Goal: Task Accomplishment & Management: Manage account settings

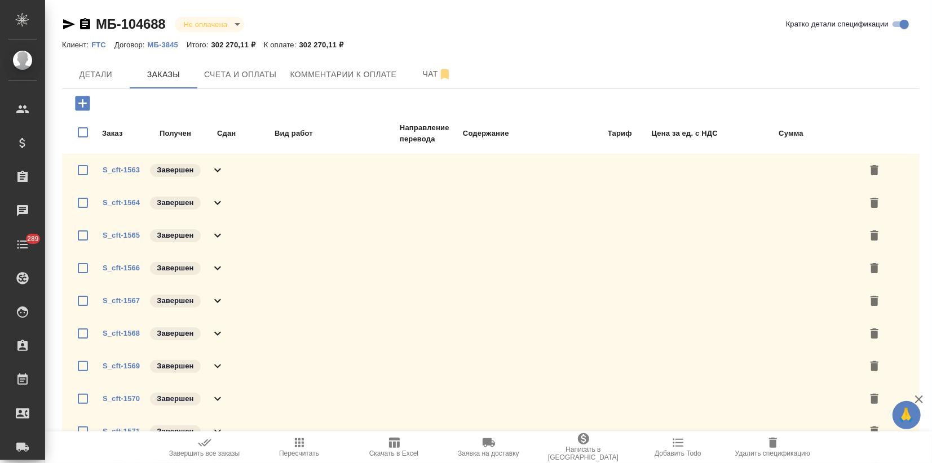
scroll to position [1342, 0]
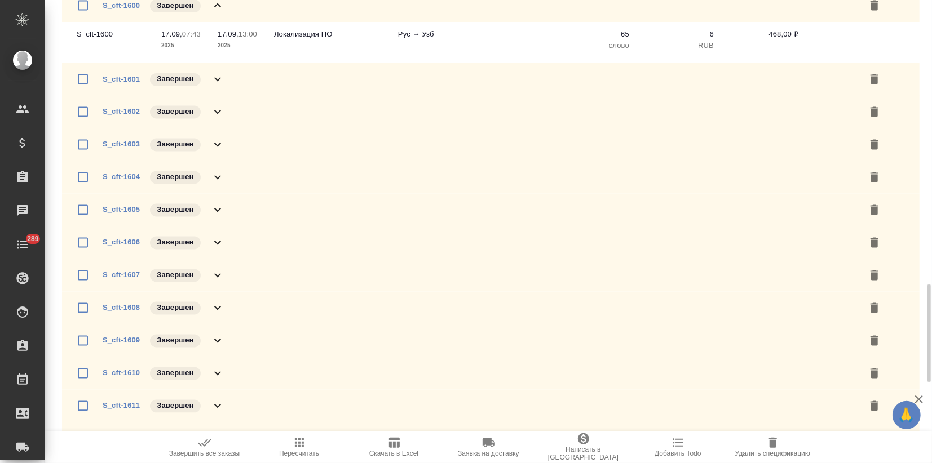
click at [215, 5] on icon at bounding box center [218, 6] width 14 height 14
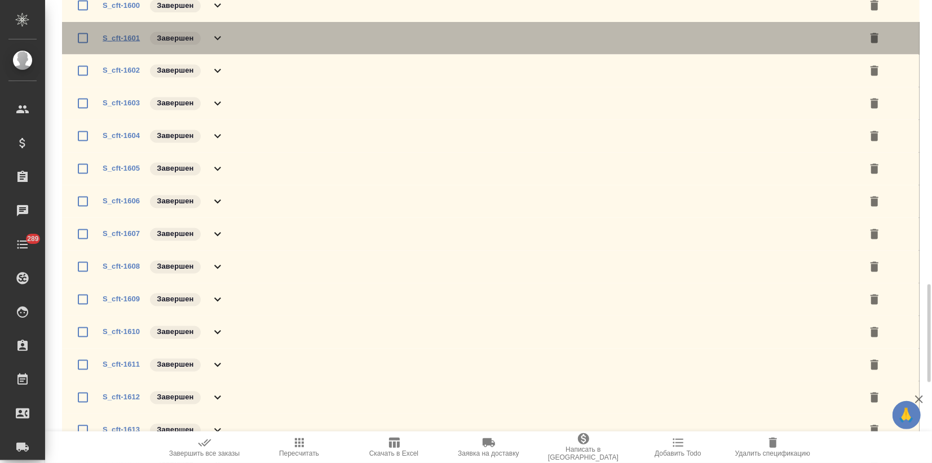
click at [121, 36] on link "S_cft-1601" at bounding box center [121, 38] width 37 height 8
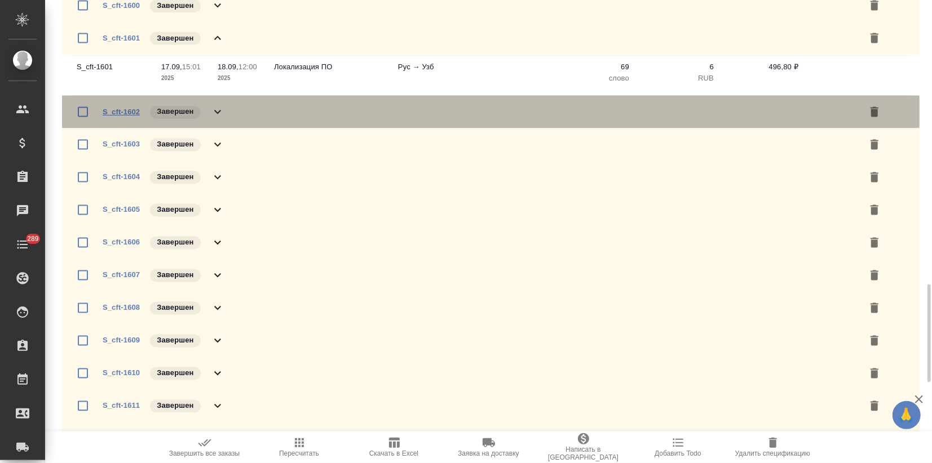
click at [134, 113] on link "S_cft-1602" at bounding box center [121, 112] width 37 height 8
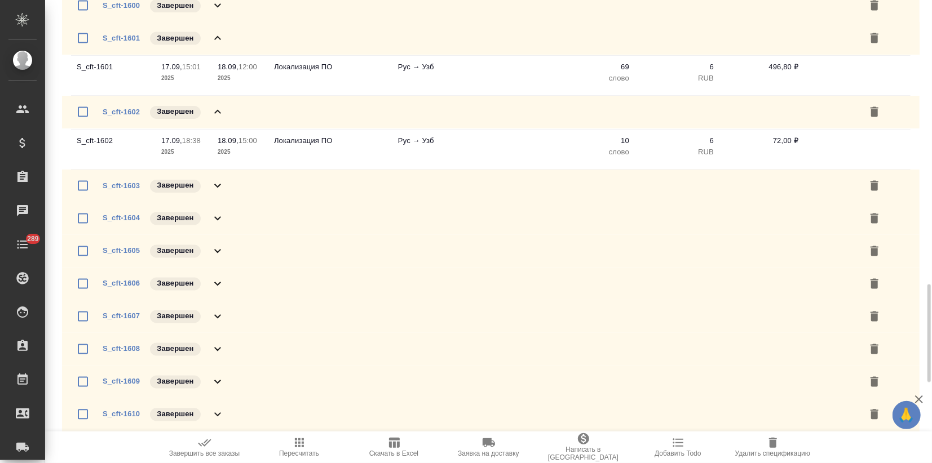
click at [216, 39] on icon at bounding box center [218, 39] width 14 height 14
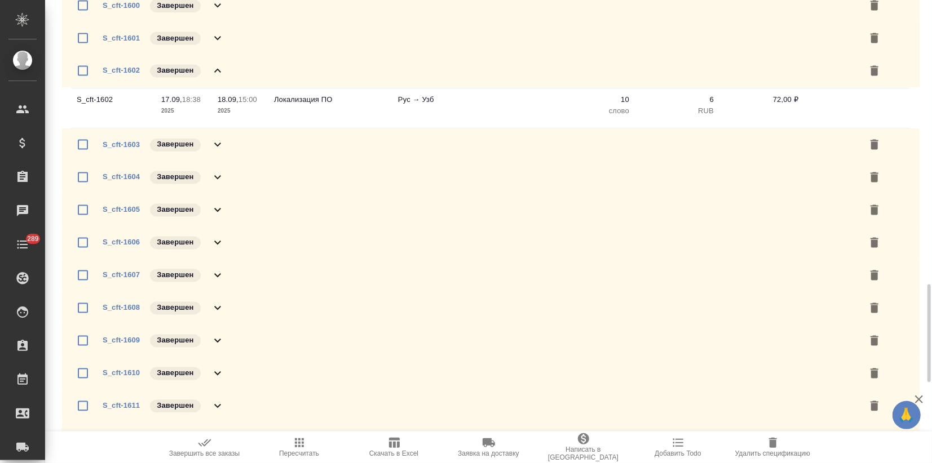
click at [217, 70] on icon at bounding box center [218, 71] width 14 height 14
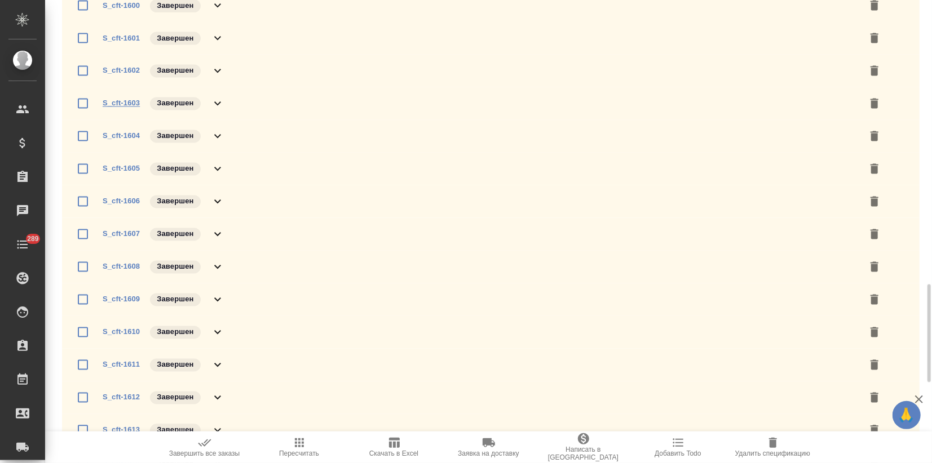
click at [126, 102] on link "S_cft-1603" at bounding box center [121, 103] width 37 height 8
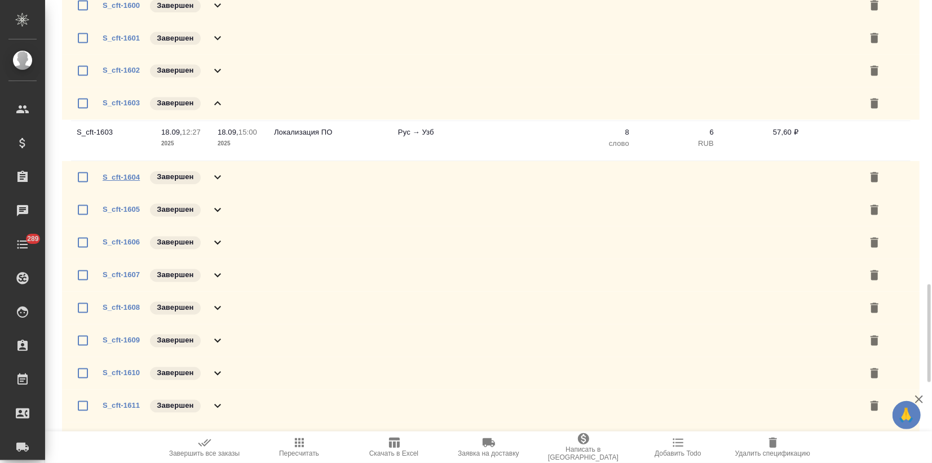
click at [131, 177] on link "S_cft-1604" at bounding box center [121, 177] width 37 height 8
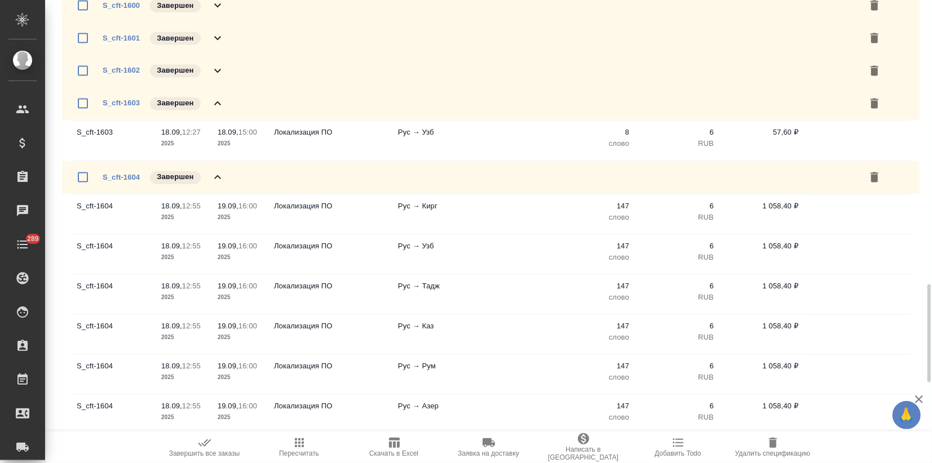
click at [215, 176] on icon at bounding box center [218, 178] width 14 height 14
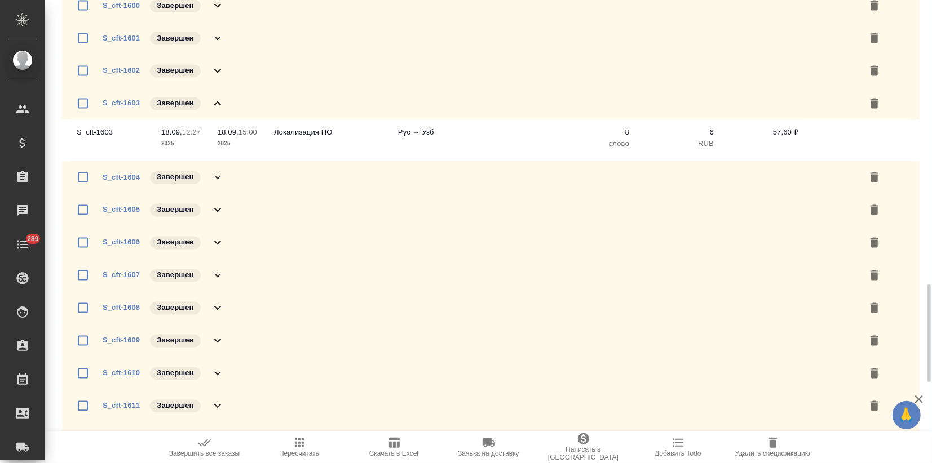
click at [217, 103] on icon at bounding box center [217, 103] width 7 height 4
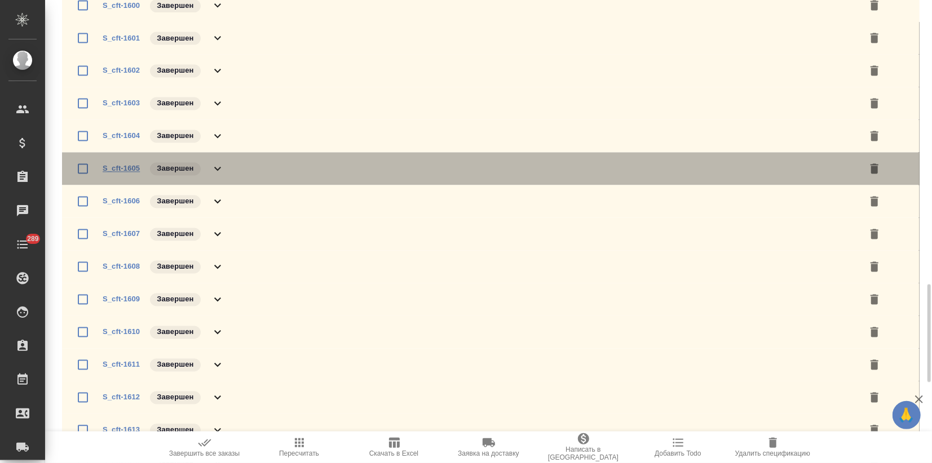
click at [134, 167] on link "S_cft-1605" at bounding box center [121, 169] width 37 height 8
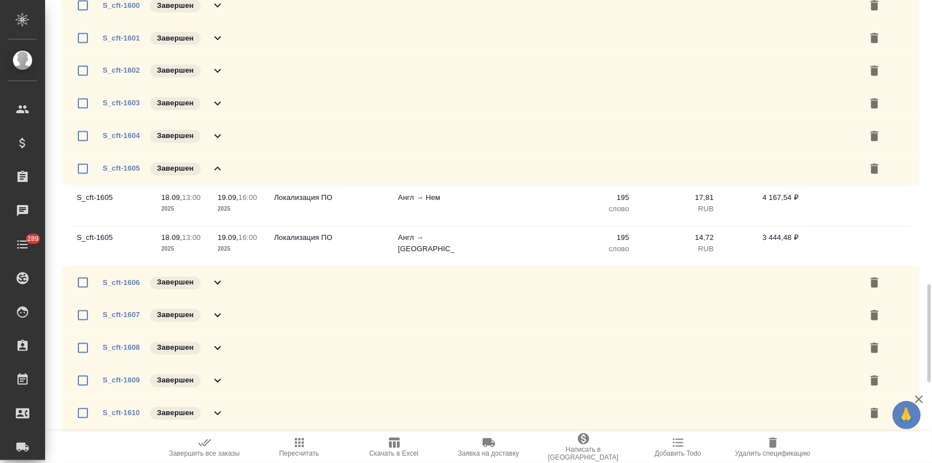
click at [216, 170] on icon at bounding box center [218, 169] width 14 height 14
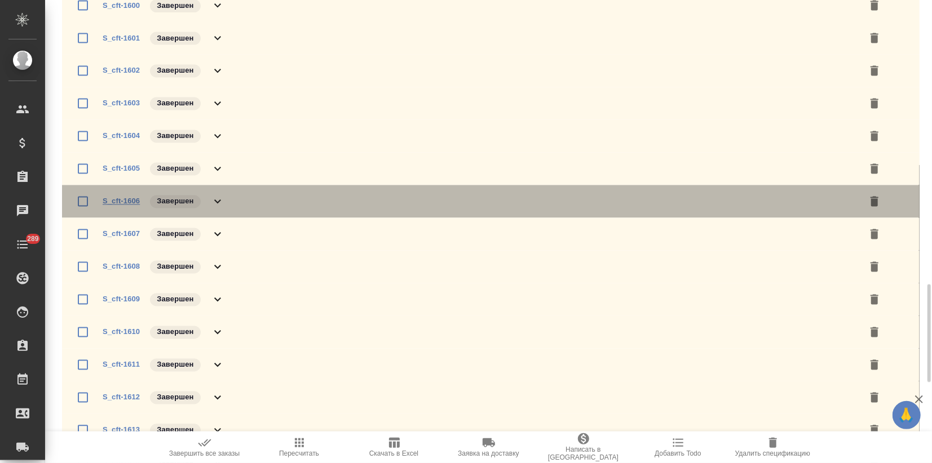
click at [127, 201] on link "S_cft-1606" at bounding box center [121, 201] width 37 height 8
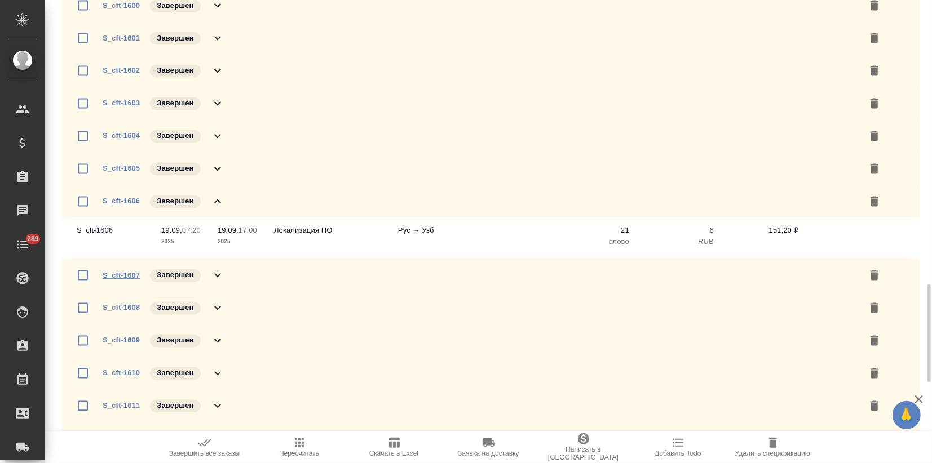
click at [119, 276] on link "S_cft-1607" at bounding box center [121, 275] width 37 height 8
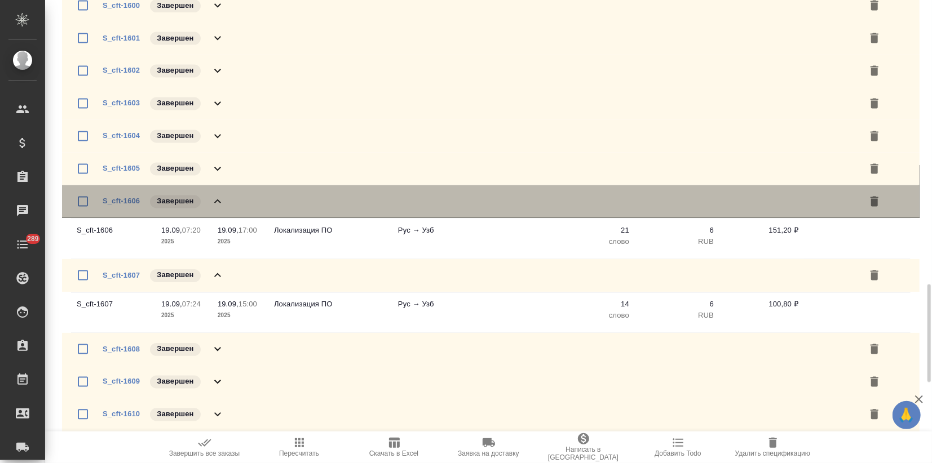
click at [215, 201] on icon at bounding box center [217, 202] width 7 height 4
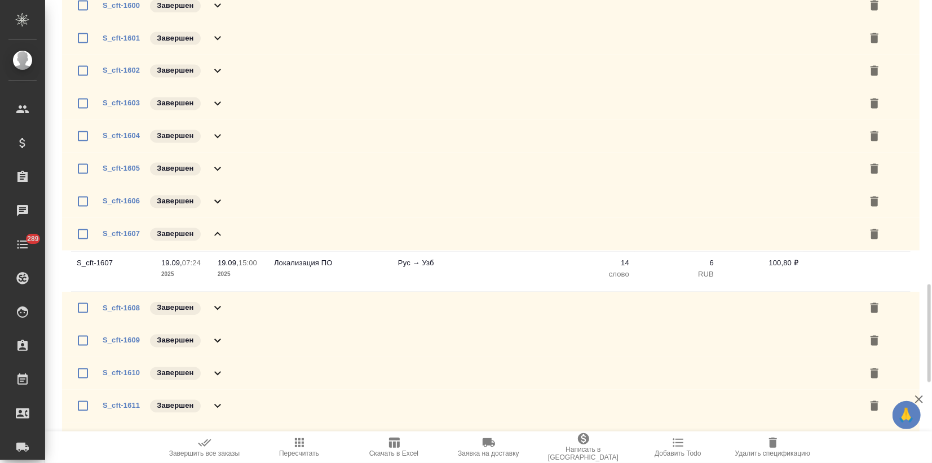
click at [215, 233] on icon at bounding box center [218, 235] width 14 height 14
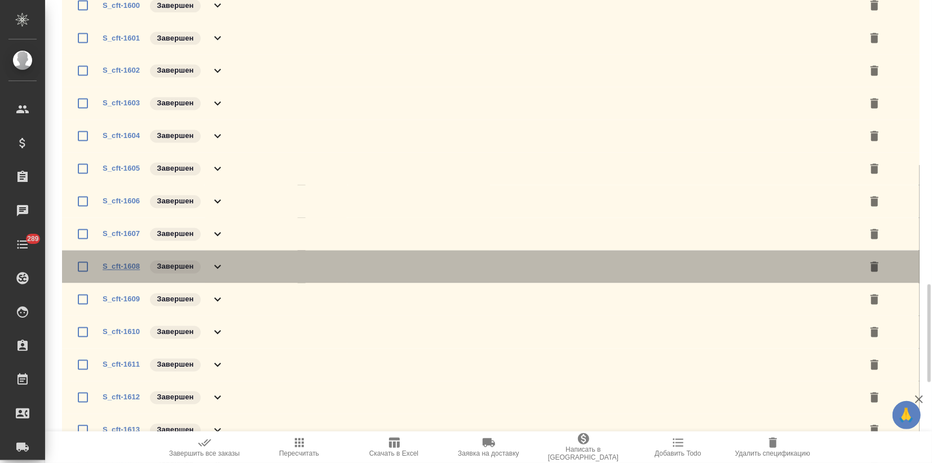
click at [134, 268] on link "S_cft-1608" at bounding box center [121, 267] width 37 height 8
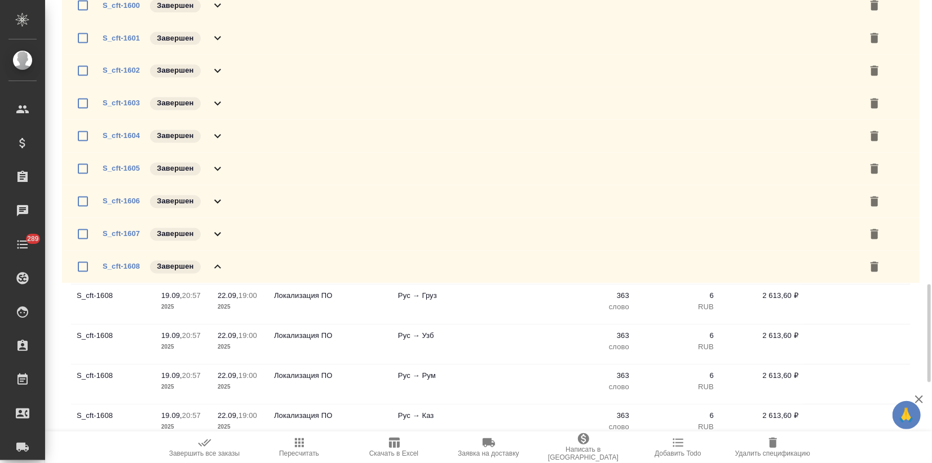
click at [215, 266] on icon at bounding box center [217, 267] width 7 height 4
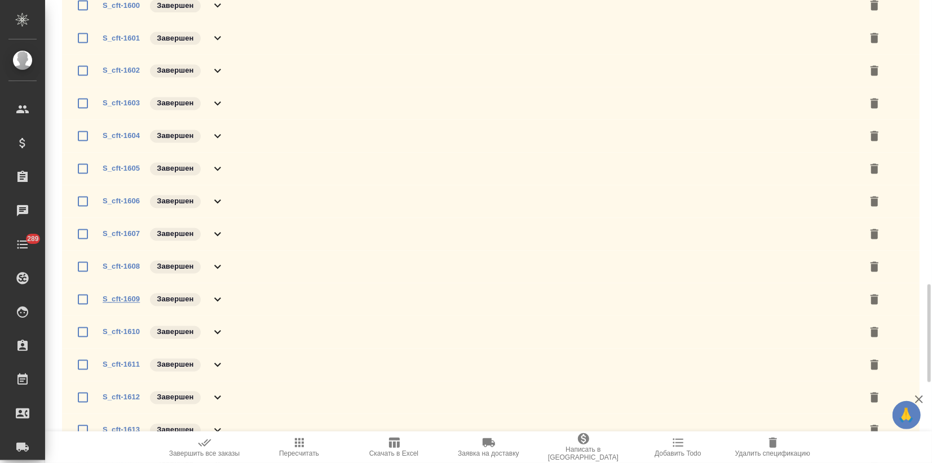
click at [122, 298] on link "S_cft-1609" at bounding box center [121, 299] width 37 height 8
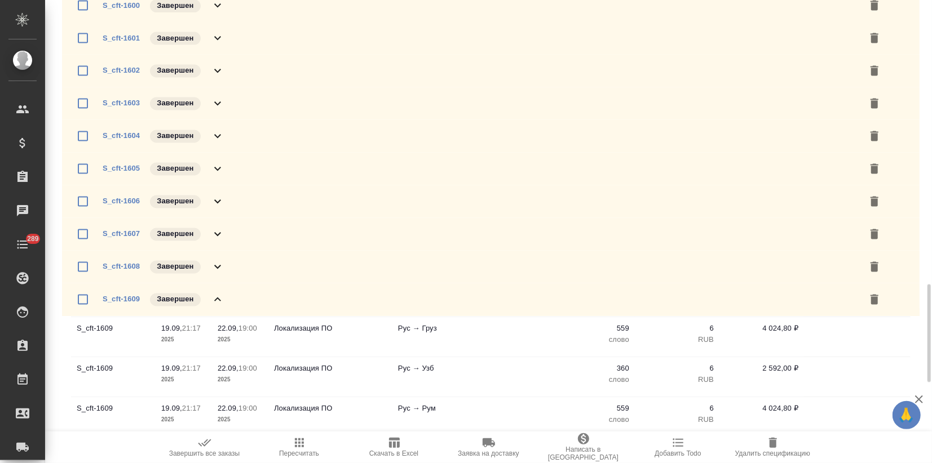
click at [219, 300] on icon at bounding box center [217, 300] width 7 height 4
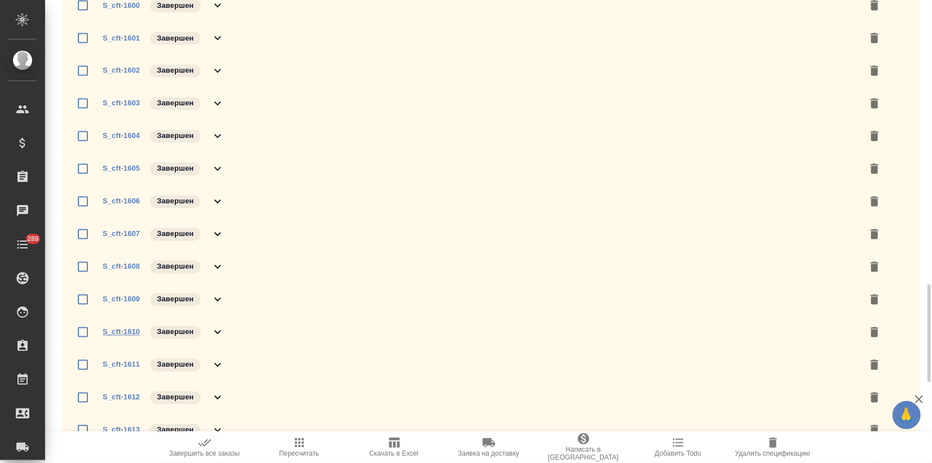
click at [116, 330] on link "S_cft-1610" at bounding box center [121, 332] width 37 height 8
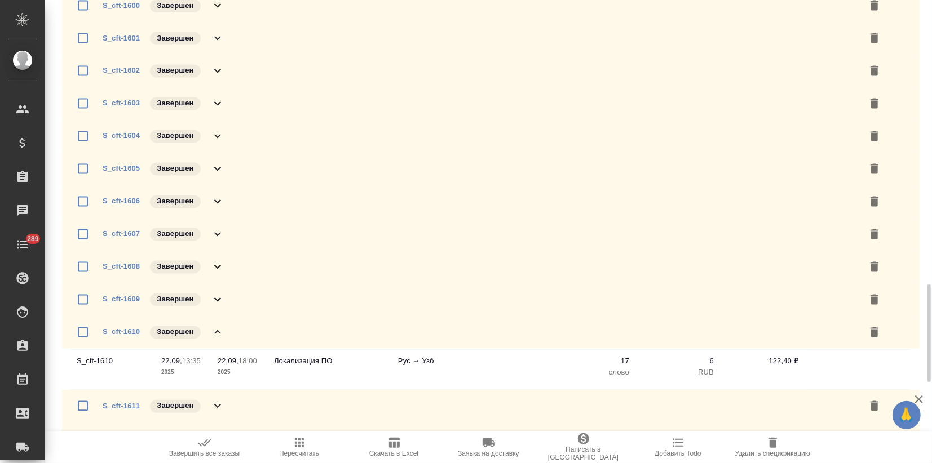
scroll to position [1529, 0]
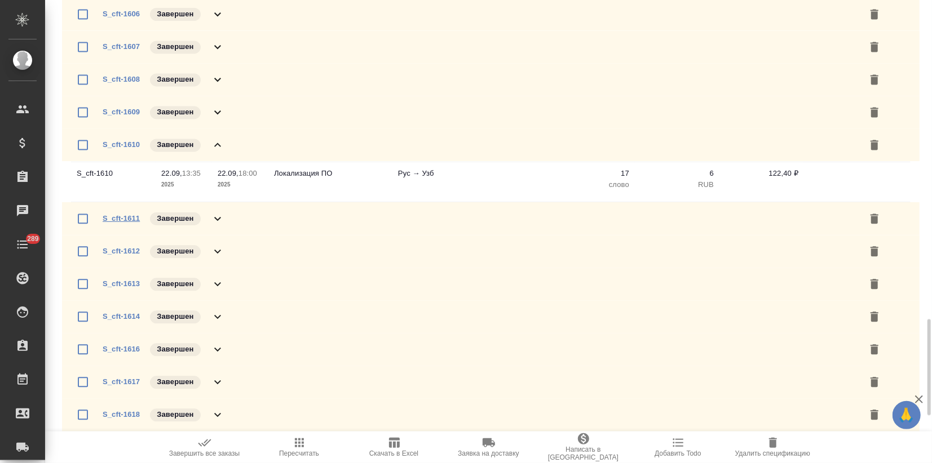
click at [126, 217] on link "S_cft-1611" at bounding box center [121, 218] width 37 height 8
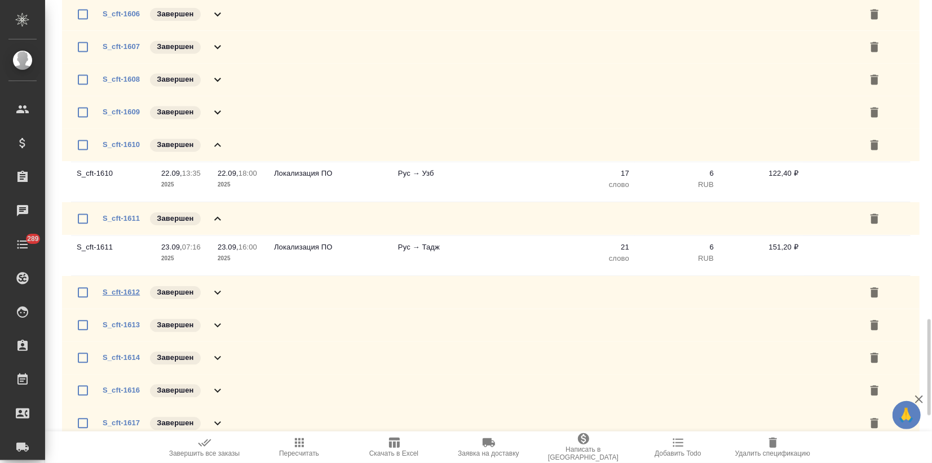
click at [123, 290] on link "S_cft-1612" at bounding box center [121, 292] width 37 height 8
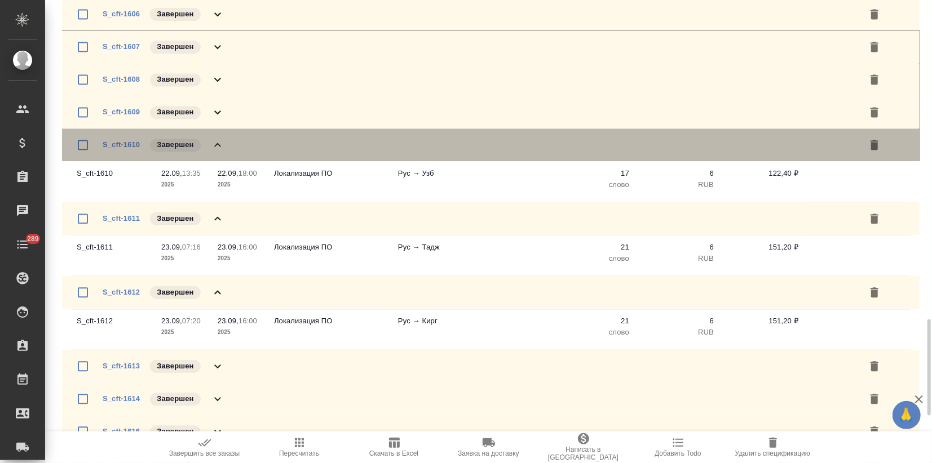
click at [216, 143] on icon at bounding box center [217, 145] width 7 height 4
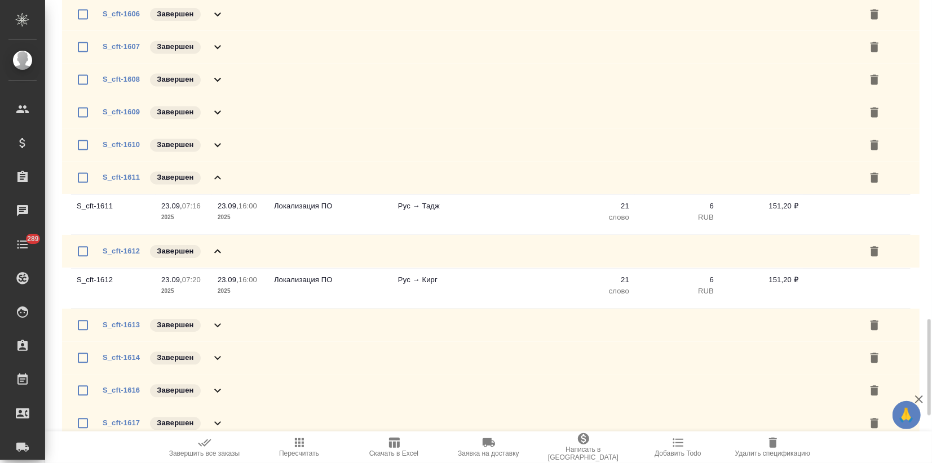
click at [218, 176] on icon at bounding box center [217, 177] width 7 height 4
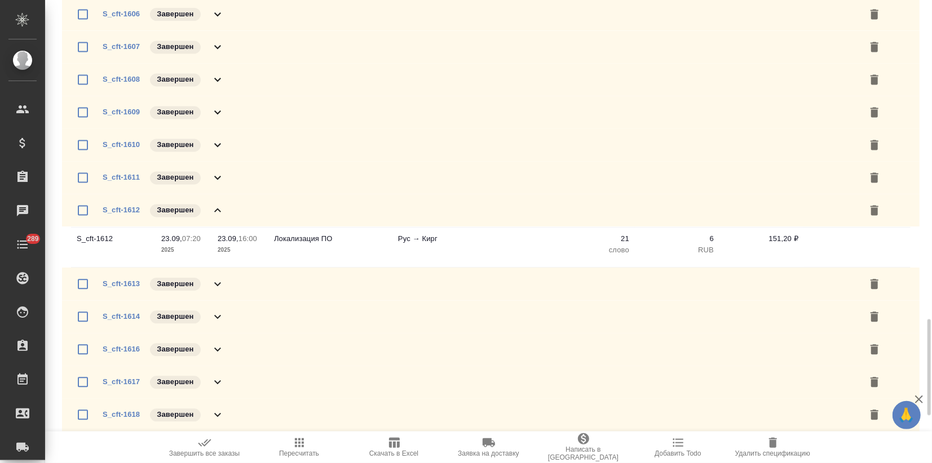
click at [216, 207] on icon at bounding box center [218, 210] width 14 height 14
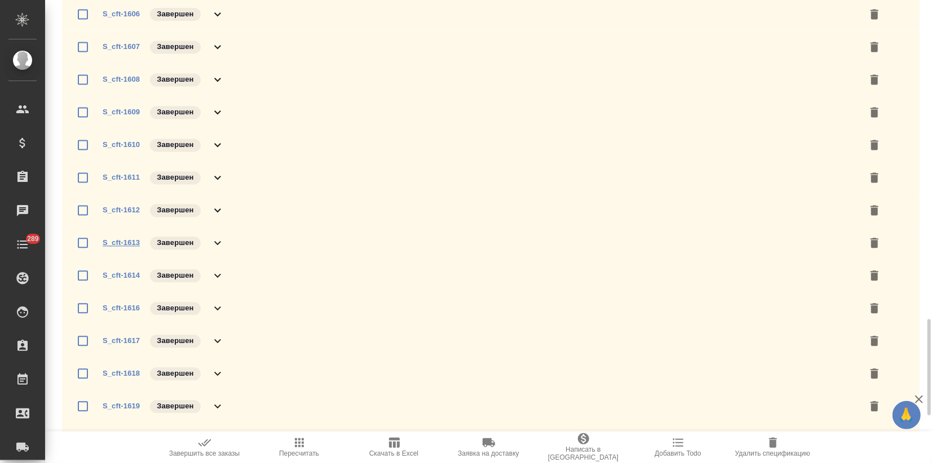
click at [134, 239] on link "S_cft-1613" at bounding box center [121, 242] width 37 height 8
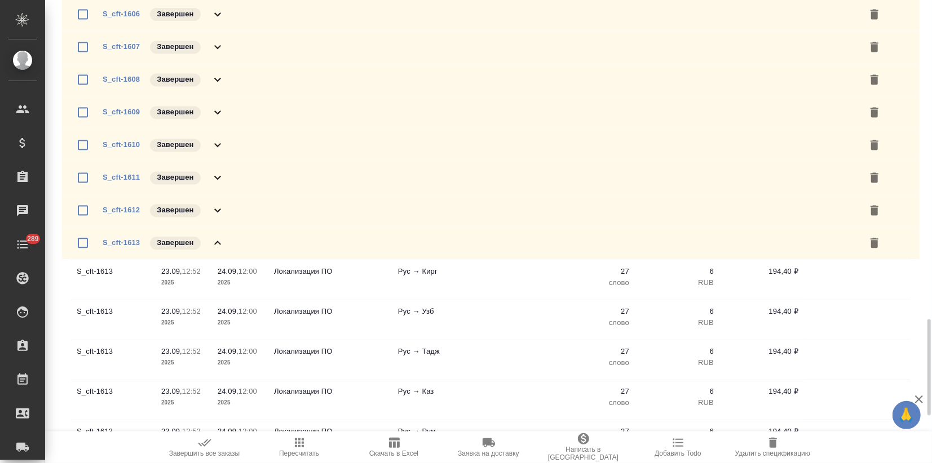
click at [219, 241] on icon at bounding box center [218, 243] width 14 height 14
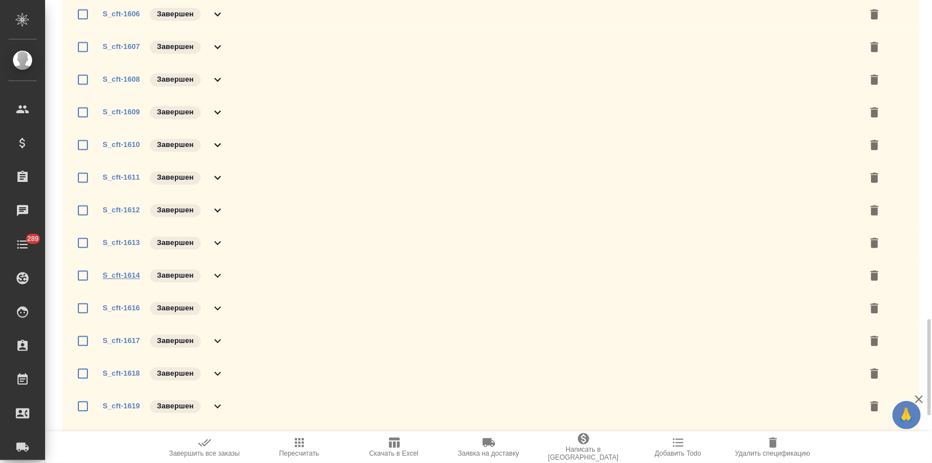
click at [121, 277] on link "S_cft-1614" at bounding box center [121, 275] width 37 height 8
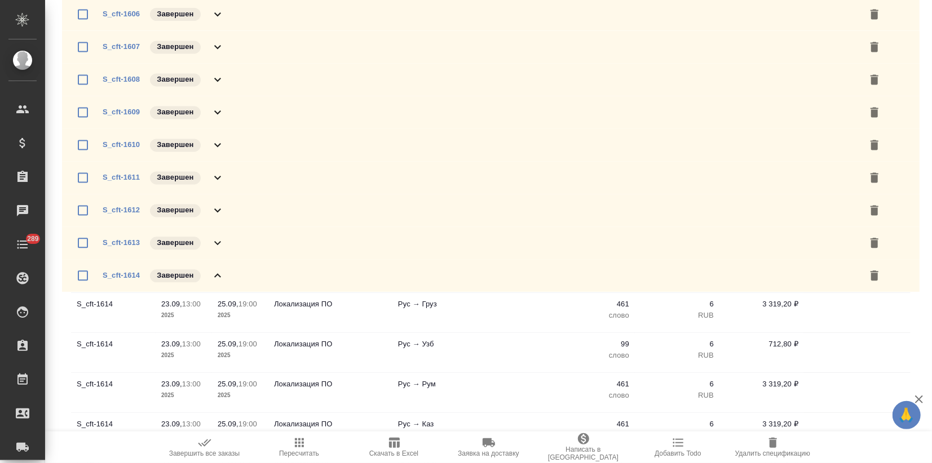
click at [220, 272] on icon at bounding box center [218, 276] width 14 height 14
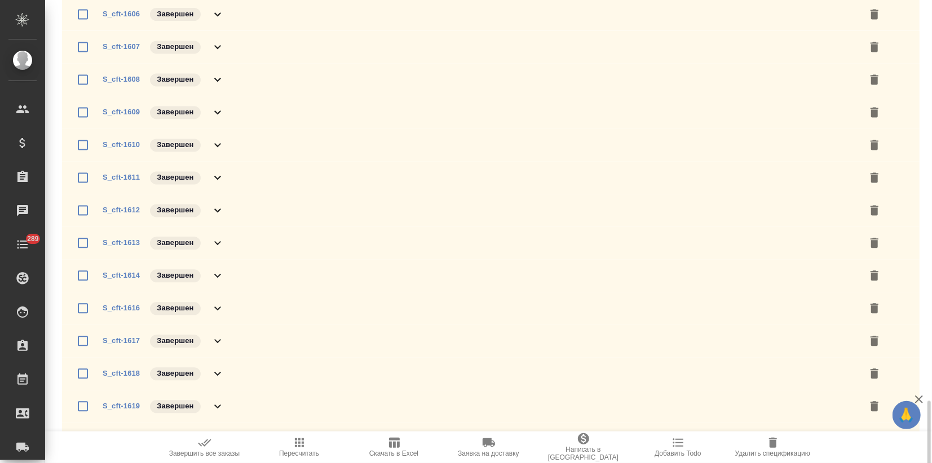
scroll to position [1717, 0]
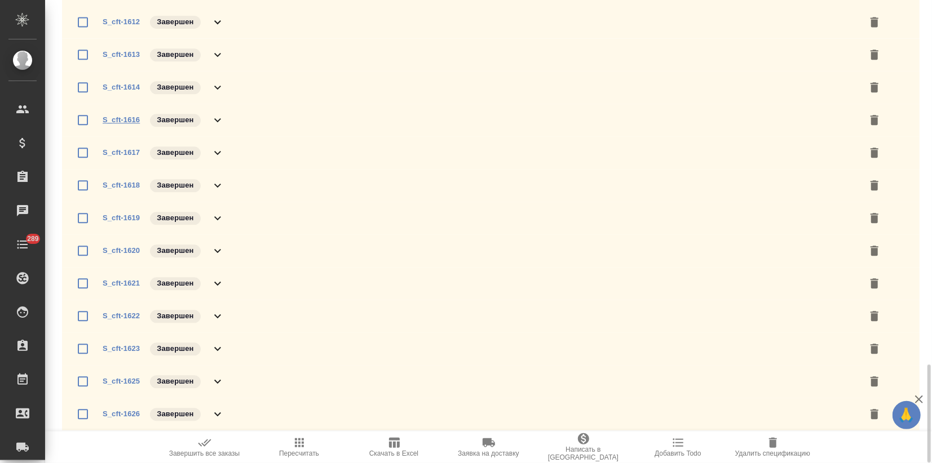
click at [119, 117] on link "S_cft-1616" at bounding box center [121, 120] width 37 height 8
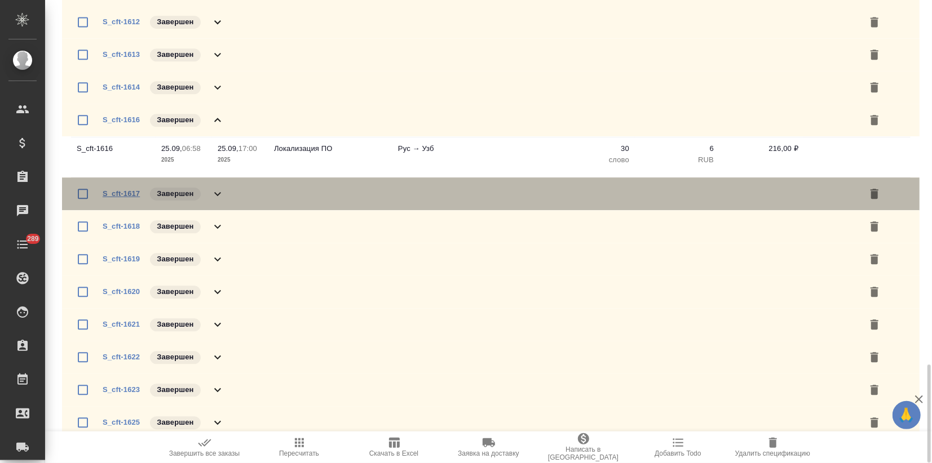
click at [117, 194] on link "S_cft-1617" at bounding box center [121, 193] width 37 height 8
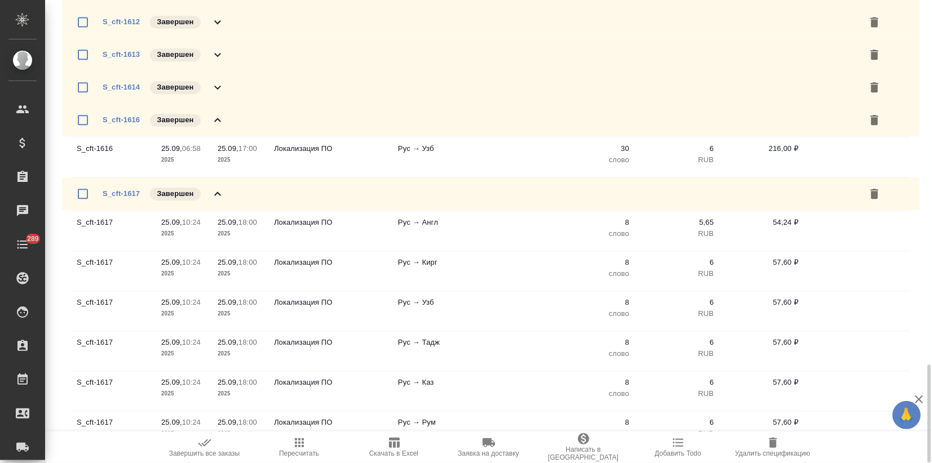
click at [212, 122] on icon at bounding box center [218, 120] width 14 height 14
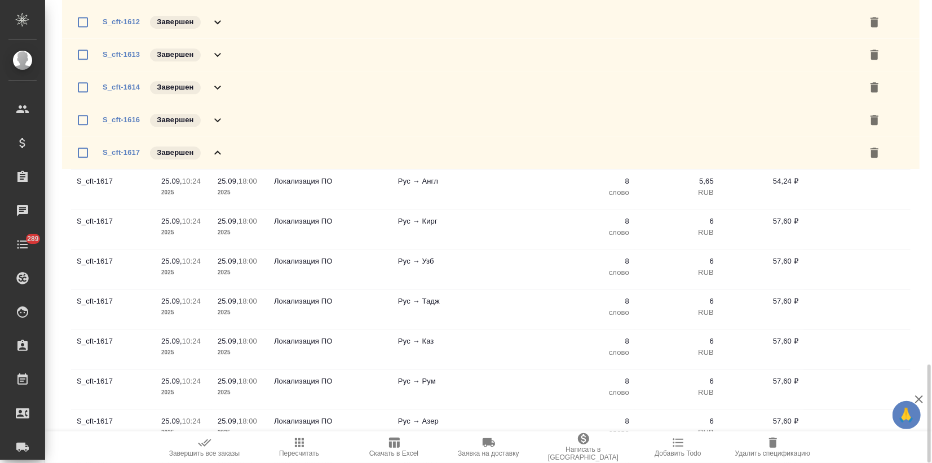
click at [216, 153] on icon at bounding box center [218, 153] width 14 height 14
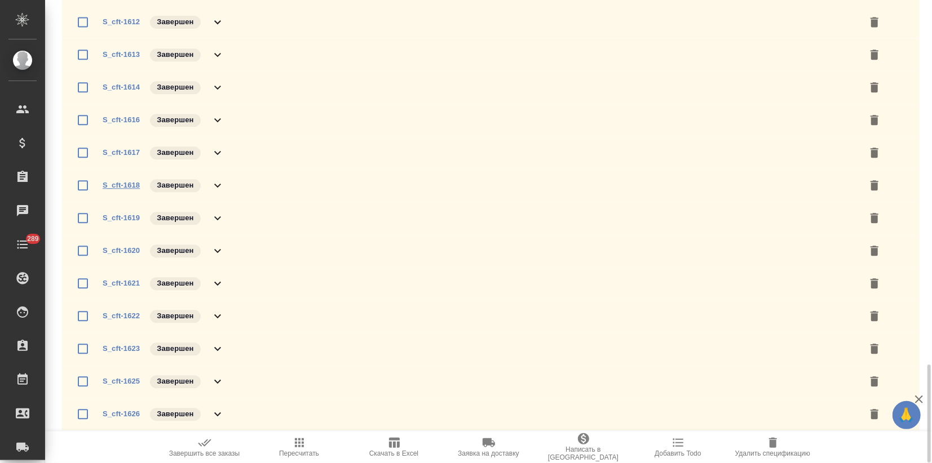
click at [131, 185] on link "S_cft-1618" at bounding box center [121, 185] width 37 height 8
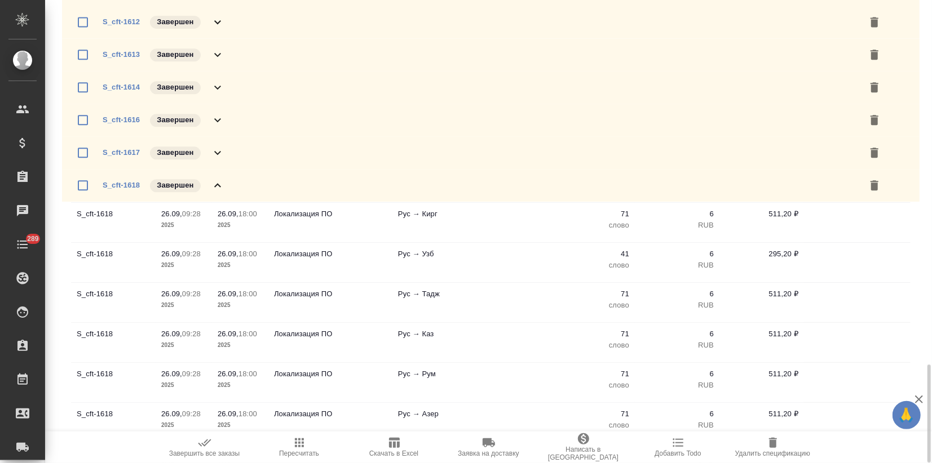
click at [216, 185] on icon at bounding box center [218, 186] width 14 height 14
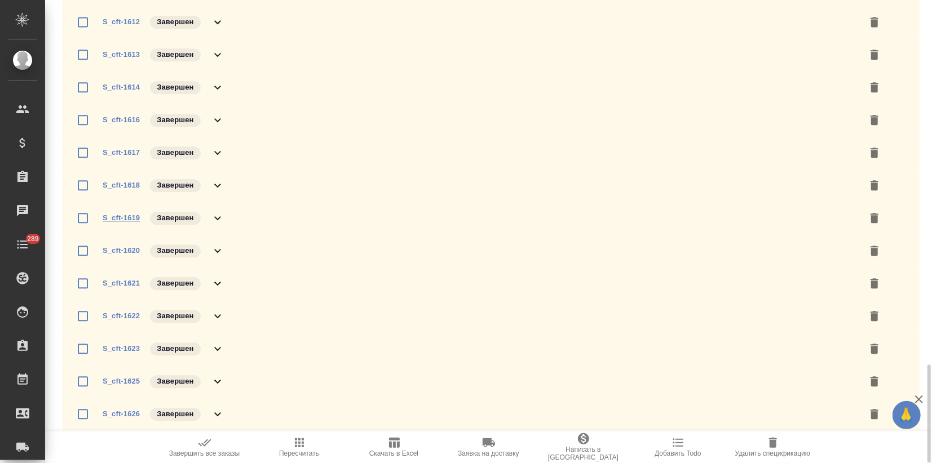
click at [127, 220] on link "S_cft-1619" at bounding box center [121, 218] width 37 height 8
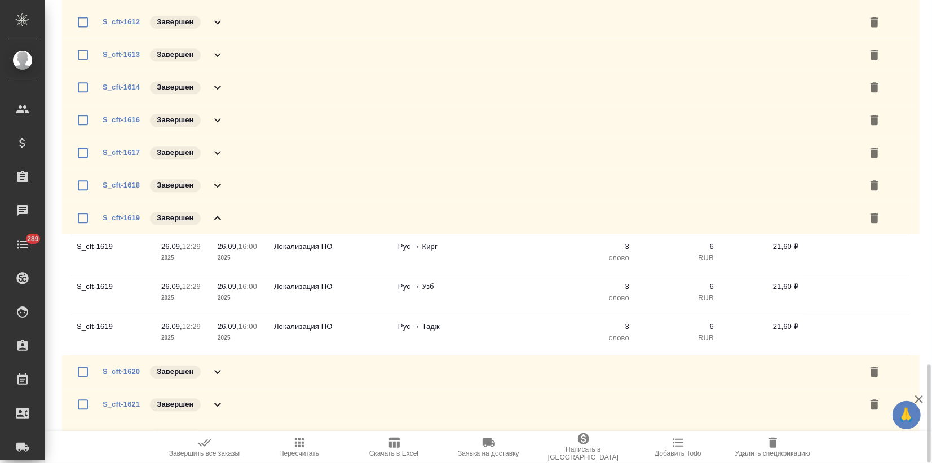
click at [218, 219] on icon at bounding box center [218, 218] width 14 height 14
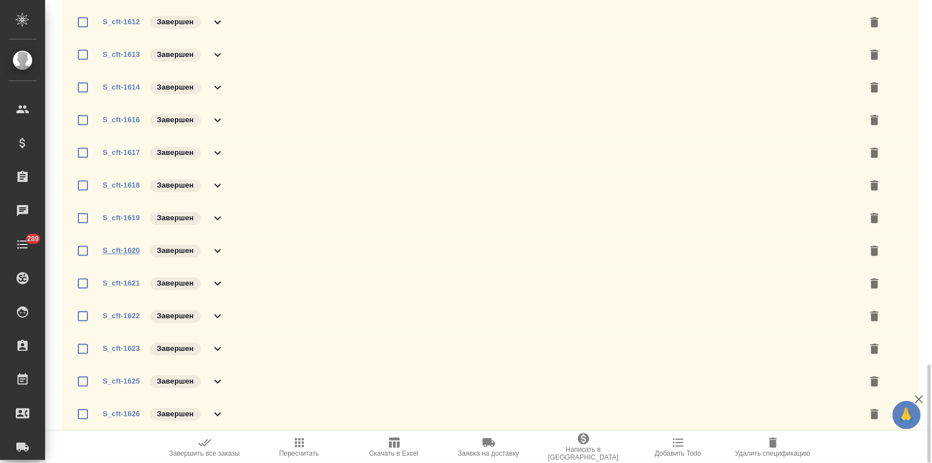
click at [111, 250] on link "S_cft-1620" at bounding box center [121, 250] width 37 height 8
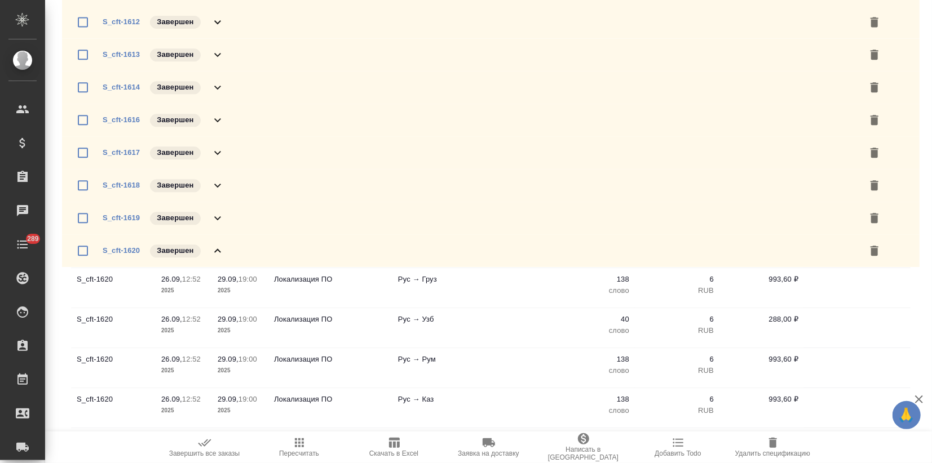
click at [210, 246] on div "S_cft-1620 Завершен" at bounding box center [164, 251] width 122 height 16
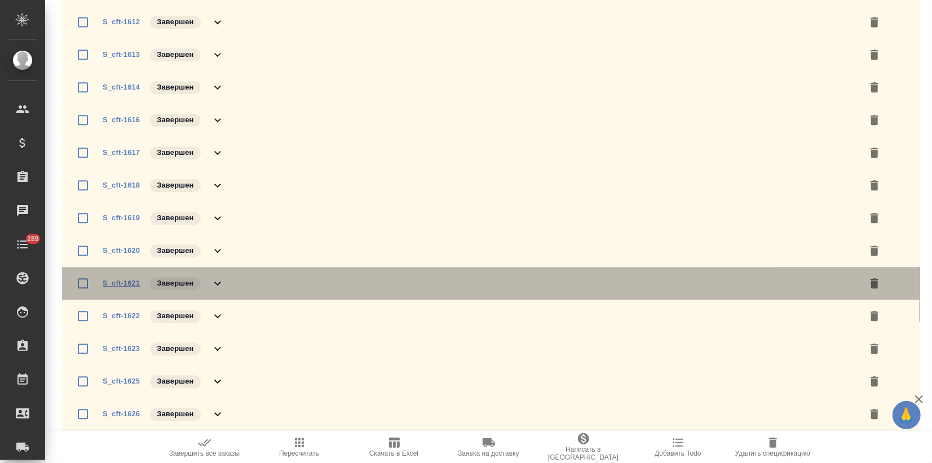
click at [117, 281] on link "S_cft-1621" at bounding box center [121, 283] width 37 height 8
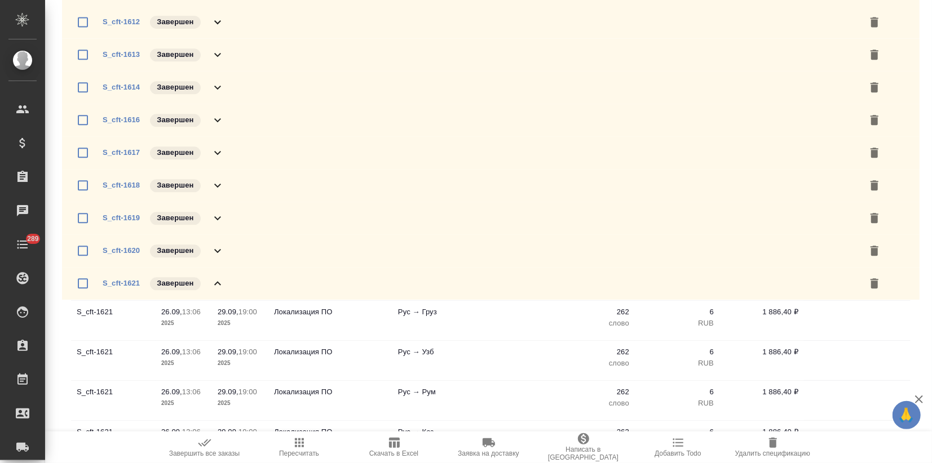
click at [214, 281] on icon at bounding box center [218, 284] width 14 height 14
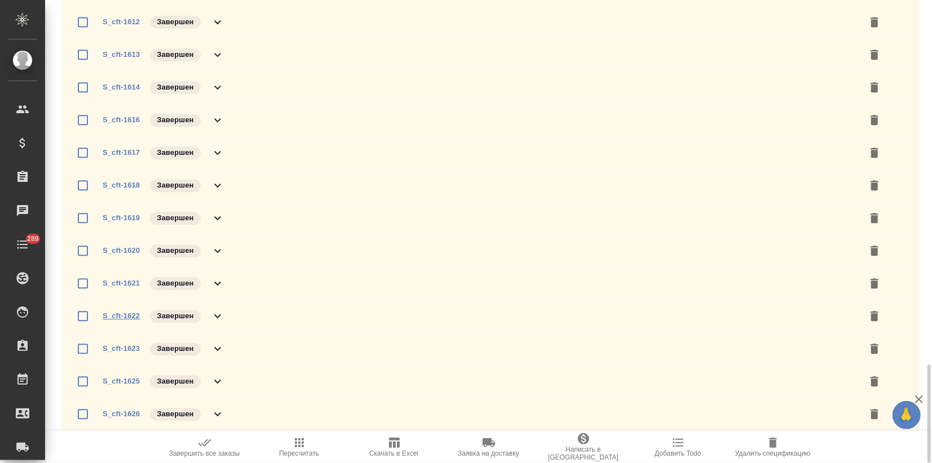
click at [110, 315] on link "S_cft-1622" at bounding box center [121, 316] width 37 height 8
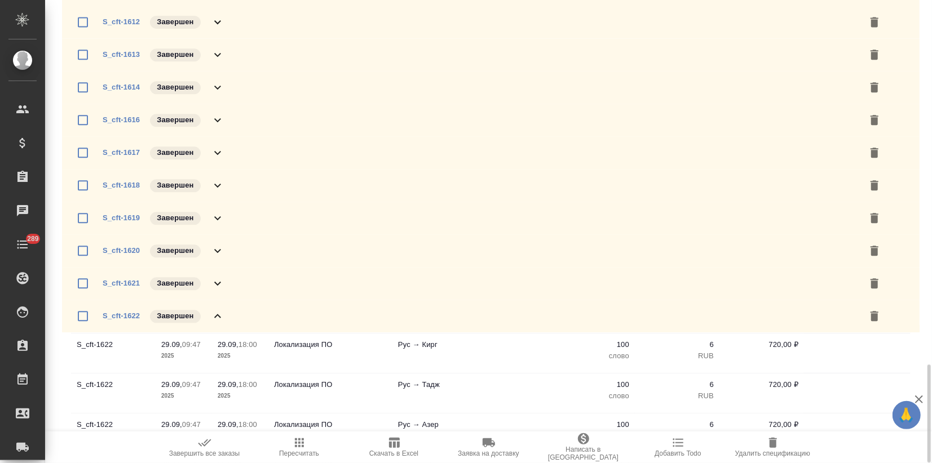
click at [216, 314] on icon at bounding box center [217, 316] width 7 height 4
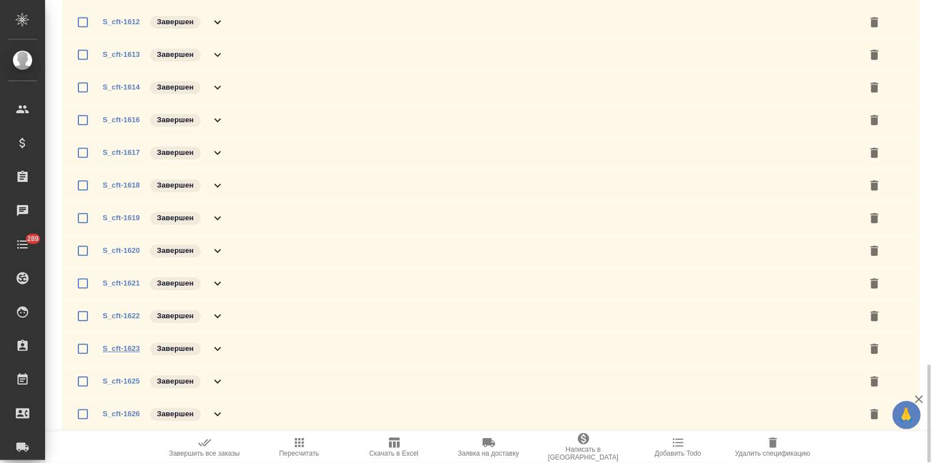
click at [117, 349] on link "S_cft-1623" at bounding box center [121, 348] width 37 height 8
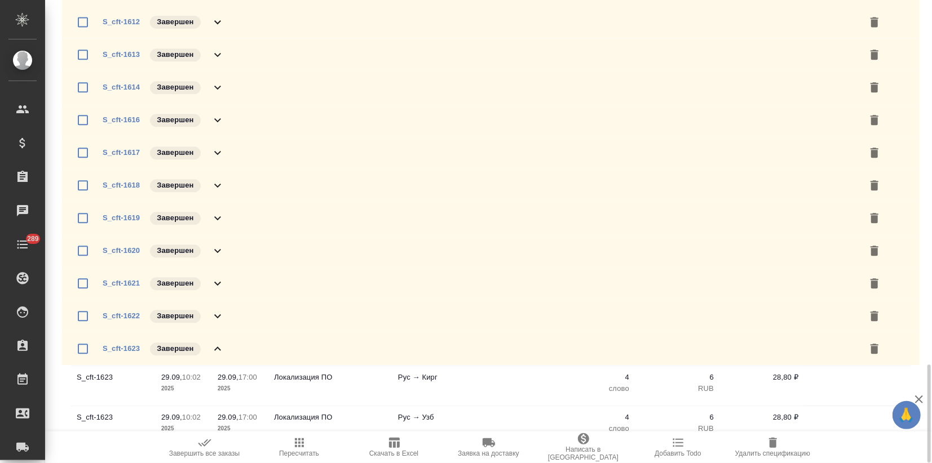
click at [216, 347] on icon at bounding box center [218, 349] width 14 height 14
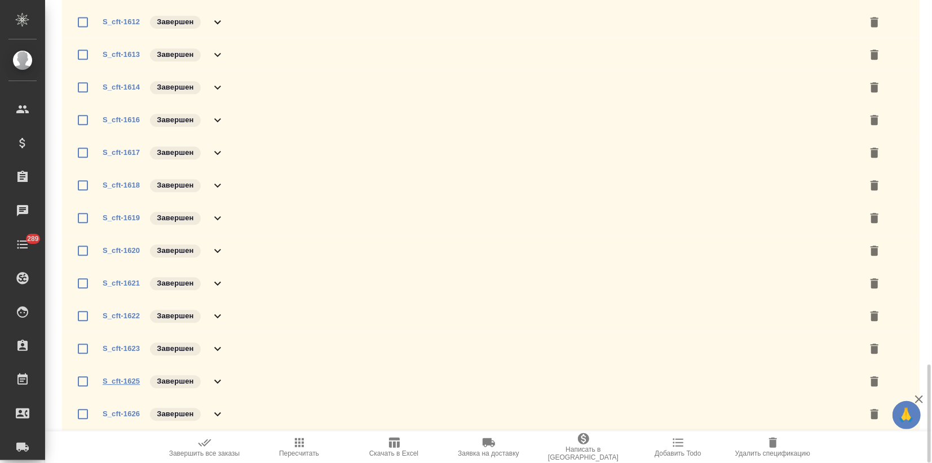
click at [130, 382] on link "S_cft-1625" at bounding box center [121, 381] width 37 height 8
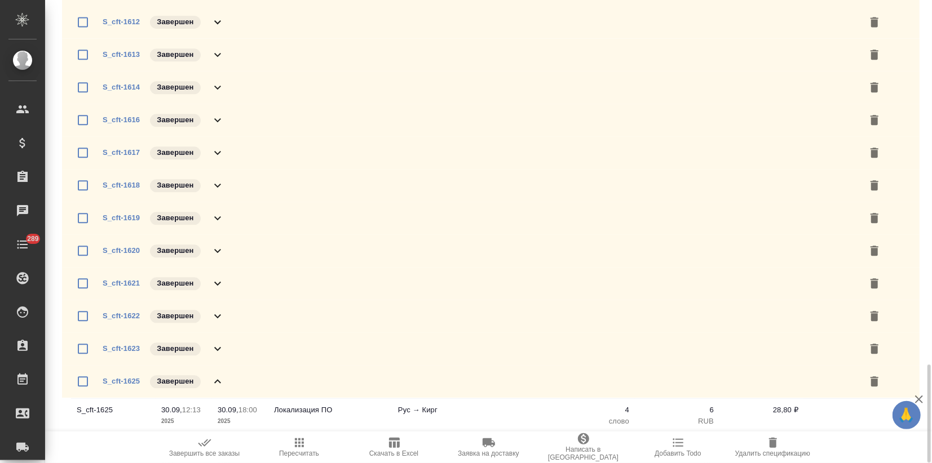
scroll to position [1843, 0]
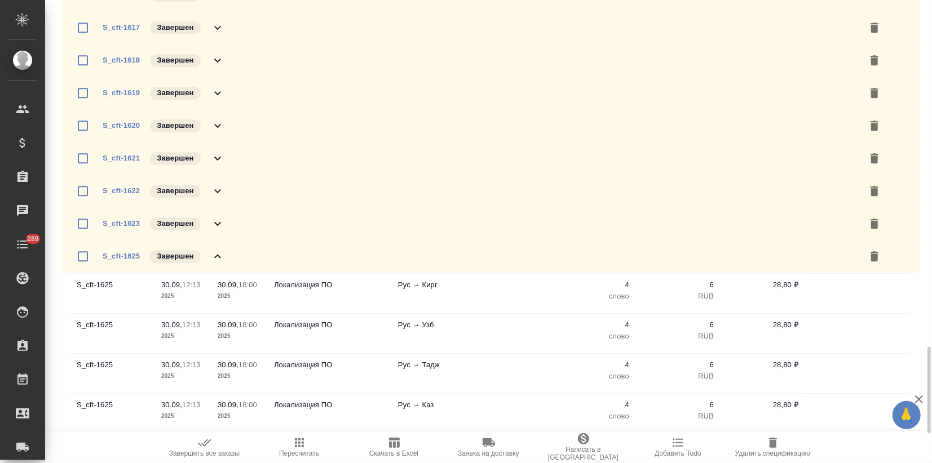
click at [212, 252] on icon at bounding box center [218, 257] width 14 height 14
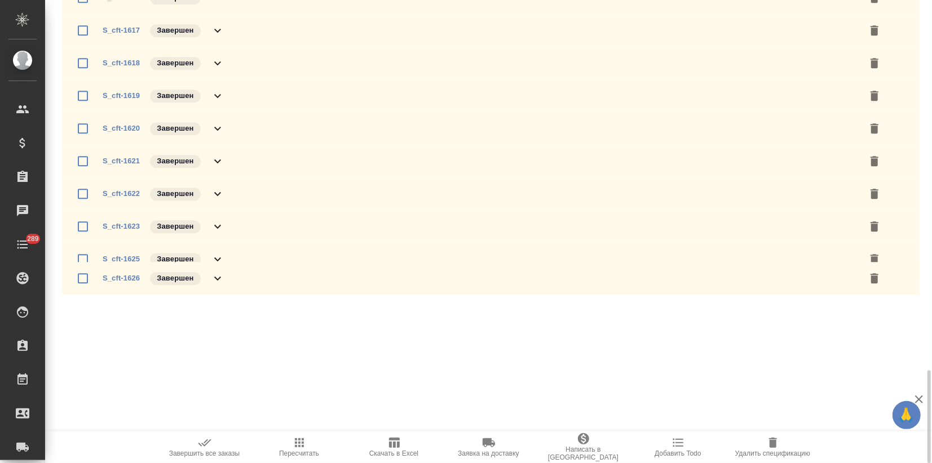
scroll to position [1840, 0]
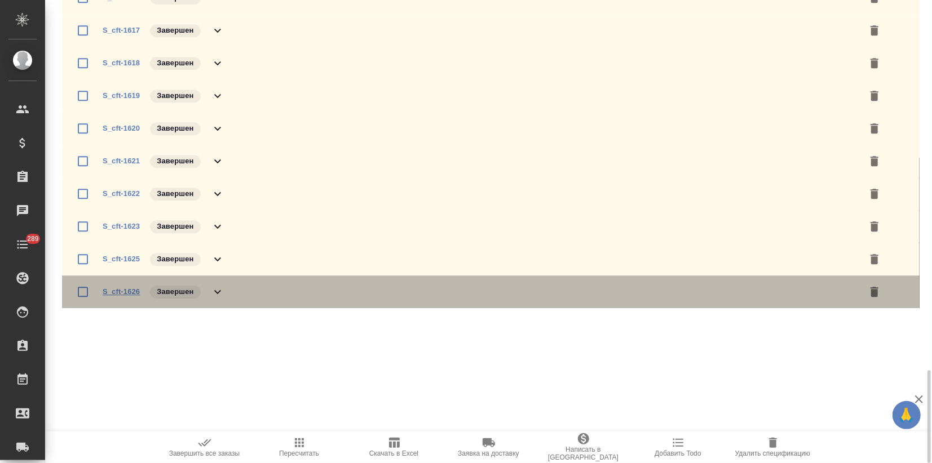
click at [124, 293] on link "S_cft-1626" at bounding box center [121, 291] width 37 height 8
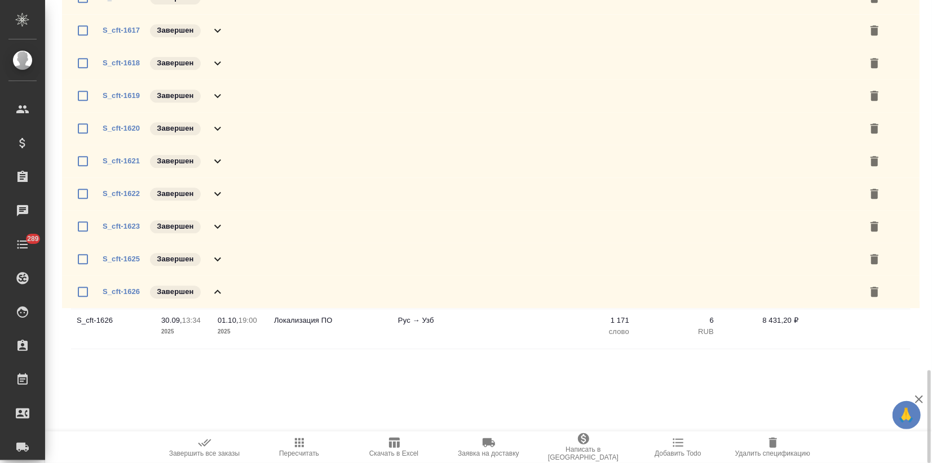
click at [218, 293] on icon at bounding box center [218, 292] width 14 height 14
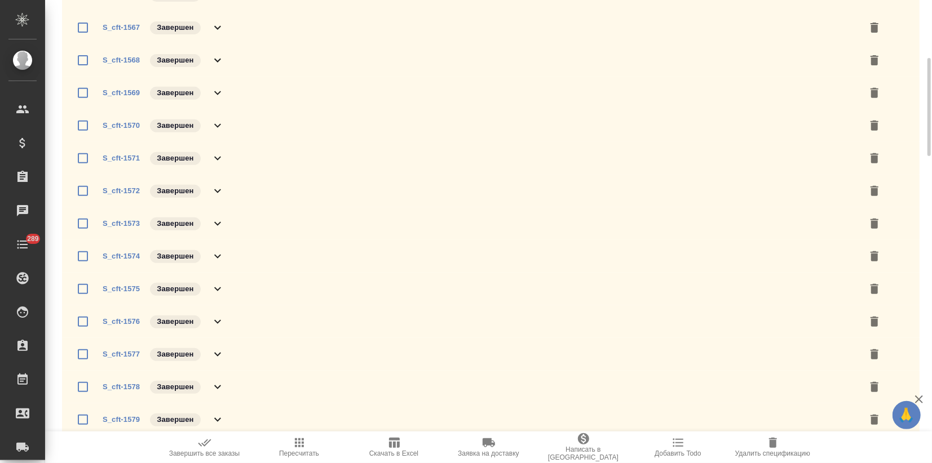
scroll to position [0, 0]
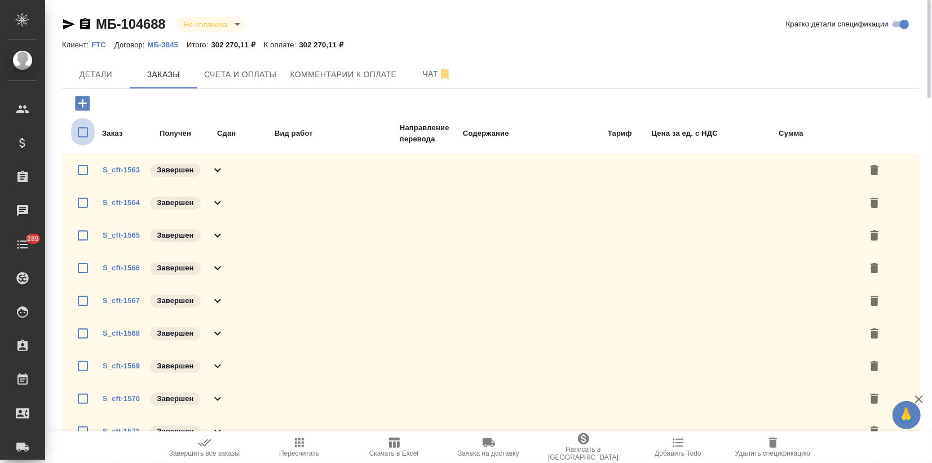
click at [85, 131] on input "checkbox" at bounding box center [83, 132] width 24 height 34
checkbox input "true"
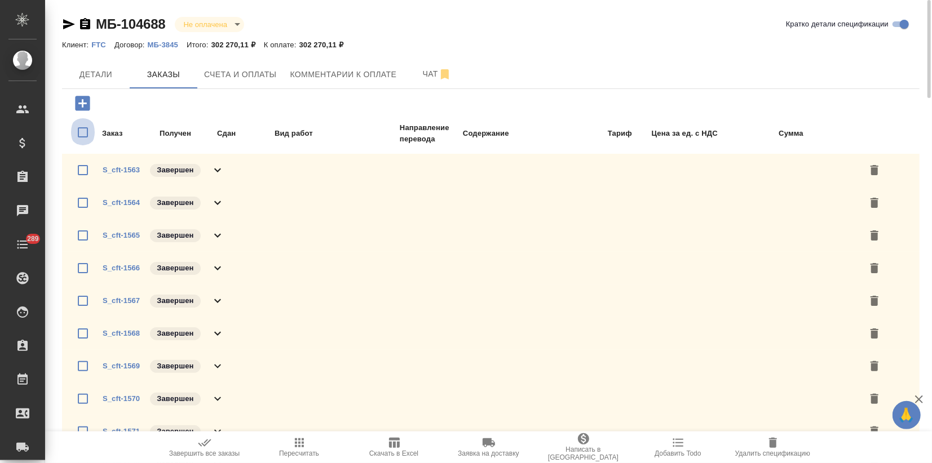
checkbox input "true"
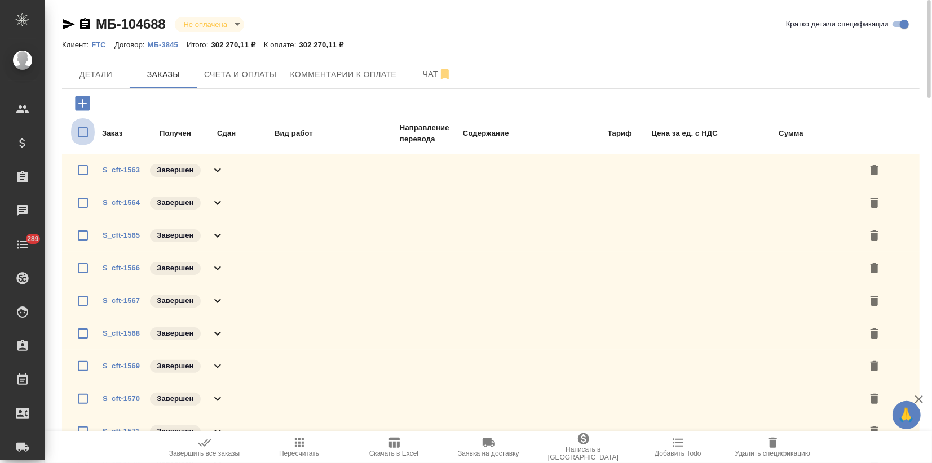
checkbox input "true"
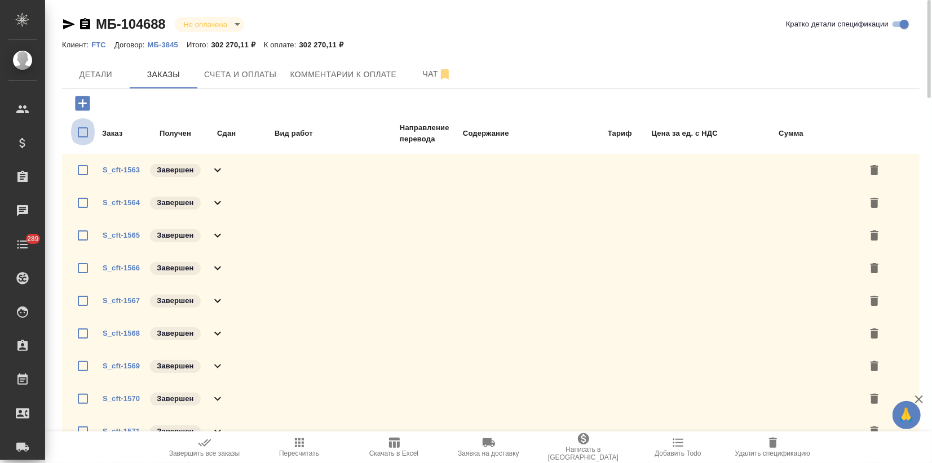
checkbox input "true"
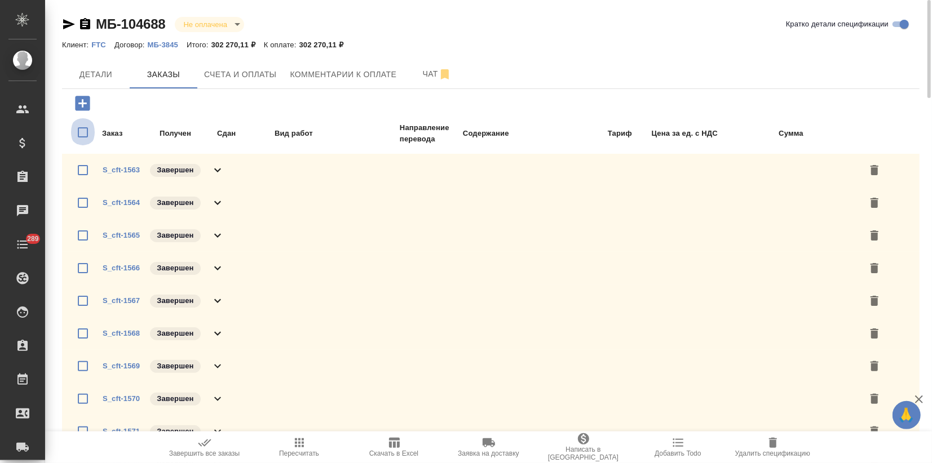
checkbox input "true"
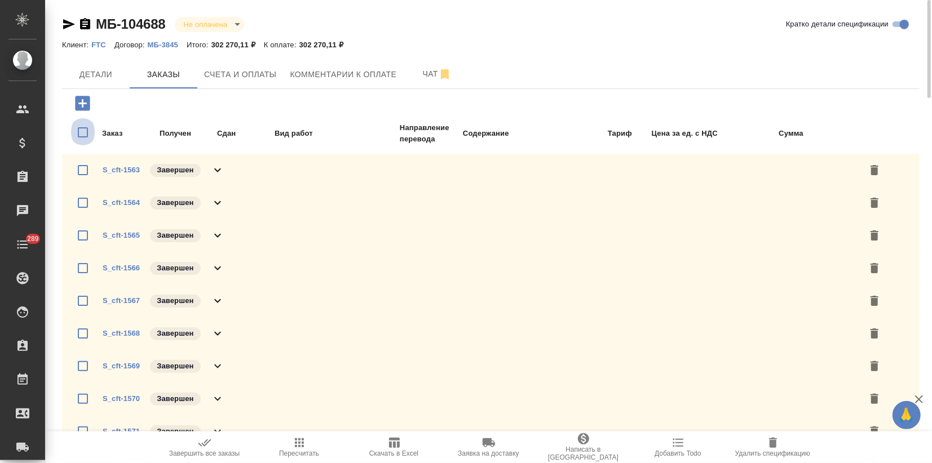
checkbox input "true"
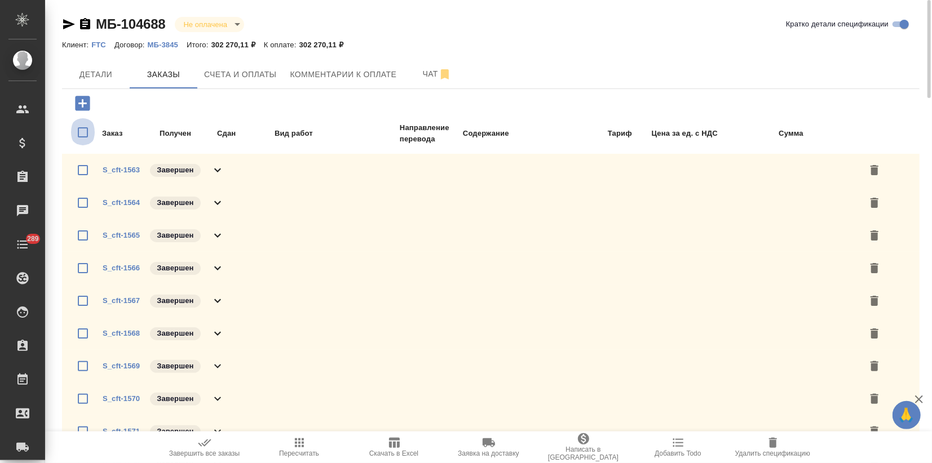
checkbox input "true"
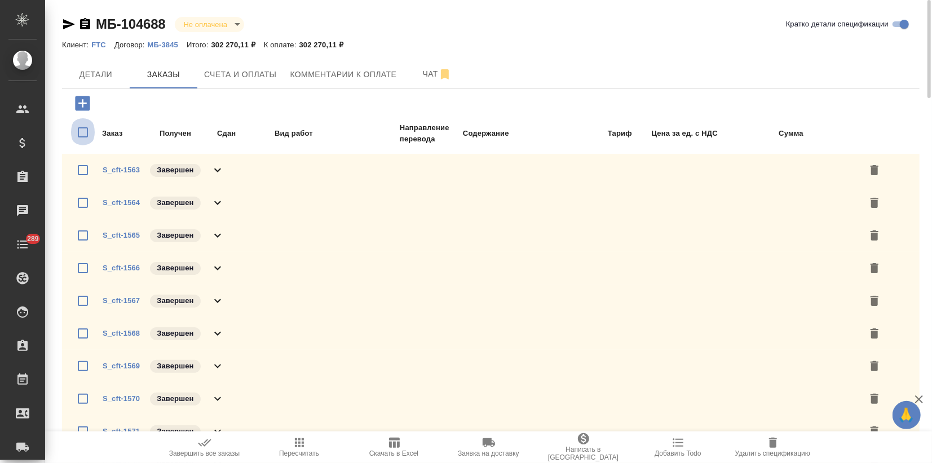
checkbox input "true"
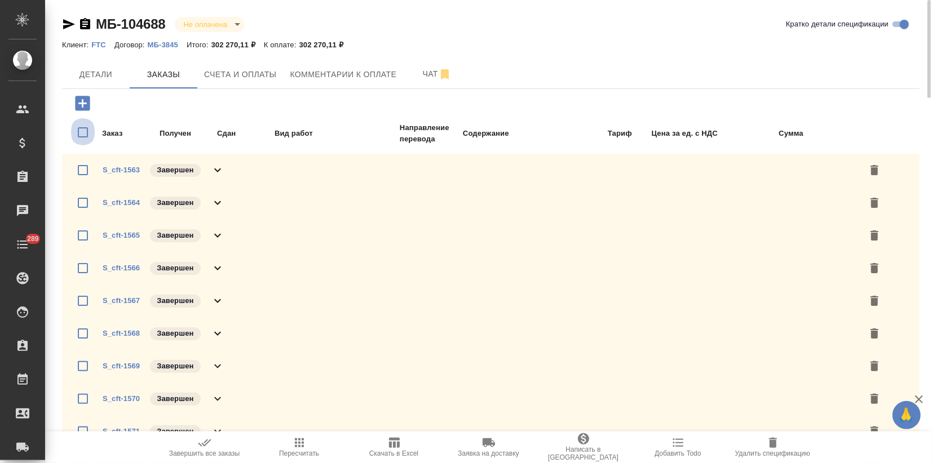
checkbox input "true"
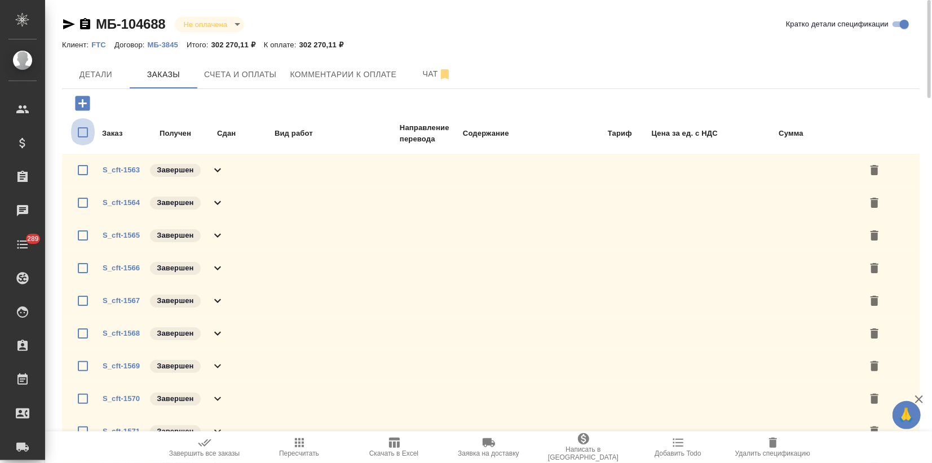
checkbox input "true"
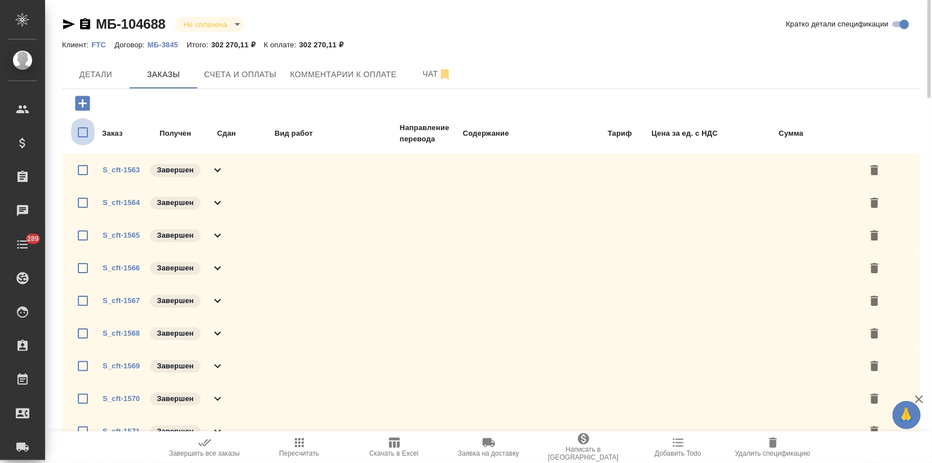
checkbox input "true"
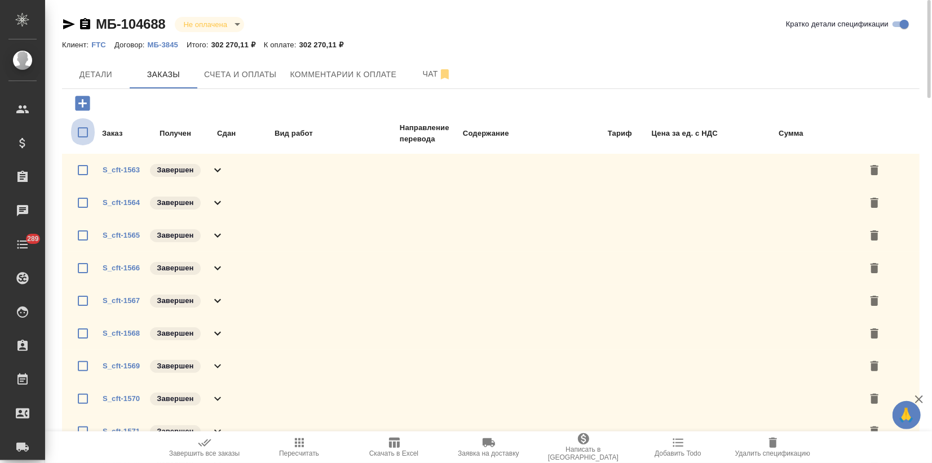
checkbox input "true"
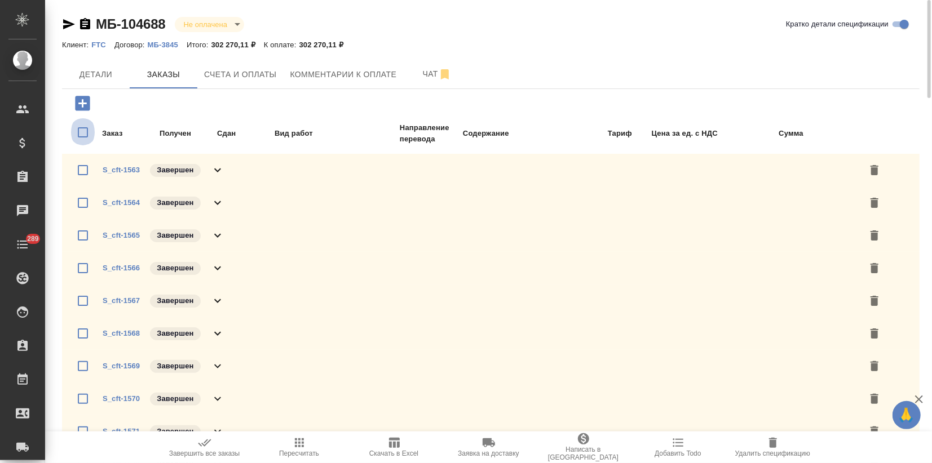
checkbox input "true"
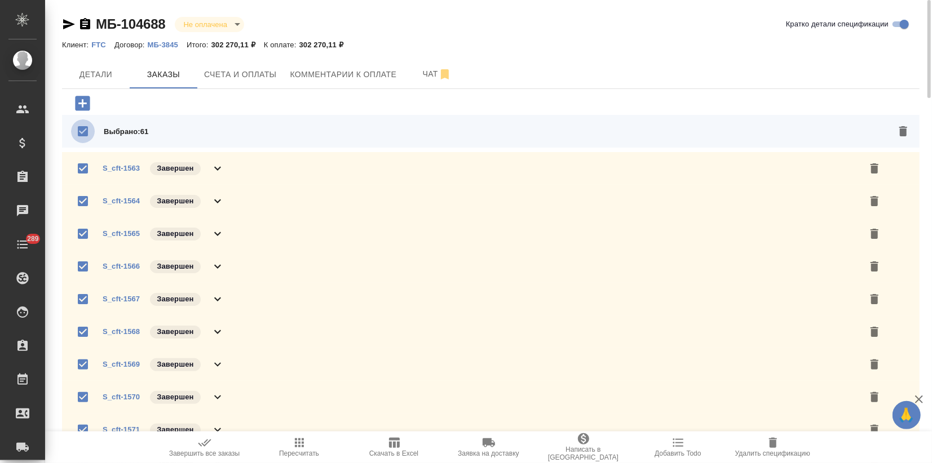
click at [85, 131] on input "checkbox" at bounding box center [83, 131] width 24 height 24
checkbox input "false"
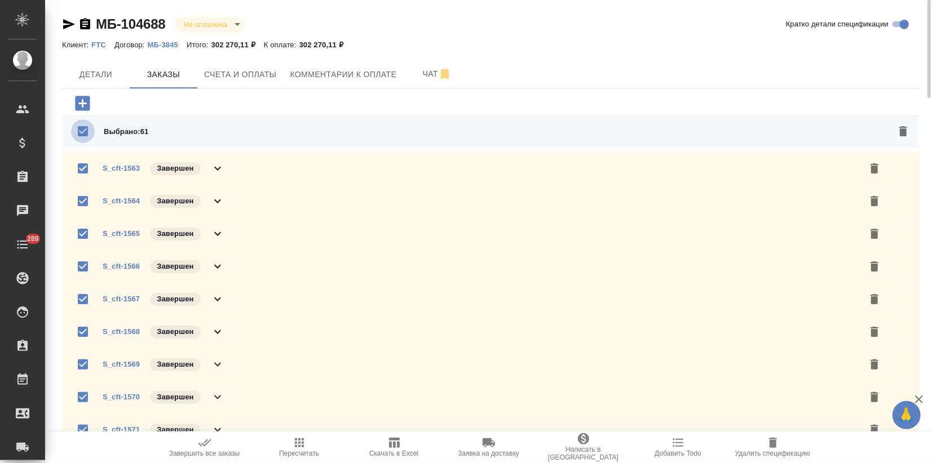
checkbox input "false"
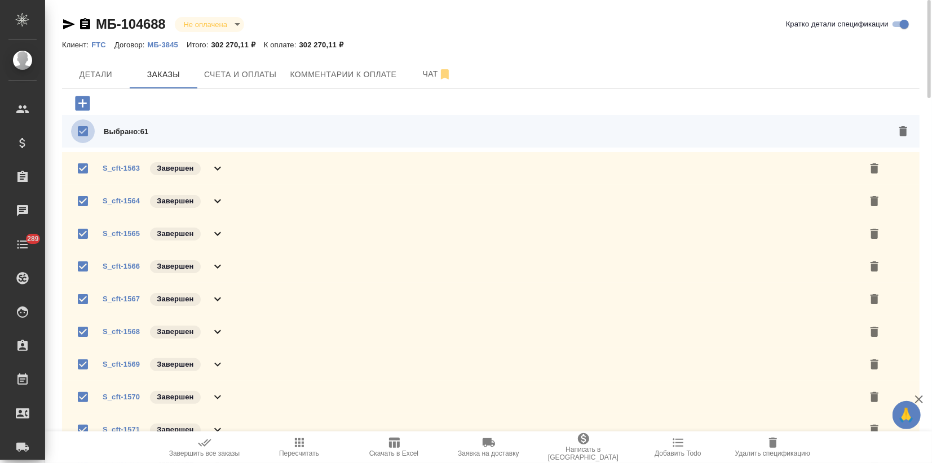
checkbox input "false"
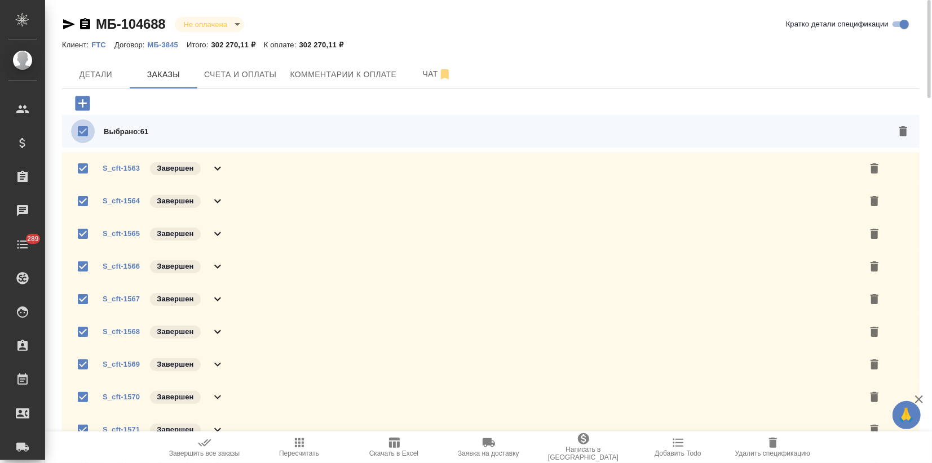
checkbox input "false"
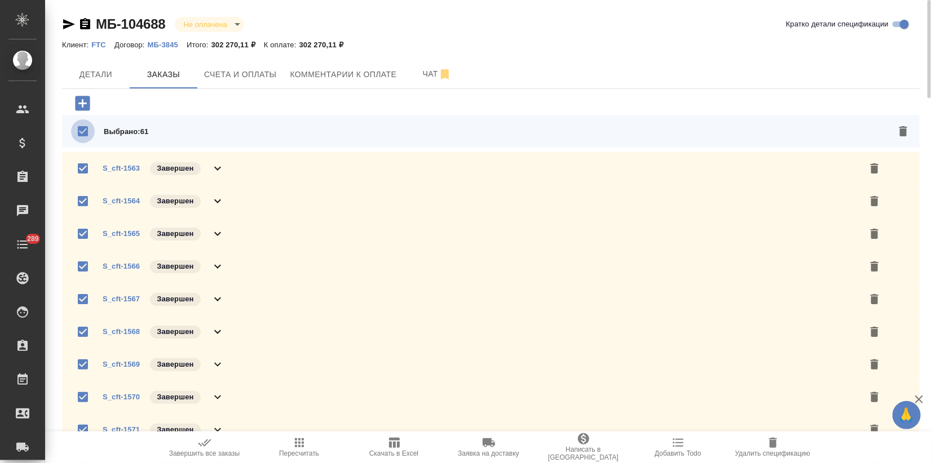
checkbox input "false"
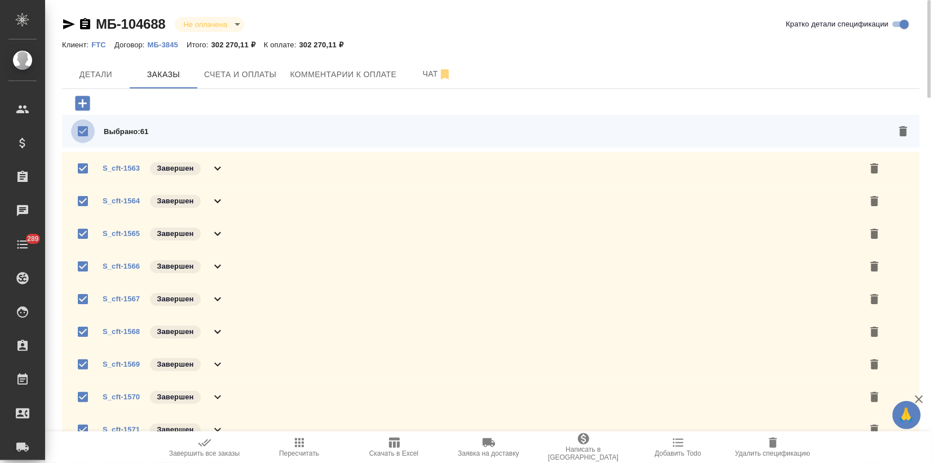
checkbox input "false"
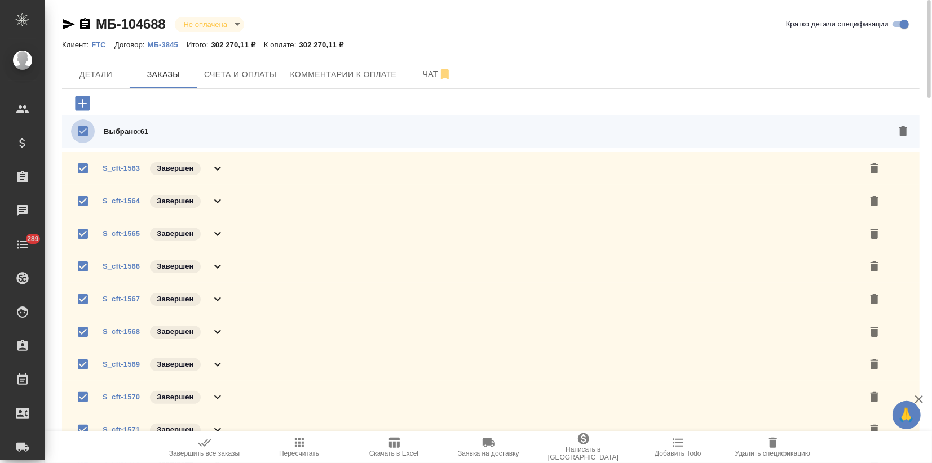
checkbox input "false"
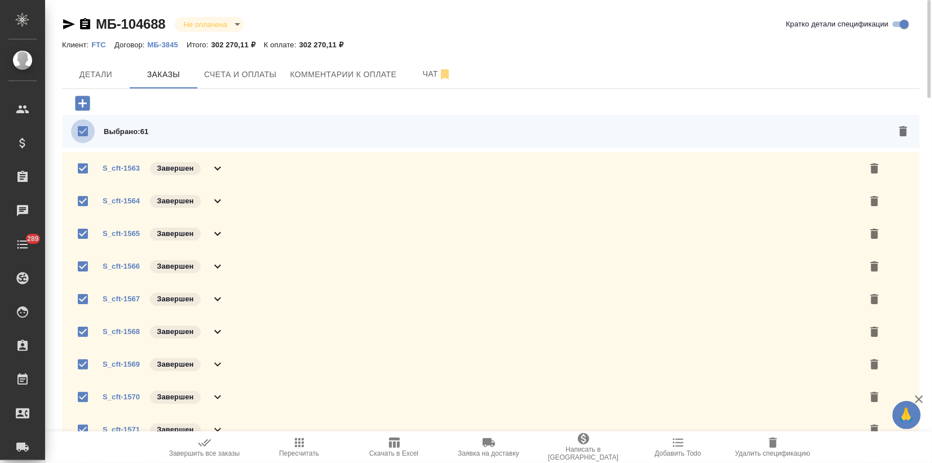
checkbox input "false"
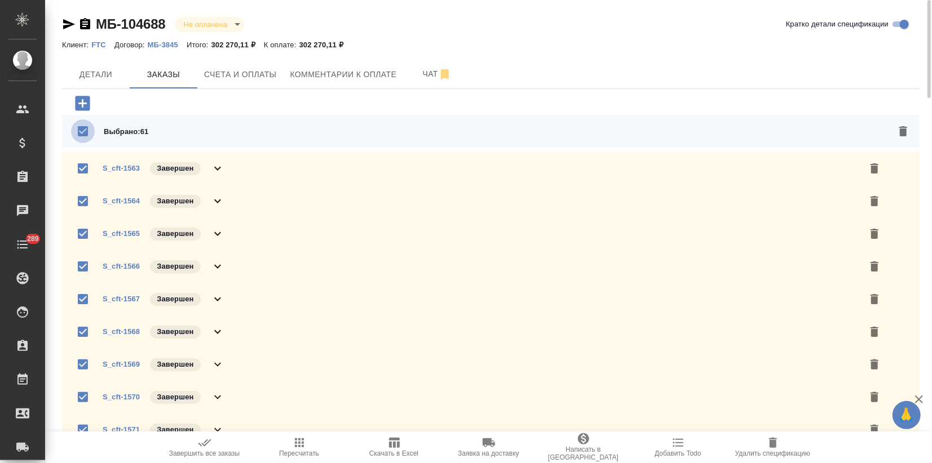
checkbox input "false"
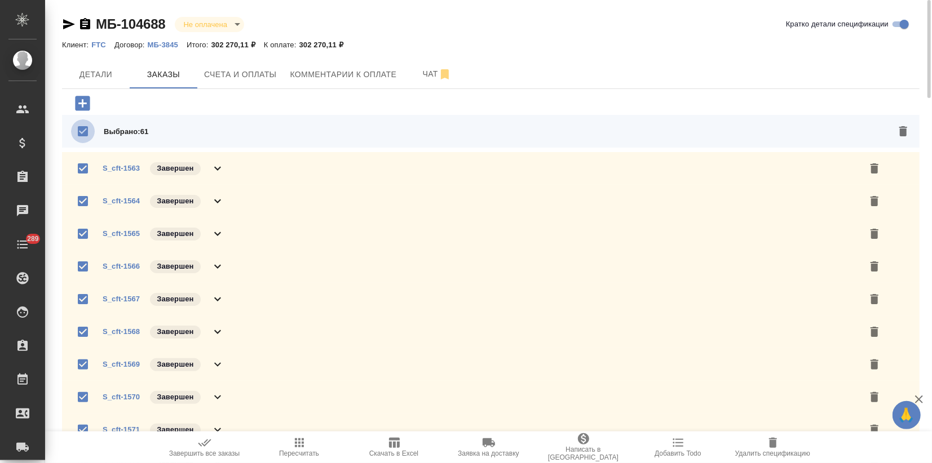
checkbox input "false"
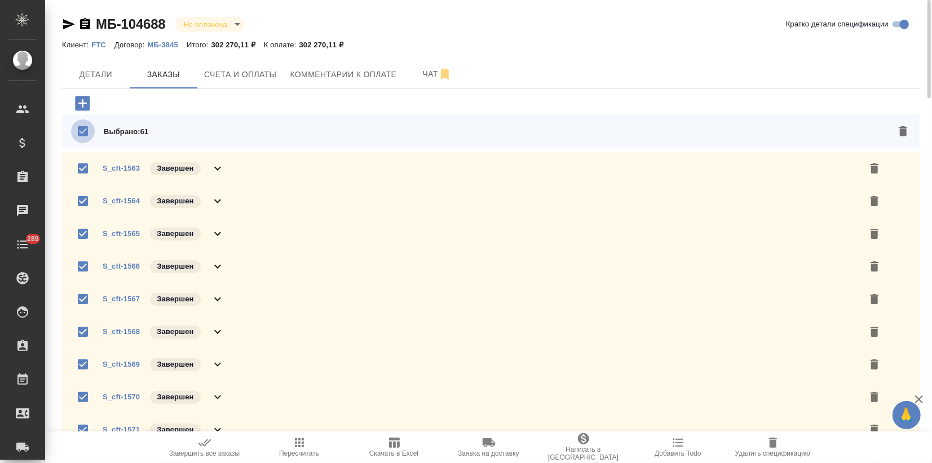
checkbox input "false"
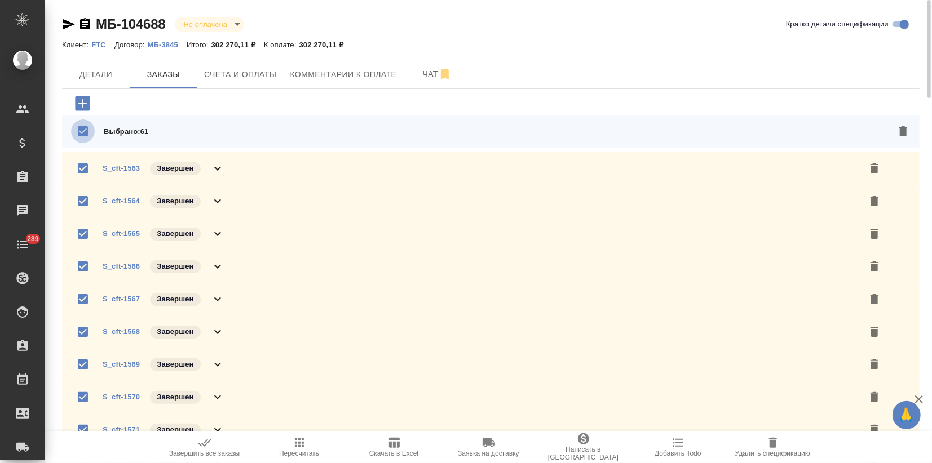
checkbox input "false"
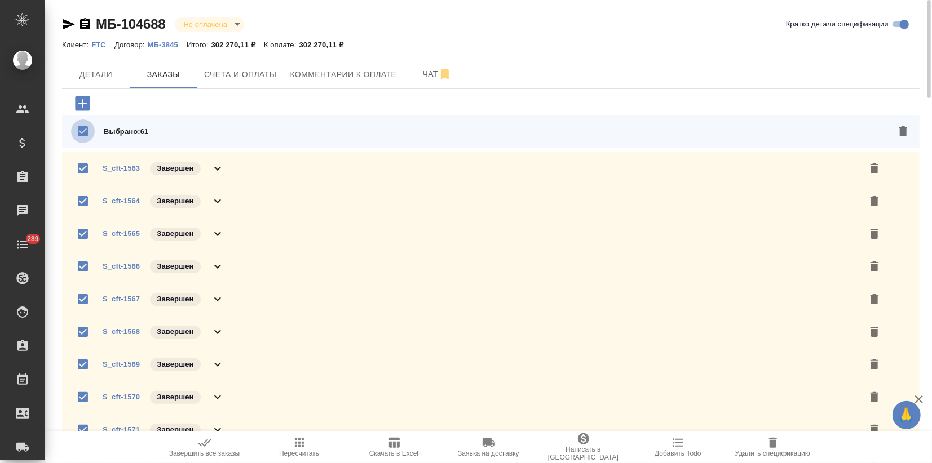
checkbox input "false"
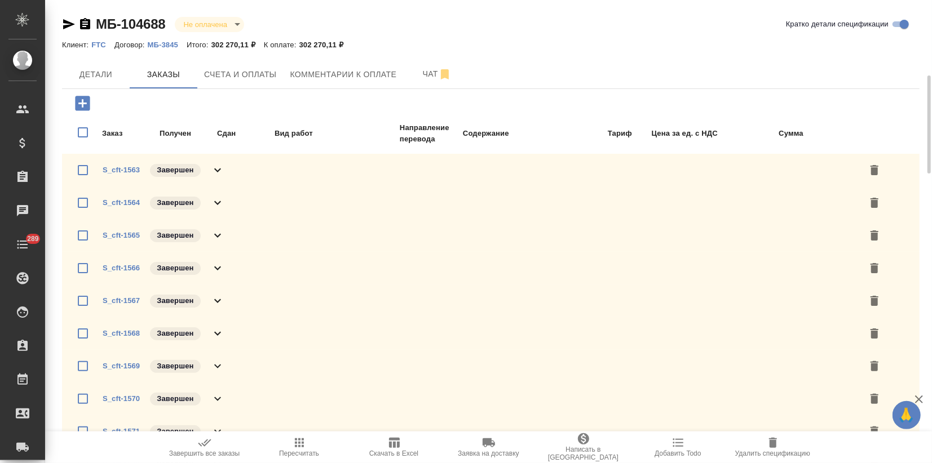
scroll to position [125, 0]
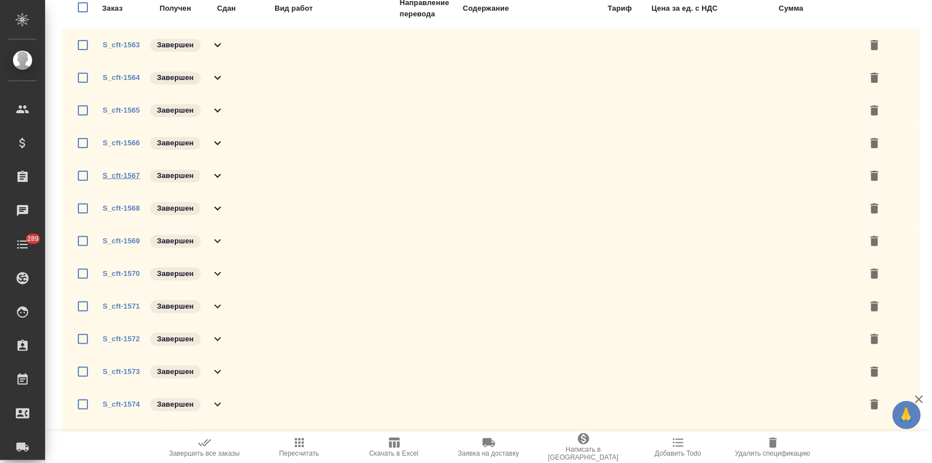
click at [114, 172] on link "S_cft-1567" at bounding box center [121, 175] width 37 height 8
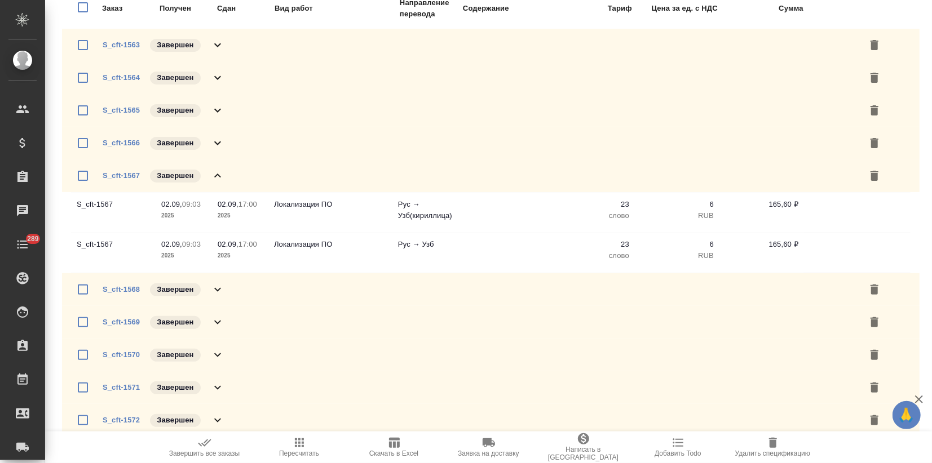
click at [213, 178] on icon at bounding box center [218, 176] width 14 height 14
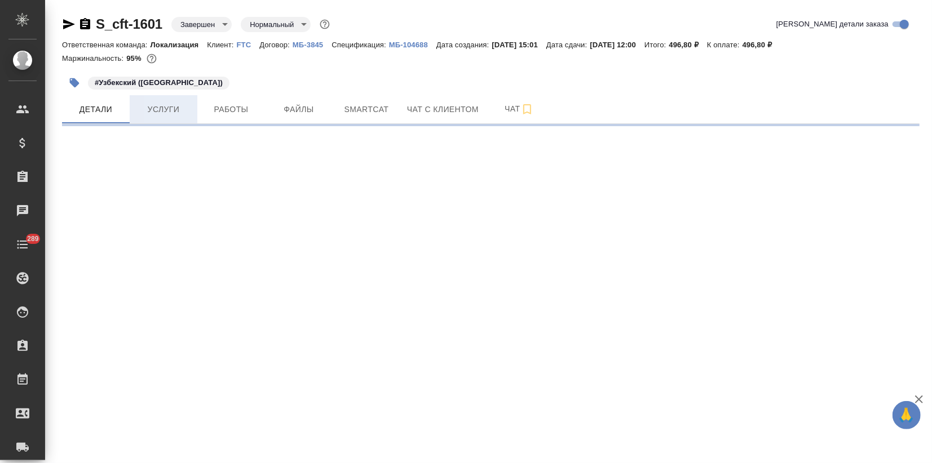
select select "RU"
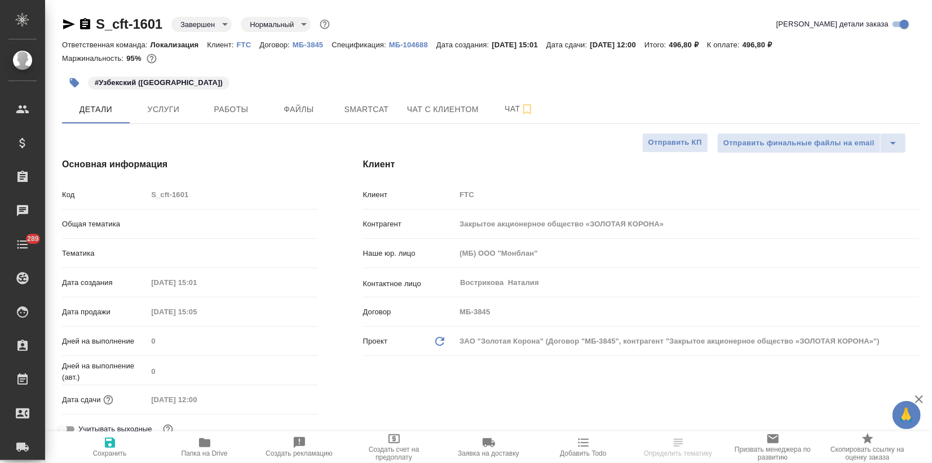
type textarea "x"
type input "Локализация"
type input "[PERSON_NAME]"
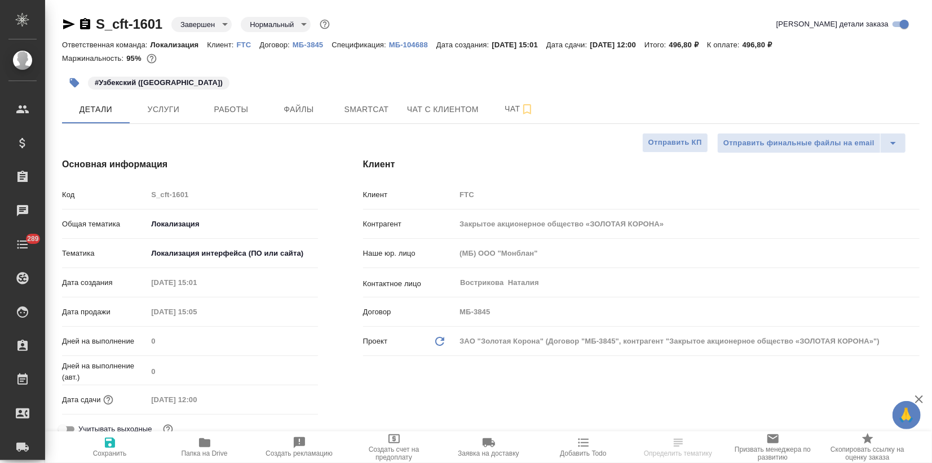
type input "[PERSON_NAME]"
type textarea "x"
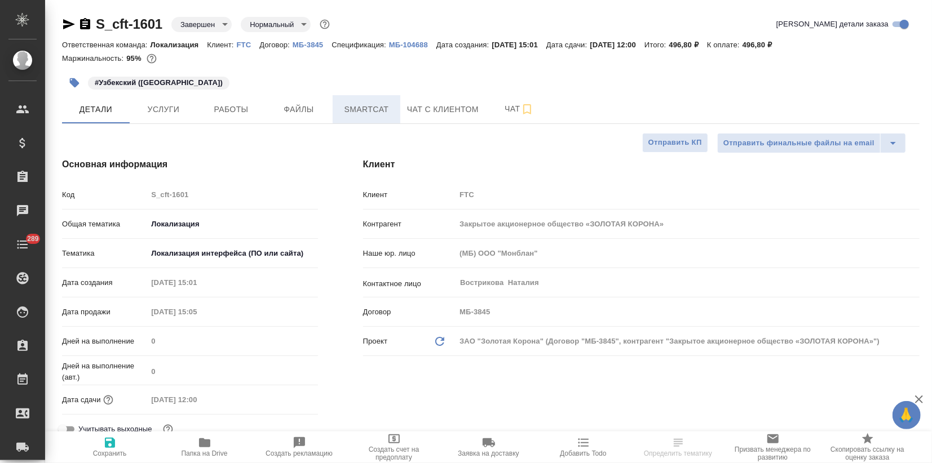
type textarea "x"
click at [365, 111] on span "Smartcat" at bounding box center [366, 110] width 54 height 14
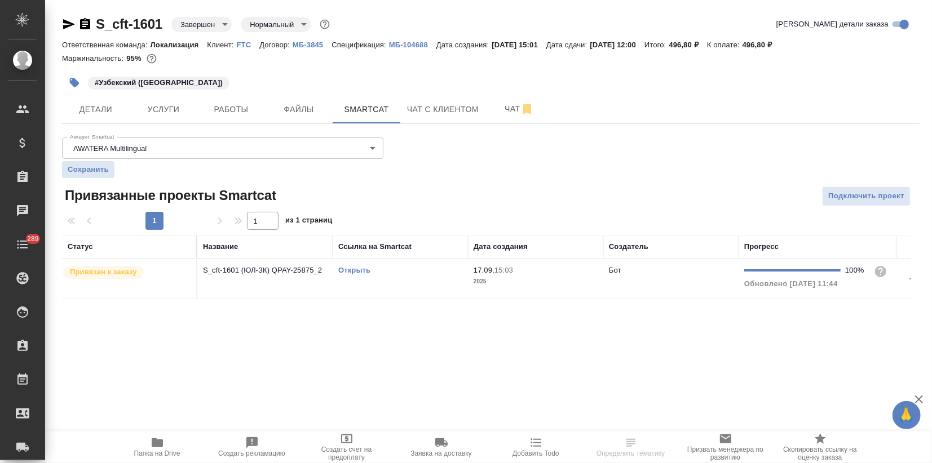
click at [363, 263] on td "Открыть" at bounding box center [400, 278] width 135 height 39
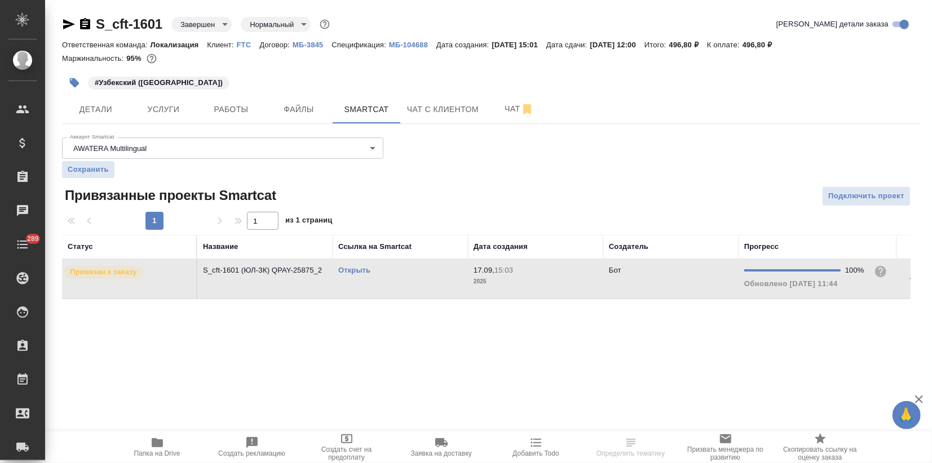
click at [362, 267] on link "Открыть" at bounding box center [354, 270] width 32 height 8
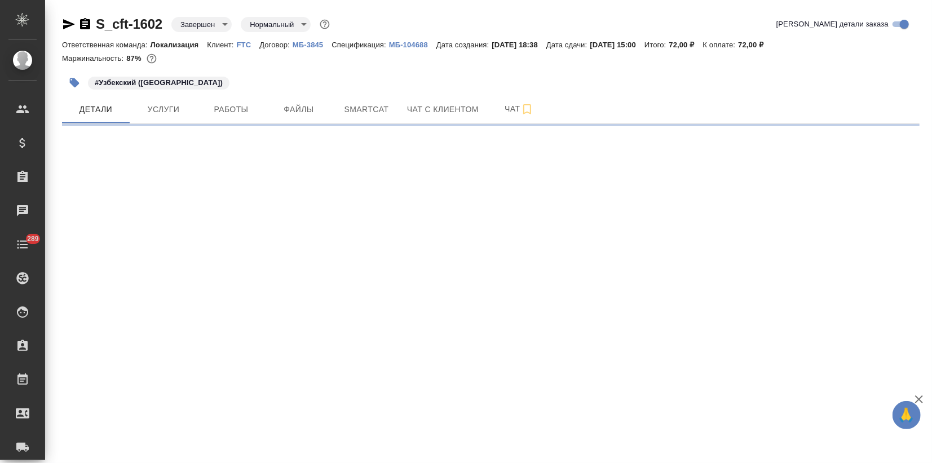
select select "RU"
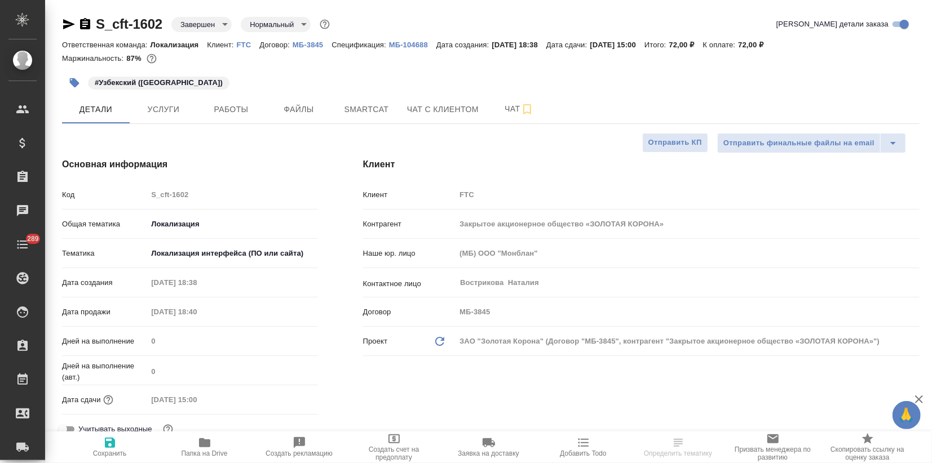
type textarea "x"
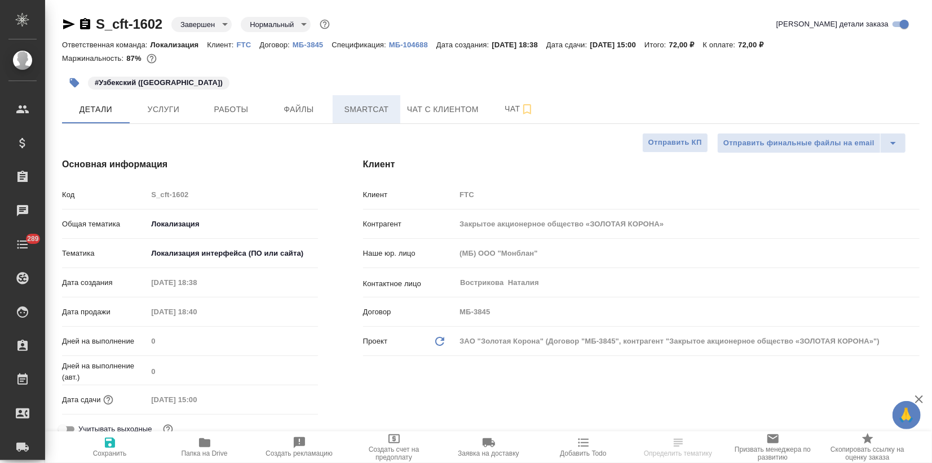
type textarea "x"
click at [391, 111] on span "Smartcat" at bounding box center [366, 110] width 54 height 14
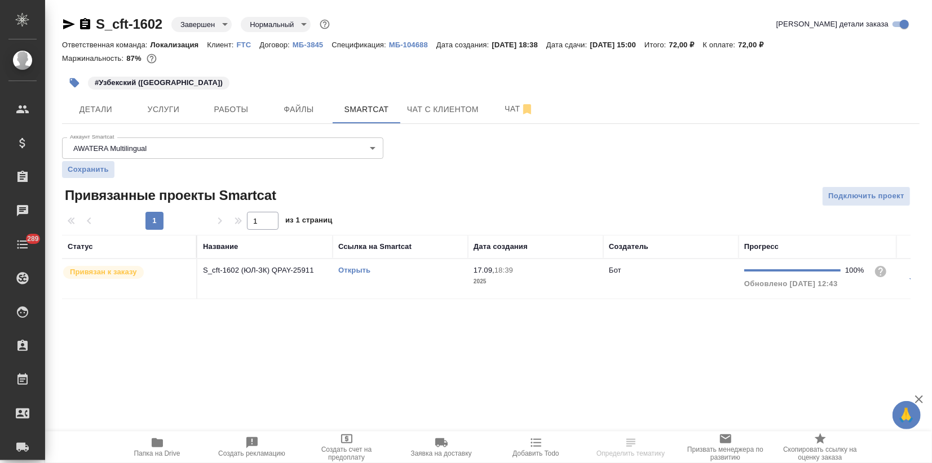
click at [352, 271] on link "Открыть" at bounding box center [354, 270] width 32 height 8
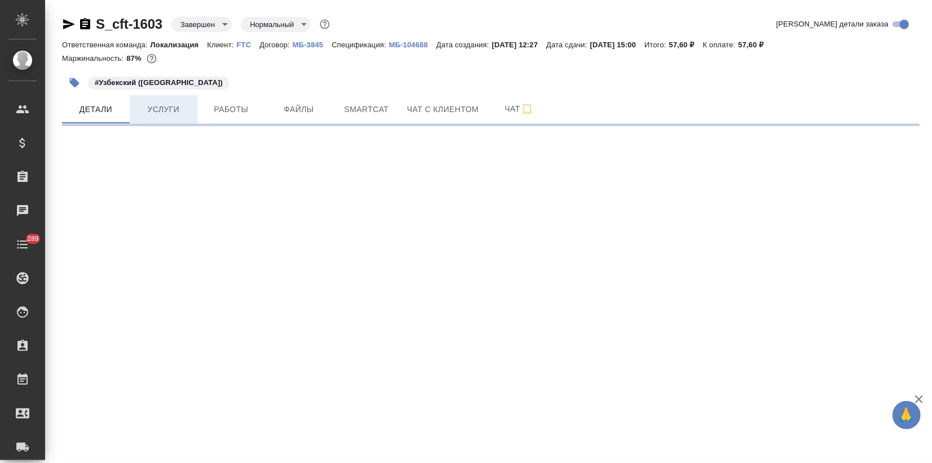
select select "RU"
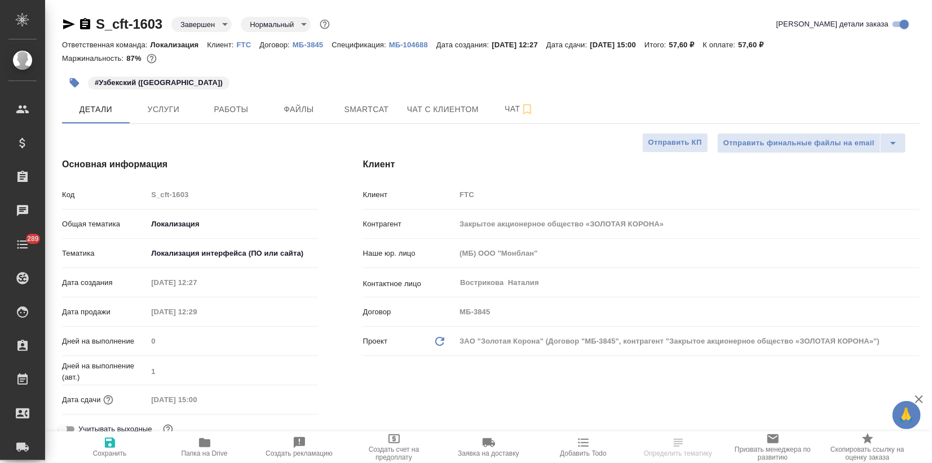
type textarea "x"
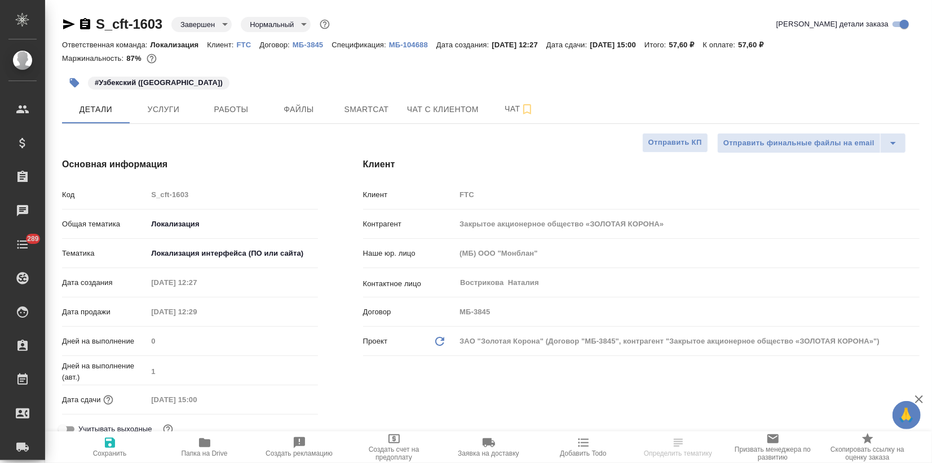
type textarea "x"
click at [188, 119] on button "Услуги" at bounding box center [164, 109] width 68 height 28
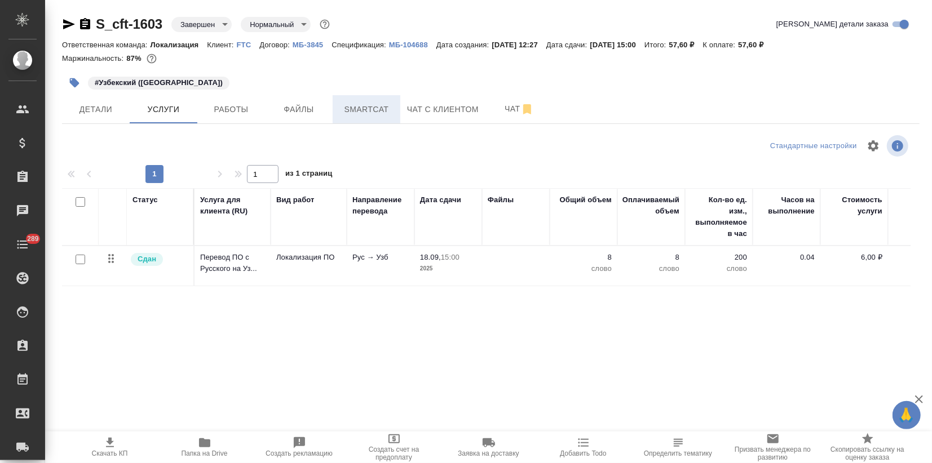
click at [371, 100] on button "Smartcat" at bounding box center [367, 109] width 68 height 28
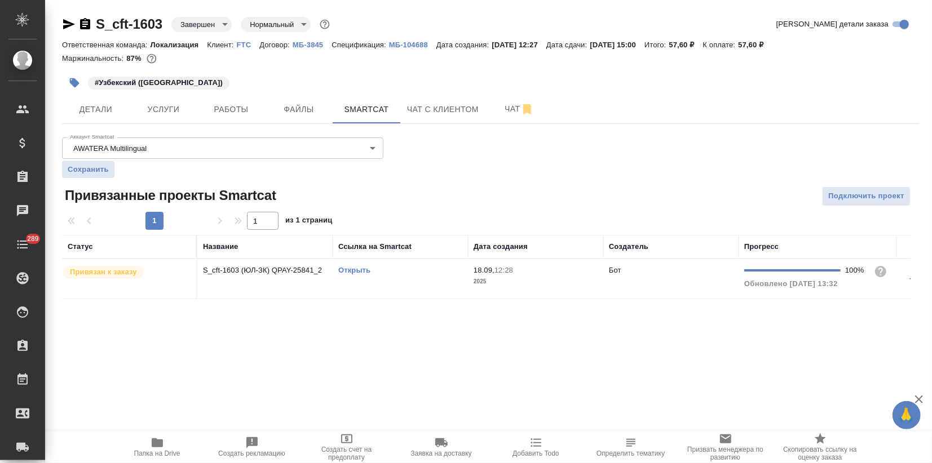
click at [346, 269] on link "Открыть" at bounding box center [354, 270] width 32 height 8
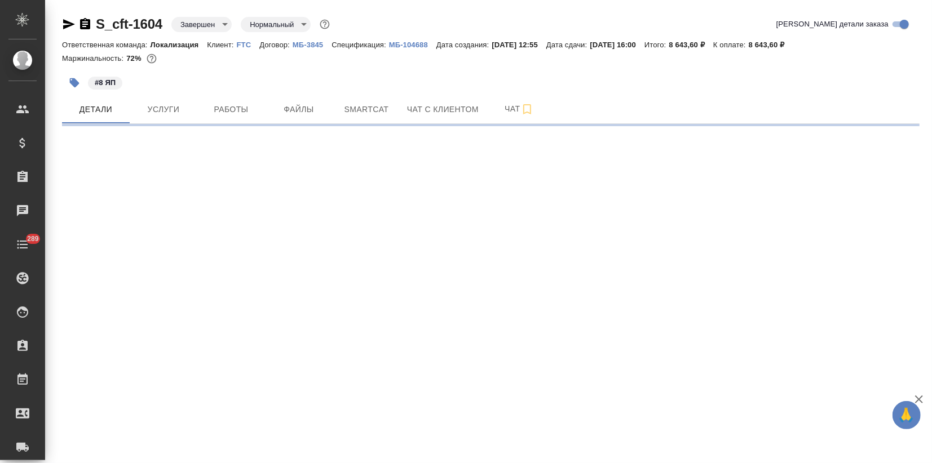
select select "RU"
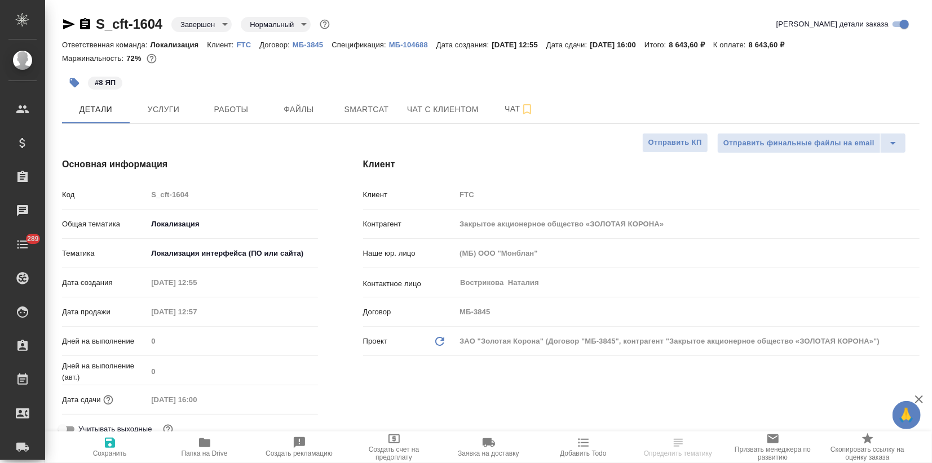
type textarea "x"
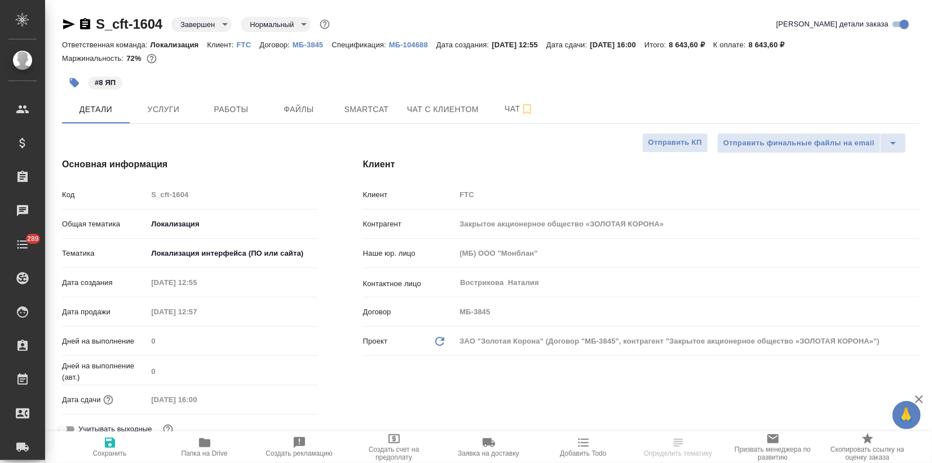
type textarea "x"
click at [383, 109] on span "Smartcat" at bounding box center [366, 110] width 54 height 14
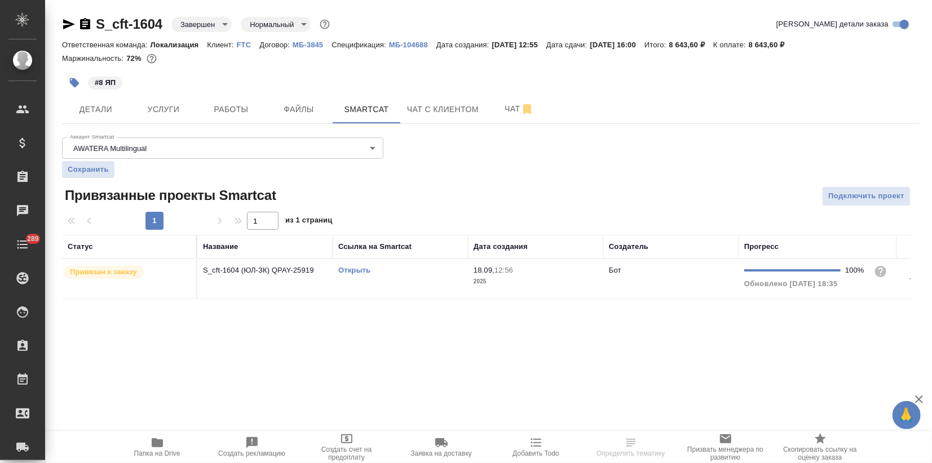
click at [348, 273] on link "Открыть" at bounding box center [354, 270] width 32 height 8
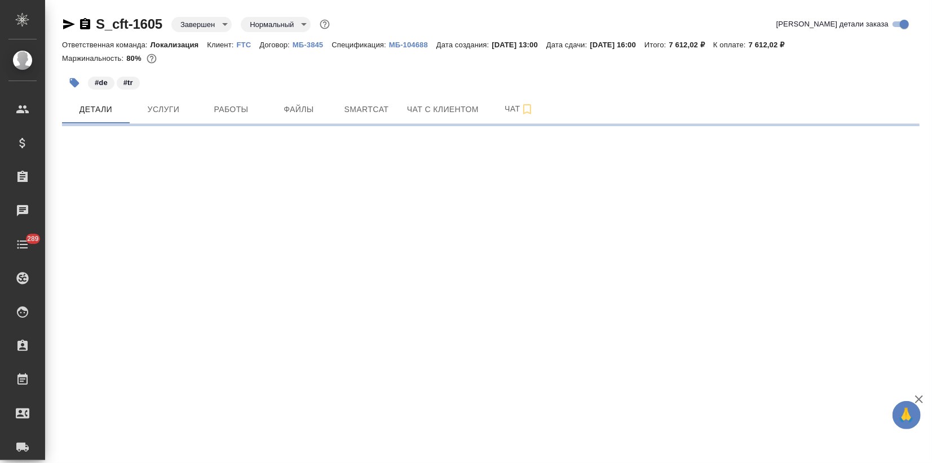
select select "RU"
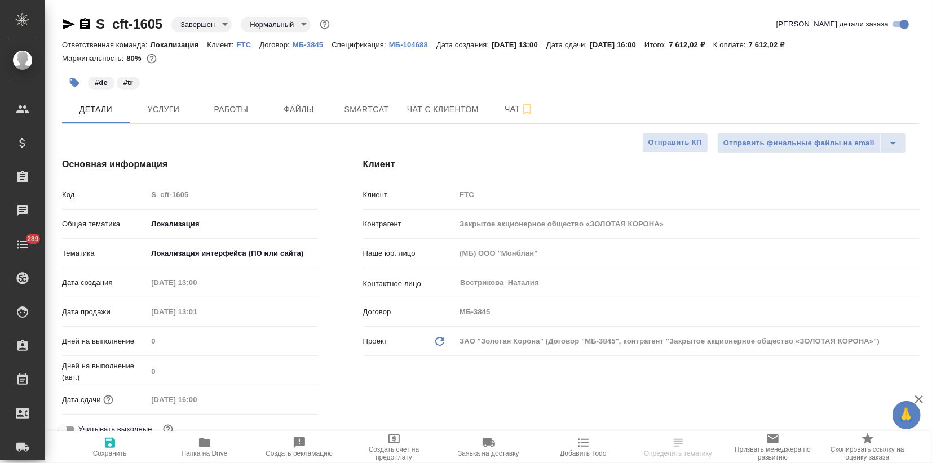
type textarea "x"
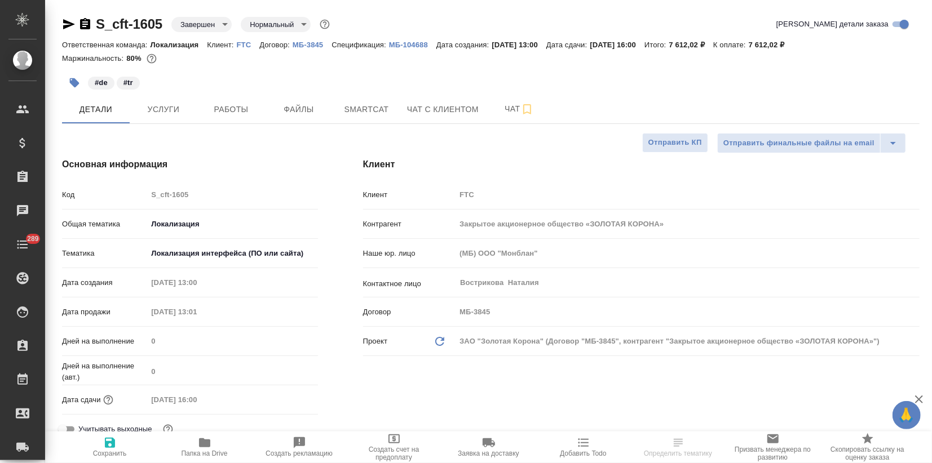
type textarea "x"
click at [382, 117] on button "Smartcat" at bounding box center [367, 109] width 68 height 28
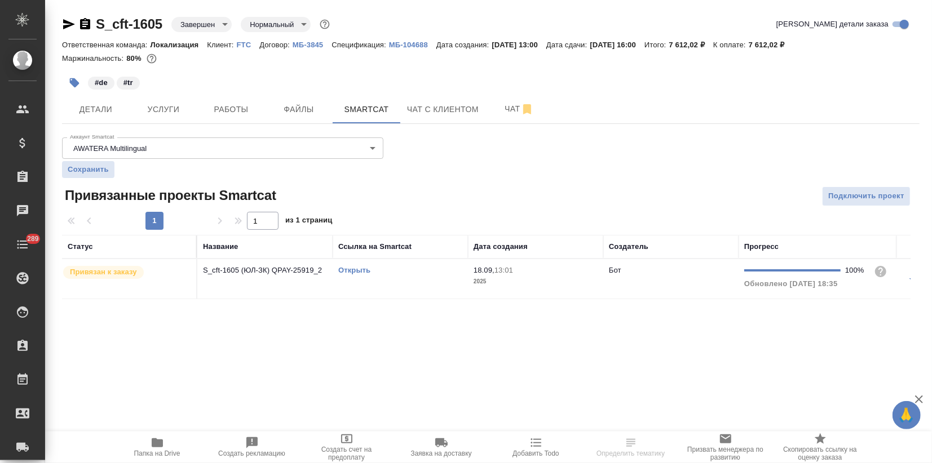
click at [352, 271] on link "Открыть" at bounding box center [354, 270] width 32 height 8
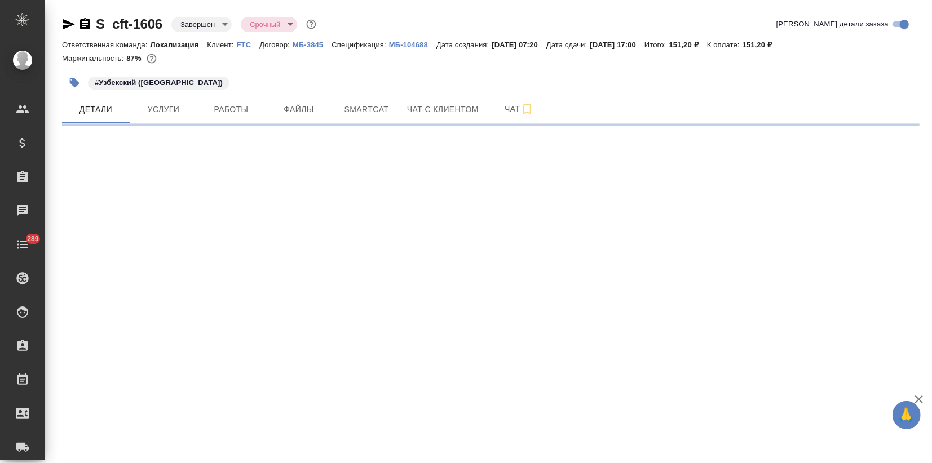
select select "RU"
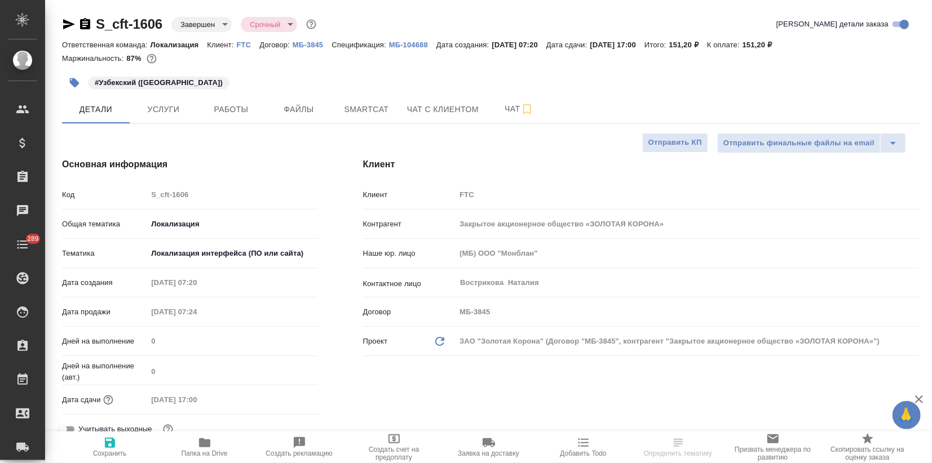
type textarea "x"
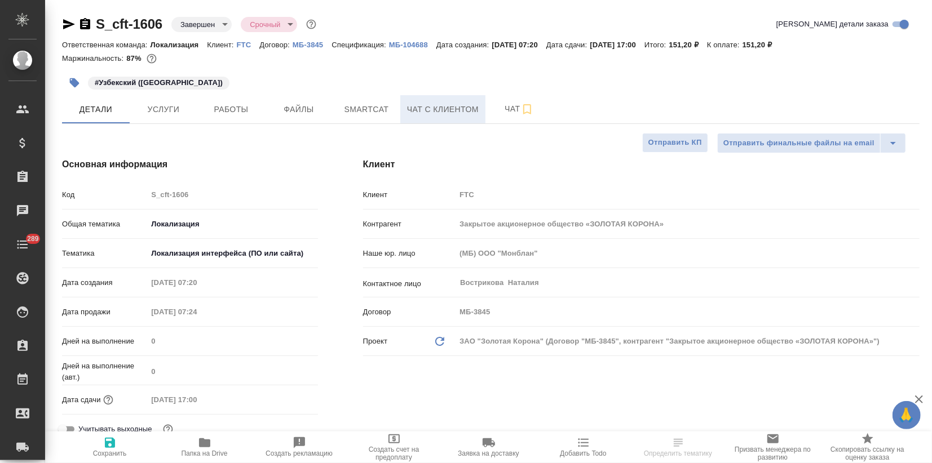
type textarea "x"
click at [373, 112] on span "Smartcat" at bounding box center [366, 110] width 54 height 14
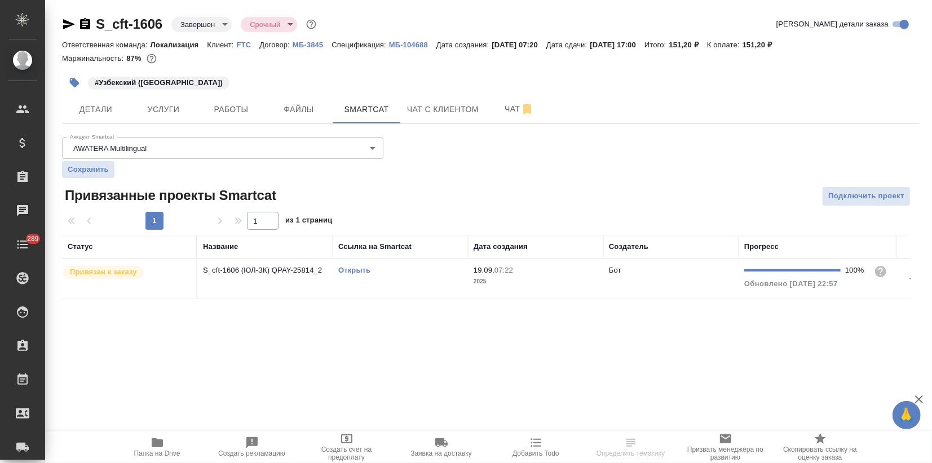
click at [361, 269] on link "Открыть" at bounding box center [354, 270] width 32 height 8
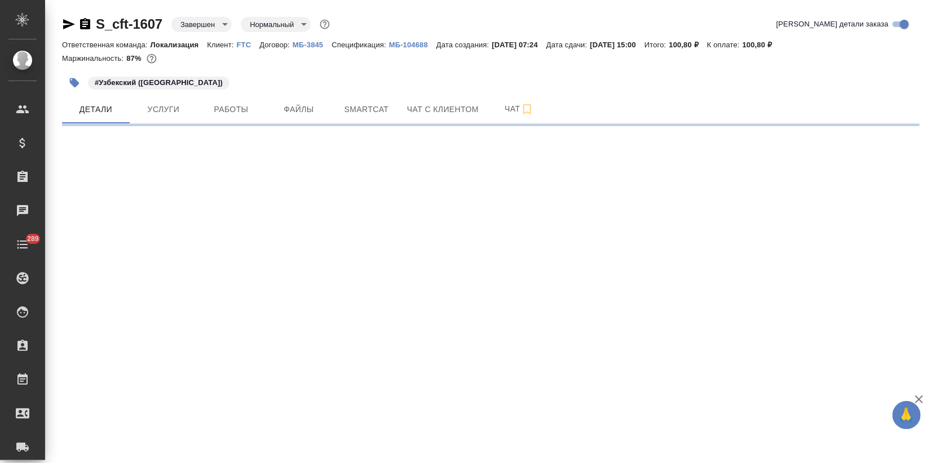
select select "RU"
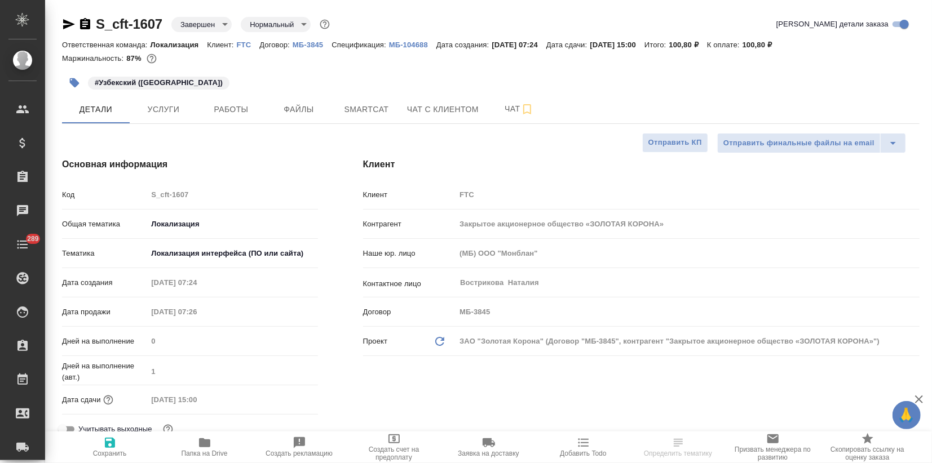
type textarea "x"
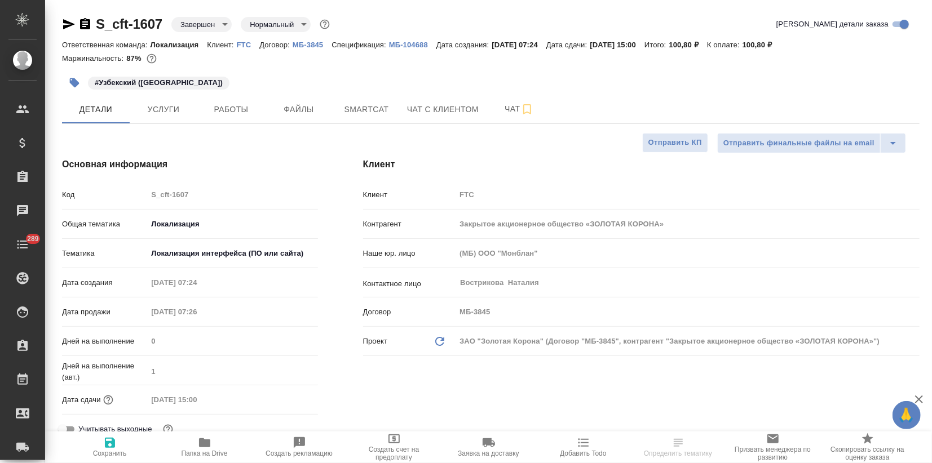
type textarea "x"
click at [379, 114] on span "Smartcat" at bounding box center [366, 110] width 54 height 14
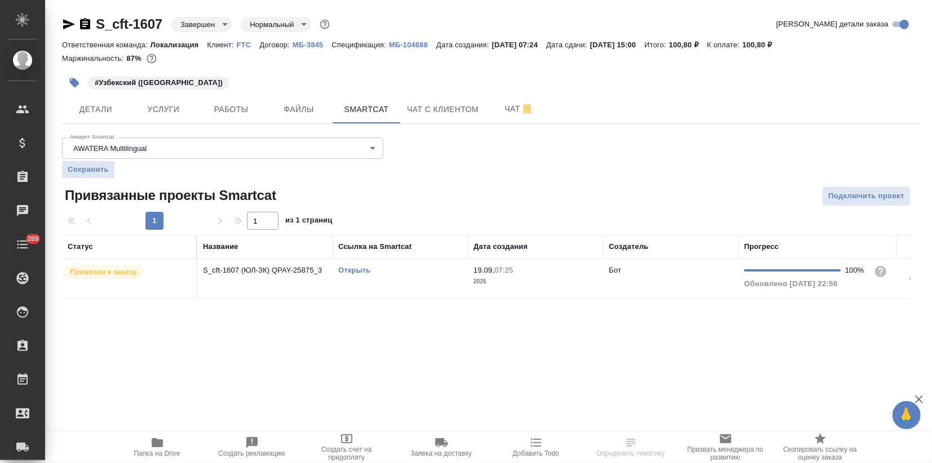
click at [347, 269] on link "Открыть" at bounding box center [354, 270] width 32 height 8
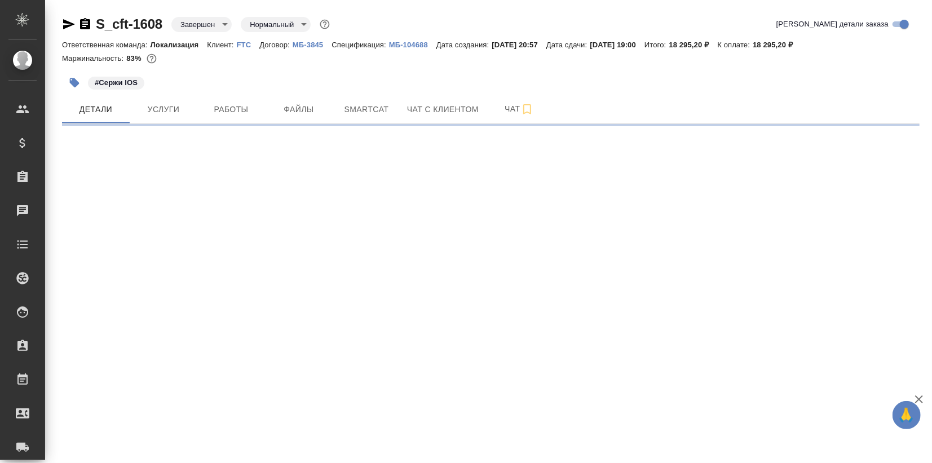
select select "RU"
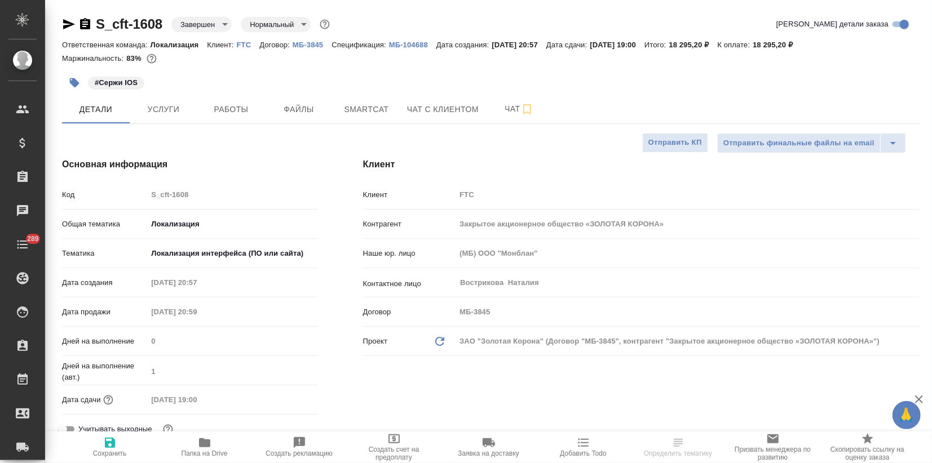
type textarea "x"
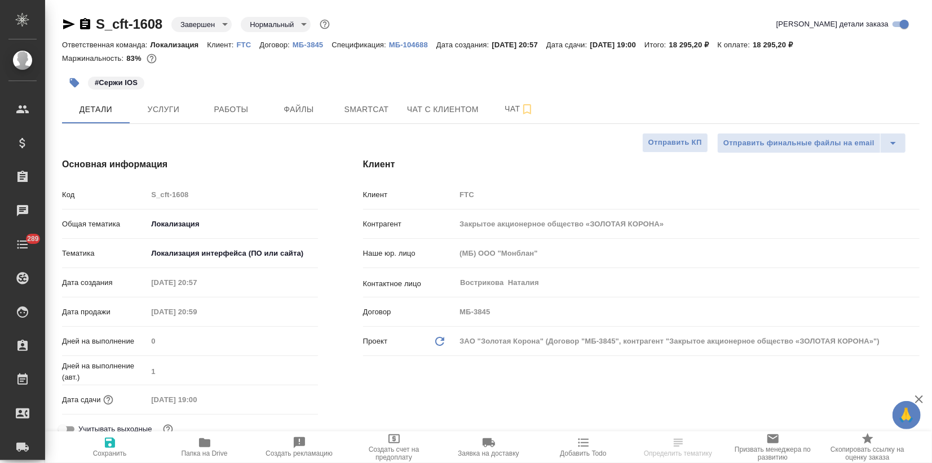
type textarea "x"
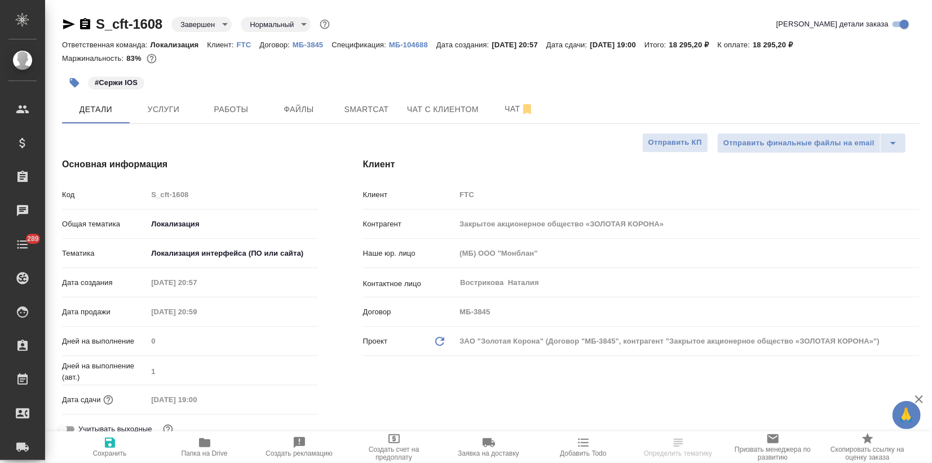
type textarea "x"
select select "RU"
type textarea "x"
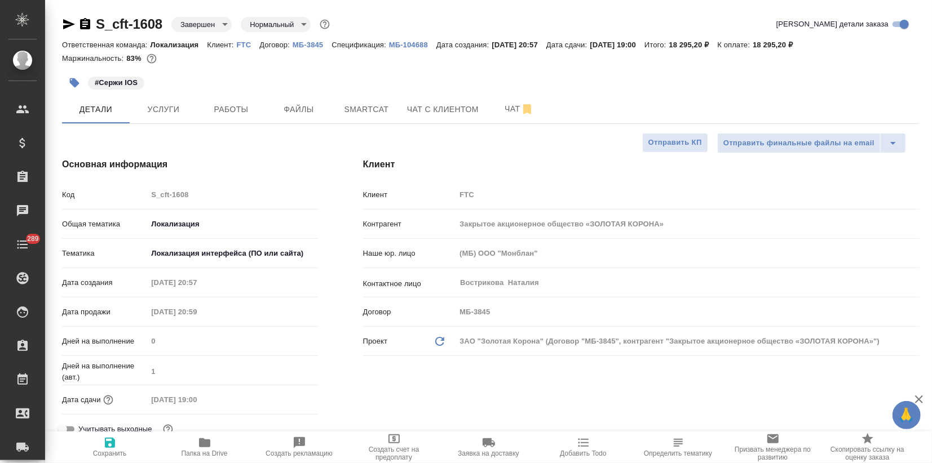
type textarea "x"
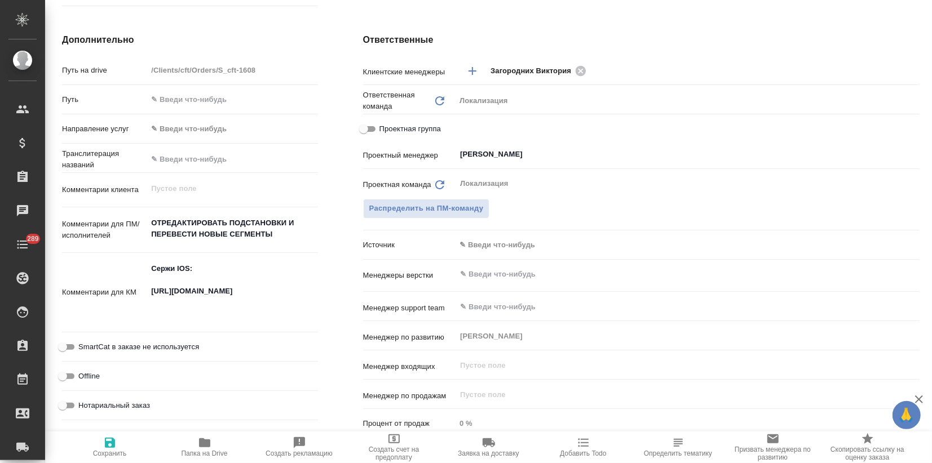
type textarea "x"
drag, startPoint x: 258, startPoint y: 312, endPoint x: 143, endPoint y: 289, distance: 117.3
click at [143, 289] on div "Комментарии для КМ Сержи IOS: [URL][DOMAIN_NAME] x" at bounding box center [190, 293] width 256 height 71
type textarea "x"
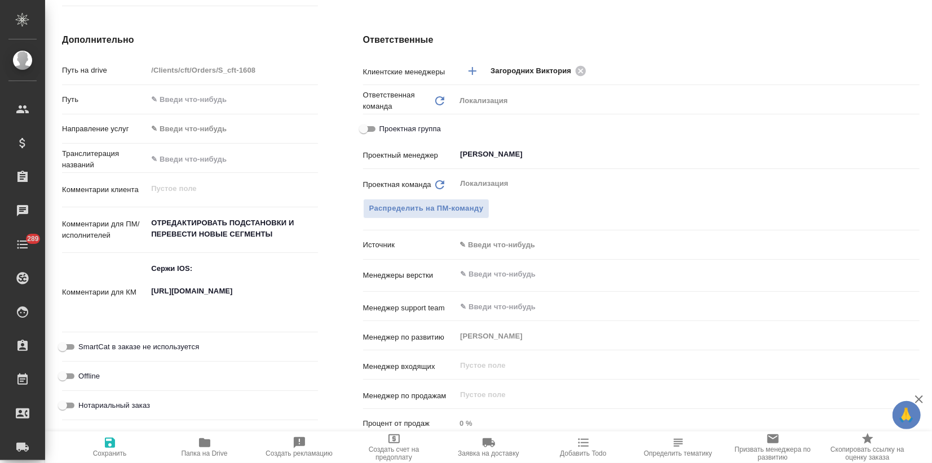
type textarea "x"
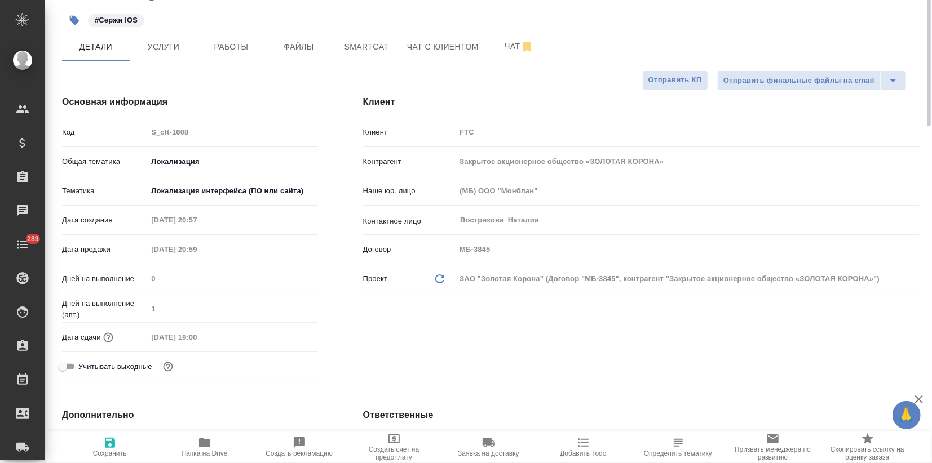
scroll to position [0, 0]
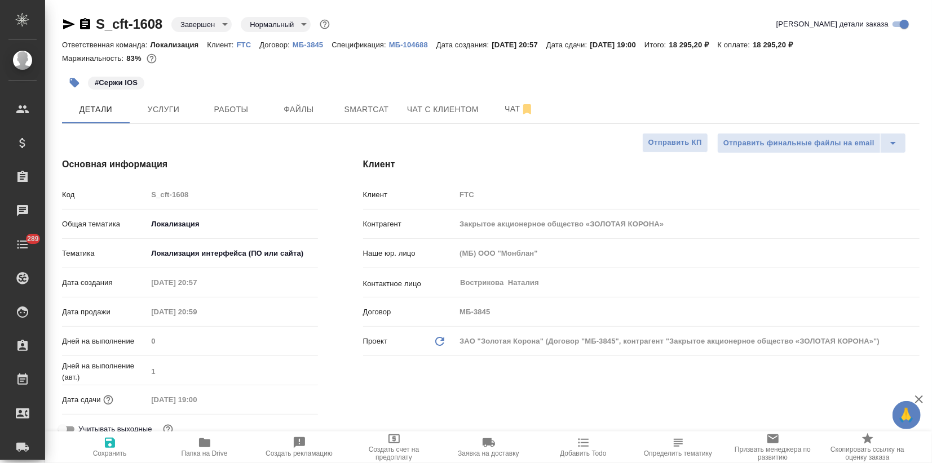
type textarea "x"
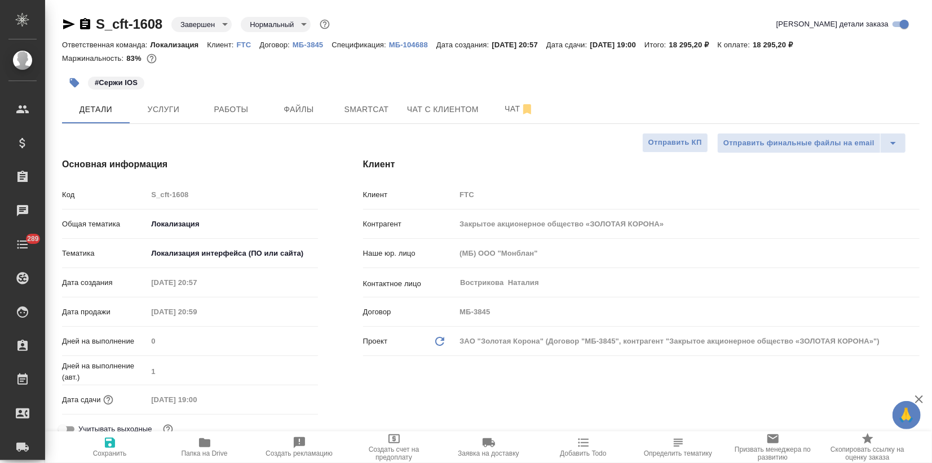
type textarea "x"
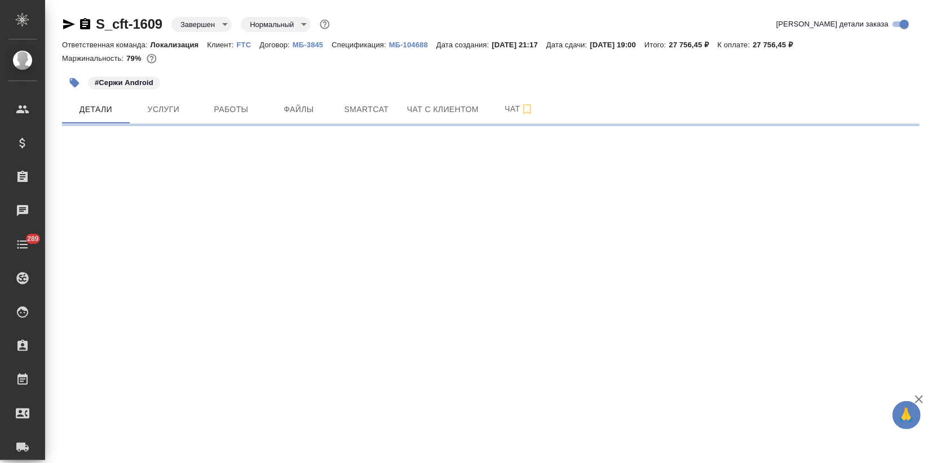
select select "RU"
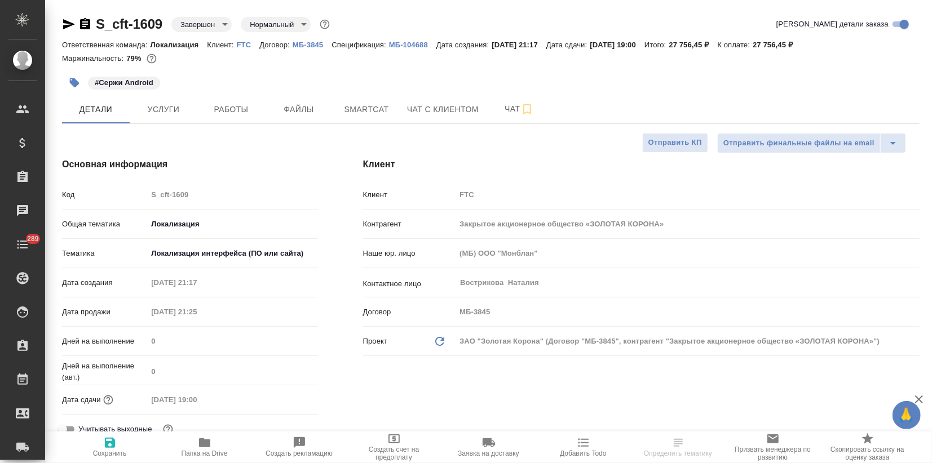
type textarea "x"
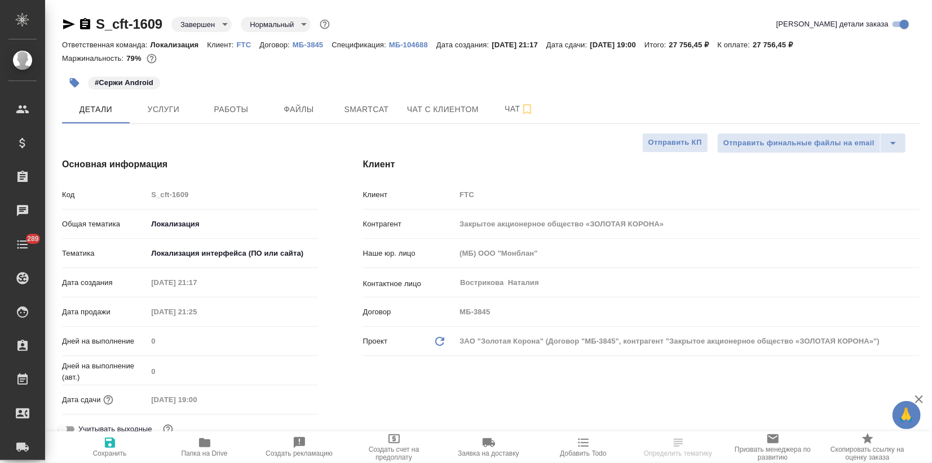
type textarea "x"
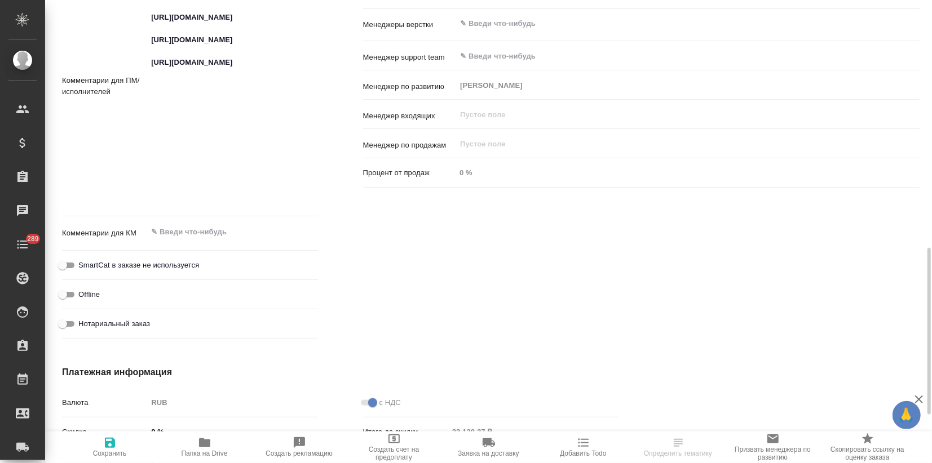
scroll to position [501, 0]
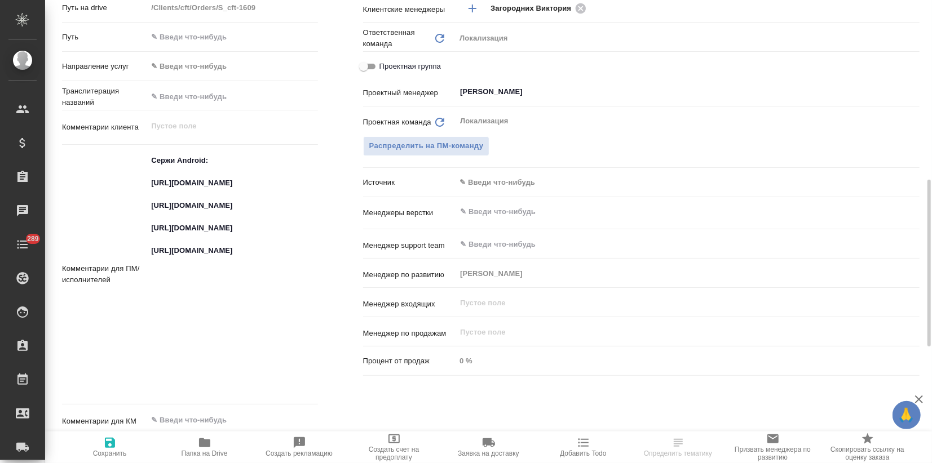
type textarea "x"
drag, startPoint x: 223, startPoint y: 213, endPoint x: 144, endPoint y: 179, distance: 85.3
click at [144, 179] on div "Комментарии для ПМ/исполнителей Сержи Android: https://smartcat.com/projects/ce…" at bounding box center [190, 274] width 256 height 251
type textarea "x"
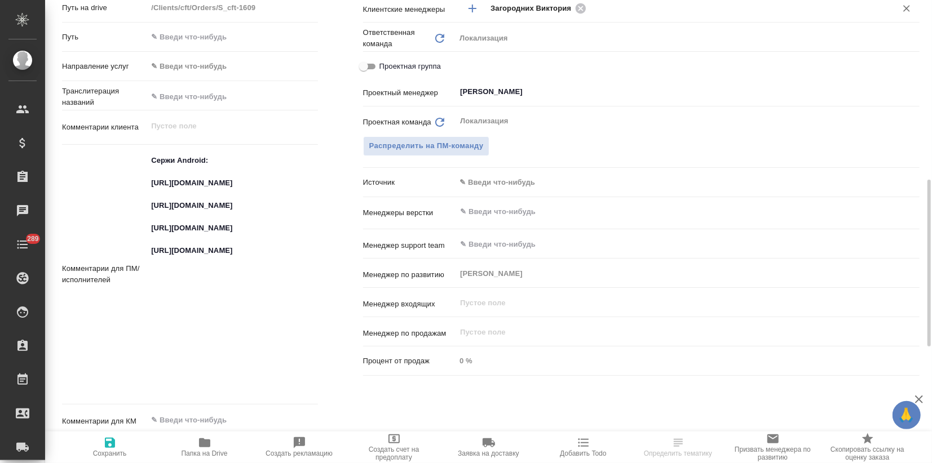
type textarea "x"
drag, startPoint x: 242, startPoint y: 275, endPoint x: 148, endPoint y: 238, distance: 101.0
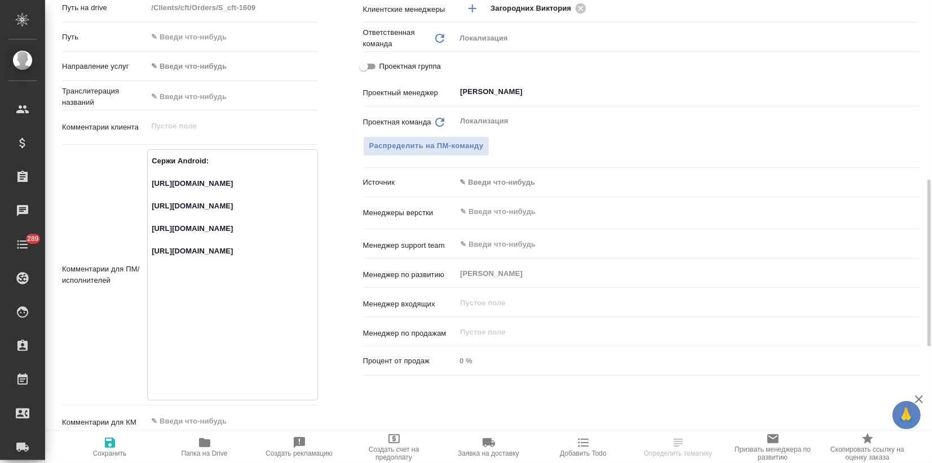
click at [148, 238] on textarea "Сержи Android: https://smartcat.com/projects/ce1e2d04-3e56-436e-975d-80da745dea…" at bounding box center [232, 274] width 169 height 245
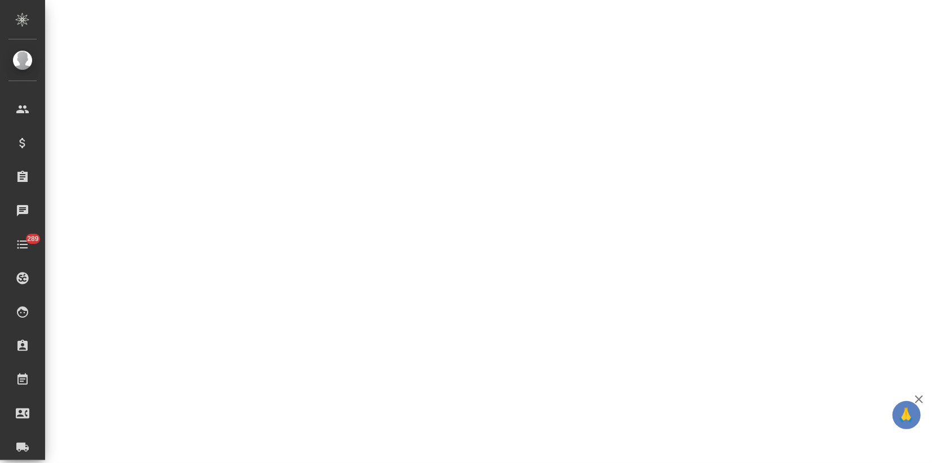
select select "RU"
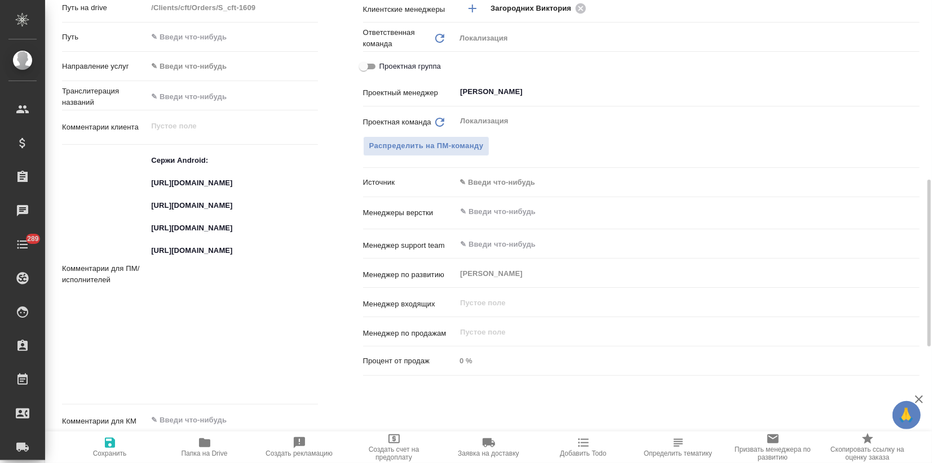
type textarea "x"
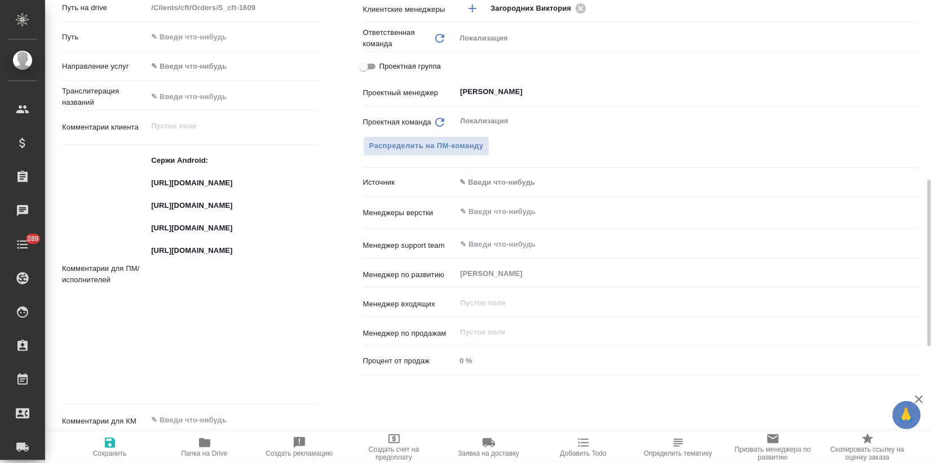
type textarea "x"
drag, startPoint x: 250, startPoint y: 329, endPoint x: 121, endPoint y: 294, distance: 133.9
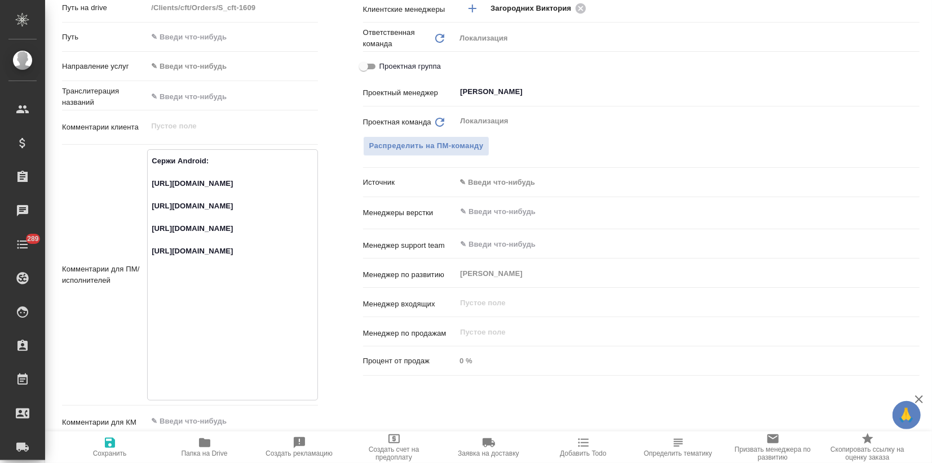
click at [121, 294] on div "Комментарии для ПМ/исполнителей Сержи Android: https://smartcat.com/projects/ce…" at bounding box center [190, 274] width 256 height 251
type textarea "x"
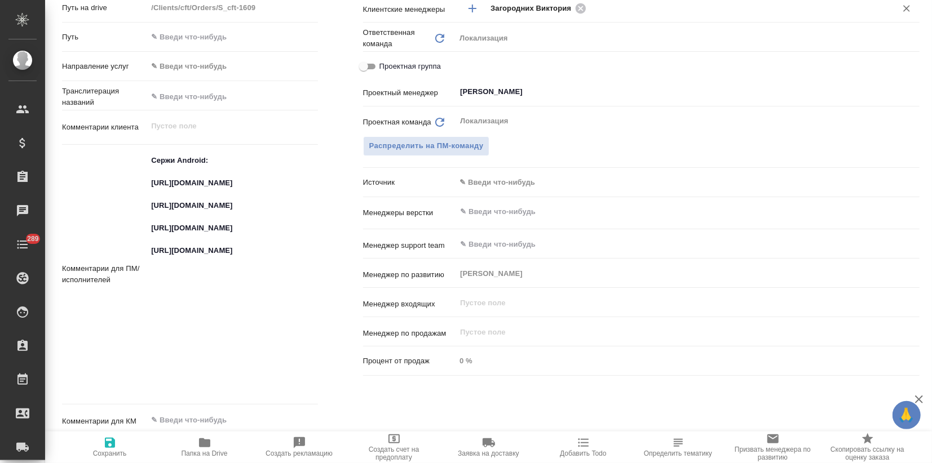
type textarea "x"
drag, startPoint x: 246, startPoint y: 267, endPoint x: 146, endPoint y: 238, distance: 104.4
click at [146, 238] on div "Комментарии для ПМ/исполнителей Сержи Android: https://smartcat.com/projects/ce…" at bounding box center [190, 274] width 256 height 251
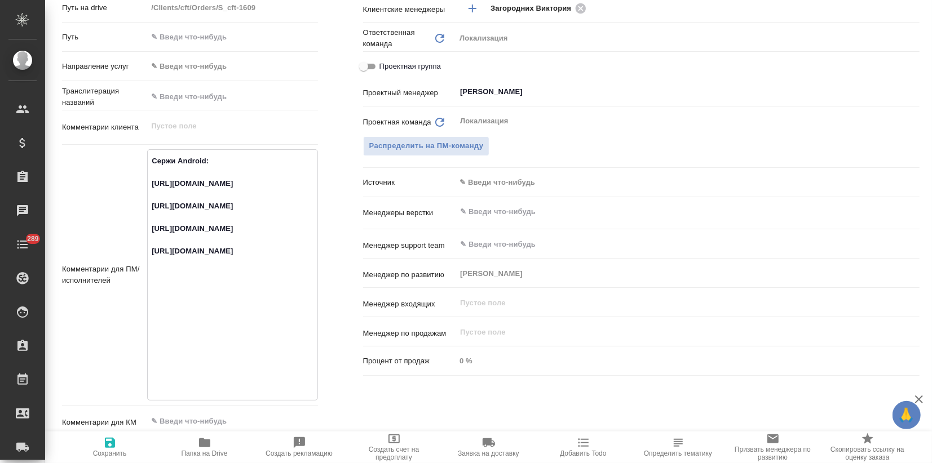
drag, startPoint x: 246, startPoint y: 274, endPoint x: 152, endPoint y: 247, distance: 98.3
click at [144, 241] on div "Комментарии для ПМ/исполнителей Сержи Android: https://smartcat.com/projects/ce…" at bounding box center [190, 274] width 256 height 251
type textarea "x"
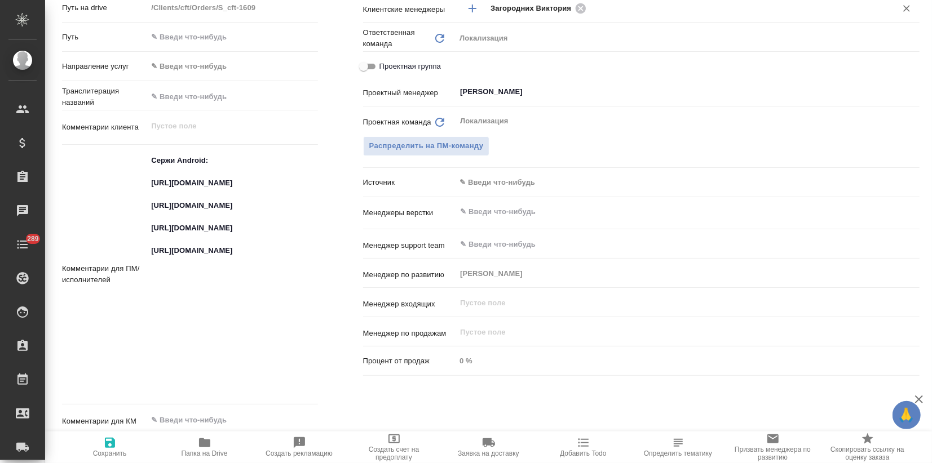
type textarea "x"
drag, startPoint x: 260, startPoint y: 327, endPoint x: 129, endPoint y: 298, distance: 133.9
click at [129, 298] on div "Комментарии для ПМ/исполнителей Сержи Android: https://smartcat.com/projects/ce…" at bounding box center [190, 274] width 256 height 251
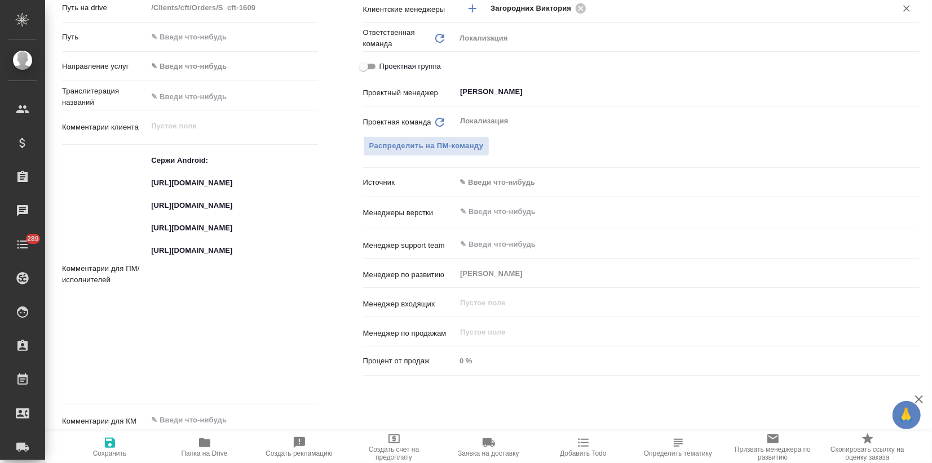
type textarea "x"
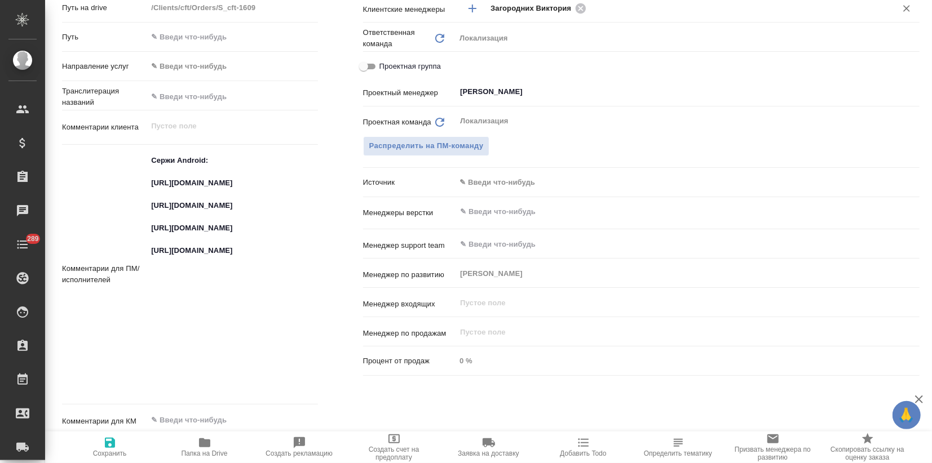
type textarea "x"
drag, startPoint x: 165, startPoint y: 384, endPoint x: 133, endPoint y: 348, distance: 48.3
click at [133, 348] on div "Комментарии для ПМ/исполнителей Сержи Android: https://smartcat.com/projects/ce…" at bounding box center [190, 274] width 256 height 251
type textarea "x"
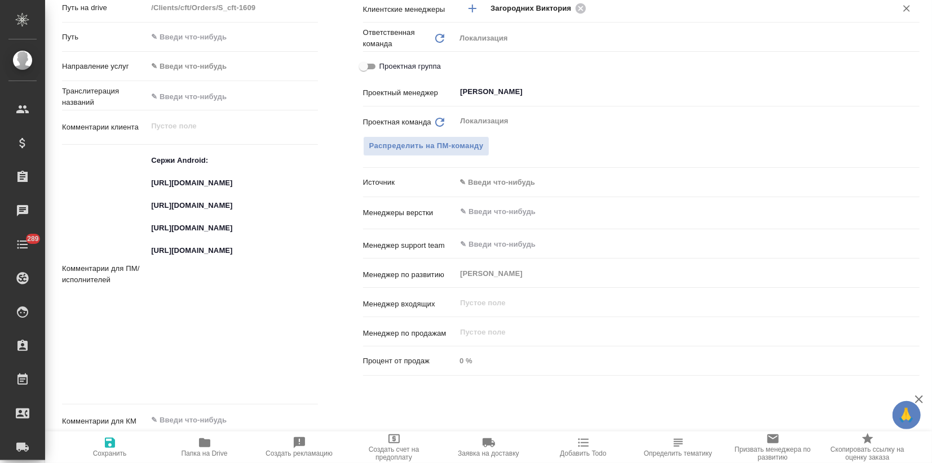
type textarea "x"
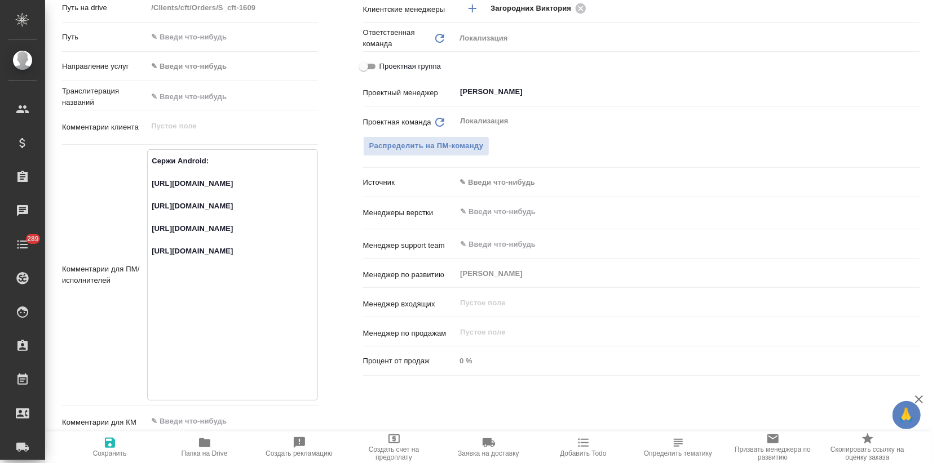
click at [337, 92] on div "Дополнительно Путь на drive /Clients/cft/Orders/S_cft-1609 Путь Направление усл…" at bounding box center [189, 251] width 301 height 607
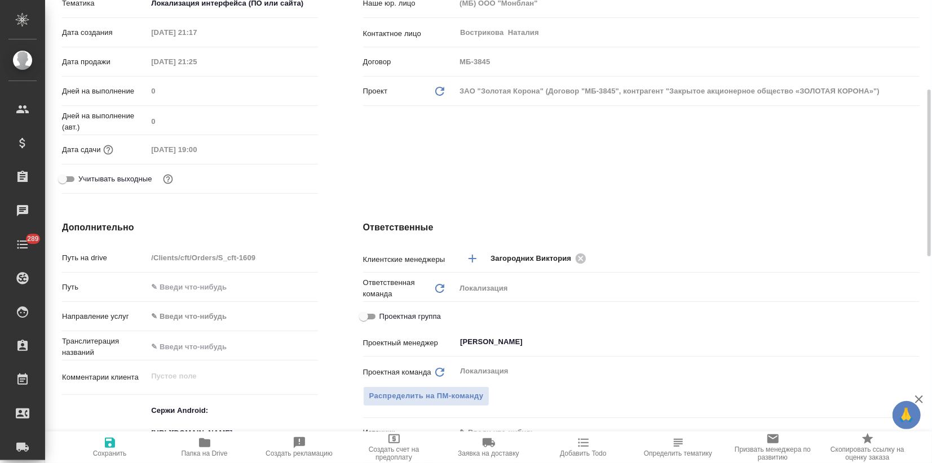
scroll to position [0, 0]
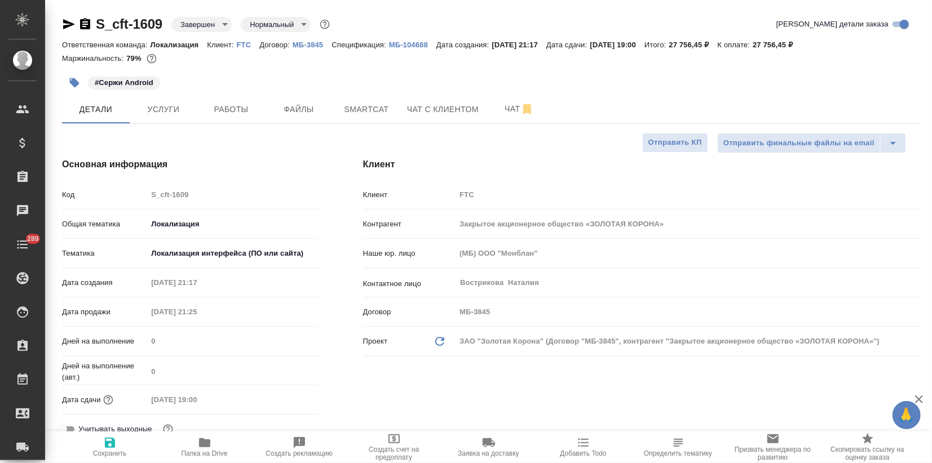
type textarea "x"
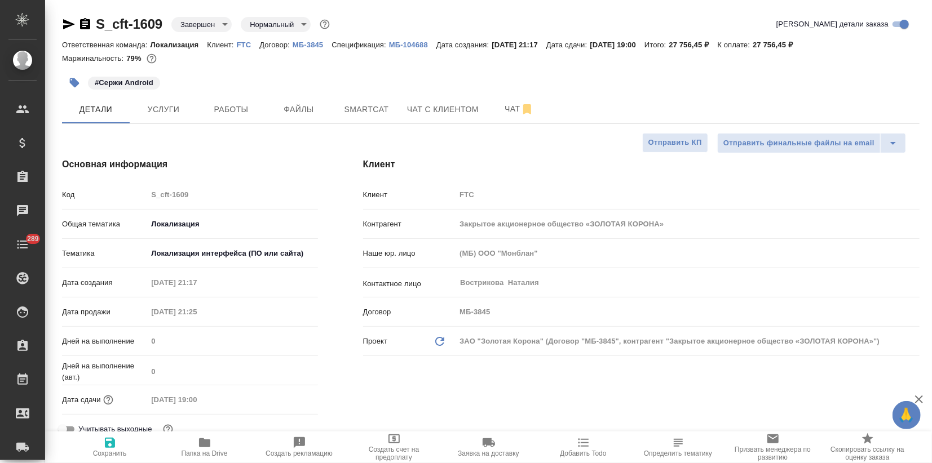
type textarea "x"
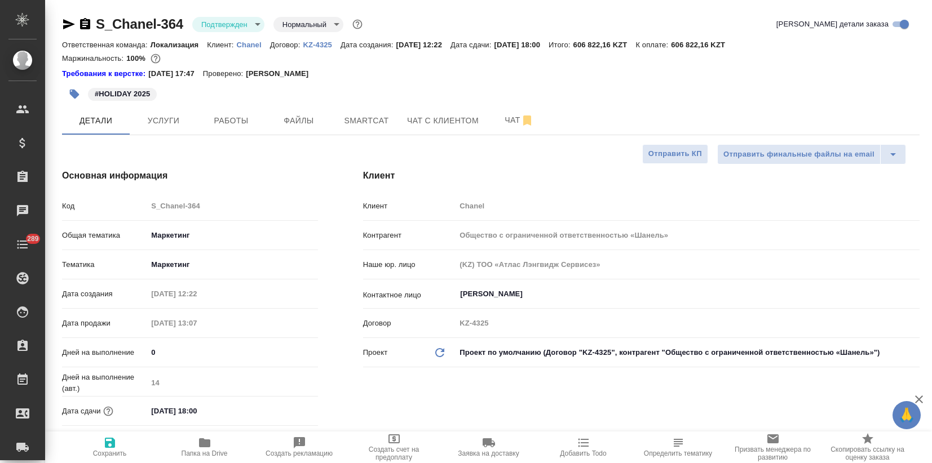
select select "RU"
click at [246, 41] on p "Chanel" at bounding box center [253, 45] width 33 height 8
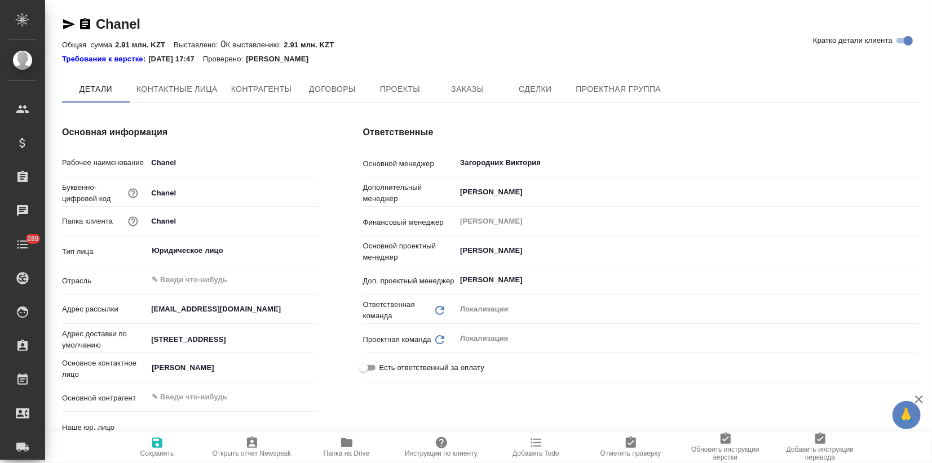
type input "(OTP) Общество с ограниченной ответственностью «Вектор Развития»"
type textarea "x"
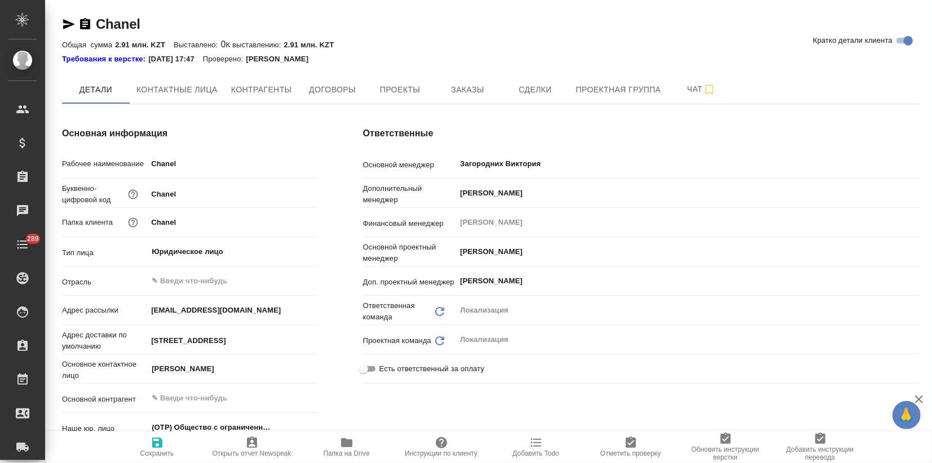
type textarea "x"
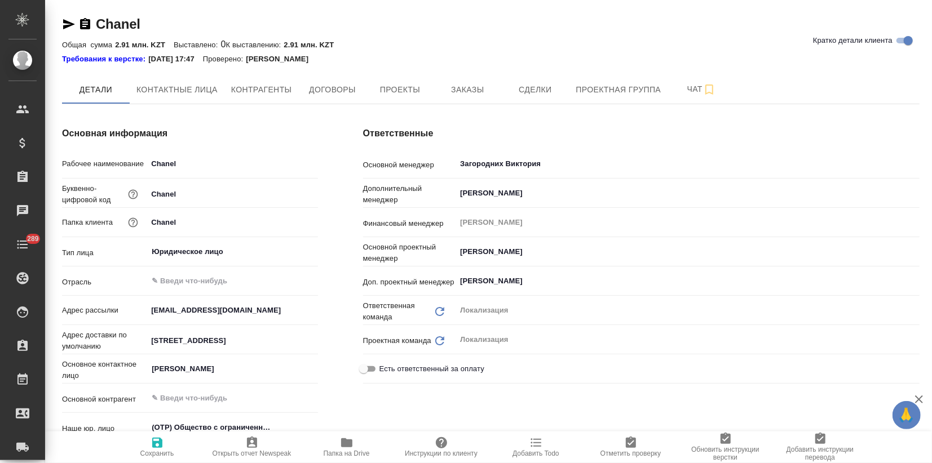
type textarea "x"
click at [458, 86] on span "Заказы" at bounding box center [467, 90] width 54 height 14
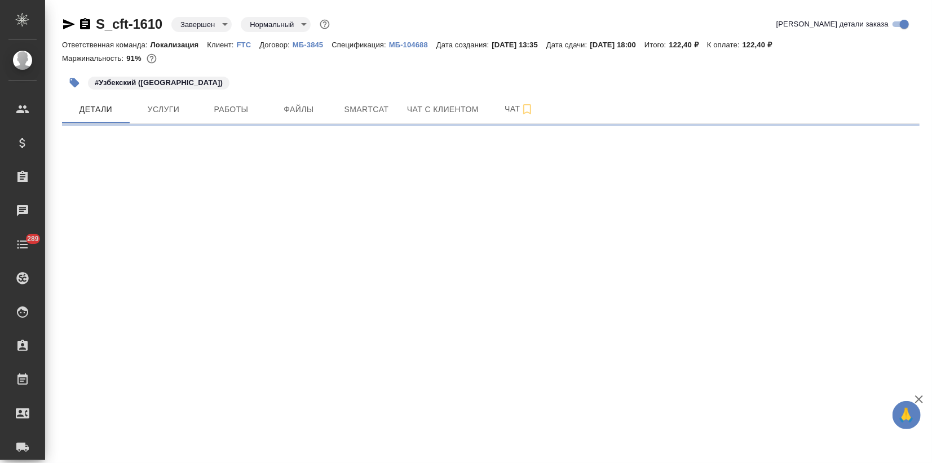
select select "RU"
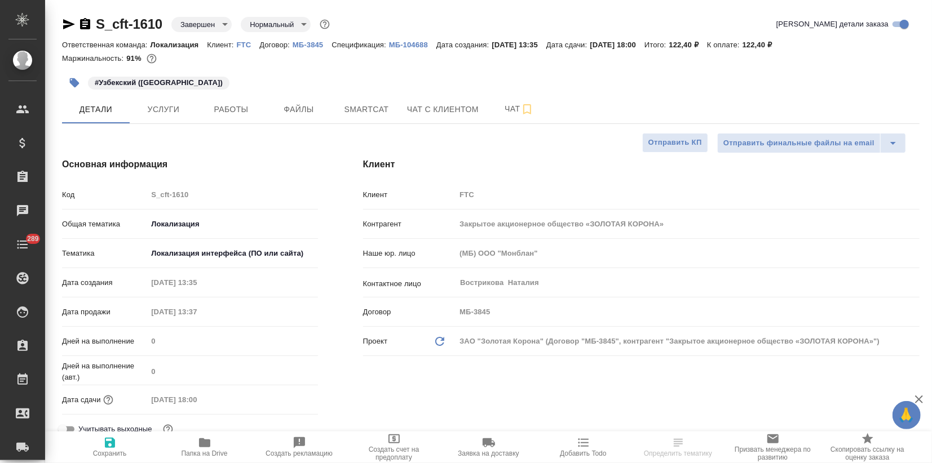
type textarea "x"
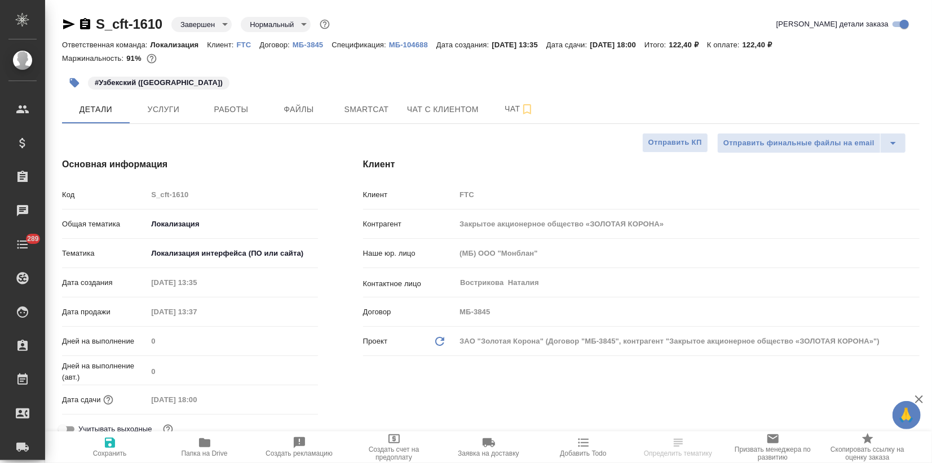
type textarea "x"
click at [377, 112] on span "Smartcat" at bounding box center [366, 110] width 54 height 14
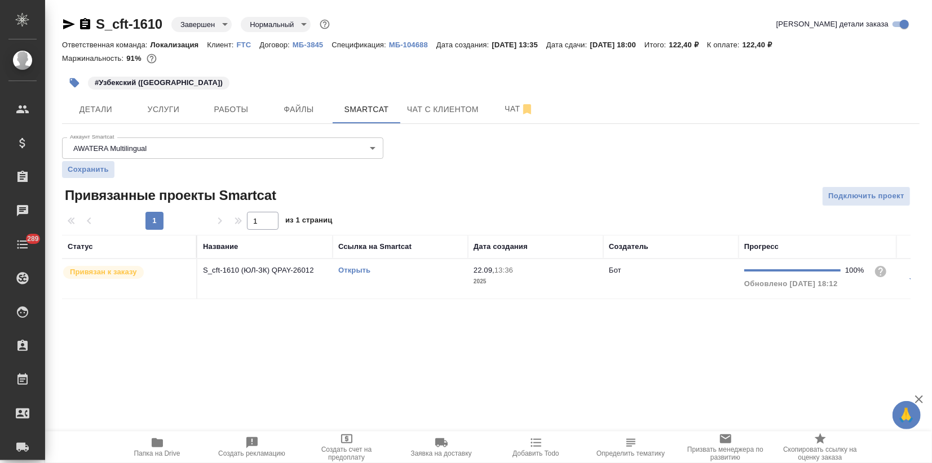
click at [354, 268] on link "Открыть" at bounding box center [354, 270] width 32 height 8
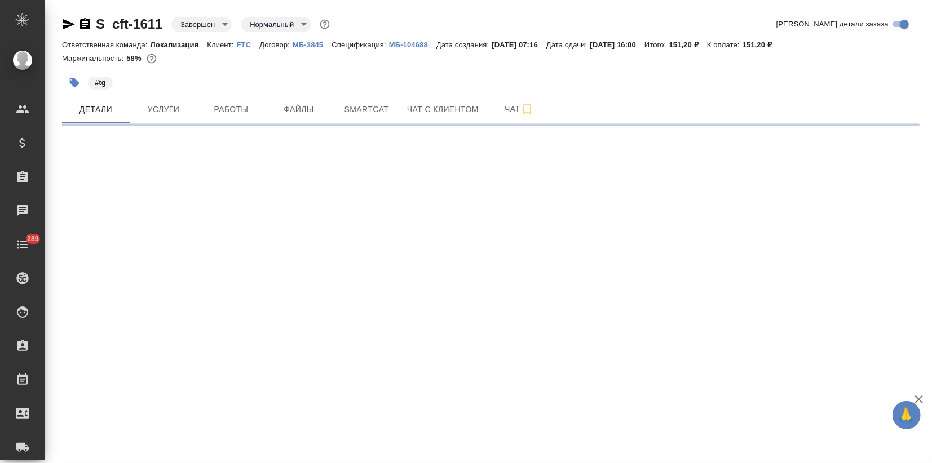
select select "RU"
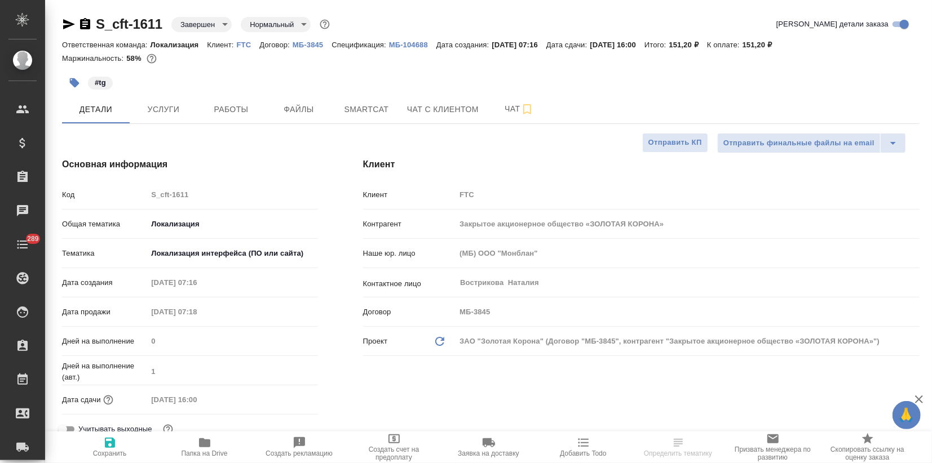
type textarea "x"
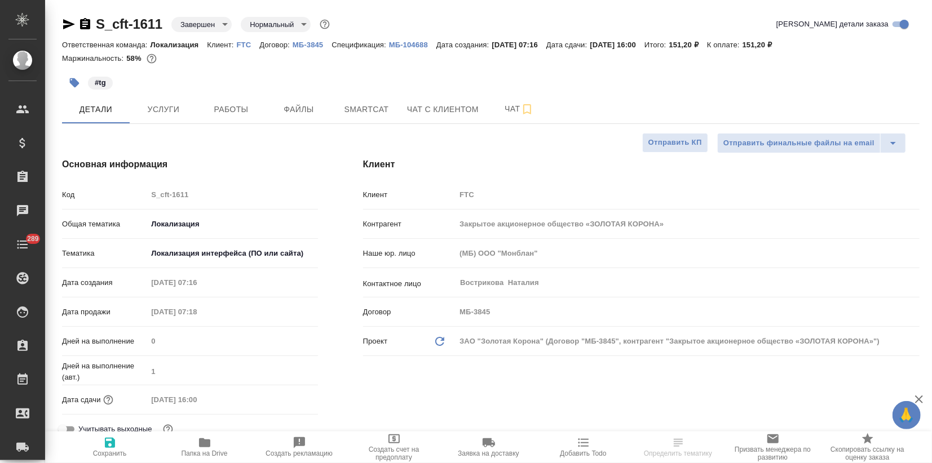
type textarea "x"
click at [356, 105] on span "Smartcat" at bounding box center [366, 110] width 54 height 14
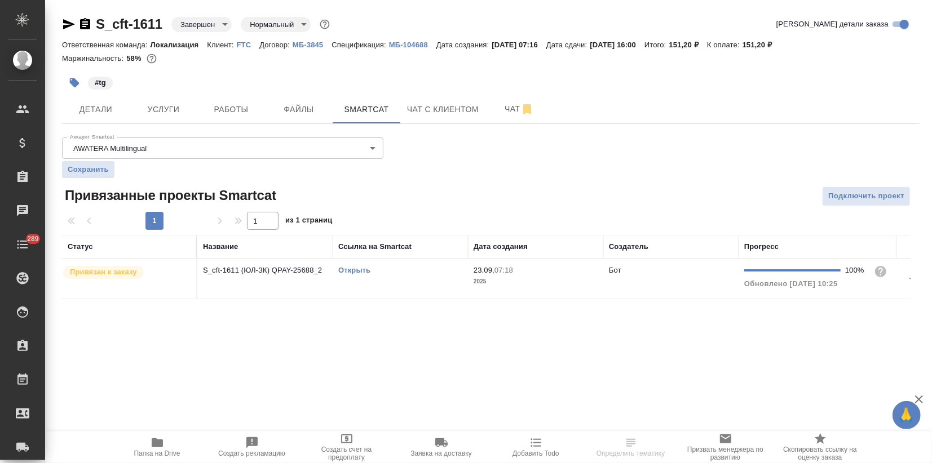
click at [360, 271] on link "Открыть" at bounding box center [354, 270] width 32 height 8
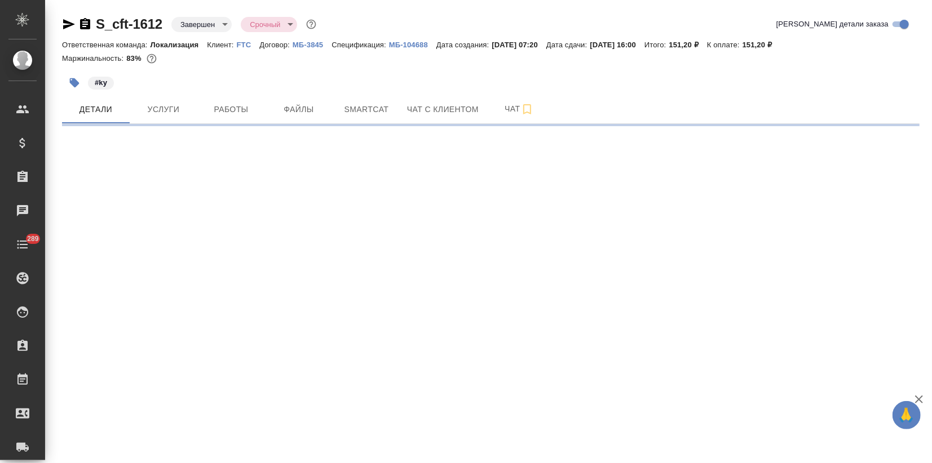
select select "RU"
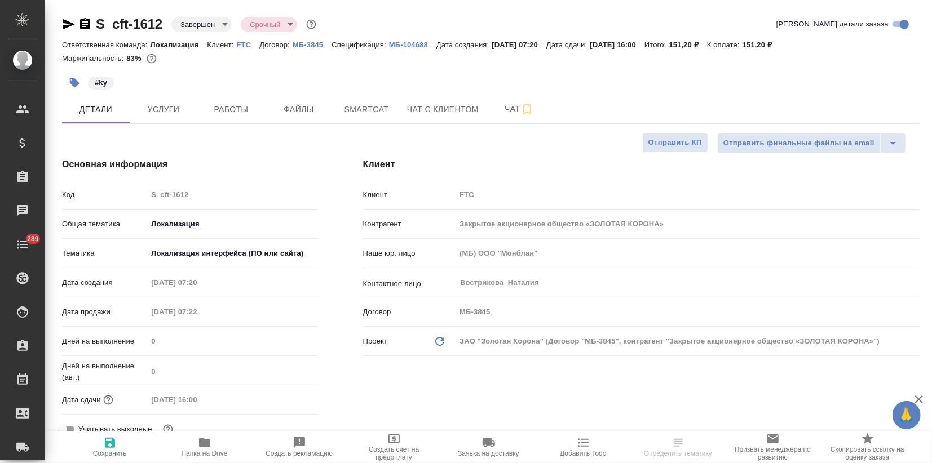
type textarea "x"
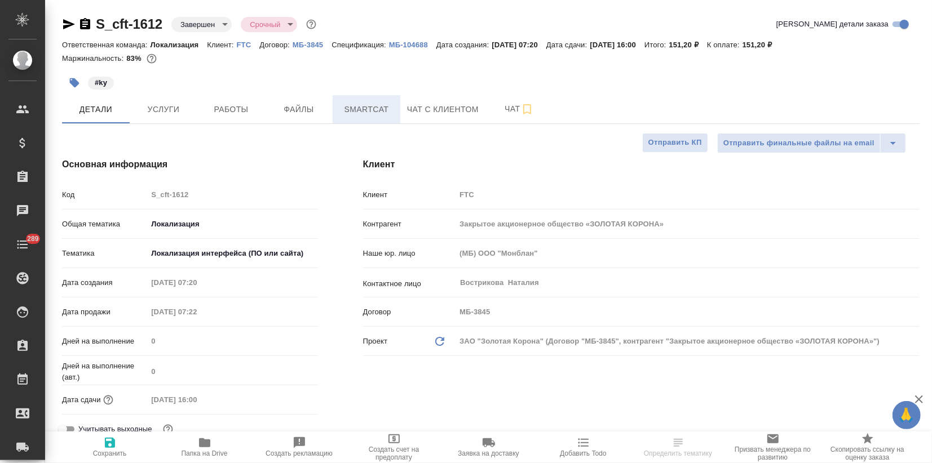
type textarea "x"
click at [371, 108] on span "Smartcat" at bounding box center [366, 110] width 54 height 14
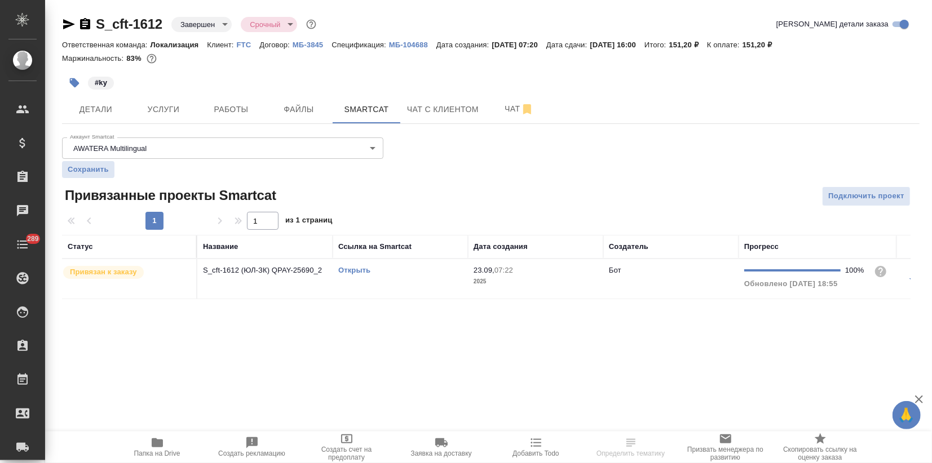
click at [362, 266] on link "Открыть" at bounding box center [354, 270] width 32 height 8
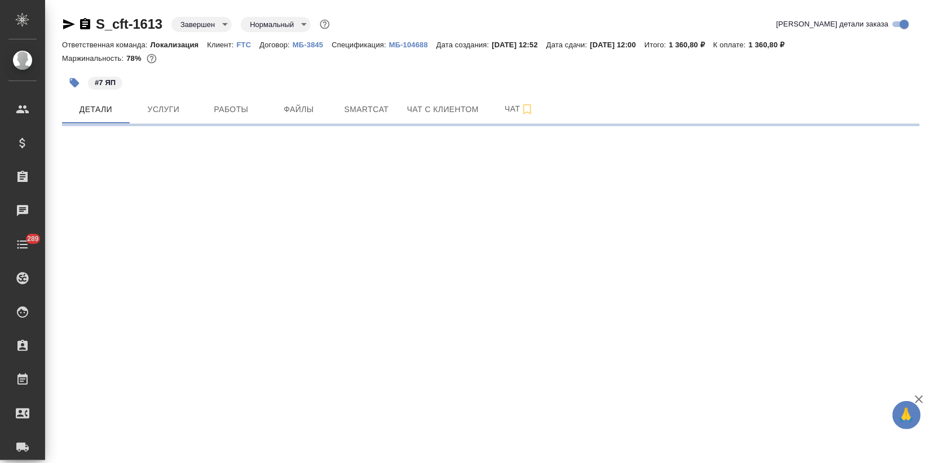
select select "RU"
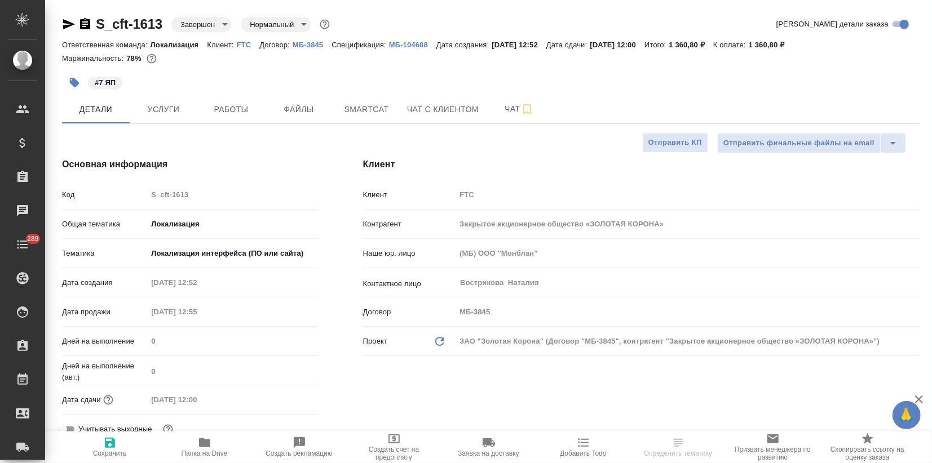
type textarea "x"
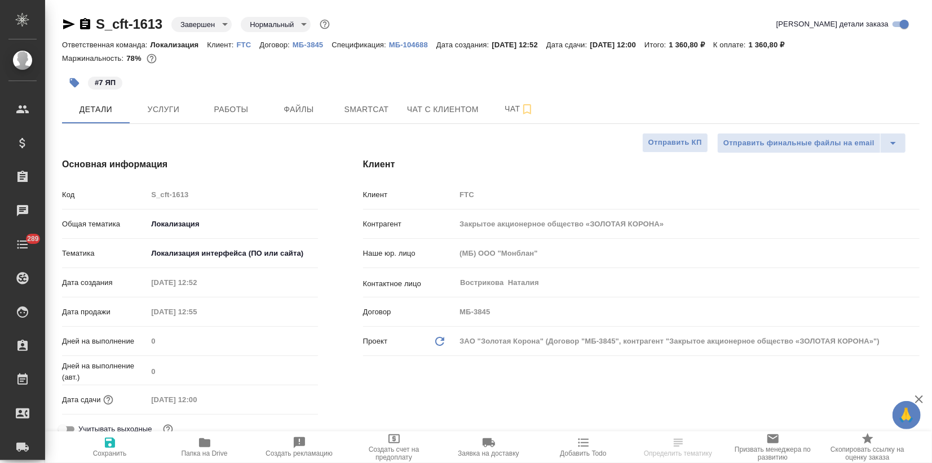
type textarea "x"
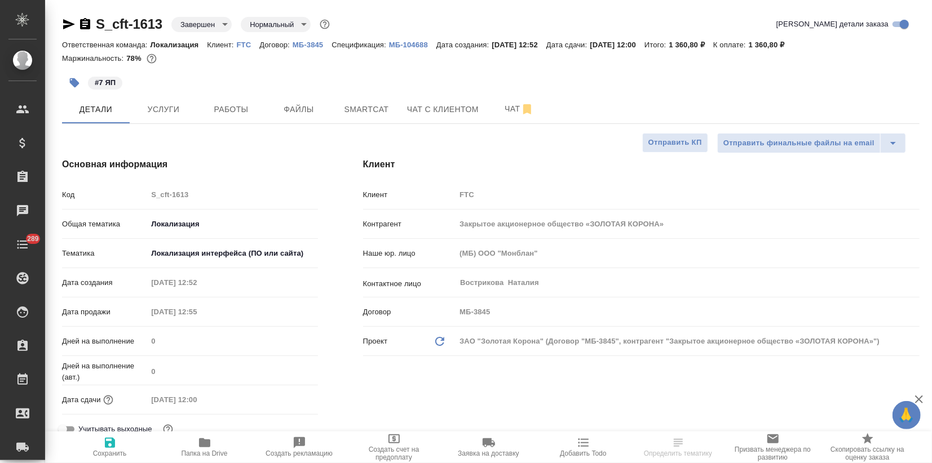
type textarea "x"
select select "RU"
type textarea "x"
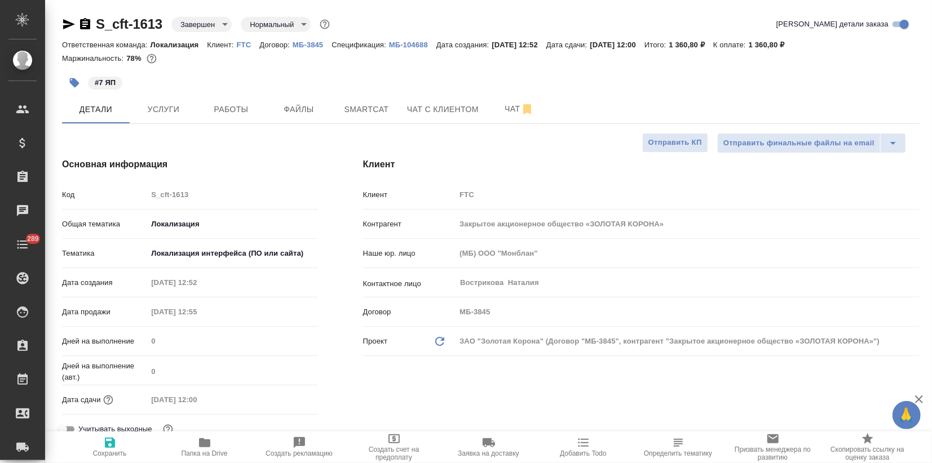
type textarea "x"
click at [163, 82] on div "#7 ЯП" at bounding box center [348, 82] width 572 height 25
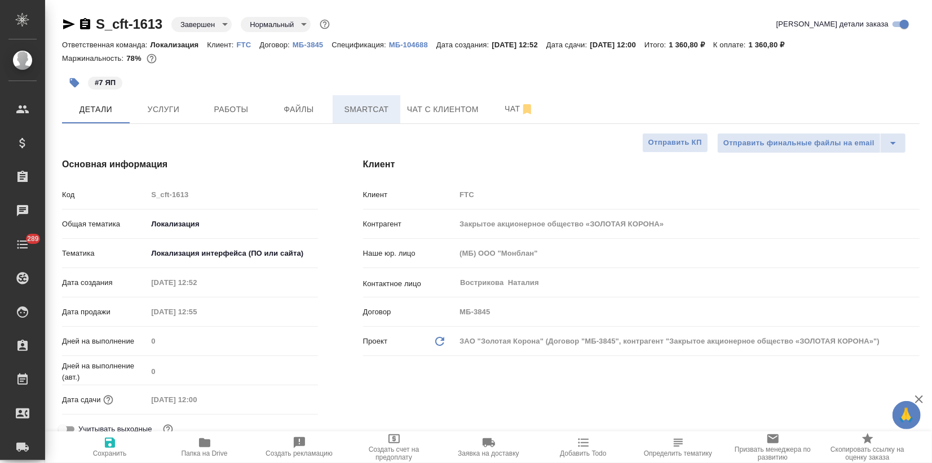
click at [356, 114] on span "Smartcat" at bounding box center [366, 110] width 54 height 14
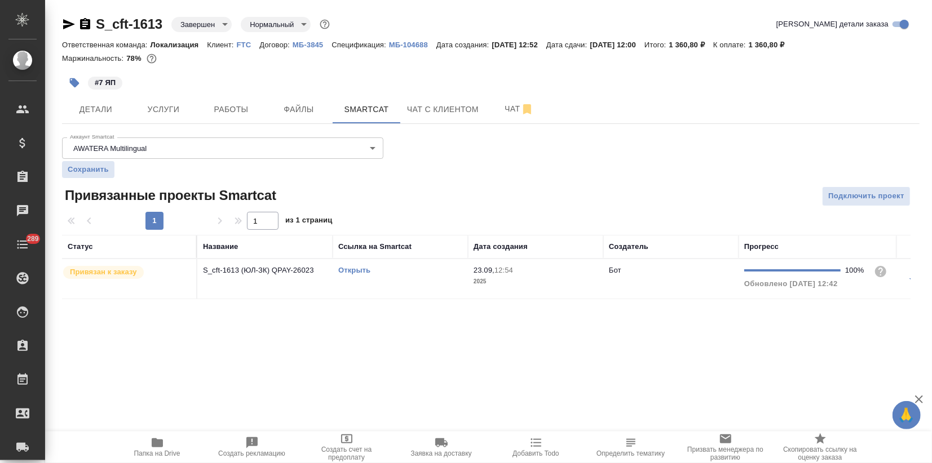
click at [347, 267] on link "Открыть" at bounding box center [354, 270] width 32 height 8
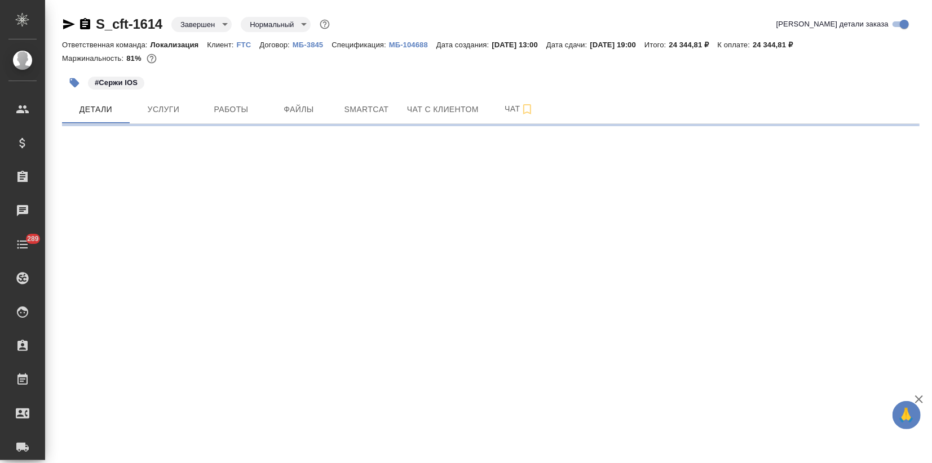
select select "RU"
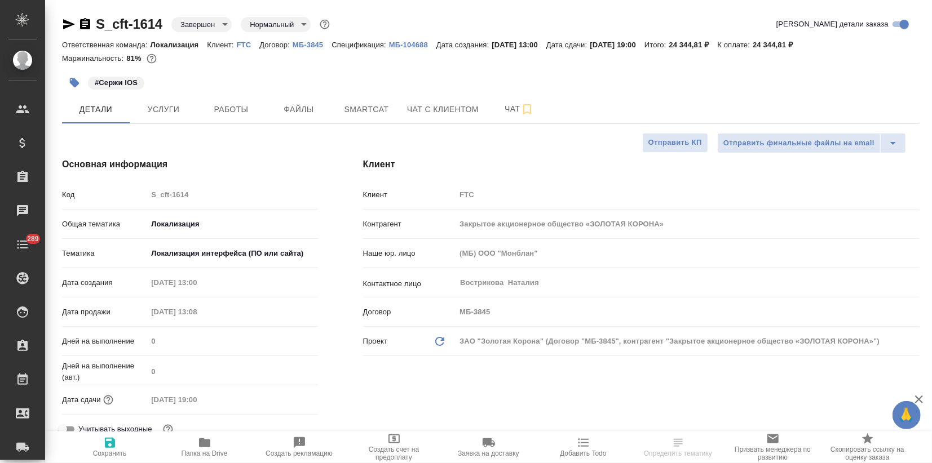
type textarea "x"
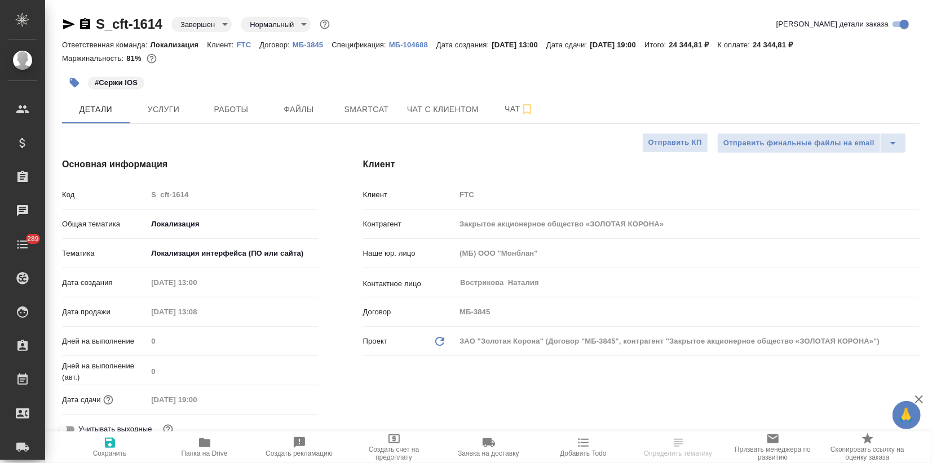
type textarea "x"
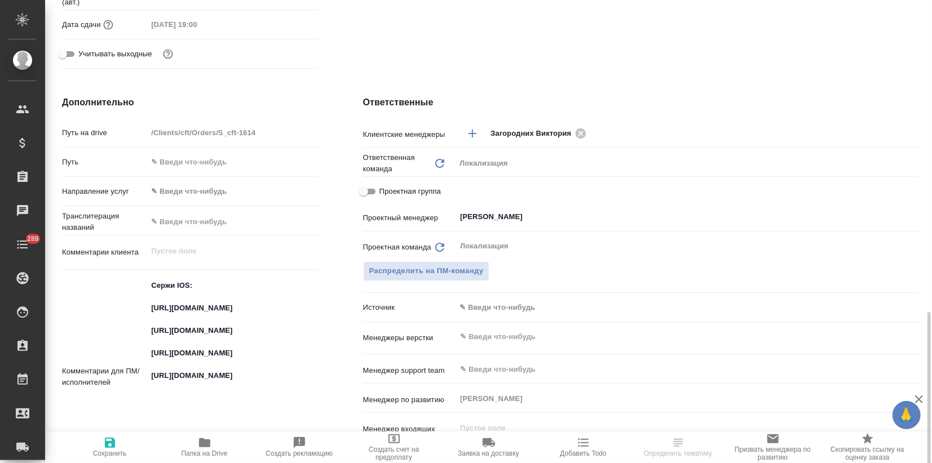
scroll to position [501, 0]
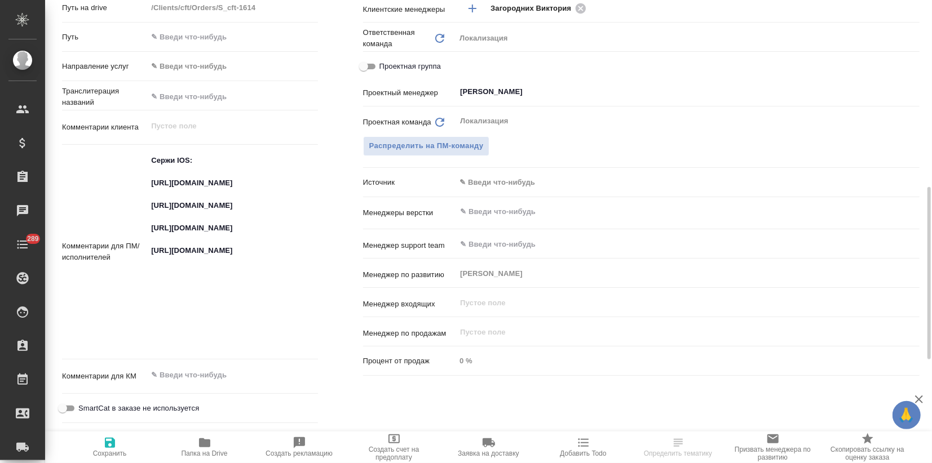
type textarea "x"
drag, startPoint x: 249, startPoint y: 192, endPoint x: 140, endPoint y: 183, distance: 109.2
click at [140, 183] on div "Комментарии для ПМ/исполнителей Сержи IOS: [URL][DOMAIN_NAME] [URL][DOMAIN_NAME…" at bounding box center [190, 252] width 256 height 206
type textarea "x"
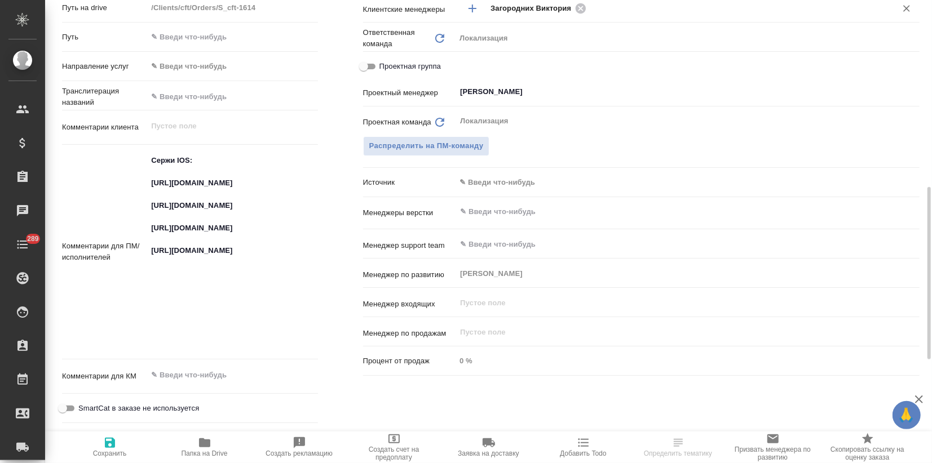
type textarea "x"
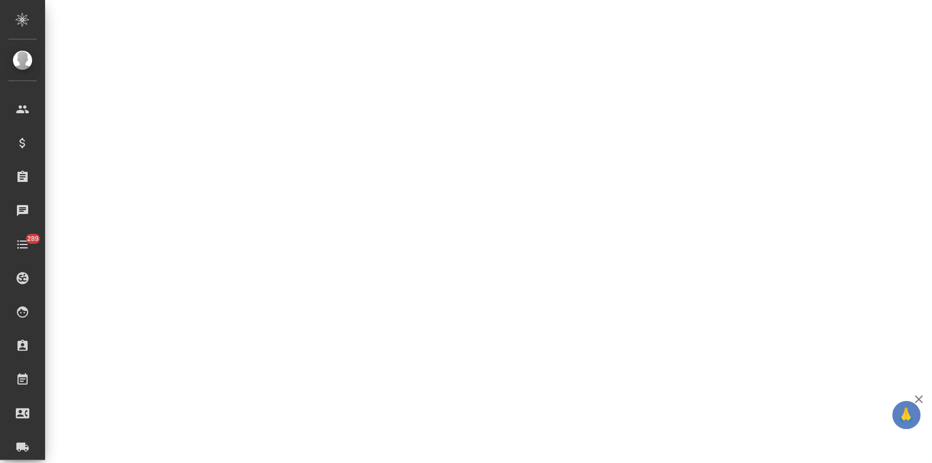
select select "RU"
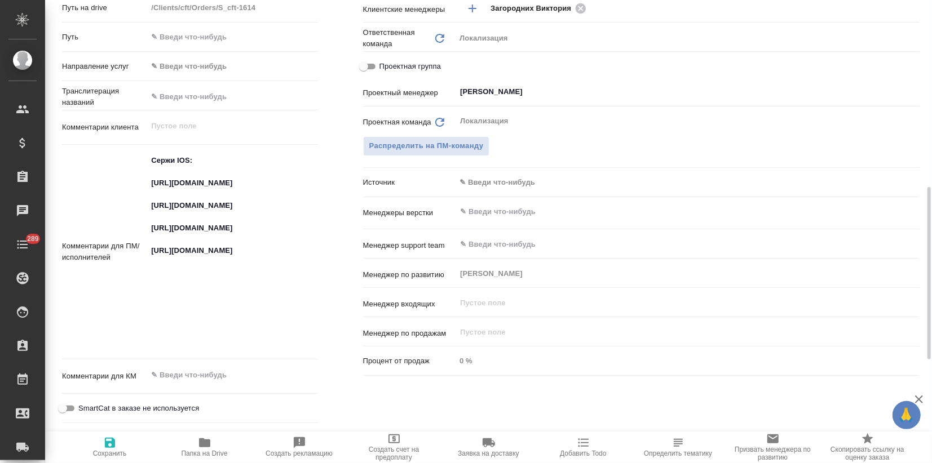
type textarea "x"
drag, startPoint x: 255, startPoint y: 242, endPoint x: 144, endPoint y: 211, distance: 115.3
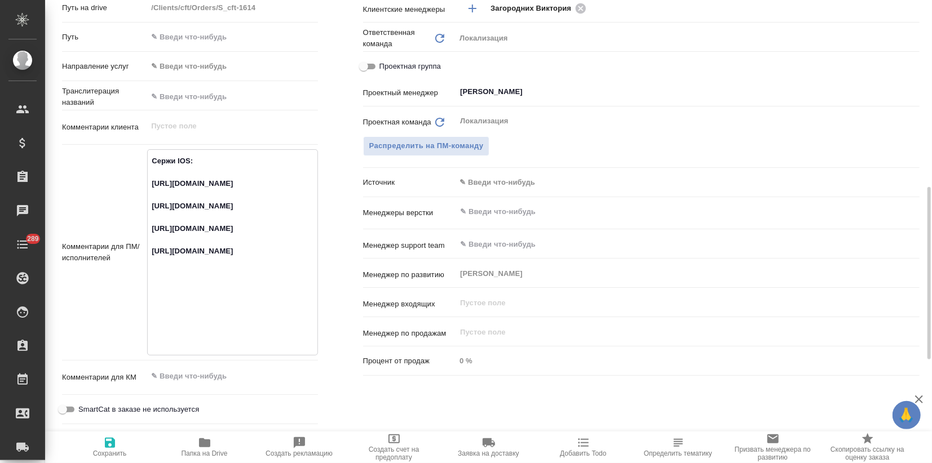
click at [144, 211] on div "Комментарии для ПМ/исполнителей Сержи IOS: https://smartcat.com/projects/fa5984…" at bounding box center [190, 252] width 256 height 206
click at [229, 247] on textarea "Сержи IOS: https://smartcat.com/projects/fa598466-d8ca-4a0b-b7c4-b806e55478ee/f…" at bounding box center [232, 252] width 169 height 200
drag, startPoint x: 260, startPoint y: 241, endPoint x: 149, endPoint y: 215, distance: 114.6
click at [149, 215] on textarea "Сержи IOS: https://smartcat.com/projects/fa598466-d8ca-4a0b-b7c4-b806e55478ee/f…" at bounding box center [232, 252] width 169 height 200
type textarea "x"
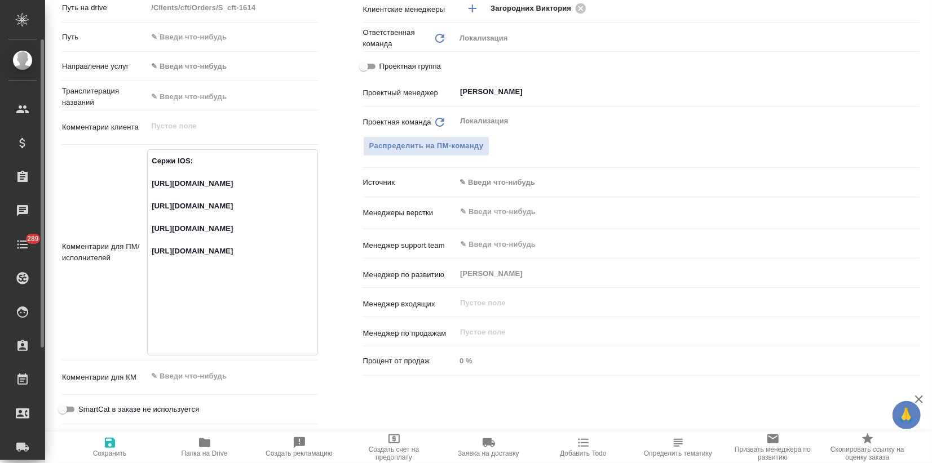
type textarea "x"
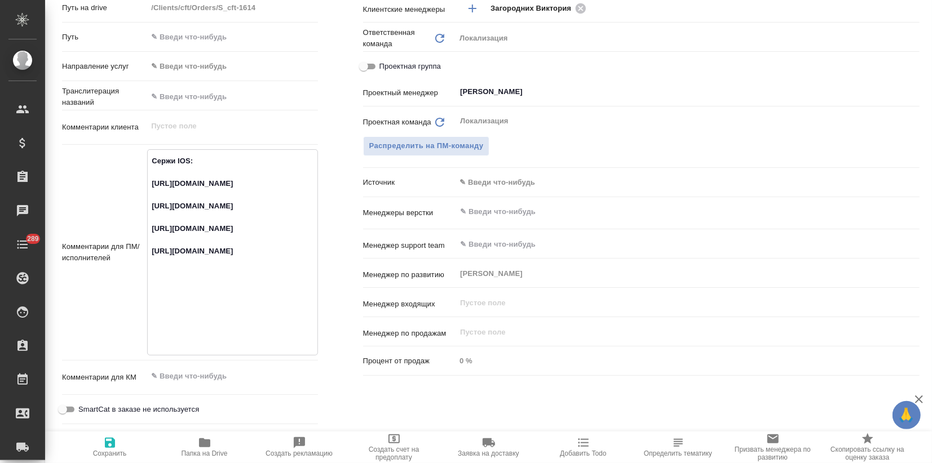
type textarea "x"
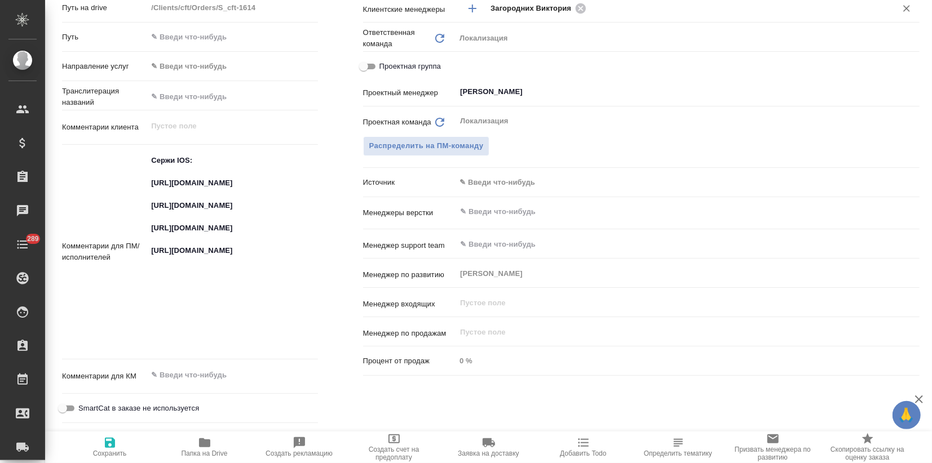
type textarea "x"
drag, startPoint x: 257, startPoint y: 282, endPoint x: 148, endPoint y: 260, distance: 111.6
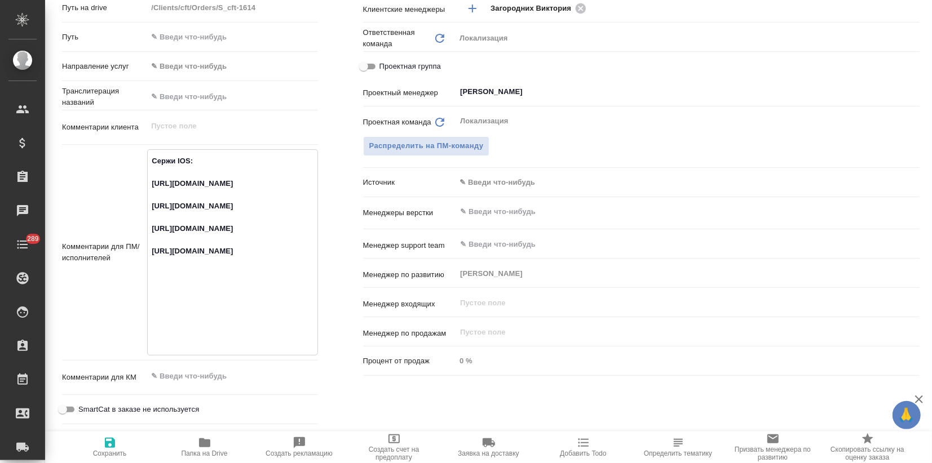
click at [148, 260] on textarea "Сержи IOS: https://smartcat.com/projects/fa598466-d8ca-4a0b-b7c4-b806e55478ee/f…" at bounding box center [232, 252] width 169 height 200
type textarea "x"
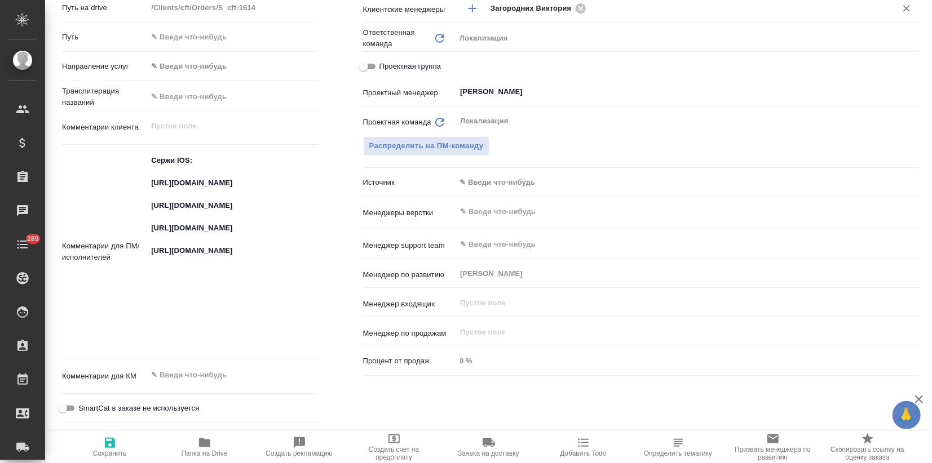
type textarea "x"
drag, startPoint x: 158, startPoint y: 334, endPoint x: 158, endPoint y: 316, distance: 18.6
click at [142, 307] on div "Комментарии для ПМ/исполнителей Сержи IOS: https://smartcat.com/projects/fa5984…" at bounding box center [190, 252] width 256 height 206
type textarea "x"
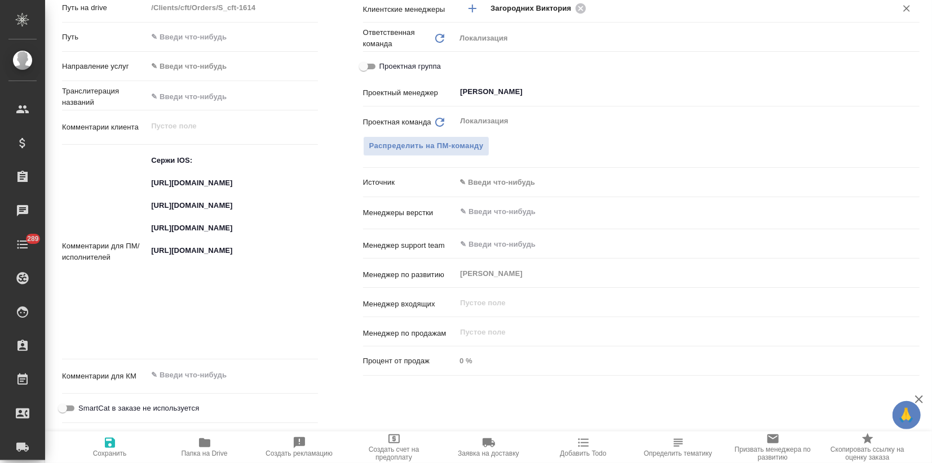
type textarea "x"
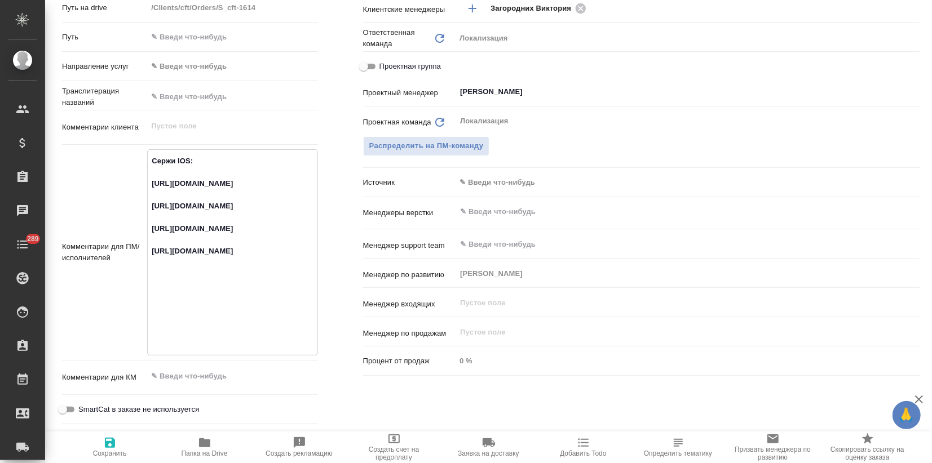
type textarea "x"
click at [645, 138] on div "Распределить на ПМ-команду" at bounding box center [641, 146] width 556 height 20
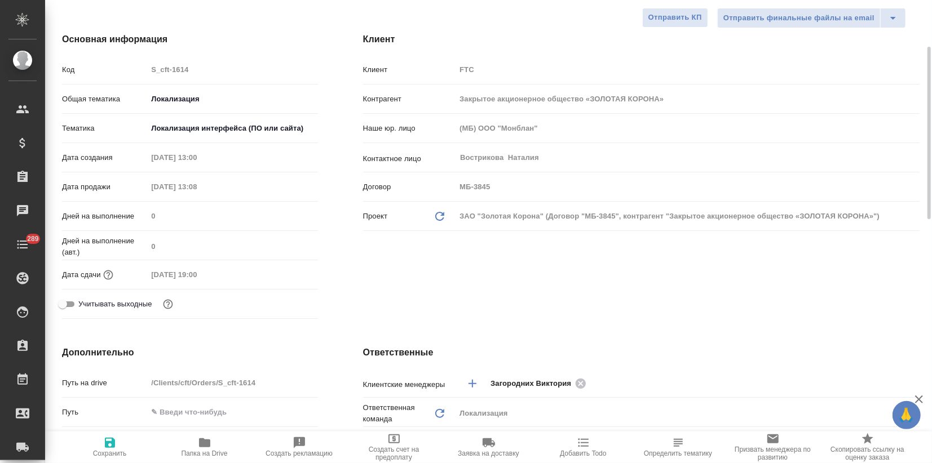
scroll to position [0, 0]
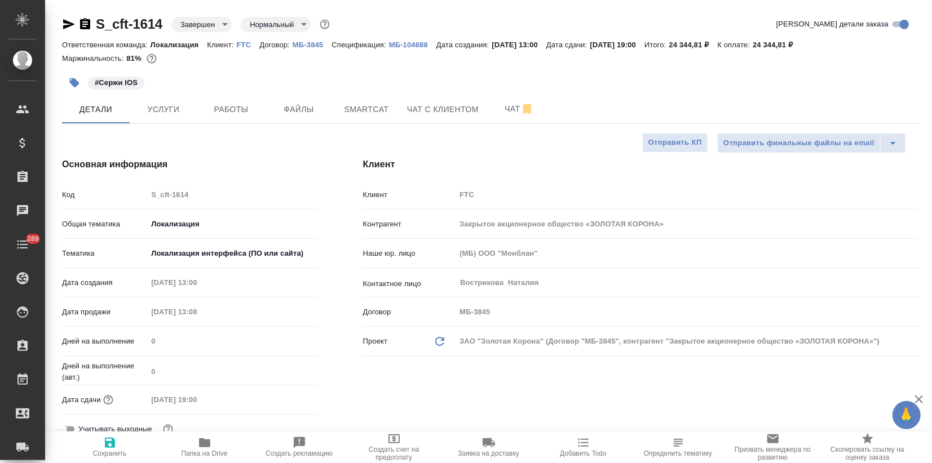
type textarea "x"
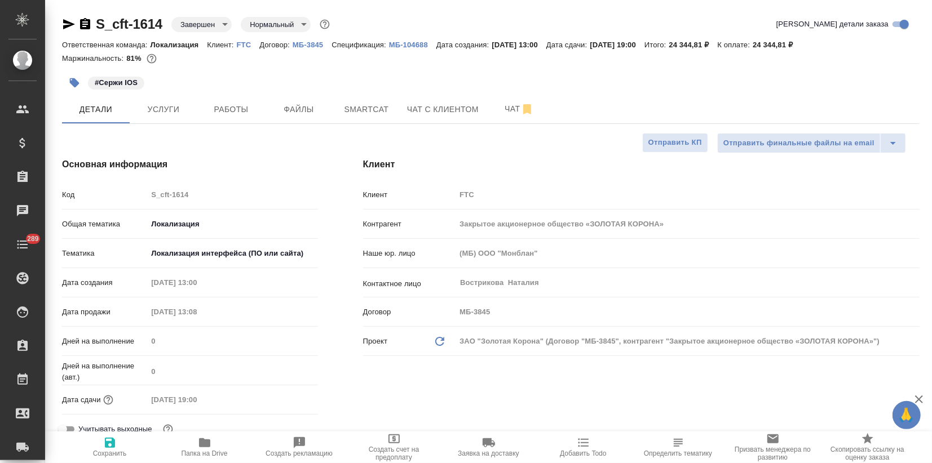
type textarea "x"
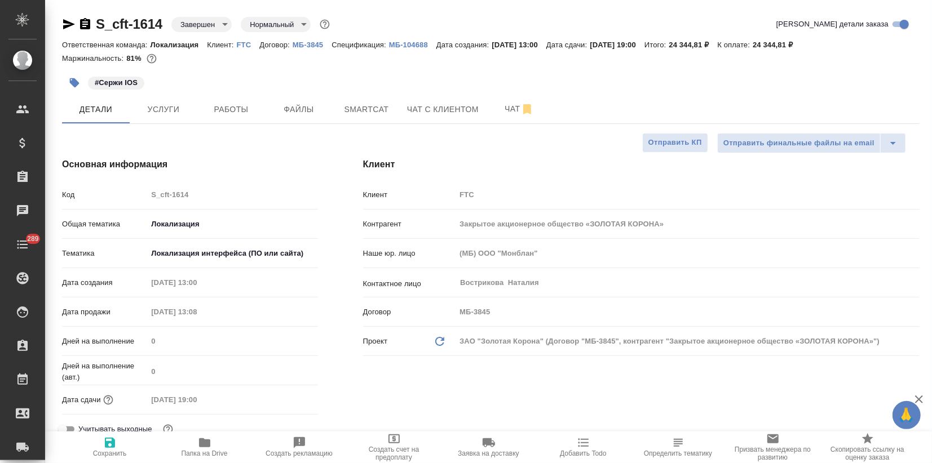
type textarea "x"
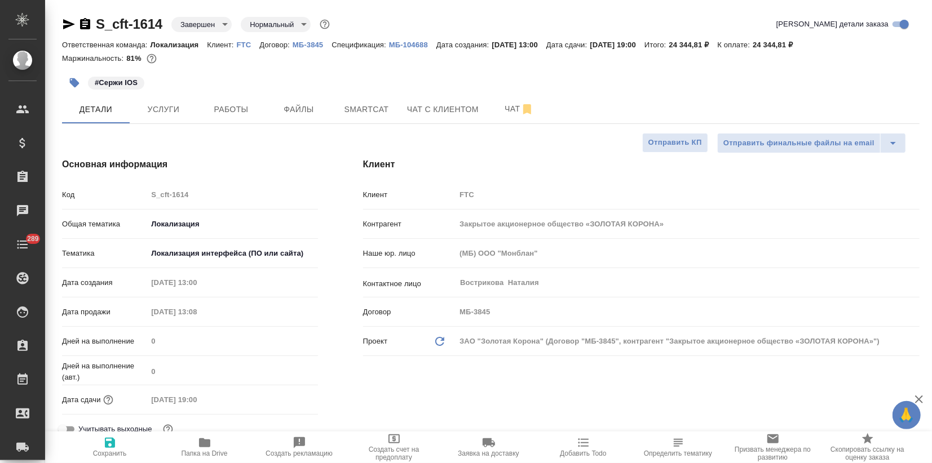
type textarea "x"
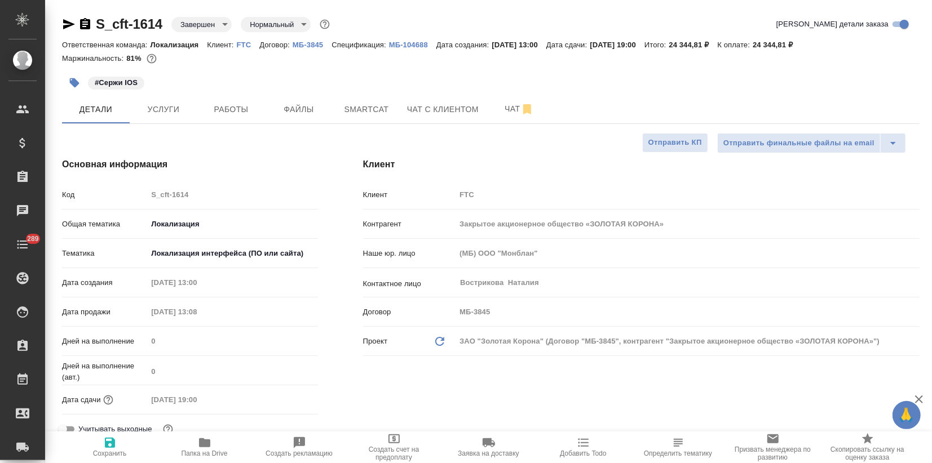
type textarea "x"
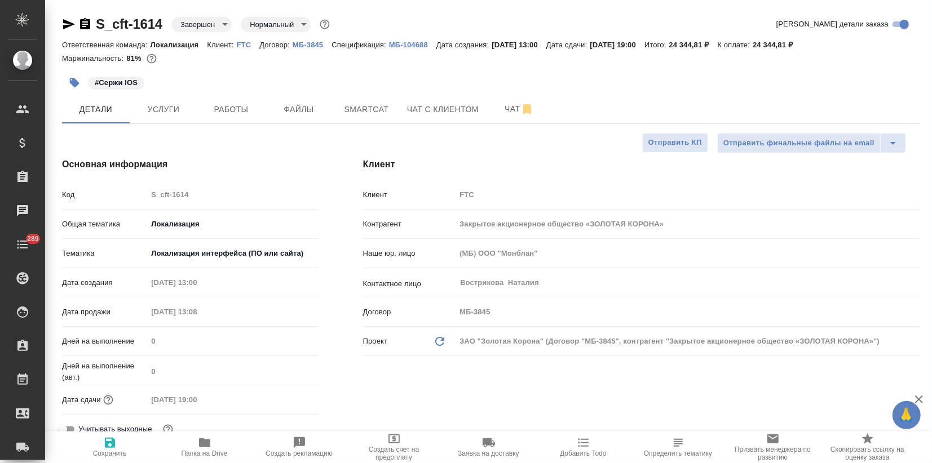
type textarea "x"
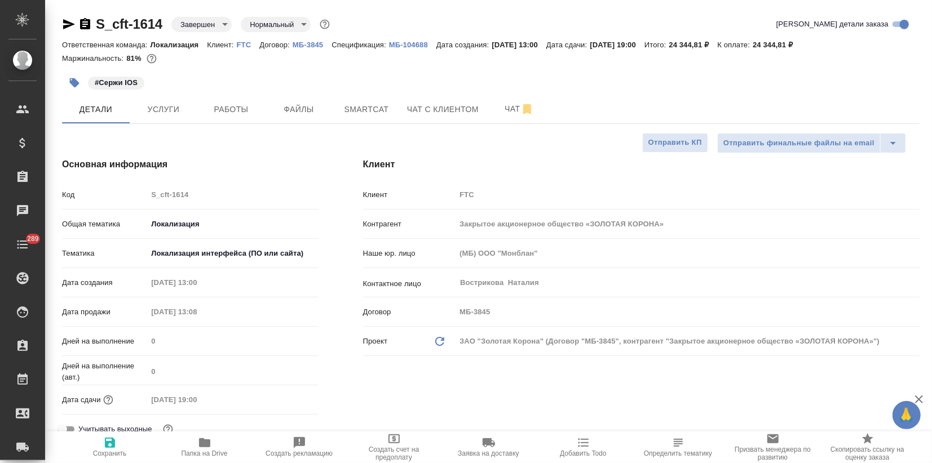
type textarea "x"
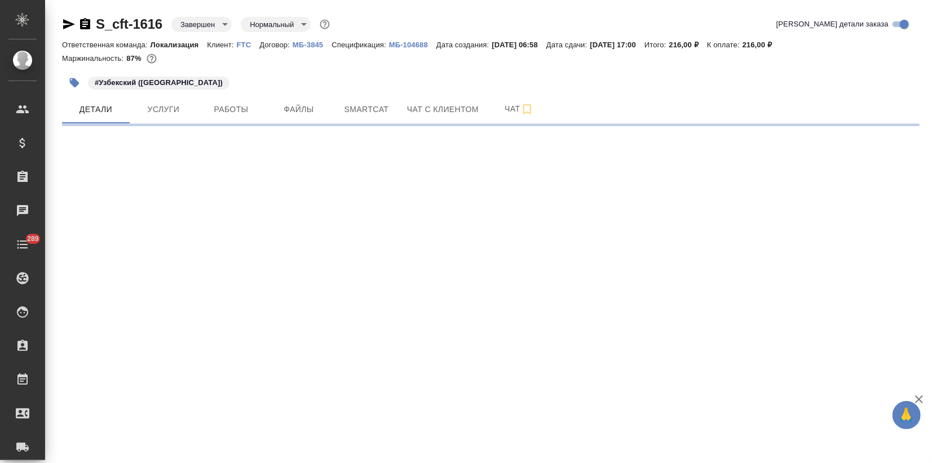
select select "RU"
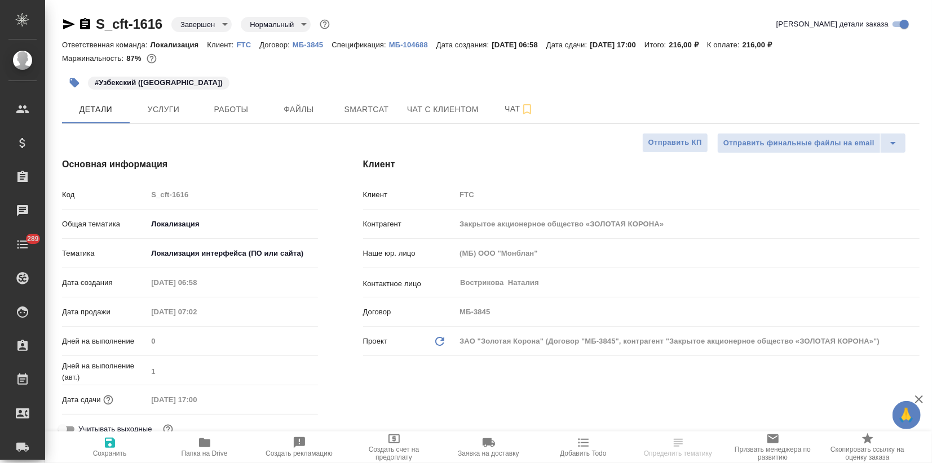
type textarea "x"
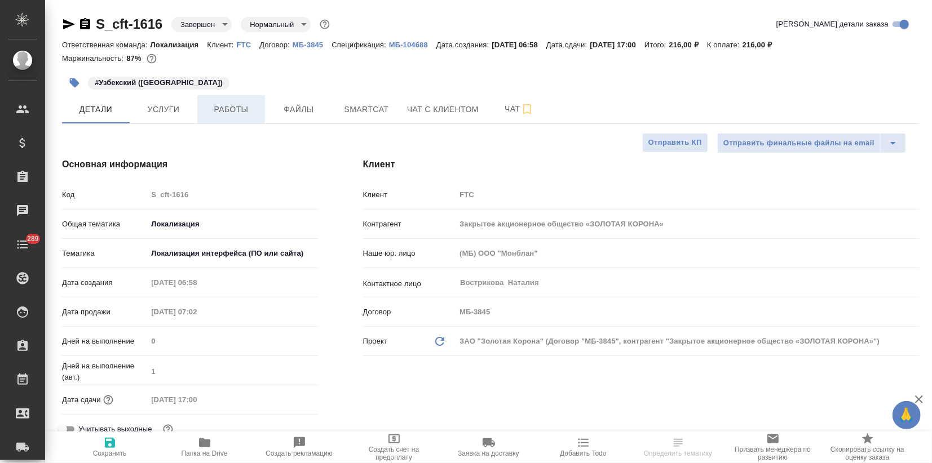
type textarea "x"
click at [359, 112] on span "Smartcat" at bounding box center [366, 110] width 54 height 14
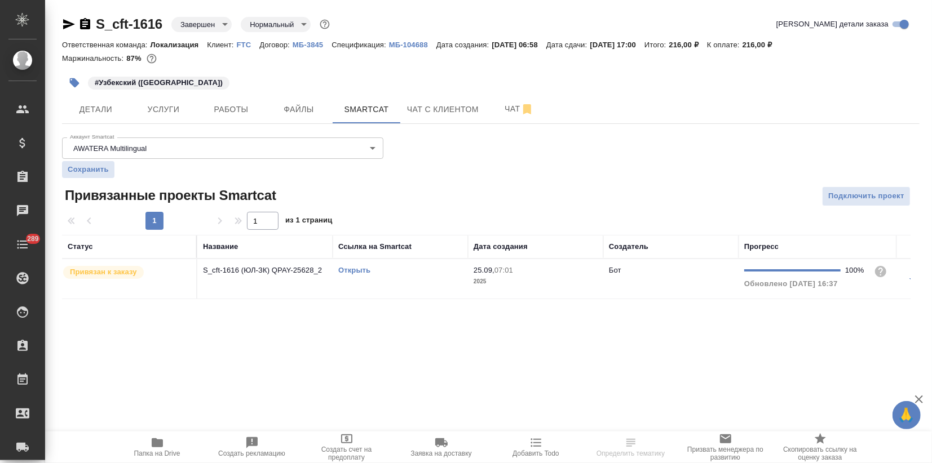
click at [346, 269] on link "Открыть" at bounding box center [354, 270] width 32 height 8
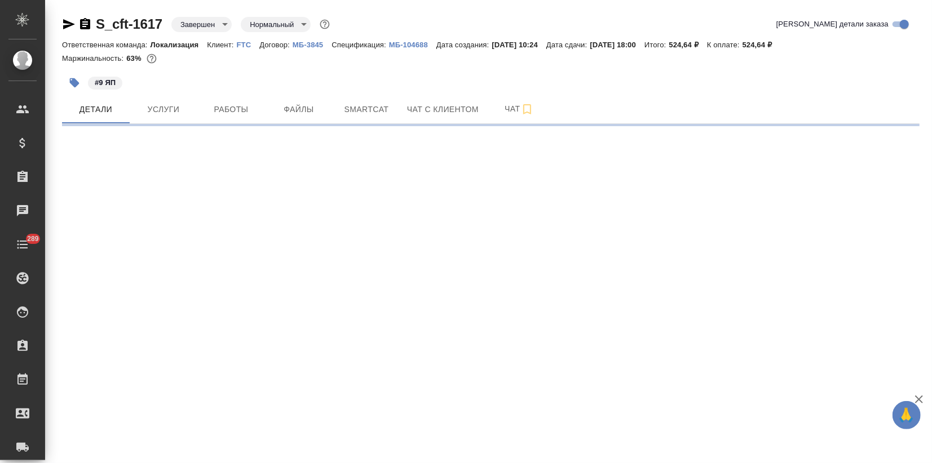
select select "RU"
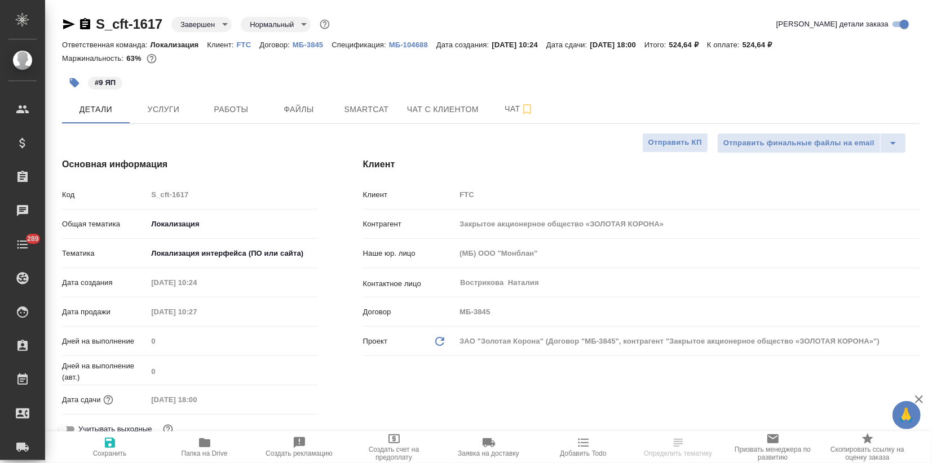
type textarea "x"
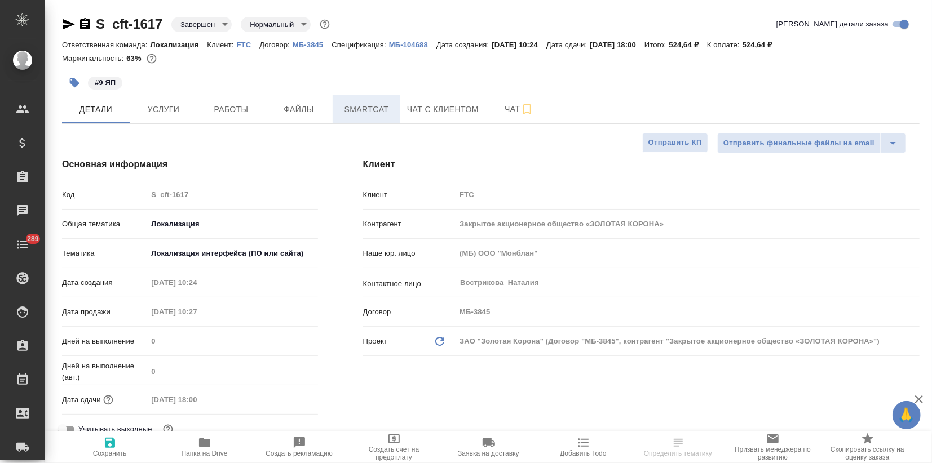
type textarea "x"
click at [364, 100] on button "Smartcat" at bounding box center [367, 109] width 68 height 28
type textarea "x"
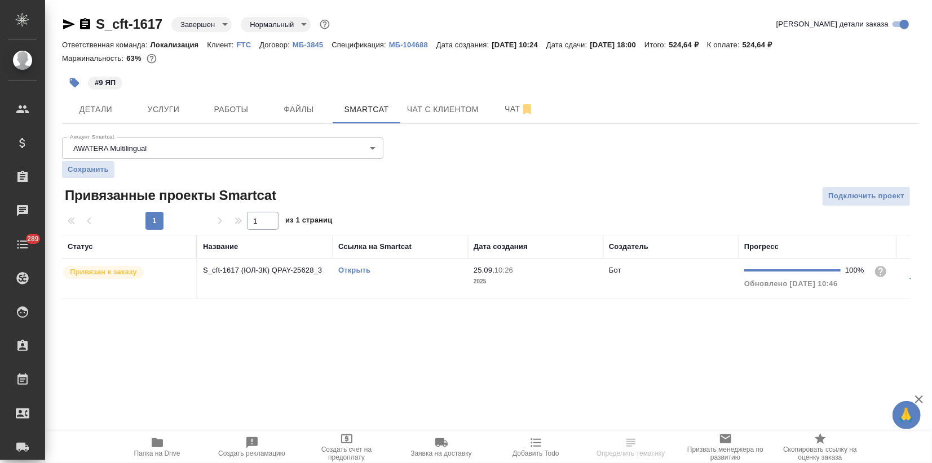
click at [362, 267] on link "Открыть" at bounding box center [354, 270] width 32 height 8
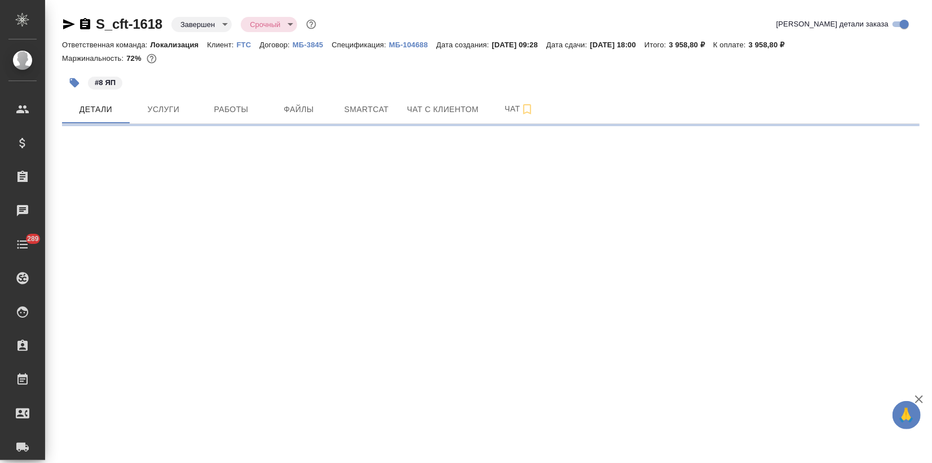
select select "RU"
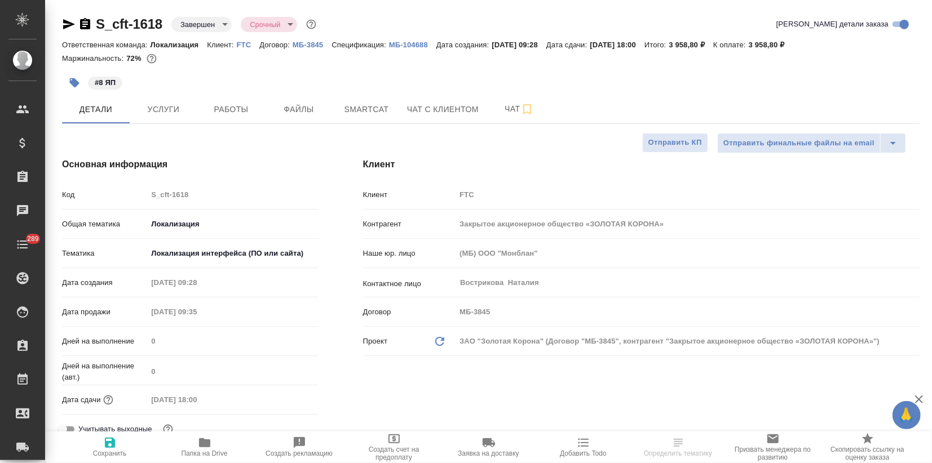
type textarea "x"
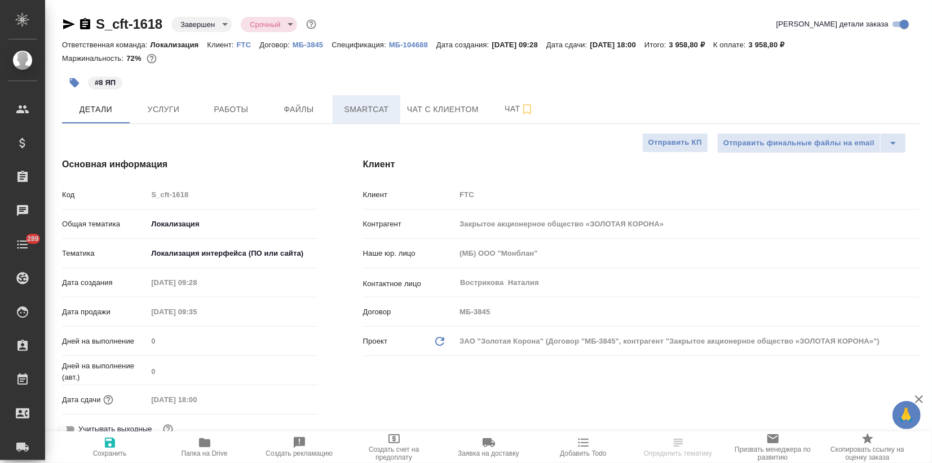
type textarea "x"
click at [388, 98] on button "Smartcat" at bounding box center [367, 109] width 68 height 28
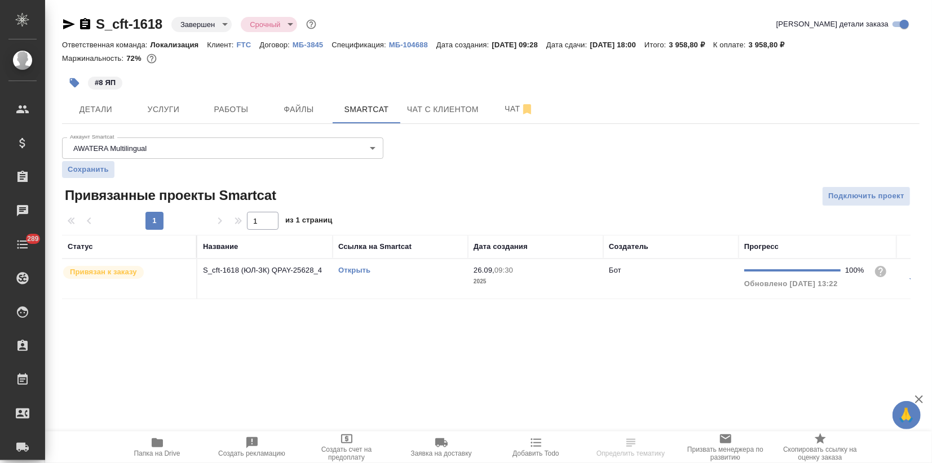
click at [345, 271] on link "Открыть" at bounding box center [354, 270] width 32 height 8
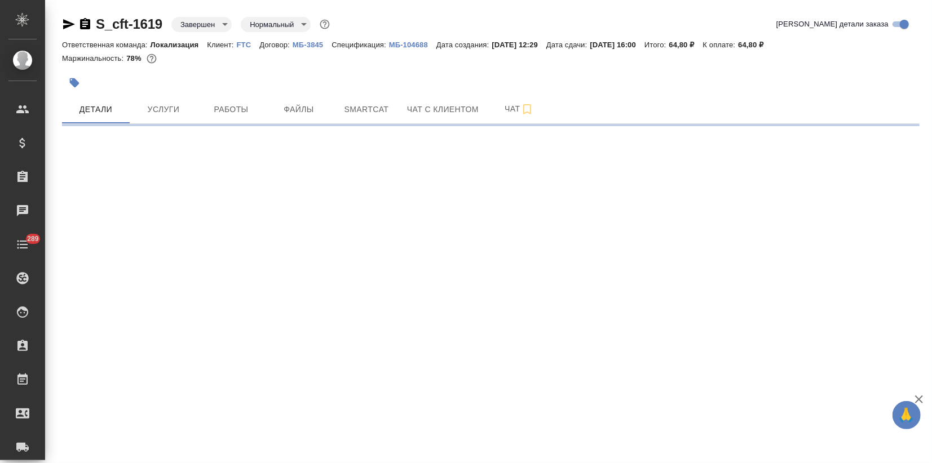
select select "RU"
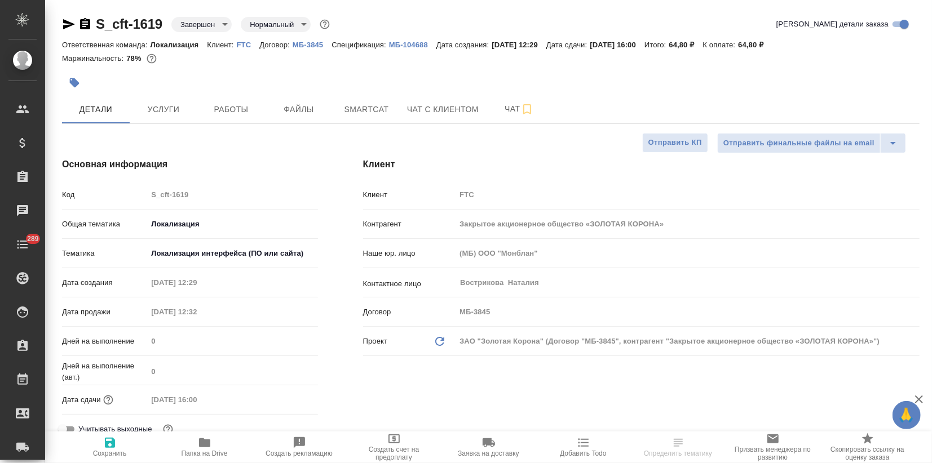
type textarea "x"
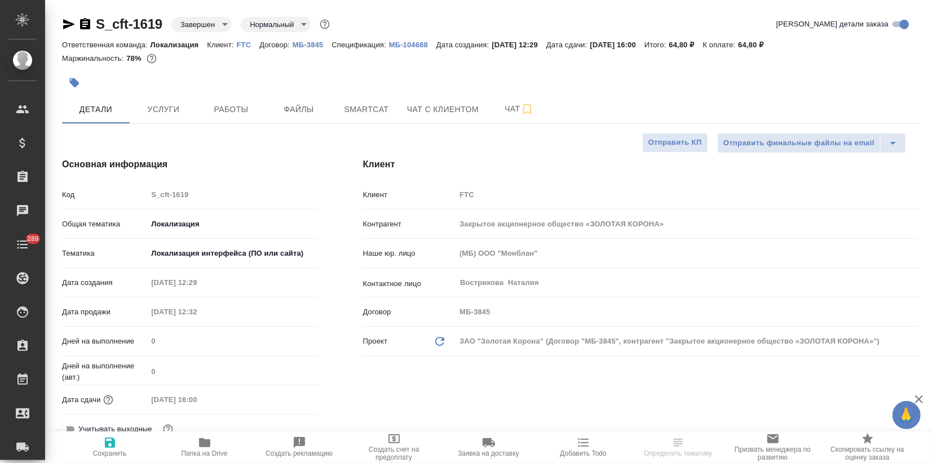
type textarea "x"
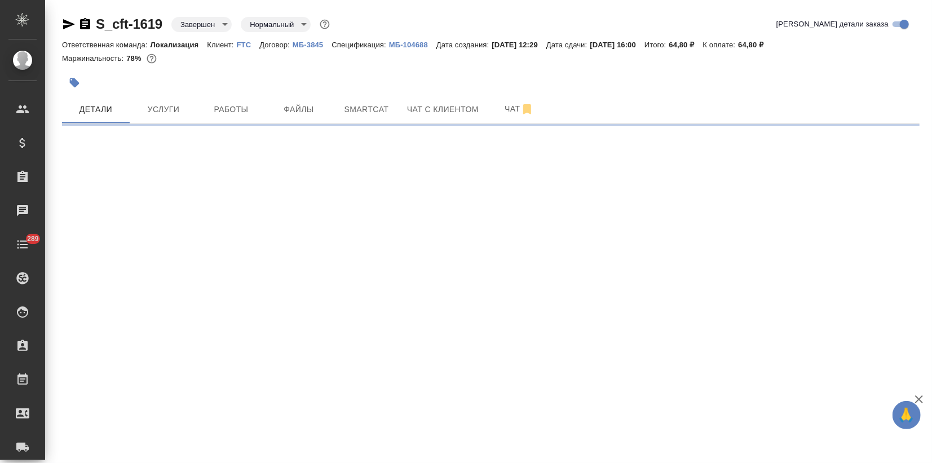
select select "RU"
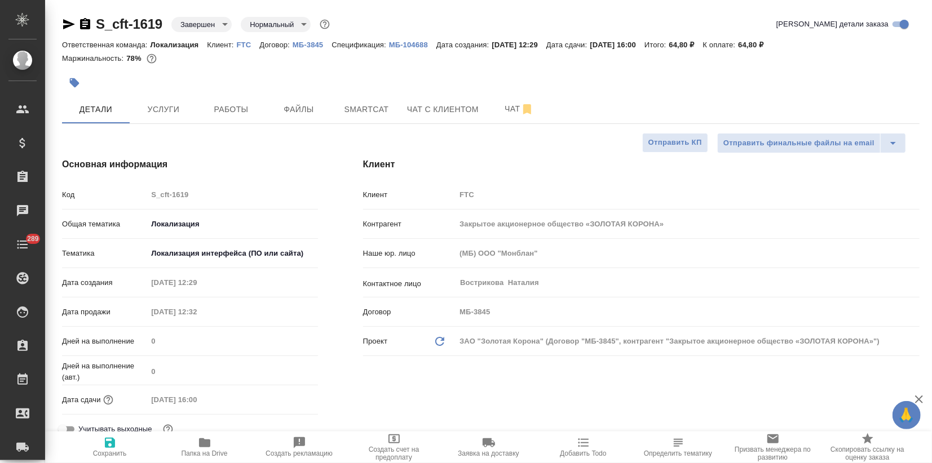
type textarea "x"
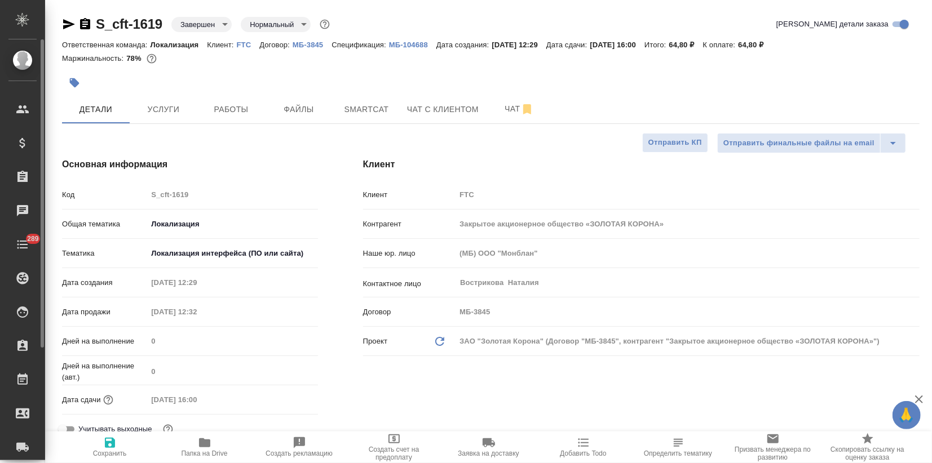
type textarea "x"
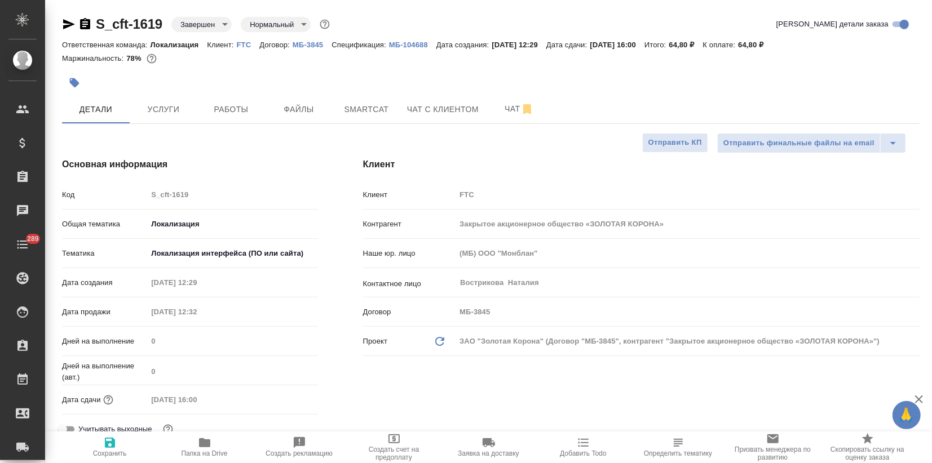
type textarea "x"
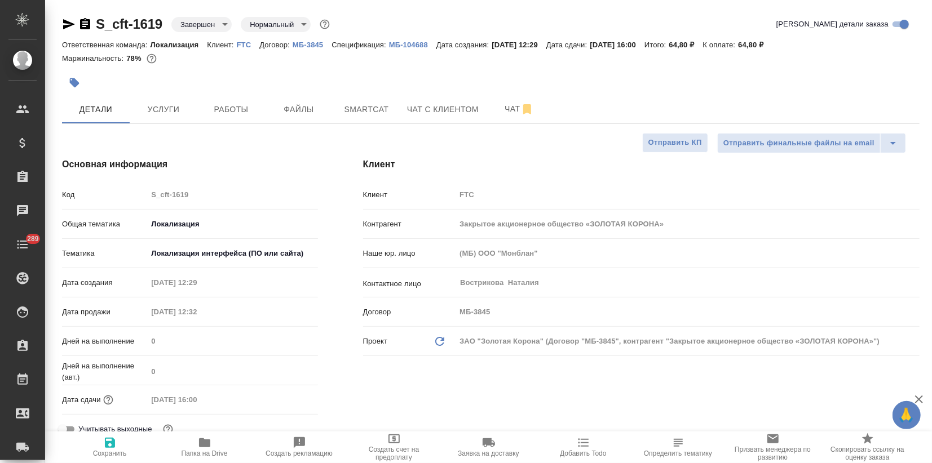
type textarea "x"
click at [350, 111] on span "Smartcat" at bounding box center [366, 110] width 54 height 14
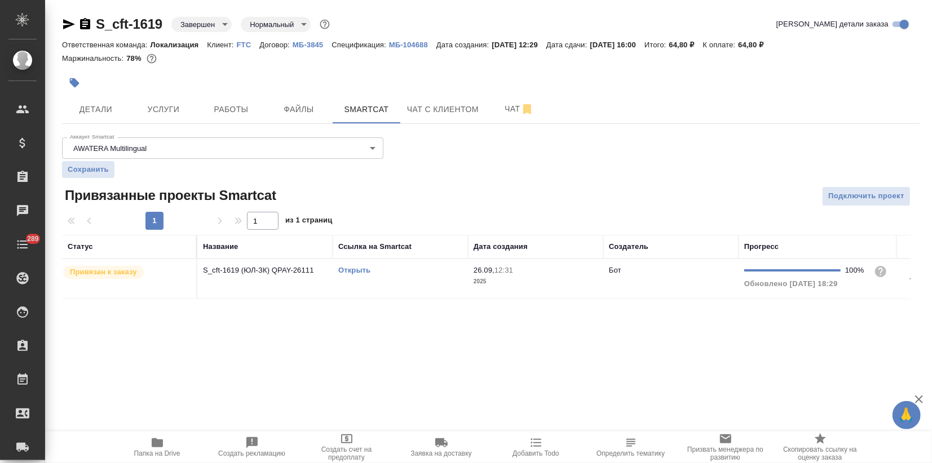
click at [369, 275] on div "Открыть" at bounding box center [400, 270] width 124 height 11
click at [365, 271] on link "Открыть" at bounding box center [354, 270] width 32 height 8
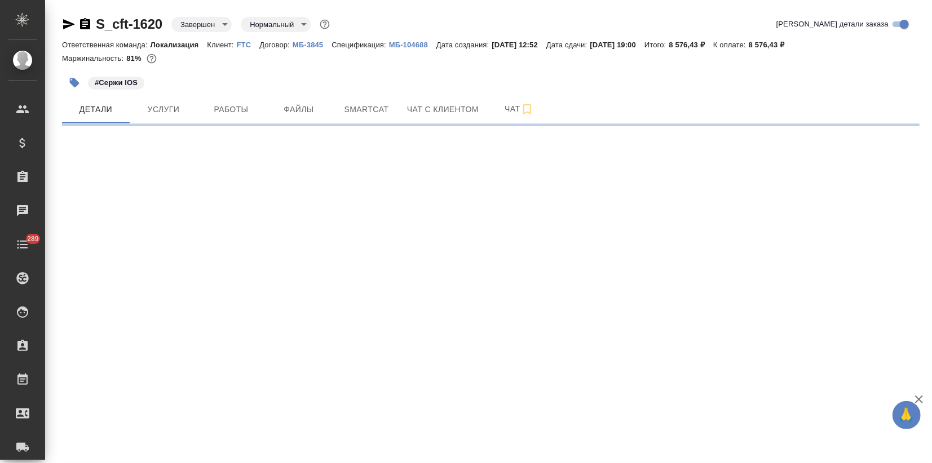
select select "RU"
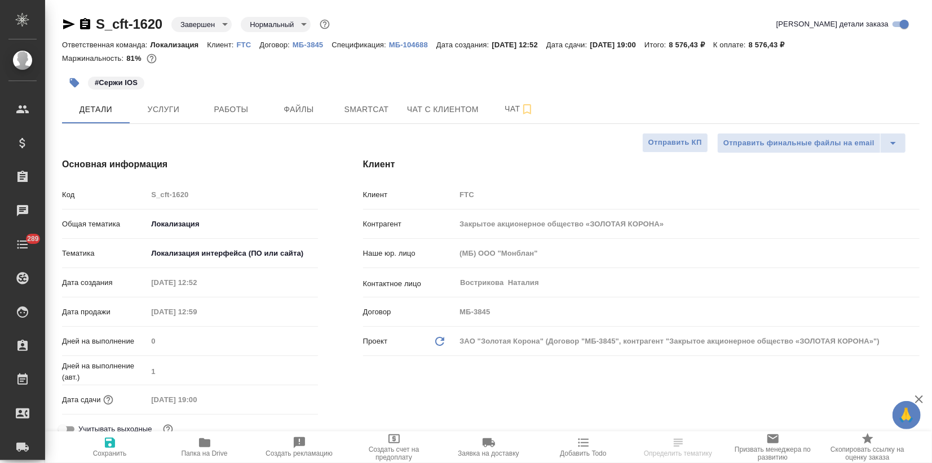
type textarea "x"
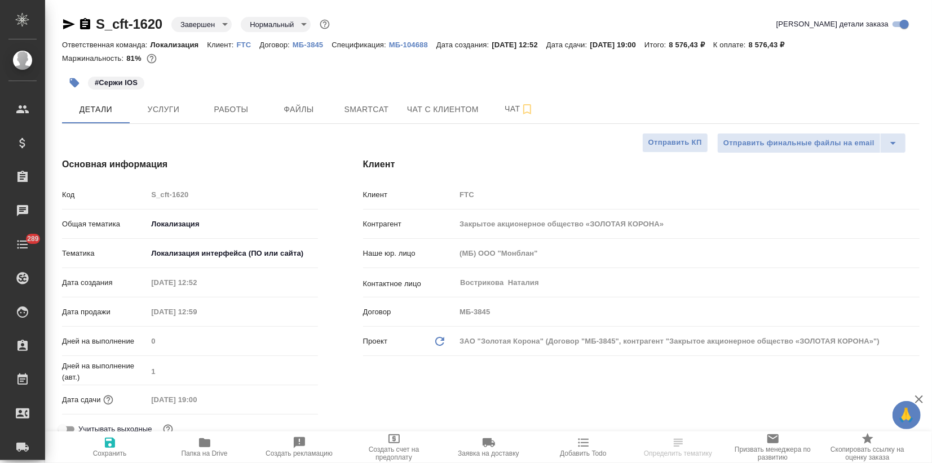
type textarea "x"
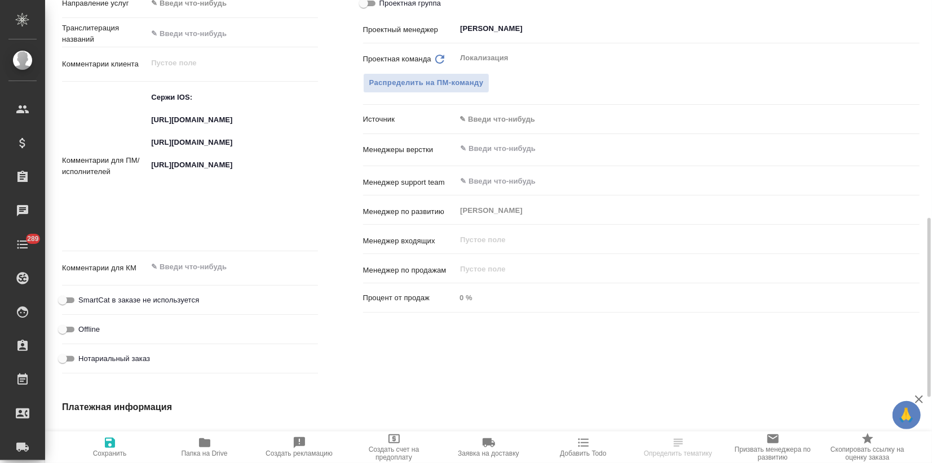
scroll to position [501, 0]
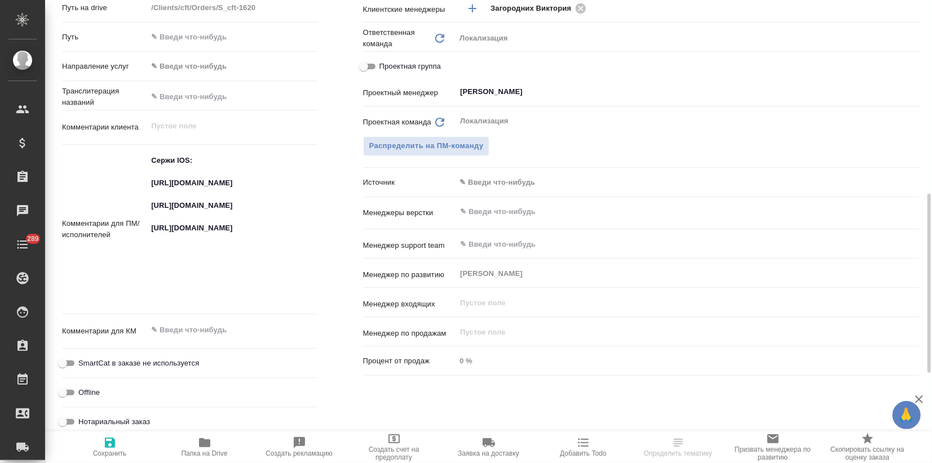
type textarea "x"
drag, startPoint x: 259, startPoint y: 193, endPoint x: 138, endPoint y: 179, distance: 122.5
click at [138, 180] on div "Комментарии для ПМ/исполнителей Сержи IOS: https://smartcat.com/projects/fa5984…" at bounding box center [190, 229] width 256 height 161
type textarea "x"
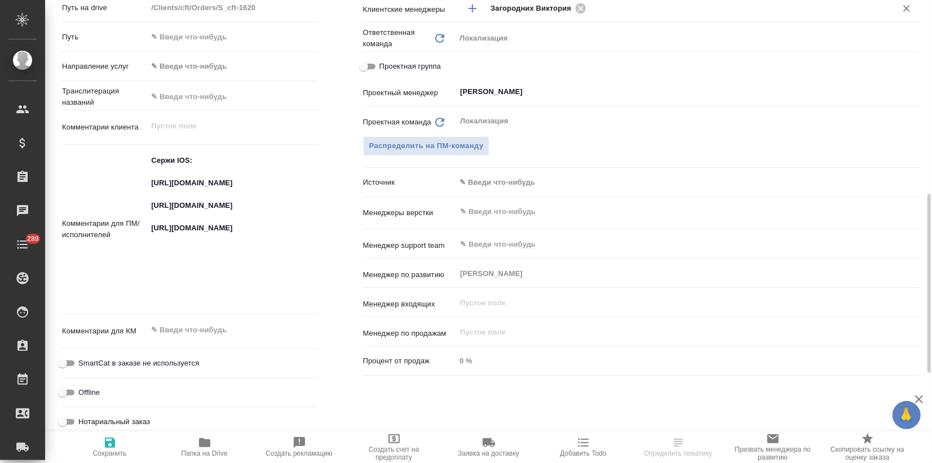
type textarea "x"
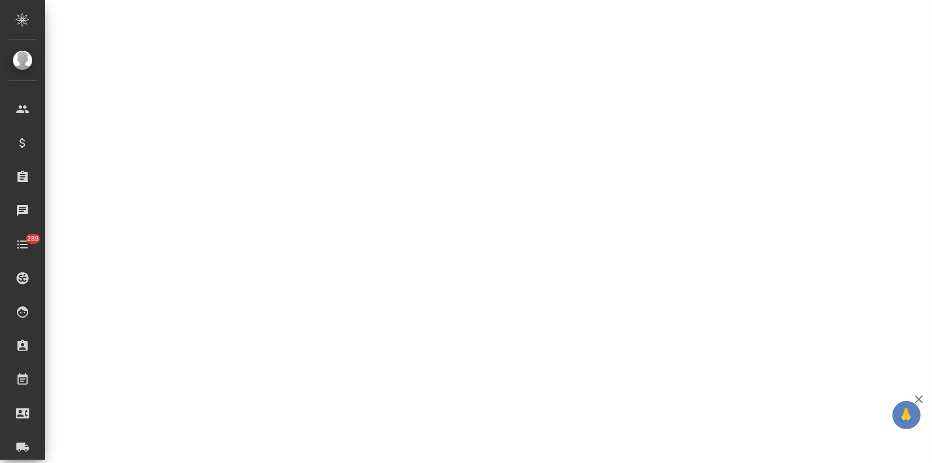
click at [189, 233] on div ".cls-1 fill:#fff; AWATERA Zagorodnikh Viktoria Клиенты Спецификации Заказы 0 Ча…" at bounding box center [466, 231] width 932 height 463
select select "RU"
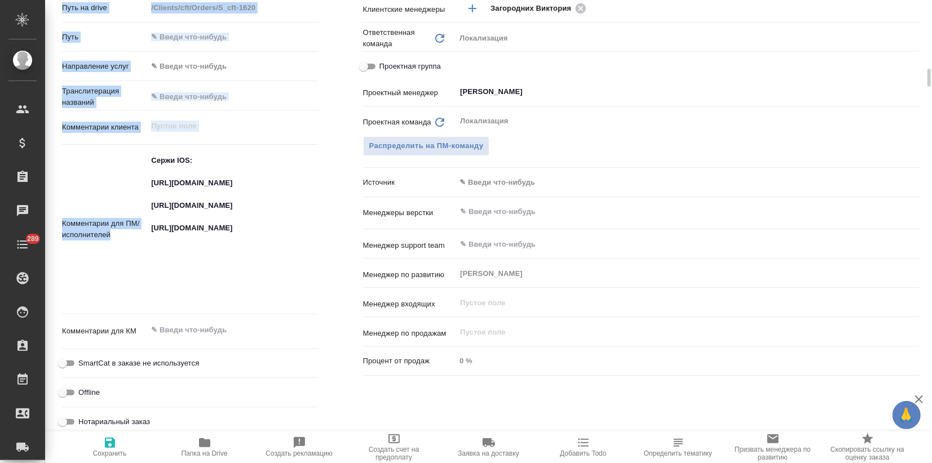
type textarea "x"
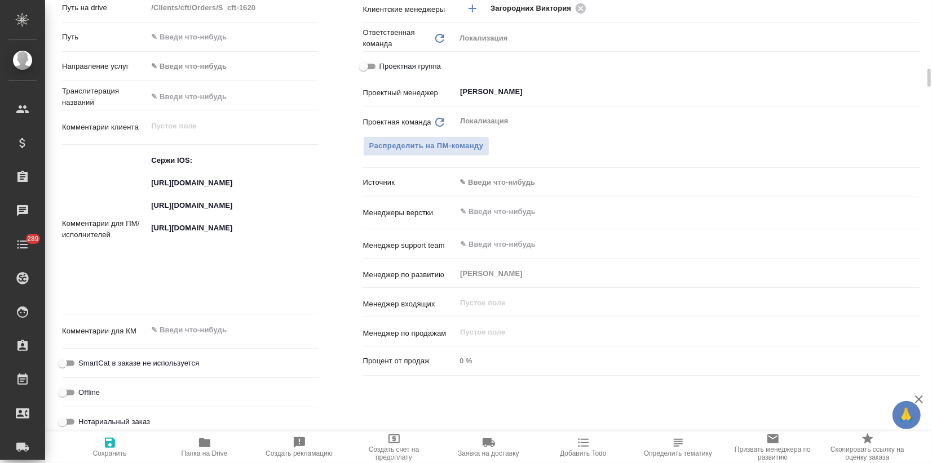
click at [259, 250] on textarea "Сержи IOS: https://smartcat.com/projects/fa598466-d8ca-4a0b-b7c4-b806e55478ee/f…" at bounding box center [232, 228] width 170 height 154
drag, startPoint x: 248, startPoint y: 249, endPoint x: 141, endPoint y: 214, distance: 112.1
click at [141, 214] on div "Комментарии для ПМ/исполнителей Сержи IOS: https://smartcat.com/projects/fa5984…" at bounding box center [190, 229] width 256 height 161
type textarea "x"
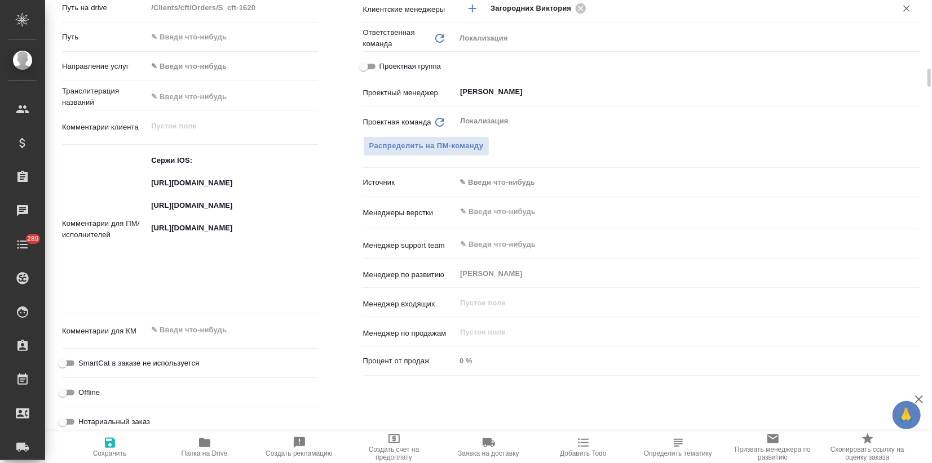
type textarea "x"
drag, startPoint x: 258, startPoint y: 298, endPoint x: 138, endPoint y: 272, distance: 123.4
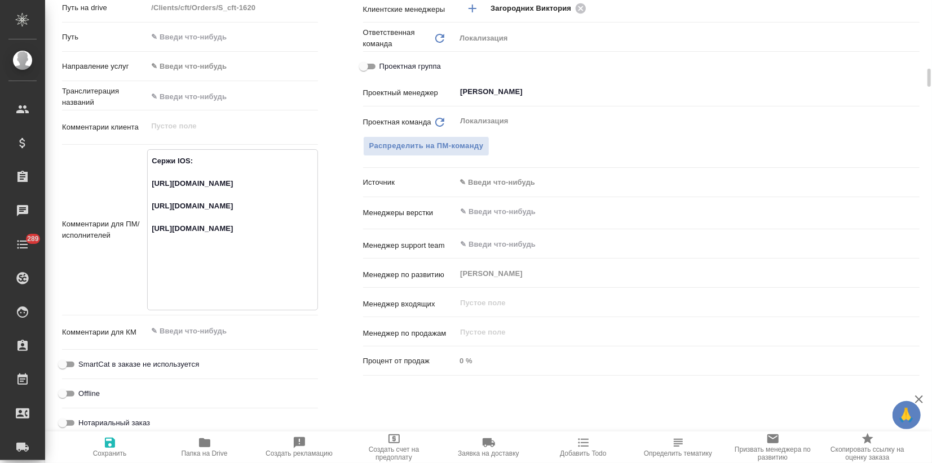
click at [138, 272] on div "Комментарии для ПМ/исполнителей Сержи IOS: https://smartcat.com/projects/fa5984…" at bounding box center [190, 229] width 256 height 161
type textarea "x"
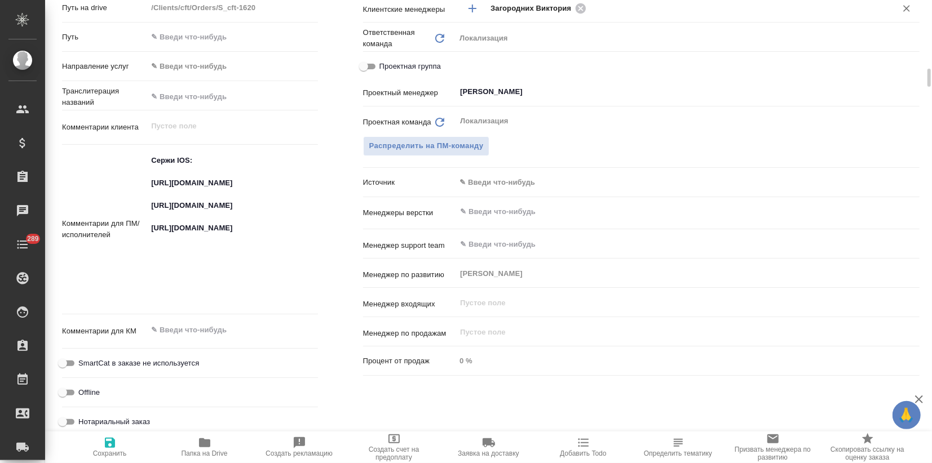
type textarea "x"
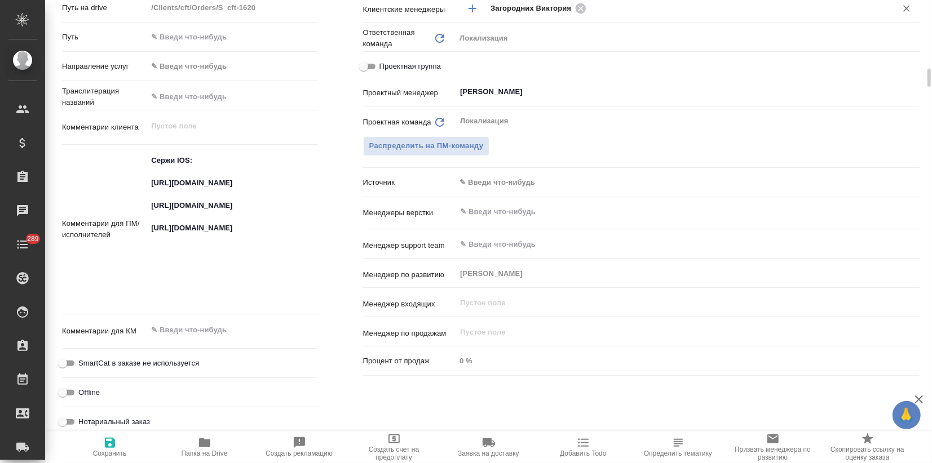
type textarea "x"
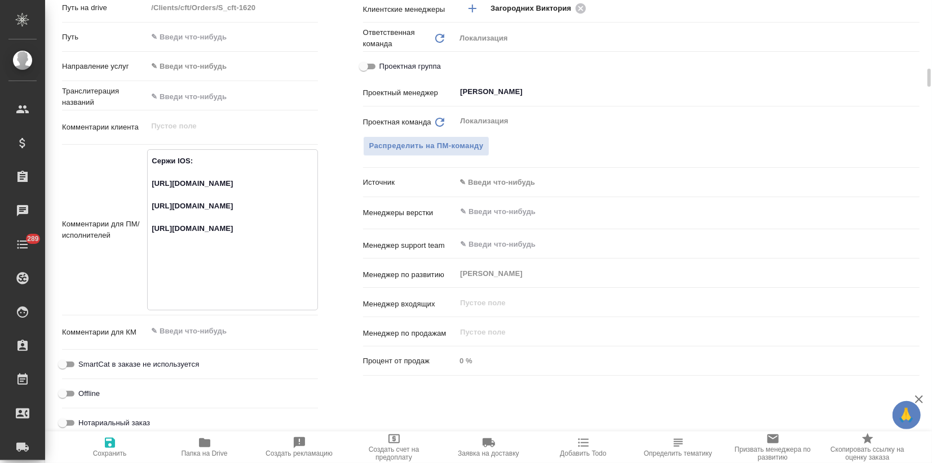
click at [340, 144] on div "Ответственные Клиентские менеджеры Загородних Виктория ​ Ответственная команда …" at bounding box center [640, 206] width 601 height 517
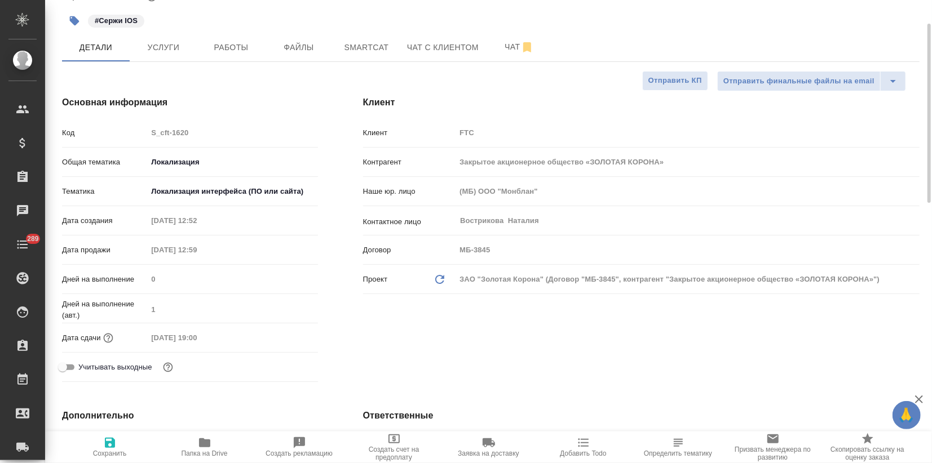
scroll to position [0, 0]
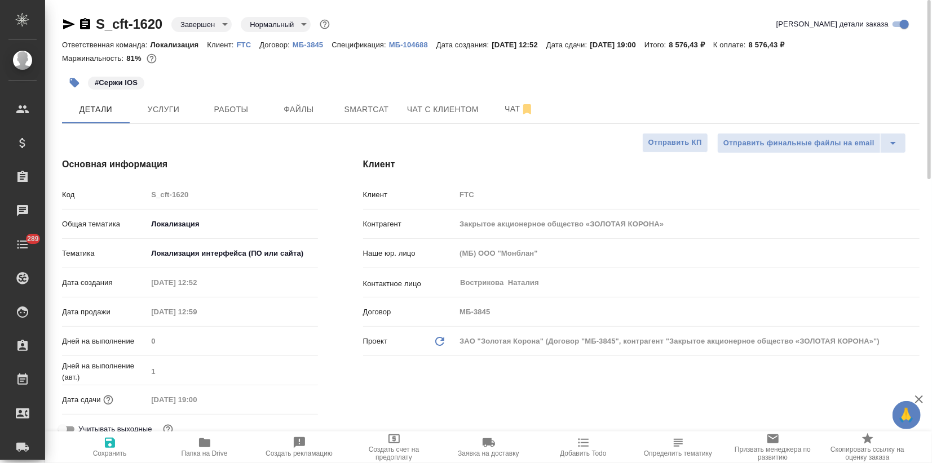
type textarea "x"
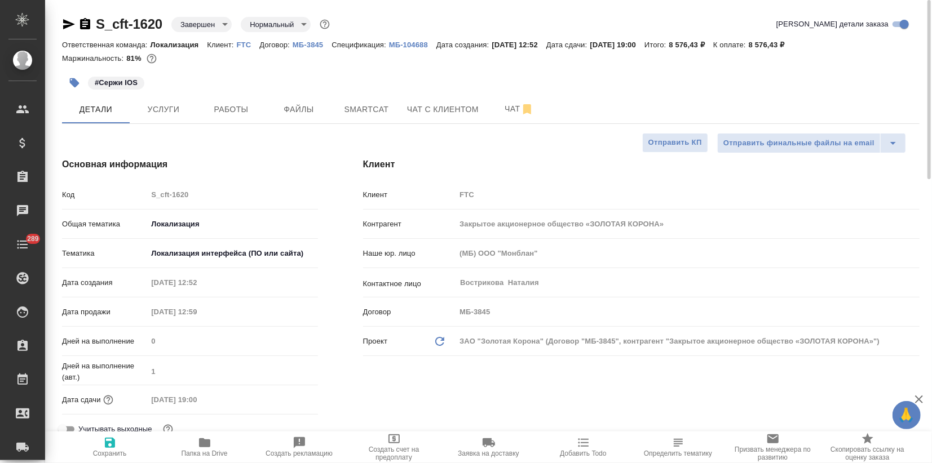
type textarea "x"
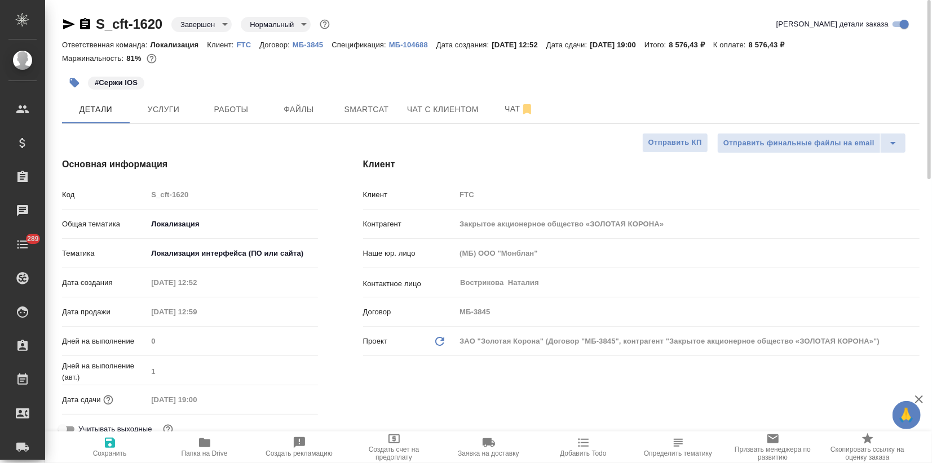
type textarea "x"
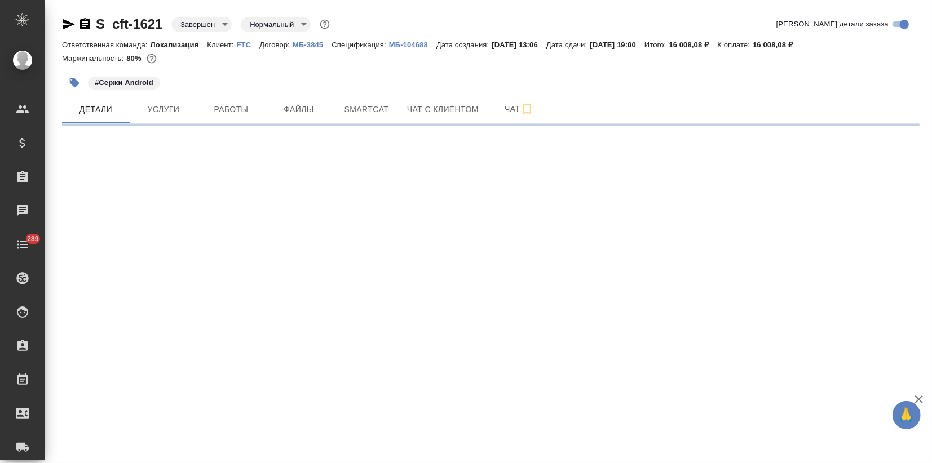
select select "RU"
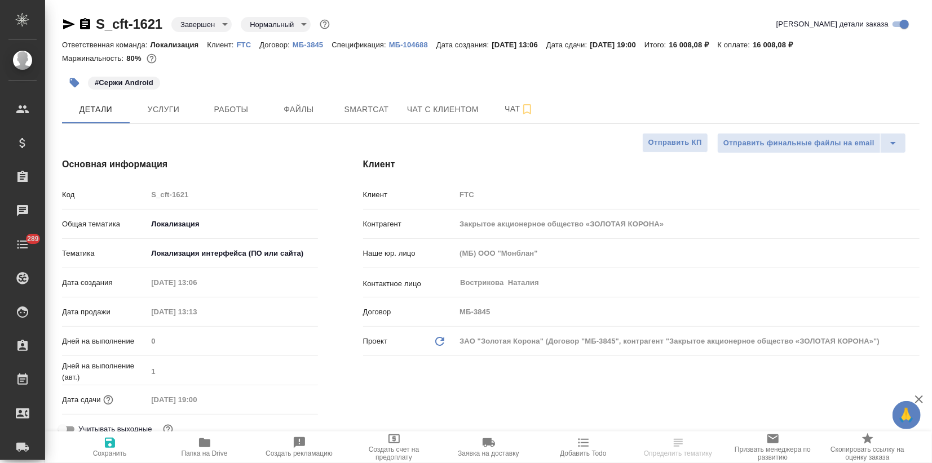
type textarea "x"
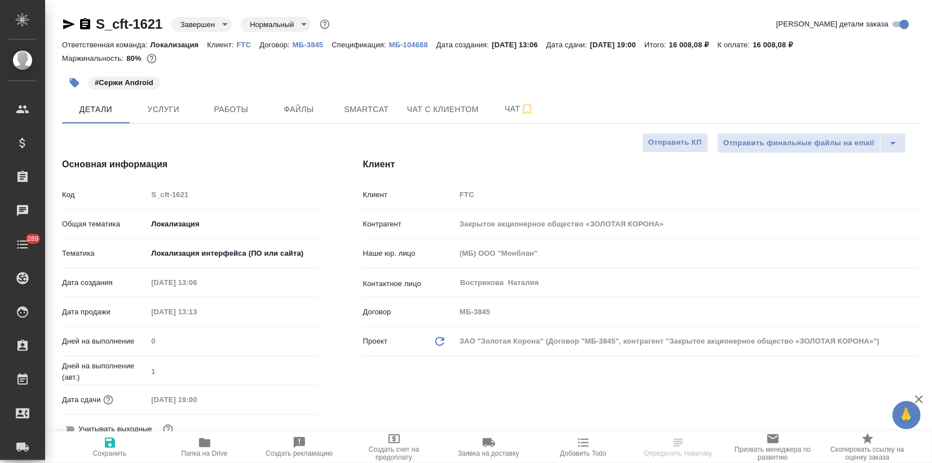
type textarea "x"
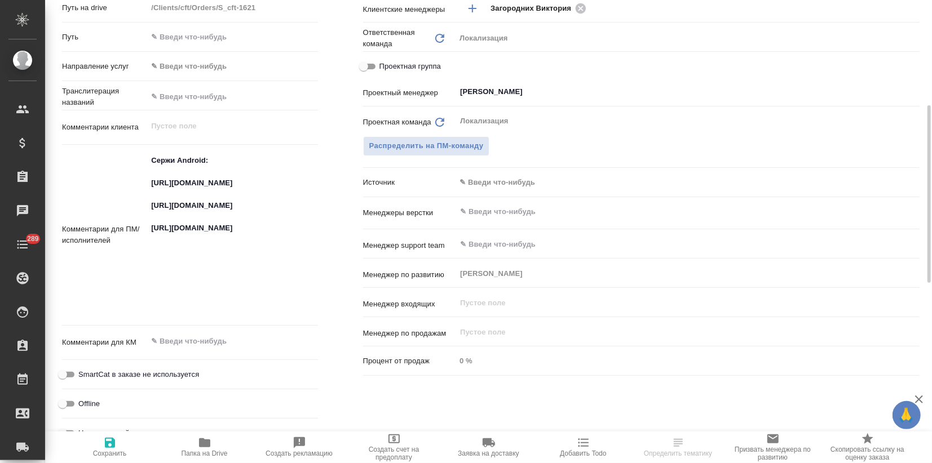
scroll to position [438, 0]
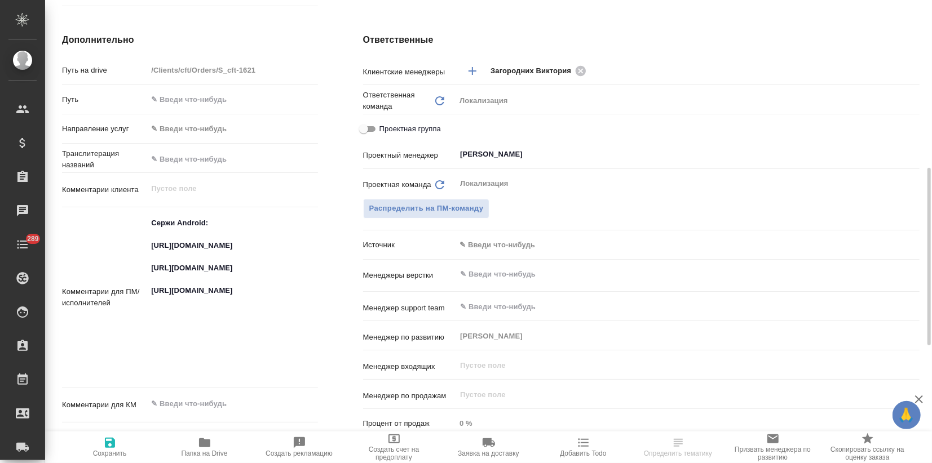
type textarea "x"
drag, startPoint x: 236, startPoint y: 258, endPoint x: 126, endPoint y: 245, distance: 110.7
click at [126, 245] on div "Комментарии для ПМ/исполнителей Сержи Android: https://smartcat.com/projects/83…" at bounding box center [190, 298] width 256 height 172
type textarea "x"
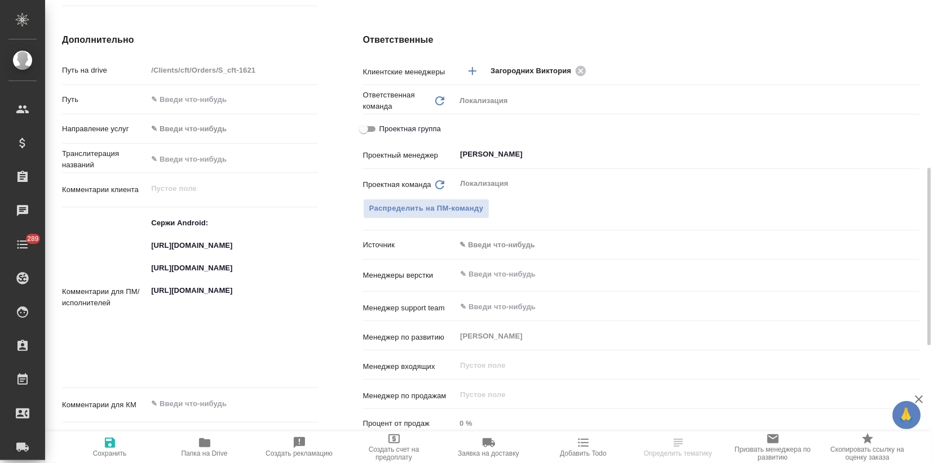
type textarea "x"
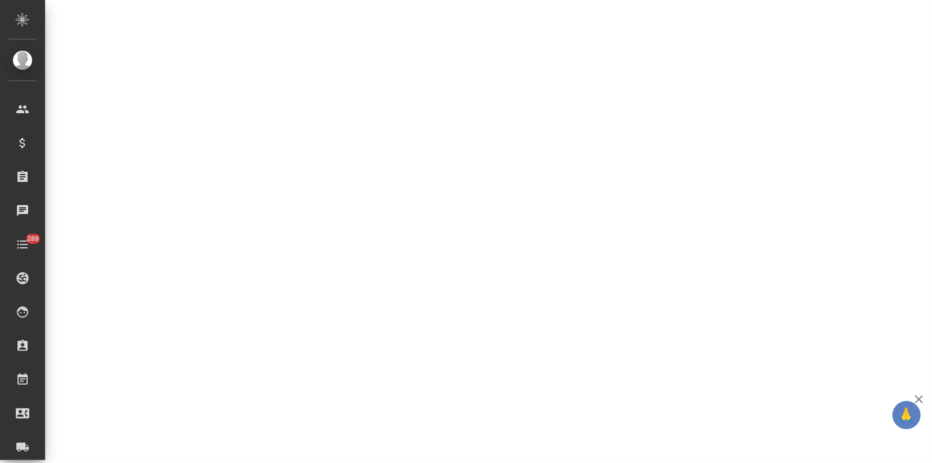
select select "RU"
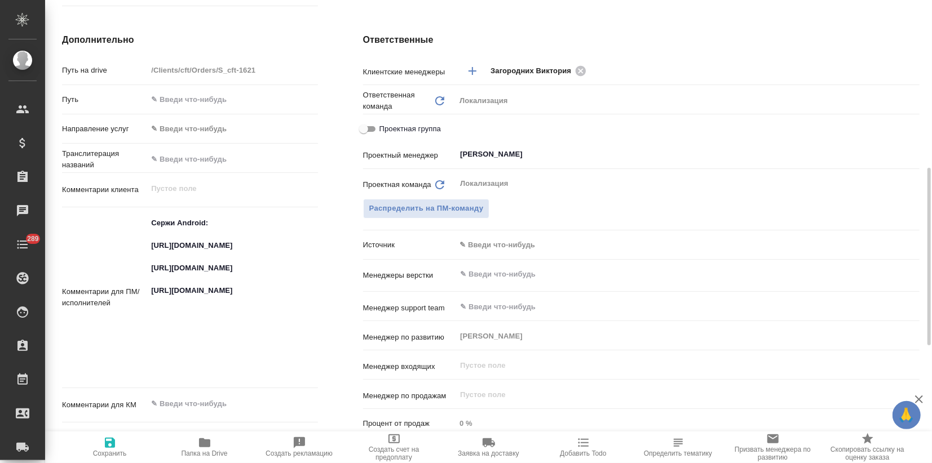
type textarea "x"
drag, startPoint x: 252, startPoint y: 321, endPoint x: 139, endPoint y: 289, distance: 117.6
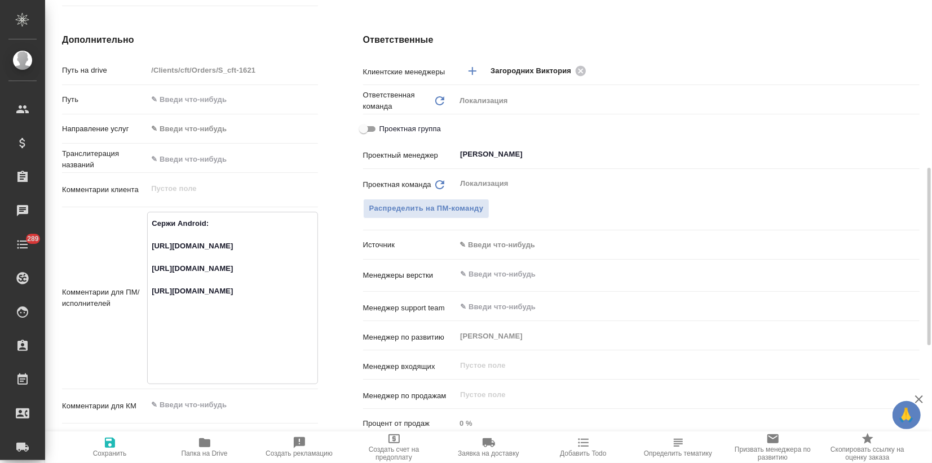
click at [139, 289] on div "Комментарии для ПМ/исполнителей Сержи Android: https://smartcat.com/projects/83…" at bounding box center [190, 298] width 256 height 172
type textarea "x"
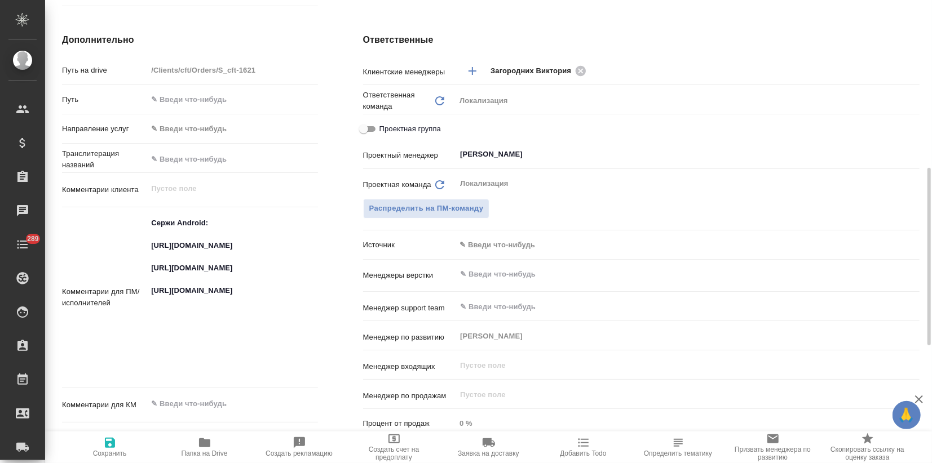
type textarea "x"
drag, startPoint x: 257, startPoint y: 370, endPoint x: 137, endPoint y: 352, distance: 121.4
click at [137, 352] on div "Комментарии для ПМ/исполнителей Сержи Android: https://smartcat.com/projects/83…" at bounding box center [190, 298] width 256 height 172
type textarea "x"
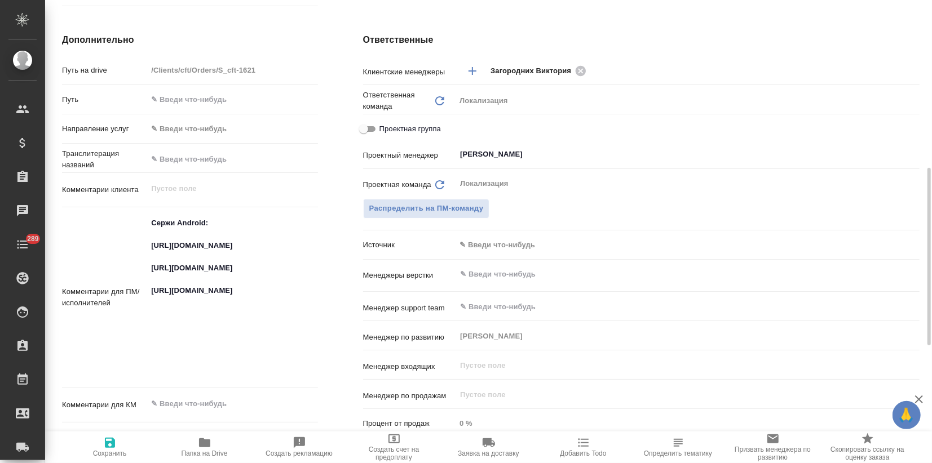
type textarea "x"
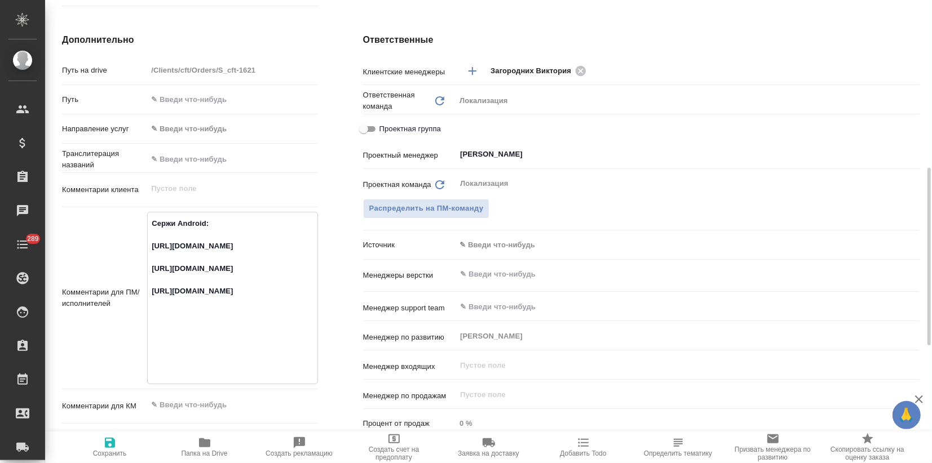
type textarea "x"
click at [315, 149] on div "Транслитерация названий" at bounding box center [190, 158] width 256 height 20
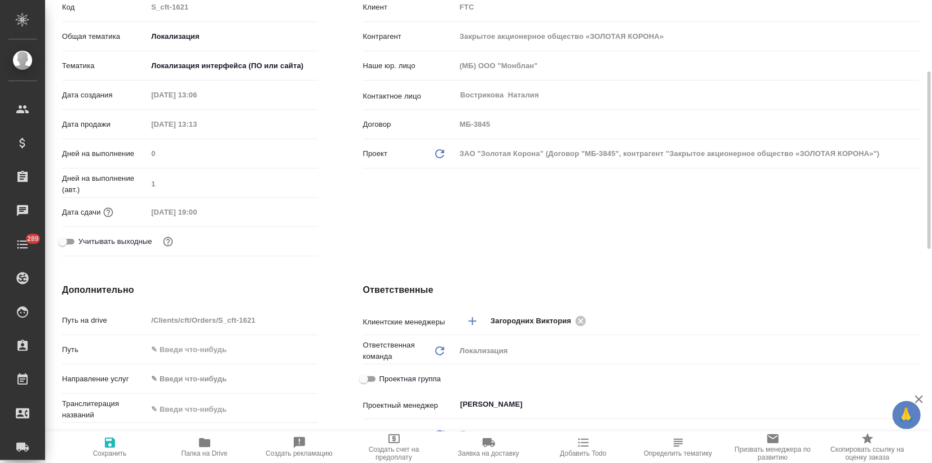
scroll to position [0, 0]
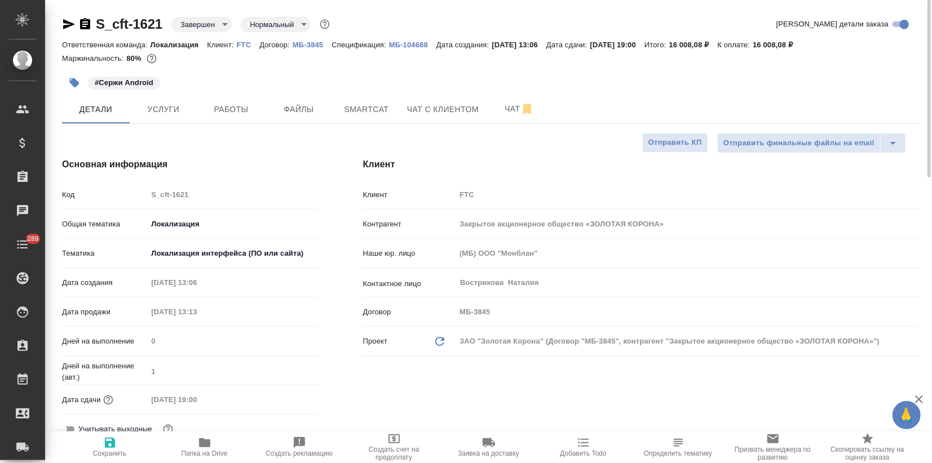
type textarea "x"
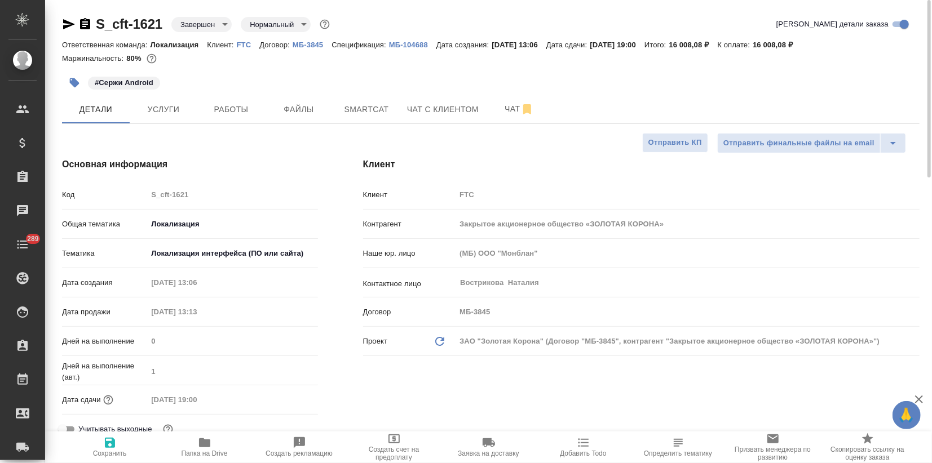
type textarea "x"
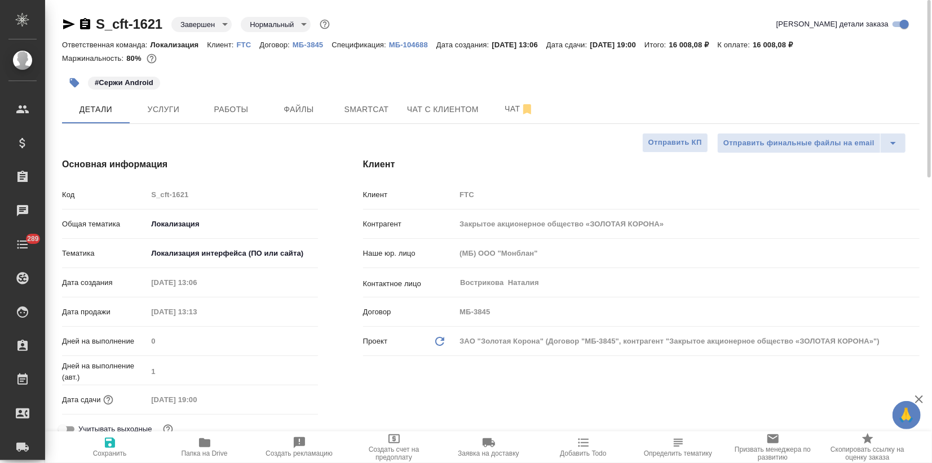
type textarea "x"
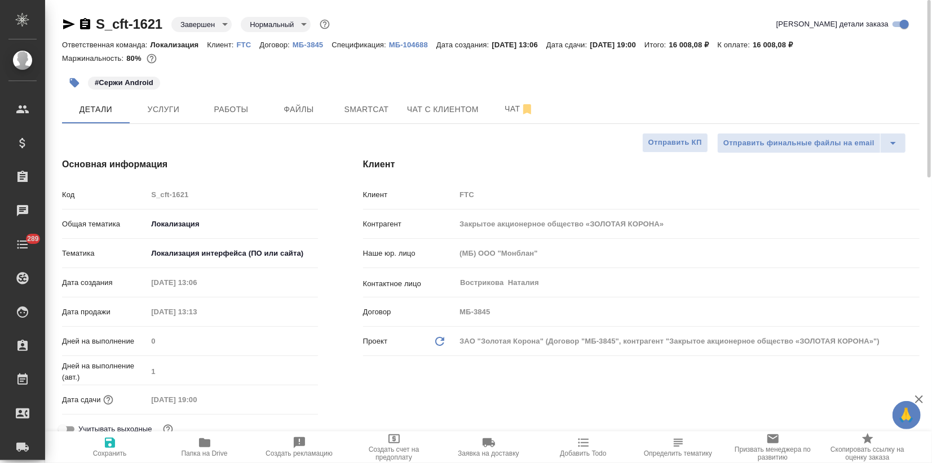
type textarea "x"
click at [170, 109] on span "Услуги" at bounding box center [163, 110] width 54 height 14
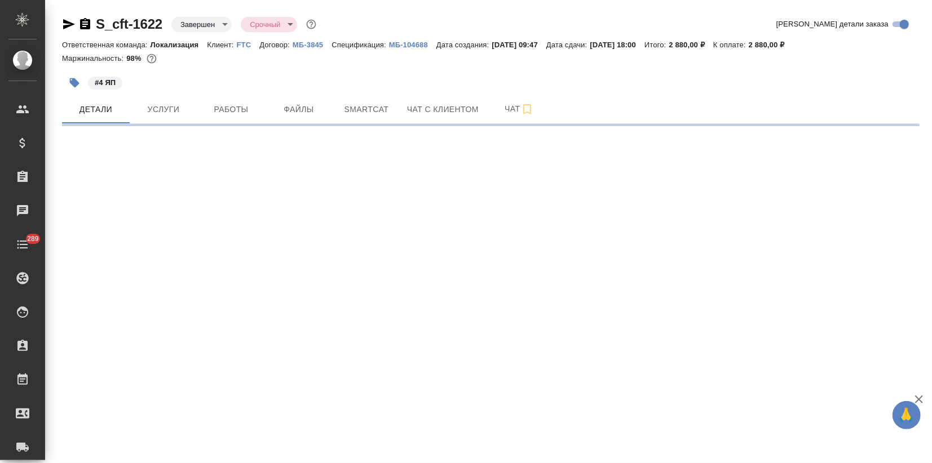
select select "RU"
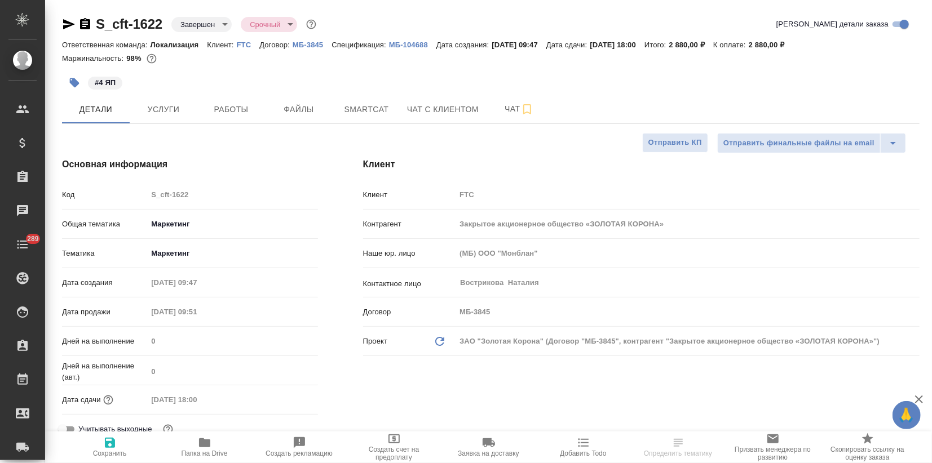
type textarea "x"
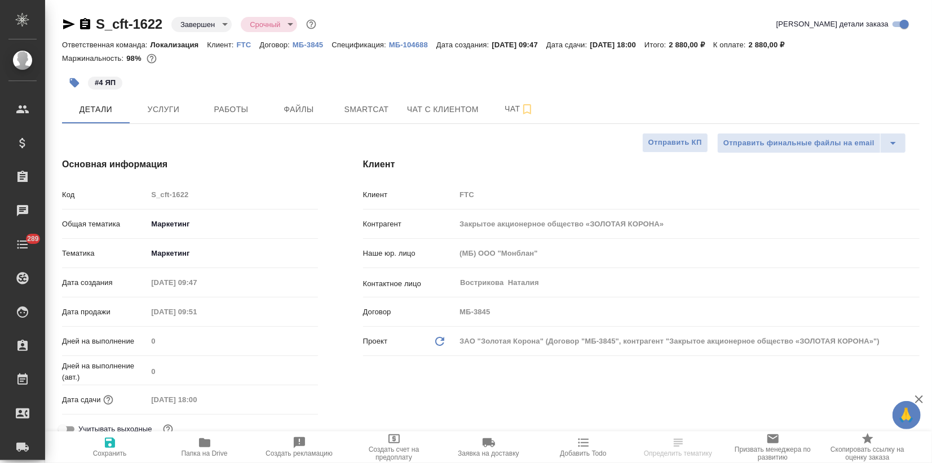
type textarea "x"
click at [378, 111] on span "Smartcat" at bounding box center [366, 110] width 54 height 14
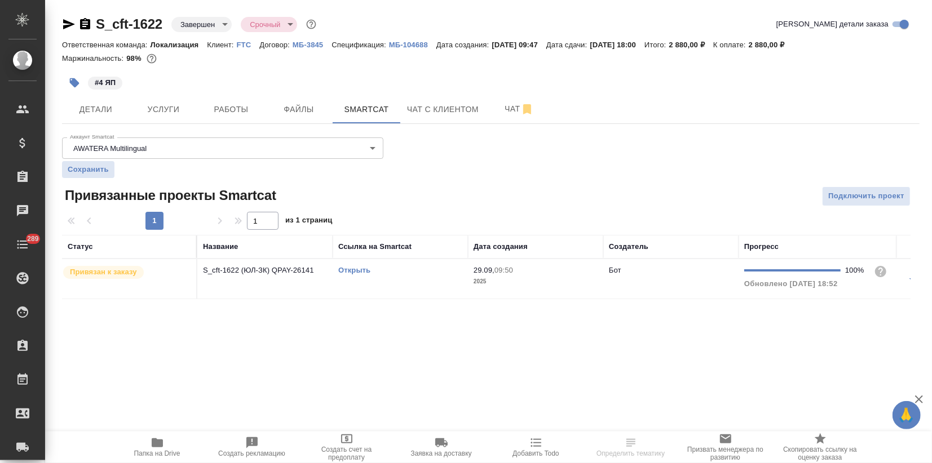
click at [366, 271] on link "Открыть" at bounding box center [354, 270] width 32 height 8
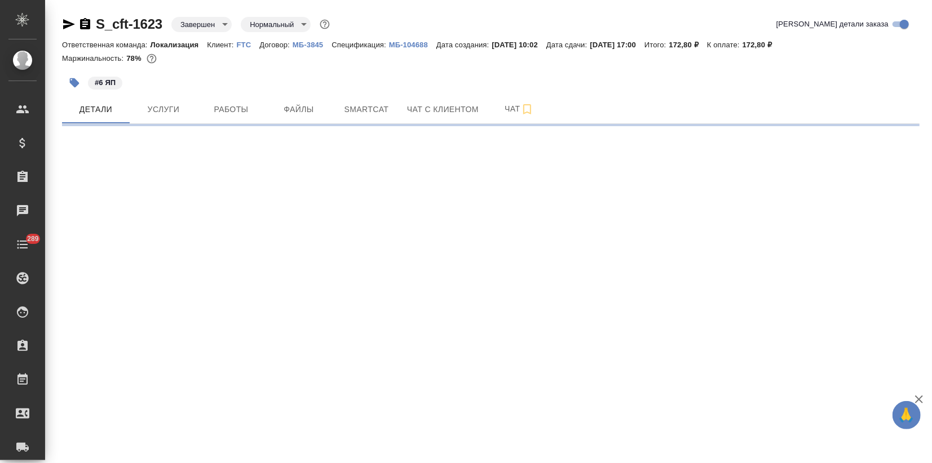
select select "RU"
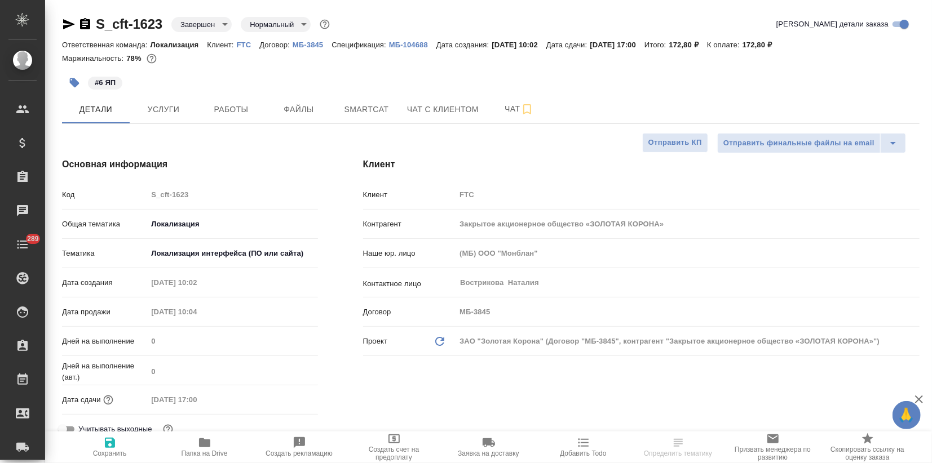
type textarea "x"
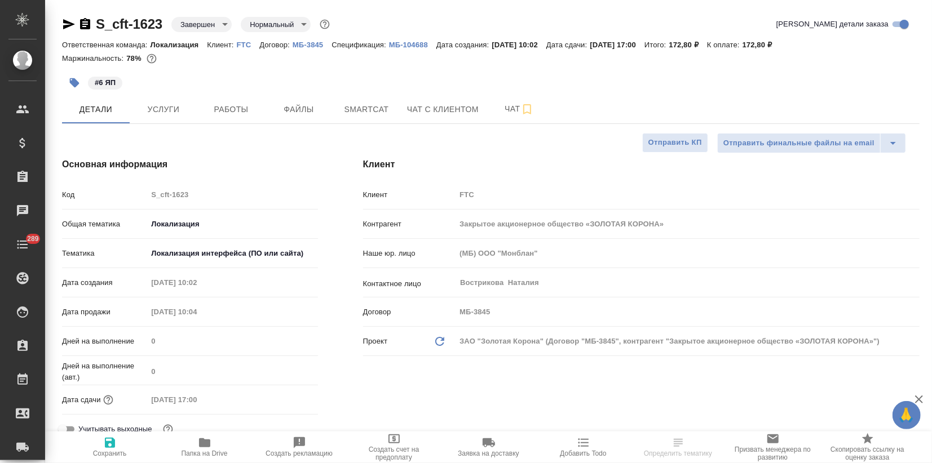
type textarea "x"
click at [364, 104] on span "Smartcat" at bounding box center [366, 110] width 54 height 14
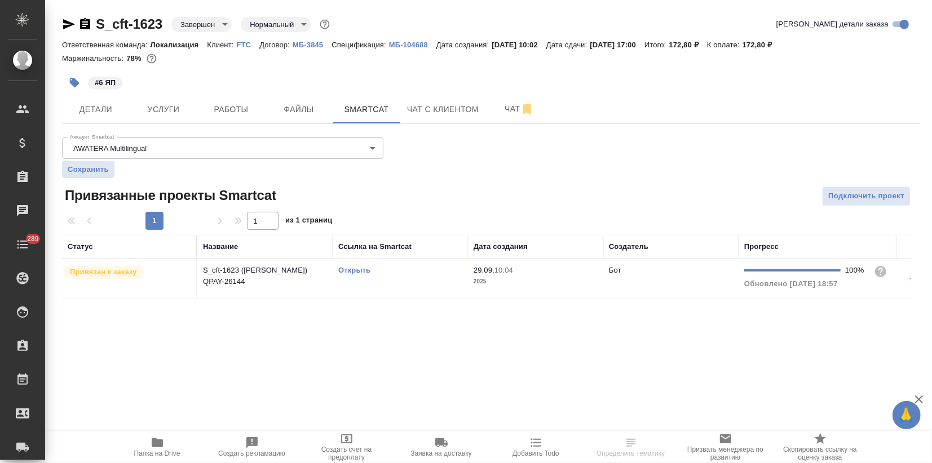
click at [363, 270] on link "Открыть" at bounding box center [354, 270] width 32 height 8
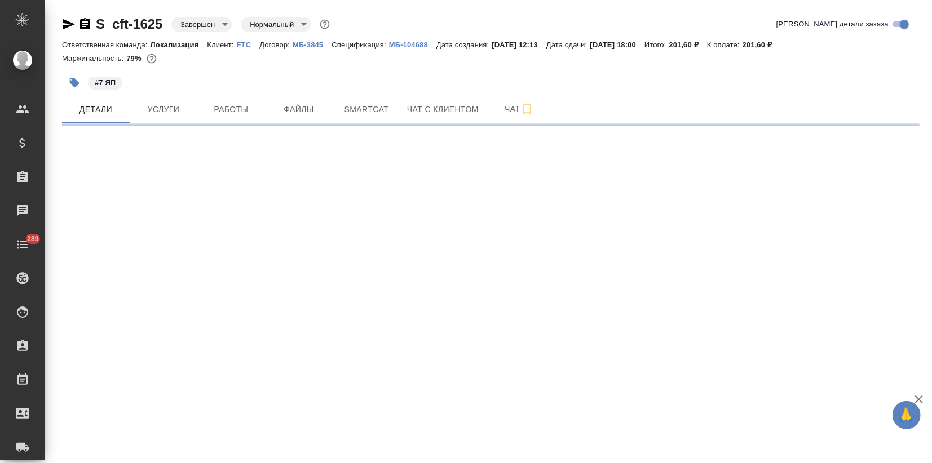
select select "RU"
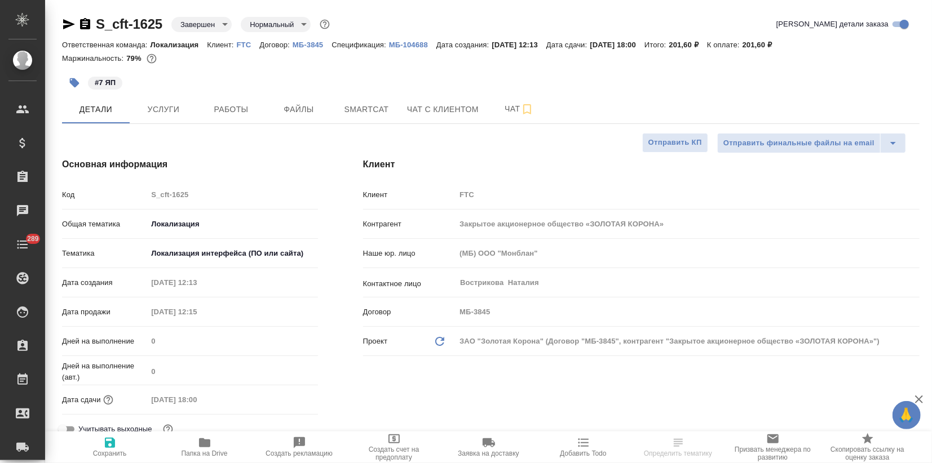
type textarea "x"
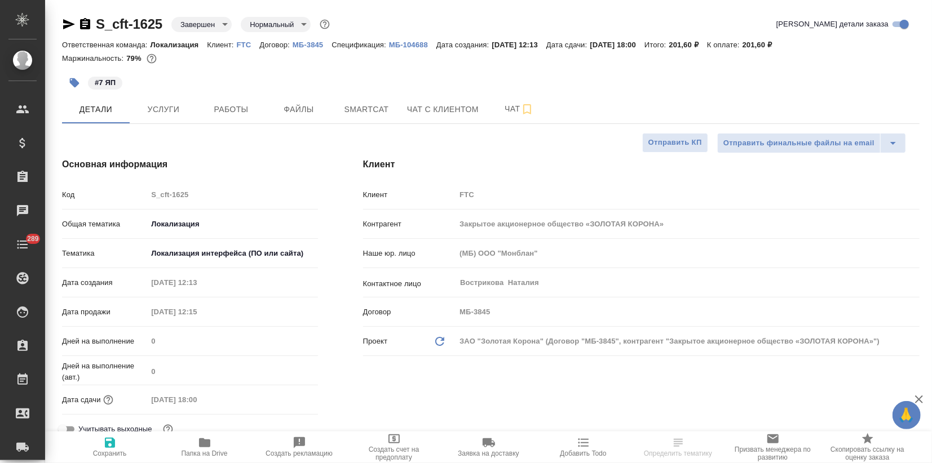
type textarea "x"
click at [370, 108] on span "Smartcat" at bounding box center [366, 110] width 54 height 14
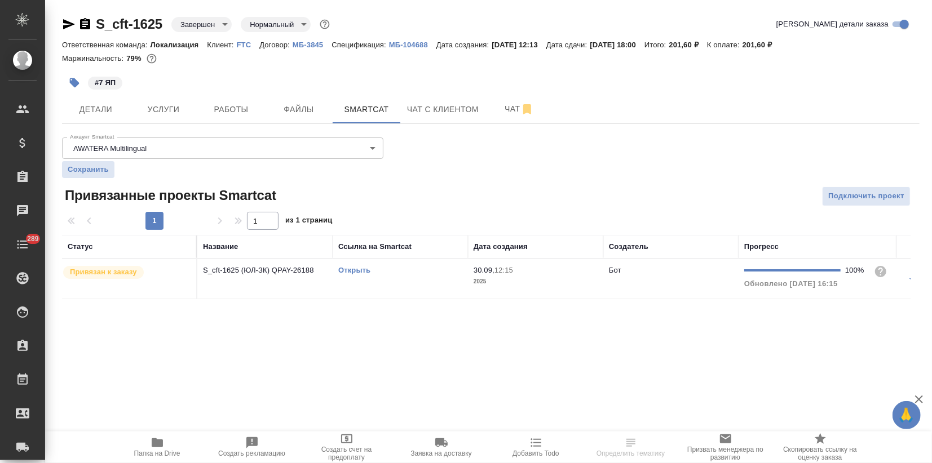
click at [353, 272] on link "Открыть" at bounding box center [354, 270] width 32 height 8
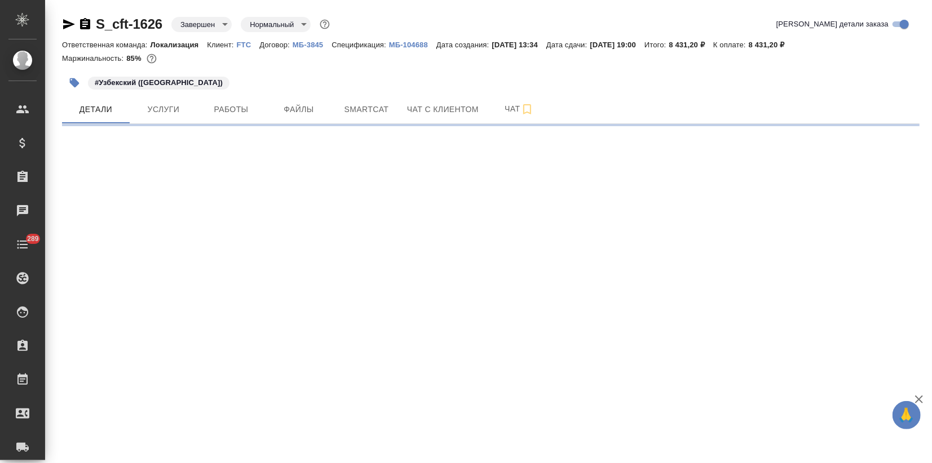
select select "RU"
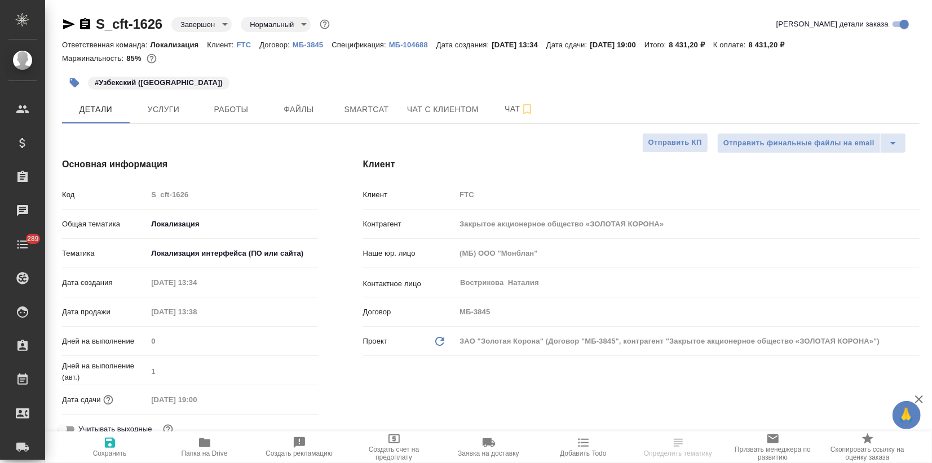
type textarea "x"
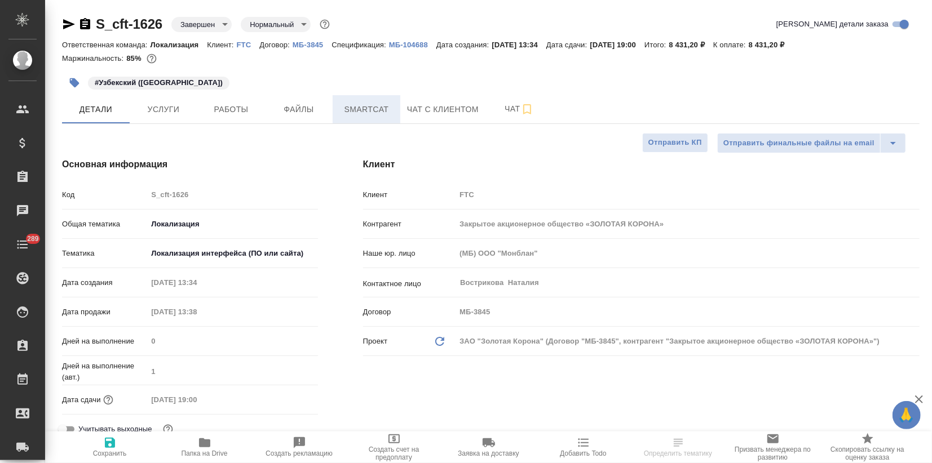
type textarea "x"
click at [375, 110] on span "Smartcat" at bounding box center [366, 110] width 54 height 14
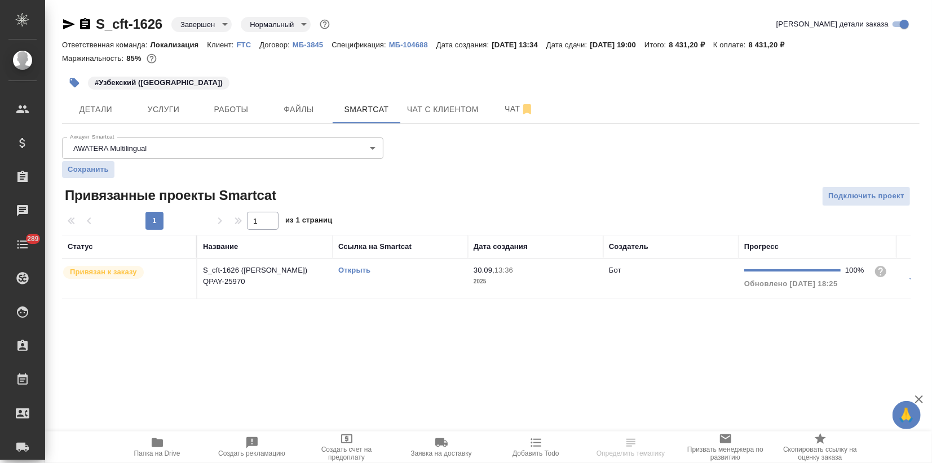
click at [348, 269] on link "Открыть" at bounding box center [354, 270] width 32 height 8
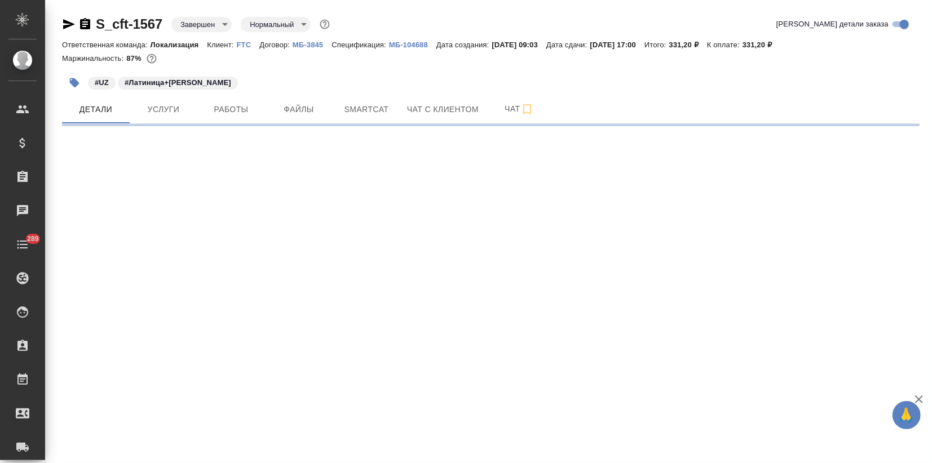
select select "RU"
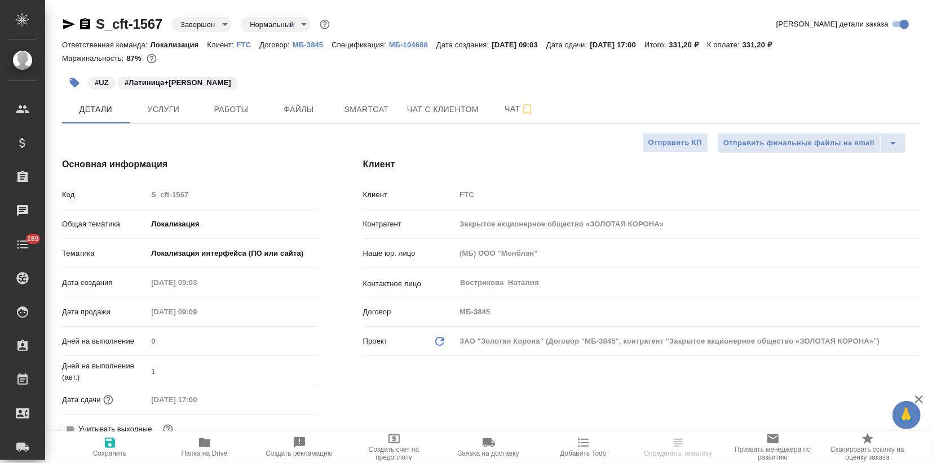
type textarea "x"
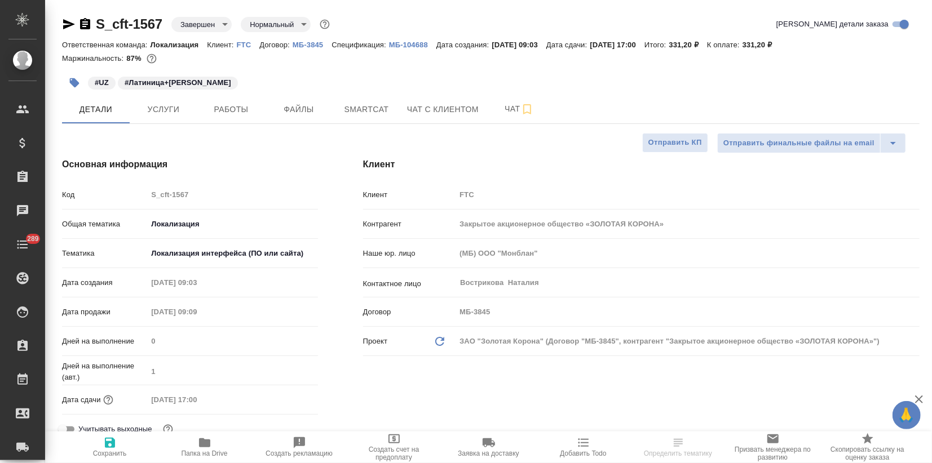
type textarea "x"
click at [246, 158] on h4 "Основная информация" at bounding box center [190, 165] width 256 height 14
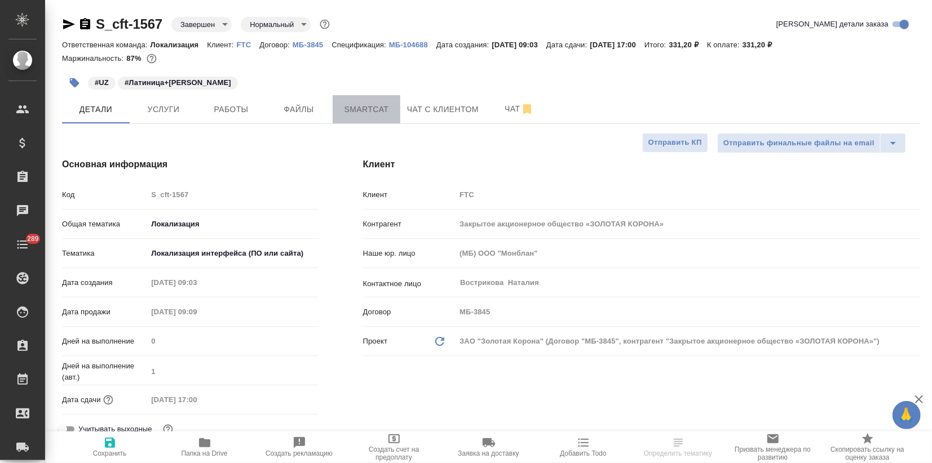
click at [349, 109] on span "Smartcat" at bounding box center [366, 110] width 54 height 14
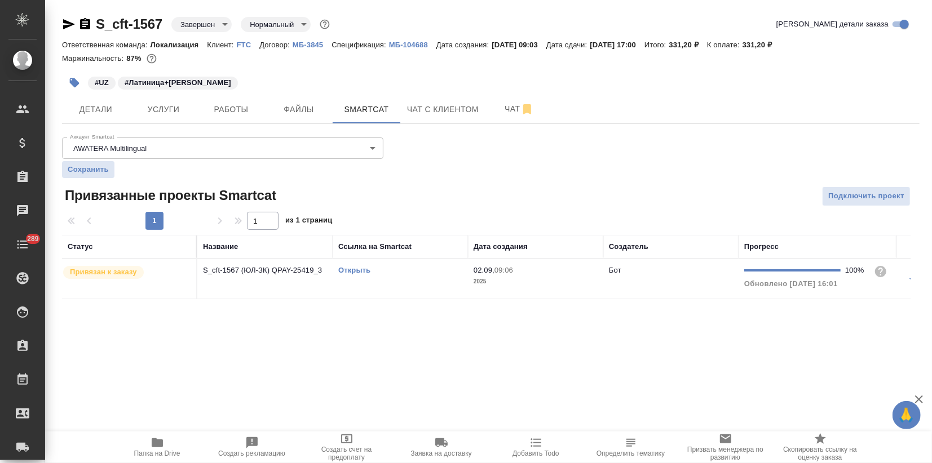
click at [358, 268] on link "Открыть" at bounding box center [354, 270] width 32 height 8
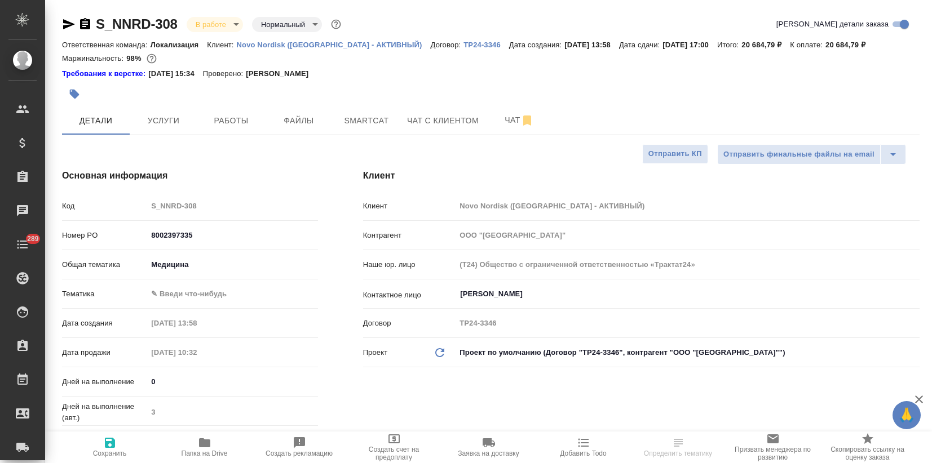
select select "RU"
type textarea "x"
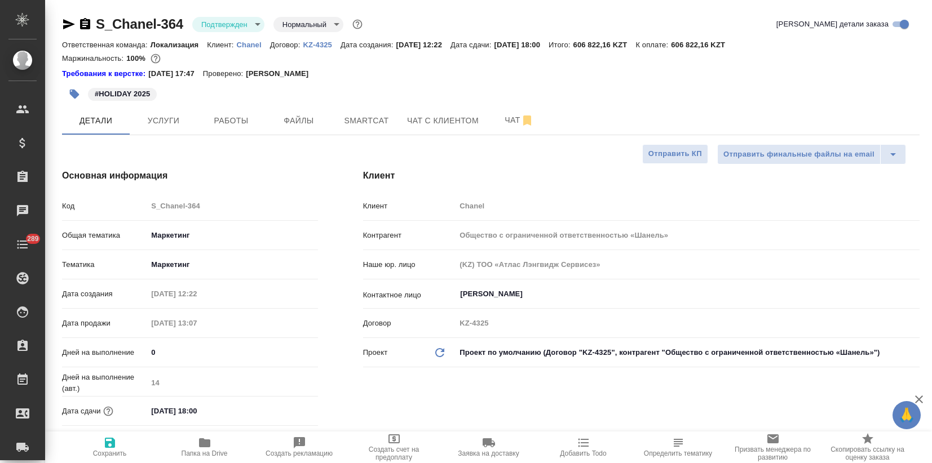
select select "RU"
click at [247, 43] on p "Chanel" at bounding box center [253, 45] width 33 height 8
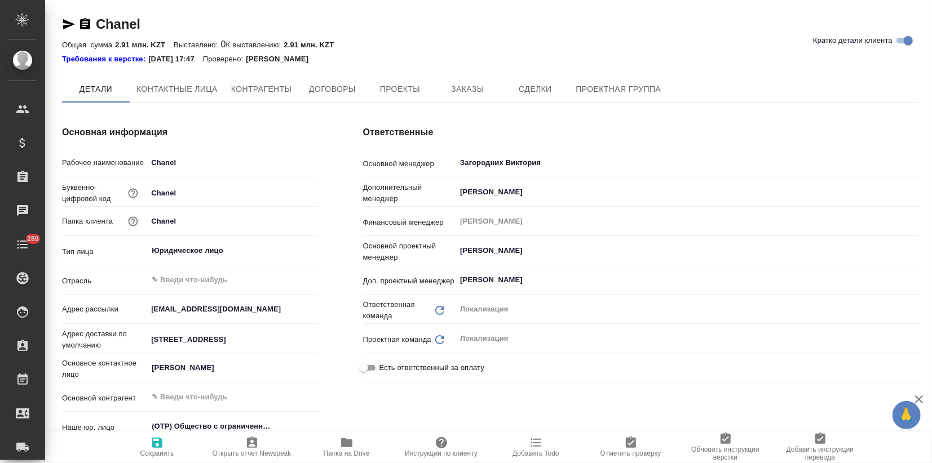
type textarea "x"
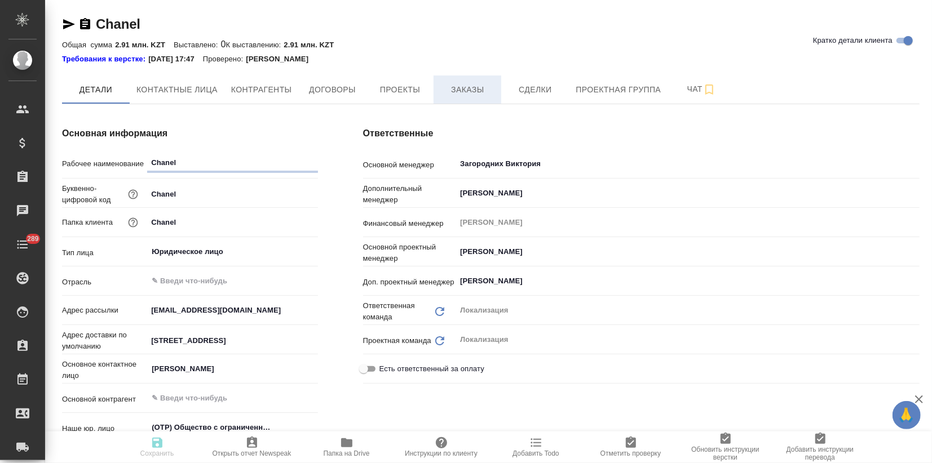
type textarea "x"
click at [483, 90] on span "Заказы" at bounding box center [467, 90] width 54 height 14
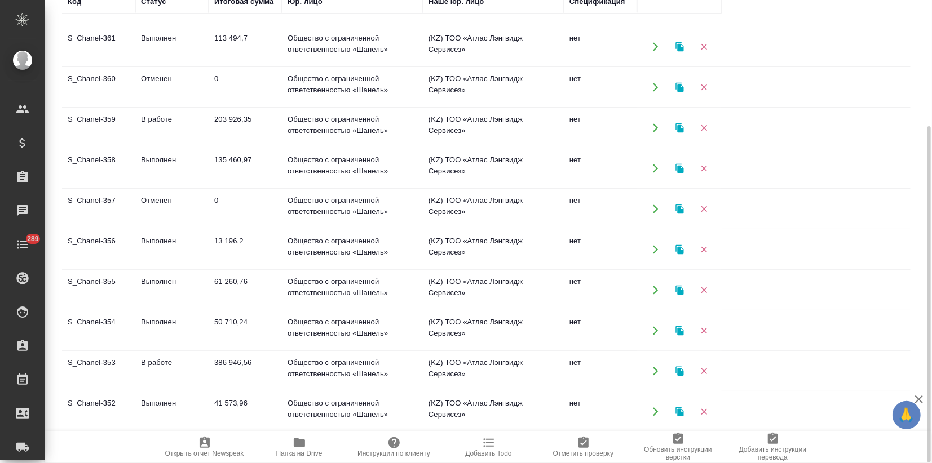
scroll to position [166, 0]
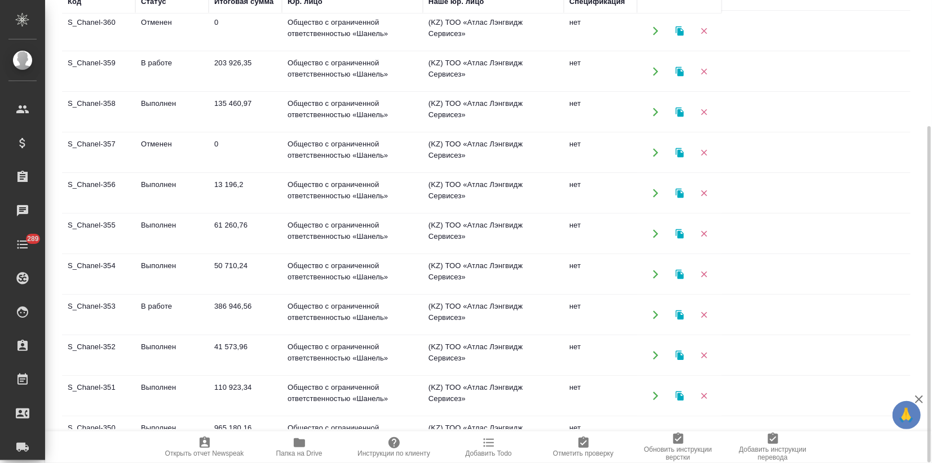
click at [101, 303] on td "S_Chanel-353" at bounding box center [98, 314] width 73 height 39
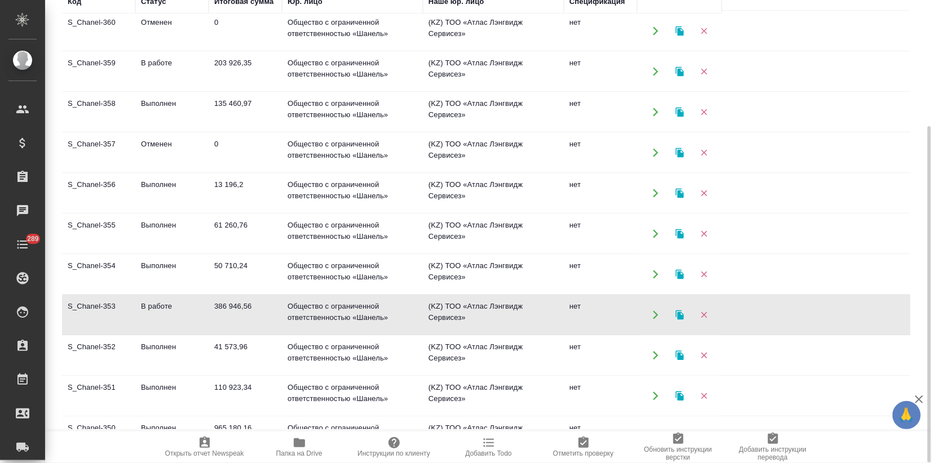
click at [101, 303] on td "S_Chanel-353" at bounding box center [98, 314] width 73 height 39
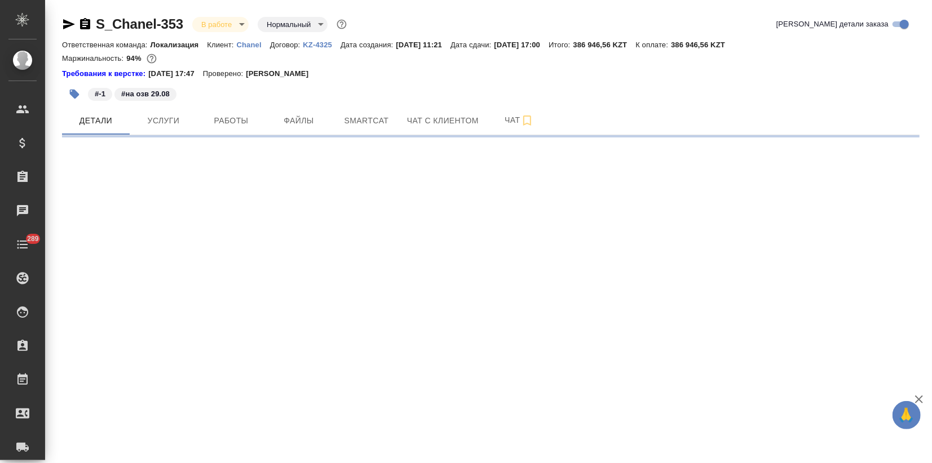
select select "RU"
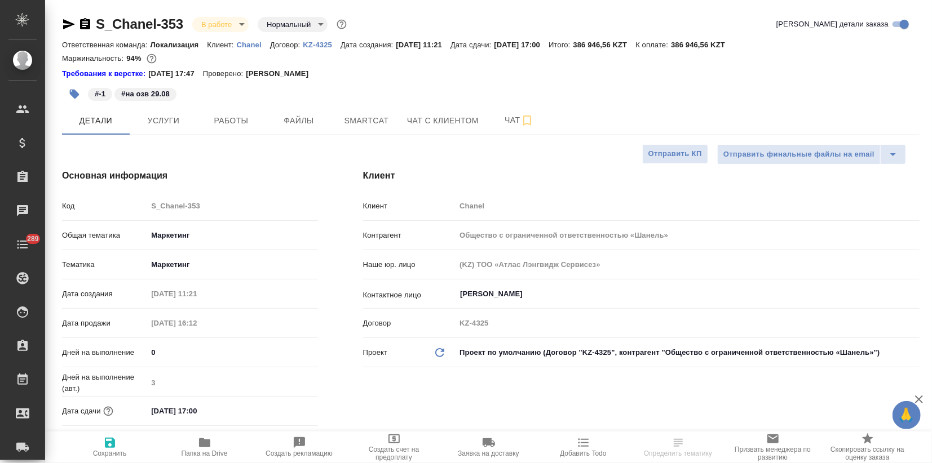
type textarea "x"
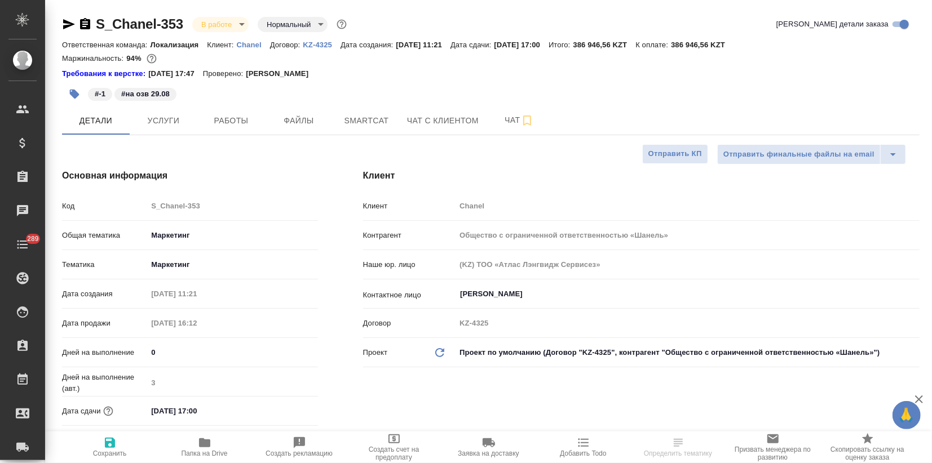
type textarea "x"
click at [169, 131] on button "Услуги" at bounding box center [164, 121] width 68 height 28
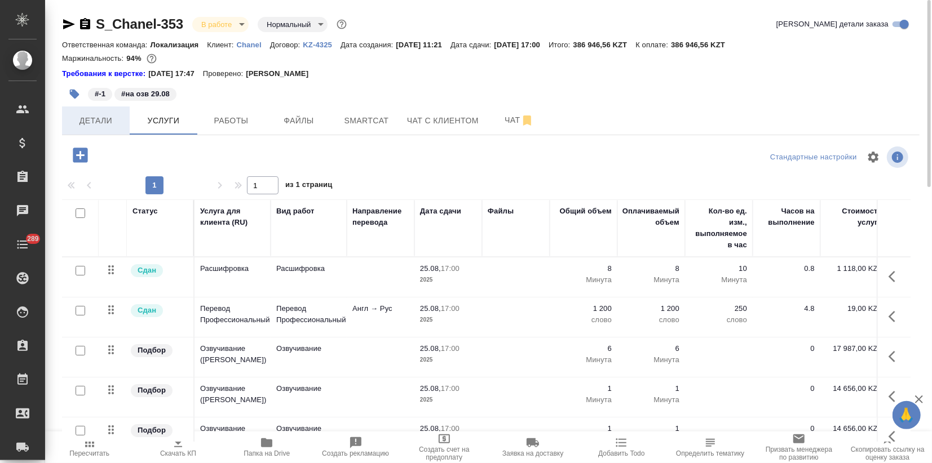
click at [98, 122] on span "Детали" at bounding box center [96, 121] width 54 height 14
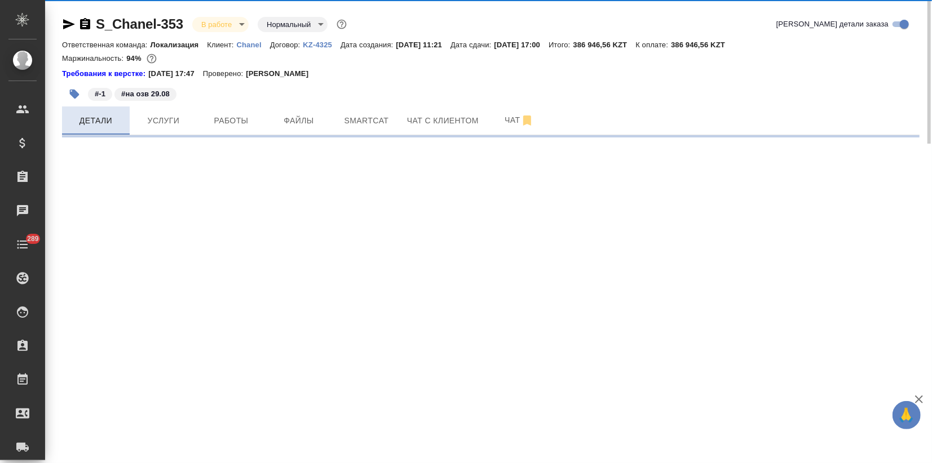
select select "RU"
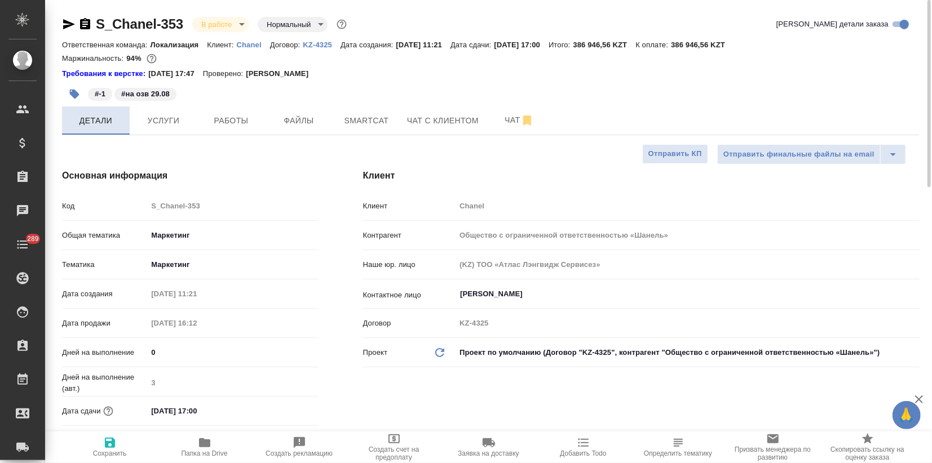
type textarea "x"
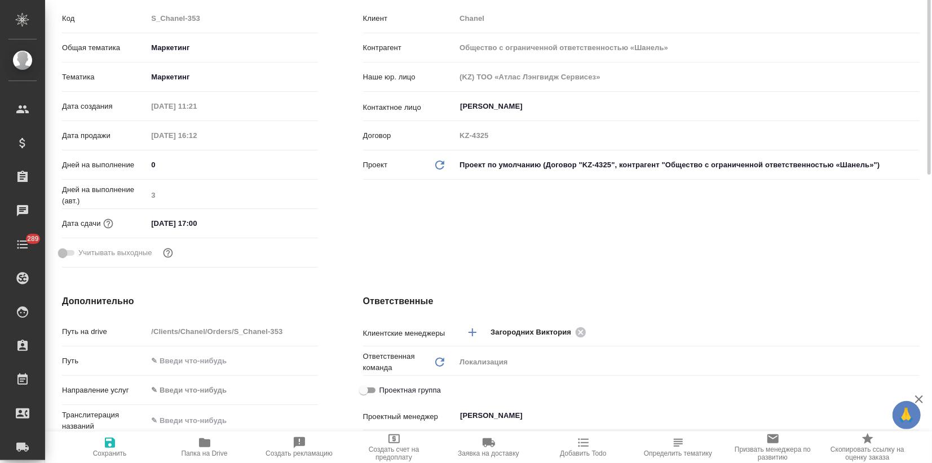
scroll to position [313, 0]
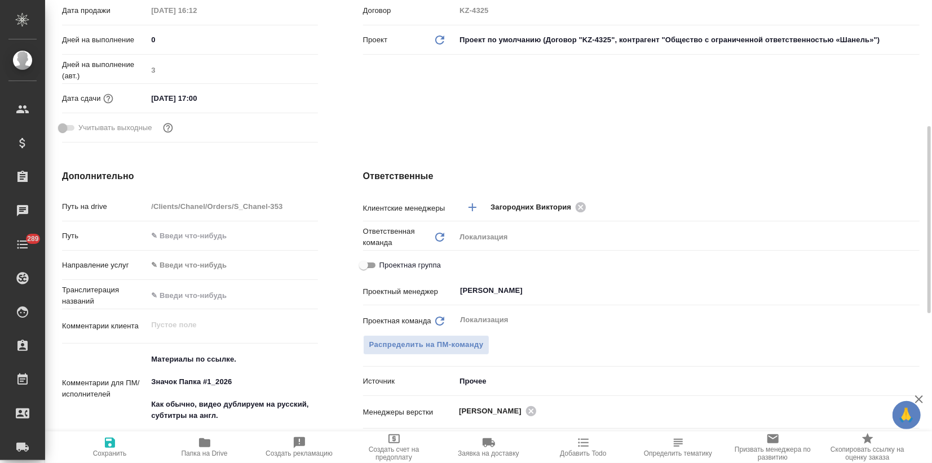
click at [222, 103] on input "25.08.2025 17:00" at bounding box center [196, 98] width 99 height 16
click at [284, 97] on icon "button" at bounding box center [285, 98] width 14 height 14
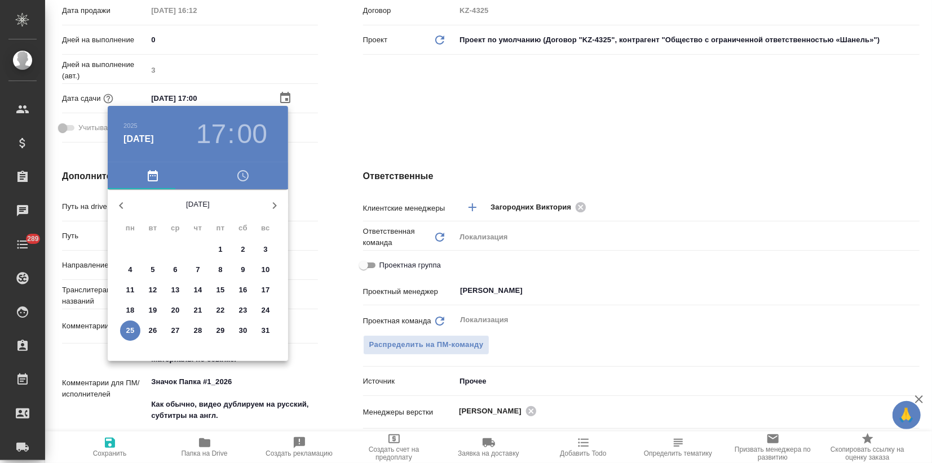
click at [351, 100] on div at bounding box center [466, 231] width 932 height 463
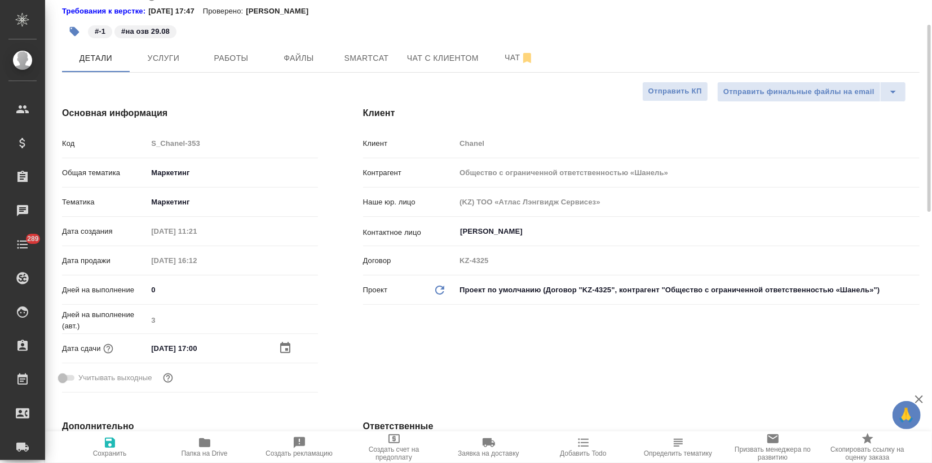
scroll to position [0, 0]
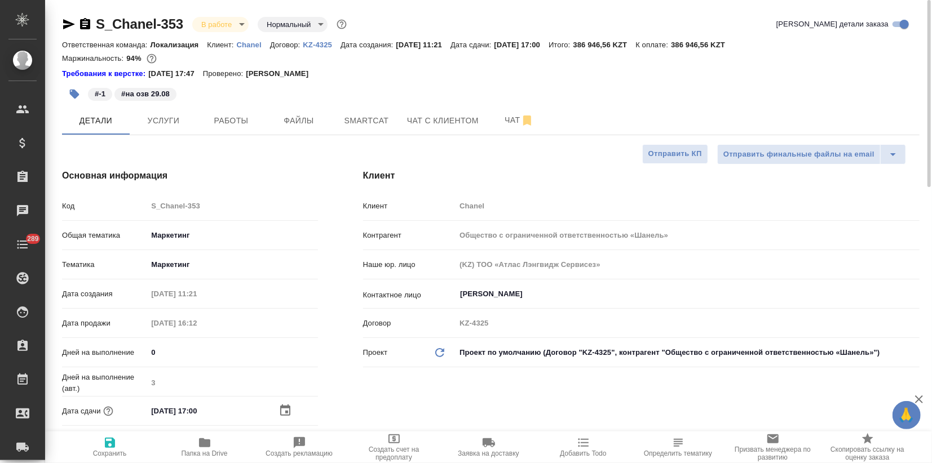
type textarea "x"
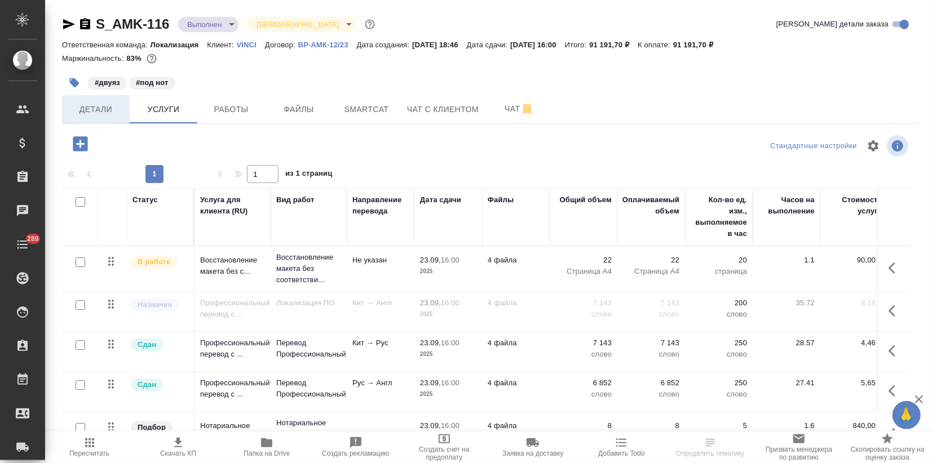
click at [103, 108] on span "Детали" at bounding box center [96, 110] width 54 height 14
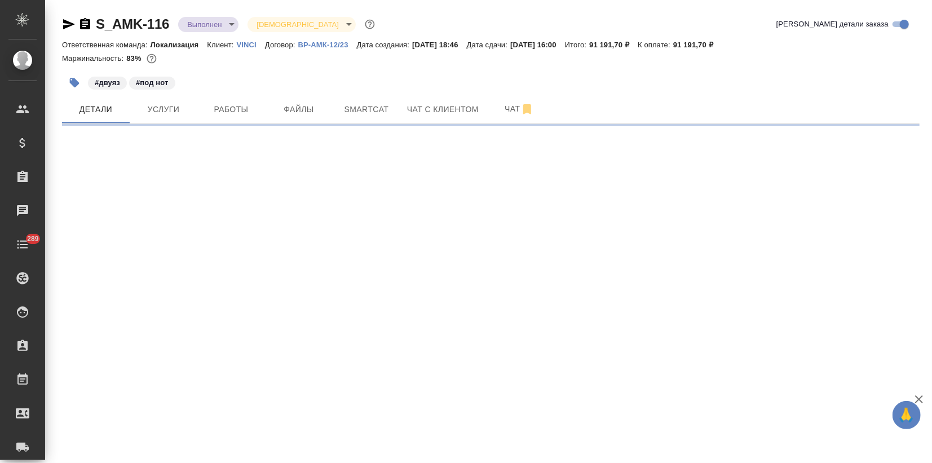
select select "RU"
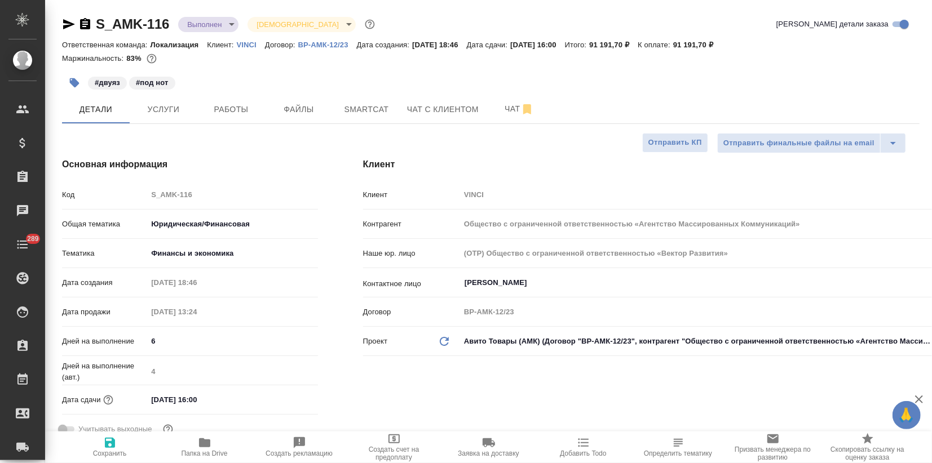
type textarea "x"
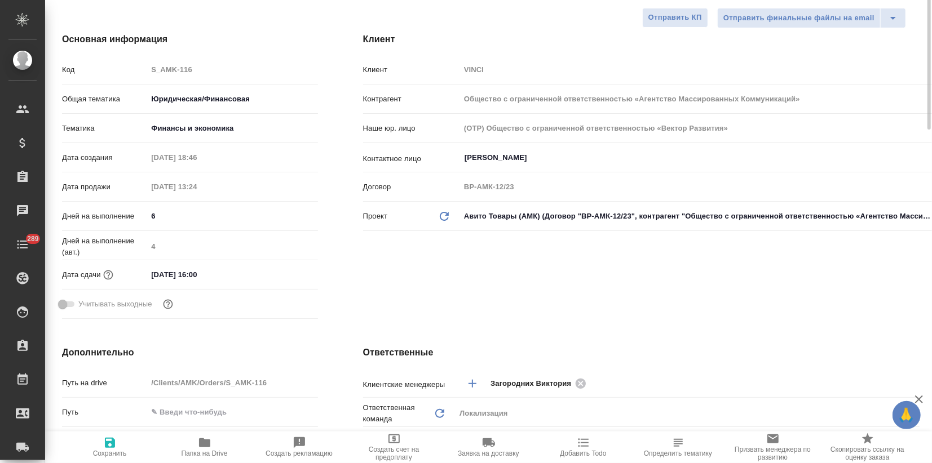
scroll to position [313, 0]
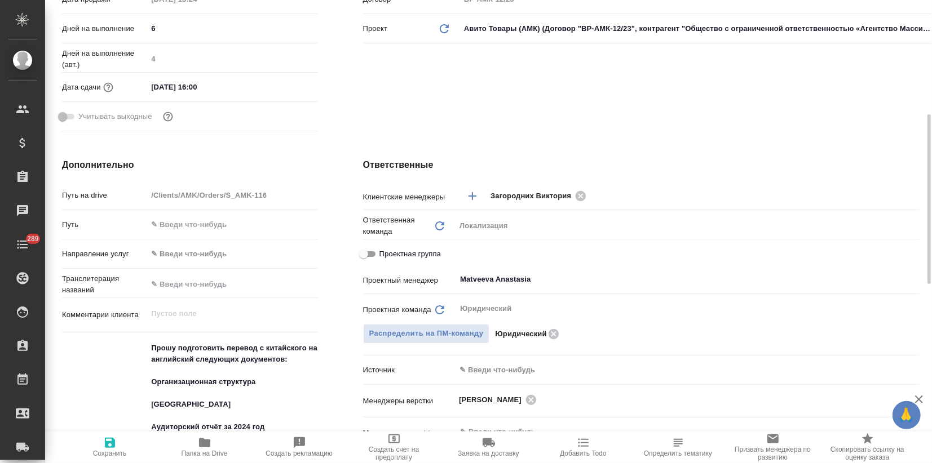
type textarea "x"
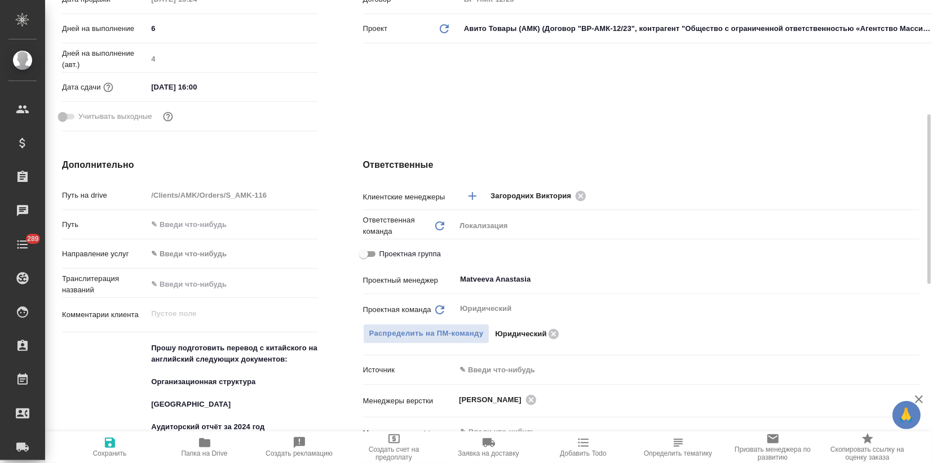
type textarea "x"
click at [254, 138] on div "Дополнительно Путь на drive /Clients/AMK/Orders/S_AMK-116 Путь Направление услу…" at bounding box center [189, 427] width 301 height 583
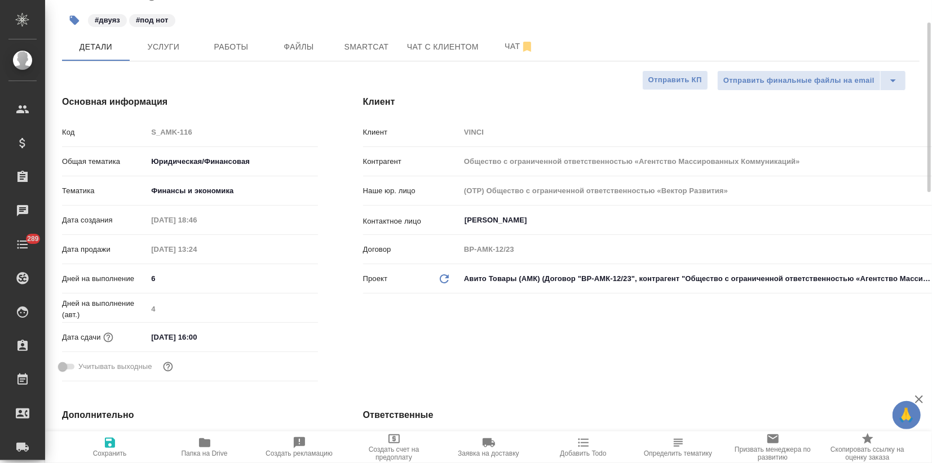
scroll to position [0, 0]
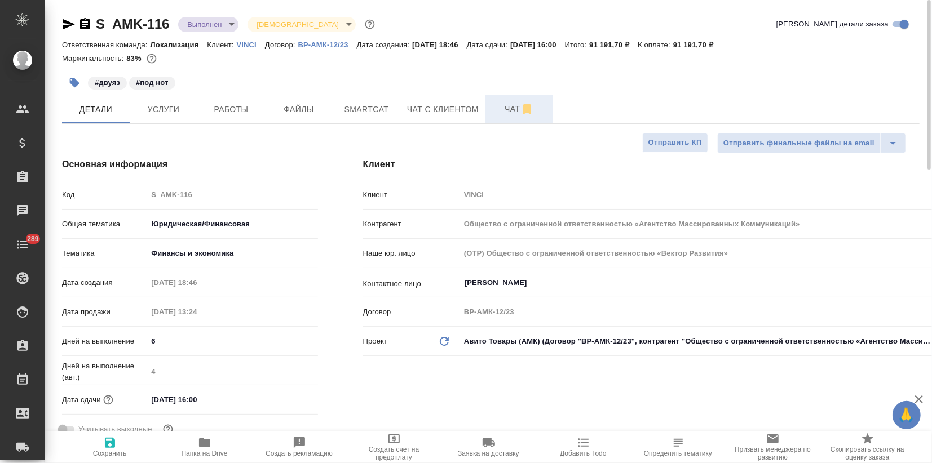
click at [501, 109] on span "Чат" at bounding box center [519, 109] width 54 height 14
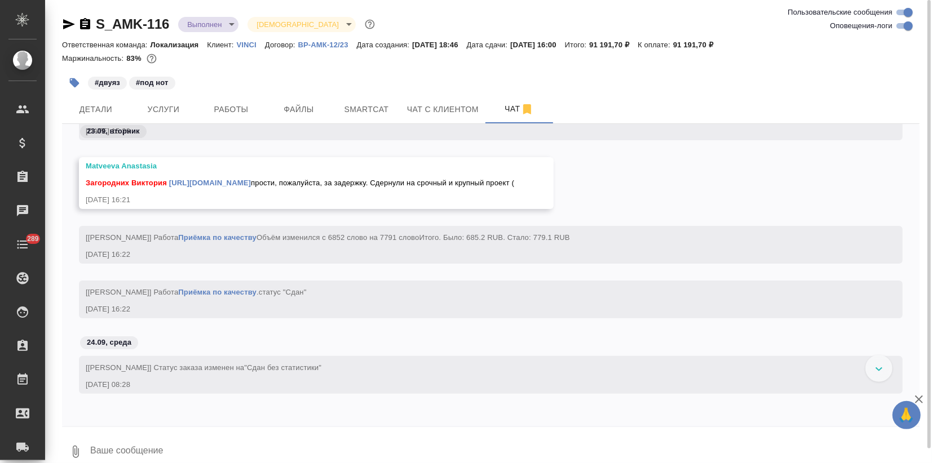
click at [893, 27] on input "Оповещения-логи" at bounding box center [908, 26] width 41 height 14
checkbox input "false"
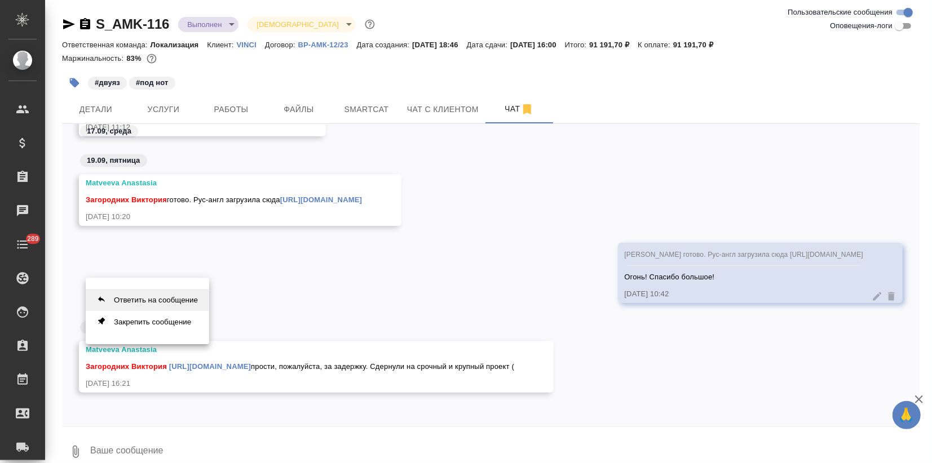
click at [168, 296] on button "Ответить на сообщение" at bounding box center [147, 300] width 123 height 22
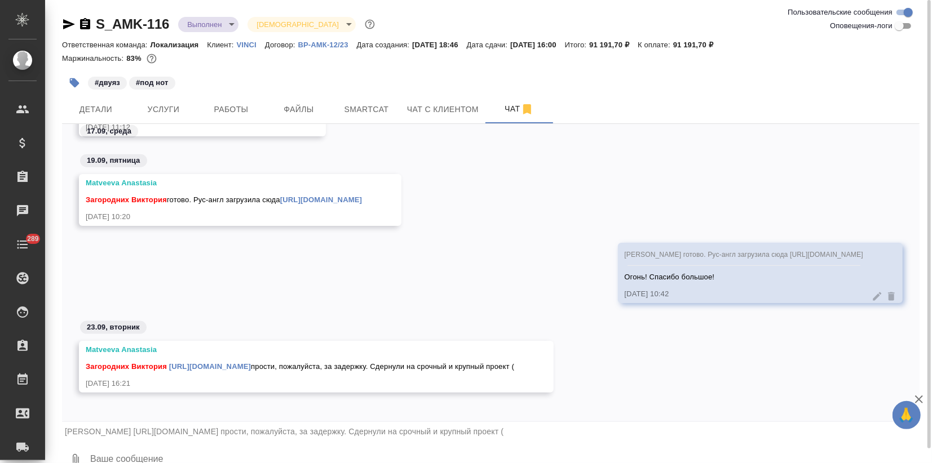
click at [145, 457] on textarea at bounding box center [504, 460] width 830 height 38
paste textarea "Также не могли бы вы изменить языковую пару в переводах на английский с Chinese…"
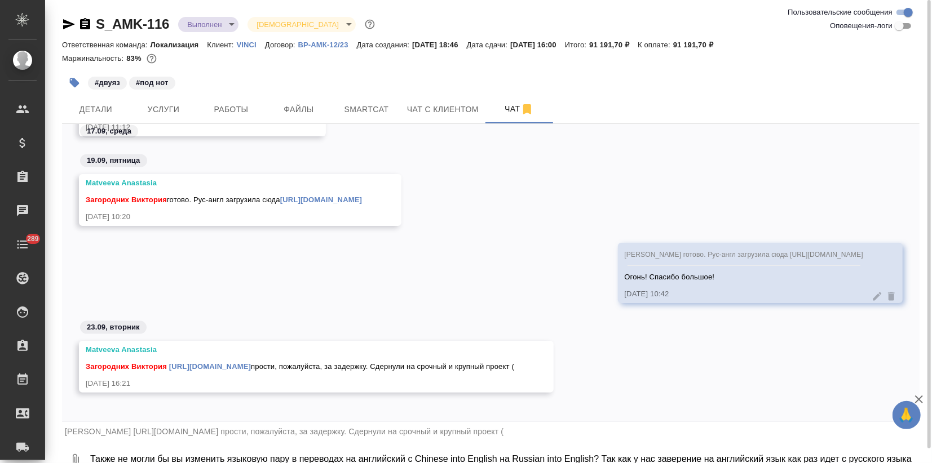
scroll to position [12, 0]
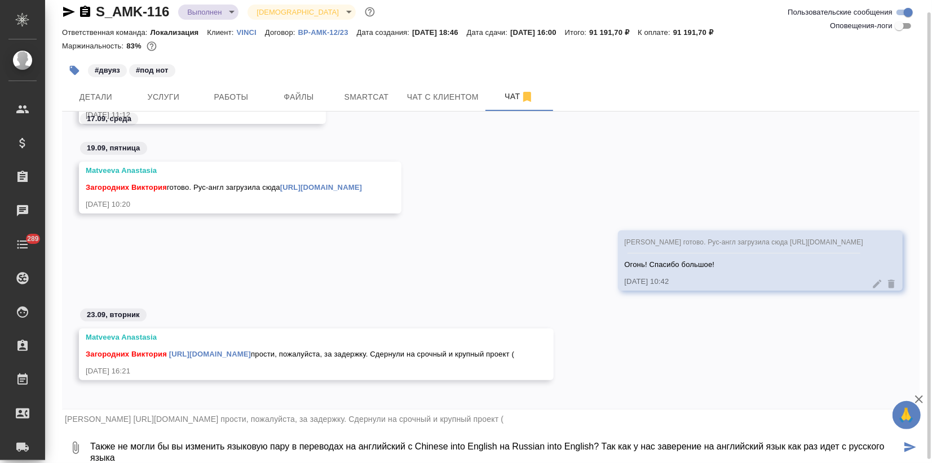
click at [93, 445] on textarea "Также не могли бы вы изменить языковую пару в переводах на английский с Chinese…" at bounding box center [495, 448] width 812 height 38
click at [90, 442] on textarea "Также не могли бы вы изменить языковую пару в переводах на английский с Chinese…" at bounding box center [495, 448] width 812 height 38
type textarea "От нотариуса: Также не могли бы вы изменить языковую пару в переводах на англий…"
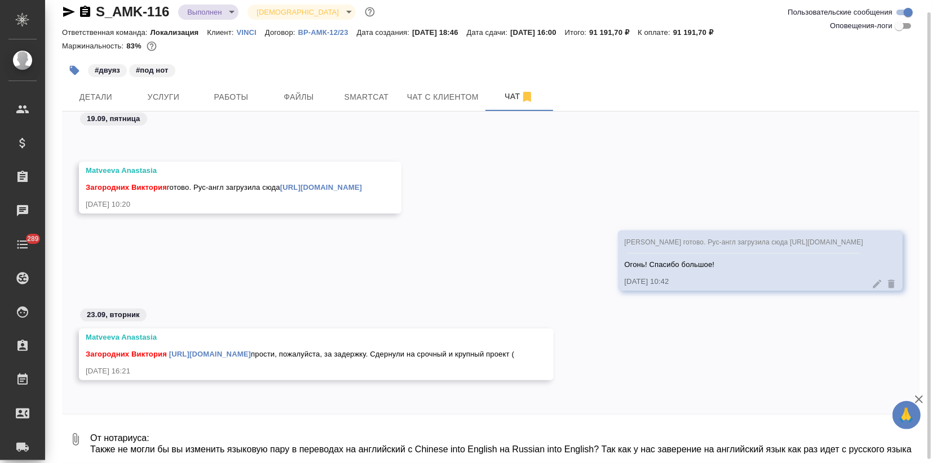
scroll to position [1119, 0]
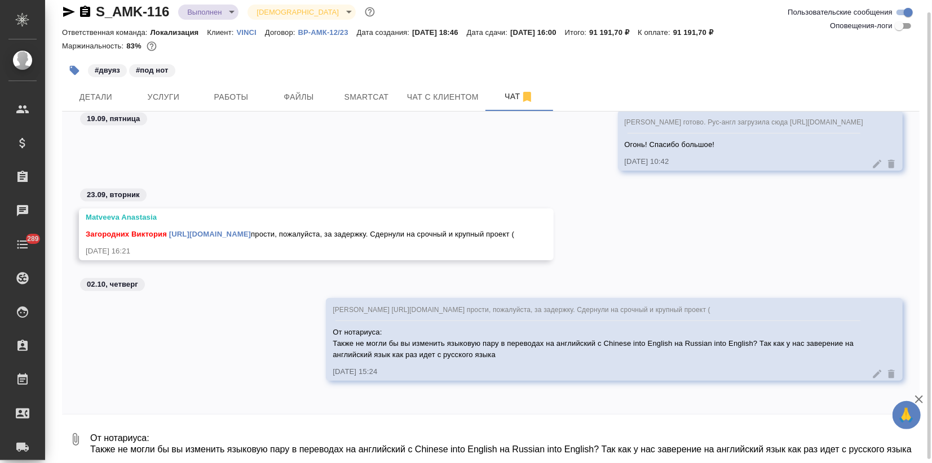
click at [61, 6] on div "S_AMK-116 Выполнен completed Святая троица holyTrinity Ответственная команда: Л…" at bounding box center [491, 227] width 870 height 478
click at [145, 92] on span "Услуги" at bounding box center [163, 97] width 54 height 14
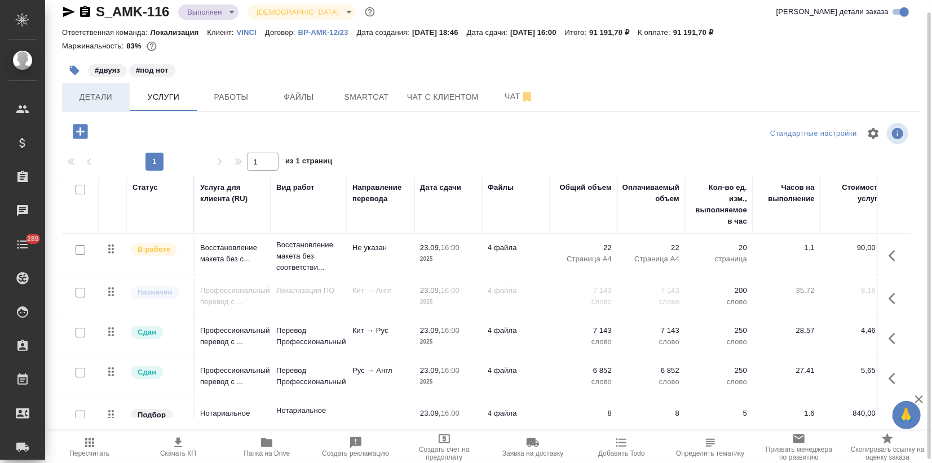
click at [82, 85] on button "Детали" at bounding box center [96, 97] width 68 height 28
click at [85, 94] on span "Детали" at bounding box center [96, 97] width 54 height 14
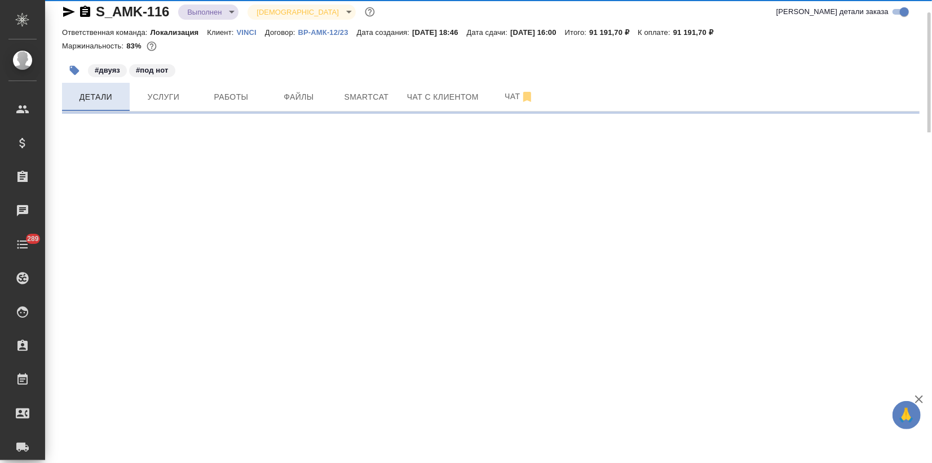
select select "RU"
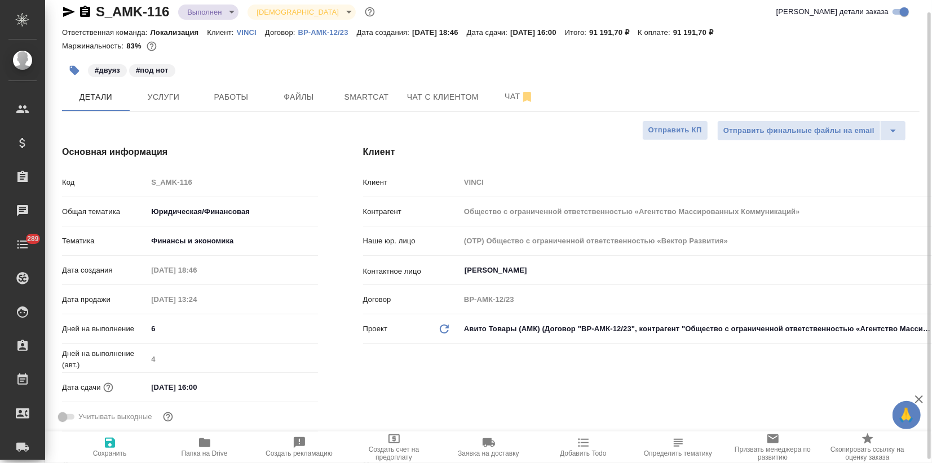
type textarea "x"
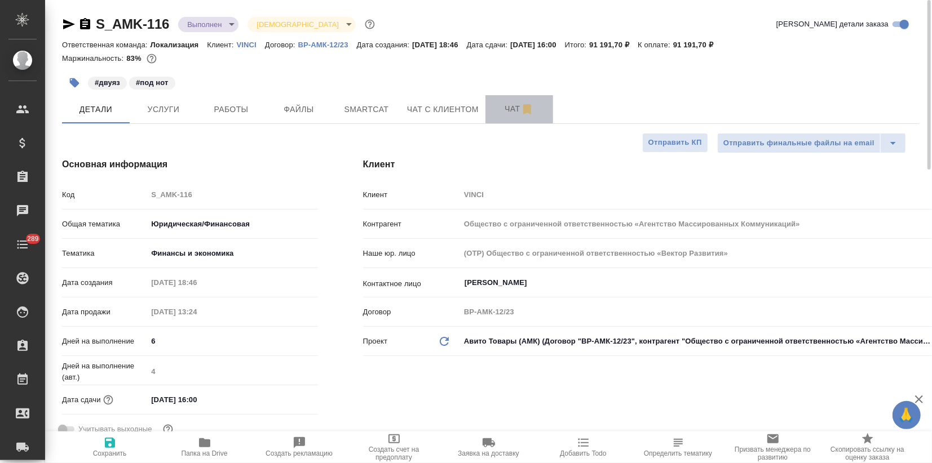
click at [514, 109] on span "Чат" at bounding box center [519, 109] width 54 height 14
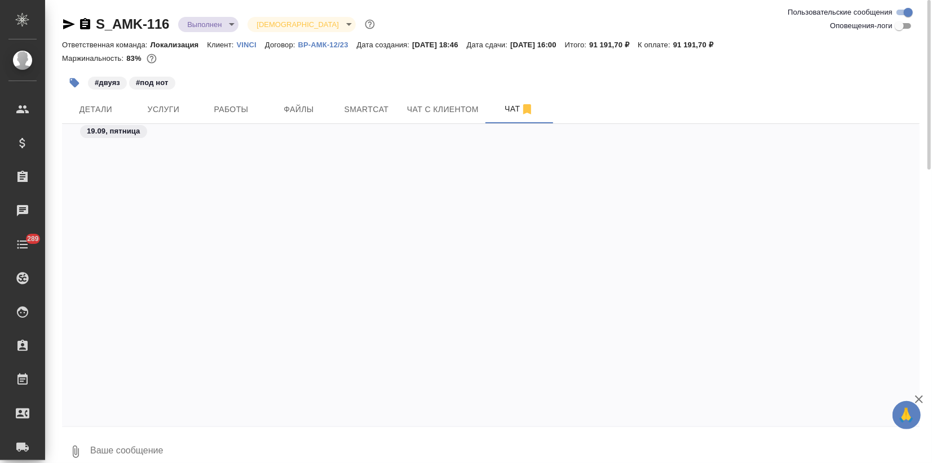
scroll to position [1706, 0]
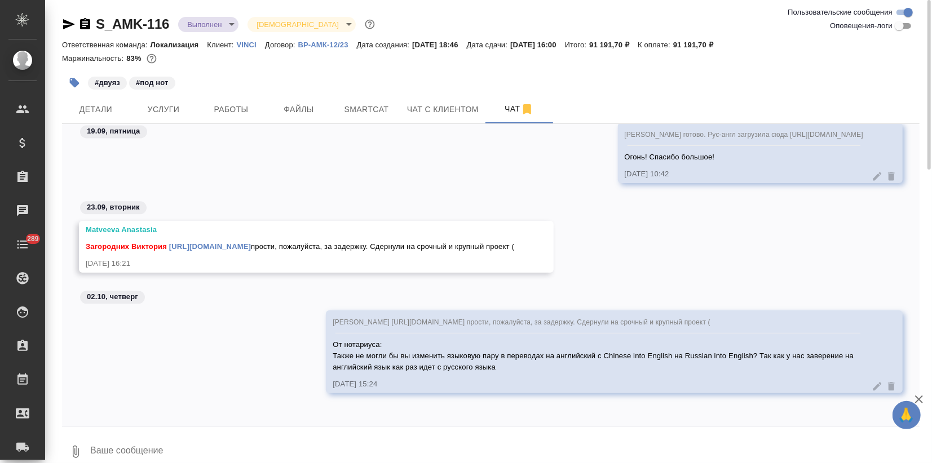
click at [149, 454] on textarea at bounding box center [504, 452] width 830 height 38
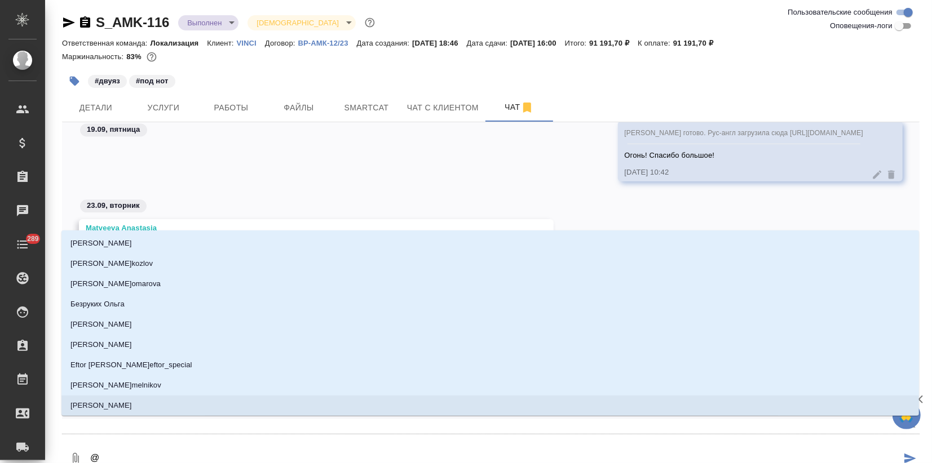
type textarea "@м"
type input "м"
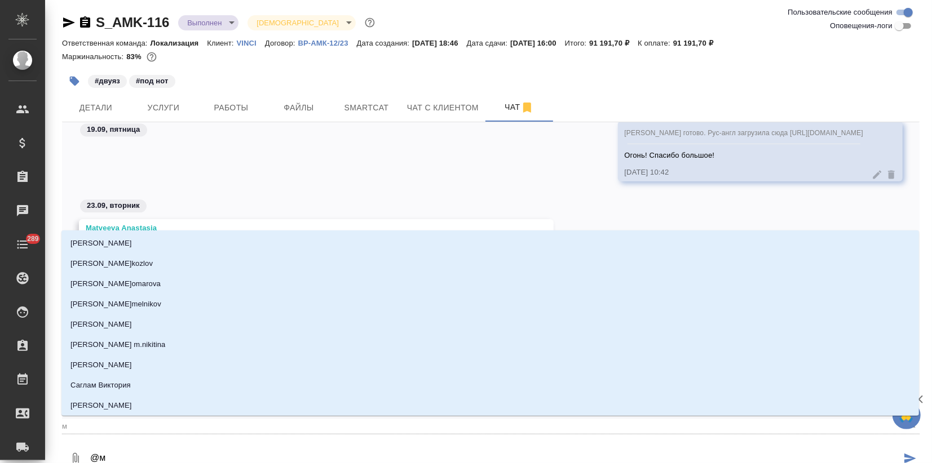
type textarea "@ма"
type input "ма"
type textarea "@мат"
type input "мат"
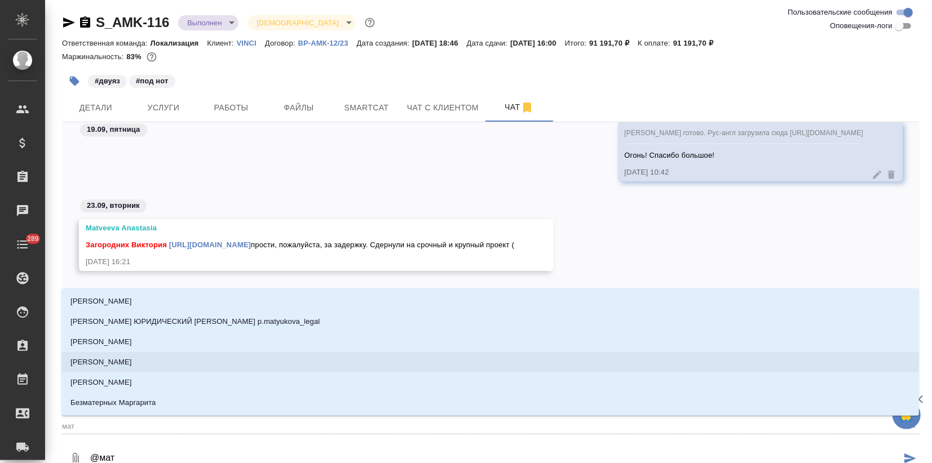
type textarea "@ма"
type input "ма"
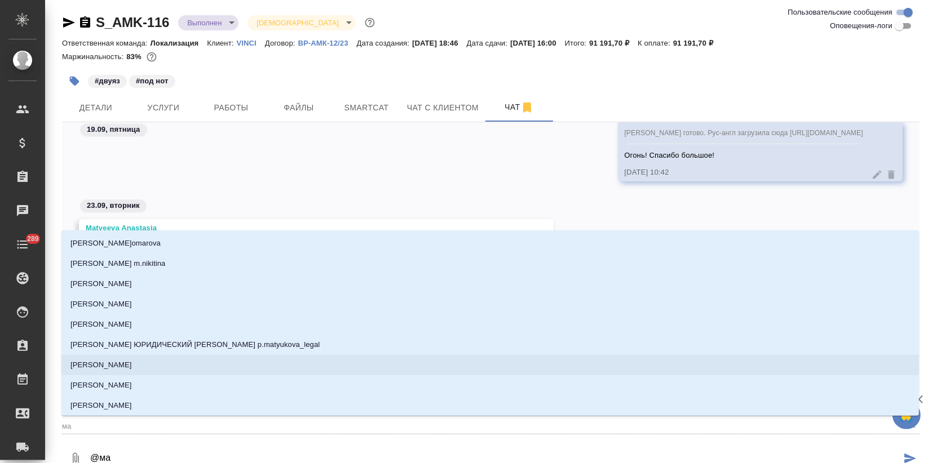
type textarea "@м"
type input "м"
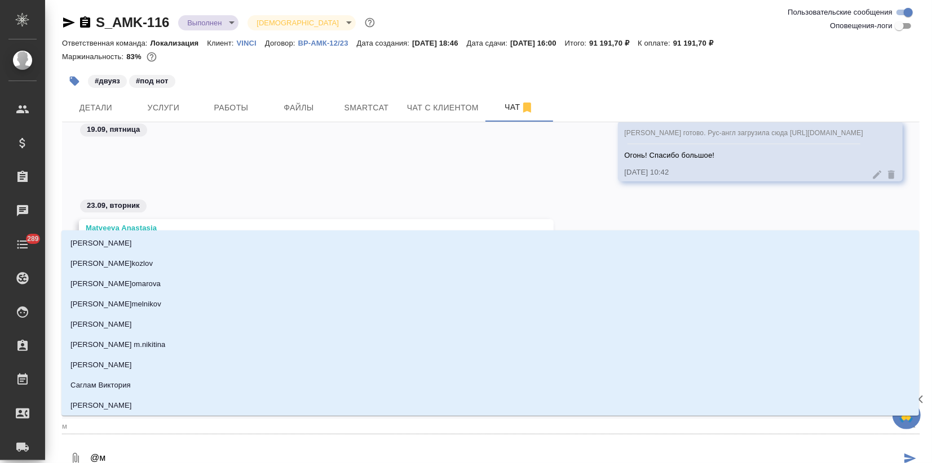
type textarea "@"
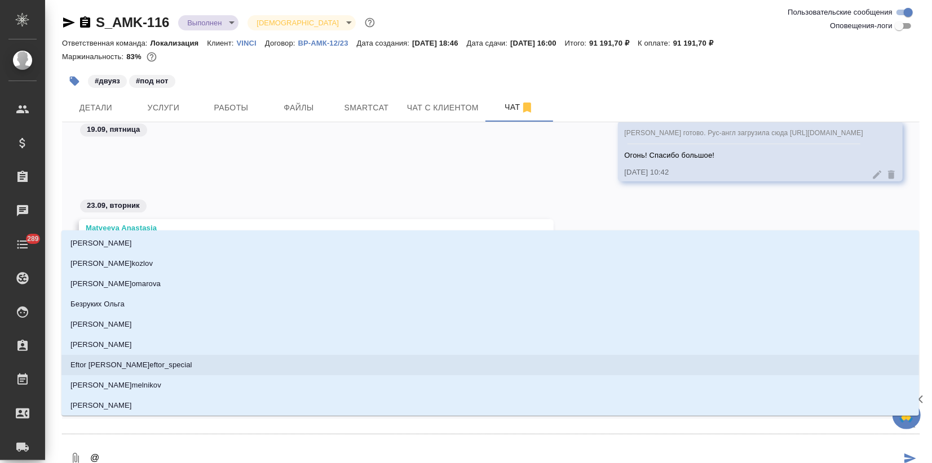
type textarea "@m"
type input "m"
type textarea "@ma"
type input "ma"
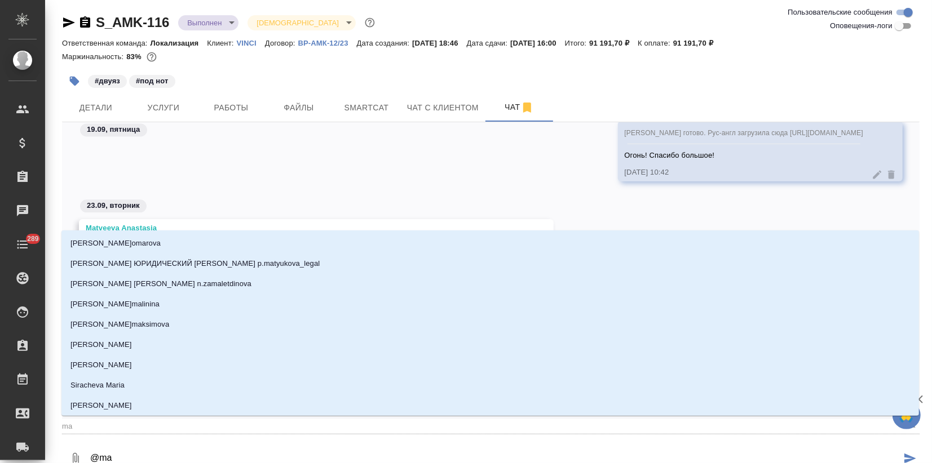
type textarea "@mat"
type input "mat"
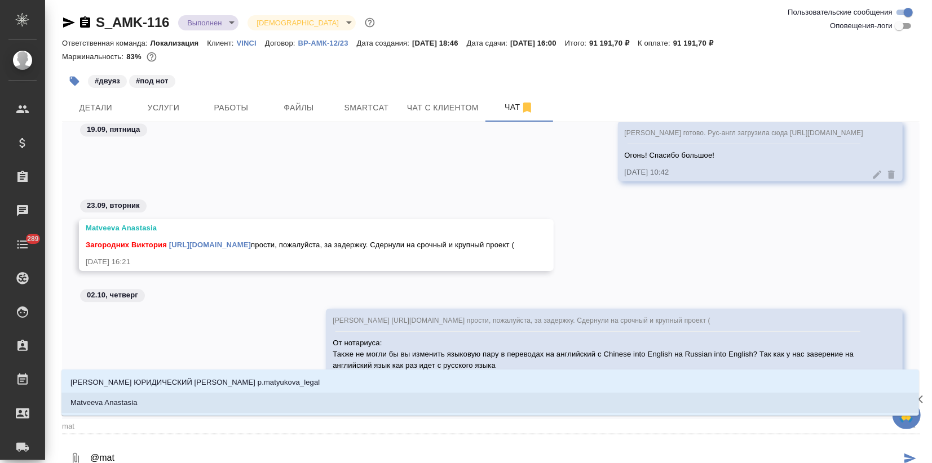
click at [155, 405] on li "Matveeva Anastasia" at bounding box center [489, 403] width 857 height 20
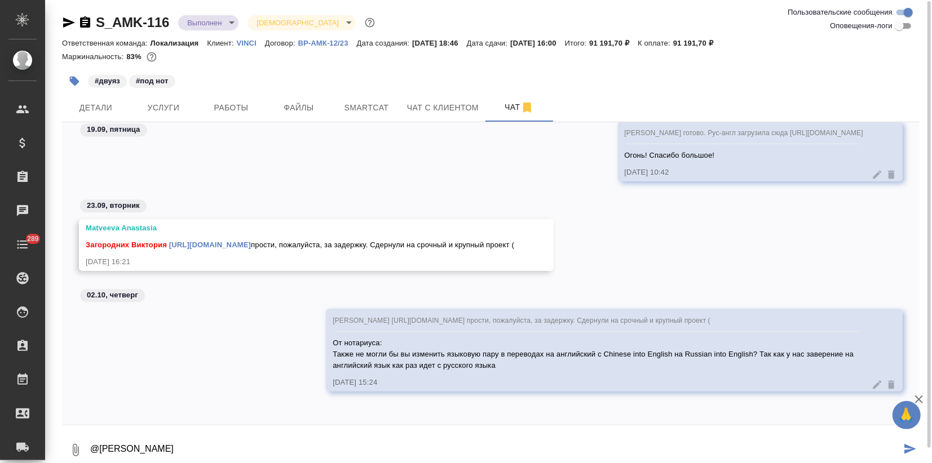
type textarea "@[PERSON_NAME]"
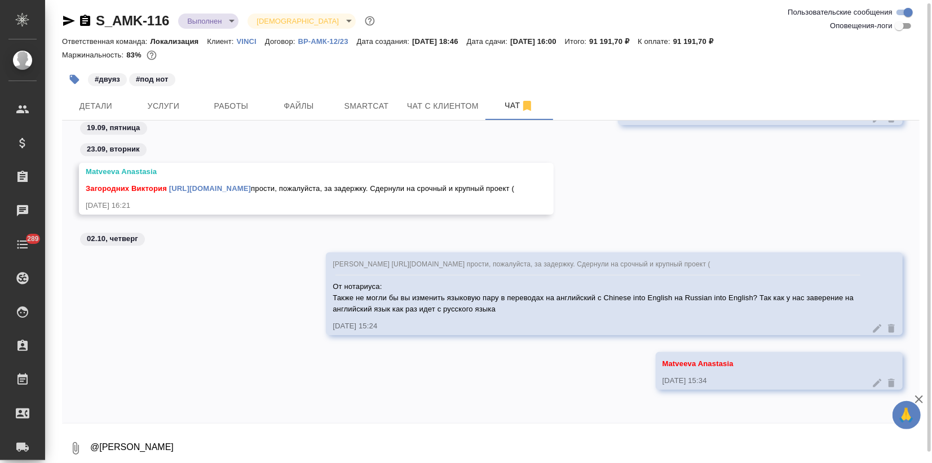
click at [312, 38] on p "ВР-АМК-12/23" at bounding box center [327, 41] width 59 height 8
click at [96, 112] on span "Детали" at bounding box center [96, 106] width 54 height 14
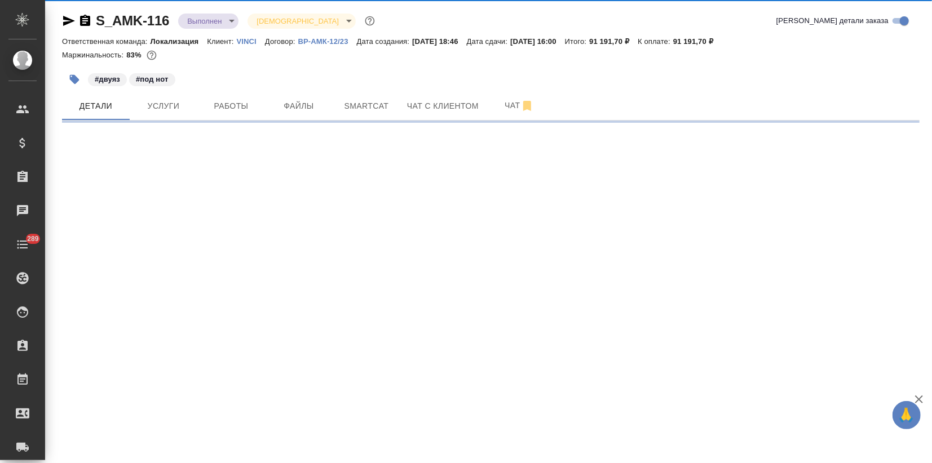
select select "RU"
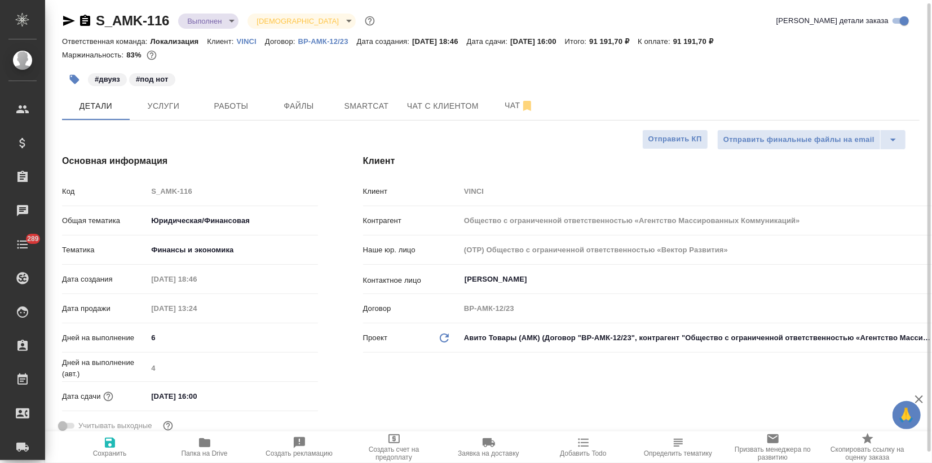
type textarea "x"
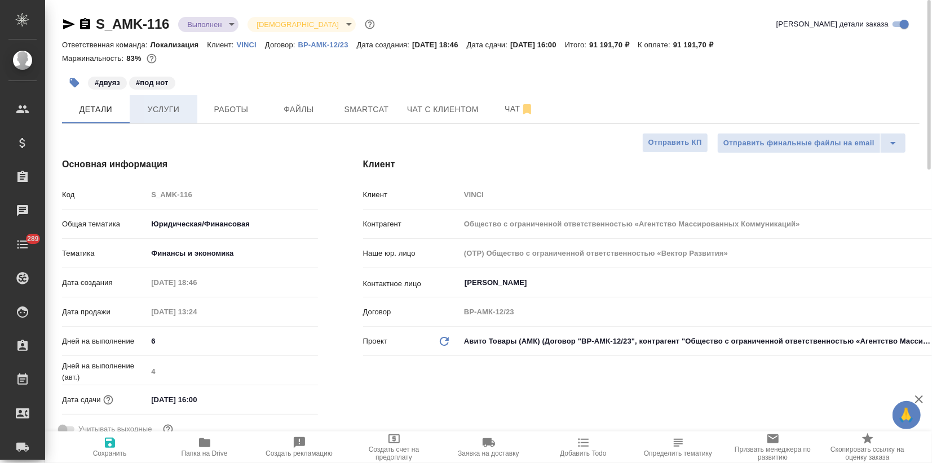
click at [167, 117] on button "Услуги" at bounding box center [164, 109] width 68 height 28
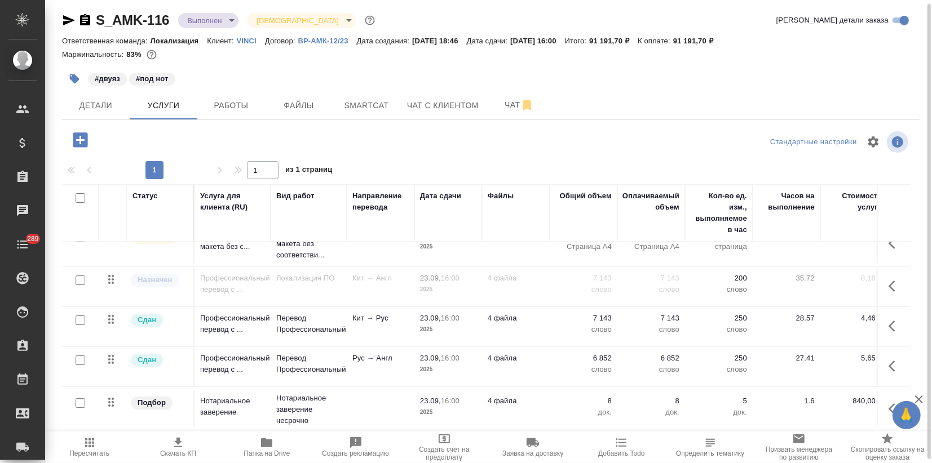
scroll to position [36, 0]
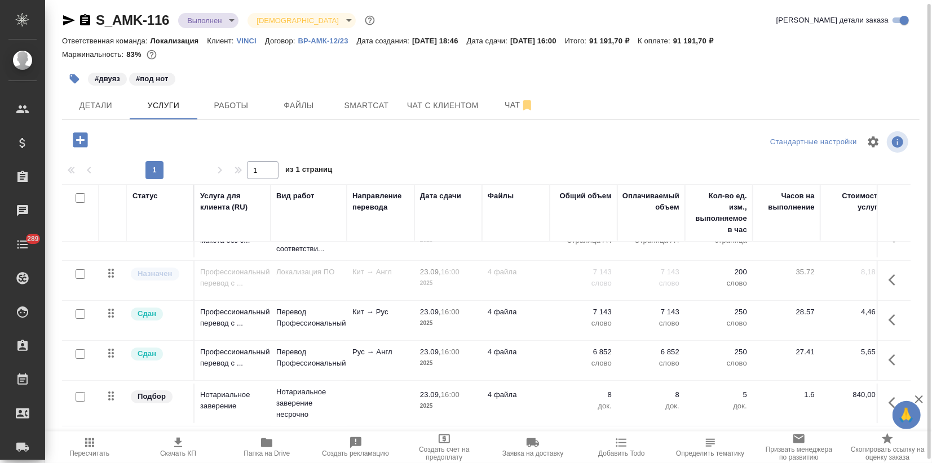
click at [86, 141] on icon "button" at bounding box center [80, 139] width 15 height 15
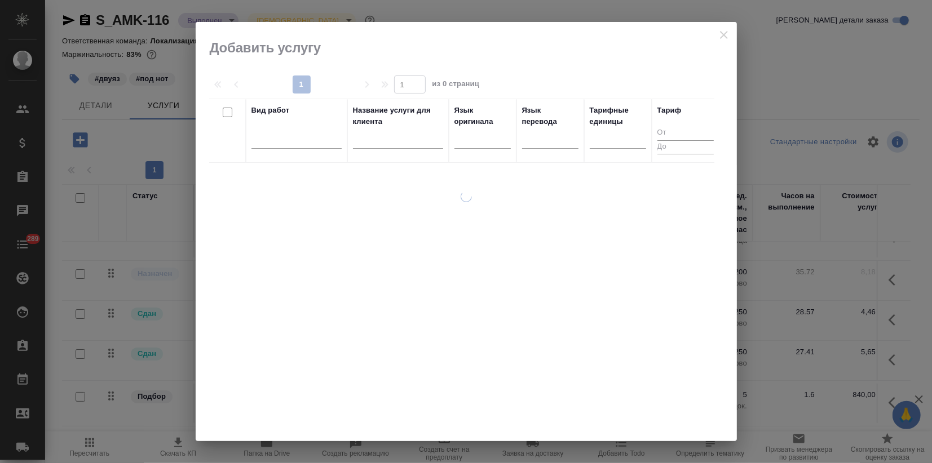
click at [264, 149] on div at bounding box center [296, 141] width 90 height 29
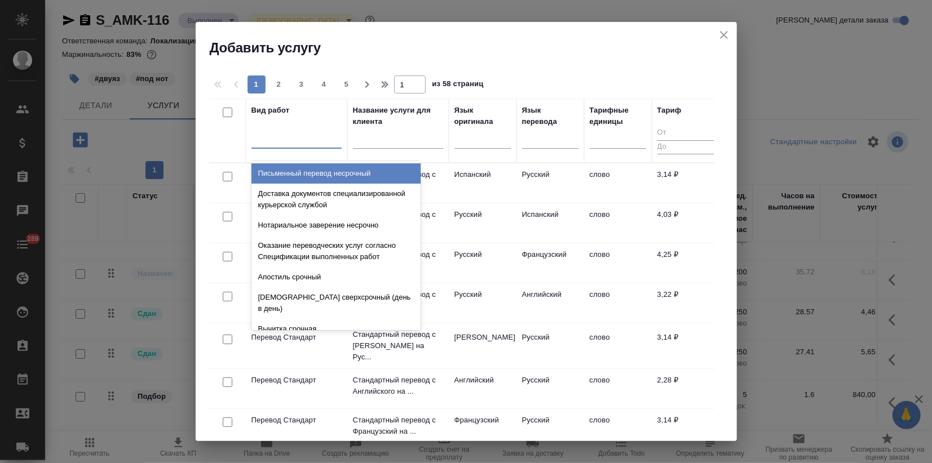
click at [264, 143] on div at bounding box center [296, 137] width 90 height 16
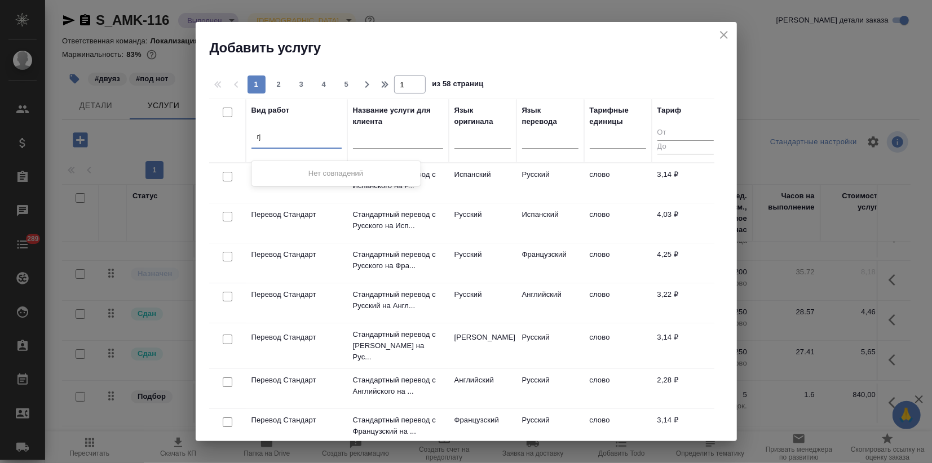
type input "r"
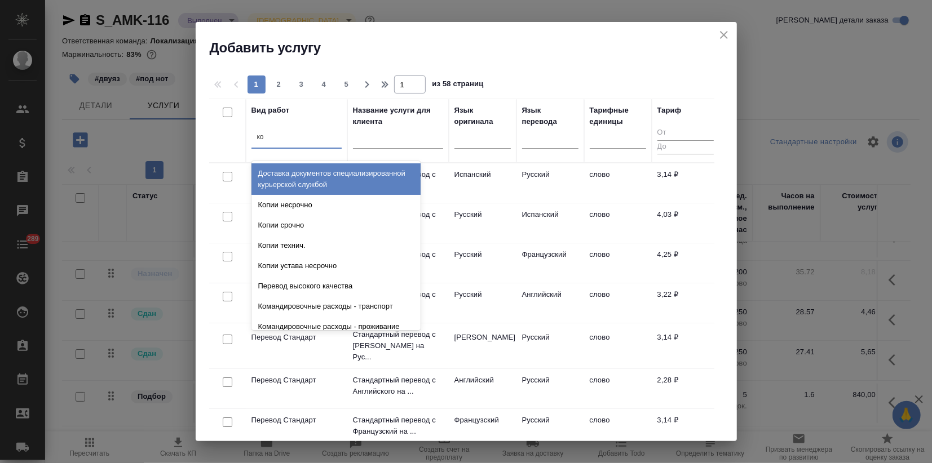
type input "коп"
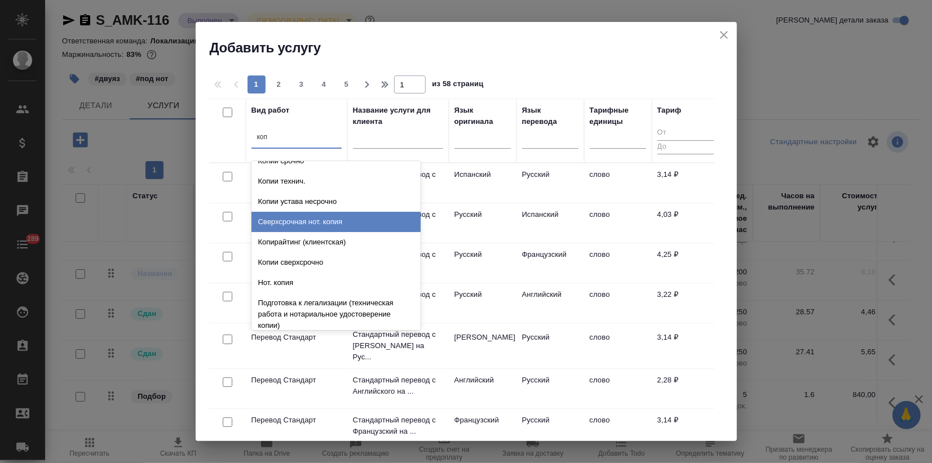
scroll to position [63, 0]
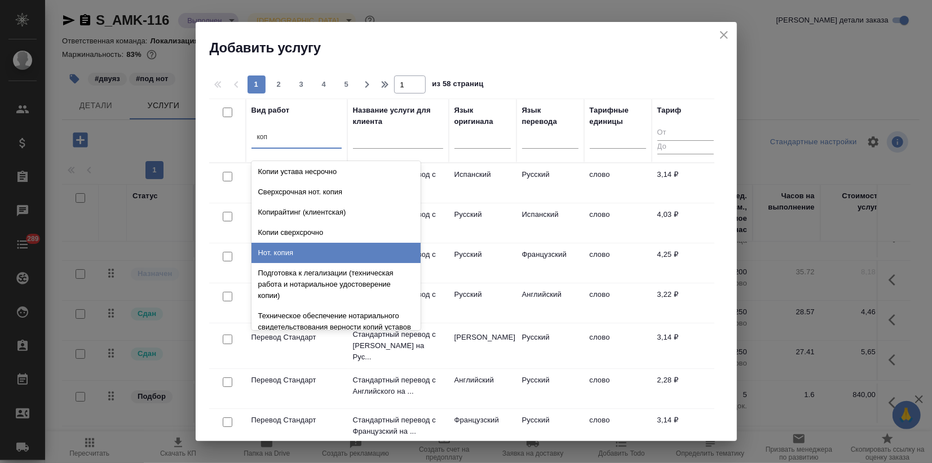
click at [299, 255] on div "Нот. копия" at bounding box center [335, 253] width 169 height 20
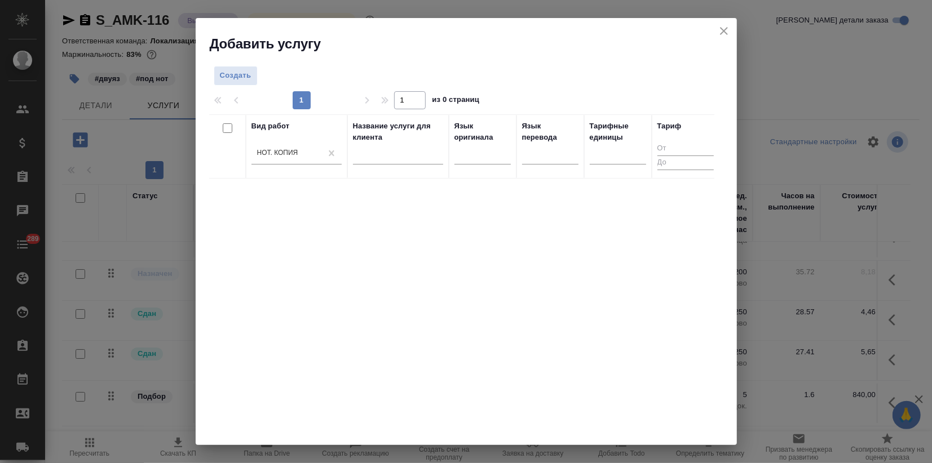
click at [271, 303] on div "Вид работ [PERSON_NAME]. копия Название услуги для клиента Язык оригинала Язык …" at bounding box center [461, 283] width 505 height 338
click at [233, 79] on span "Создать" at bounding box center [236, 75] width 32 height 13
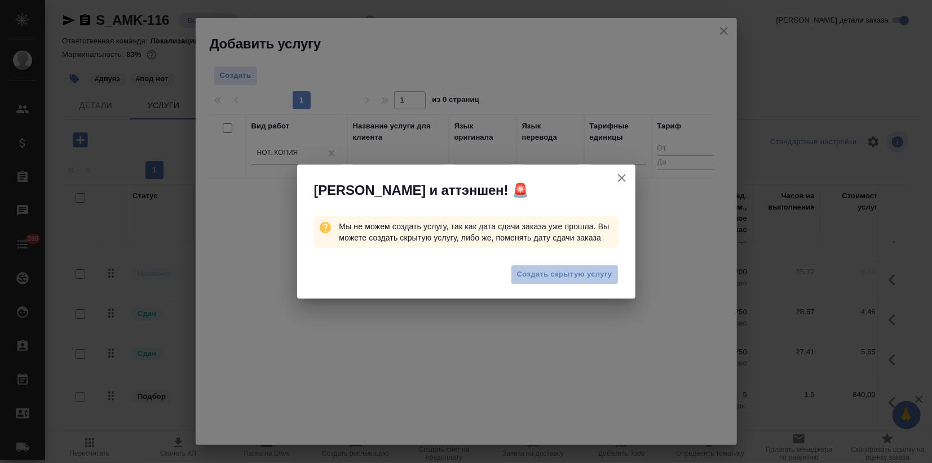
click at [528, 269] on span "Создать скрытую услугу" at bounding box center [564, 274] width 95 height 13
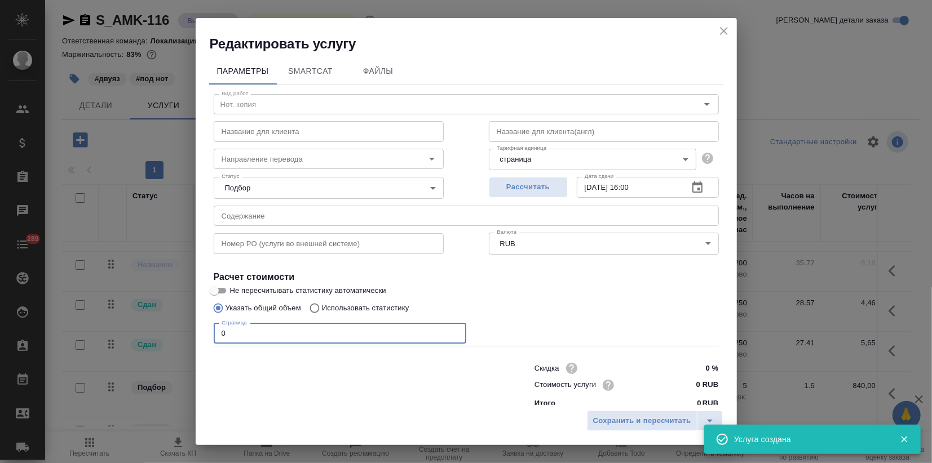
drag, startPoint x: 240, startPoint y: 335, endPoint x: 176, endPoint y: 337, distance: 63.7
click at [192, 330] on div "Редактировать услугу Параметры SmartCat Файлы Вид работ Нот. копия Вид работ На…" at bounding box center [466, 231] width 932 height 463
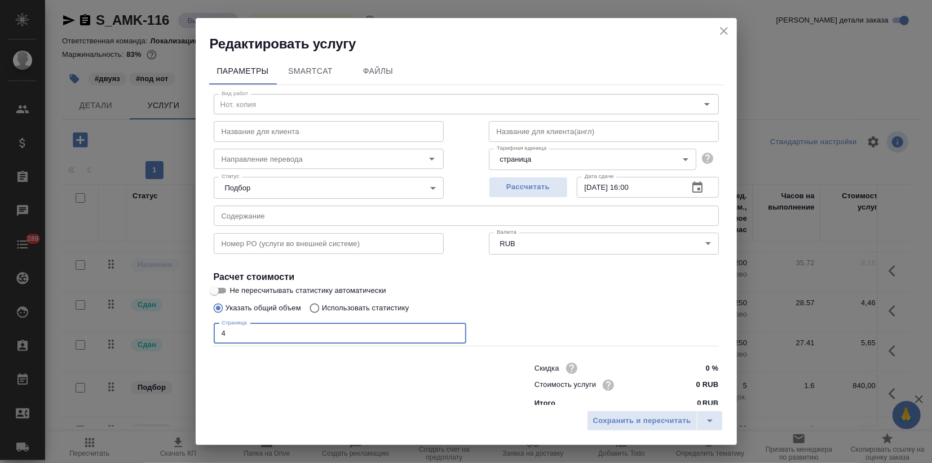
type input "4"
click at [688, 384] on input "0 RUB" at bounding box center [696, 386] width 41 height 16
type input "200 RUB"
click at [625, 425] on span "Сохранить и пересчитать" at bounding box center [642, 421] width 98 height 13
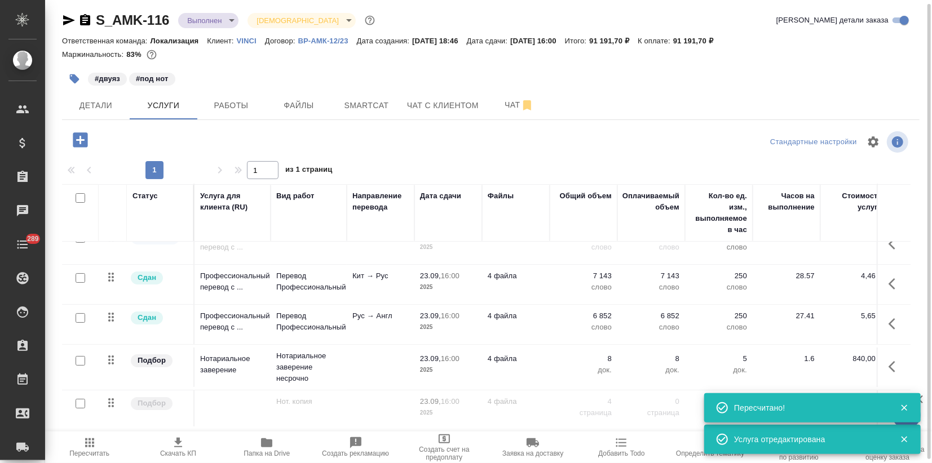
scroll to position [76, 0]
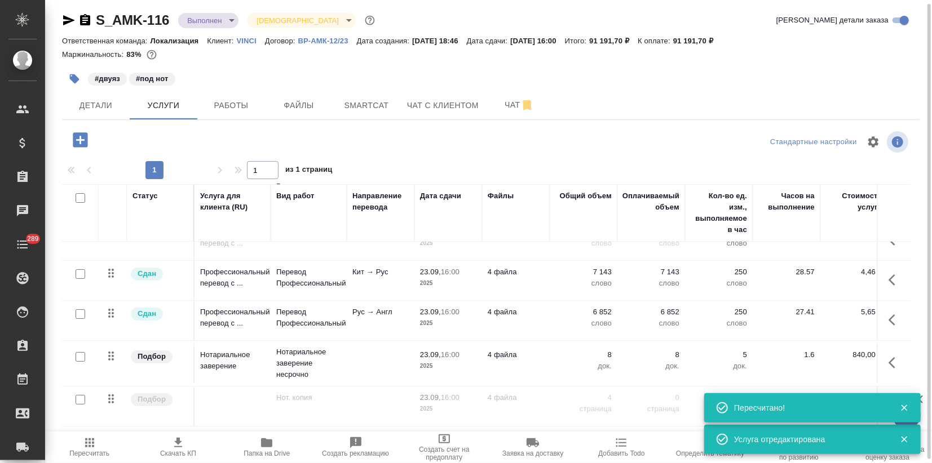
click at [83, 395] on input "checkbox" at bounding box center [81, 400] width 10 height 10
checkbox input "true"
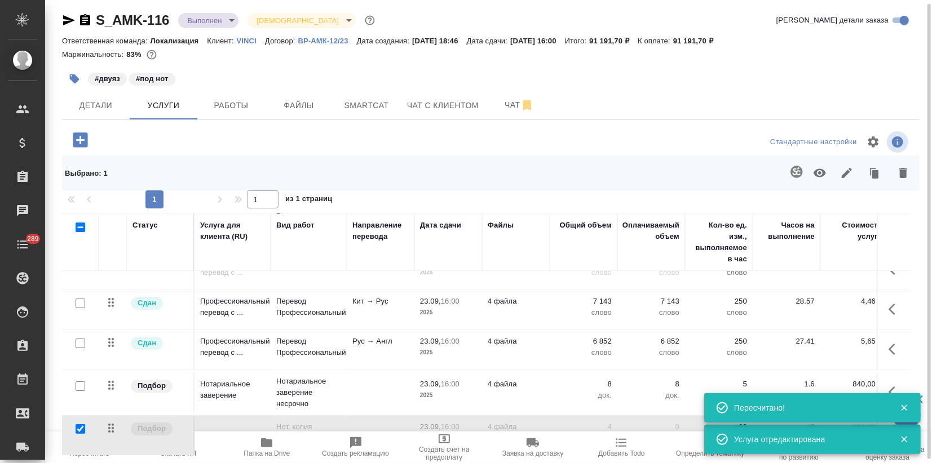
click at [821, 173] on icon "button" at bounding box center [819, 173] width 12 height 8
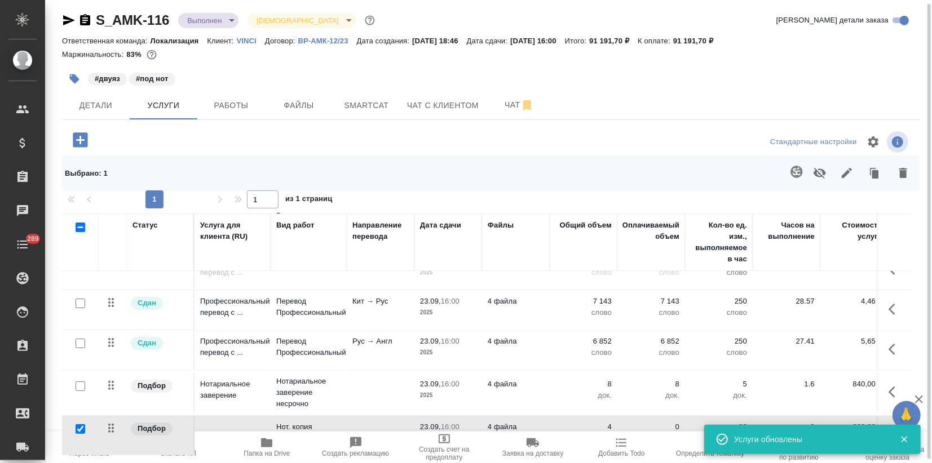
scroll to position [76, 0]
click at [87, 451] on span "Пересчитать" at bounding box center [89, 454] width 40 height 8
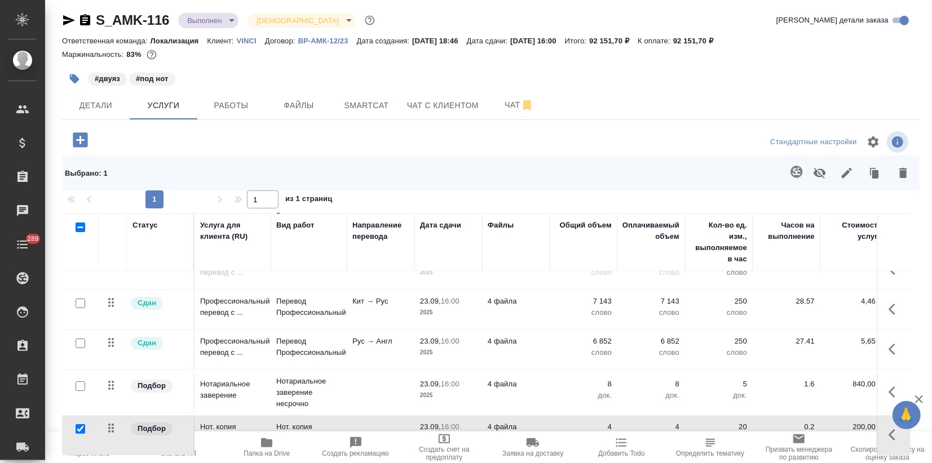
click at [923, 395] on icon "button" at bounding box center [919, 400] width 14 height 14
click at [77, 424] on input "checkbox" at bounding box center [81, 429] width 10 height 10
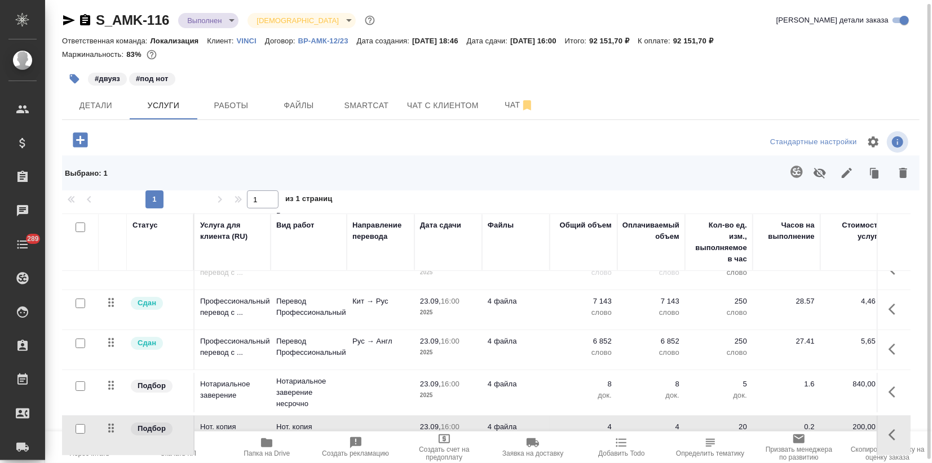
checkbox input "false"
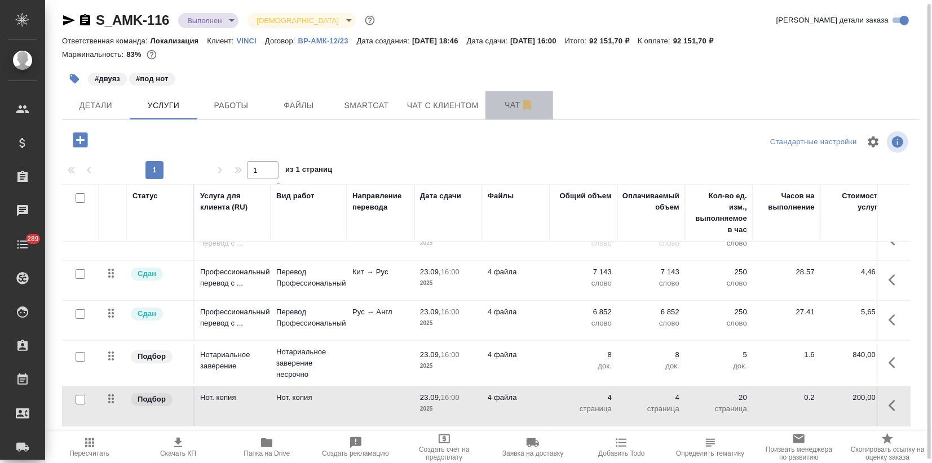
click at [513, 104] on span "Чат" at bounding box center [519, 105] width 54 height 14
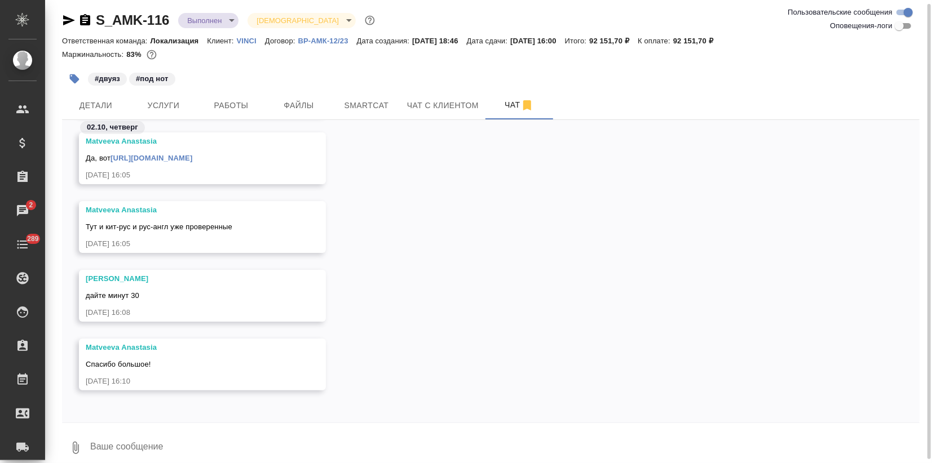
scroll to position [2758, 0]
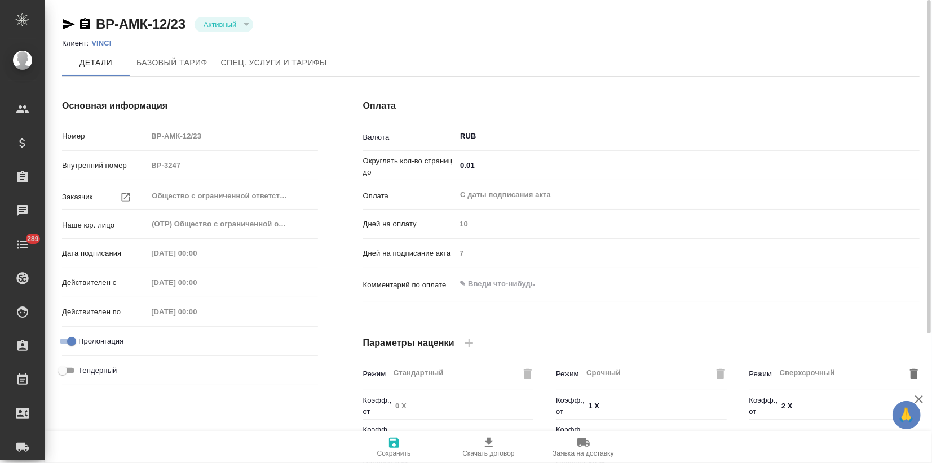
type input "Новый, 2022 (руб.)"
type input "Стандартный шаблон - 30-70-100 - ВЫБЕРИ МЕНЯ!"
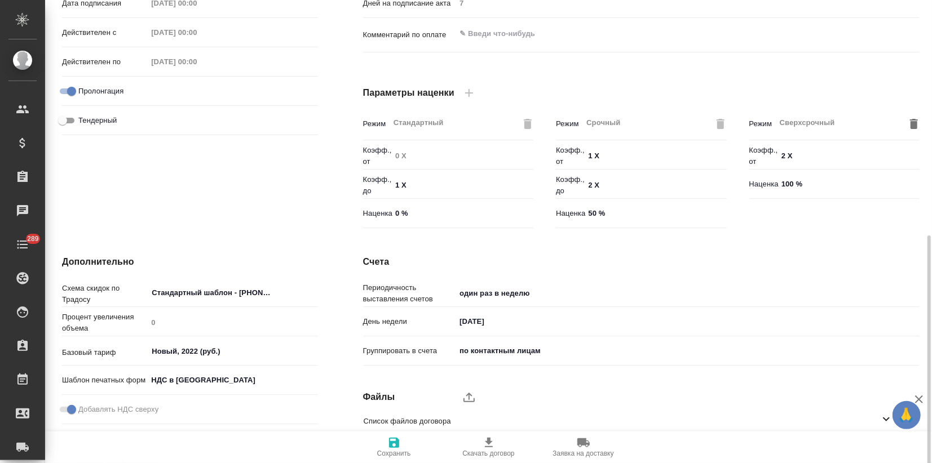
scroll to position [303, 0]
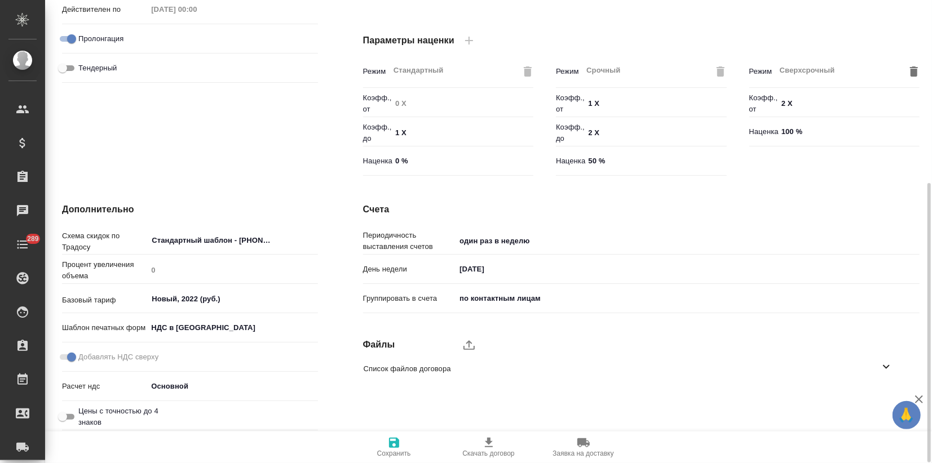
click at [885, 362] on icon at bounding box center [886, 367] width 14 height 14
click at [869, 398] on icon "button" at bounding box center [872, 399] width 14 height 14
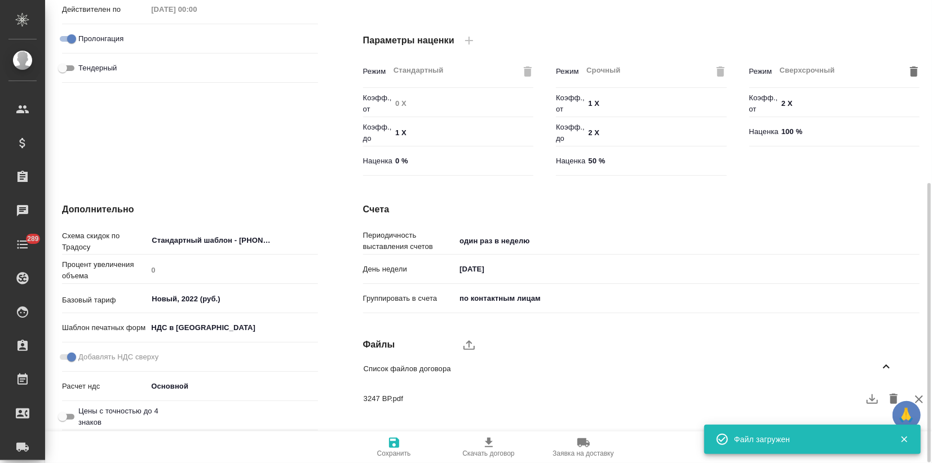
scroll to position [0, 0]
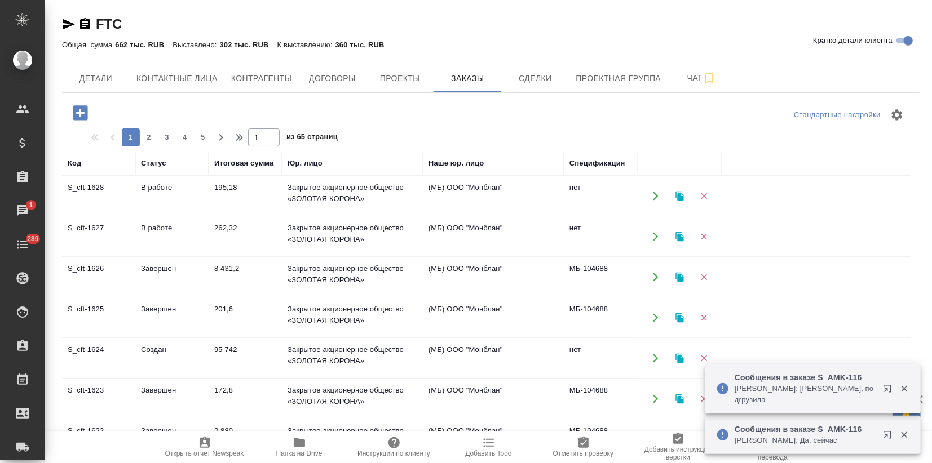
click at [888, 391] on icon "button" at bounding box center [886, 388] width 7 height 7
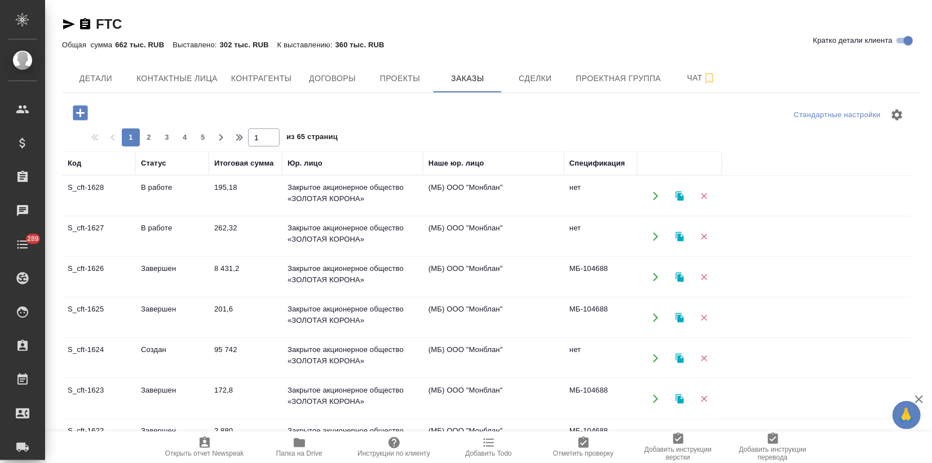
click at [88, 189] on td "S_cft-1628" at bounding box center [98, 195] width 73 height 39
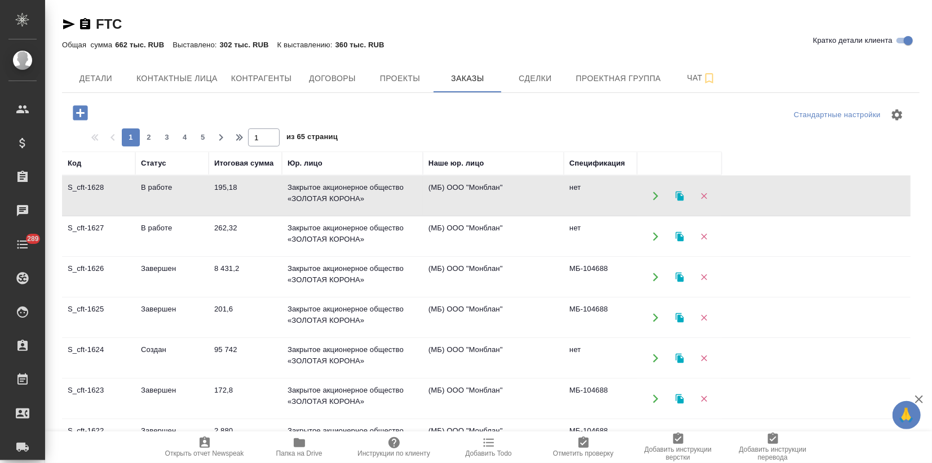
click at [88, 189] on td "S_cft-1628" at bounding box center [98, 195] width 73 height 39
click at [676, 236] on icon "button" at bounding box center [679, 237] width 8 height 10
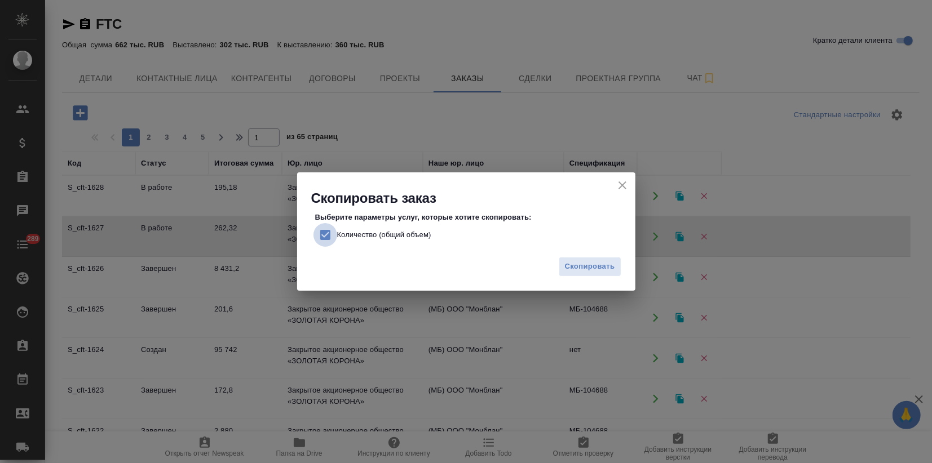
click at [329, 233] on input "Количество (общий объем)" at bounding box center [325, 235] width 24 height 24
checkbox input "false"
click at [590, 262] on span "Скопировать" at bounding box center [590, 266] width 50 height 13
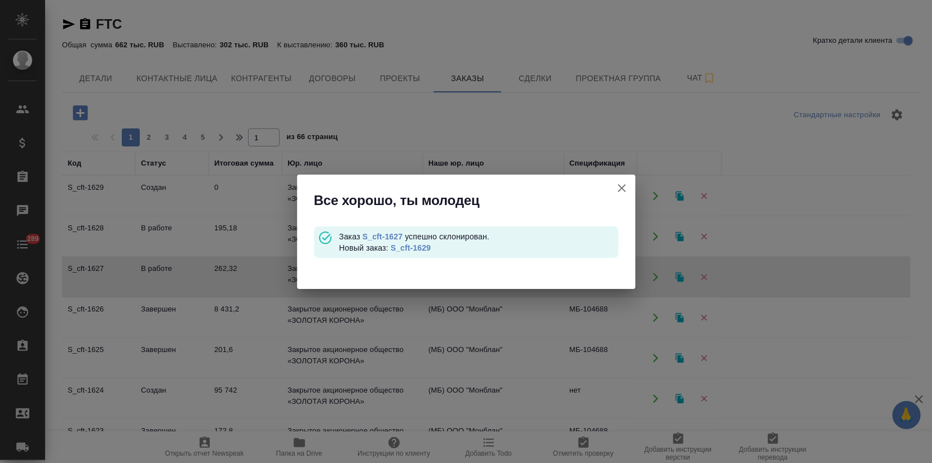
click at [415, 243] on link "S_cft-1629" at bounding box center [411, 247] width 40 height 9
click at [622, 187] on icon "button" at bounding box center [622, 188] width 8 height 8
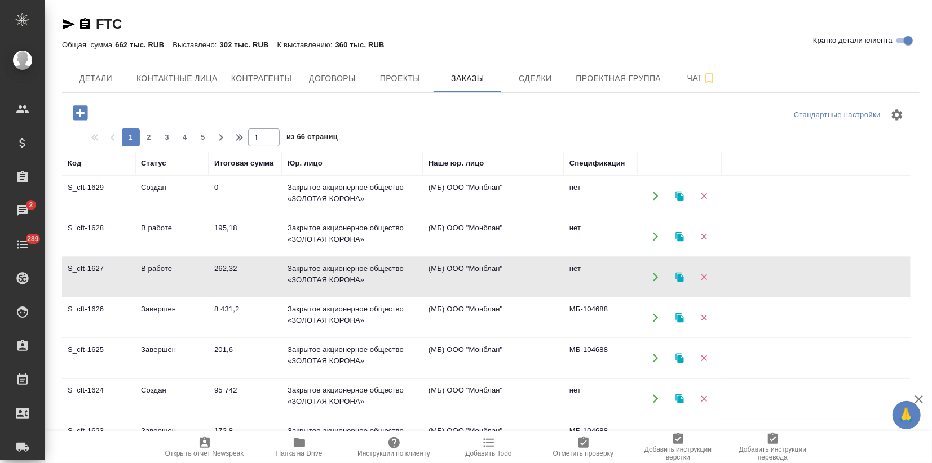
click at [264, 317] on td "8 431,2" at bounding box center [245, 317] width 73 height 39
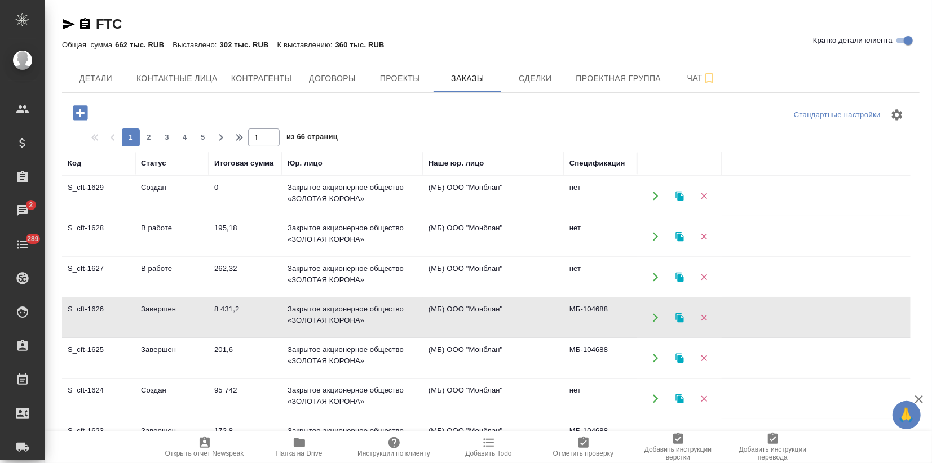
click at [265, 315] on td "8 431,2" at bounding box center [245, 317] width 73 height 39
click at [153, 137] on span "2" at bounding box center [149, 137] width 18 height 11
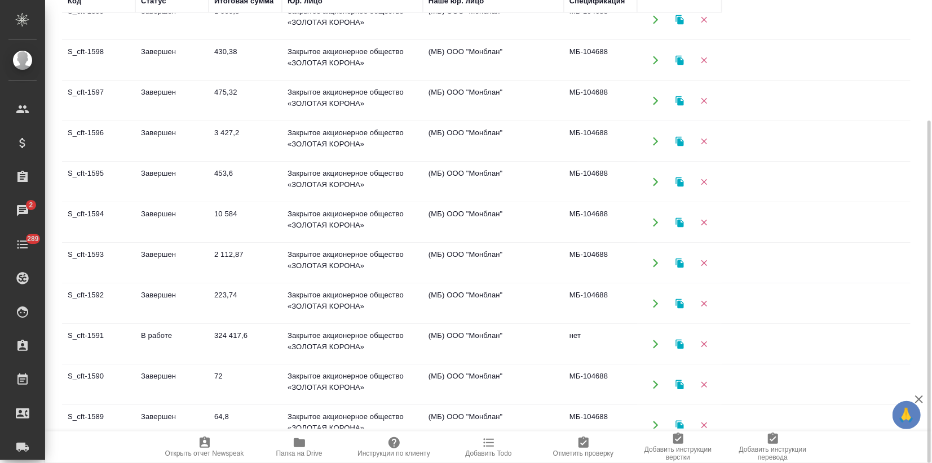
scroll to position [250, 0]
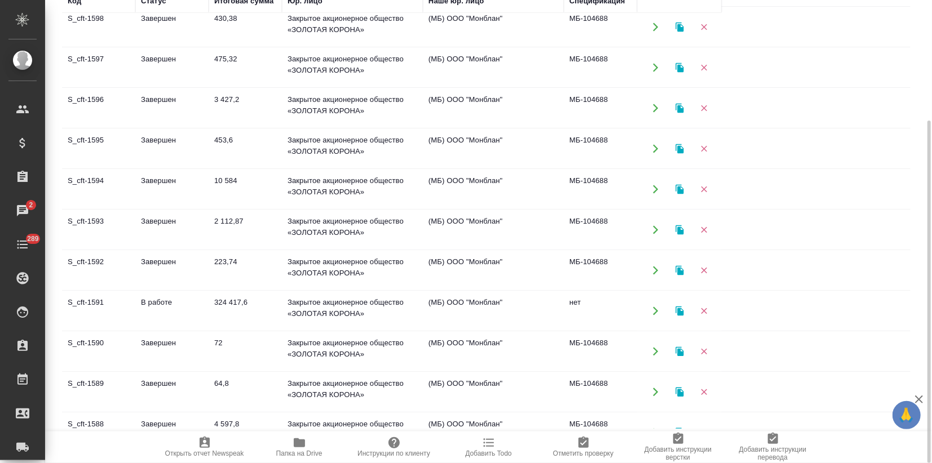
click at [153, 304] on td "В работе" at bounding box center [171, 310] width 73 height 39
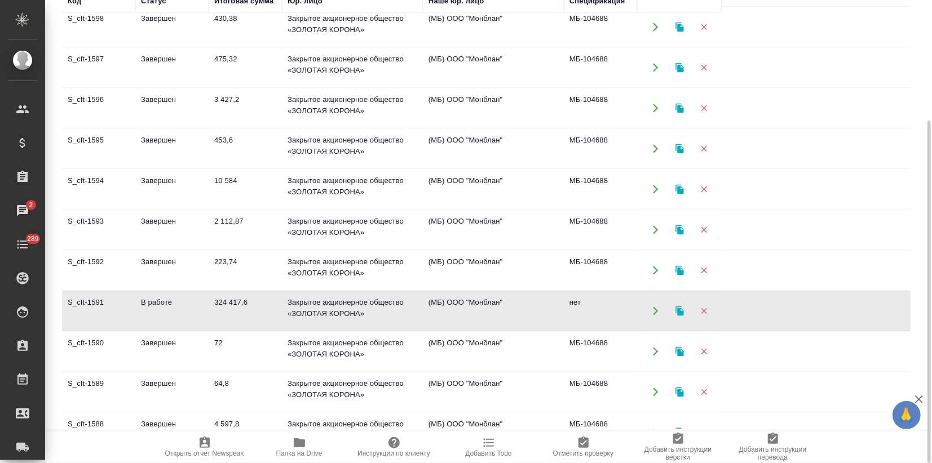
click at [153, 304] on td "В работе" at bounding box center [171, 310] width 73 height 39
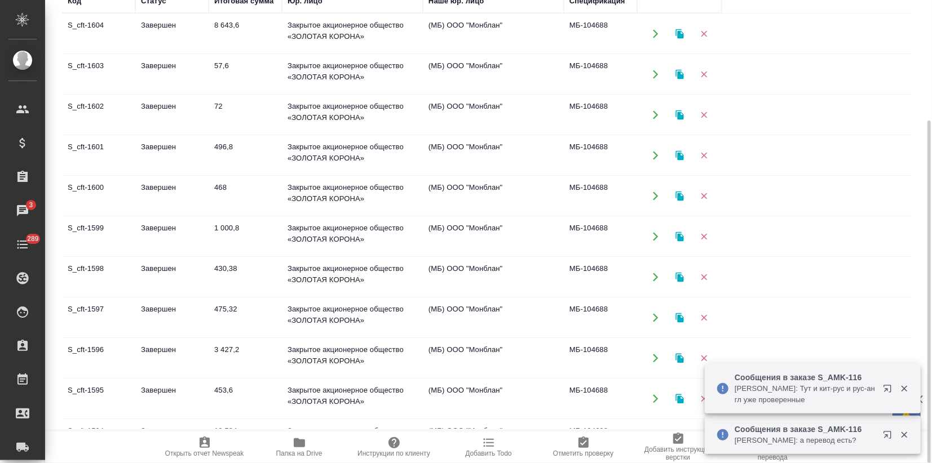
scroll to position [37, 0]
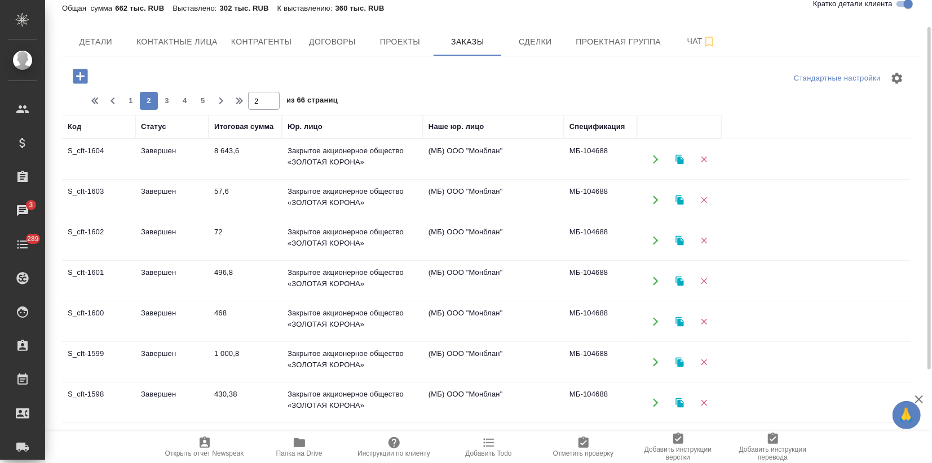
click at [586, 275] on td "МБ-104688" at bounding box center [600, 281] width 73 height 39
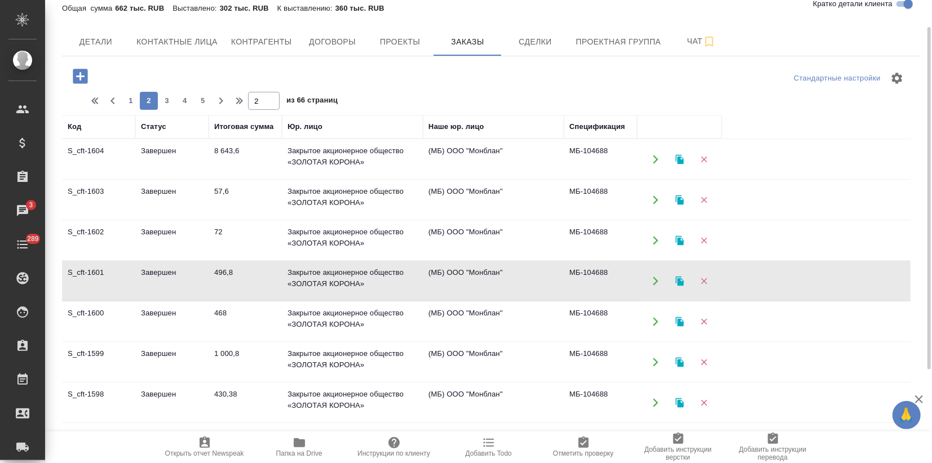
click at [573, 275] on td "МБ-104688" at bounding box center [600, 281] width 73 height 39
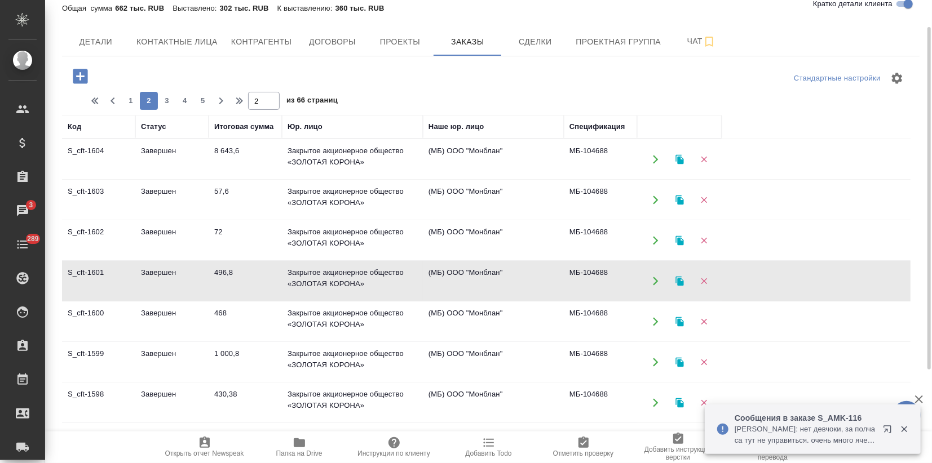
scroll to position [0, 0]
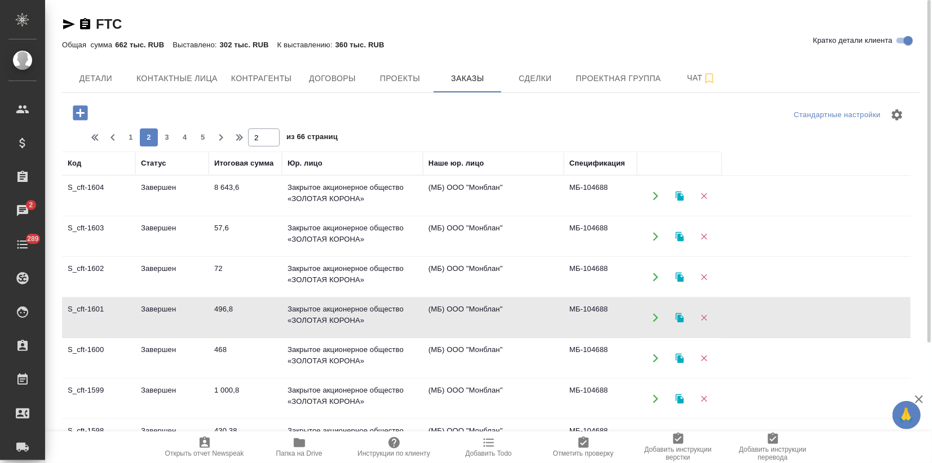
click at [600, 311] on td "МБ-104688" at bounding box center [600, 317] width 73 height 39
click at [591, 304] on td "МБ-104688" at bounding box center [600, 317] width 73 height 39
click at [172, 130] on button "3" at bounding box center [167, 138] width 18 height 18
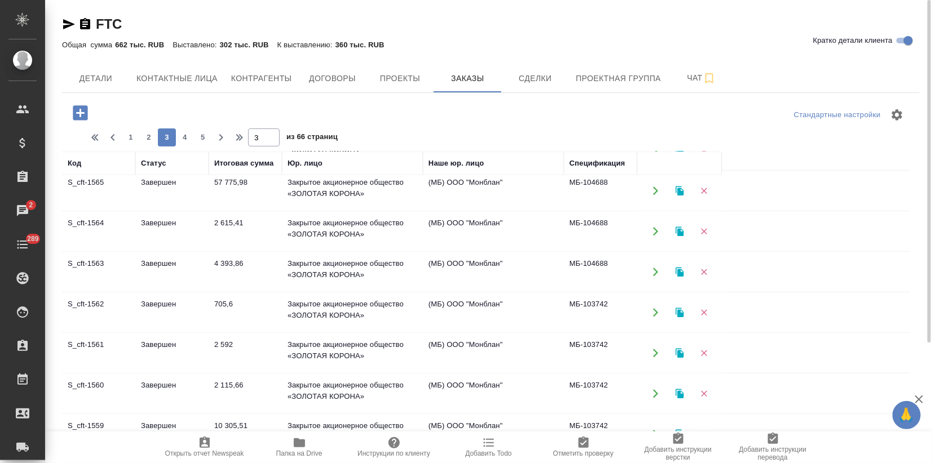
scroll to position [534, 0]
click at [146, 139] on span "2" at bounding box center [149, 137] width 18 height 11
type input "2"
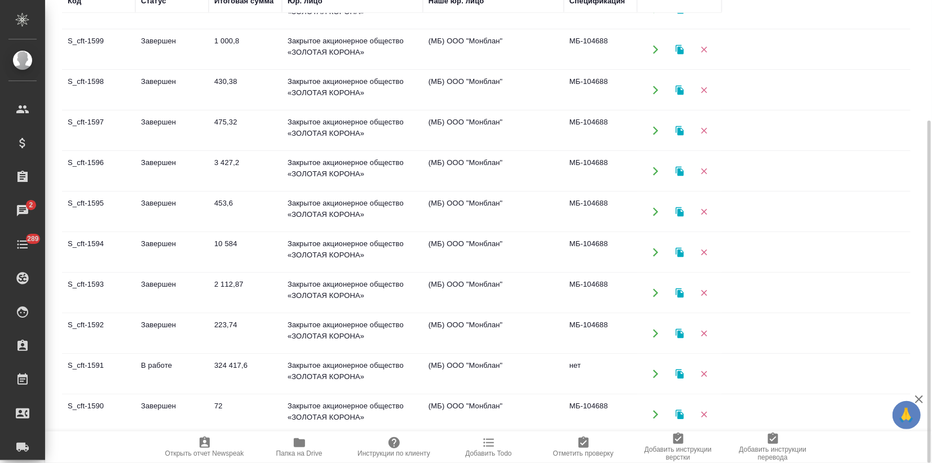
scroll to position [188, 0]
click at [154, 365] on td "В работе" at bounding box center [171, 373] width 73 height 39
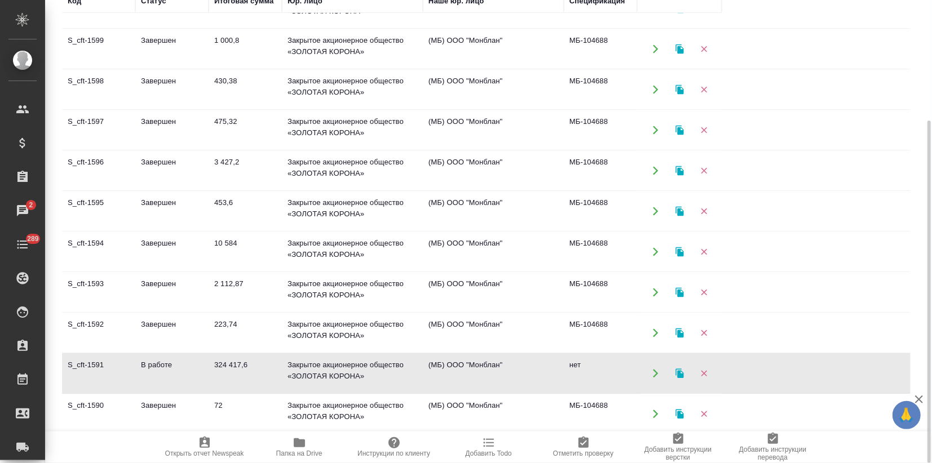
click at [154, 365] on td "В работе" at bounding box center [171, 373] width 73 height 39
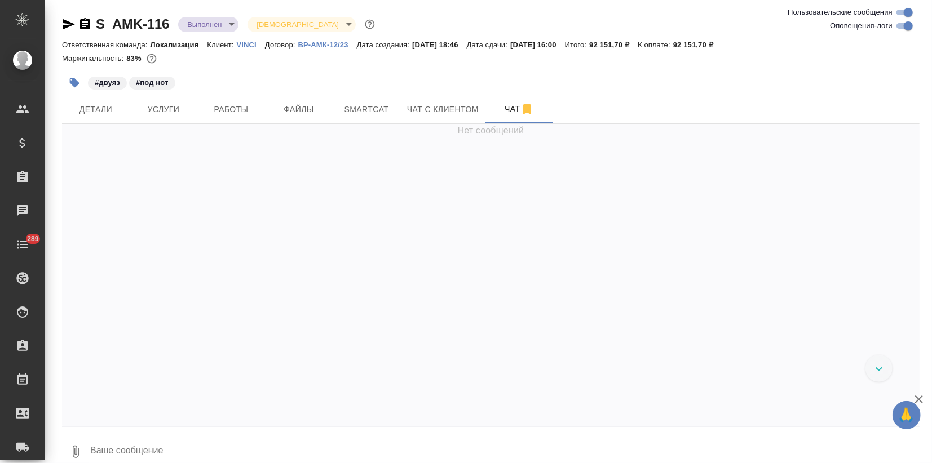
scroll to position [11415, 0]
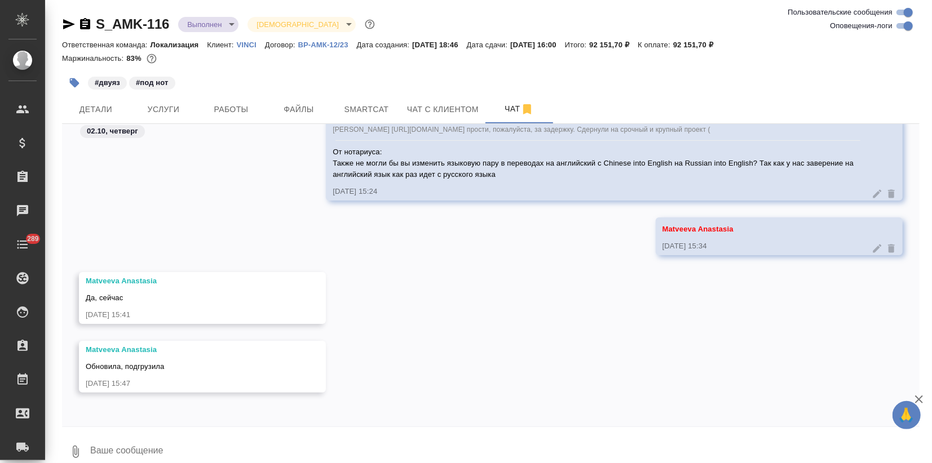
click at [227, 455] on textarea at bounding box center [504, 452] width 830 height 38
drag, startPoint x: 233, startPoint y: 449, endPoint x: 241, endPoint y: 459, distance: 12.9
click at [234, 449] on textarea "Спасибо большое! 🌷Понесла" at bounding box center [495, 452] width 812 height 38
type textarea "Спасибо большое! 🌷Понесла"
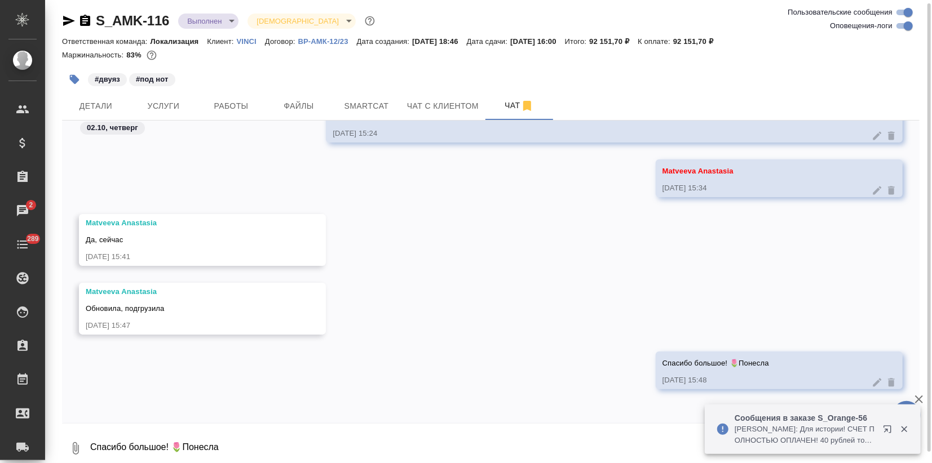
scroll to position [11469, 0]
click at [907, 427] on icon "button" at bounding box center [904, 429] width 10 height 10
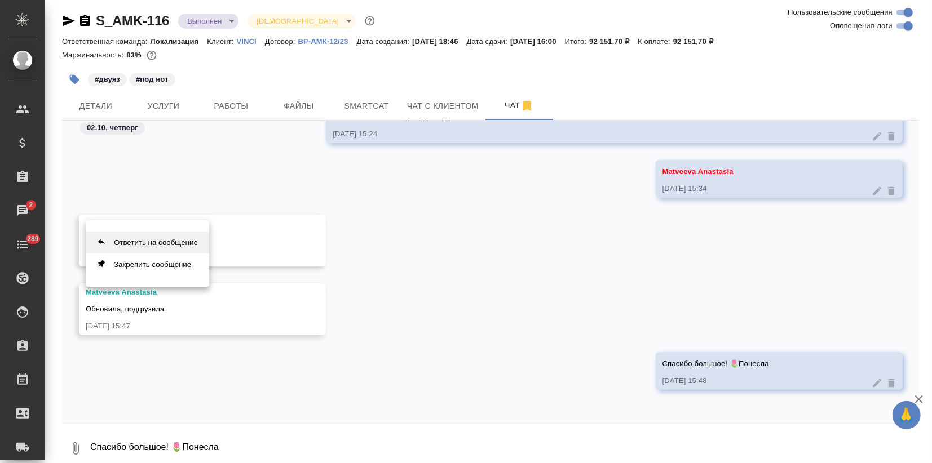
click at [144, 243] on button "Ответить на сообщение" at bounding box center [147, 243] width 123 height 22
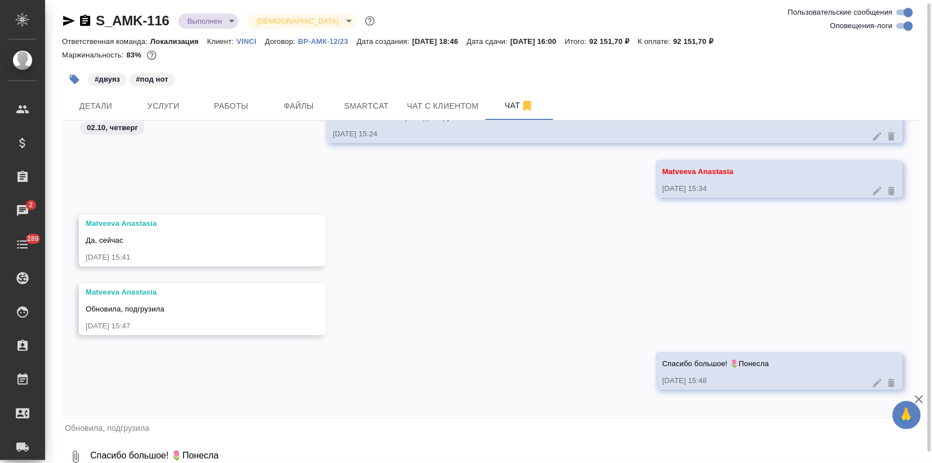
click at [131, 451] on textarea "Спасибо большое! 🌷Понесла" at bounding box center [504, 457] width 830 height 38
paste textarea "В переводе на английский язык надо оставить либо только английский язык, либо с…"
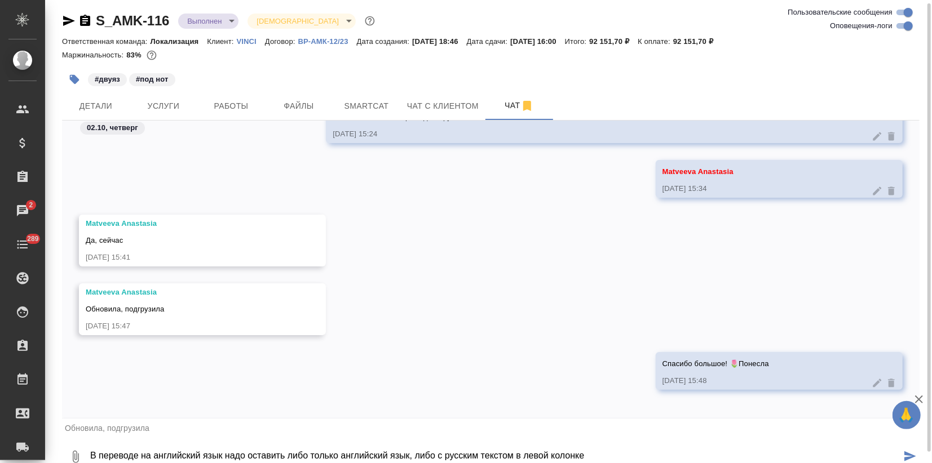
click at [91, 453] on textarea "В переводе на английский язык надо оставить либо только английский язык, либо с…" at bounding box center [495, 457] width 812 height 38
type textarea "От нотариуса: В переводе на английский язык надо оставить либо только английски…"
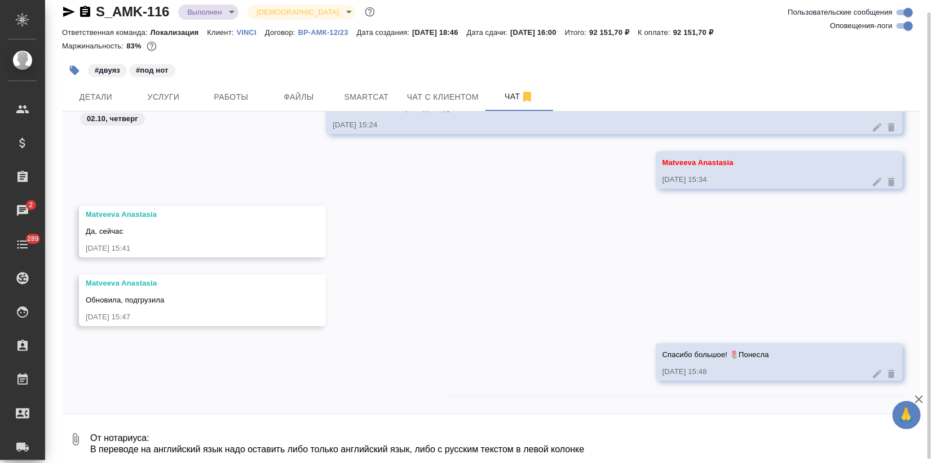
scroll to position [11558, 0]
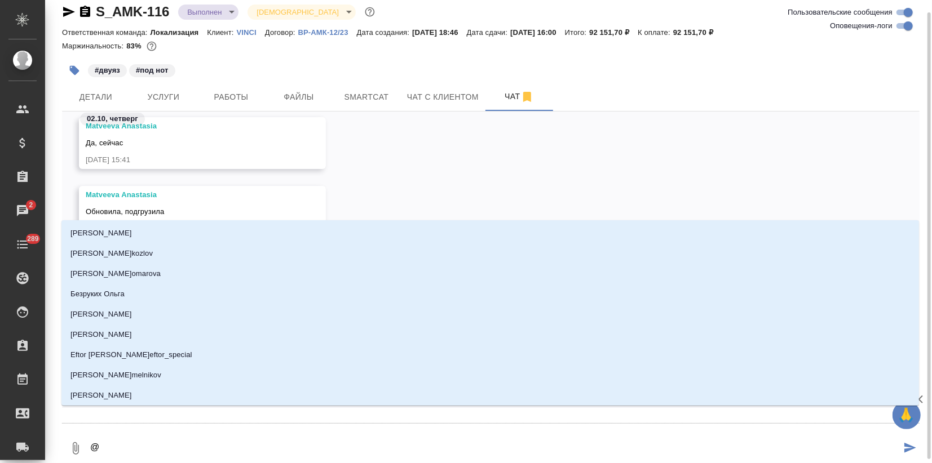
type textarea "@m"
type input "m"
type textarea "@ma"
type input "ma"
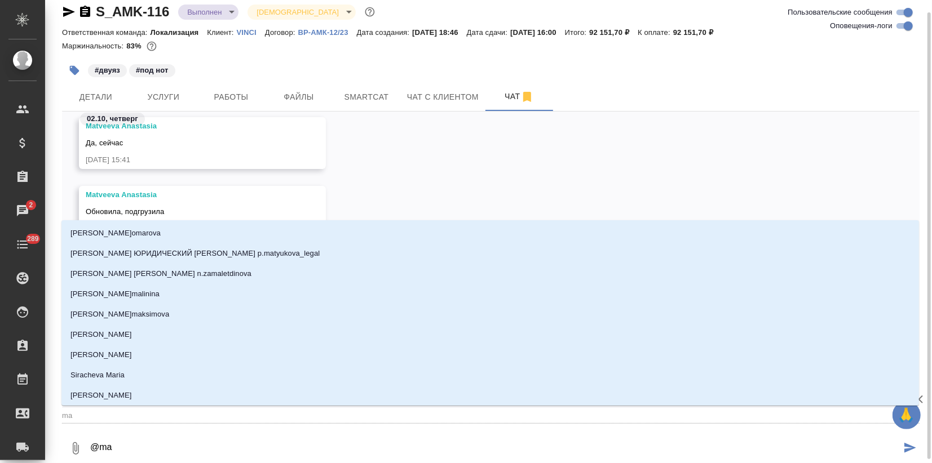
type textarea "@mat"
type input "mat"
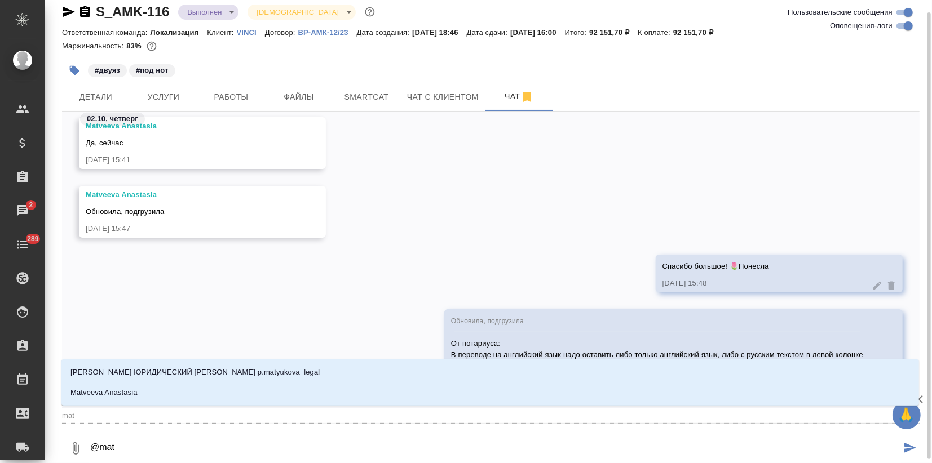
type textarea "@matv"
type input "matv"
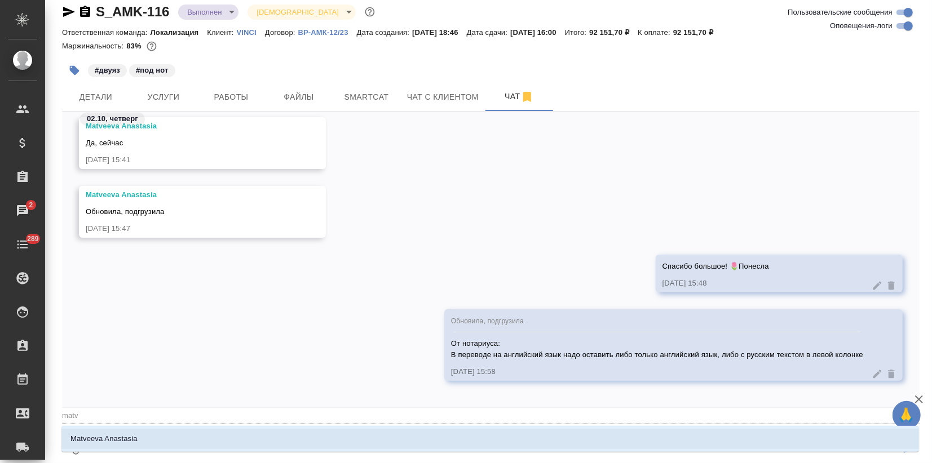
click at [220, 430] on li "Matveeva Anastasia" at bounding box center [489, 439] width 857 height 20
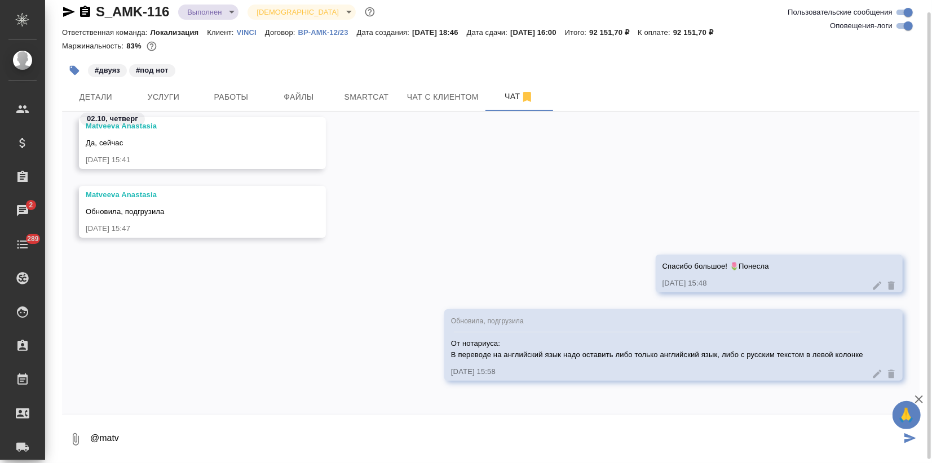
type textarea "@Matveeva Anastasia"
click at [907, 437] on icon "submit" at bounding box center [910, 438] width 12 height 10
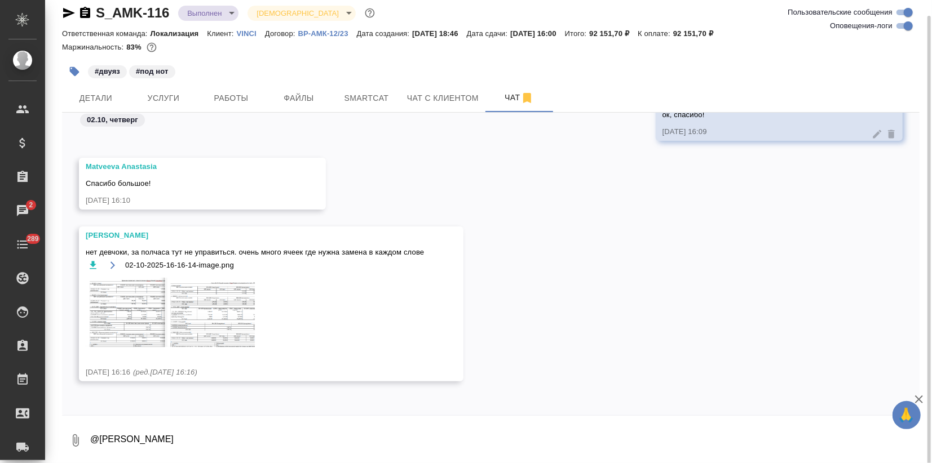
scroll to position [14, 0]
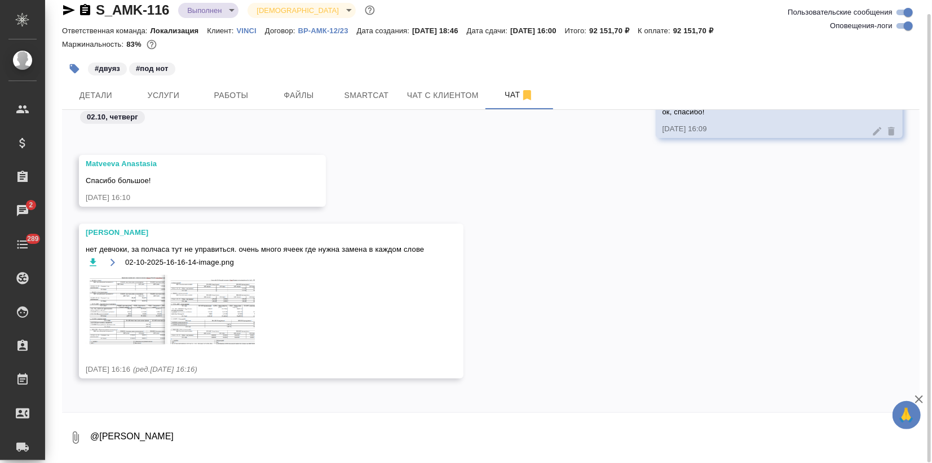
click at [135, 434] on textarea "@Matveeva Anastasia" at bounding box center [504, 438] width 830 height 38
type textarea "Д"
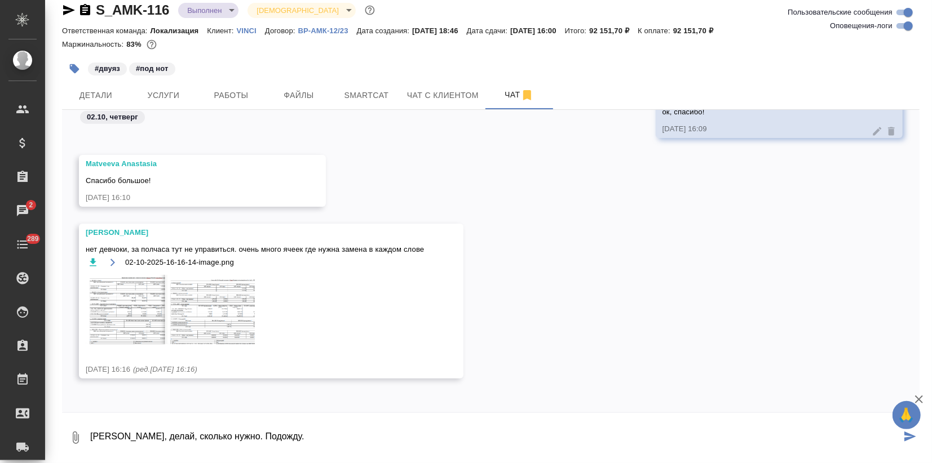
type textarea "Саш, делай, сколько нужно. Подожду."
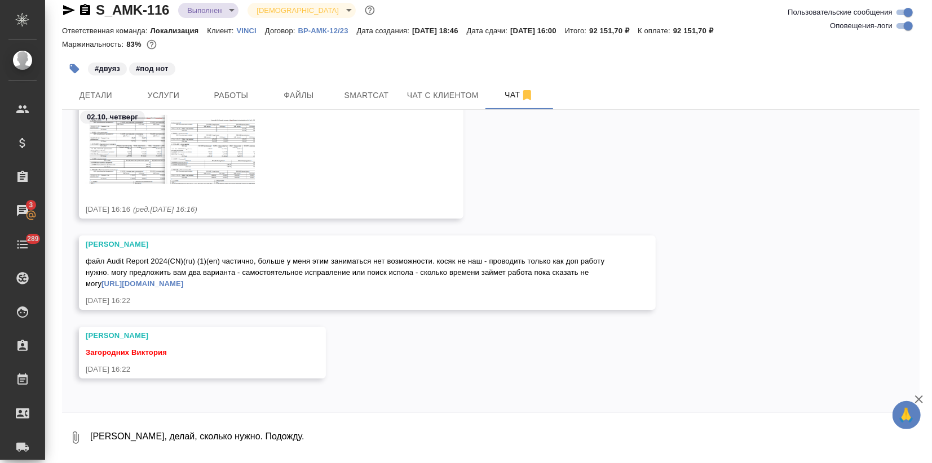
scroll to position [12391, 0]
click at [149, 453] on textarea "Саш, делай, сколько нужно. Подожду." at bounding box center [504, 438] width 830 height 38
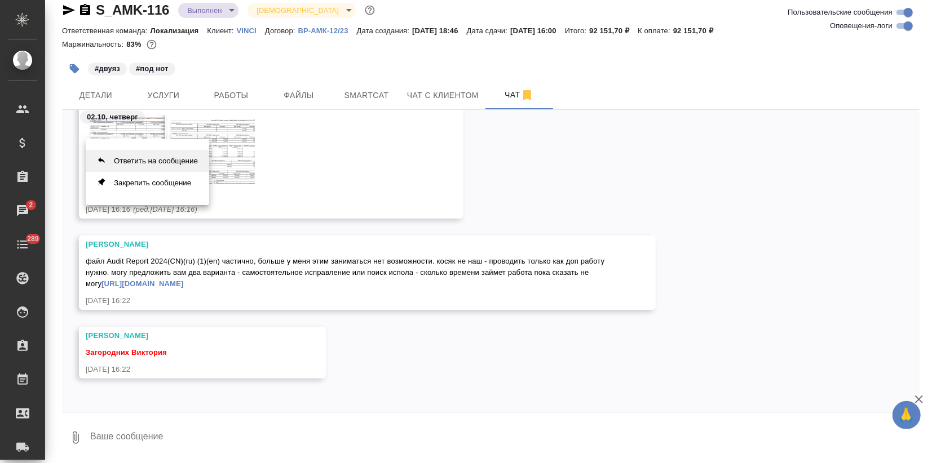
click at [121, 162] on button "Ответить на сообщение" at bounding box center [147, 161] width 123 height 22
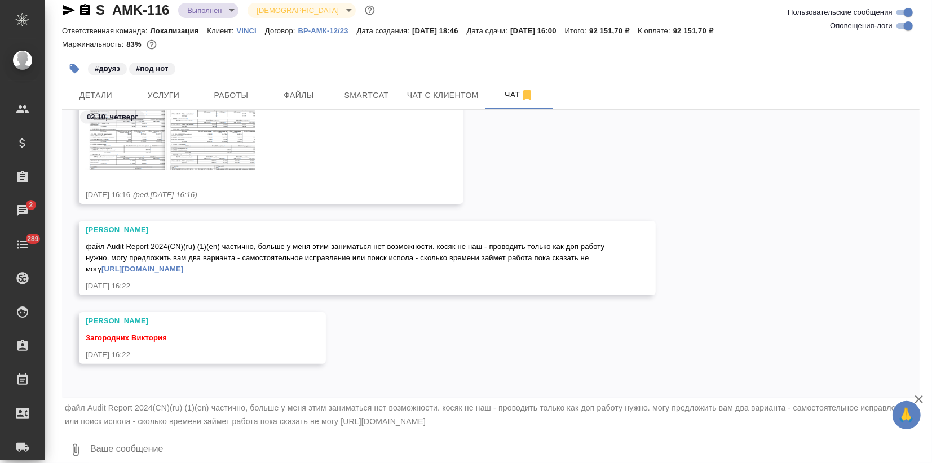
click at [104, 455] on textarea at bounding box center [504, 450] width 830 height 38
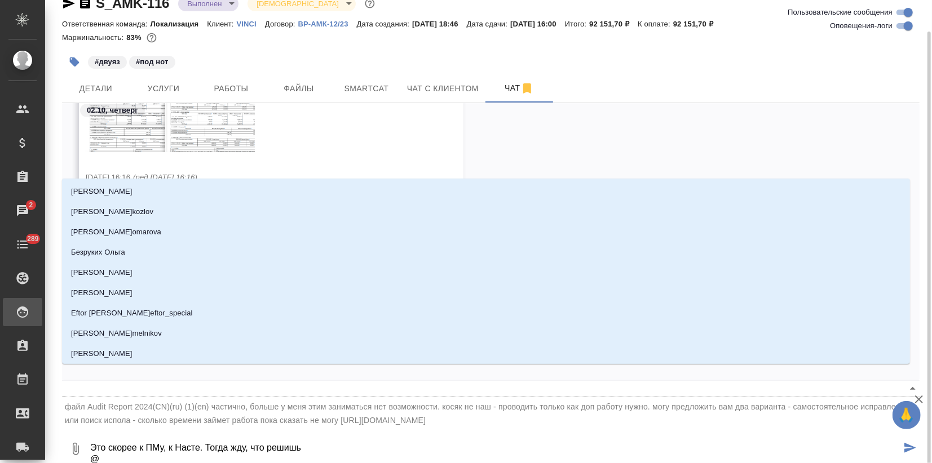
scroll to position [27, 0]
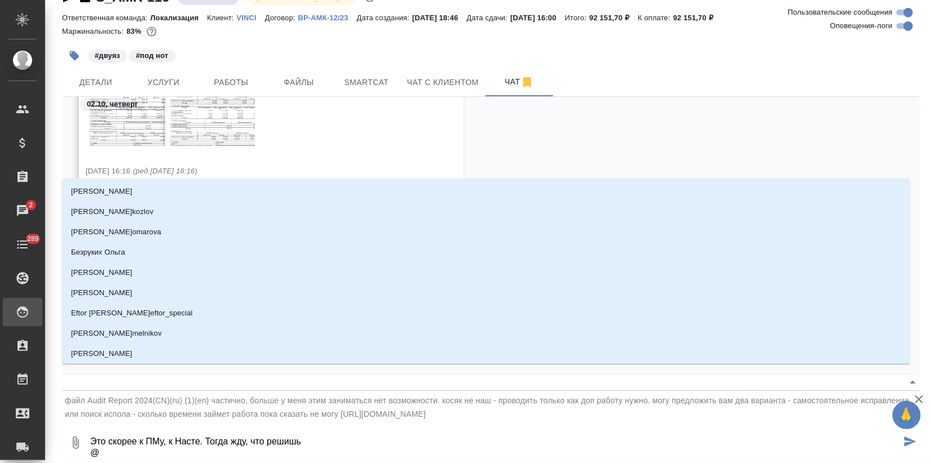
type textarea "Это скорее к ПМу, к Насте. Тогда жду, что решишь @m"
type input "m"
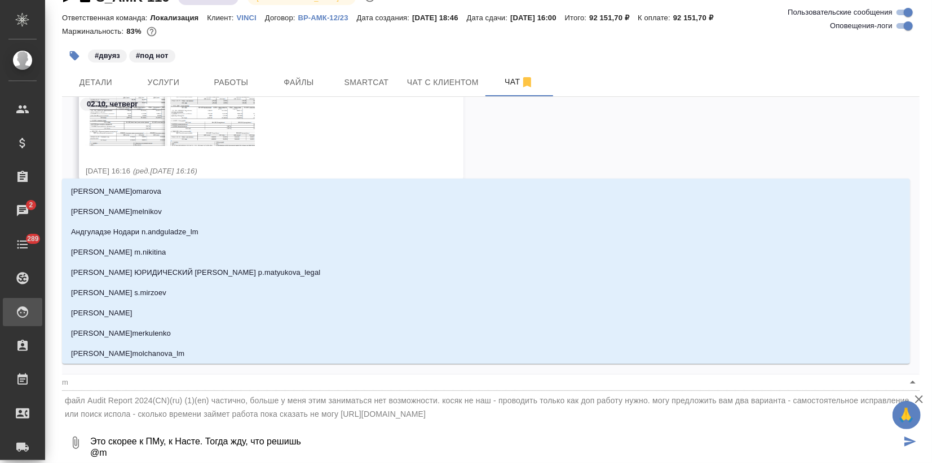
type textarea "Это скорее к ПМу, к Насте. Тогда жду, что решишь @ma"
type input "ma"
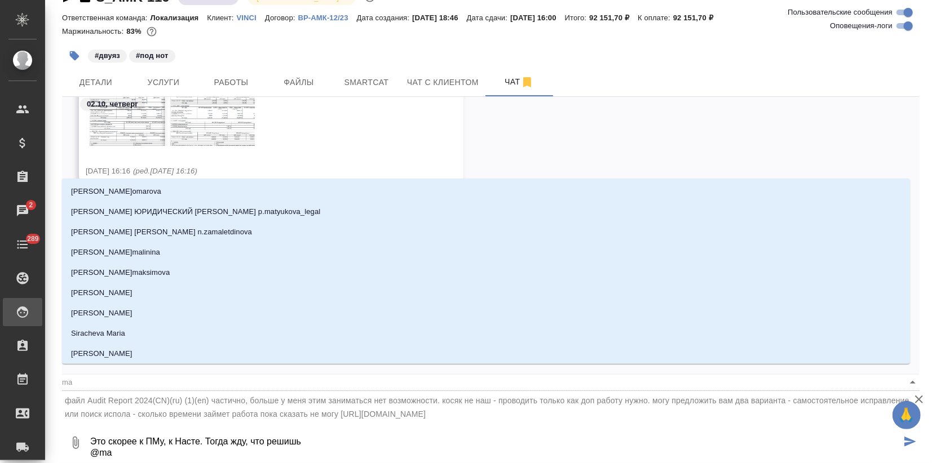
type textarea "Это скорее к ПМу, к Насте. Тогда жду, что решишь @mat"
type input "mat"
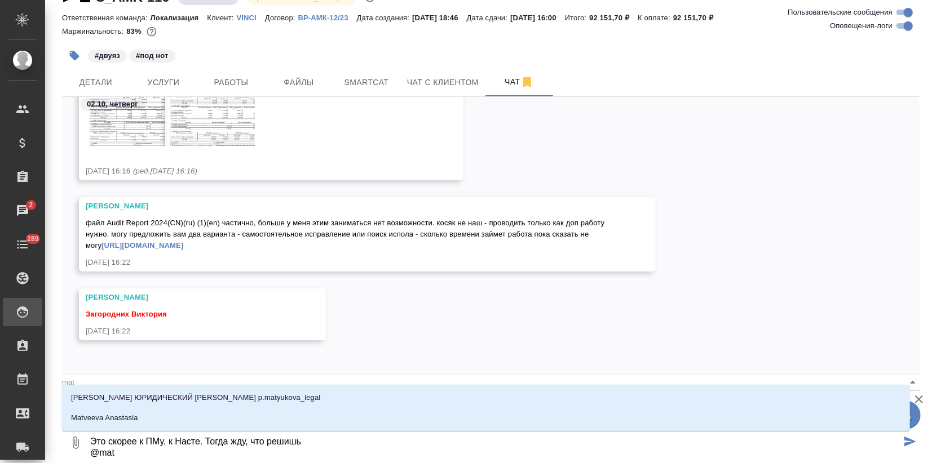
type textarea "Это скорее к ПМу, к Насте. Тогда жду, что решишь @matv"
type input "matv"
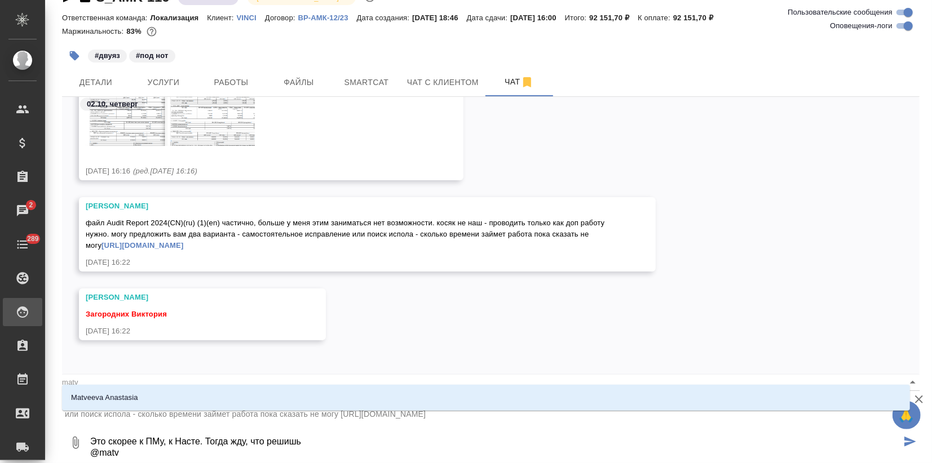
type textarea "Это скорее к ПМу, к Насте. Тогда жду, что решишь @matve"
type input "matve"
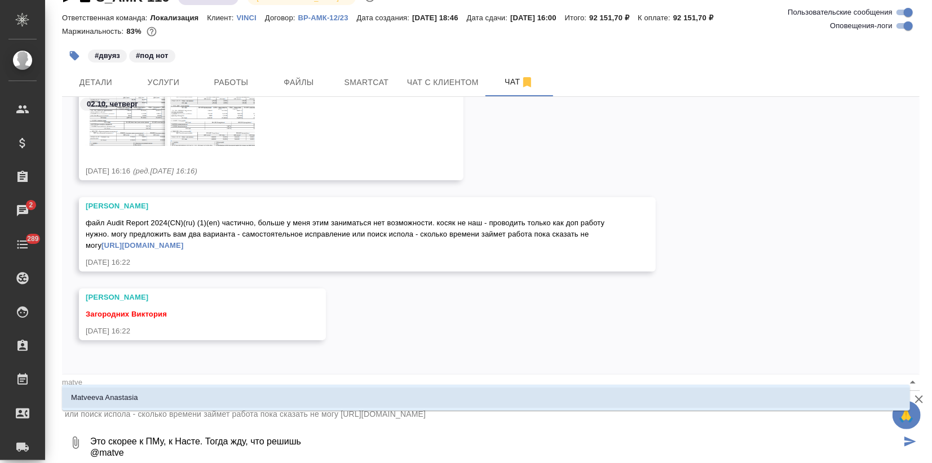
click at [136, 401] on p "Matveeva Anastasia" at bounding box center [104, 397] width 67 height 11
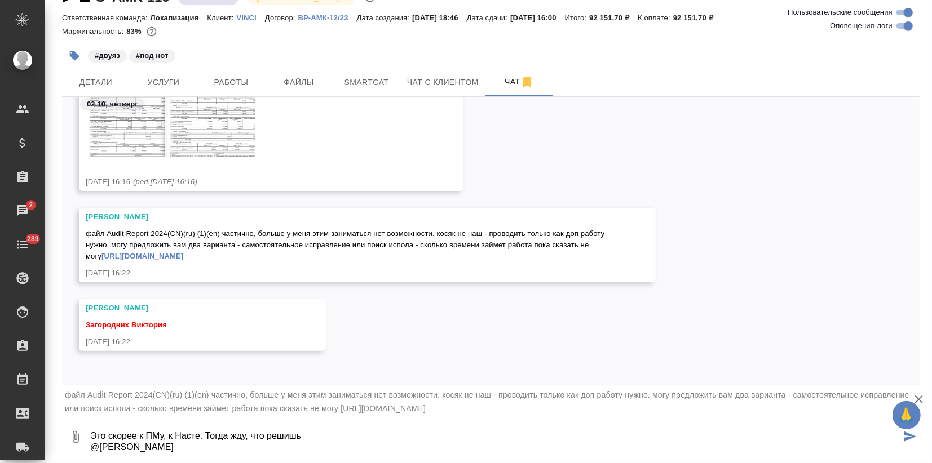
type textarea "Это скорее к ПМу, к Насте. Тогда жду, что решишь @Matveeva Anastasia"
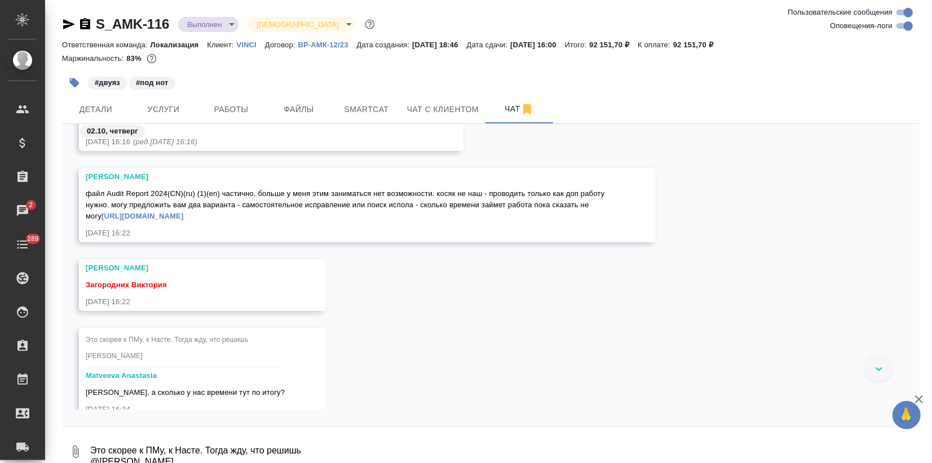
scroll to position [12564, 0]
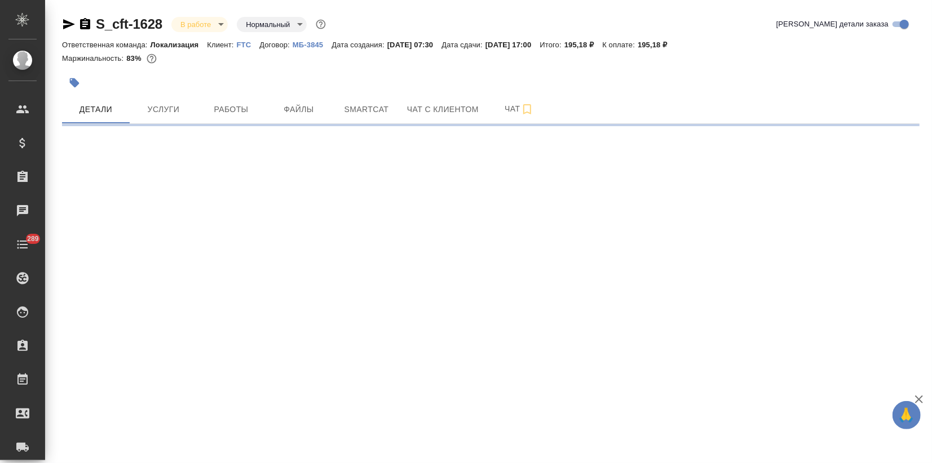
select select "RU"
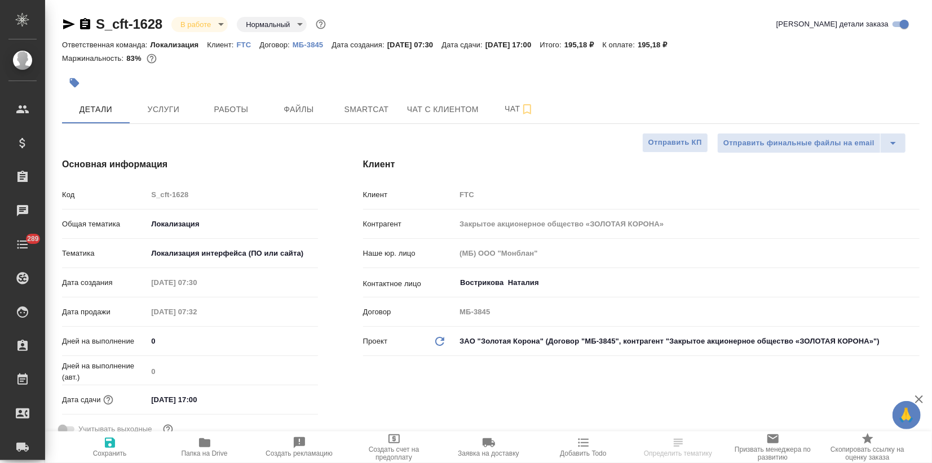
type textarea "x"
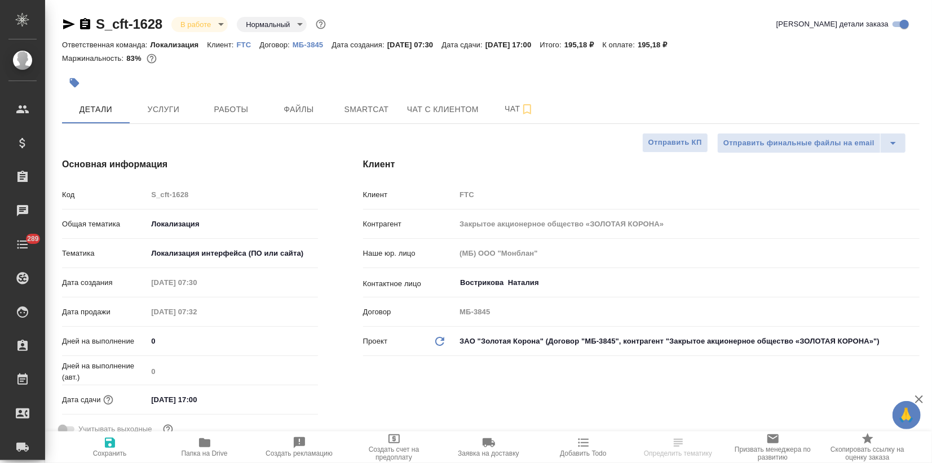
type textarea "x"
click at [166, 117] on button "Услуги" at bounding box center [164, 109] width 68 height 28
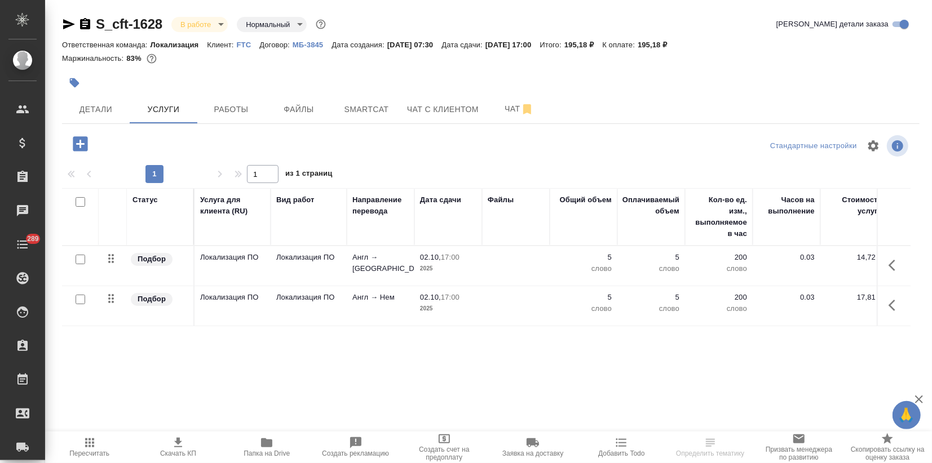
click at [79, 82] on icon "button" at bounding box center [74, 82] width 11 height 11
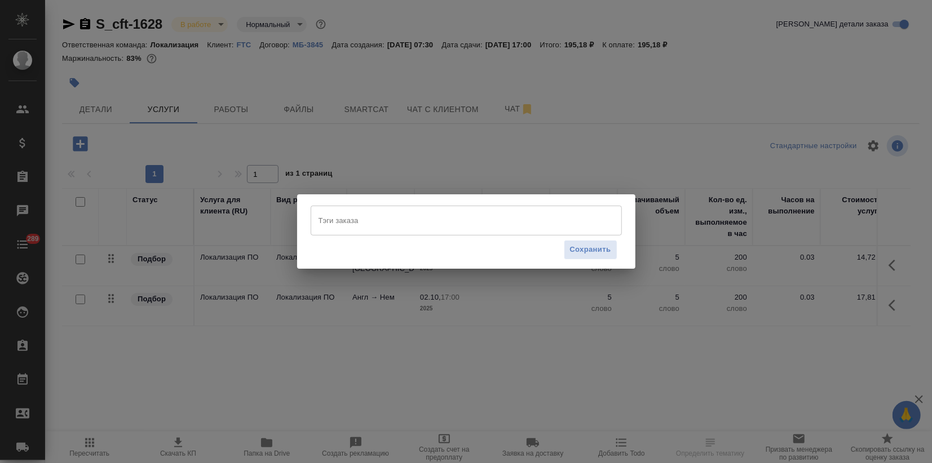
click at [334, 223] on input "Тэги заказа" at bounding box center [456, 220] width 280 height 19
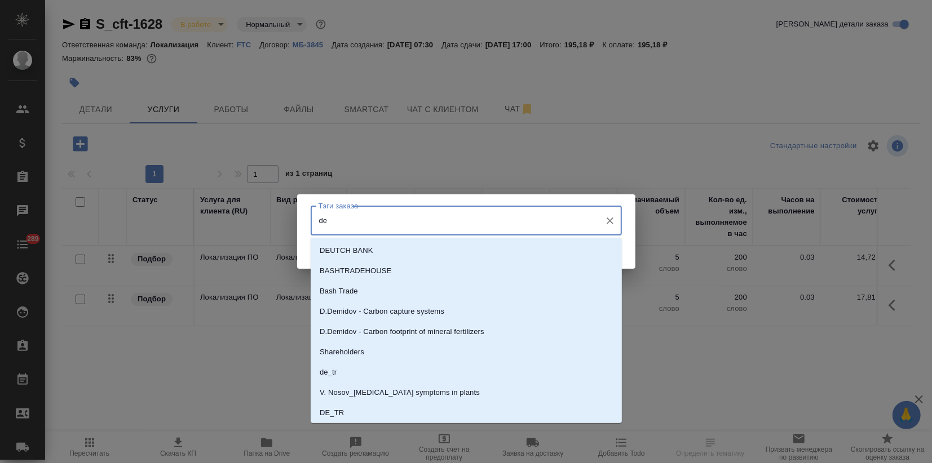
type input "de"
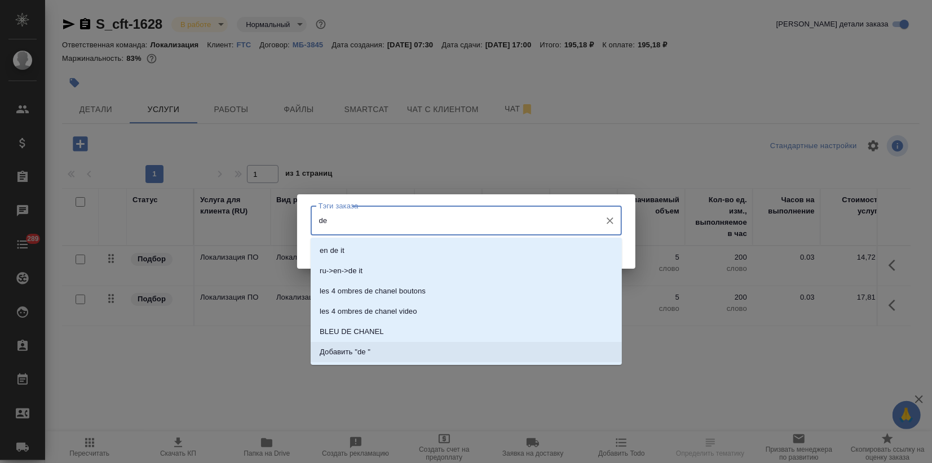
click at [357, 356] on p "Добавить "de "" at bounding box center [345, 352] width 51 height 11
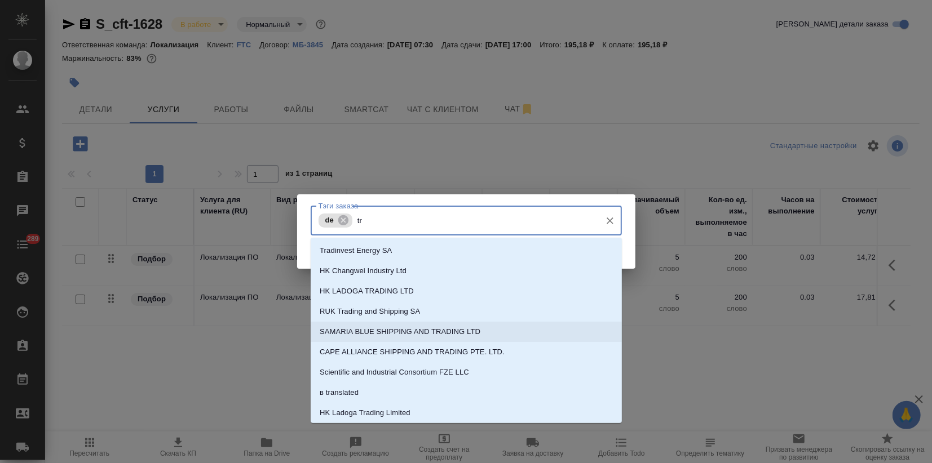
type input "tr"
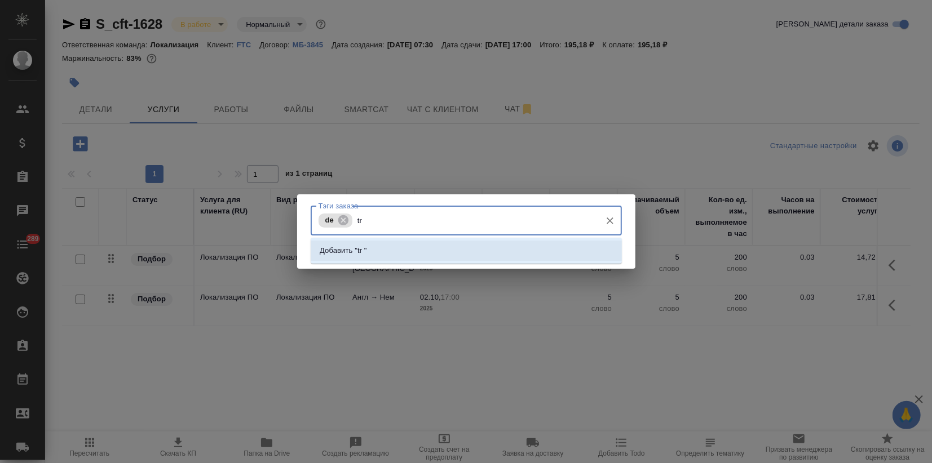
click at [355, 252] on p "Добавить "tr "" at bounding box center [343, 250] width 47 height 11
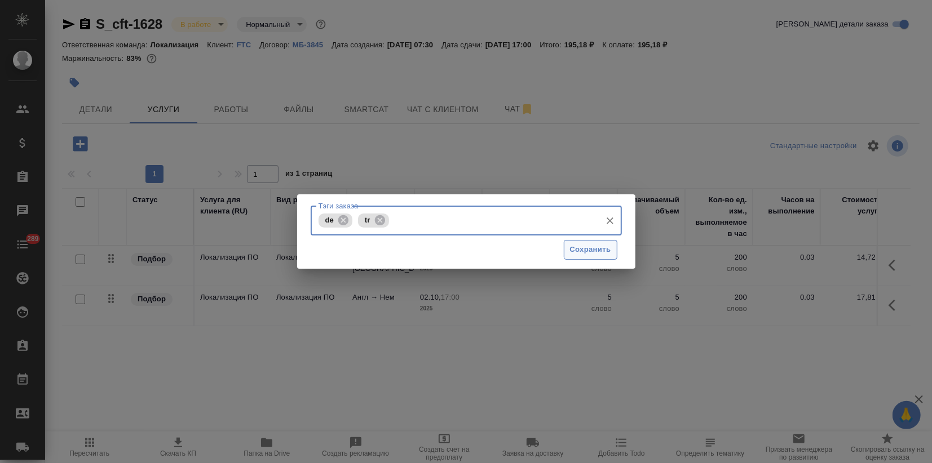
click at [604, 253] on span "Сохранить" at bounding box center [590, 249] width 41 height 13
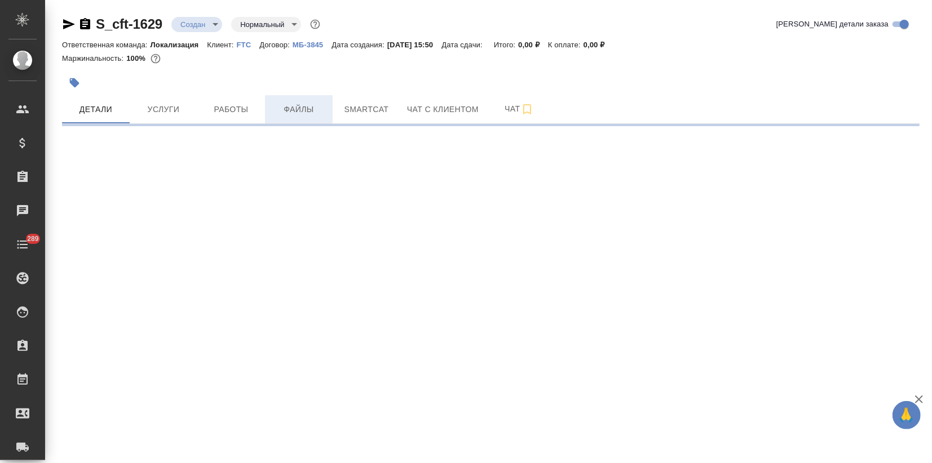
select select "RU"
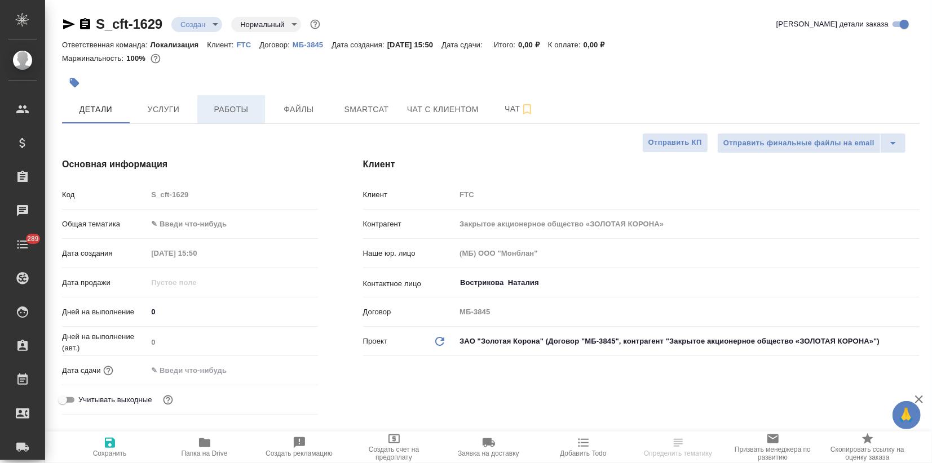
type textarea "x"
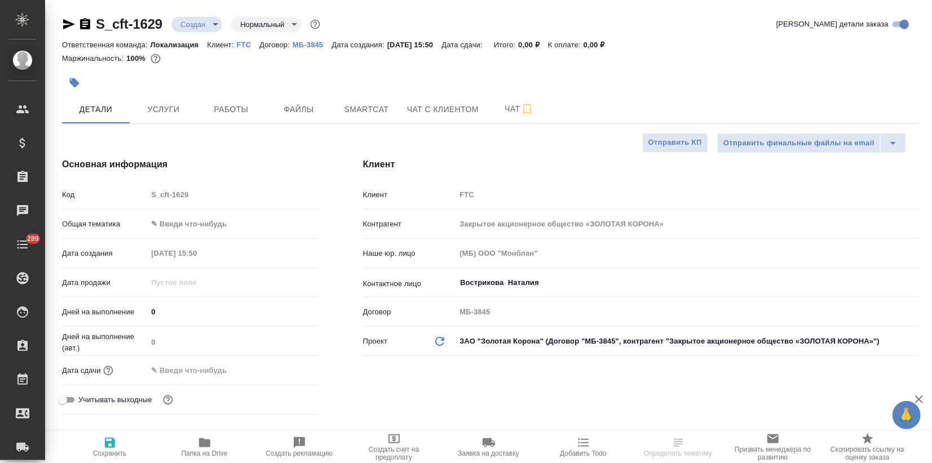
type textarea "x"
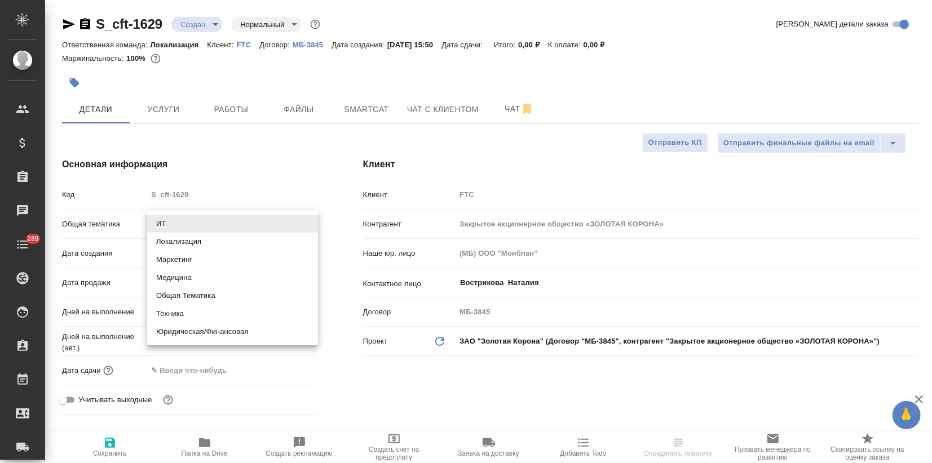
click at [170, 220] on body "🙏 .cls-1 fill:#fff; AWATERA Zagorodnikh [PERSON_NAME] Спецификации Заказы Чаты …" at bounding box center [466, 231] width 932 height 463
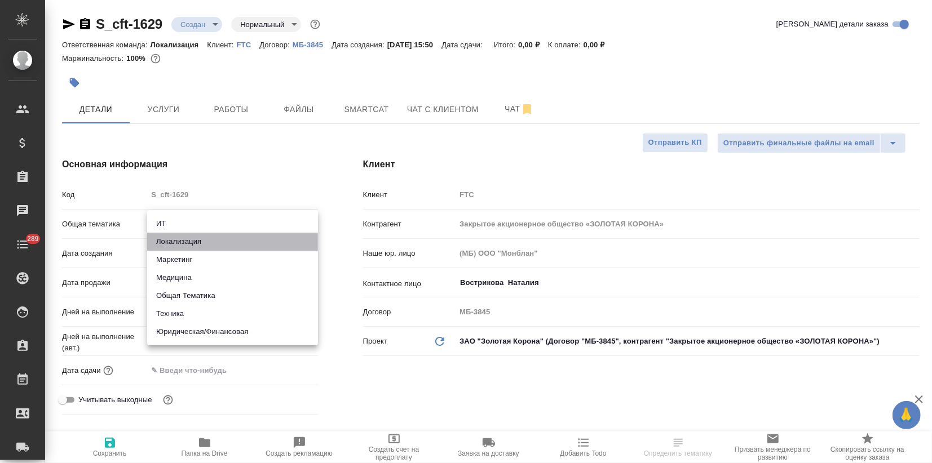
click at [172, 240] on li "Локализация" at bounding box center [232, 242] width 171 height 18
type input "local"
type textarea "x"
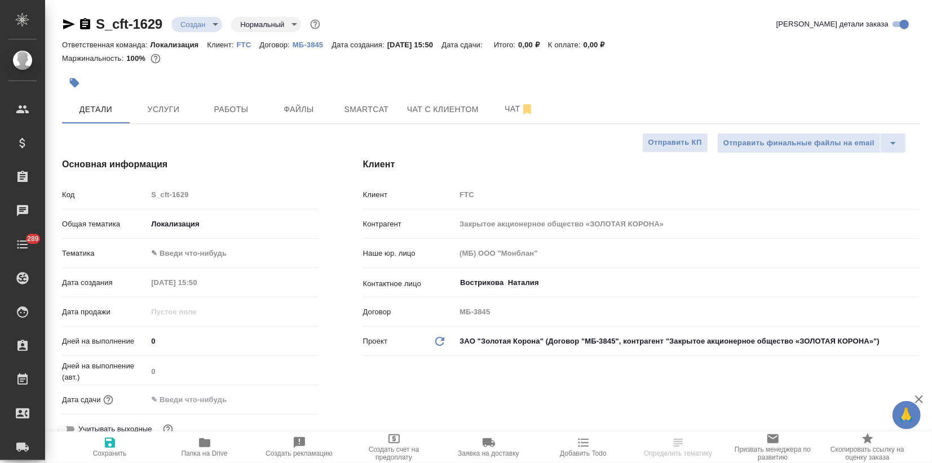
click at [171, 242] on div "Общая тематика Локализация local" at bounding box center [190, 228] width 256 height 29
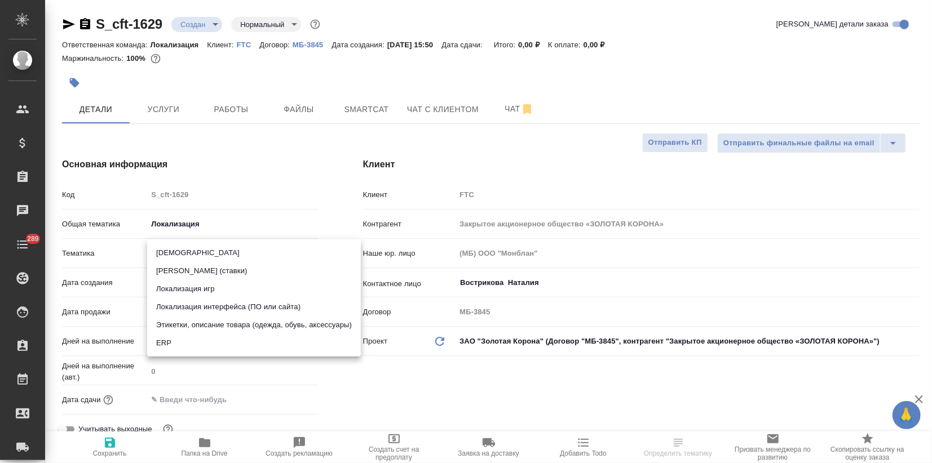
click at [179, 251] on body "🙏 .cls-1 fill:#fff; AWATERA Zagorodnikh [PERSON_NAME] Спецификации Заказы Чаты …" at bounding box center [466, 231] width 932 height 463
click at [198, 306] on li "Локализация интерфейса (ПО или сайта)" at bounding box center [254, 307] width 214 height 18
type textarea "x"
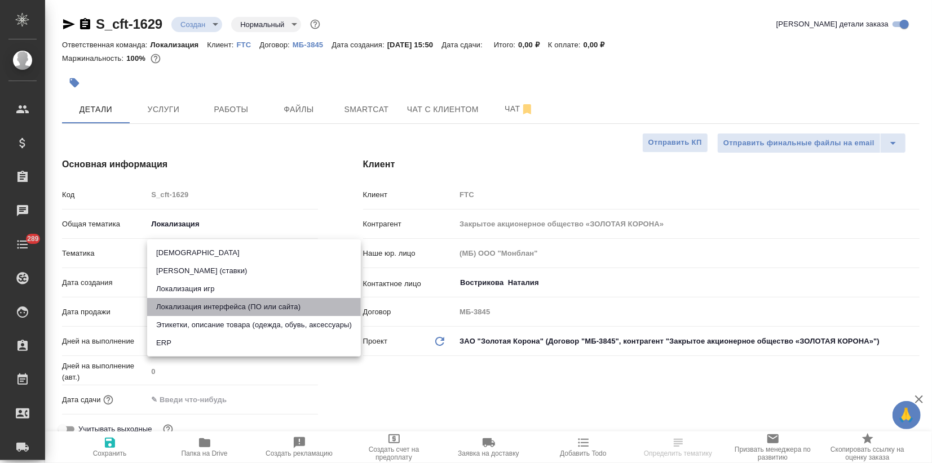
type input "5a8b8b956a9677013d343e0d"
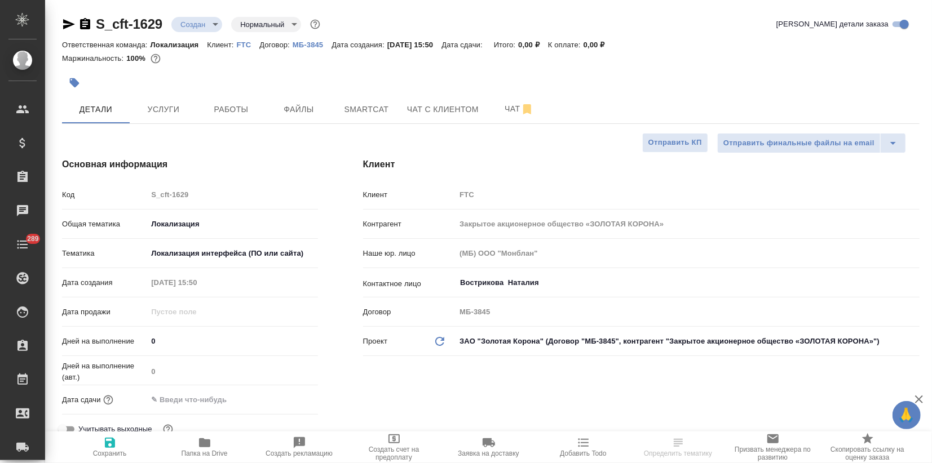
click at [108, 452] on span "Сохранить" at bounding box center [110, 454] width 34 height 8
type textarea "x"
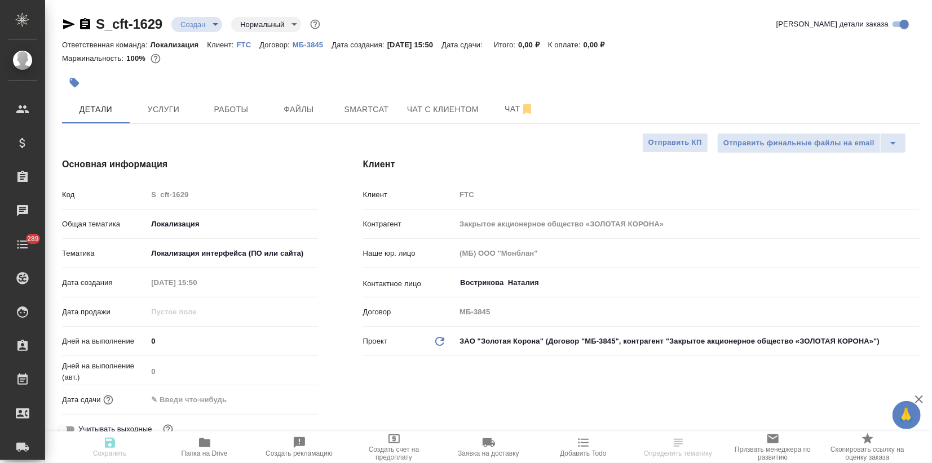
type textarea "x"
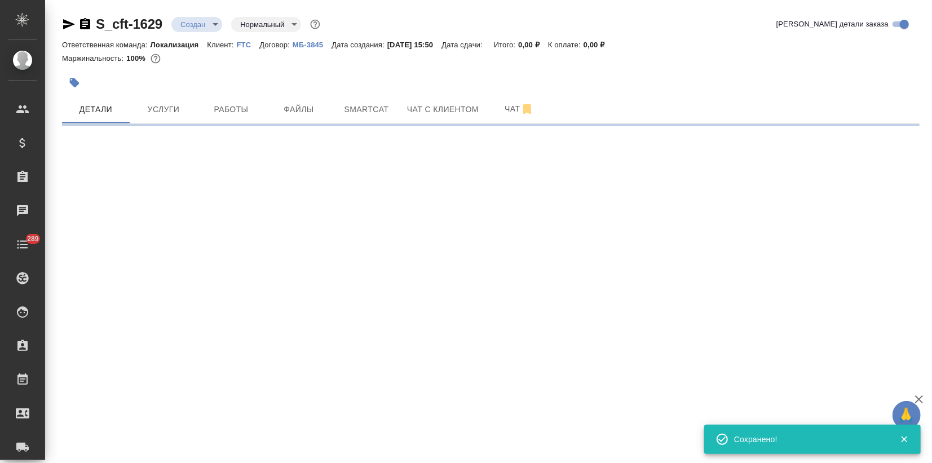
click at [74, 82] on icon "button" at bounding box center [75, 83] width 10 height 10
select select "RU"
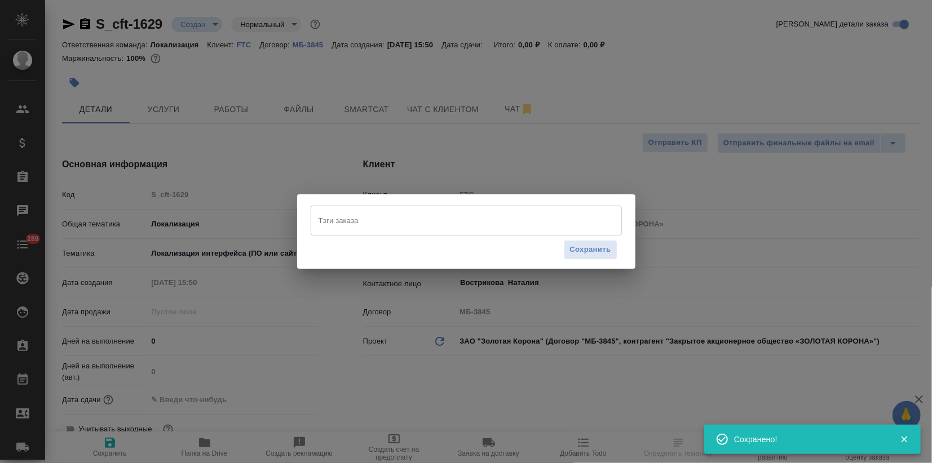
type textarea "x"
click at [356, 228] on input "Тэги заказа" at bounding box center [456, 220] width 280 height 19
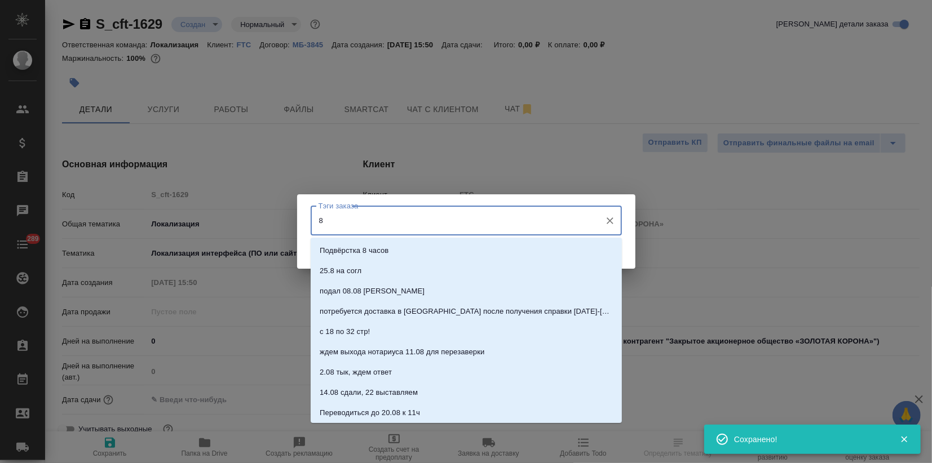
type input "8 Z"
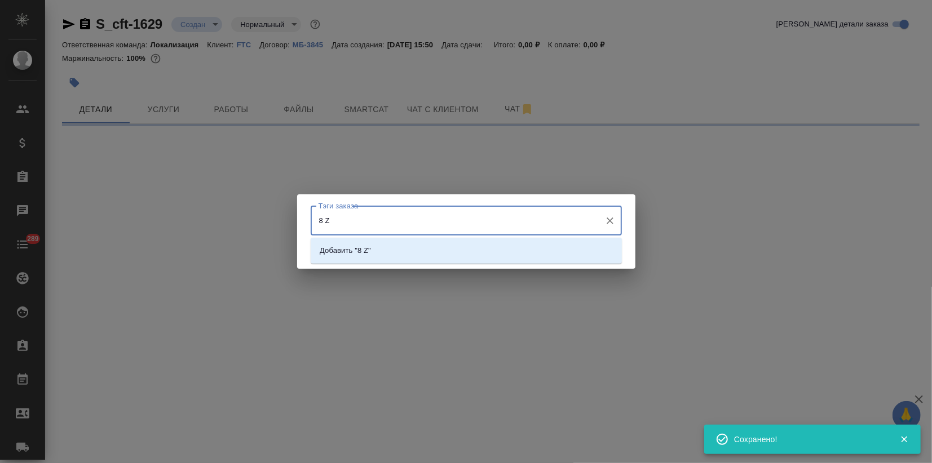
select select "RU"
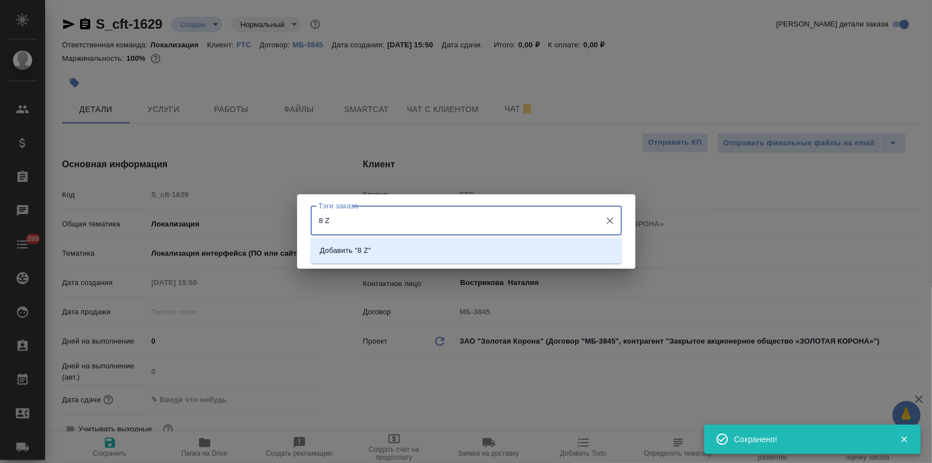
type textarea "x"
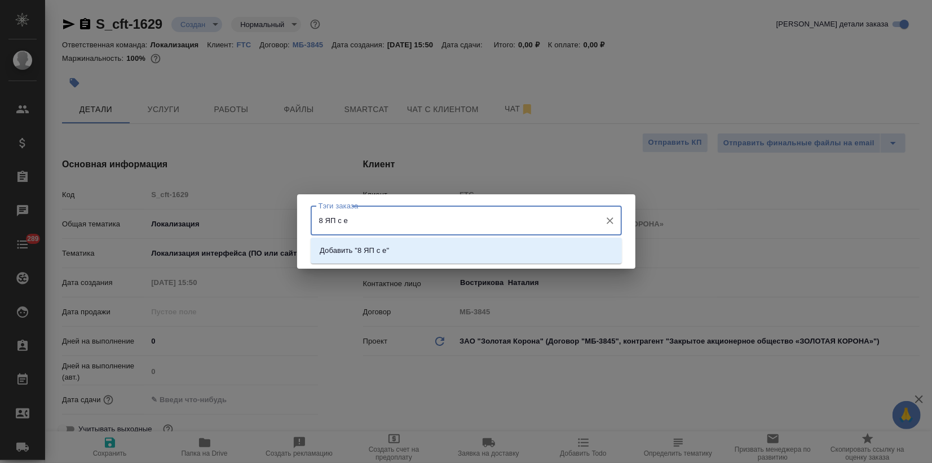
type input "8 ЯП с en"
click at [359, 247] on p "Добавить "8 ЯП с en"" at bounding box center [357, 250] width 74 height 11
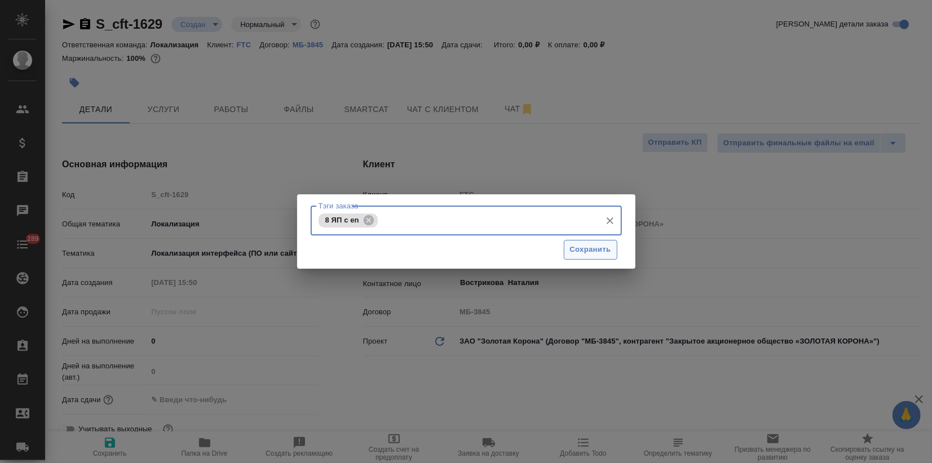
click at [578, 247] on span "Сохранить" at bounding box center [590, 249] width 41 height 13
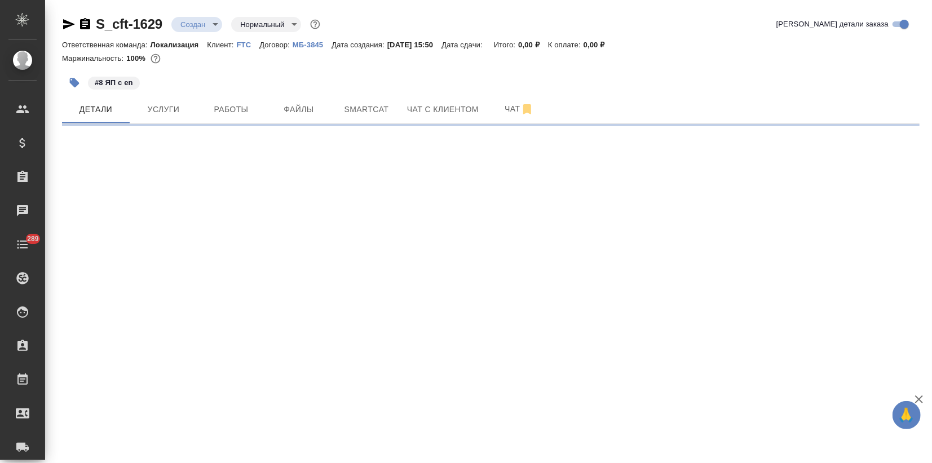
select select "RU"
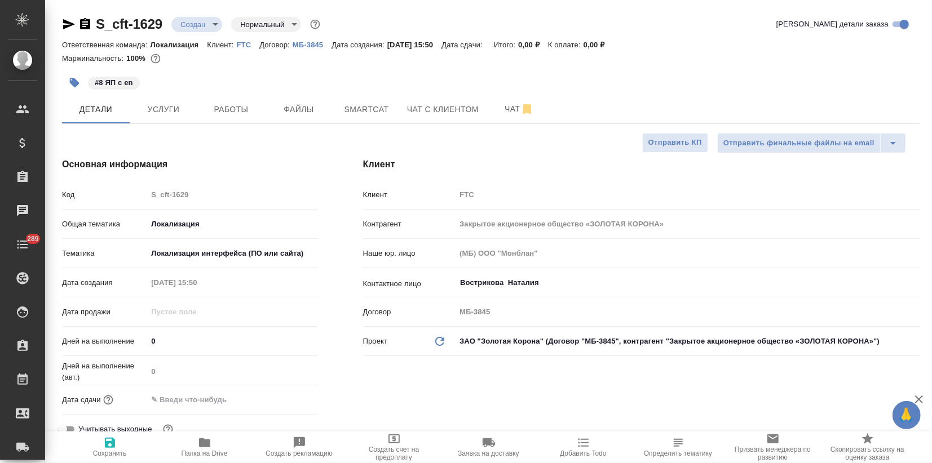
type textarea "x"
click at [169, 115] on span "Услуги" at bounding box center [163, 110] width 54 height 14
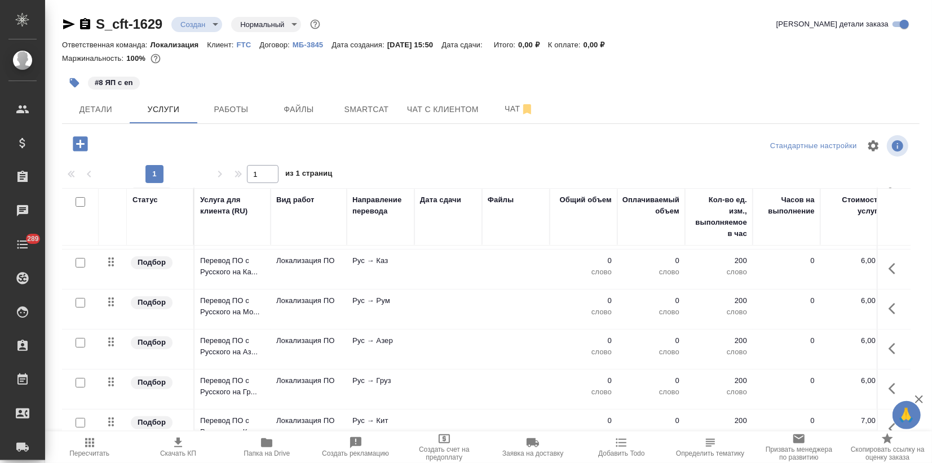
scroll to position [184, 0]
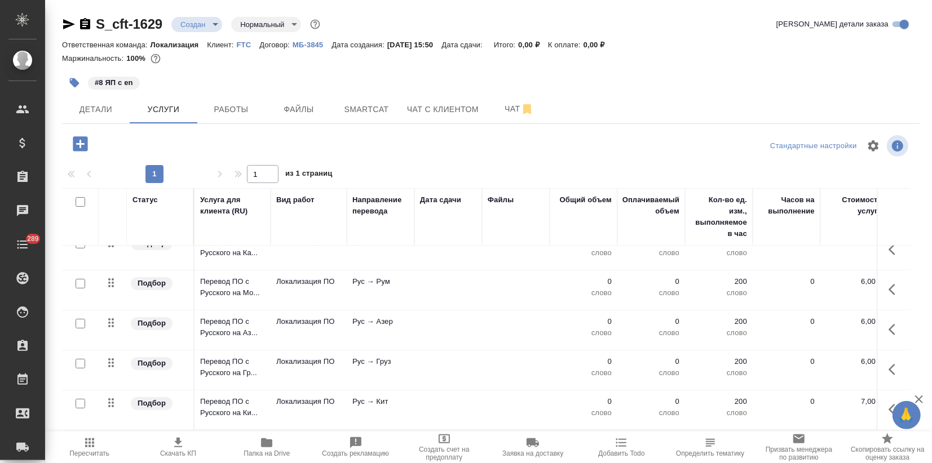
click at [79, 399] on input "checkbox" at bounding box center [81, 404] width 10 height 10
checkbox input "true"
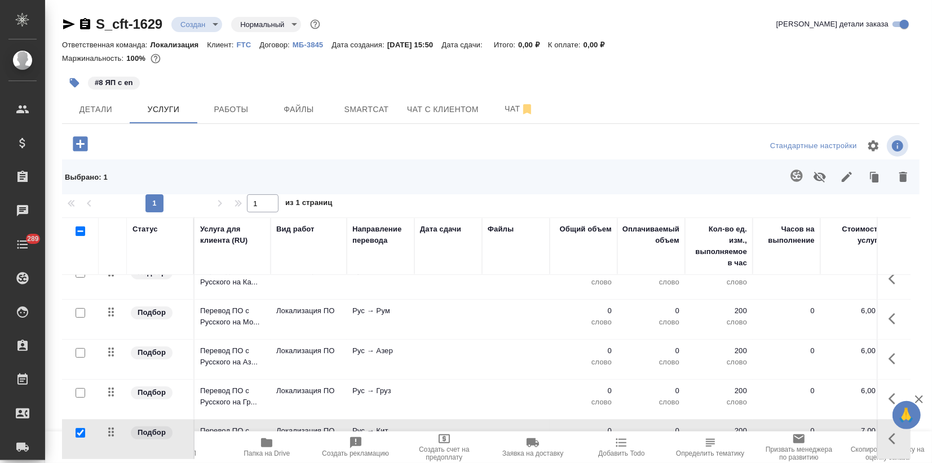
click at [907, 174] on icon "button" at bounding box center [903, 177] width 14 height 14
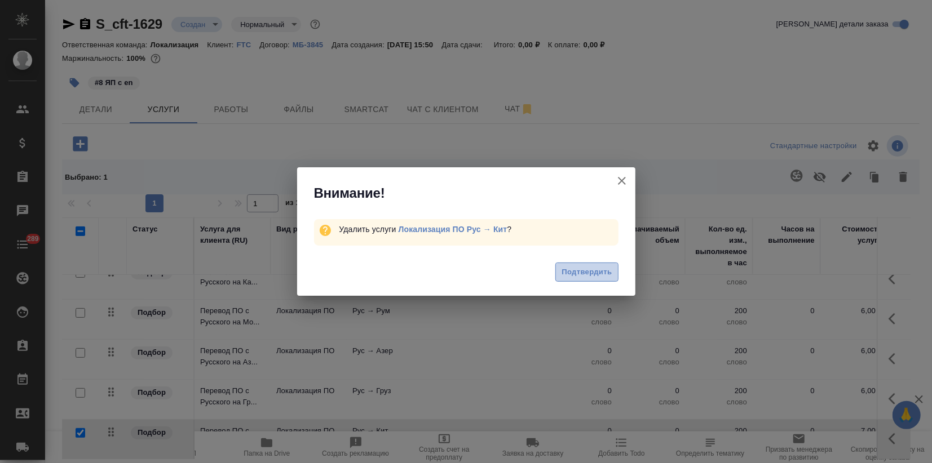
click at [591, 271] on span "Подтвердить" at bounding box center [586, 272] width 50 height 13
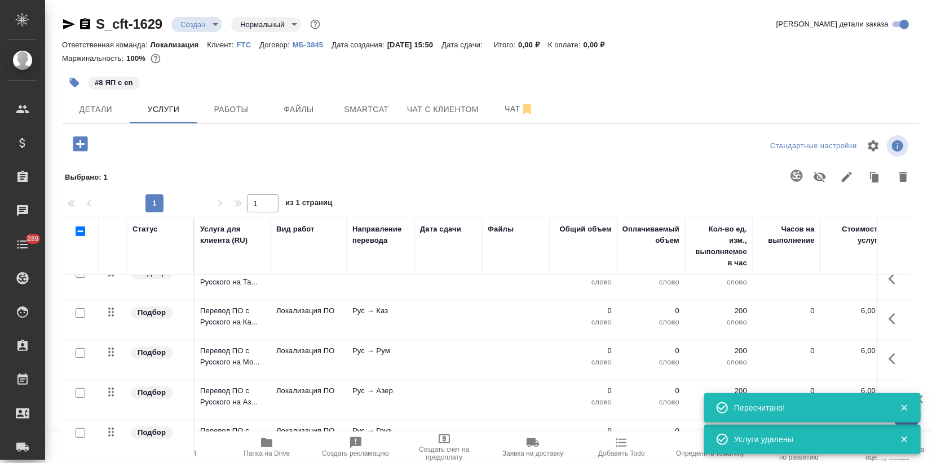
scroll to position [144, 0]
drag, startPoint x: 163, startPoint y: 23, endPoint x: 76, endPoint y: 16, distance: 88.2
click at [76, 16] on div "S_cft-1629 Создан new Нормальный normal" at bounding box center [192, 24] width 260 height 18
copy link "S_cft-1629"
click at [365, 117] on button "Smartcat" at bounding box center [367, 109] width 68 height 28
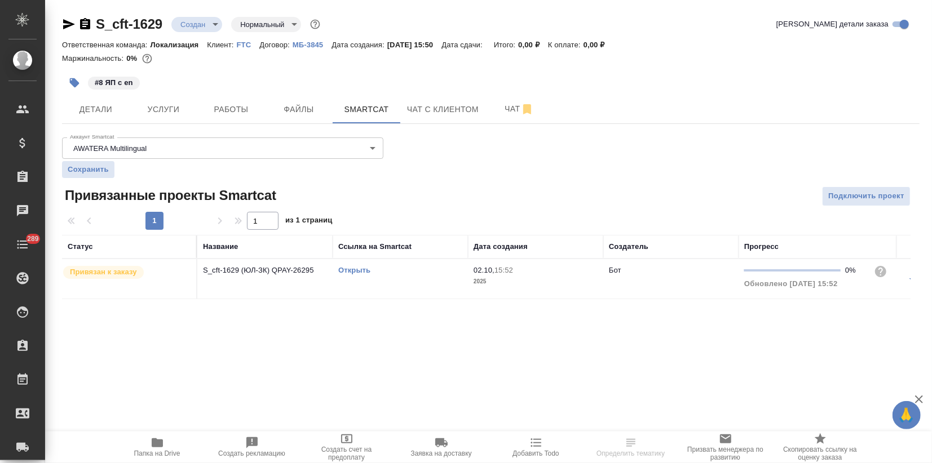
click at [357, 269] on link "Открыть" at bounding box center [354, 270] width 32 height 8
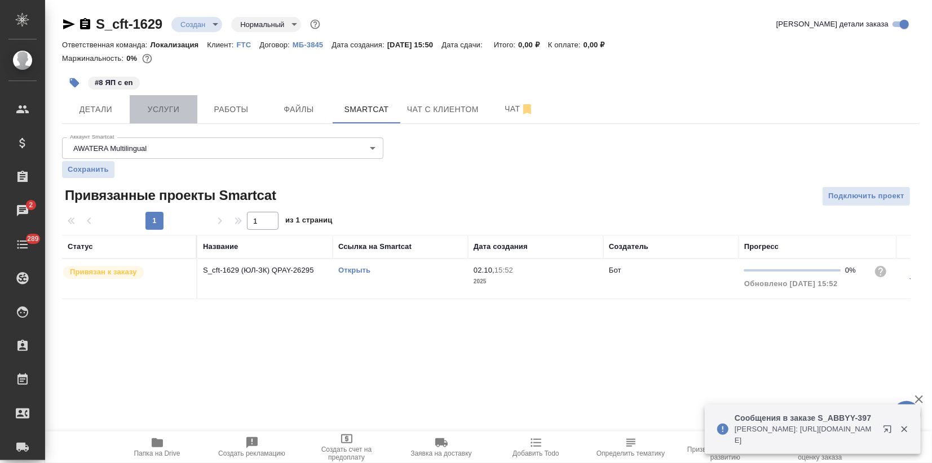
click at [158, 115] on span "Услуги" at bounding box center [163, 110] width 54 height 14
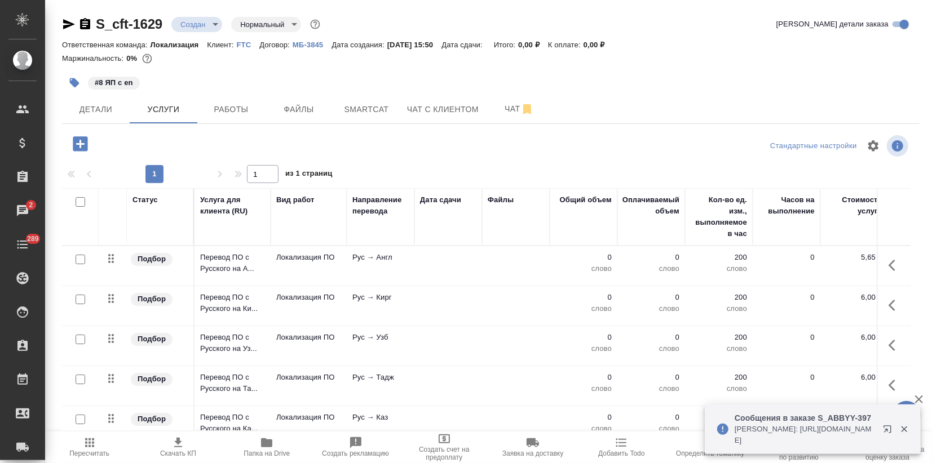
click at [207, 263] on p "Перевод ПО с Русского на А..." at bounding box center [232, 263] width 65 height 23
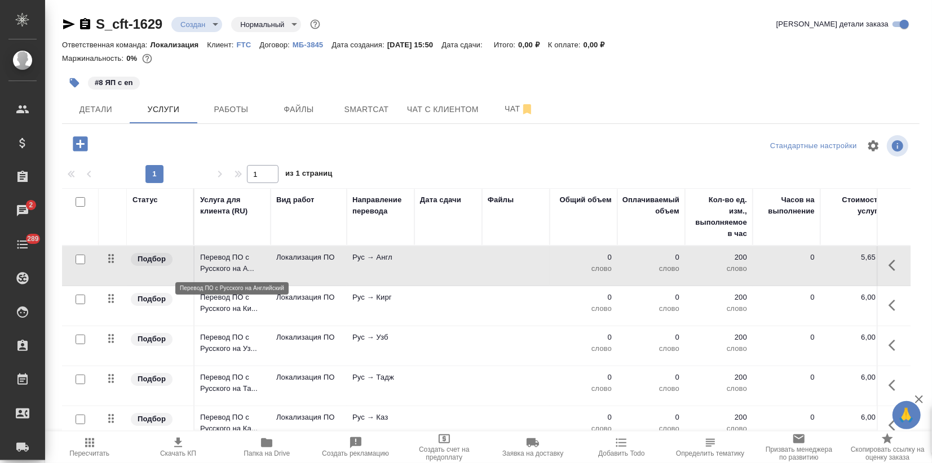
click at [207, 263] on p "Перевод ПО с Русского на А..." at bounding box center [232, 263] width 65 height 23
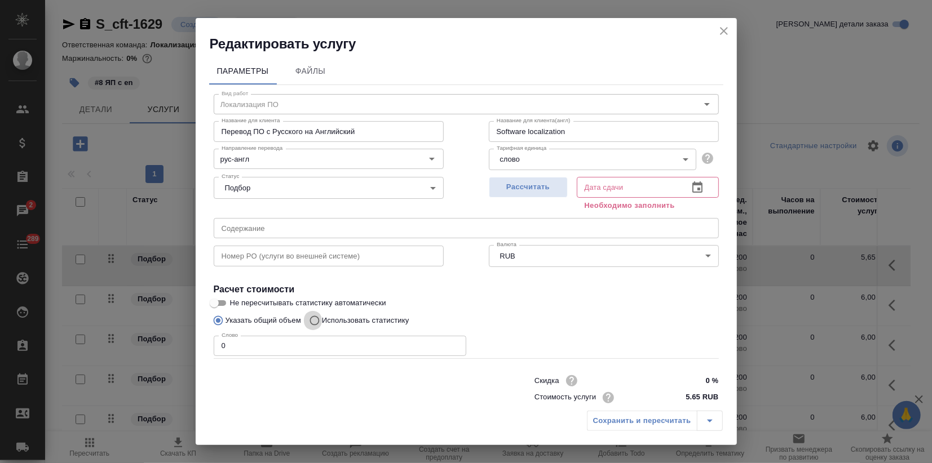
drag, startPoint x: 313, startPoint y: 317, endPoint x: 434, endPoint y: 269, distance: 130.5
click at [313, 317] on input "Использовать статистику" at bounding box center [313, 320] width 18 height 21
radio input "true"
radio input "false"
click at [518, 191] on span "Рассчитать" at bounding box center [528, 187] width 67 height 13
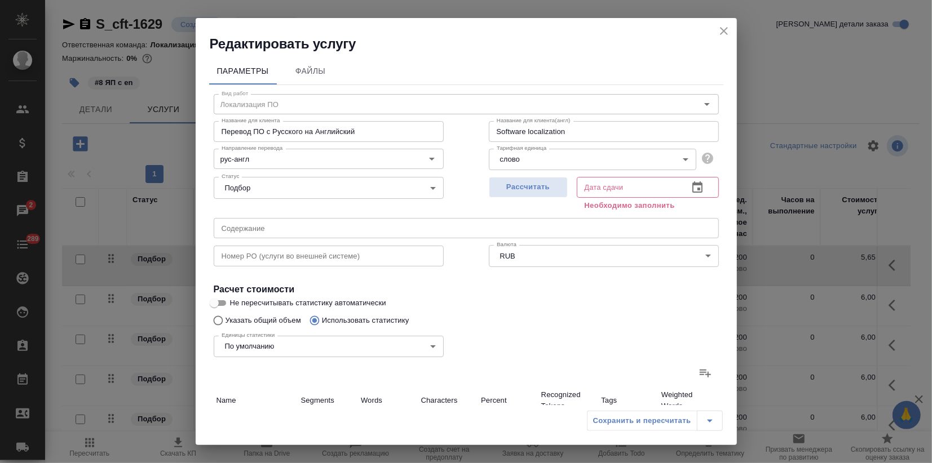
type input "02.10.2025 15:54"
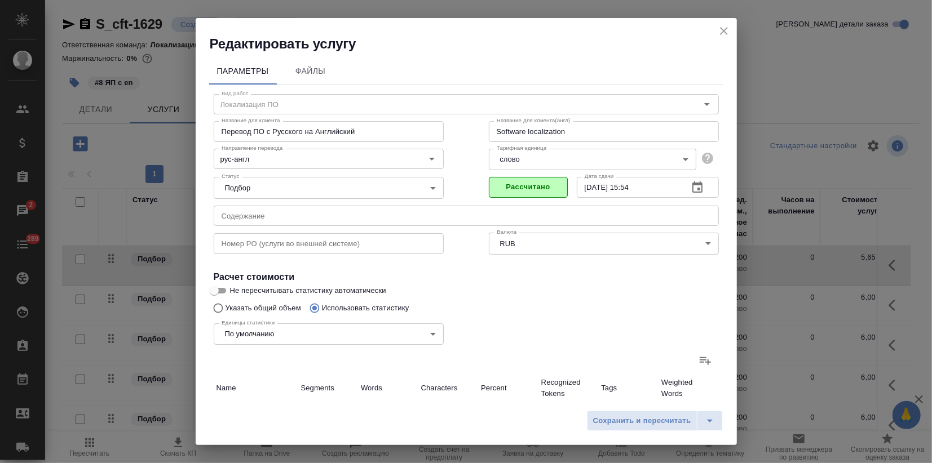
click at [698, 366] on icon at bounding box center [705, 361] width 14 height 14
click at [0, 0] on input "file" at bounding box center [0, 0] width 0 height 0
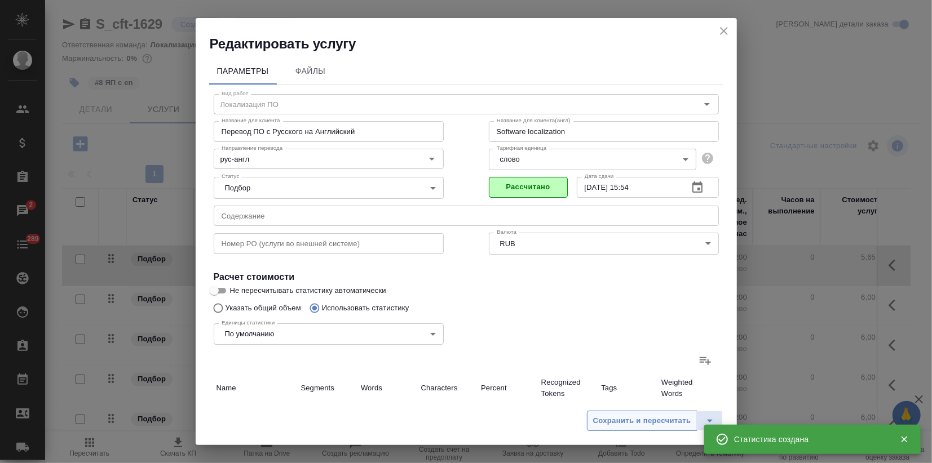
type input "1"
type input "11"
type input "74"
type input "1"
type input "5"
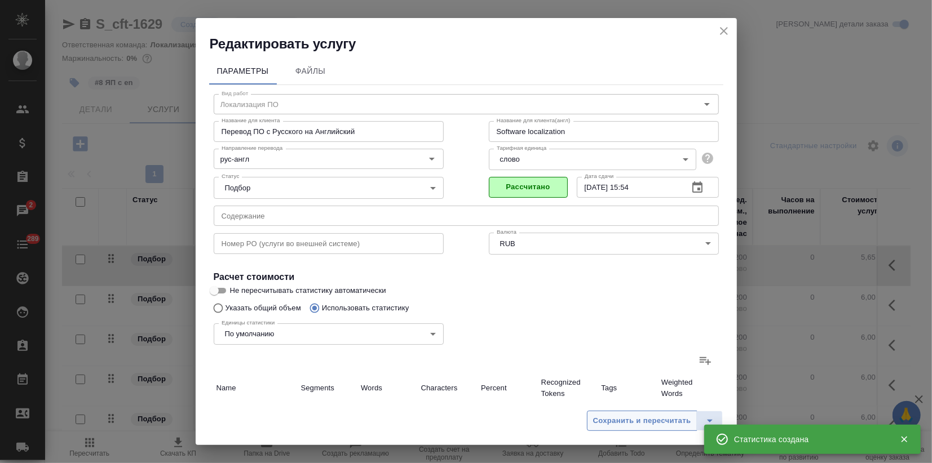
type input "29"
type input "15"
type input "109"
type input "720"
type input "17"
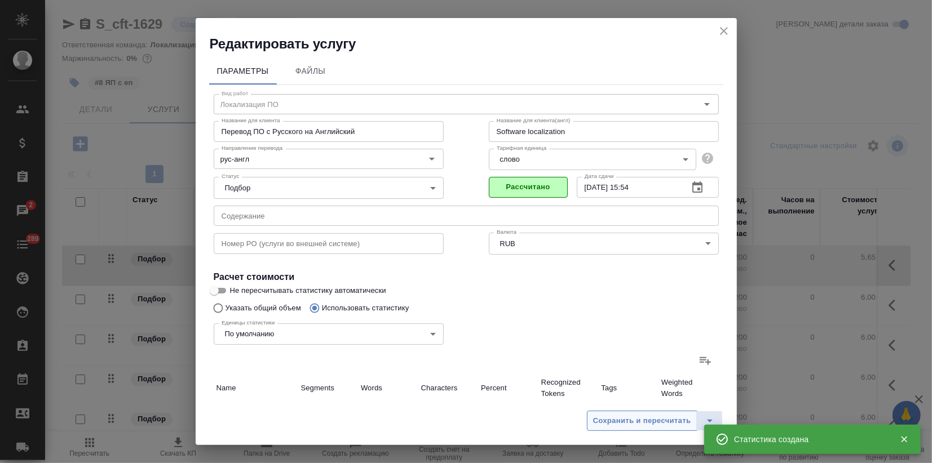
type input "125"
type input "823"
type input "17"
type input "125"
type input "823"
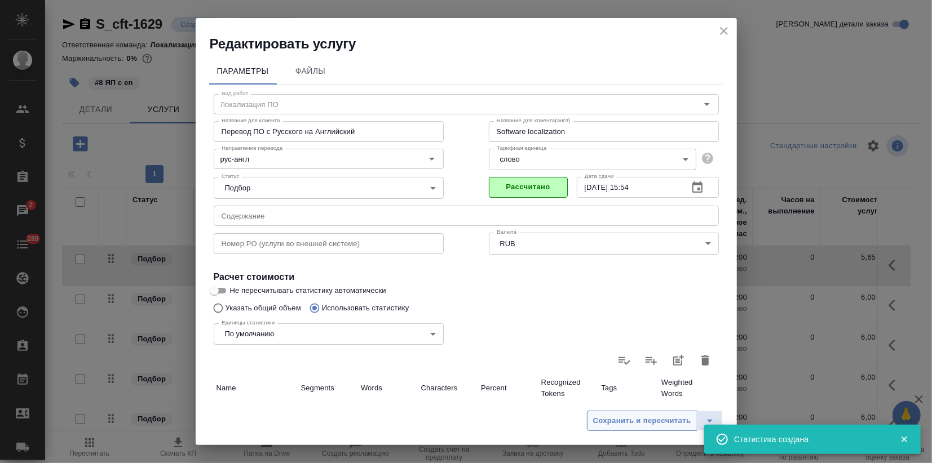
click at [654, 424] on span "Сохранить и пересчитать" at bounding box center [642, 421] width 98 height 13
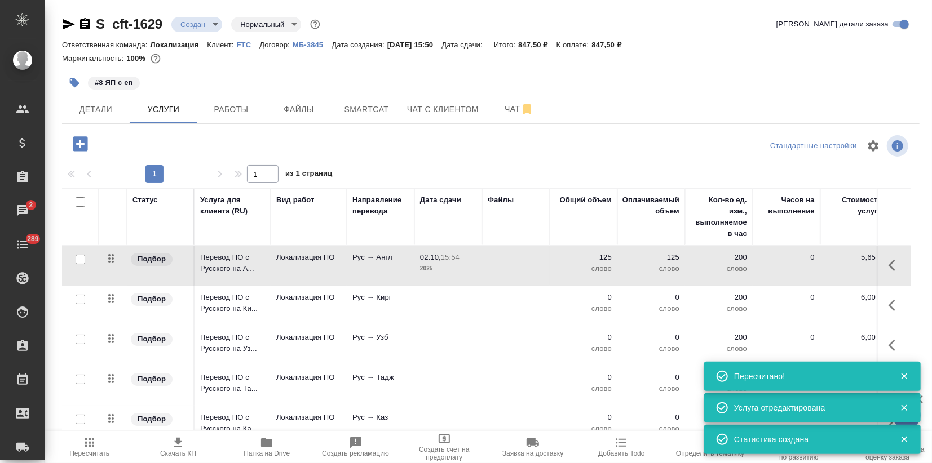
click at [351, 320] on td "Рус → Кирг" at bounding box center [381, 305] width 68 height 39
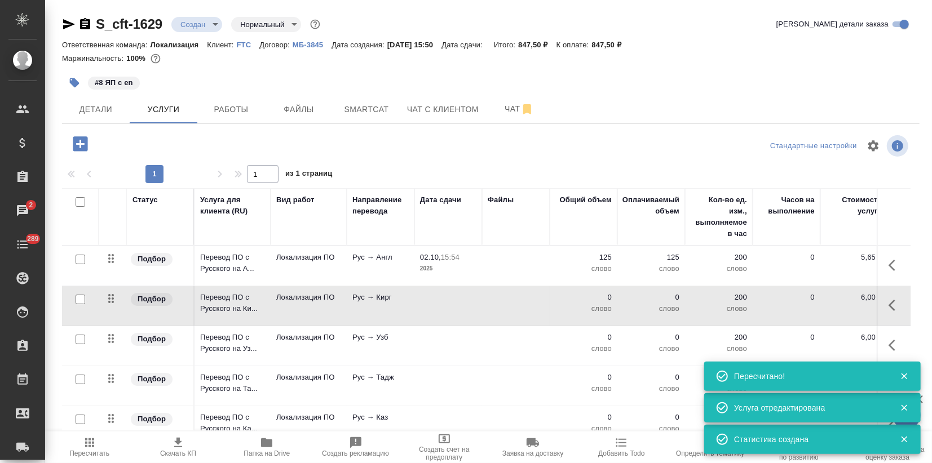
click at [351, 320] on td "Рус → Кирг" at bounding box center [381, 305] width 68 height 39
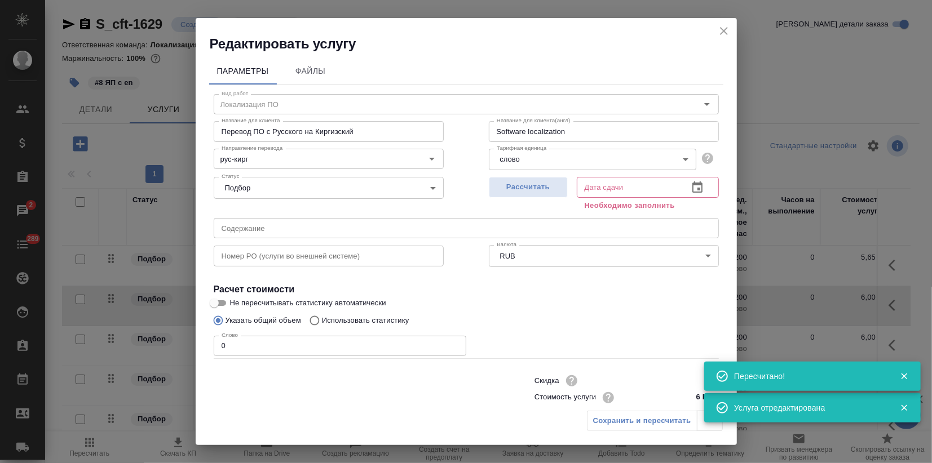
click at [355, 316] on p "Использовать статистику" at bounding box center [365, 320] width 87 height 11
click at [322, 316] on input "Использовать статистику" at bounding box center [313, 320] width 18 height 21
radio input "true"
radio input "false"
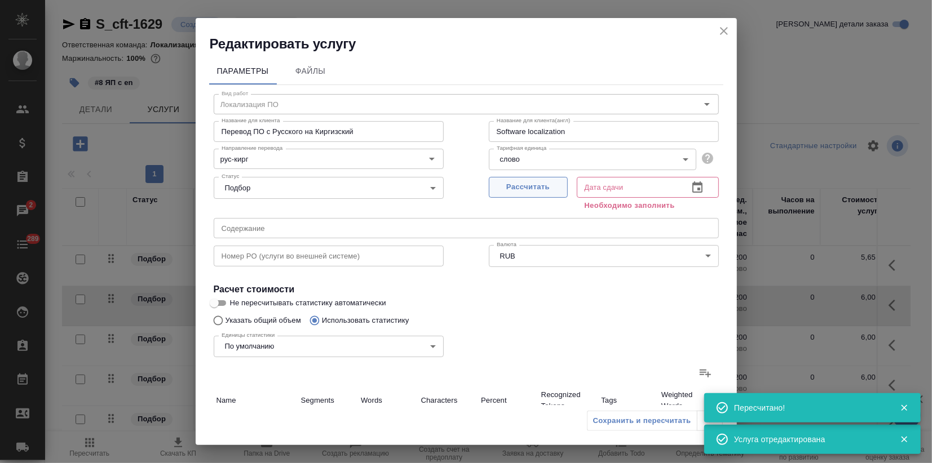
click at [505, 194] on button "Рассчитать" at bounding box center [528, 187] width 79 height 21
type input "02.10.2025 15:54"
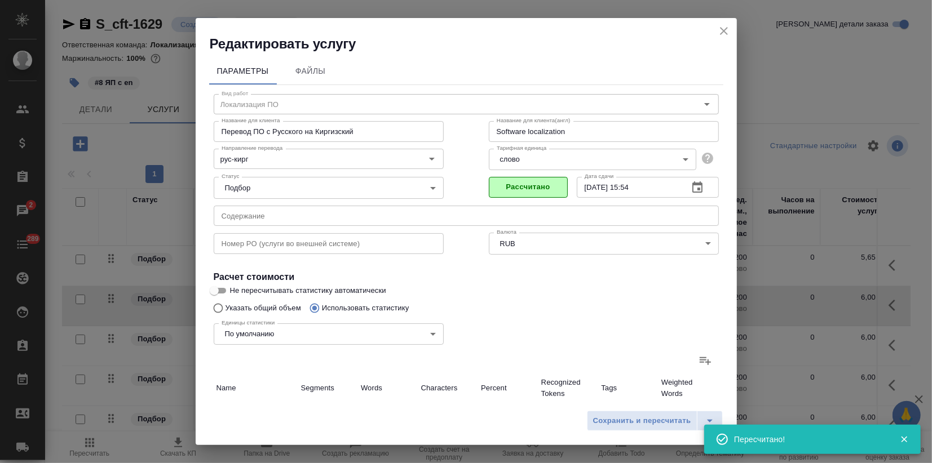
click at [699, 362] on icon at bounding box center [704, 361] width 11 height 8
click at [0, 0] on input "file" at bounding box center [0, 0] width 0 height 0
type input "7"
type input "22"
type input "143"
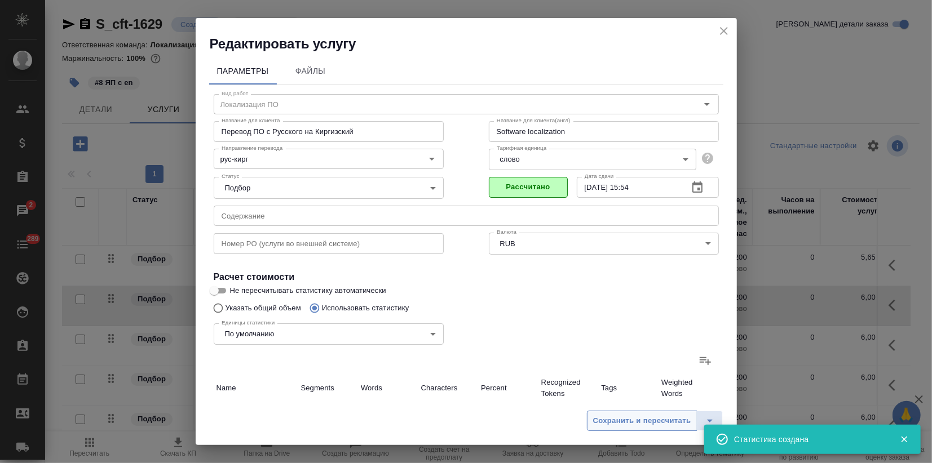
type input "1"
type input "2"
type input "13"
type input "1"
type input "5"
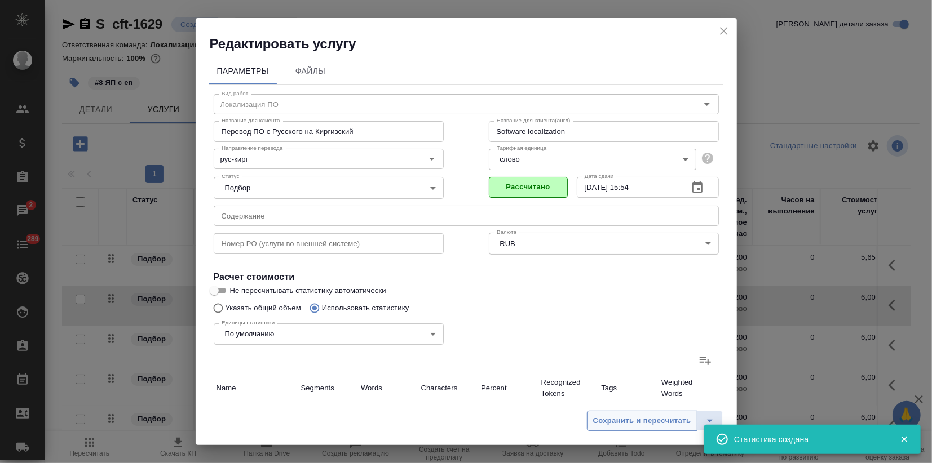
type input "44"
type input "1"
type input "12"
type input "94"
type input "7"
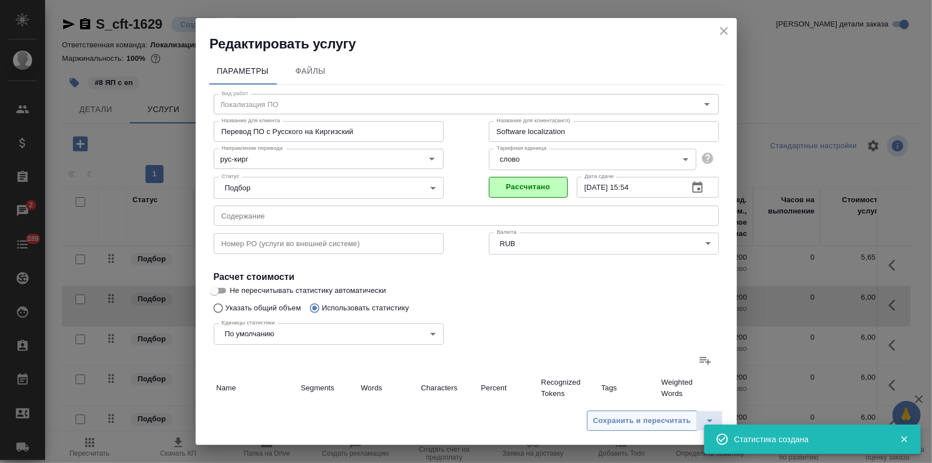
type input "84"
type input "529"
type input "17"
type input "125"
type input "823"
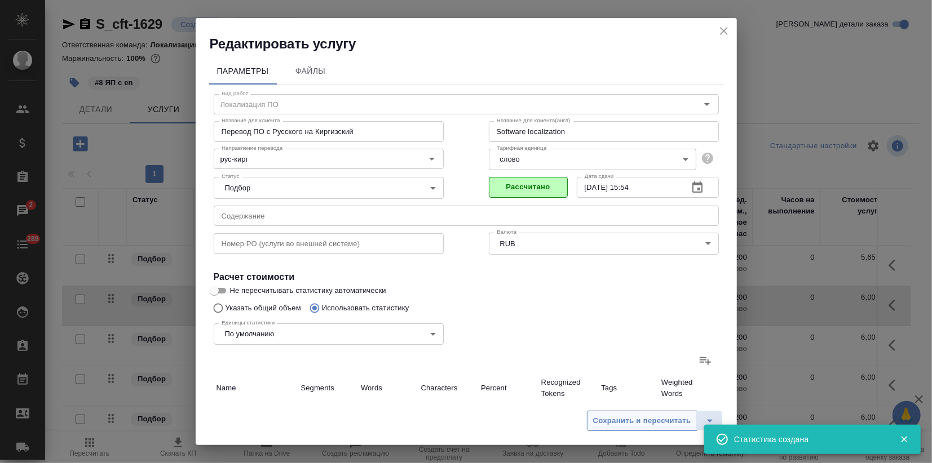
type input "17"
type input "125"
type input "823"
click at [630, 423] on span "Сохранить и пересчитать" at bounding box center [642, 421] width 98 height 13
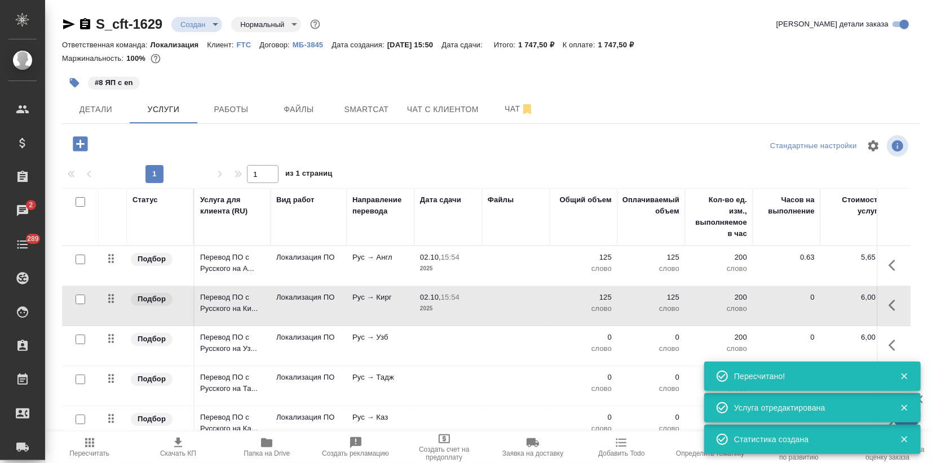
click at [384, 348] on td "Рус → Узб" at bounding box center [381, 345] width 68 height 39
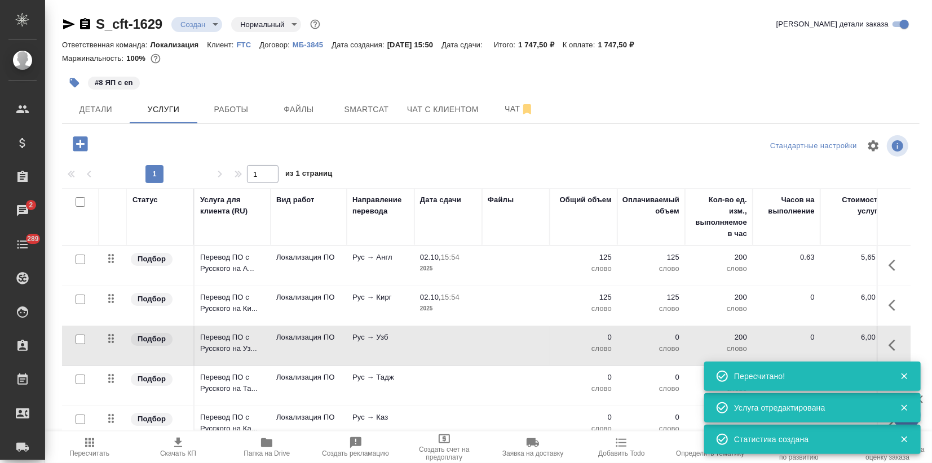
click at [384, 348] on td "Рус → Узб" at bounding box center [381, 345] width 68 height 39
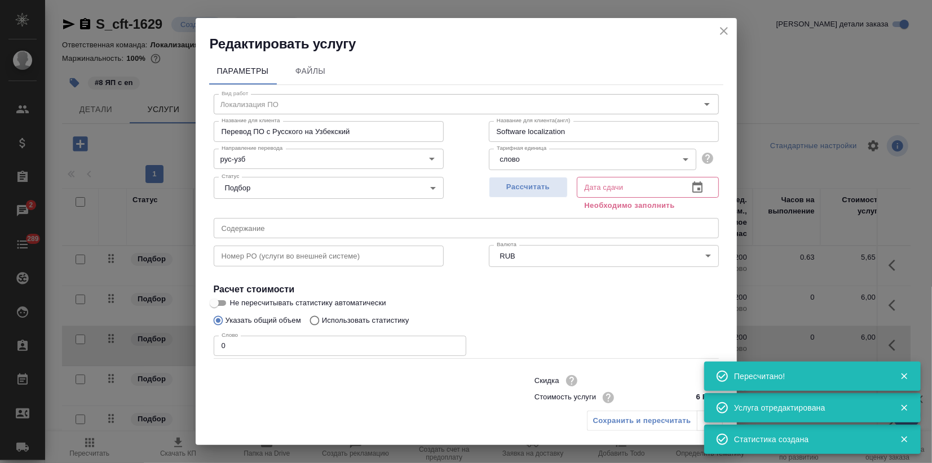
click at [359, 320] on p "Использовать статистику" at bounding box center [365, 320] width 87 height 11
click at [322, 320] on input "Использовать статистику" at bounding box center [313, 320] width 18 height 21
radio input "true"
radio input "false"
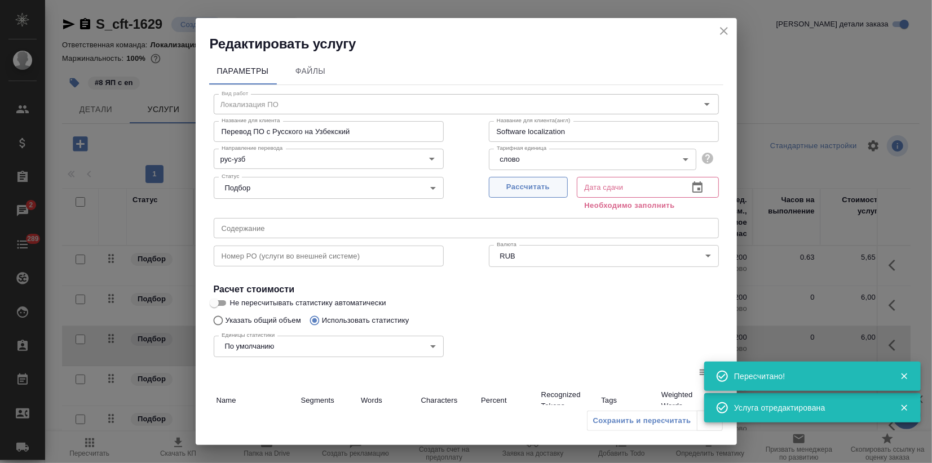
click at [518, 187] on span "Рассчитать" at bounding box center [528, 187] width 67 height 13
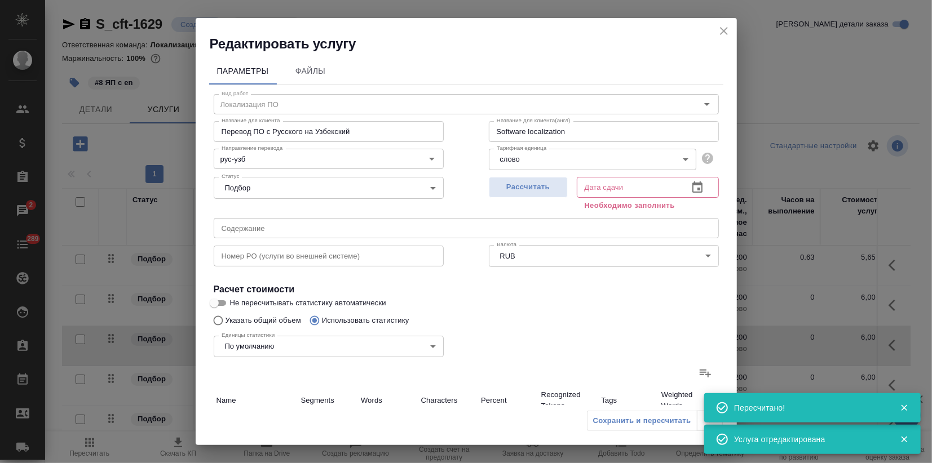
type input "02.10.2025 15:55"
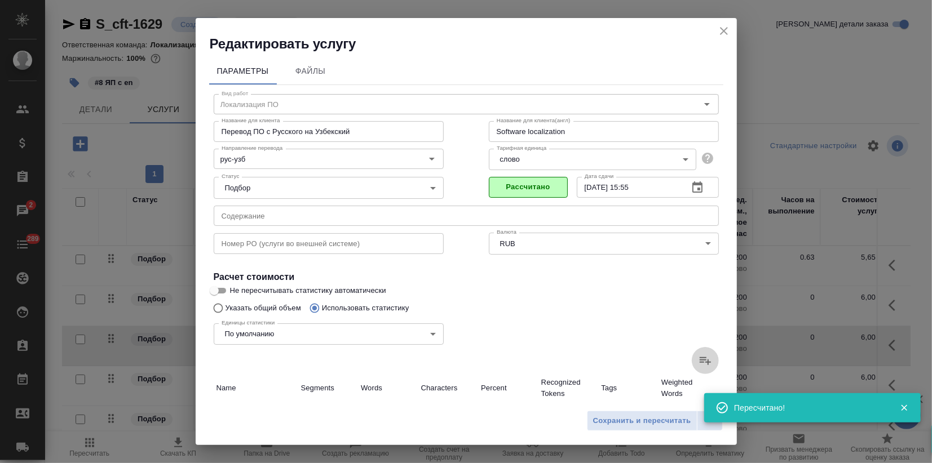
click at [699, 370] on label at bounding box center [705, 360] width 27 height 27
click at [0, 0] on input "file" at bounding box center [0, 0] width 0 height 0
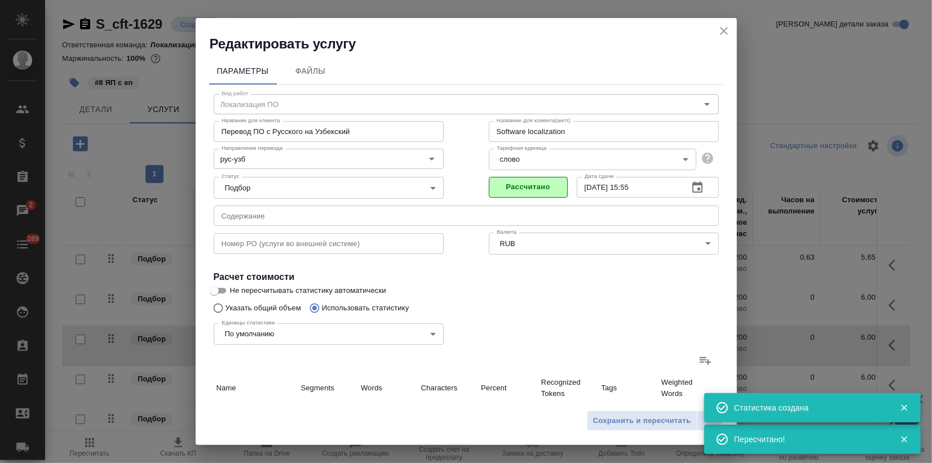
type input "7"
type input "22"
type input "143"
type input "1"
type input "2"
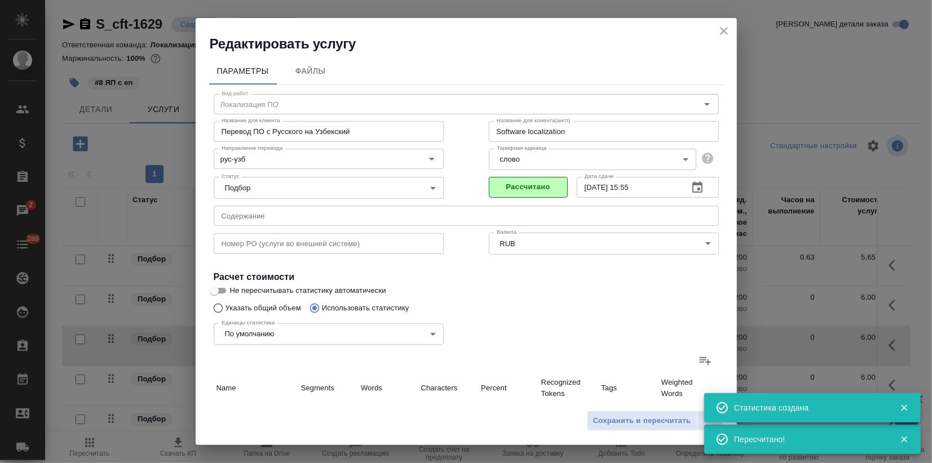
type input "13"
type input "2"
type input "13"
type input "91"
type input "1"
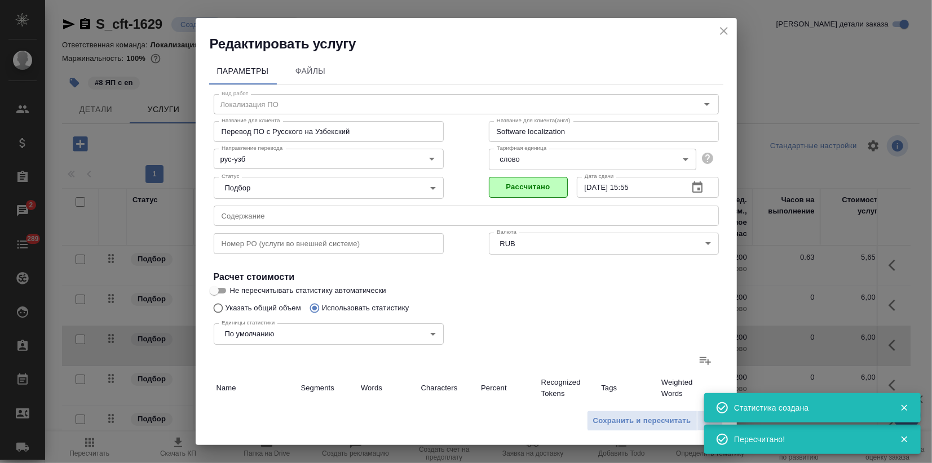
type input "12"
type input "94"
type input "6"
type input "76"
type input "482"
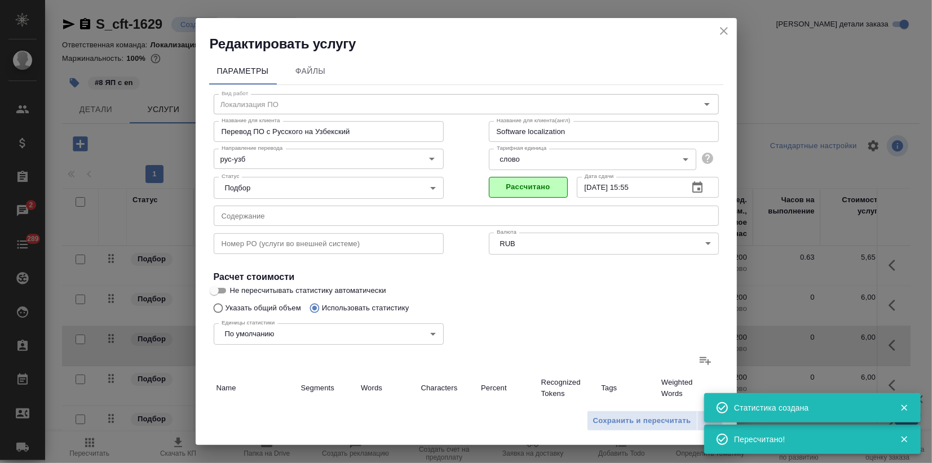
type input "17"
type input "125"
type input "823"
type input "17"
type input "125"
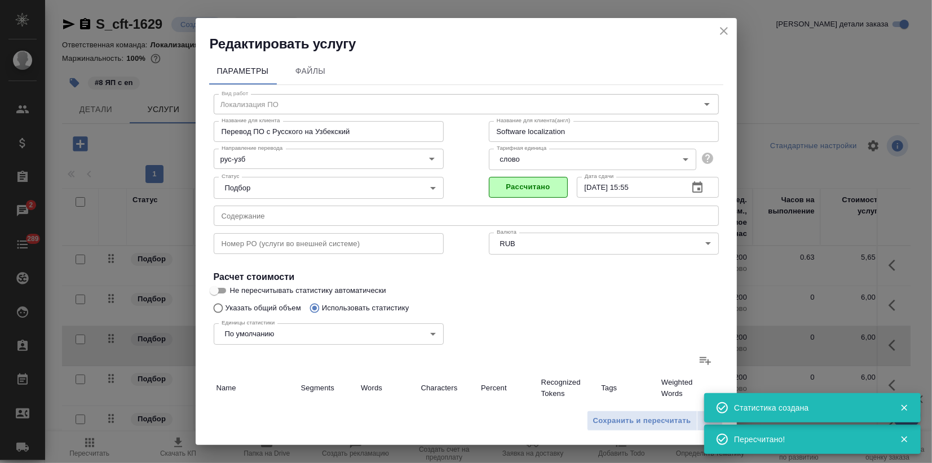
type input "823"
click at [608, 416] on span "Сохранить и пересчитать" at bounding box center [642, 421] width 98 height 13
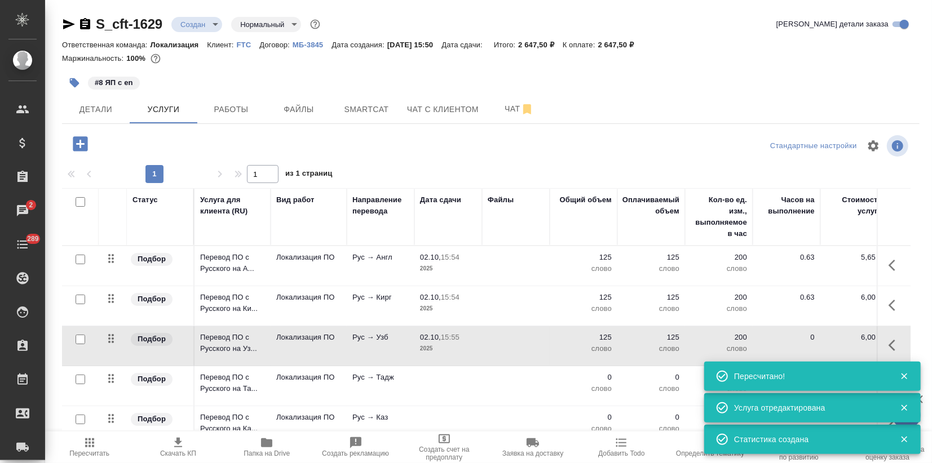
click at [473, 388] on td at bounding box center [448, 385] width 68 height 39
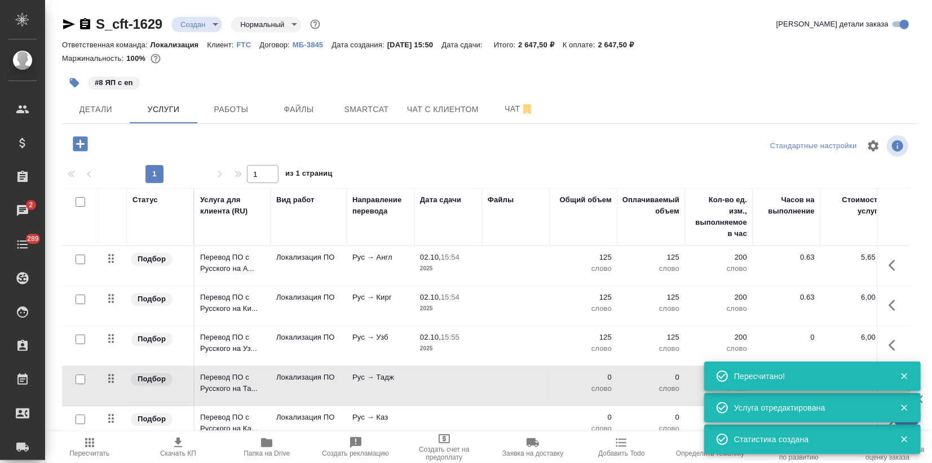
click at [473, 388] on td at bounding box center [448, 385] width 68 height 39
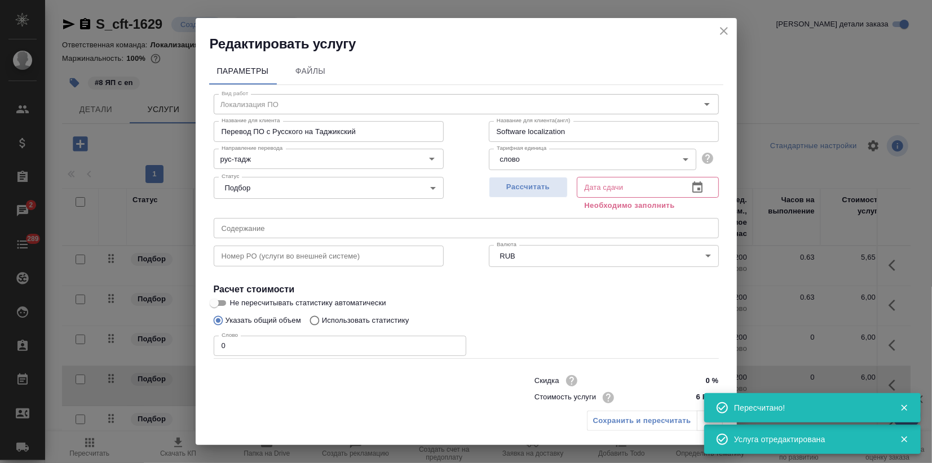
drag, startPoint x: 333, startPoint y: 318, endPoint x: 414, endPoint y: 265, distance: 97.2
click at [337, 318] on p "Использовать статистику" at bounding box center [365, 320] width 87 height 11
click at [529, 175] on div "Рассчитать" at bounding box center [528, 192] width 79 height 41
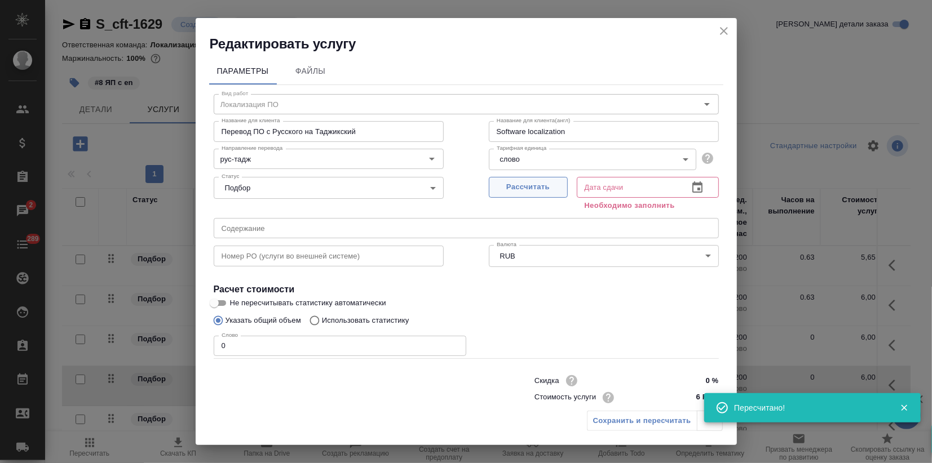
click at [519, 188] on span "Рассчитать" at bounding box center [528, 187] width 67 height 13
type input "02.10.2025 15:55"
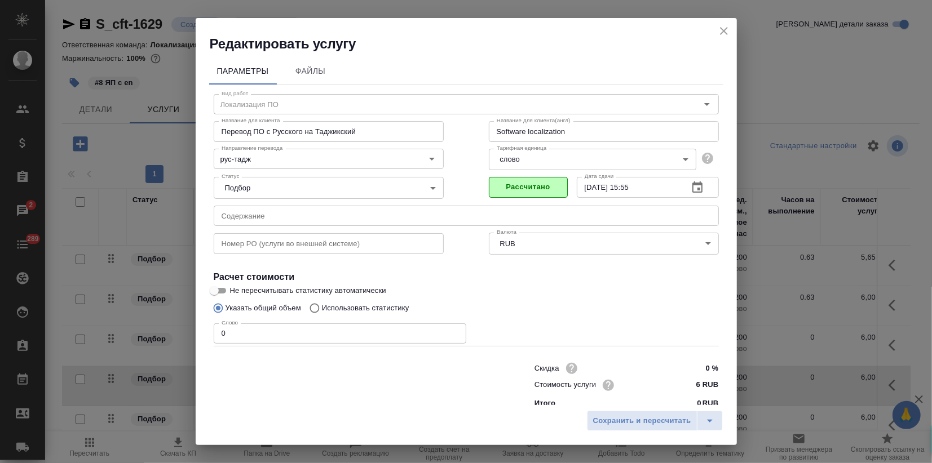
click at [397, 307] on p "Использовать статистику" at bounding box center [365, 308] width 87 height 11
click at [322, 307] on input "Использовать статистику" at bounding box center [313, 308] width 18 height 21
radio input "true"
radio input "false"
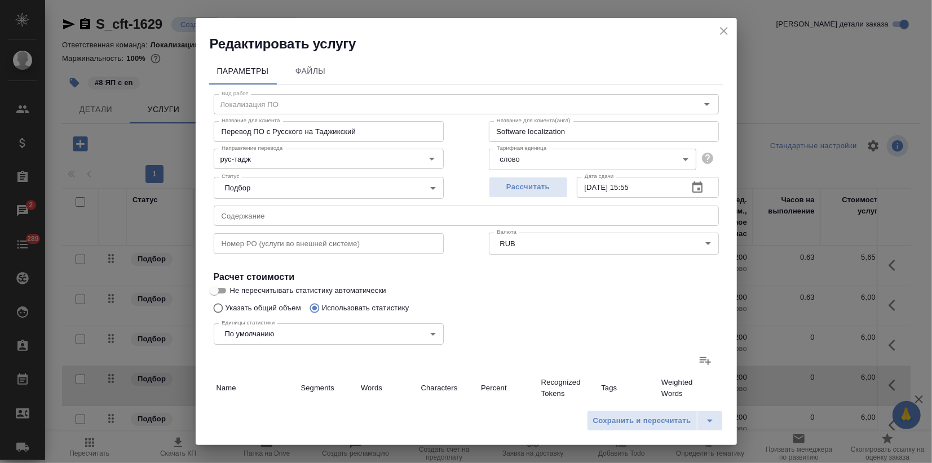
click at [698, 366] on icon at bounding box center [705, 361] width 14 height 14
click at [0, 0] on input "file" at bounding box center [0, 0] width 0 height 0
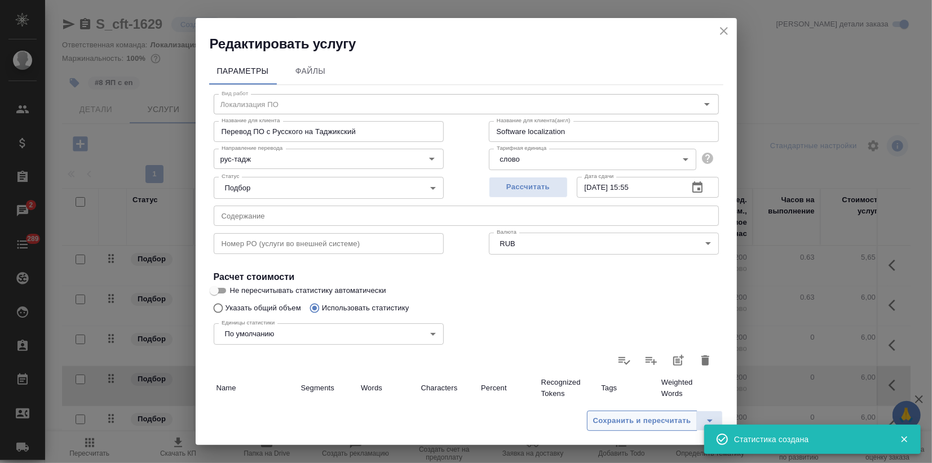
type input "7"
type input "22"
type input "143"
type input "1"
type input "2"
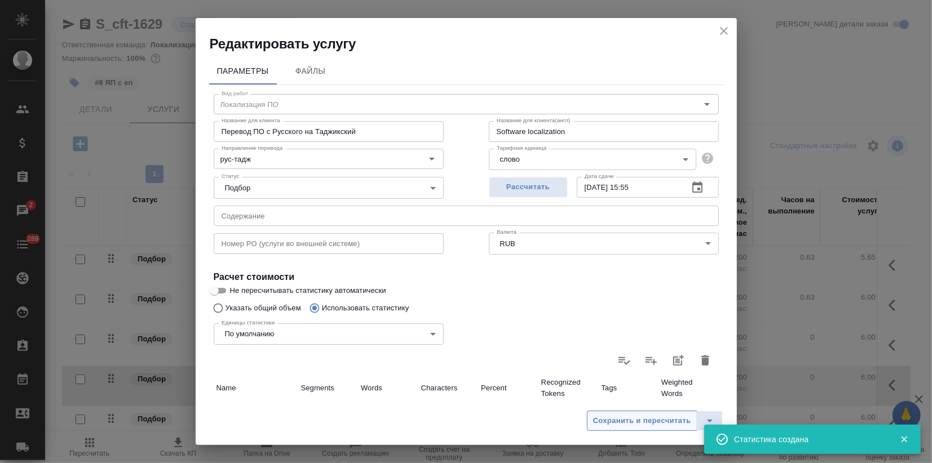
type input "13"
type input "1"
type input "5"
type input "44"
type input "1"
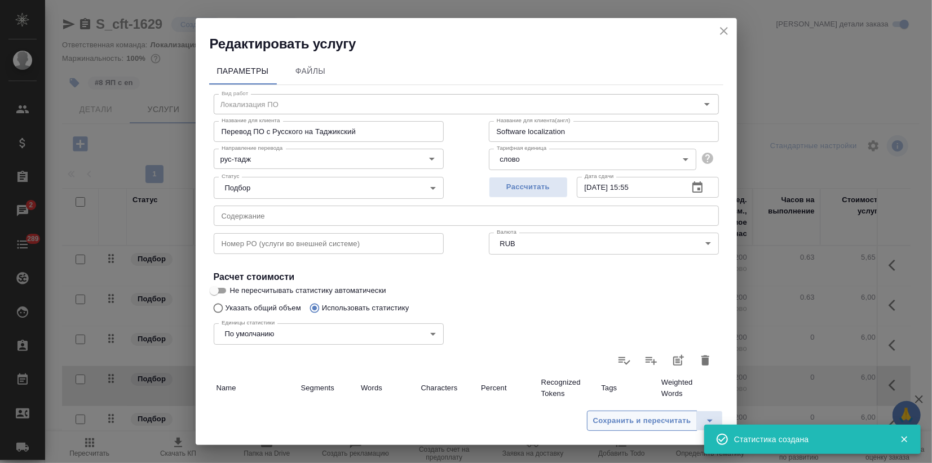
type input "12"
type input "94"
type input "7"
type input "84"
type input "529"
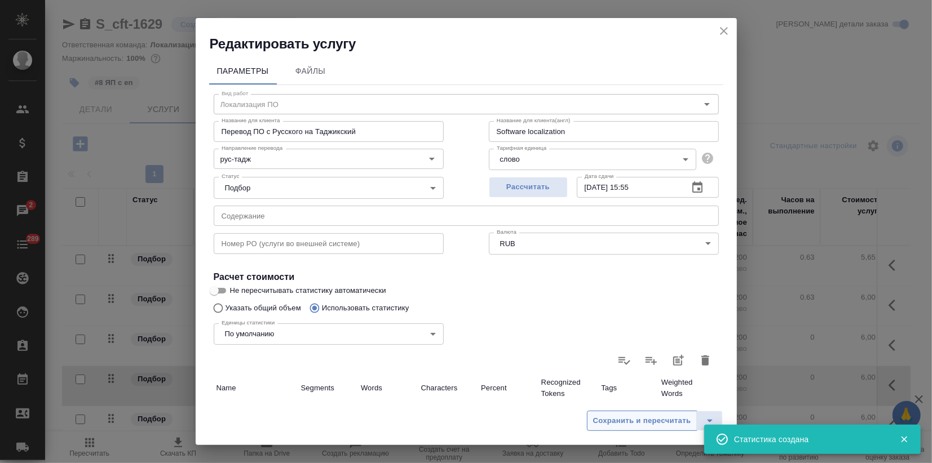
type input "17"
type input "125"
type input "823"
type input "17"
type input "125"
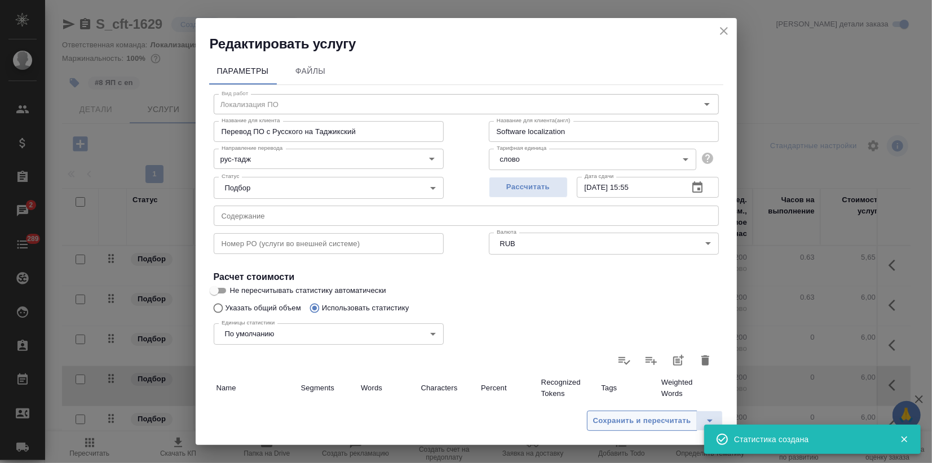
type input "823"
click at [627, 422] on span "Сохранить и пересчитать" at bounding box center [642, 421] width 98 height 13
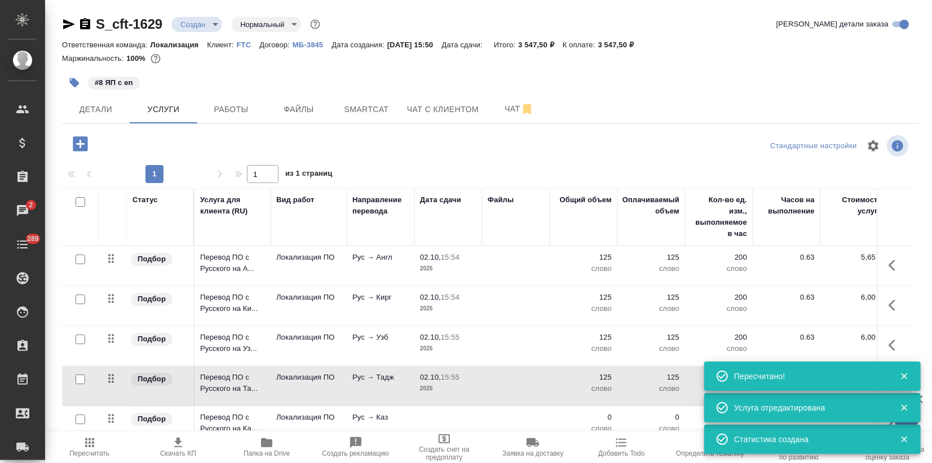
scroll to position [125, 0]
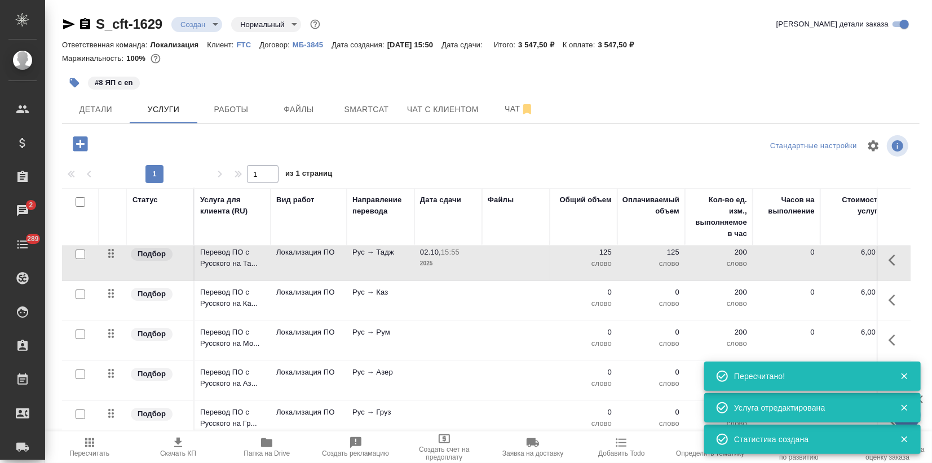
click at [428, 297] on td at bounding box center [448, 300] width 68 height 39
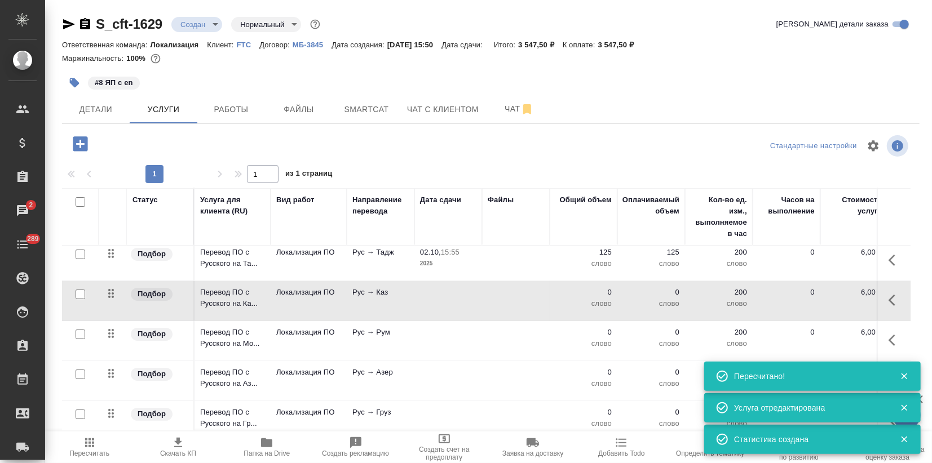
click at [428, 297] on td at bounding box center [448, 300] width 68 height 39
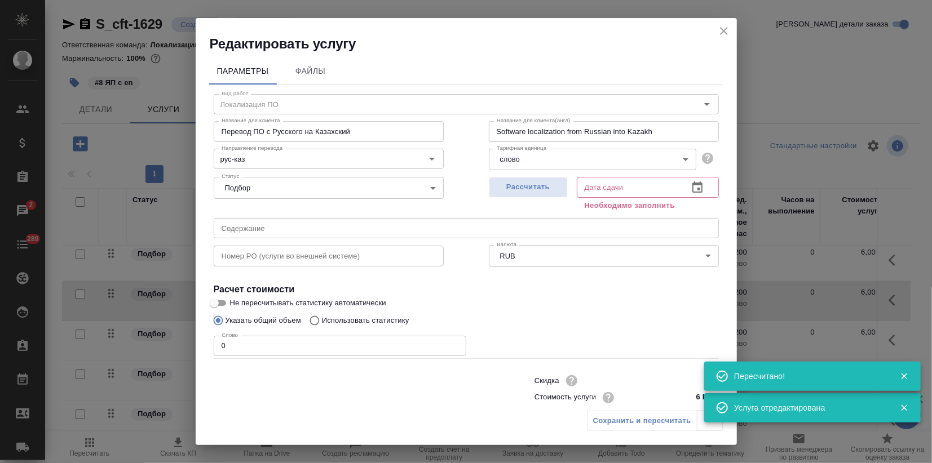
click at [386, 314] on label "Использовать статистику" at bounding box center [356, 320] width 105 height 21
click at [322, 314] on input "Использовать статистику" at bounding box center [313, 320] width 18 height 21
radio input "true"
radio input "false"
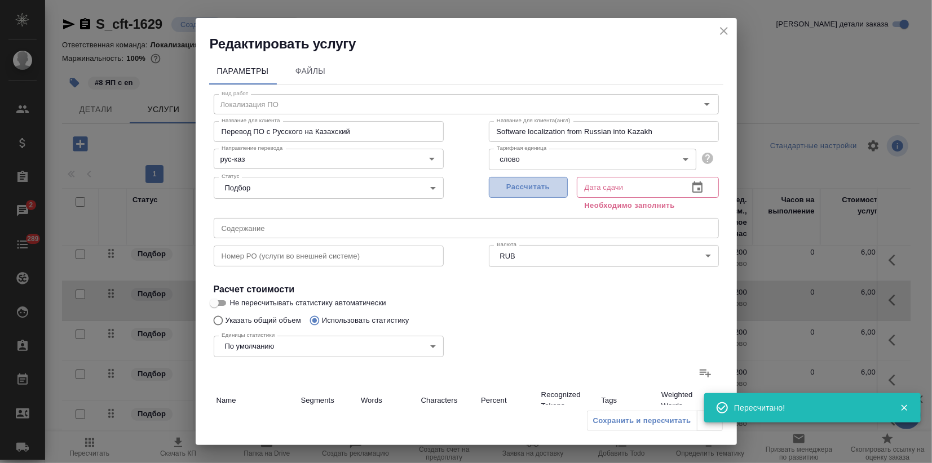
click at [519, 189] on span "Рассчитать" at bounding box center [528, 187] width 67 height 13
type input "02.10.2025 15:55"
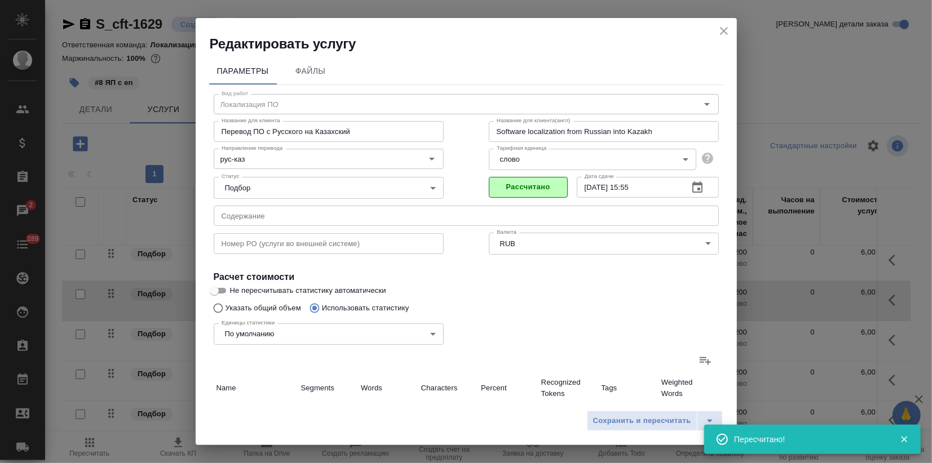
click at [698, 359] on icon at bounding box center [705, 361] width 14 height 14
click at [0, 0] on input "file" at bounding box center [0, 0] width 0 height 0
type input "7"
type input "22"
type input "143"
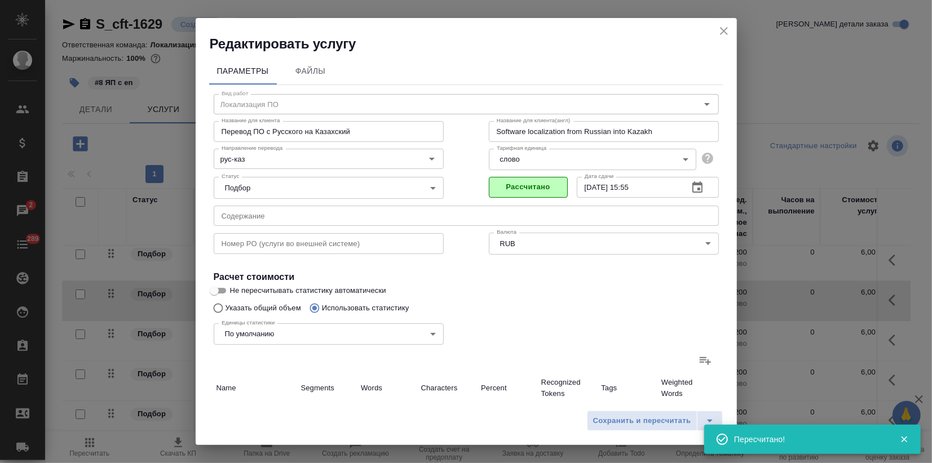
type input "1"
type input "2"
type input "13"
type input "1"
type input "5"
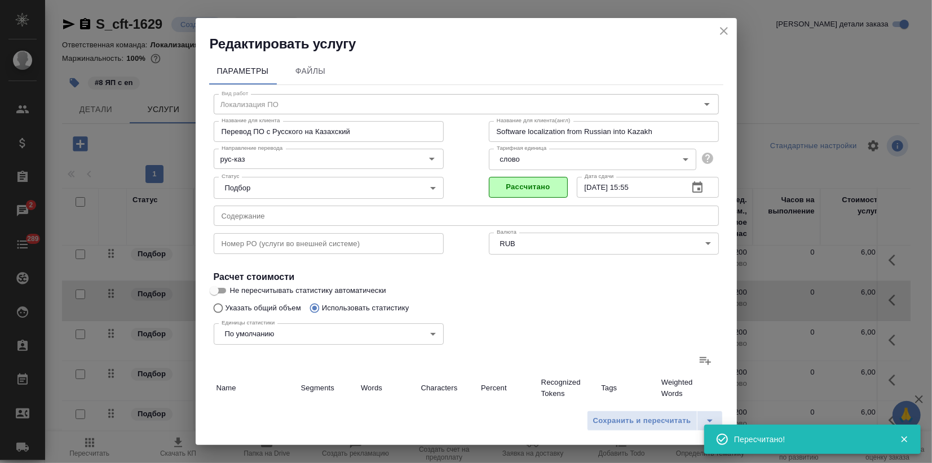
type input "44"
type input "1"
type input "12"
type input "94"
type input "7"
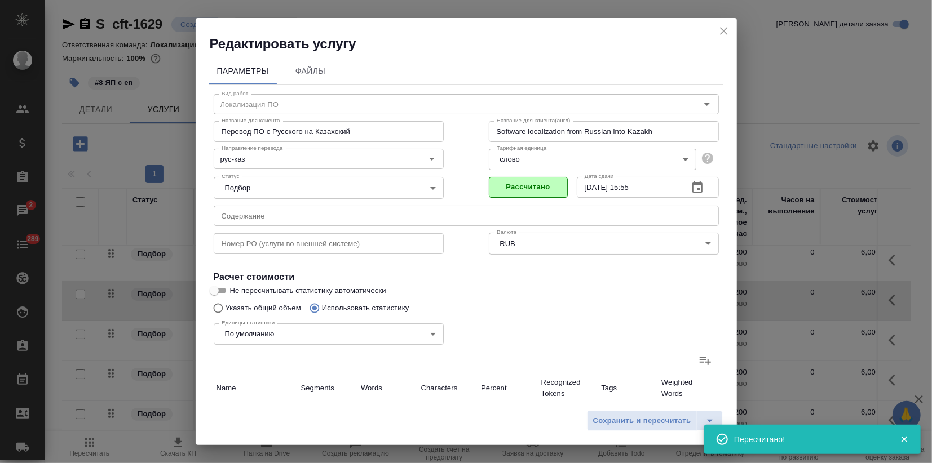
type input "84"
type input "529"
type input "17"
type input "125"
type input "823"
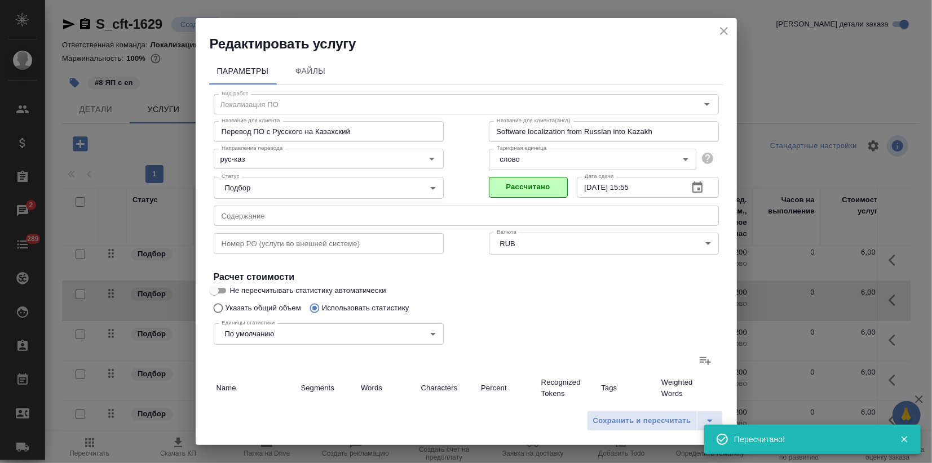
type input "17"
type input "125"
type input "823"
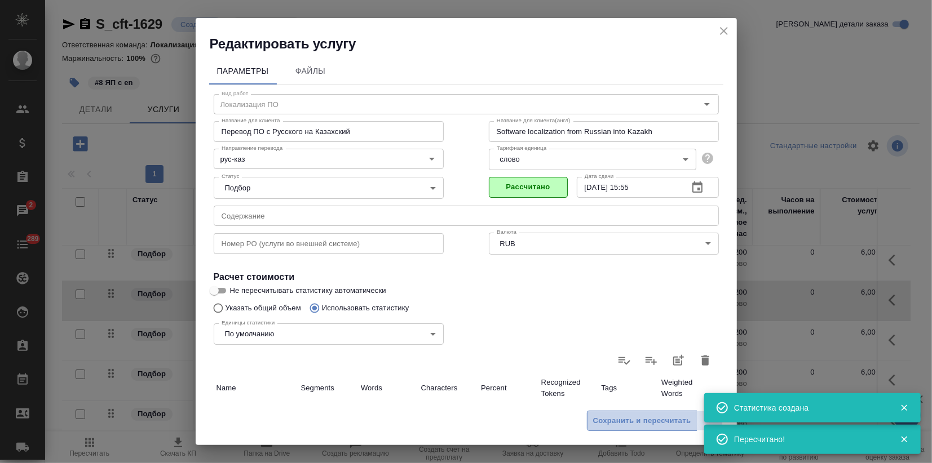
click at [604, 419] on span "Сохранить и пересчитать" at bounding box center [642, 421] width 98 height 13
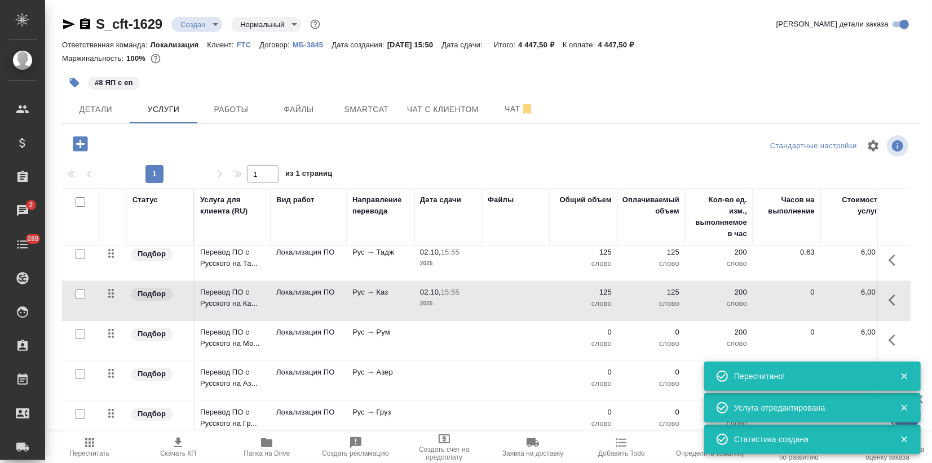
click at [470, 333] on td at bounding box center [448, 340] width 68 height 39
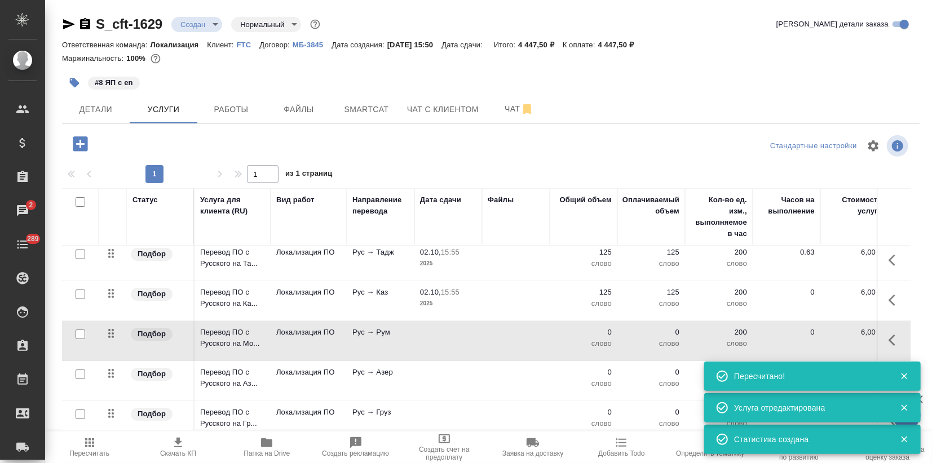
click at [470, 333] on td at bounding box center [448, 340] width 68 height 39
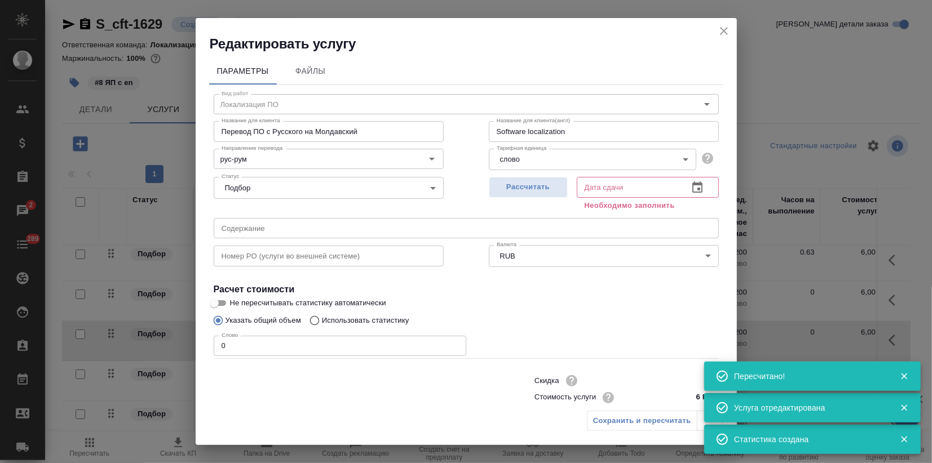
click at [370, 320] on p "Использовать статистику" at bounding box center [365, 320] width 87 height 11
click at [322, 320] on input "Использовать статистику" at bounding box center [313, 320] width 18 height 21
radio input "true"
radio input "false"
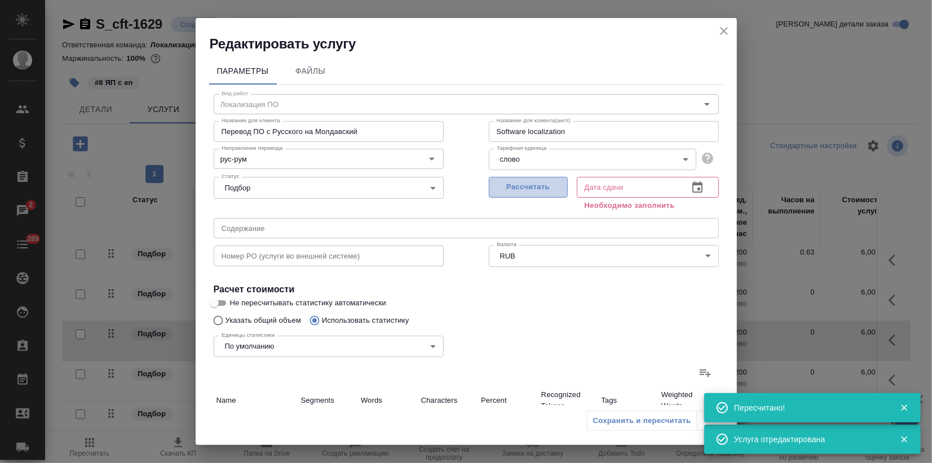
click at [534, 191] on span "Рассчитать" at bounding box center [528, 187] width 67 height 13
type input "02.10.2025 15:55"
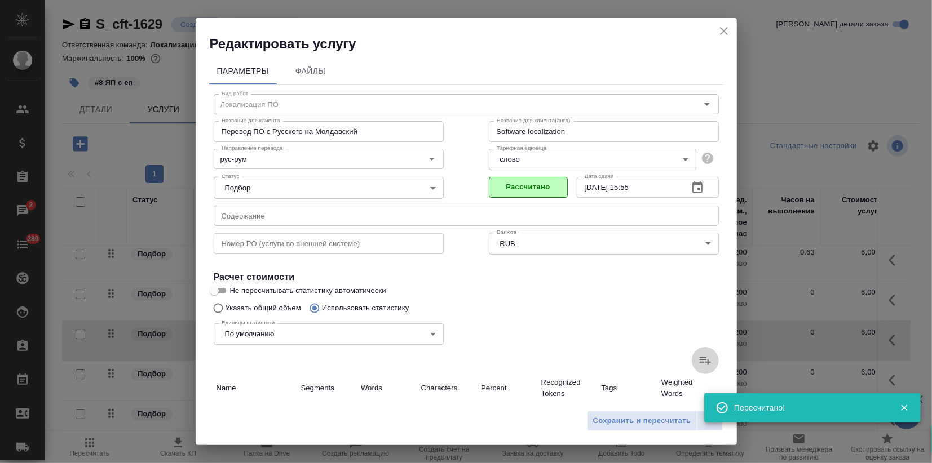
click at [698, 356] on icon at bounding box center [705, 361] width 14 height 14
click at [0, 0] on input "file" at bounding box center [0, 0] width 0 height 0
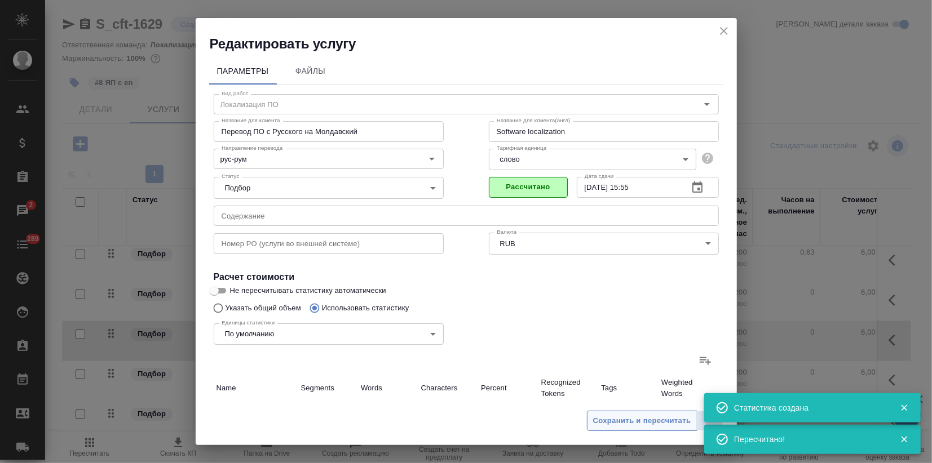
type input "7"
type input "22"
type input "143"
type input "1"
type input "2"
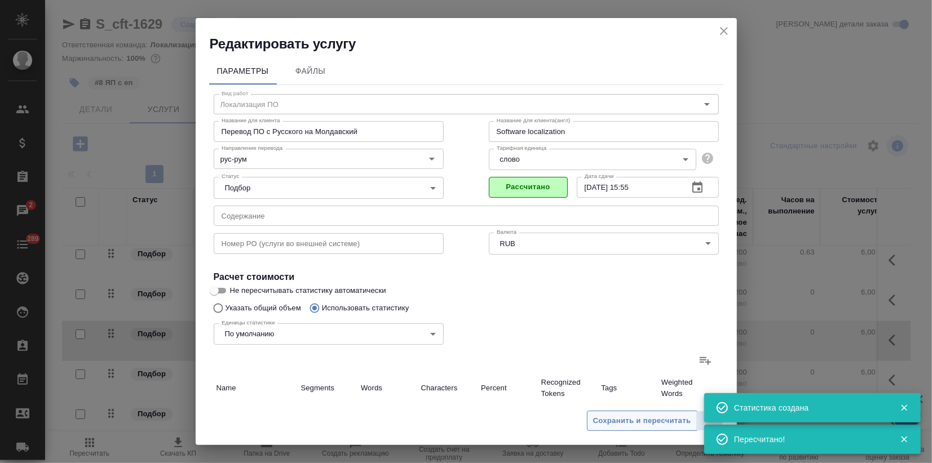
type input "13"
type input "1"
type input "5"
type input "44"
type input "1"
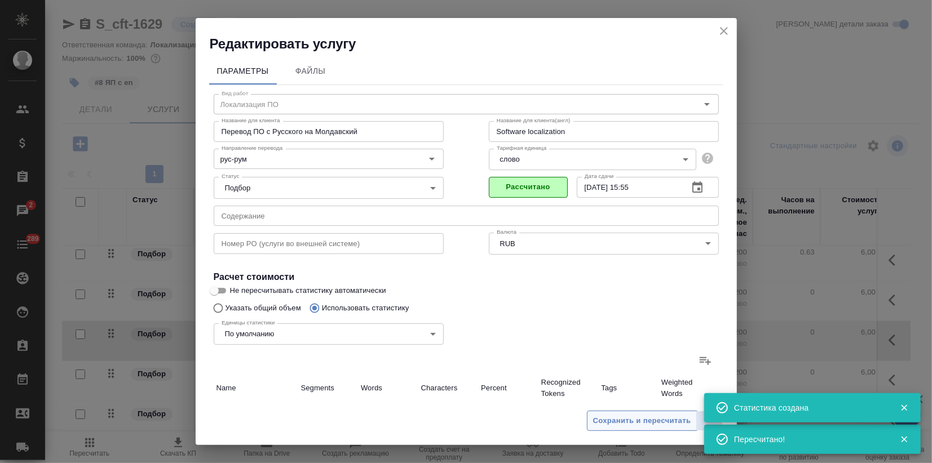
type input "12"
type input "94"
type input "7"
type input "84"
type input "529"
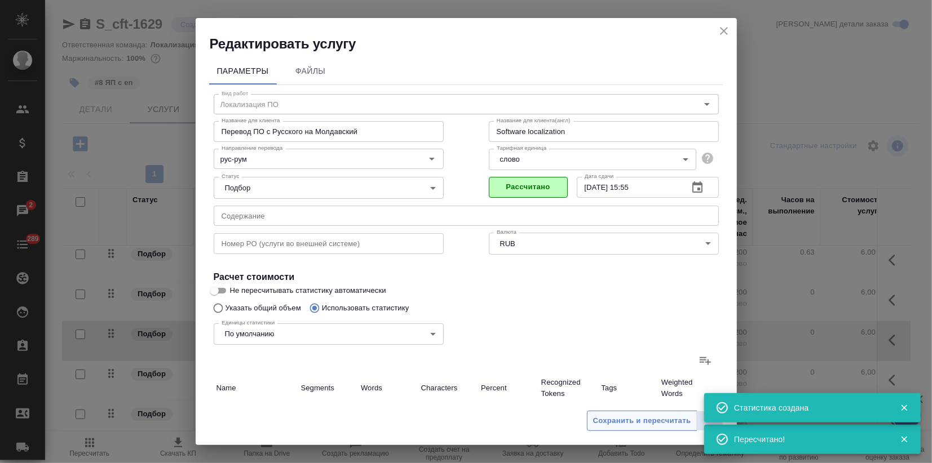
type input "17"
type input "125"
type input "823"
type input "17"
type input "125"
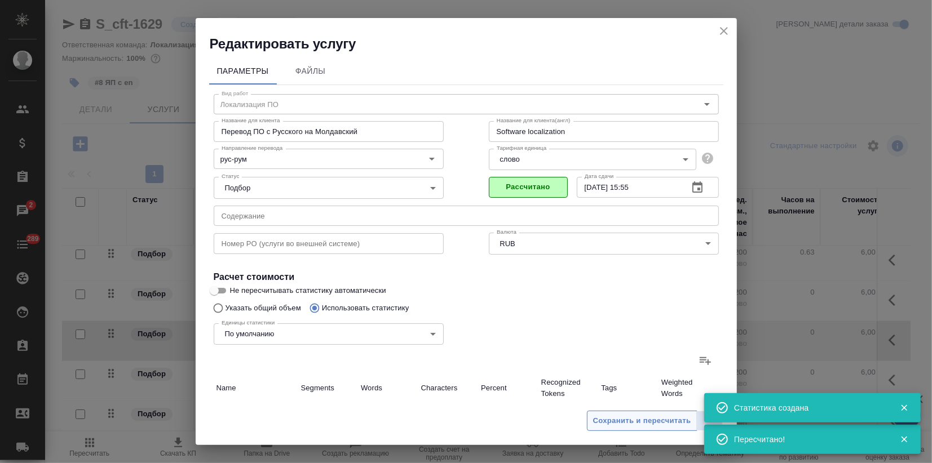
type input "823"
click at [647, 418] on span "Сохранить и пересчитать" at bounding box center [642, 421] width 98 height 13
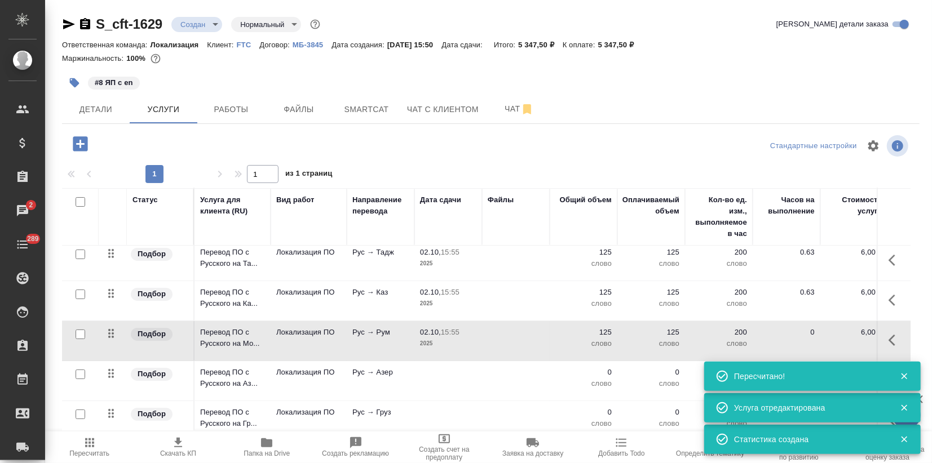
scroll to position [144, 0]
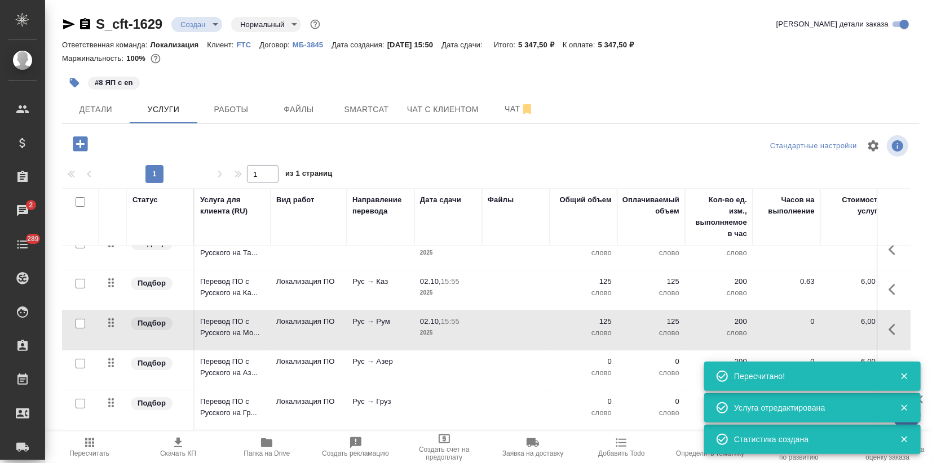
click at [476, 357] on td at bounding box center [448, 370] width 68 height 39
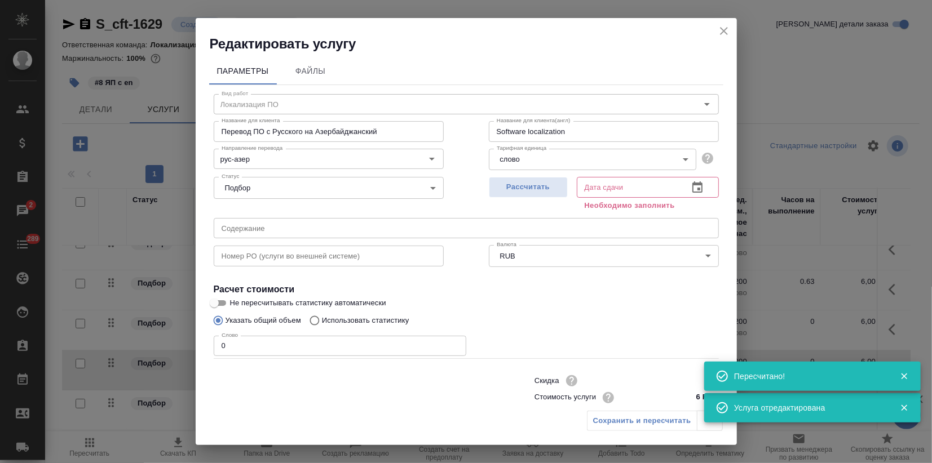
click at [356, 317] on p "Использовать статистику" at bounding box center [365, 320] width 87 height 11
click at [322, 317] on input "Использовать статистику" at bounding box center [313, 320] width 18 height 21
radio input "true"
radio input "false"
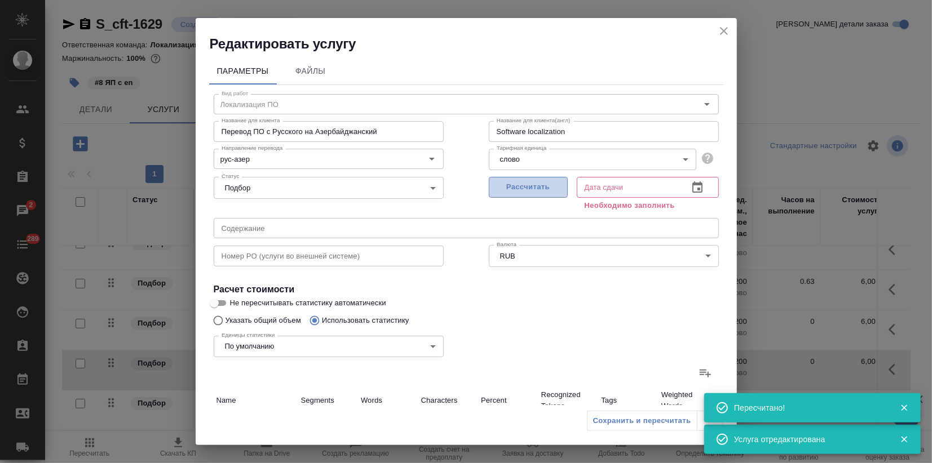
click at [524, 191] on span "Рассчитать" at bounding box center [528, 187] width 67 height 13
type input "02.10.2025 15:55"
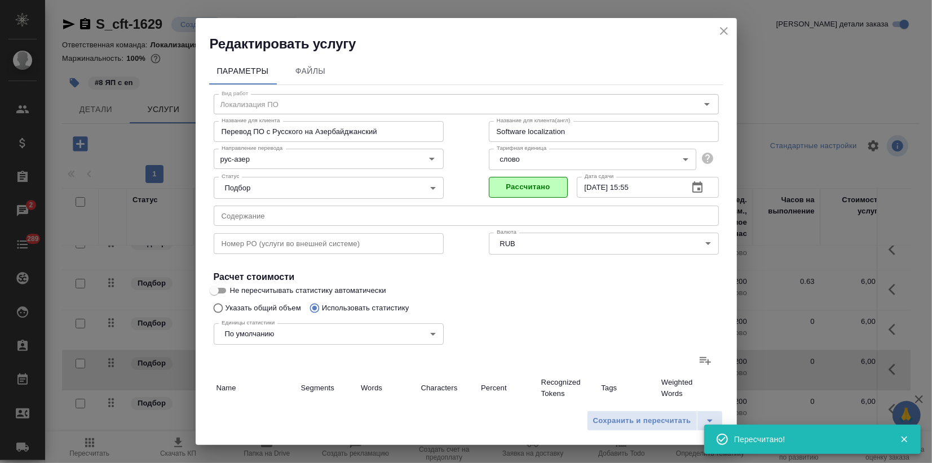
click at [700, 361] on icon at bounding box center [705, 361] width 14 height 14
click at [0, 0] on input "file" at bounding box center [0, 0] width 0 height 0
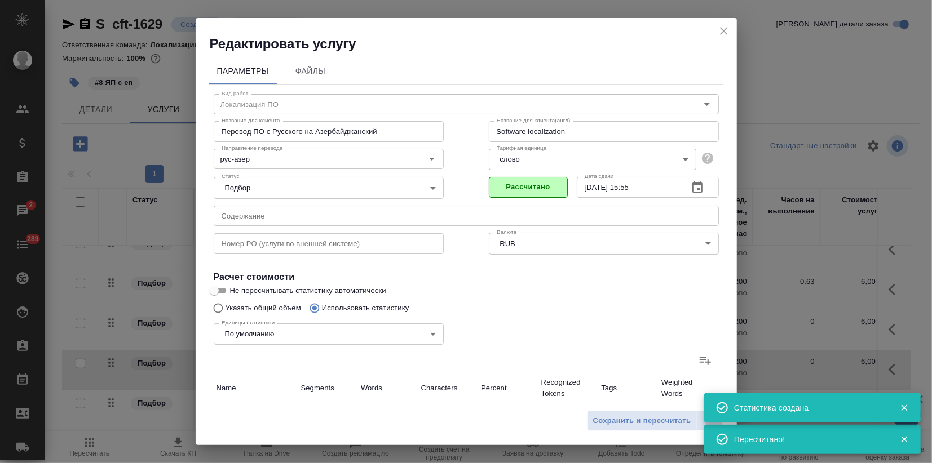
type input "7"
type input "22"
type input "143"
type input "1"
type input "2"
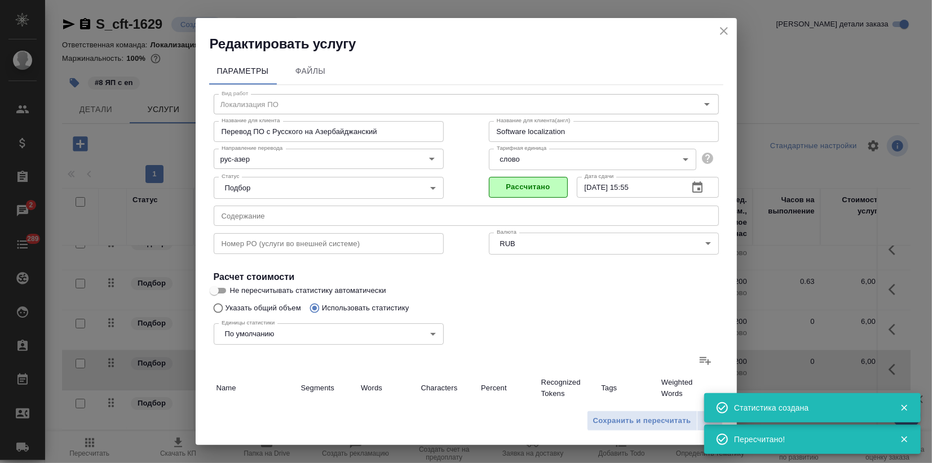
type input "13"
type input "1"
type input "5"
type input "44"
type input "1"
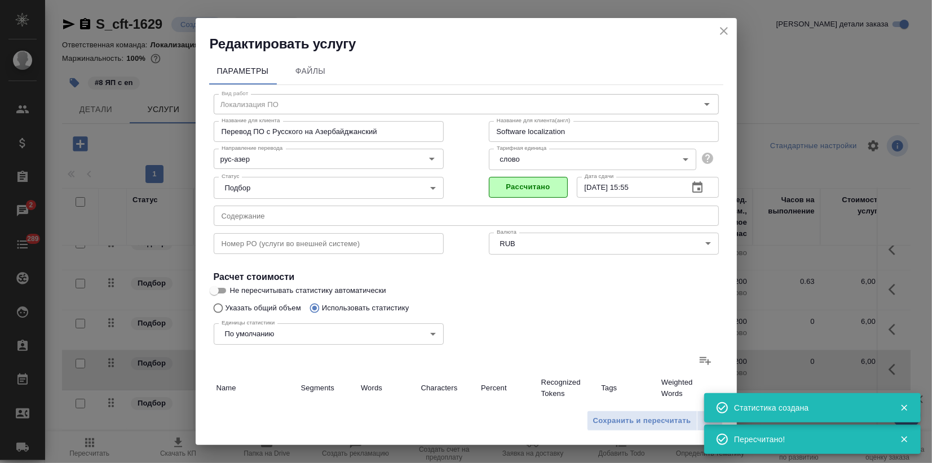
type input "12"
type input "94"
type input "7"
type input "84"
type input "529"
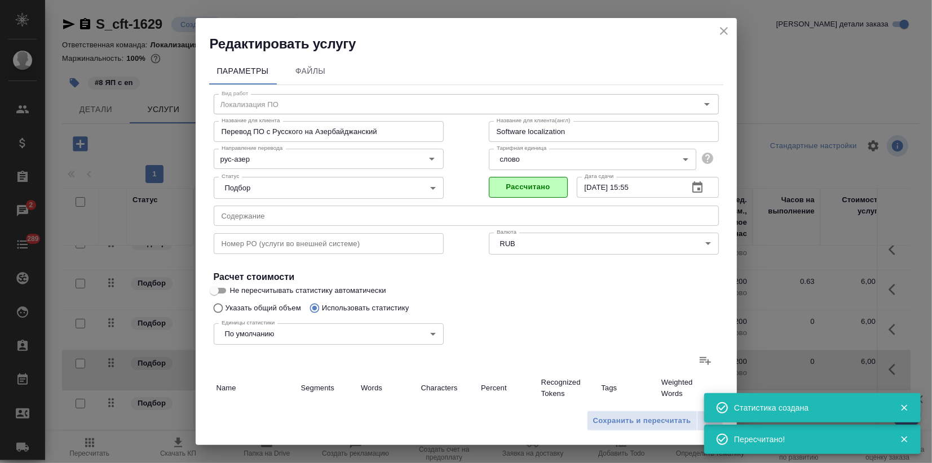
type input "17"
type input "125"
type input "823"
type input "17"
type input "125"
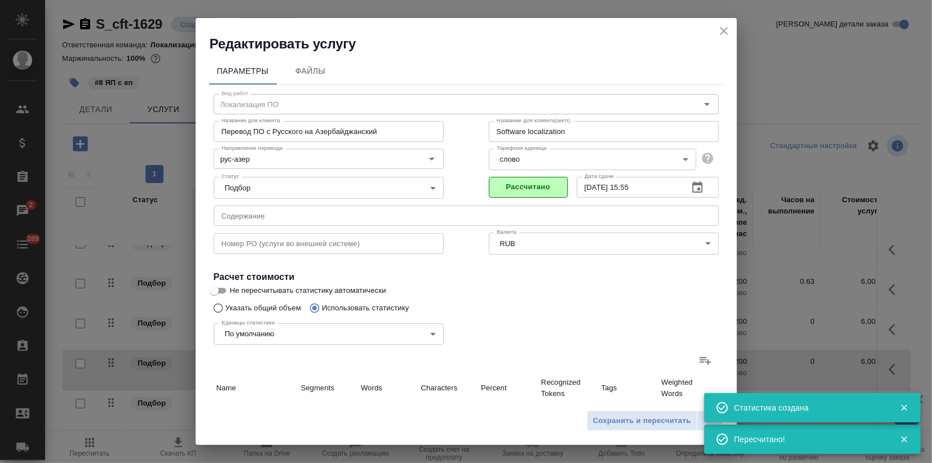
type input "823"
click at [632, 422] on span "Сохранить и пересчитать" at bounding box center [642, 421] width 98 height 13
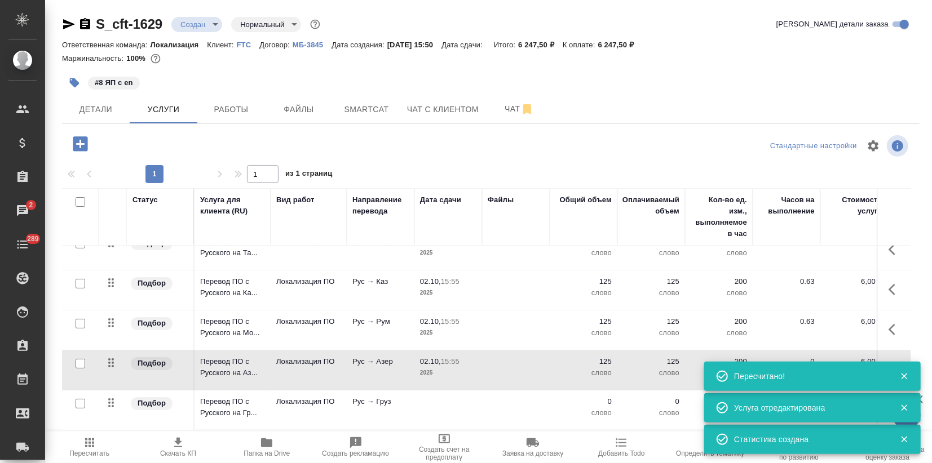
click at [455, 399] on td at bounding box center [448, 410] width 68 height 39
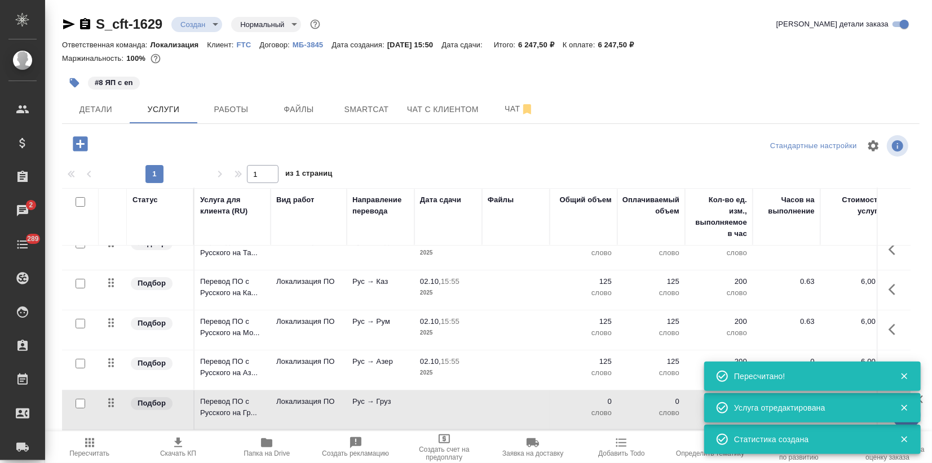
click at [455, 399] on td at bounding box center [448, 410] width 68 height 39
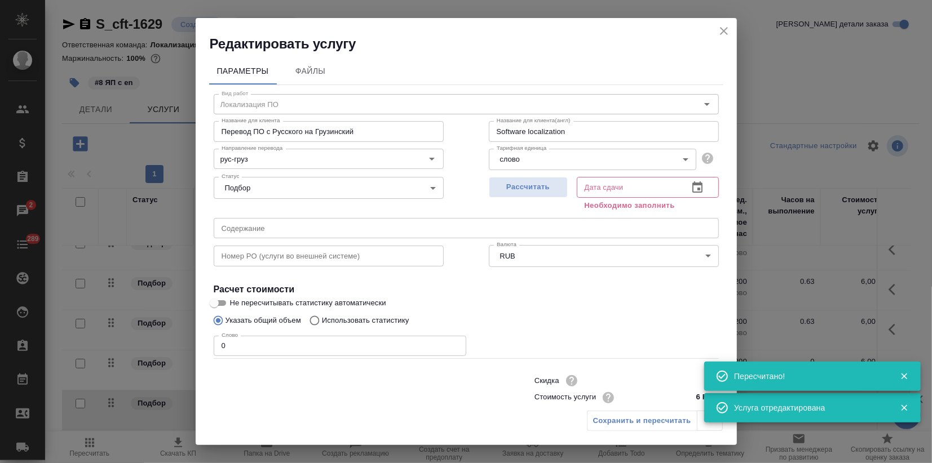
click at [367, 315] on p "Использовать статистику" at bounding box center [365, 320] width 87 height 11
click at [322, 315] on input "Использовать статистику" at bounding box center [313, 320] width 18 height 21
radio input "true"
radio input "false"
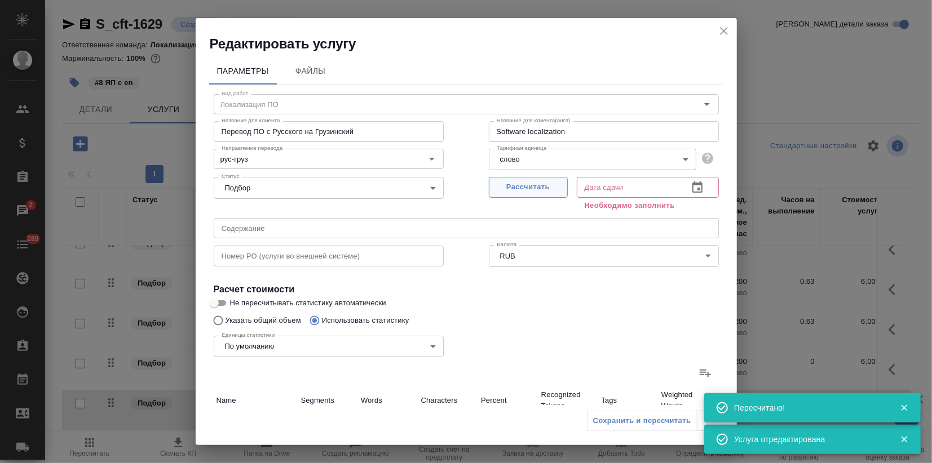
click at [514, 189] on span "Рассчитать" at bounding box center [528, 187] width 67 height 13
type input "02.10.2025 15:56"
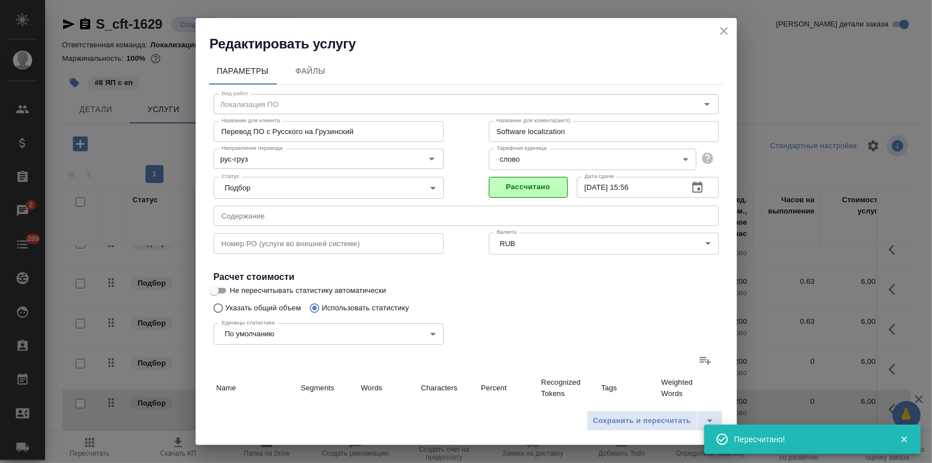
click at [699, 360] on icon at bounding box center [704, 361] width 11 height 8
click at [0, 0] on input "file" at bounding box center [0, 0] width 0 height 0
type input "7"
type input "22"
type input "143"
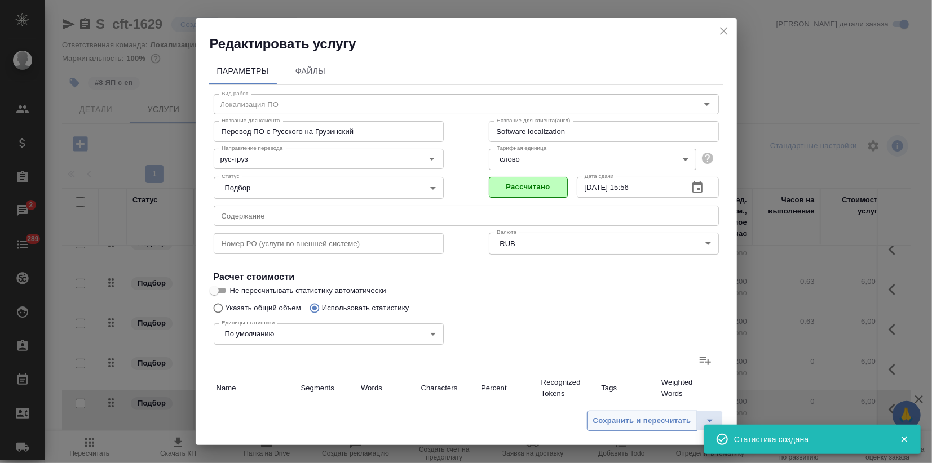
type input "1"
type input "2"
type input "13"
type input "1"
type input "5"
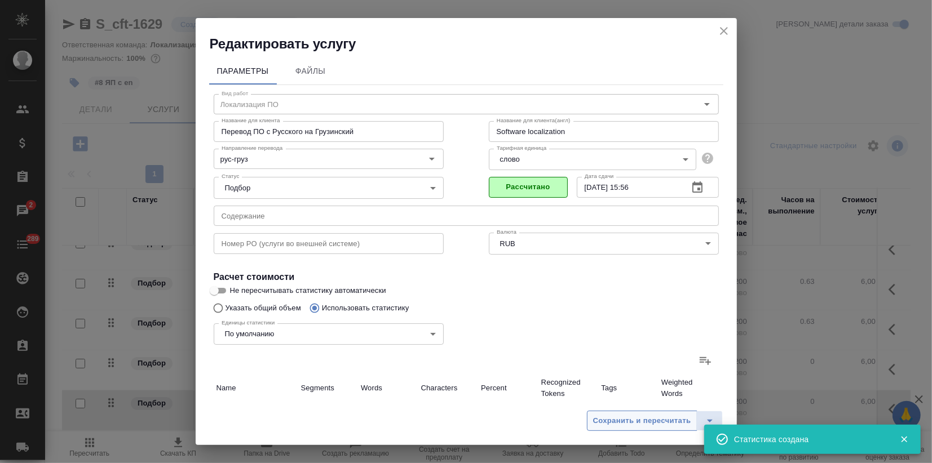
type input "44"
type input "1"
type input "12"
type input "94"
type input "7"
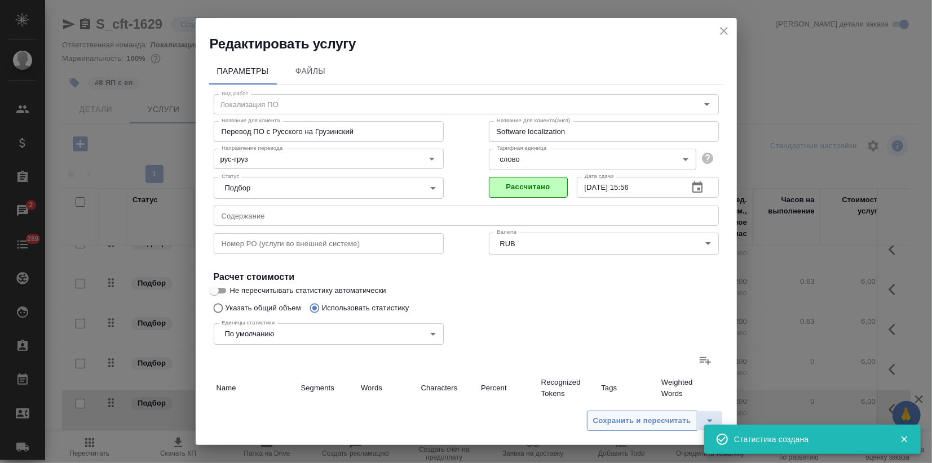
type input "84"
type input "529"
type input "17"
type input "125"
type input "823"
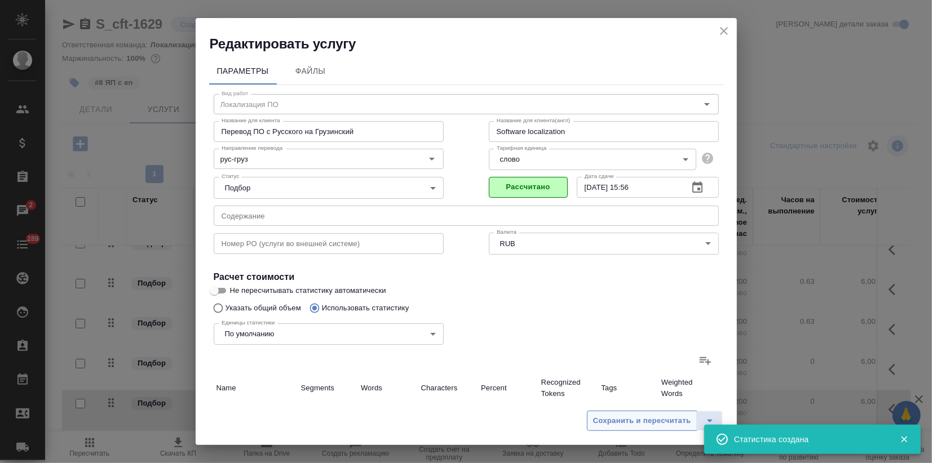
type input "17"
type input "125"
type input "823"
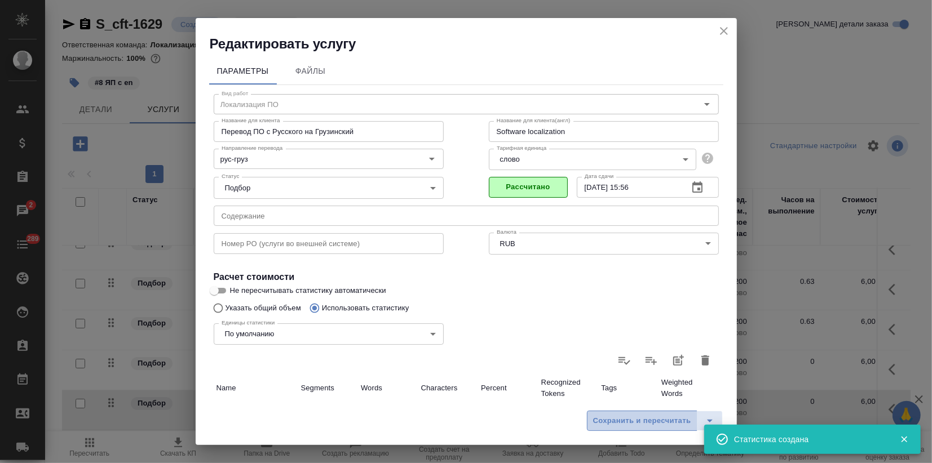
click at [635, 419] on span "Сохранить и пересчитать" at bounding box center [642, 421] width 98 height 13
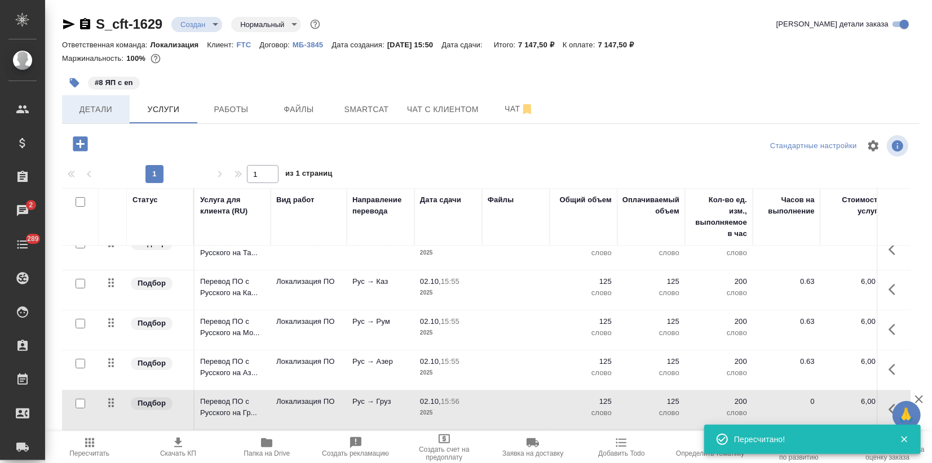
click at [94, 100] on button "Детали" at bounding box center [96, 109] width 68 height 28
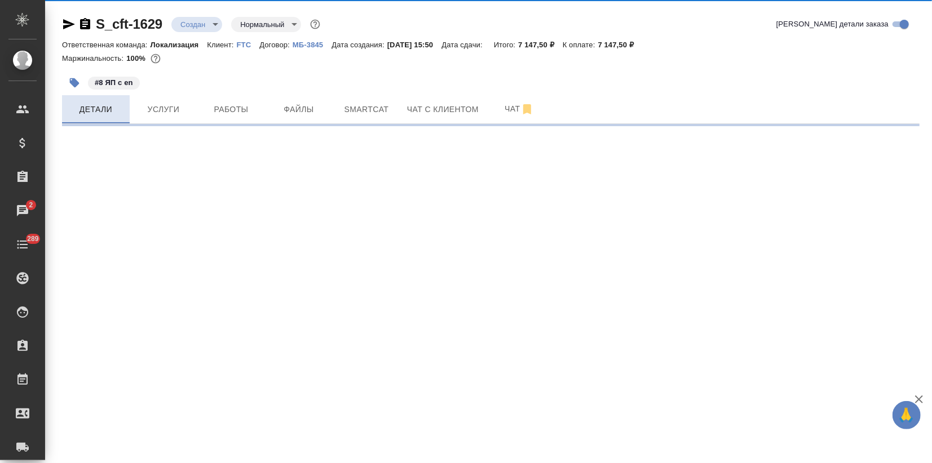
select select "RU"
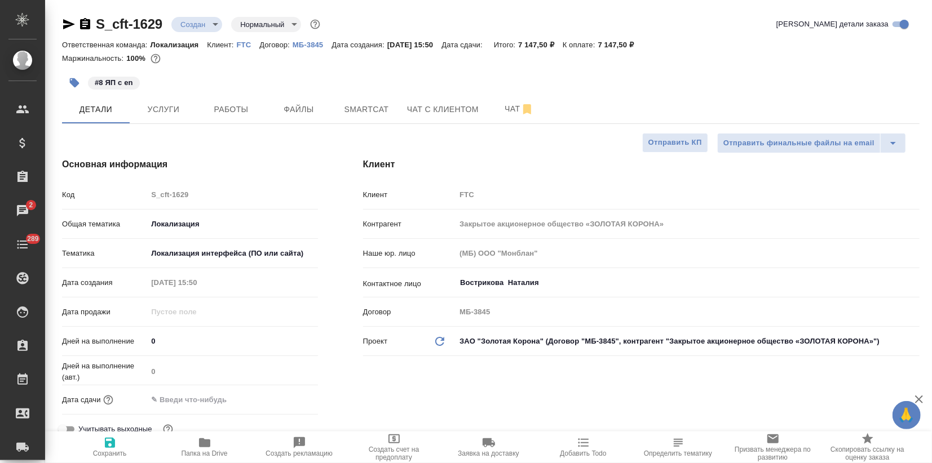
type textarea "x"
click at [196, 399] on input "text" at bounding box center [197, 400] width 99 height 16
click at [286, 399] on icon "button" at bounding box center [285, 399] width 14 height 14
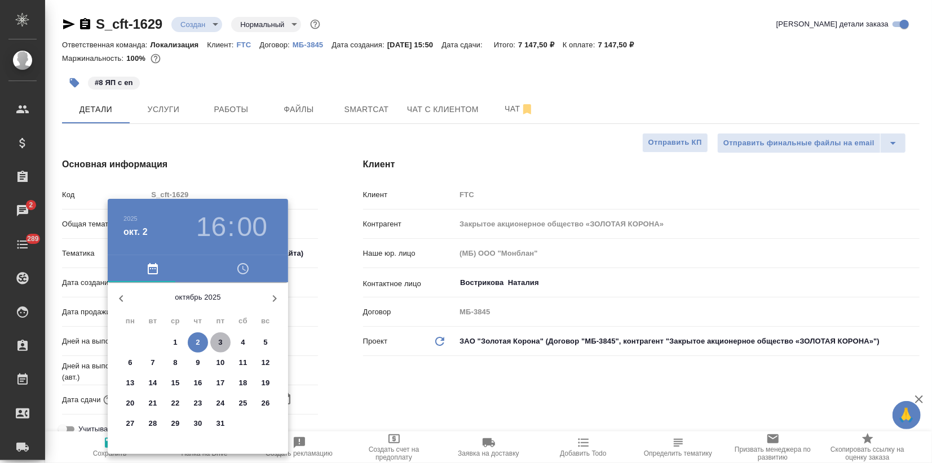
click at [221, 342] on p "3" at bounding box center [220, 342] width 4 height 11
type input "03.10.2025 16:00"
type textarea "x"
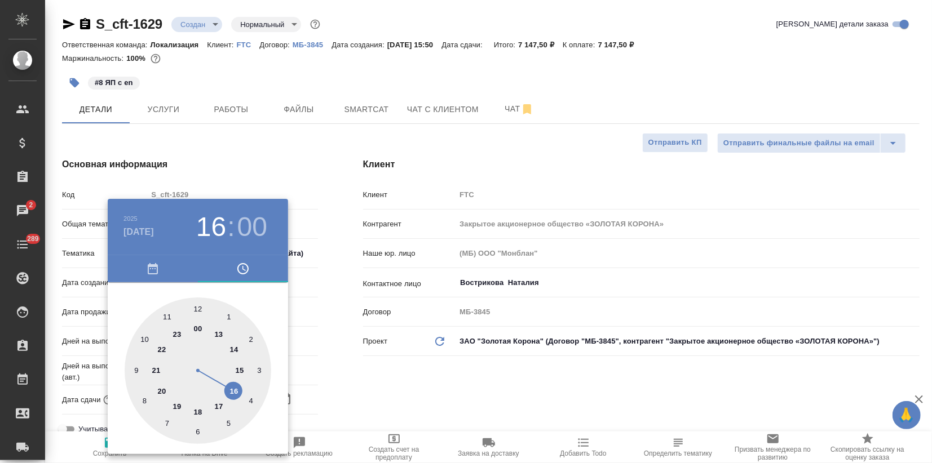
click at [234, 390] on div at bounding box center [198, 371] width 147 height 147
type textarea "x"
click at [195, 307] on div at bounding box center [198, 371] width 147 height 147
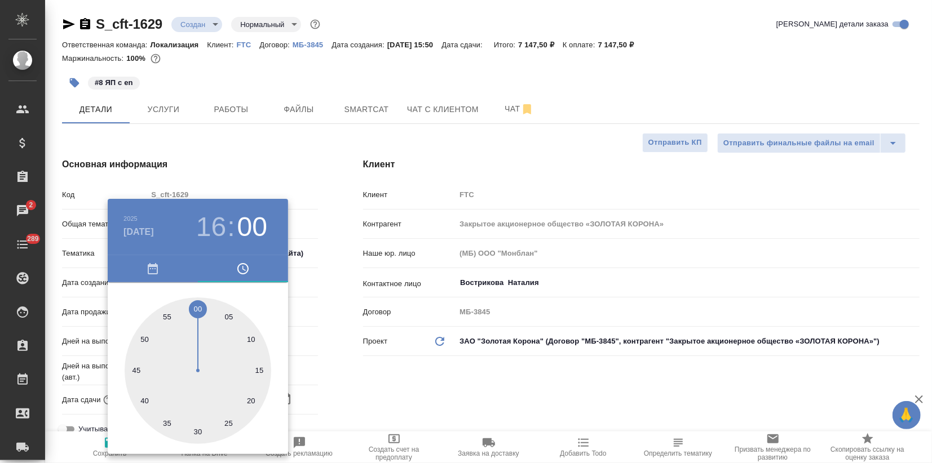
type textarea "x"
click at [300, 187] on div at bounding box center [466, 231] width 932 height 463
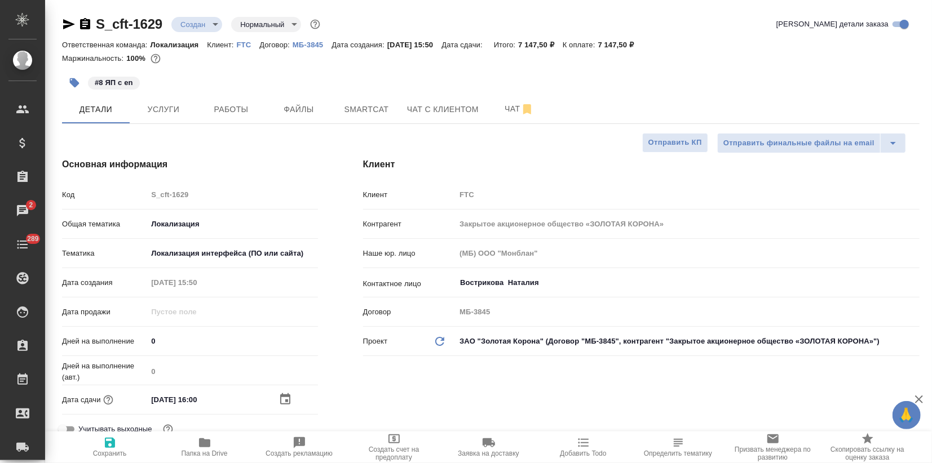
click at [109, 446] on icon "button" at bounding box center [110, 443] width 14 height 14
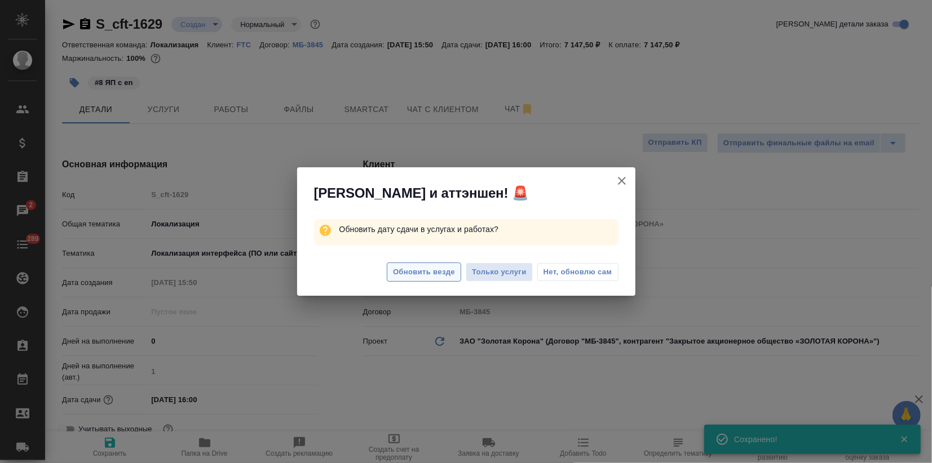
drag, startPoint x: 415, startPoint y: 266, endPoint x: 396, endPoint y: 279, distance: 23.1
click at [415, 266] on span "Обновить везде" at bounding box center [424, 272] width 62 height 13
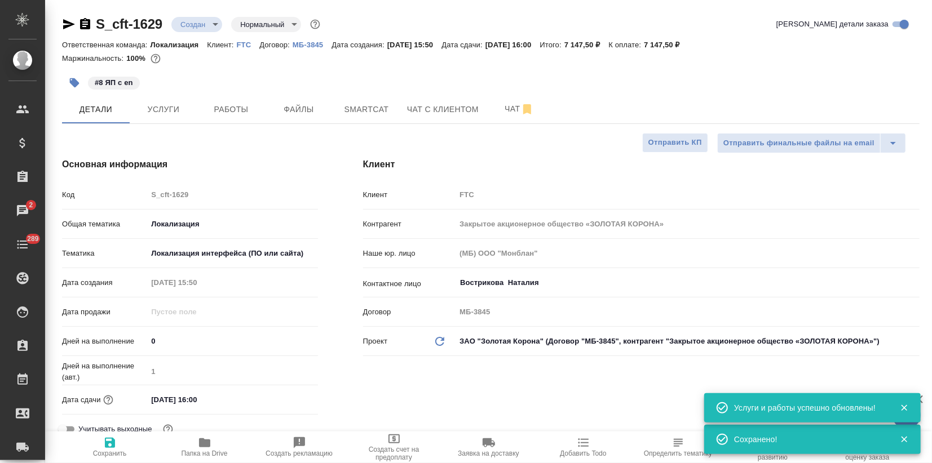
click at [204, 21] on body "🙏 .cls-1 fill:#fff; AWATERA Zagorodnikh Viktoria Клиенты Спецификации Заказы 2 …" at bounding box center [466, 231] width 932 height 463
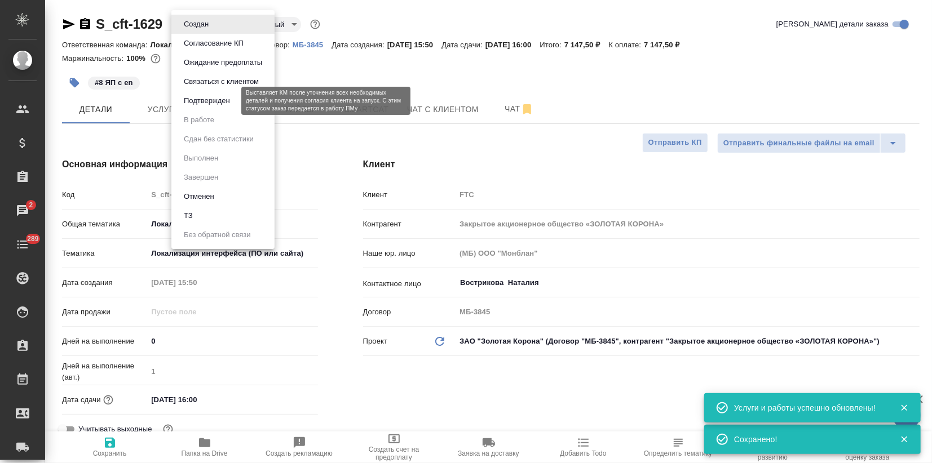
click at [207, 104] on button "Подтвержден" at bounding box center [206, 101] width 53 height 12
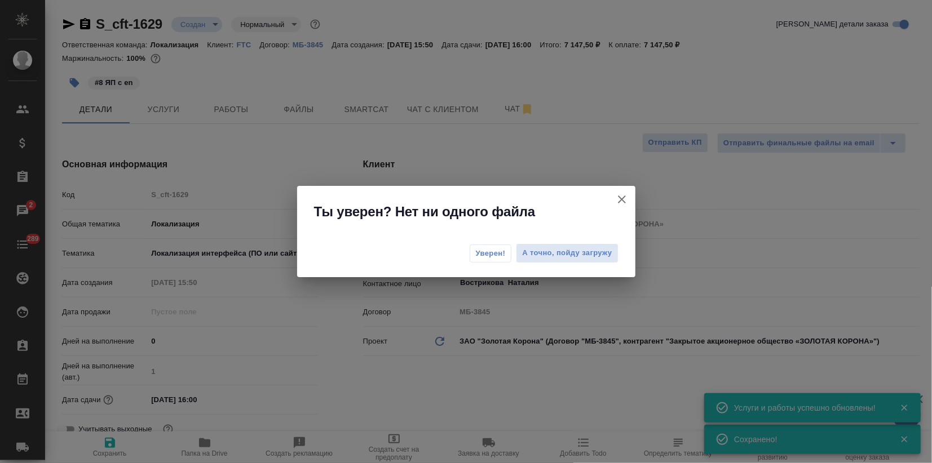
click at [470, 255] on button "Уверен!" at bounding box center [491, 254] width 42 height 18
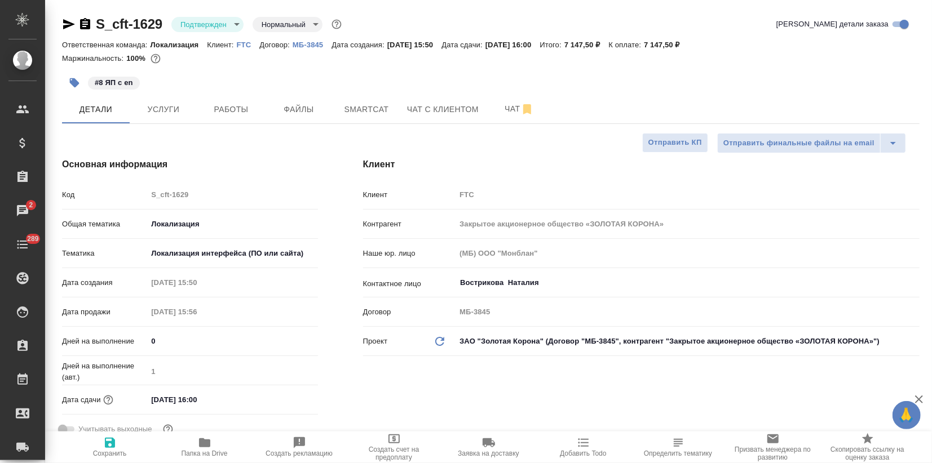
click at [64, 25] on icon "button" at bounding box center [69, 24] width 14 height 14
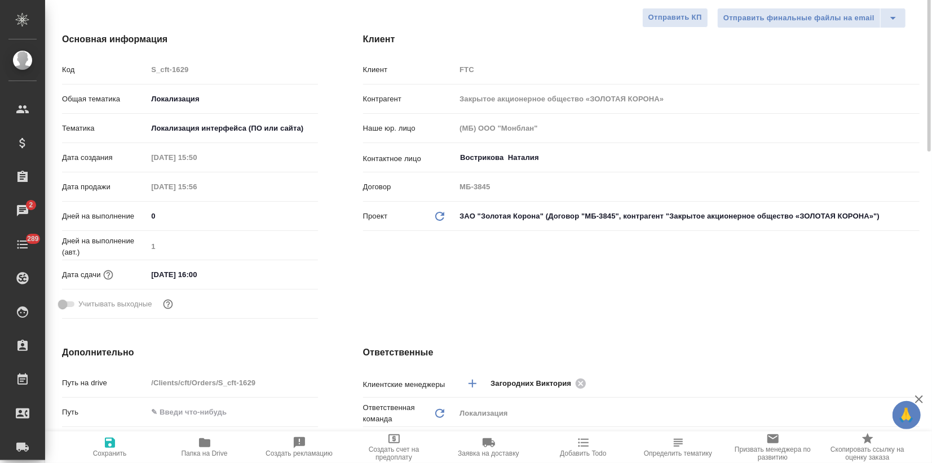
scroll to position [188, 0]
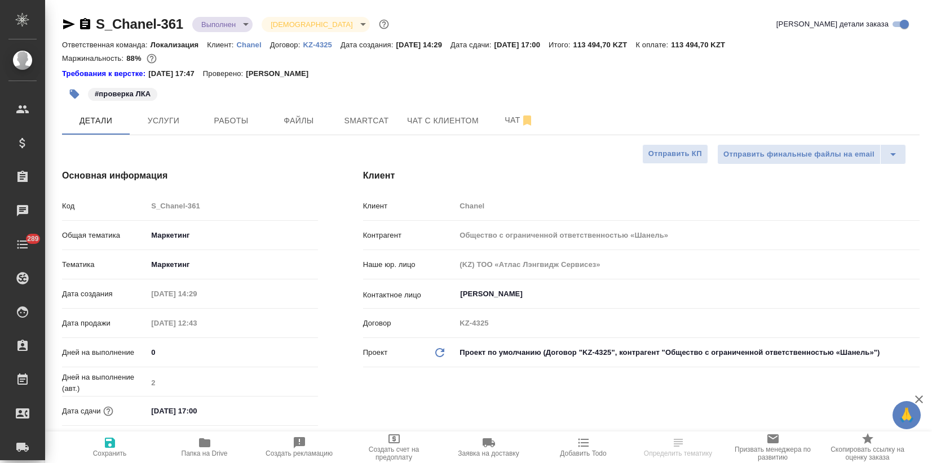
select select "RU"
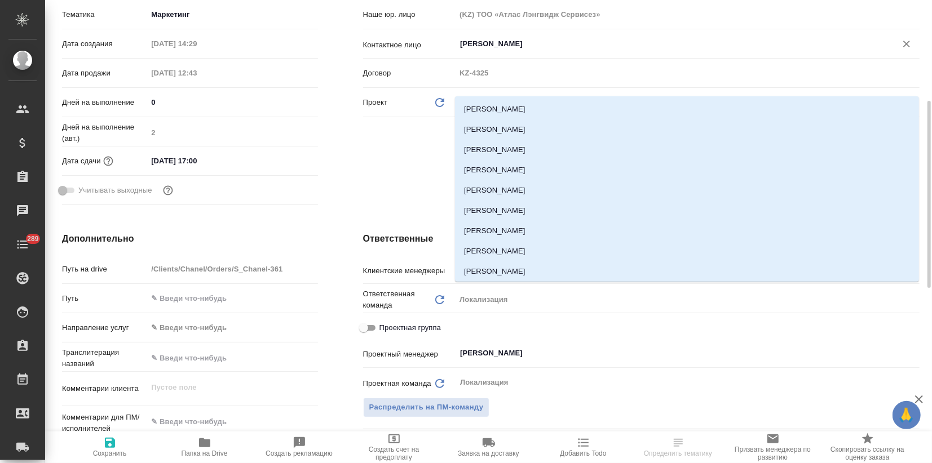
drag, startPoint x: 667, startPoint y: 317, endPoint x: 808, endPoint y: 481, distance: 215.4
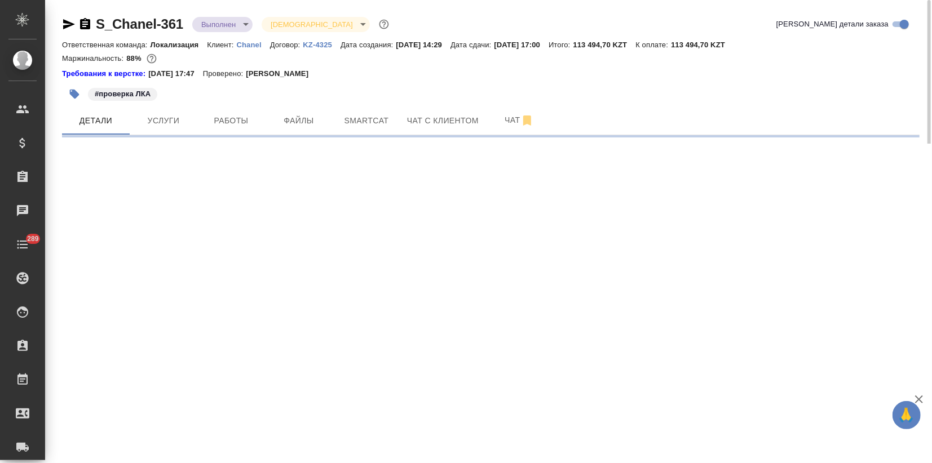
select select "RU"
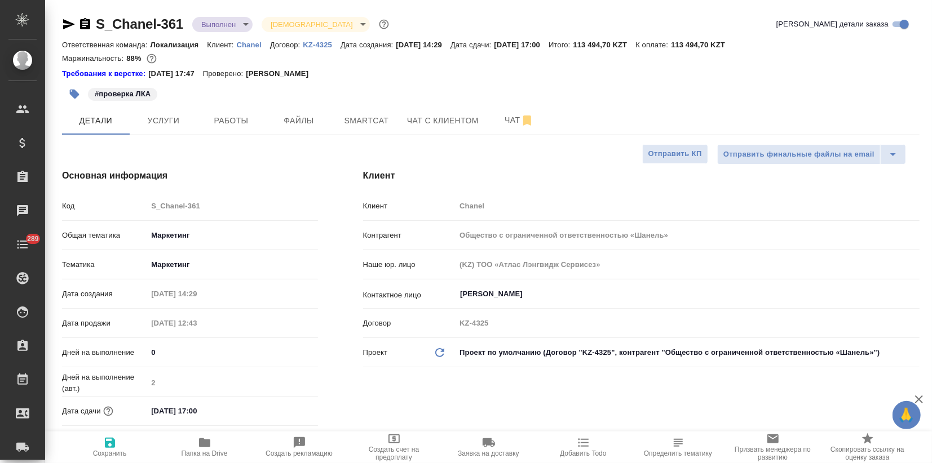
type textarea "x"
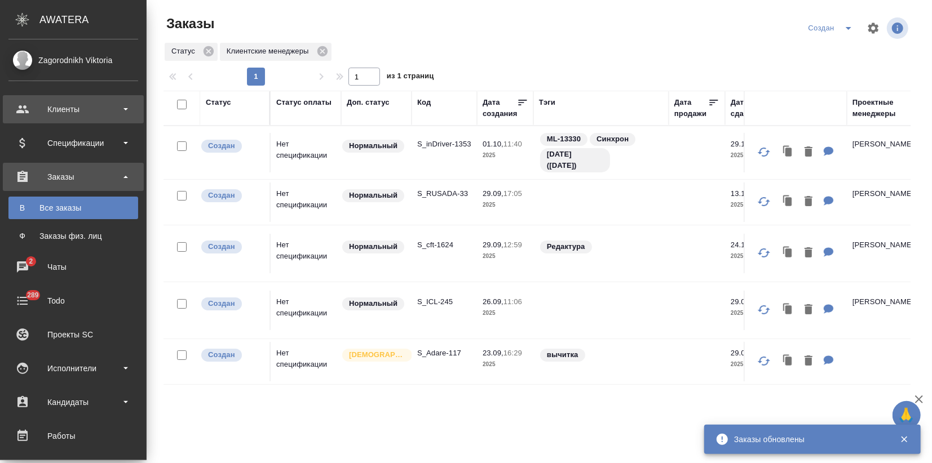
click at [57, 101] on div "Клиенты" at bounding box center [73, 109] width 130 height 17
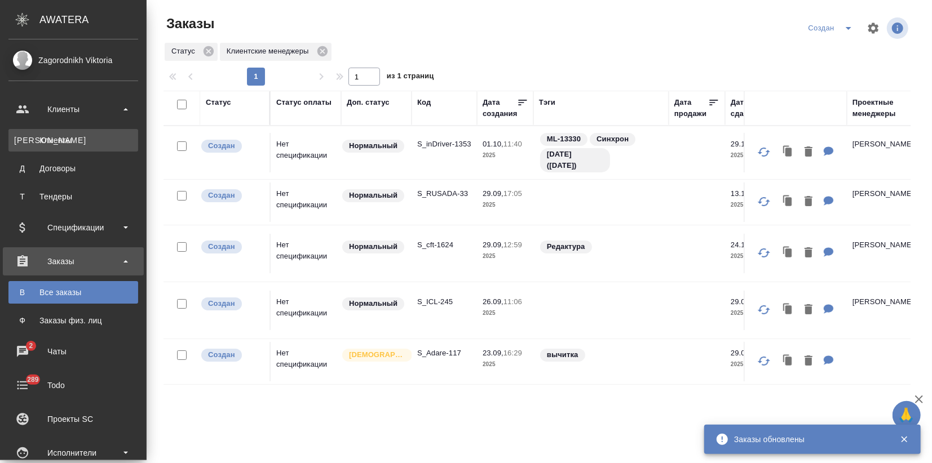
click at [52, 144] on div "Клиенты" at bounding box center [73, 140] width 118 height 11
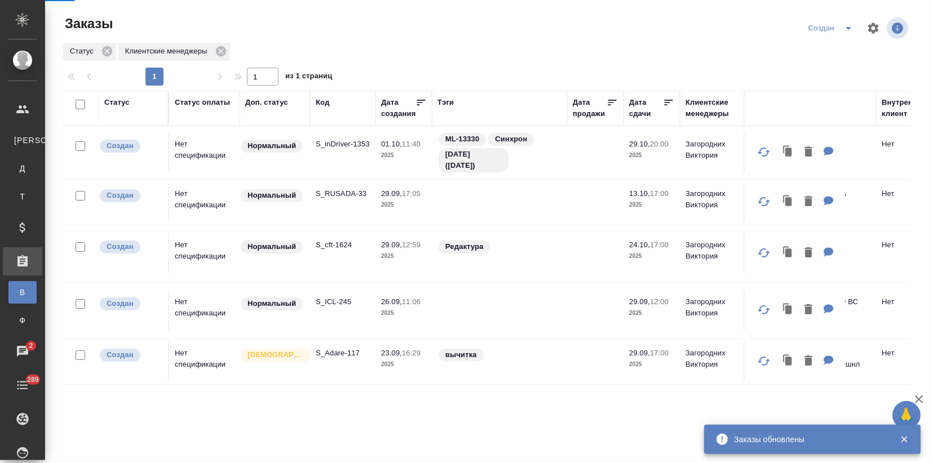
select select "RU"
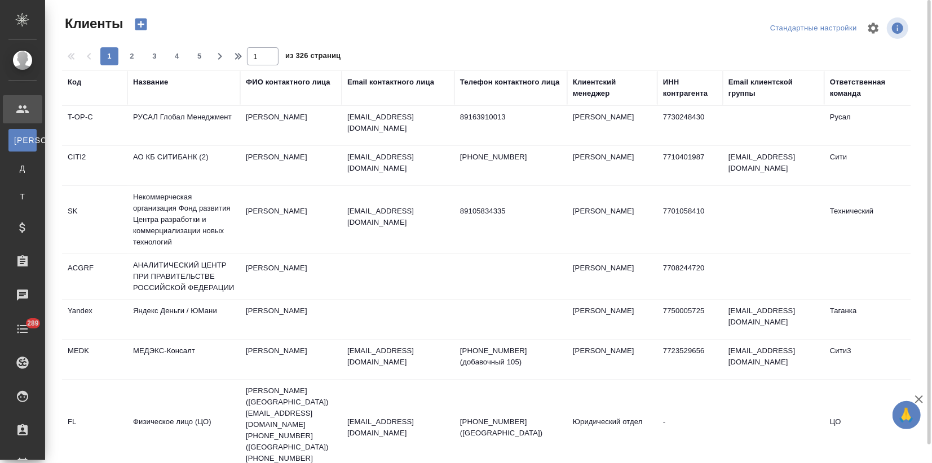
click at [258, 79] on div "ФИО контактного лица" at bounding box center [288, 82] width 85 height 11
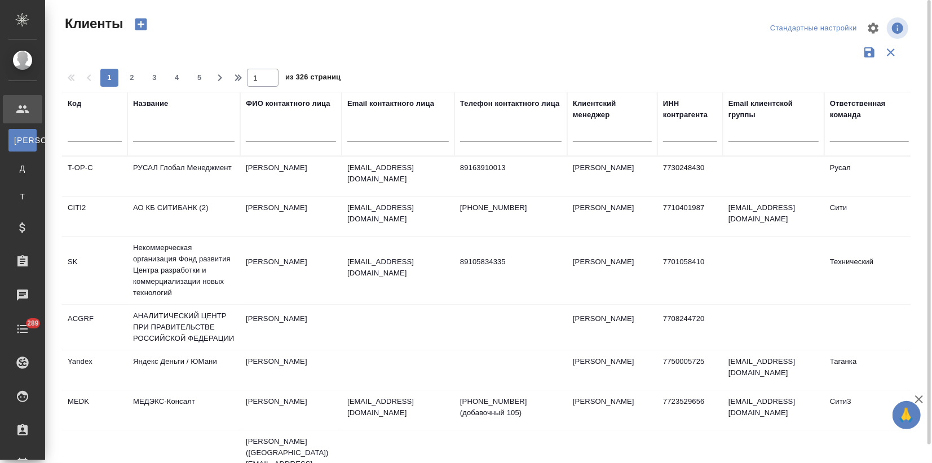
click at [155, 101] on div "Название" at bounding box center [150, 103] width 35 height 11
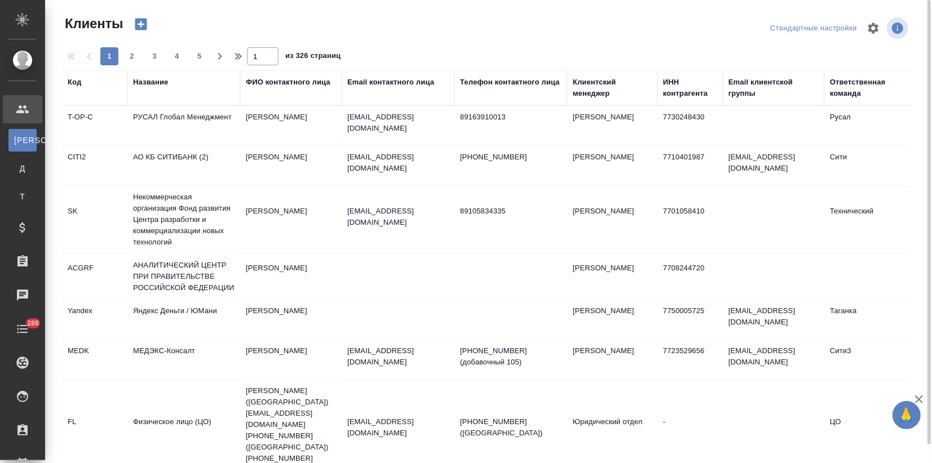
click at [145, 82] on div "Название" at bounding box center [150, 82] width 35 height 11
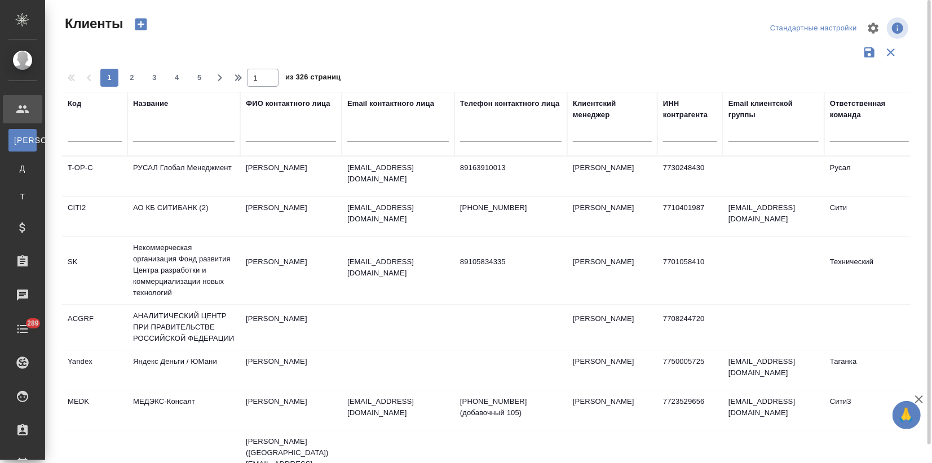
click at [163, 140] on input "text" at bounding box center [183, 135] width 101 height 14
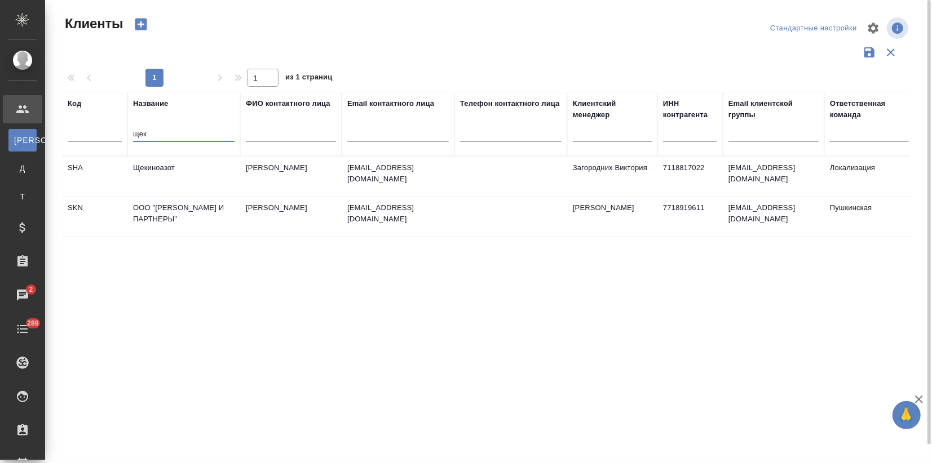
type input "щек"
click at [194, 173] on td "Щекиноазот" at bounding box center [183, 176] width 113 height 39
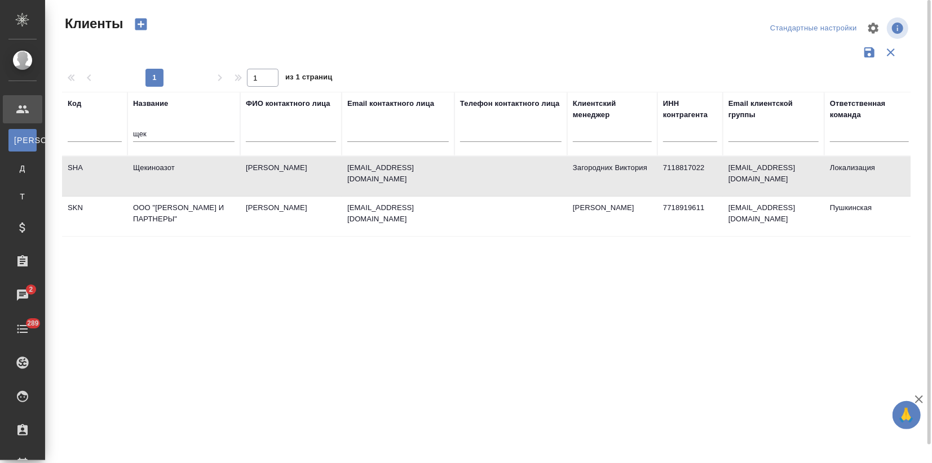
click at [194, 173] on td "Щекиноазот" at bounding box center [183, 176] width 113 height 39
drag, startPoint x: 143, startPoint y: 141, endPoint x: 122, endPoint y: 140, distance: 20.9
click at [113, 138] on tr "Код Название щек ФИО контактного лица Email контактного лица Телефон контактног…" at bounding box center [488, 124] width 852 height 64
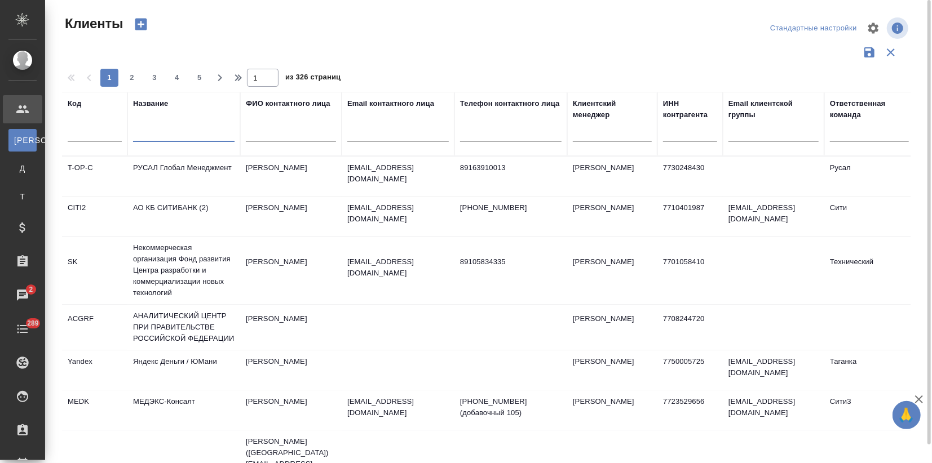
click at [101, 131] on input "text" at bounding box center [95, 135] width 54 height 14
type input "usm"
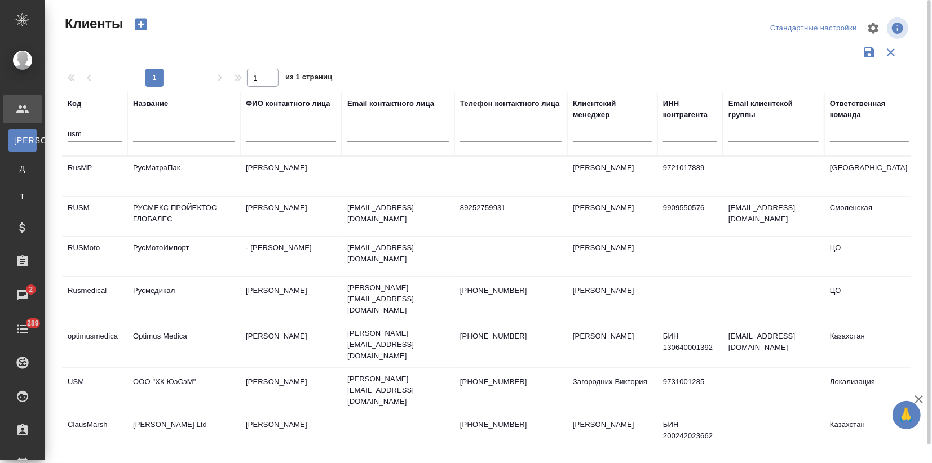
click at [134, 374] on td "ООО "ХК ЮэСэМ"" at bounding box center [183, 390] width 113 height 39
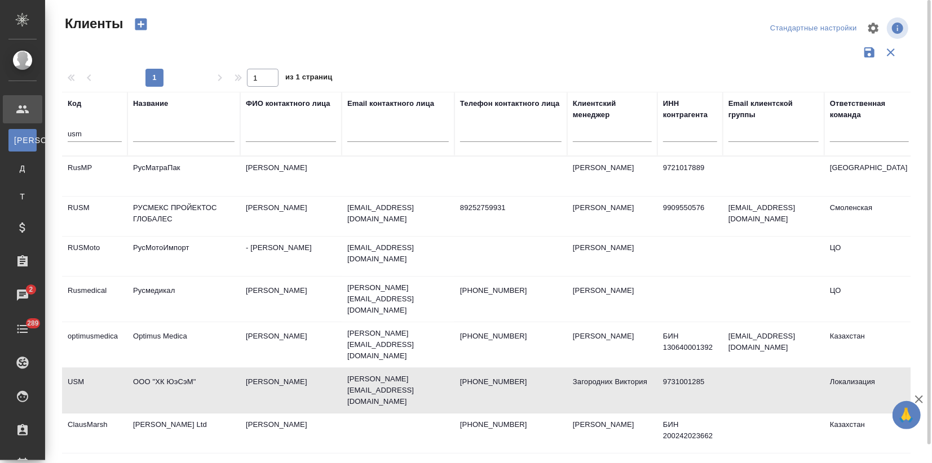
click at [134, 374] on td "ООО "ХК ЮэСэМ"" at bounding box center [183, 390] width 113 height 39
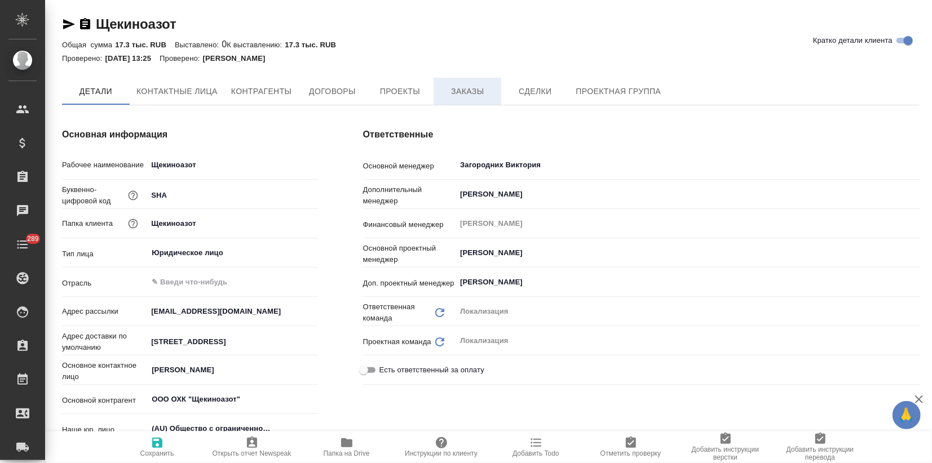
type textarea "x"
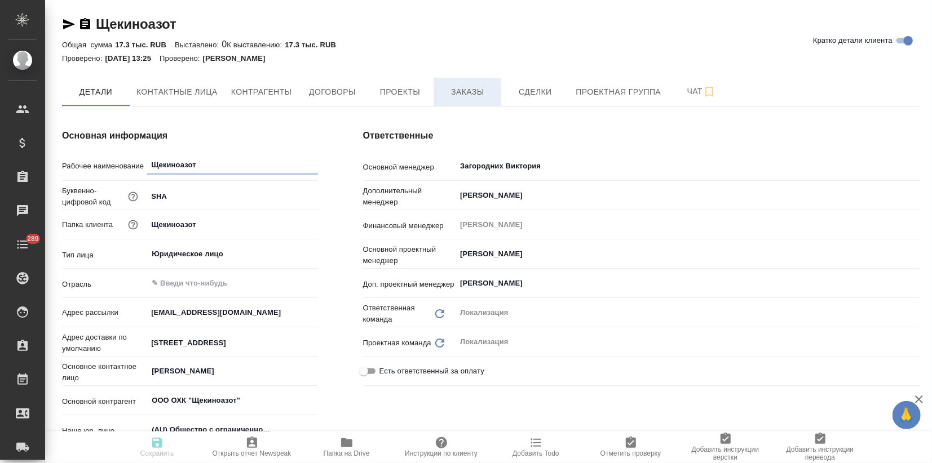
type textarea "x"
click at [467, 95] on span "Заказы" at bounding box center [467, 92] width 54 height 14
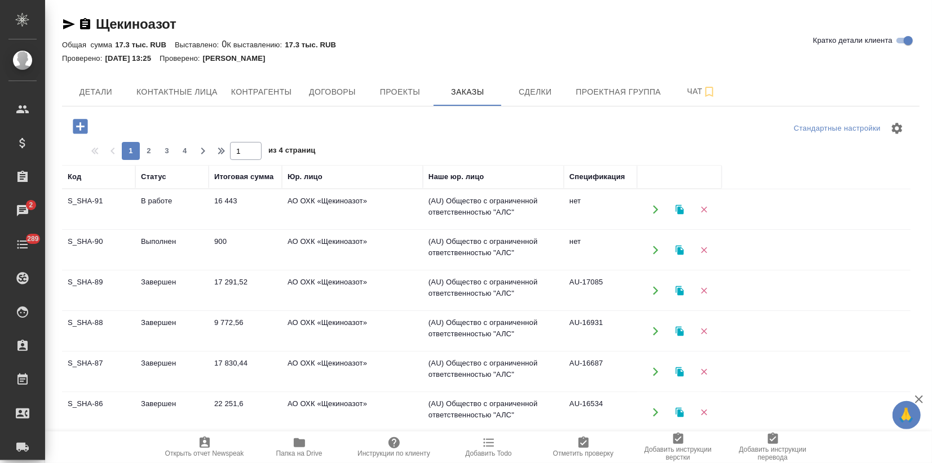
click at [185, 216] on td "В работе" at bounding box center [171, 209] width 73 height 39
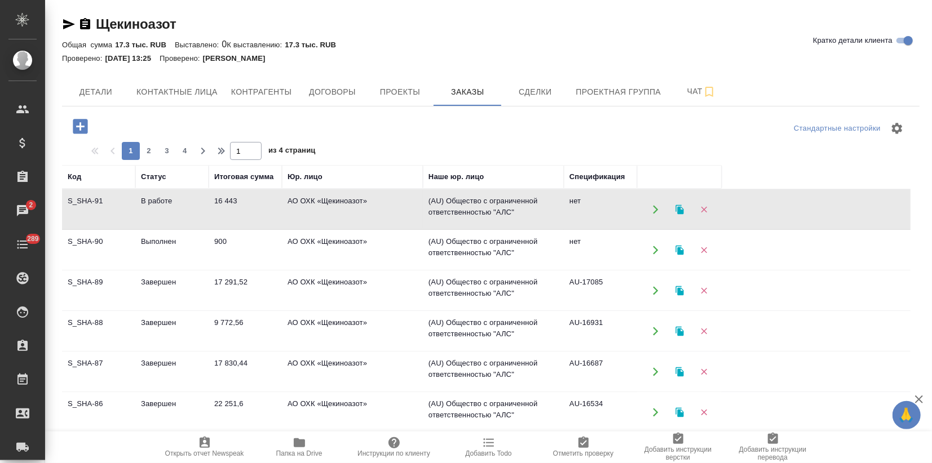
click at [185, 216] on td "В работе" at bounding box center [171, 209] width 73 height 39
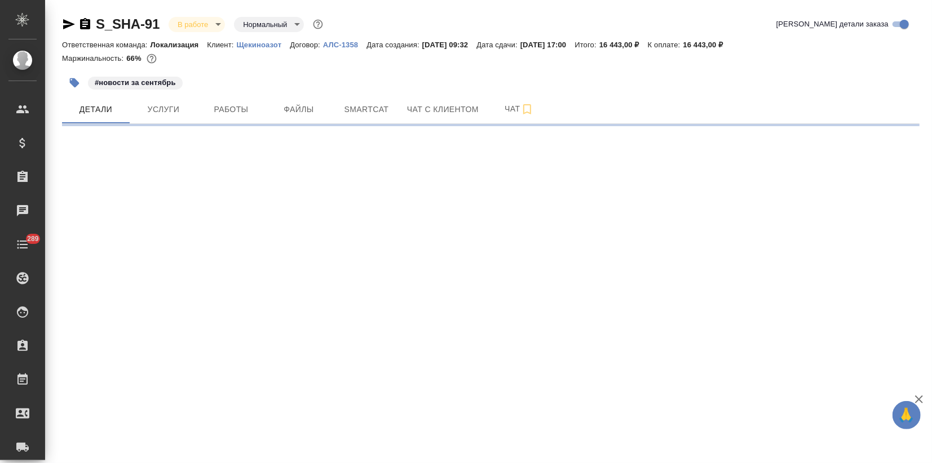
select select "RU"
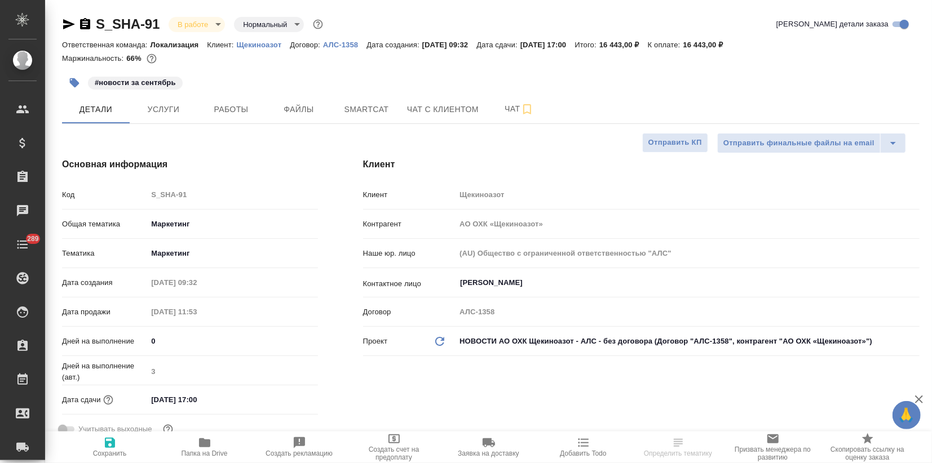
type textarea "x"
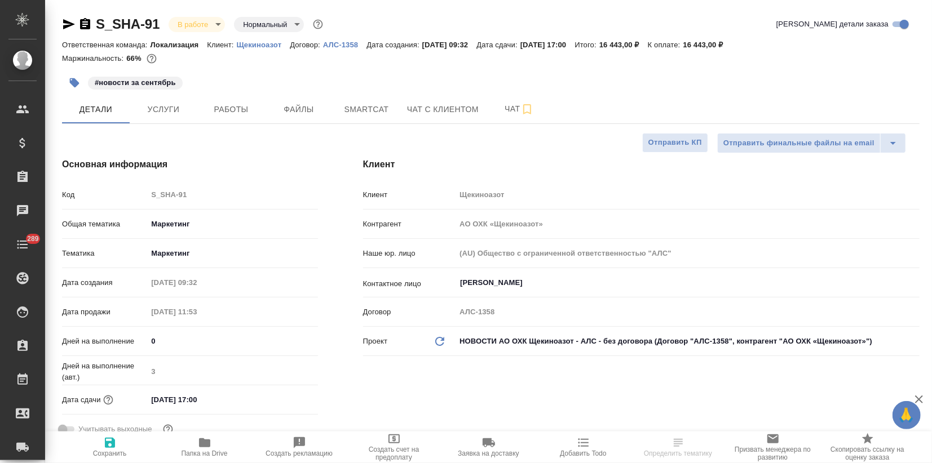
type textarea "x"
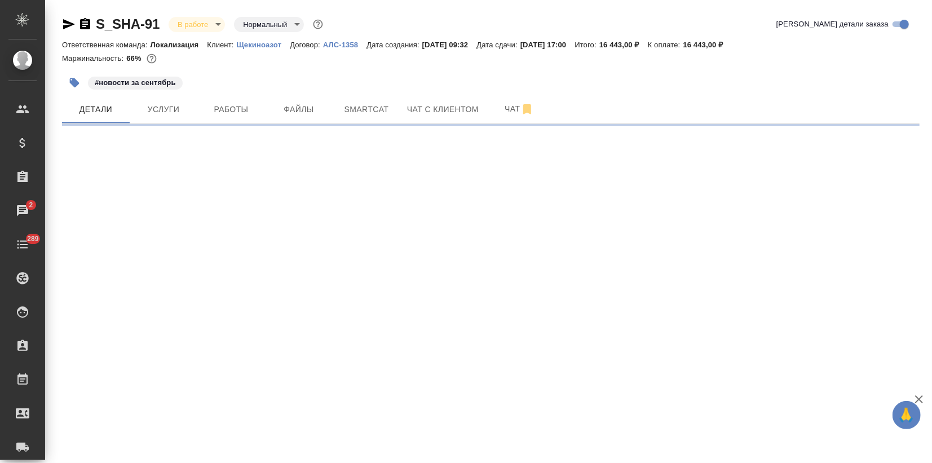
select select "RU"
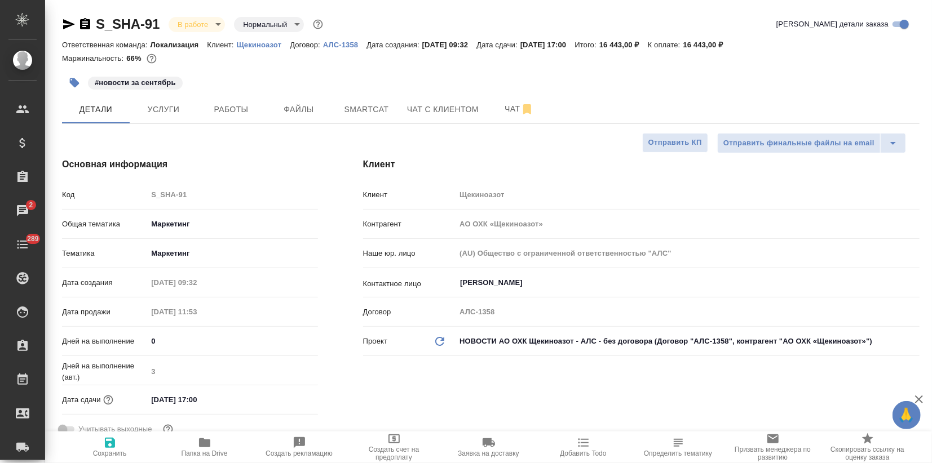
type textarea "x"
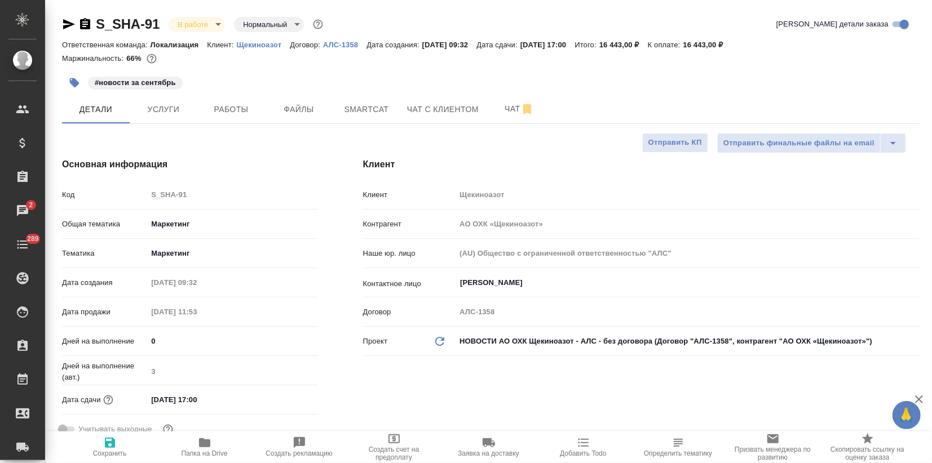
type textarea "x"
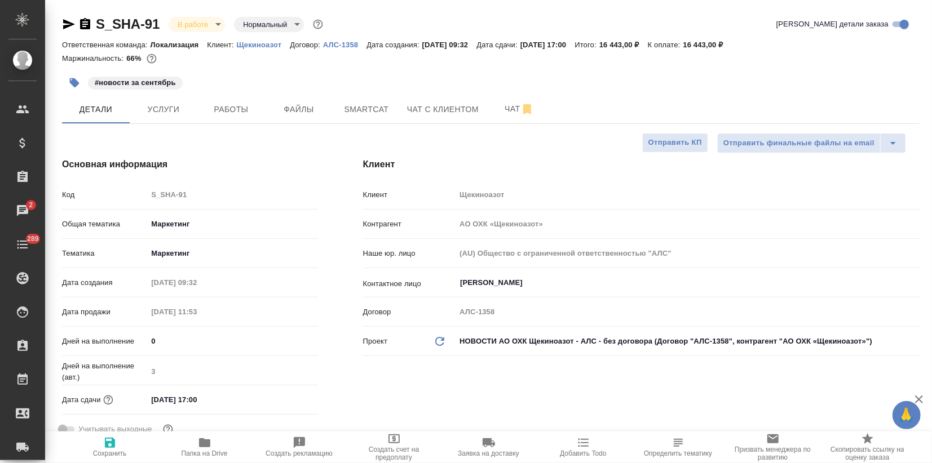
type textarea "x"
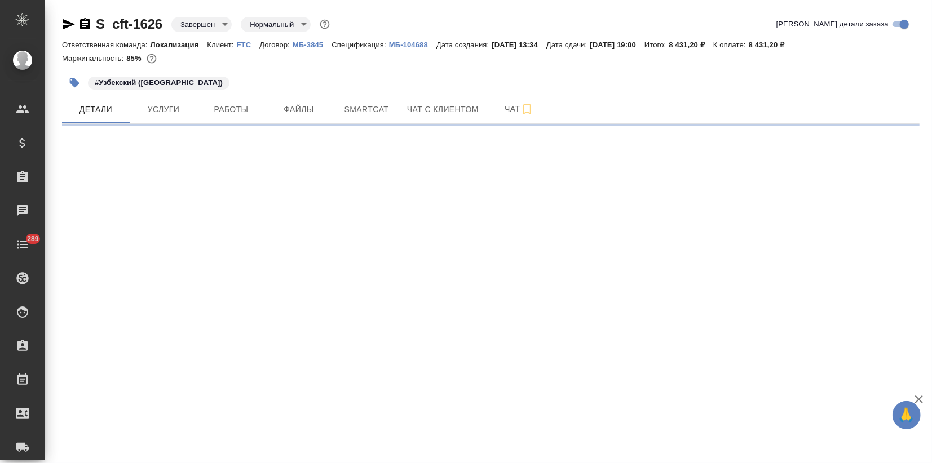
select select "RU"
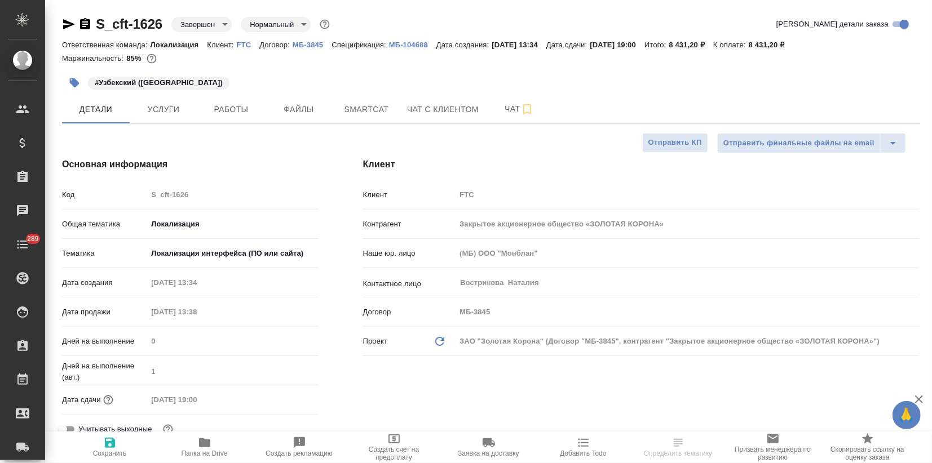
type textarea "x"
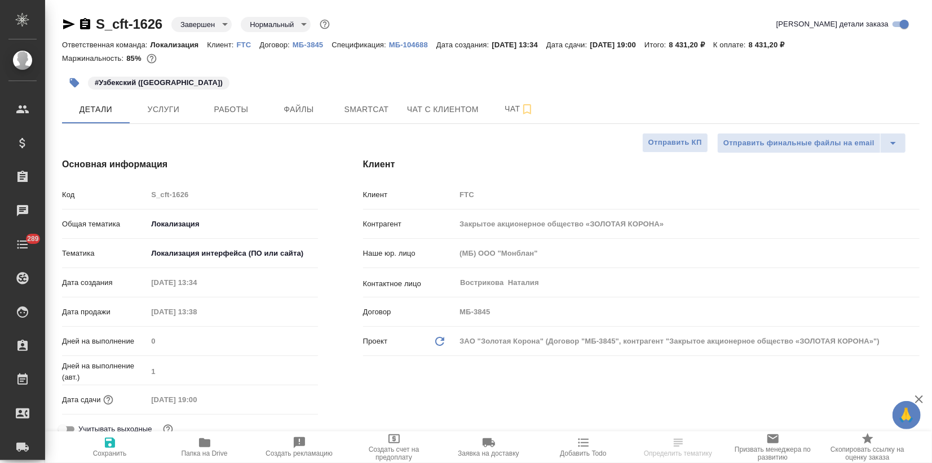
type textarea "x"
click at [413, 45] on p "МБ-104688" at bounding box center [412, 45] width 47 height 8
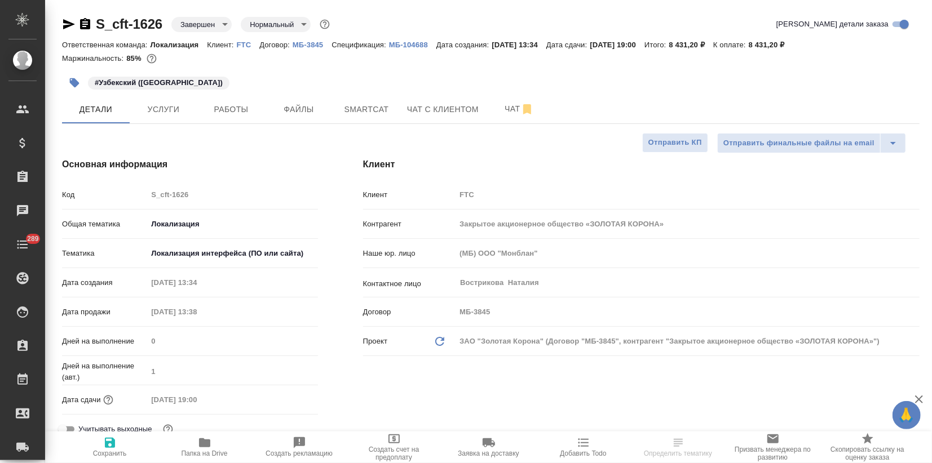
type textarea "x"
select select "RU"
type textarea "x"
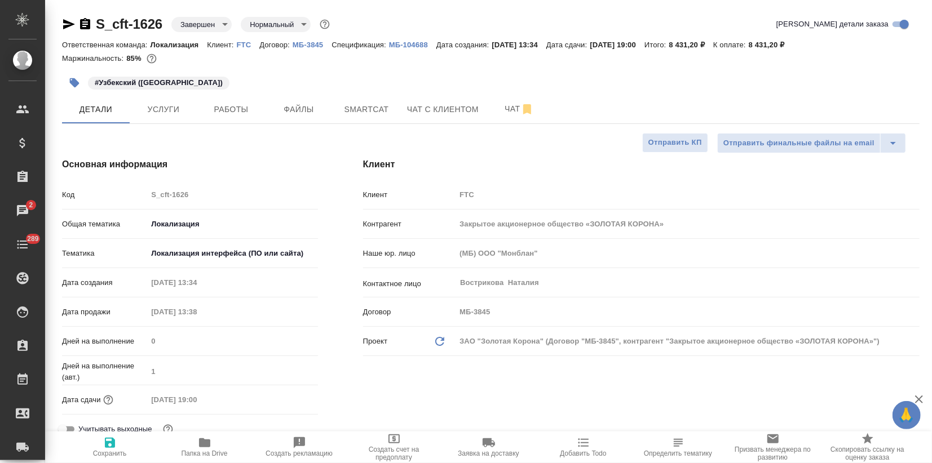
type textarea "x"
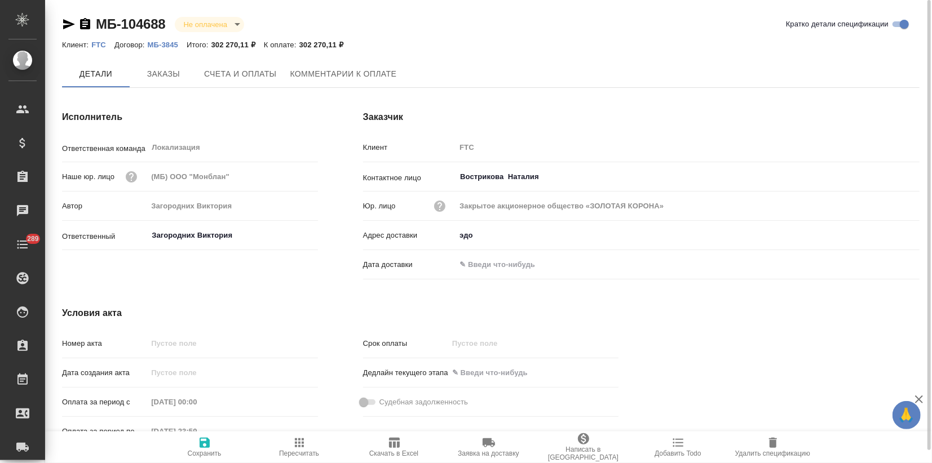
drag, startPoint x: 61, startPoint y: 24, endPoint x: 68, endPoint y: 32, distance: 10.4
click at [61, 24] on div "МБ-104688 Не оплачена notPayed Кратко детали спецификации Клиент: FTC Договор: …" at bounding box center [491, 240] width 870 height 480
click at [65, 19] on icon "button" at bounding box center [69, 24] width 14 height 14
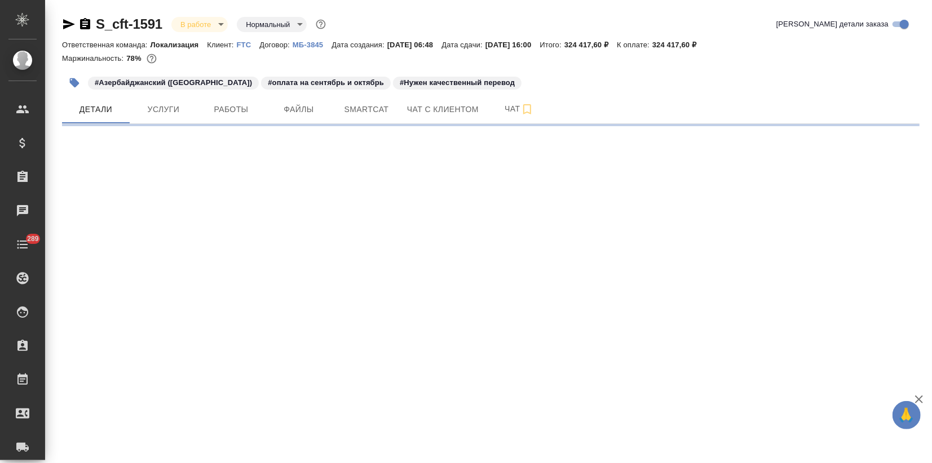
select select "RU"
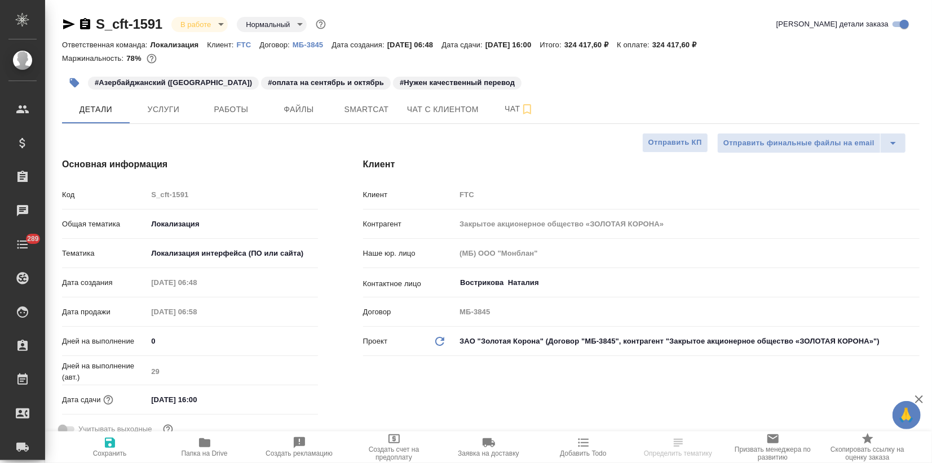
type textarea "x"
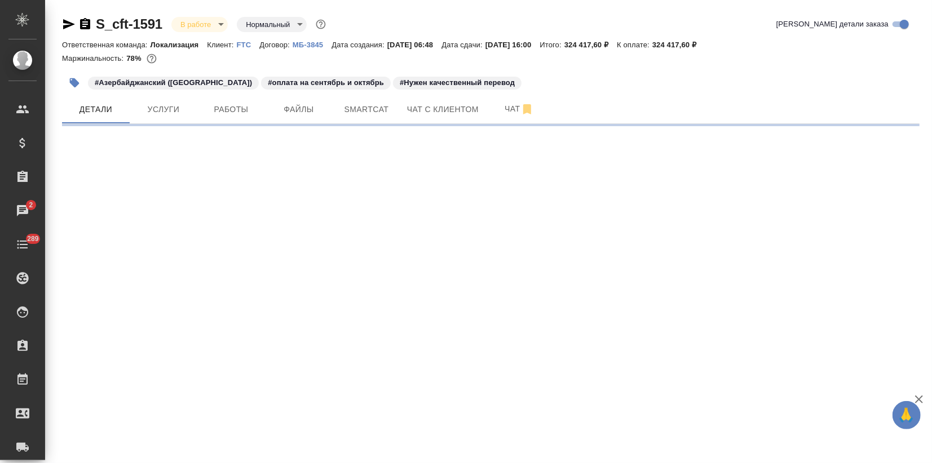
select select "RU"
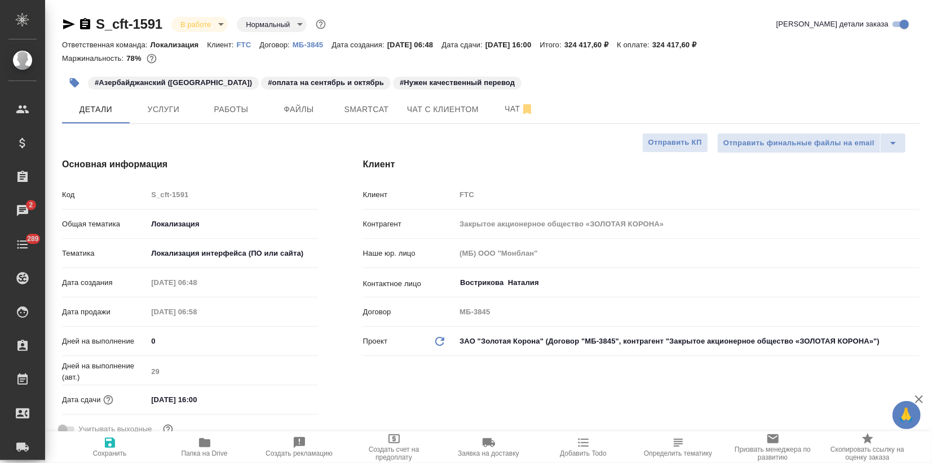
type textarea "x"
click at [387, 439] on icon "button" at bounding box center [394, 439] width 14 height 14
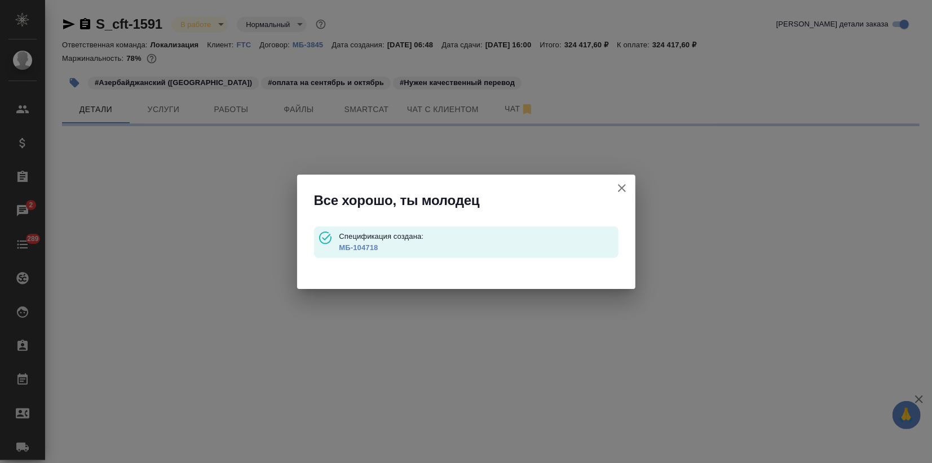
select select "RU"
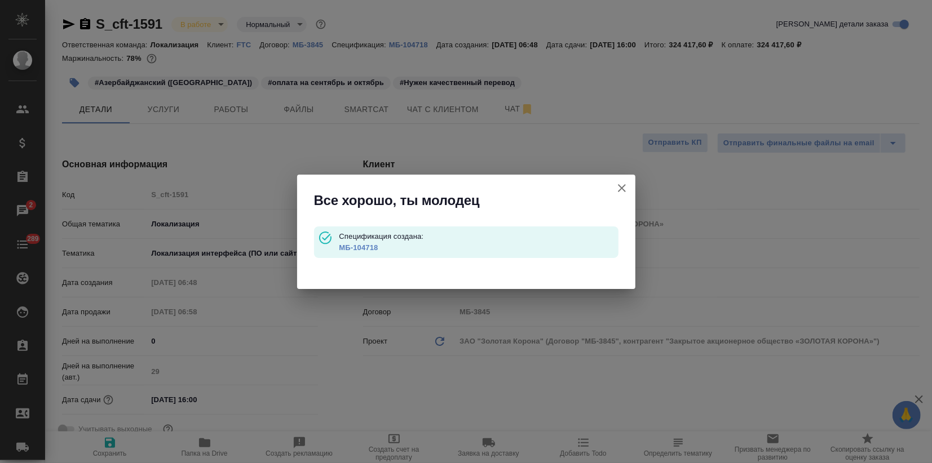
type textarea "x"
click at [365, 245] on link "МБ-104718" at bounding box center [358, 247] width 39 height 8
type textarea "x"
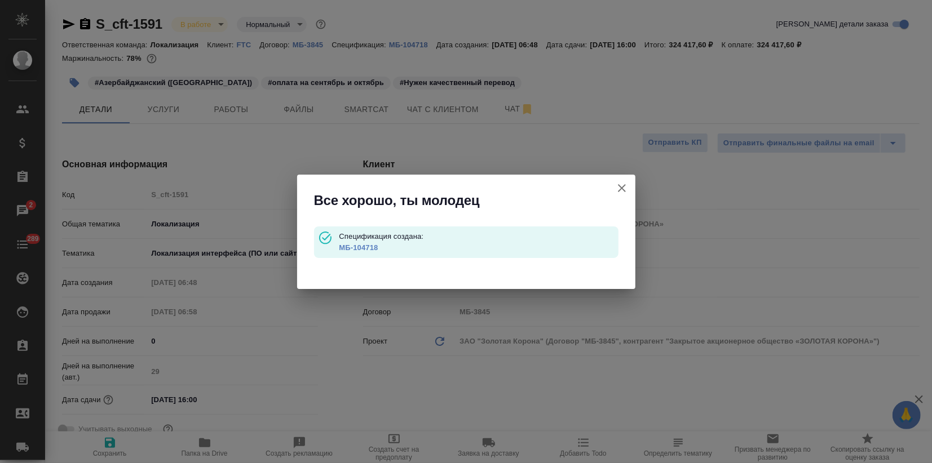
type textarea "x"
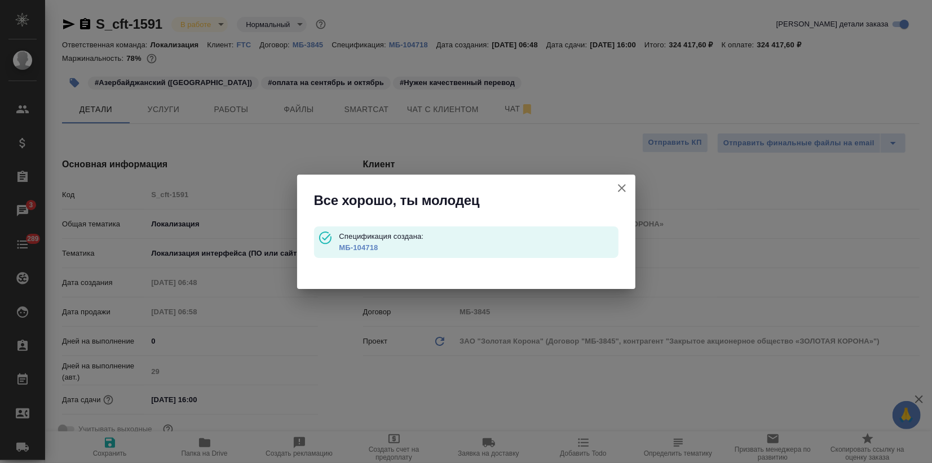
click at [358, 247] on link "МБ-104718" at bounding box center [358, 247] width 39 height 8
type textarea "x"
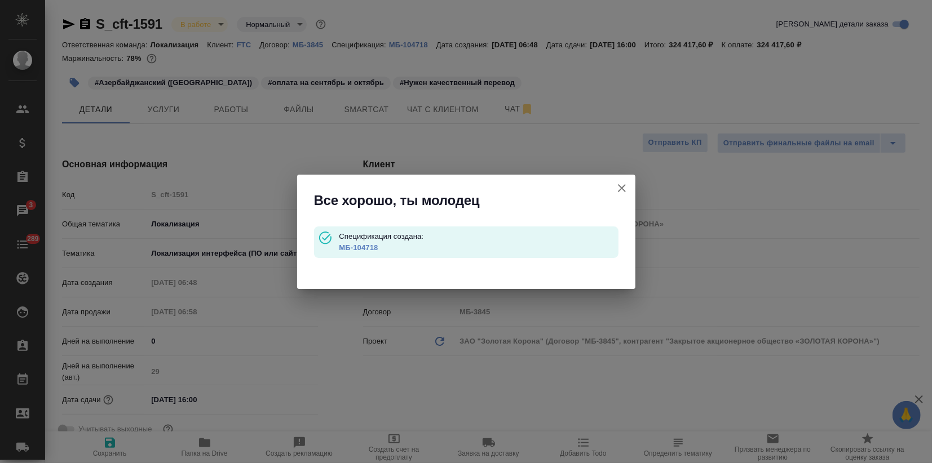
type textarea "x"
click at [617, 185] on icon "button" at bounding box center [622, 188] width 14 height 14
type textarea "x"
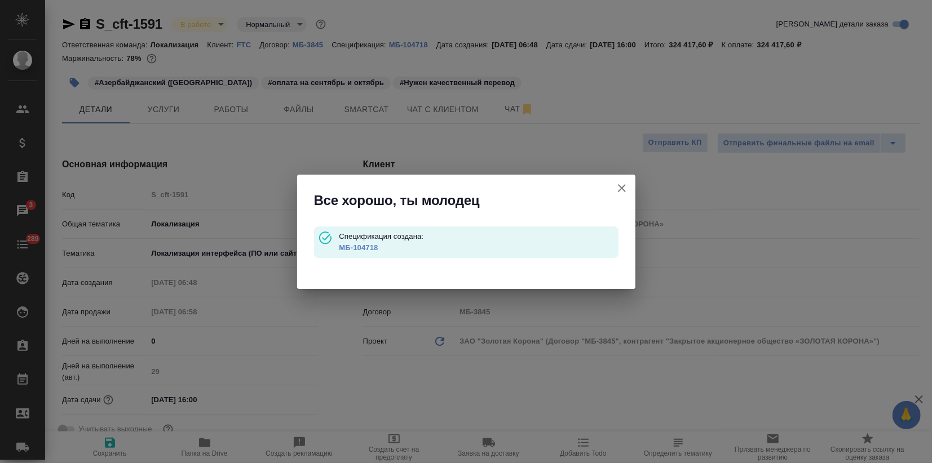
type textarea "x"
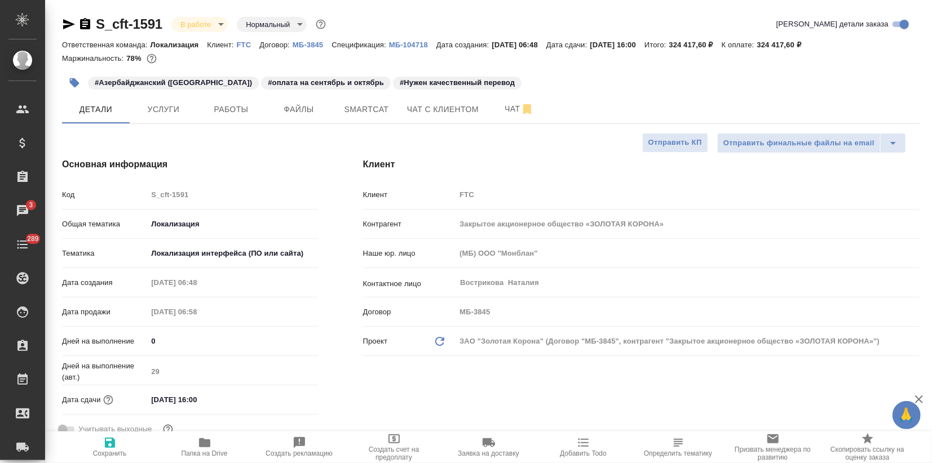
click at [207, 437] on icon "button" at bounding box center [205, 443] width 14 height 14
type textarea "x"
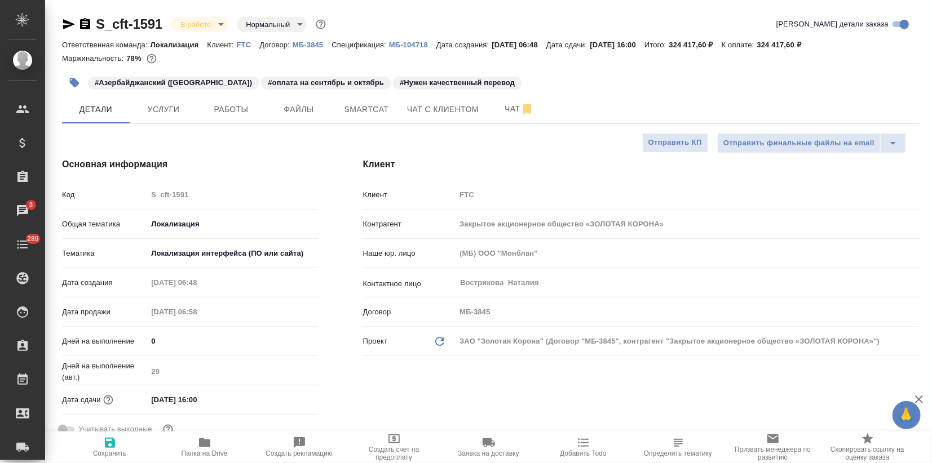
type textarea "x"
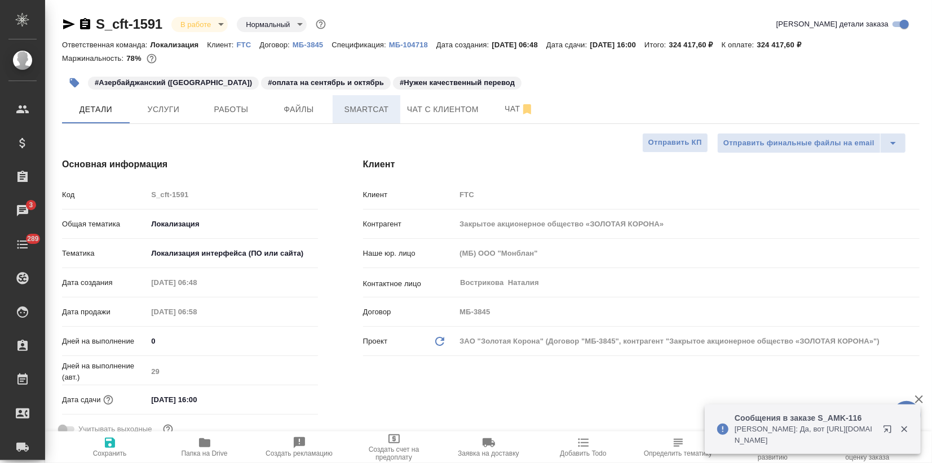
click at [357, 113] on span "Smartcat" at bounding box center [366, 110] width 54 height 14
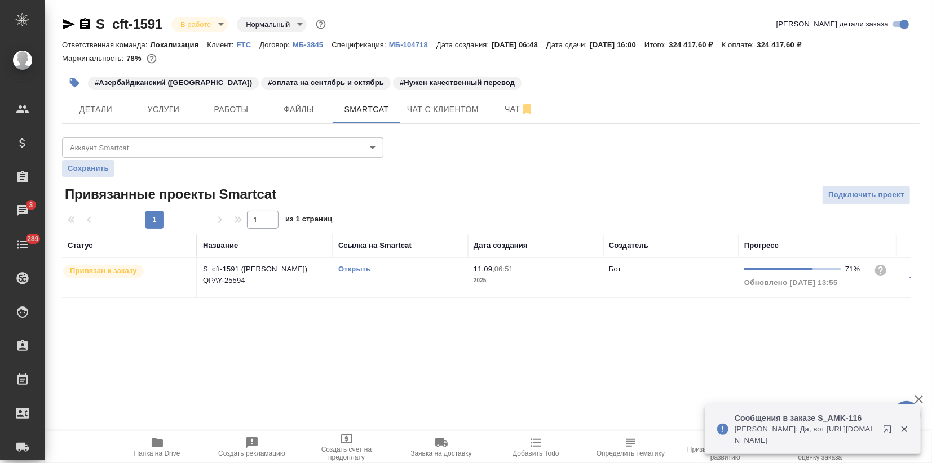
click at [344, 267] on link "Открыть" at bounding box center [354, 269] width 32 height 8
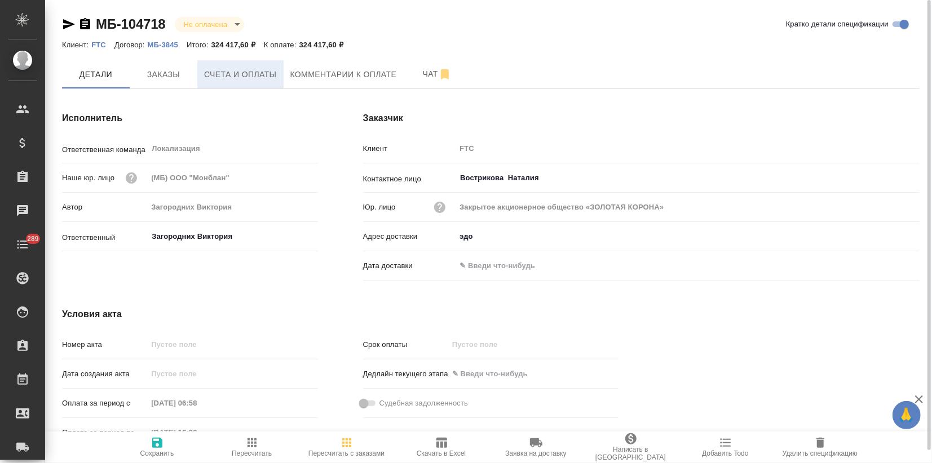
click at [239, 70] on span "Счета и оплаты" at bounding box center [240, 75] width 73 height 14
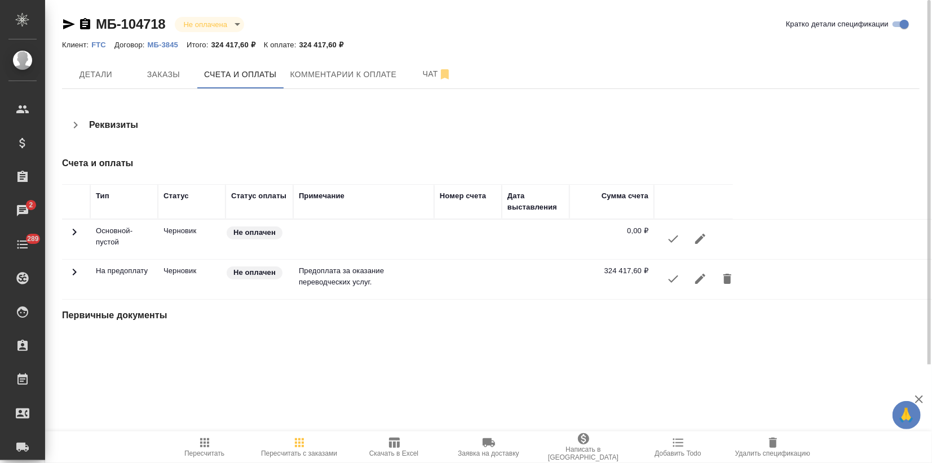
click at [695, 276] on icon "button" at bounding box center [700, 279] width 14 height 14
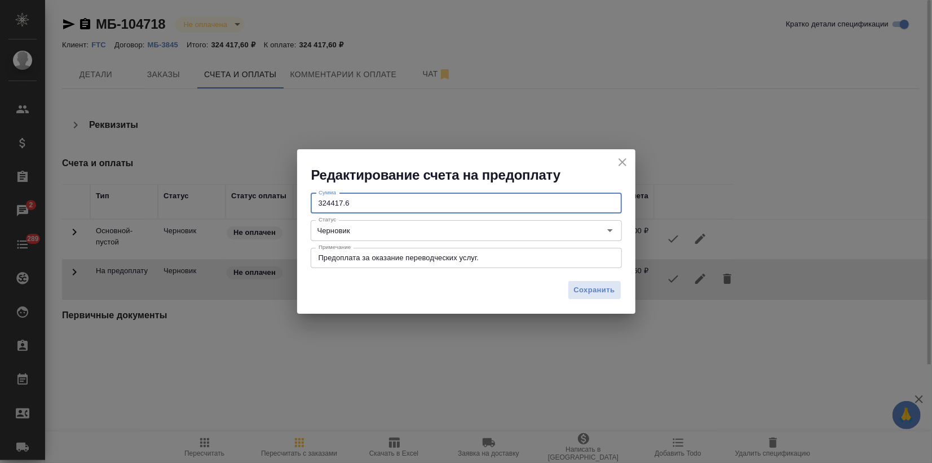
drag, startPoint x: 355, startPoint y: 202, endPoint x: 263, endPoint y: 202, distance: 91.9
click at [263, 202] on div "Редактирование счета на предоплату Сумма 324417.6 Сумма Статус Черновик Статус …" at bounding box center [466, 231] width 932 height 463
paste input "162208.8"
type input "162208.8"
click at [588, 288] on span "Сохранить" at bounding box center [594, 290] width 41 height 13
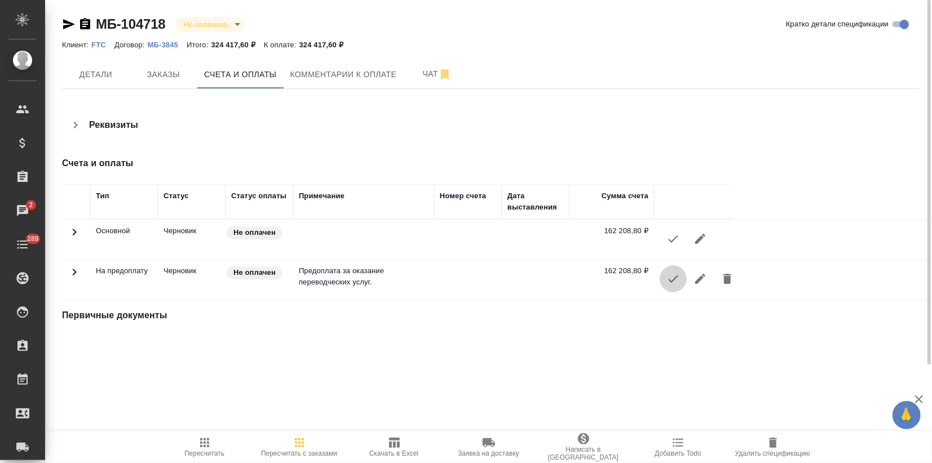
click at [674, 280] on icon "button" at bounding box center [673, 279] width 10 height 7
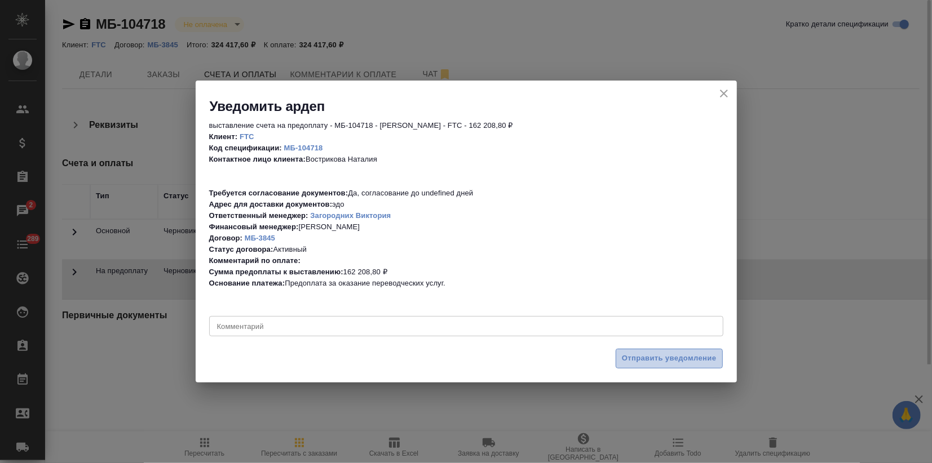
click at [660, 353] on span "Отправить уведомление" at bounding box center [669, 358] width 95 height 13
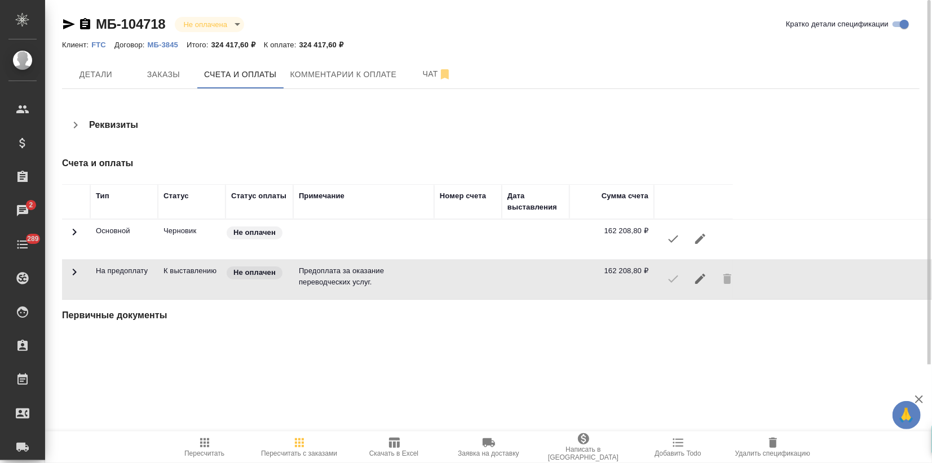
click at [69, 28] on icon "button" at bounding box center [69, 24] width 14 height 14
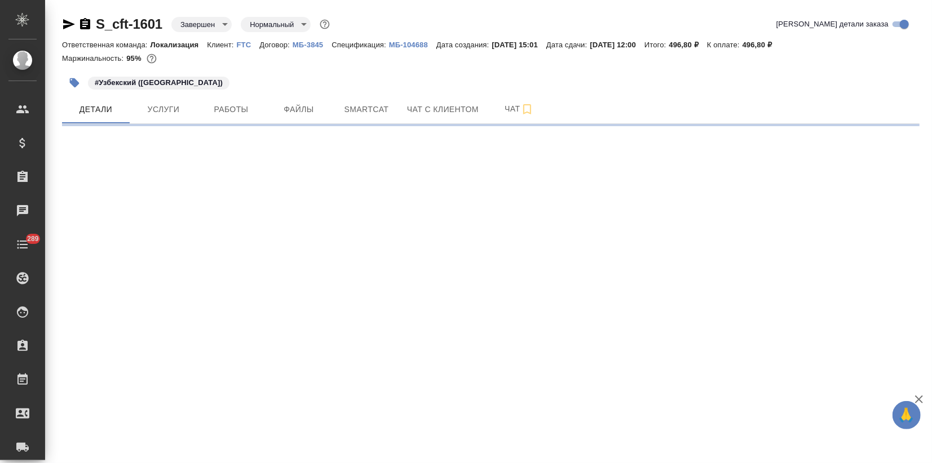
select select "RU"
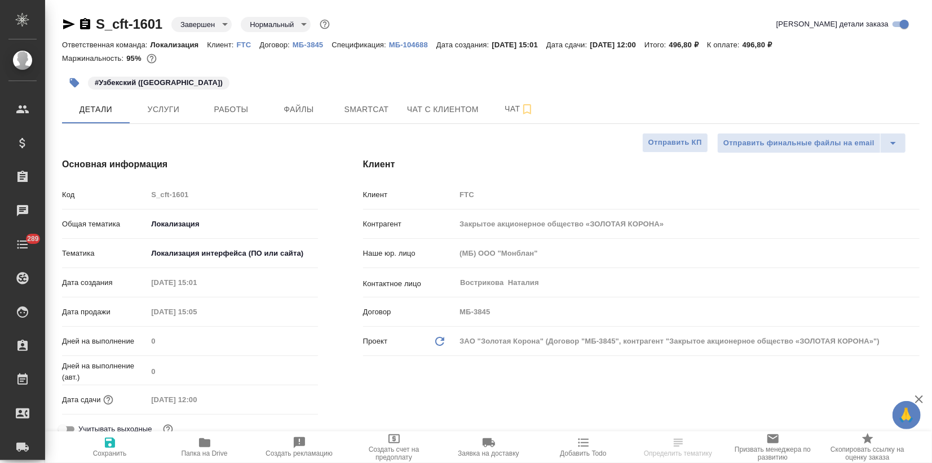
type textarea "x"
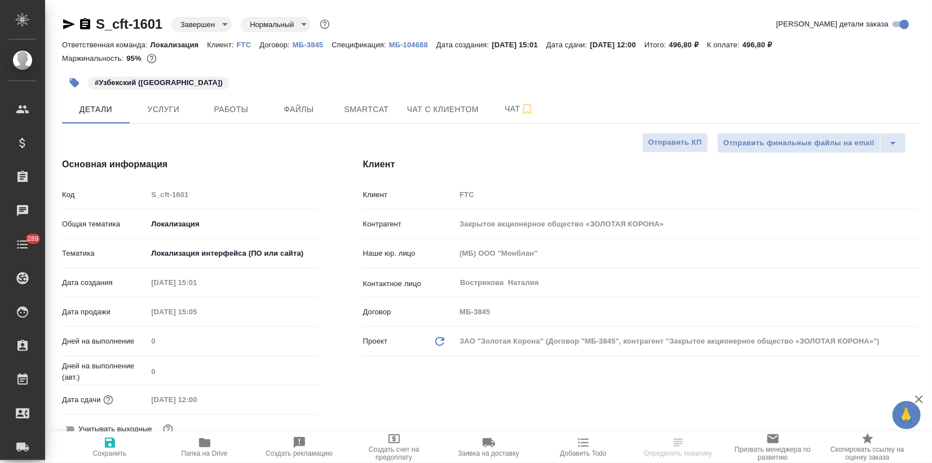
type textarea "x"
click at [402, 45] on p "МБ-104688" at bounding box center [412, 45] width 47 height 8
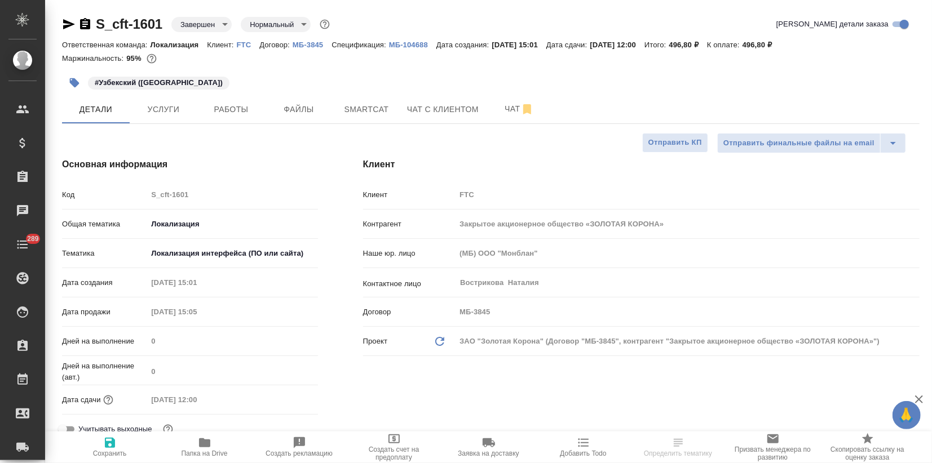
type textarea "x"
select select "RU"
type textarea "x"
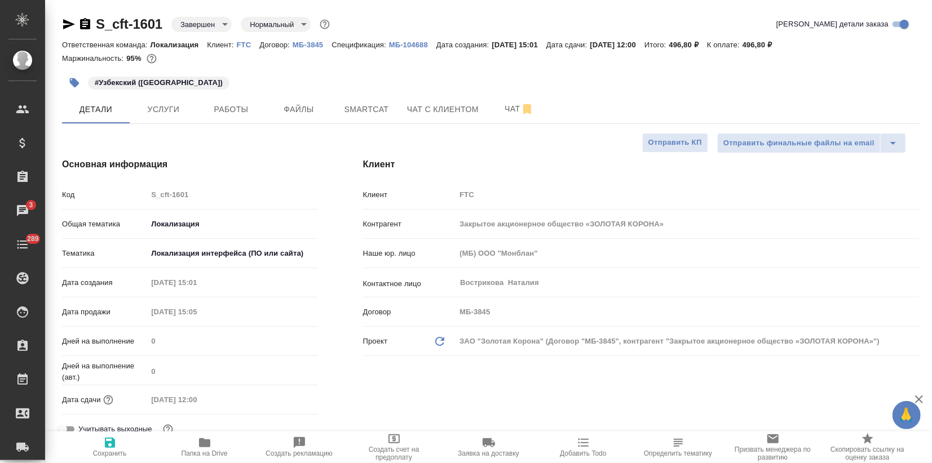
type textarea "x"
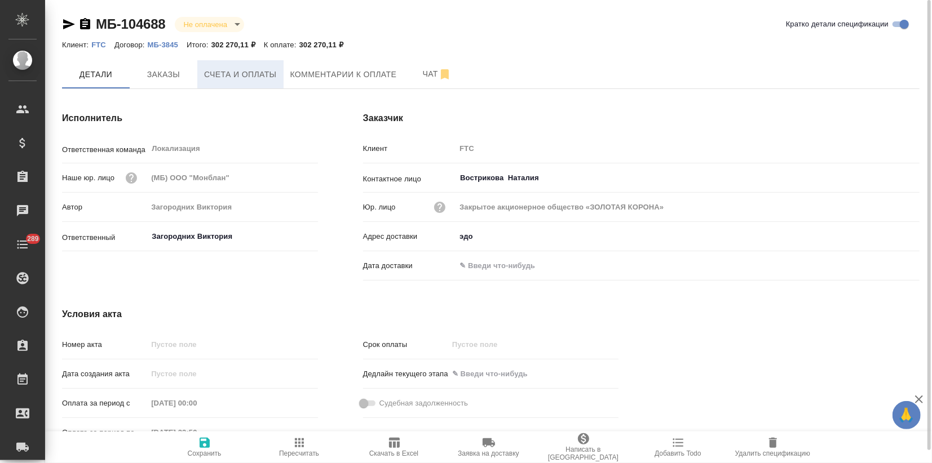
click at [241, 84] on button "Счета и оплаты" at bounding box center [240, 74] width 86 height 28
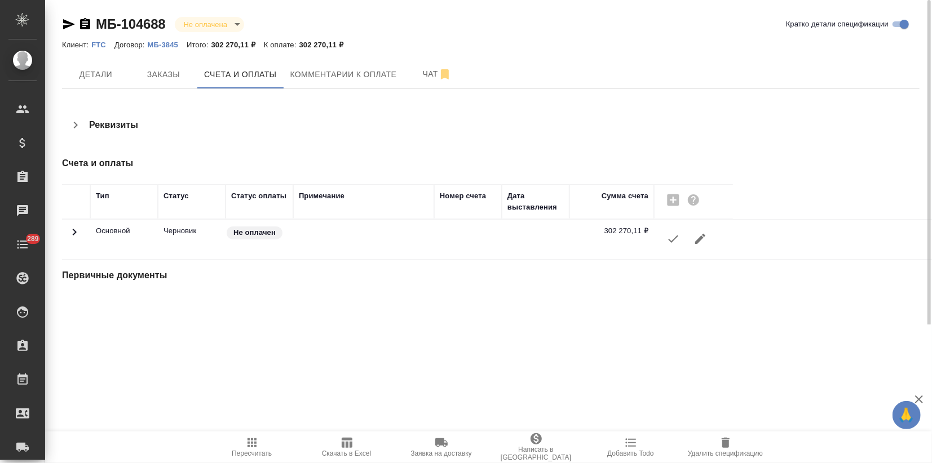
click at [675, 241] on icon "button" at bounding box center [673, 239] width 14 height 14
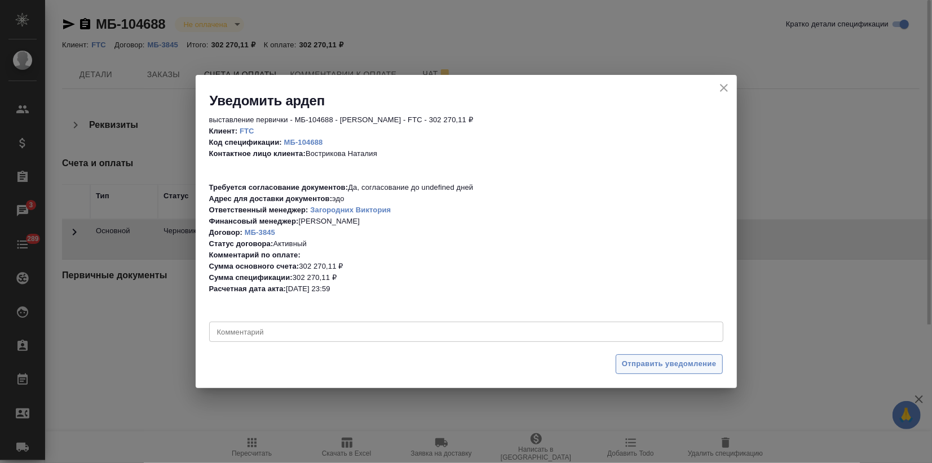
click at [642, 367] on span "Отправить уведомление" at bounding box center [669, 364] width 95 height 13
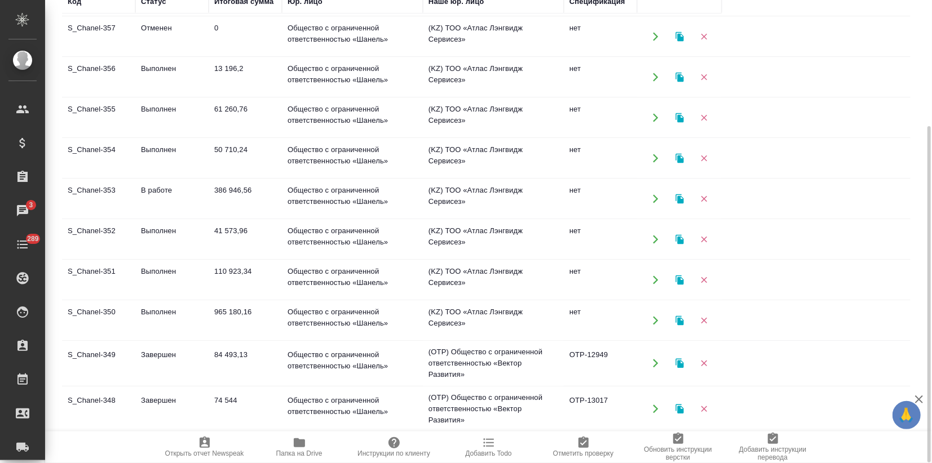
scroll to position [286, 0]
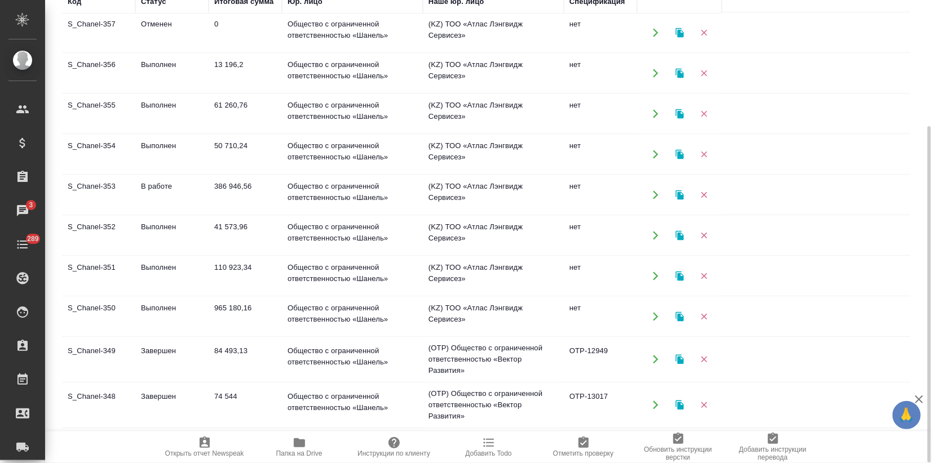
click at [218, 315] on td "965 180,16" at bounding box center [245, 316] width 73 height 39
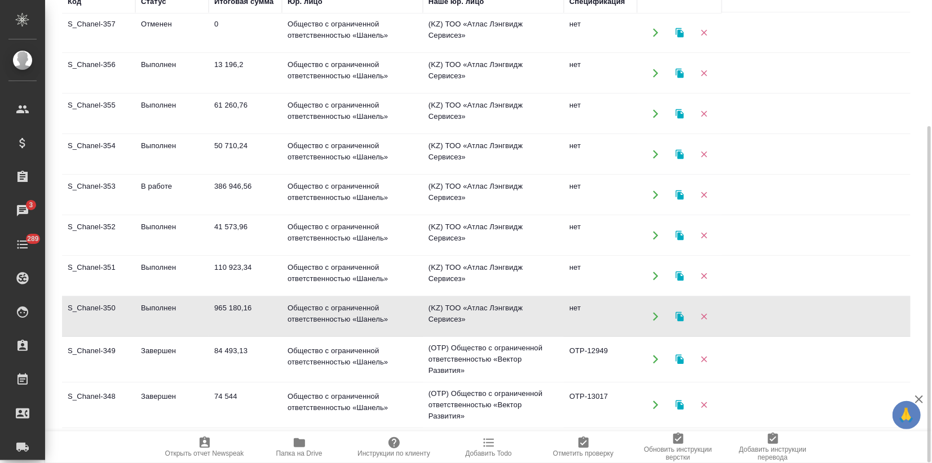
click at [218, 315] on td "965 180,16" at bounding box center [245, 316] width 73 height 39
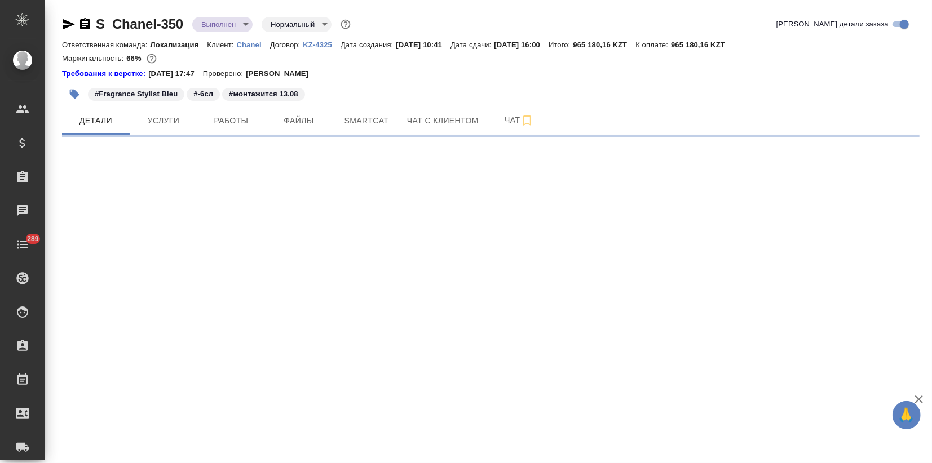
select select "RU"
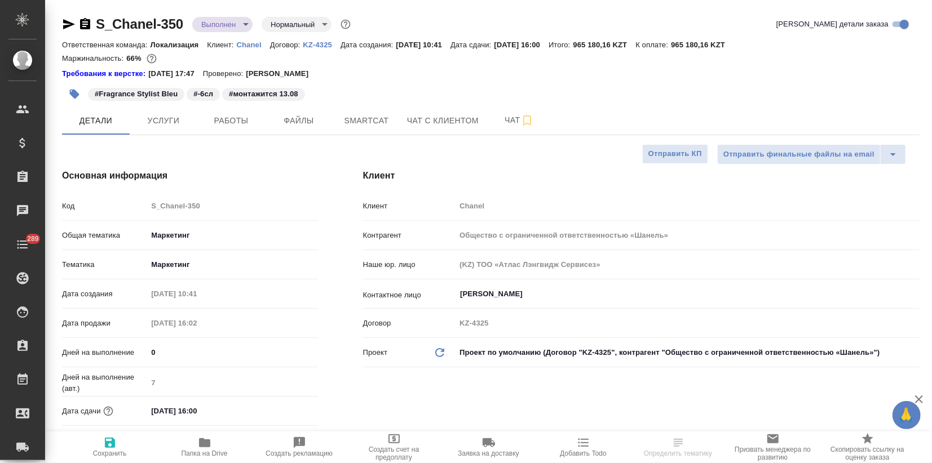
type textarea "x"
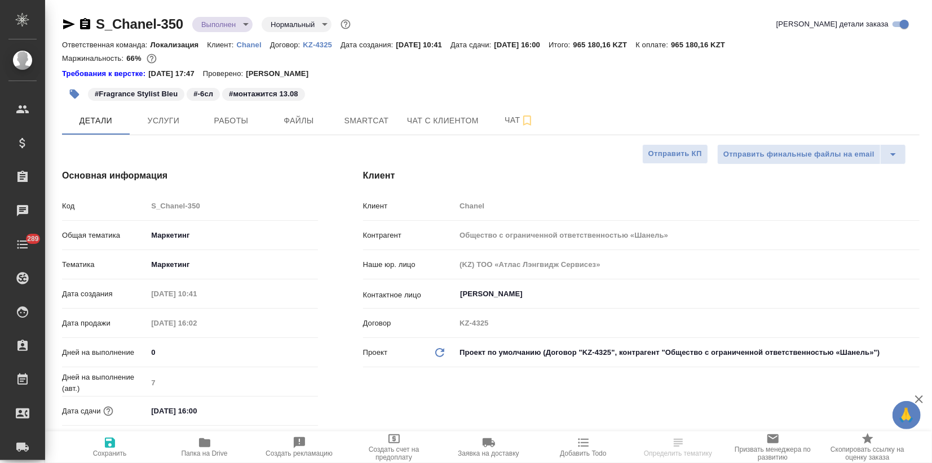
type textarea "x"
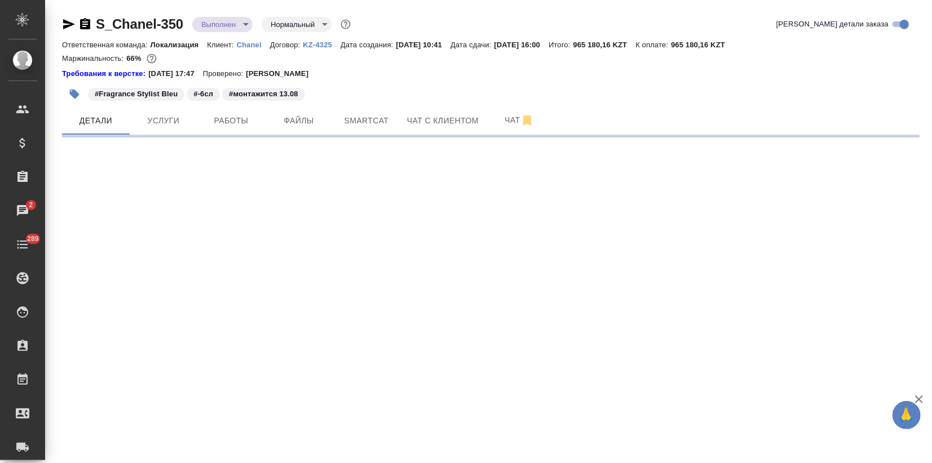
select select "RU"
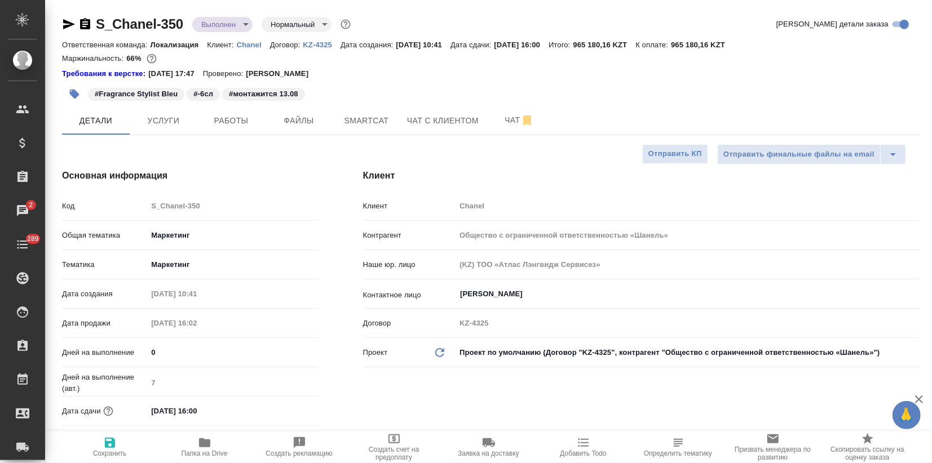
type textarea "x"
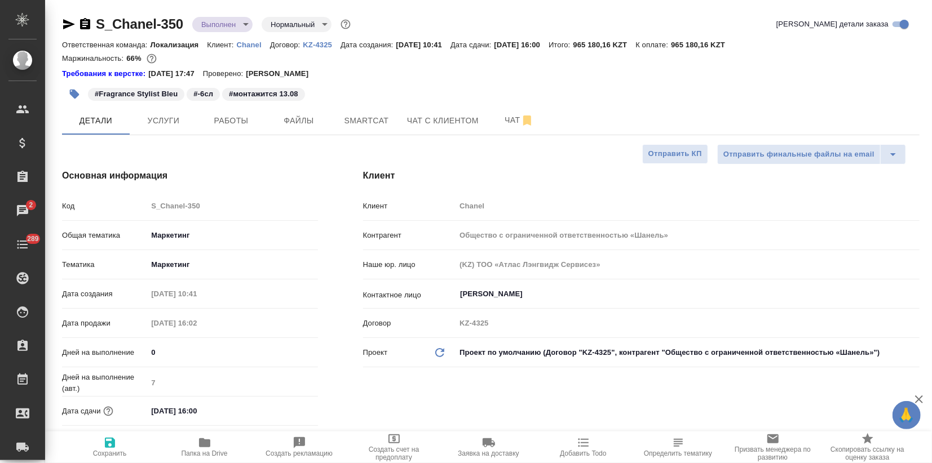
type textarea "x"
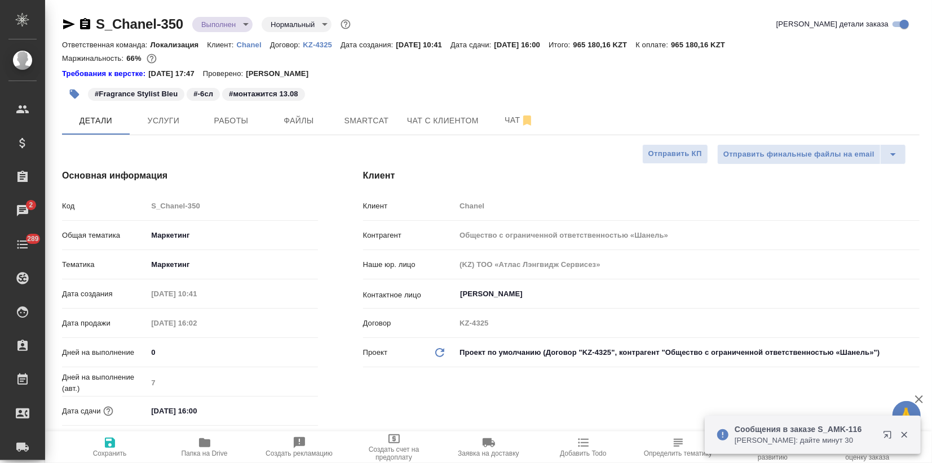
click at [655, 390] on div "Клиент Клиент Chanel Контрагент Общество с ограниченной ответственностью «Шанел…" at bounding box center [640, 315] width 601 height 336
click at [817, 440] on p "[PERSON_NAME]: дайте минут 30" at bounding box center [804, 440] width 141 height 11
click at [888, 435] on icon "button" at bounding box center [890, 438] width 14 height 14
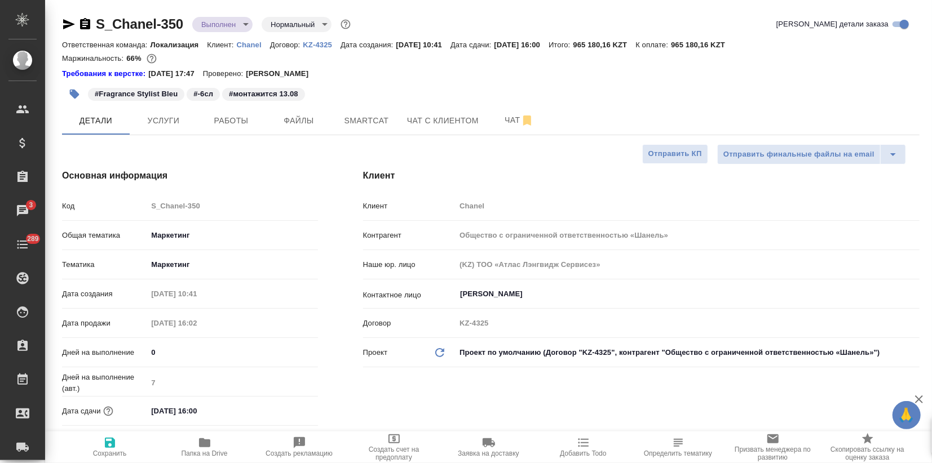
type textarea "x"
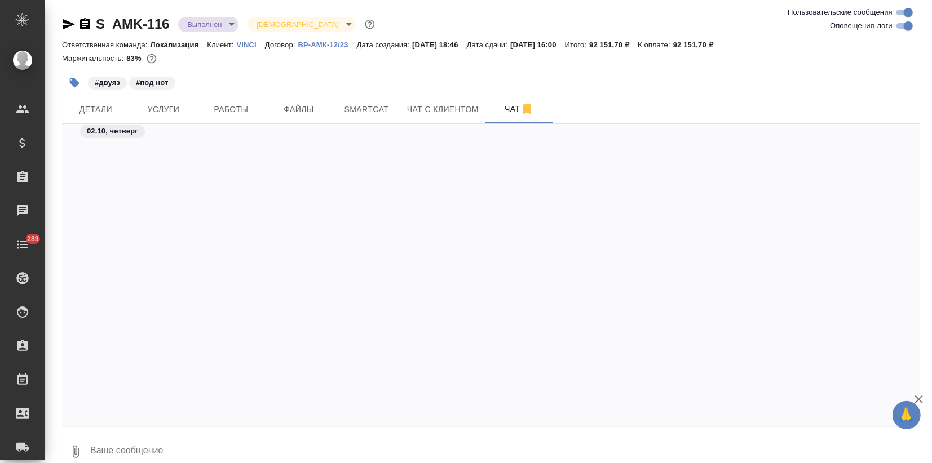
scroll to position [11959, 0]
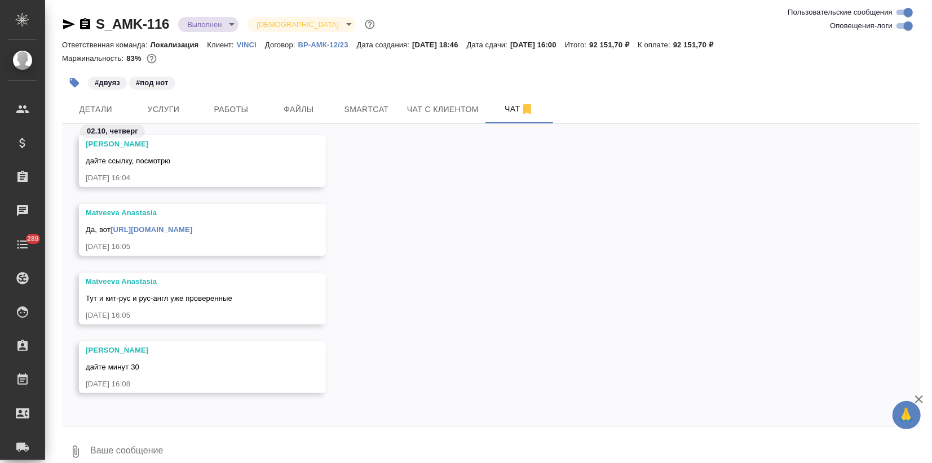
click at [204, 440] on textarea at bounding box center [504, 452] width 830 height 38
type textarea "ок, спасибо!"
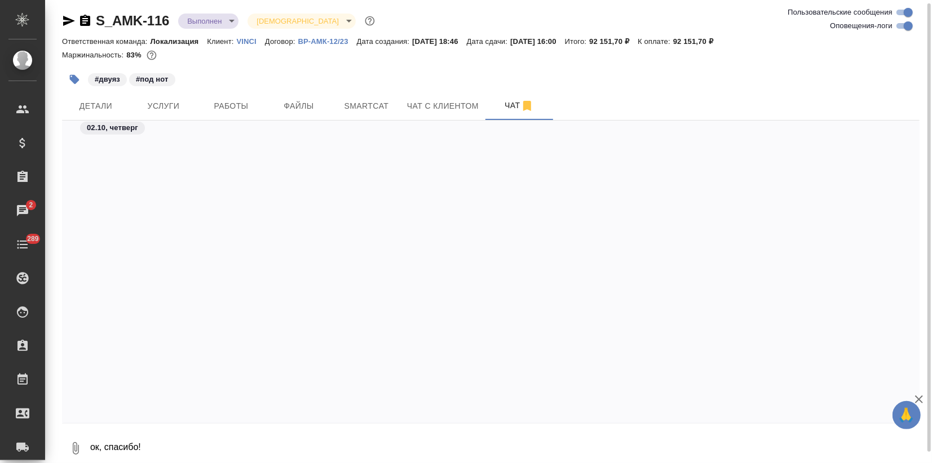
scroll to position [12647, 0]
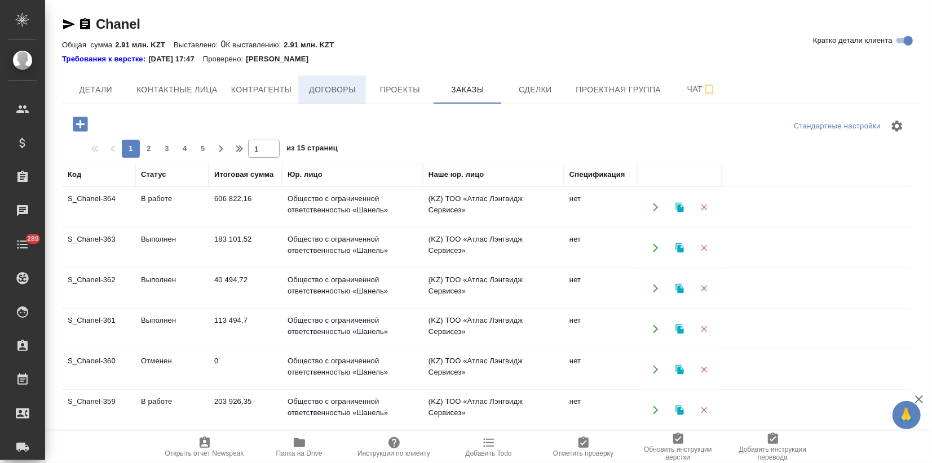
click at [331, 90] on span "Договоры" at bounding box center [332, 90] width 54 height 14
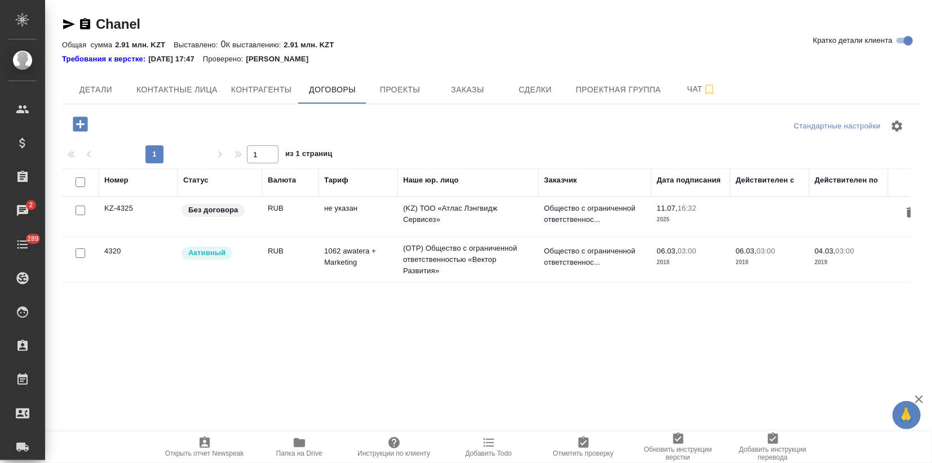
click at [145, 224] on td "KZ-4325" at bounding box center [138, 216] width 79 height 39
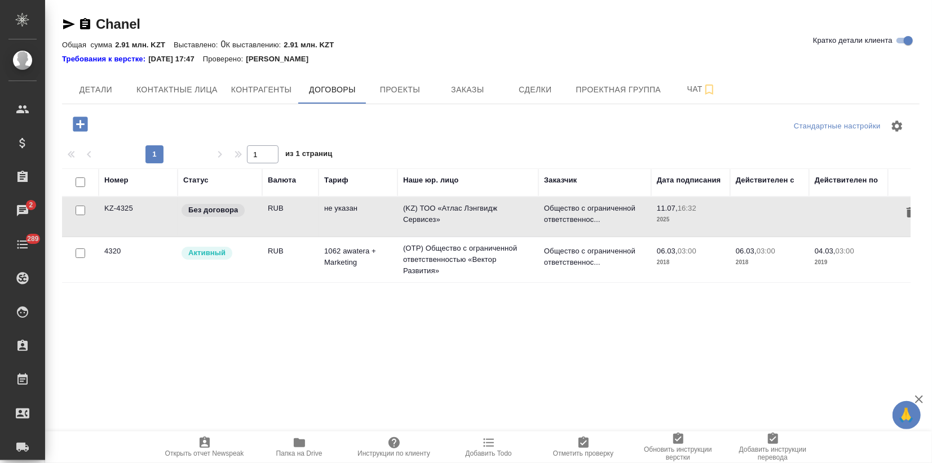
click at [145, 224] on td "KZ-4325" at bounding box center [138, 216] width 79 height 39
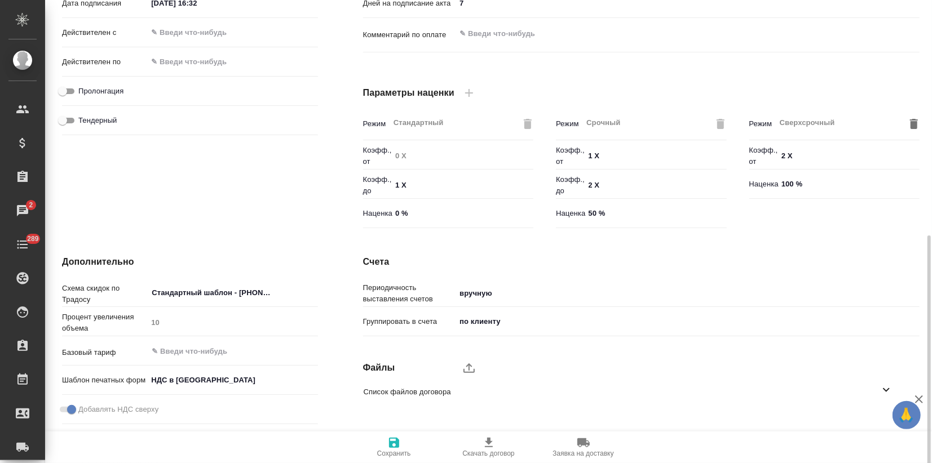
scroll to position [303, 0]
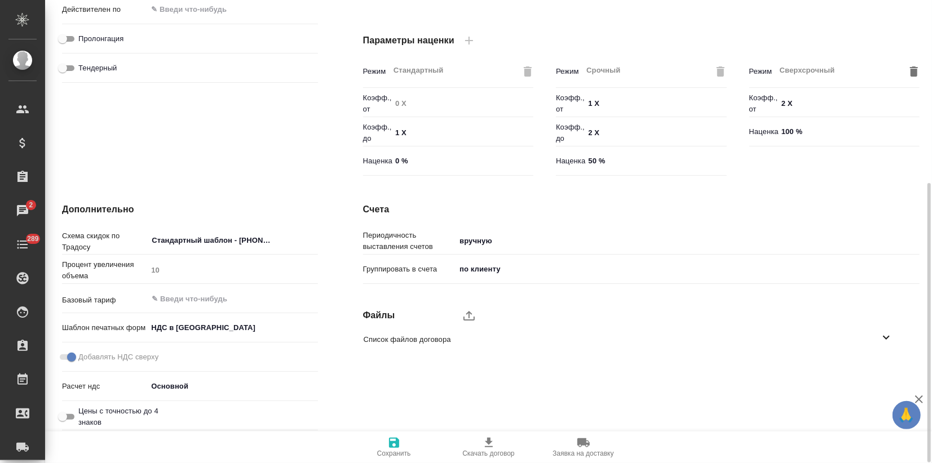
click at [884, 339] on icon at bounding box center [886, 338] width 14 height 14
click at [884, 338] on icon at bounding box center [886, 337] width 7 height 4
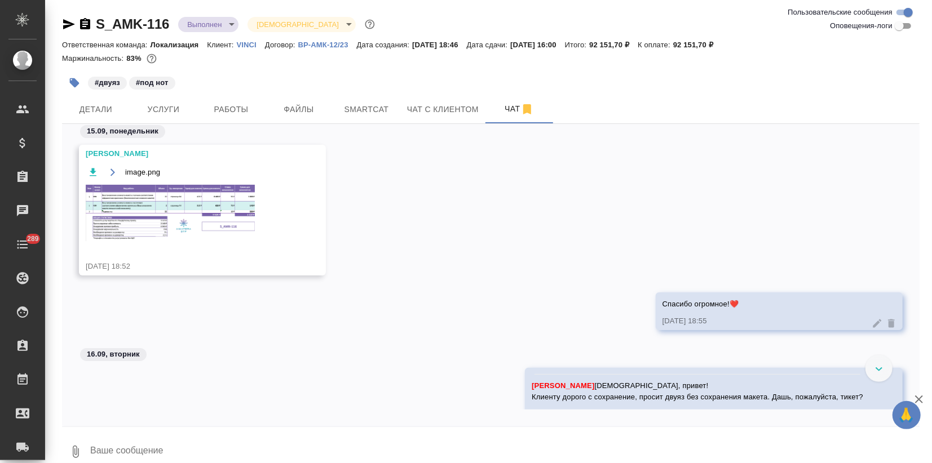
scroll to position [2999, 0]
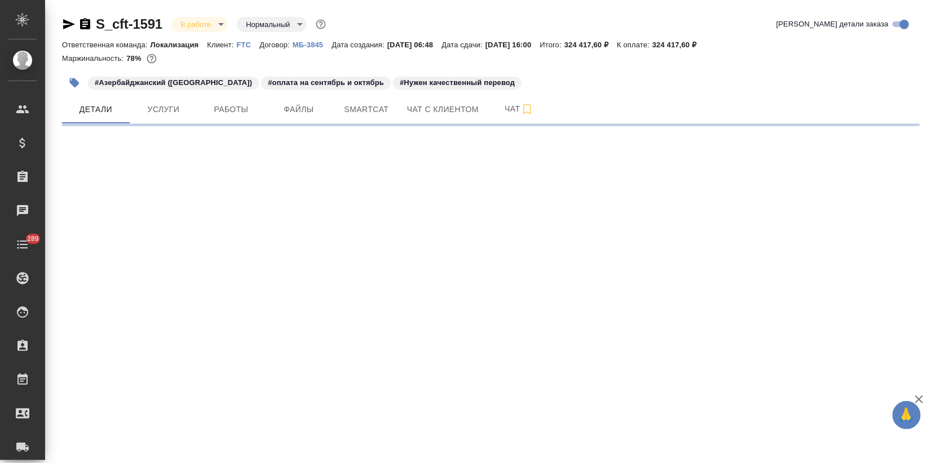
select select "RU"
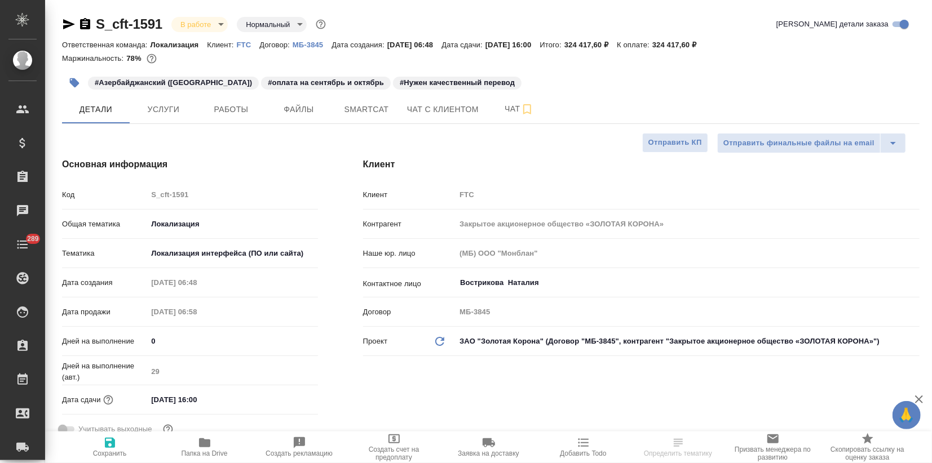
type textarea "x"
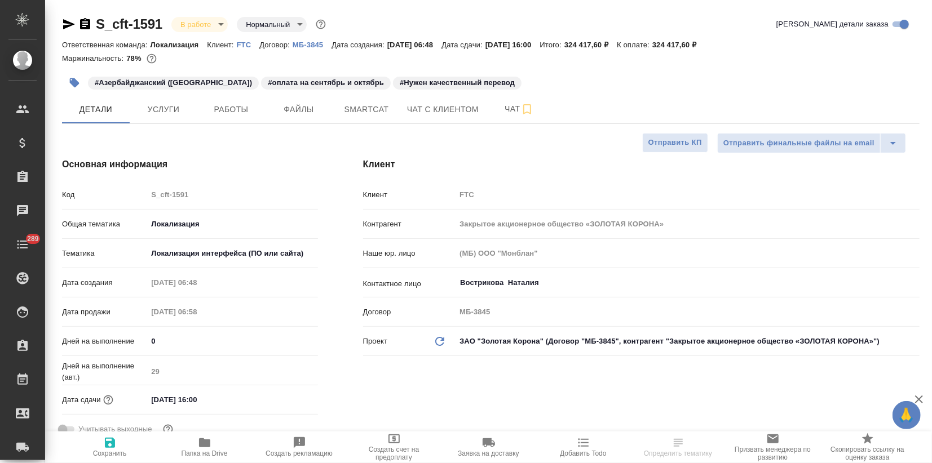
type textarea "x"
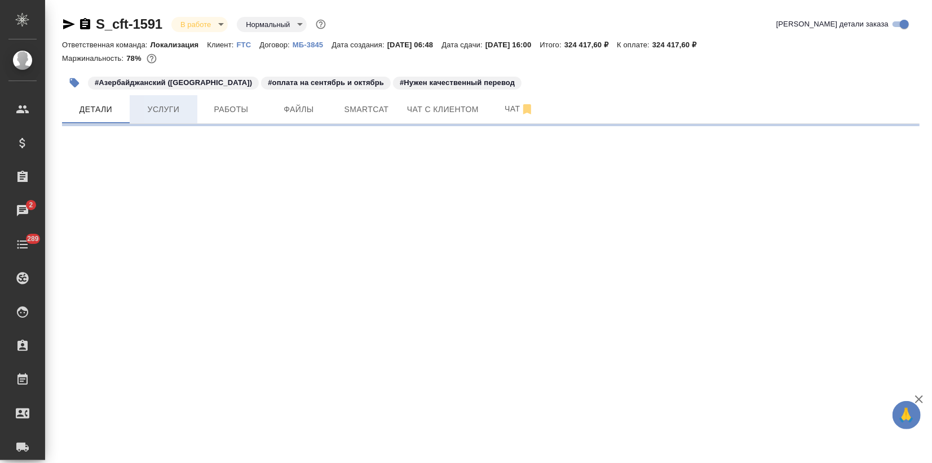
select select "RU"
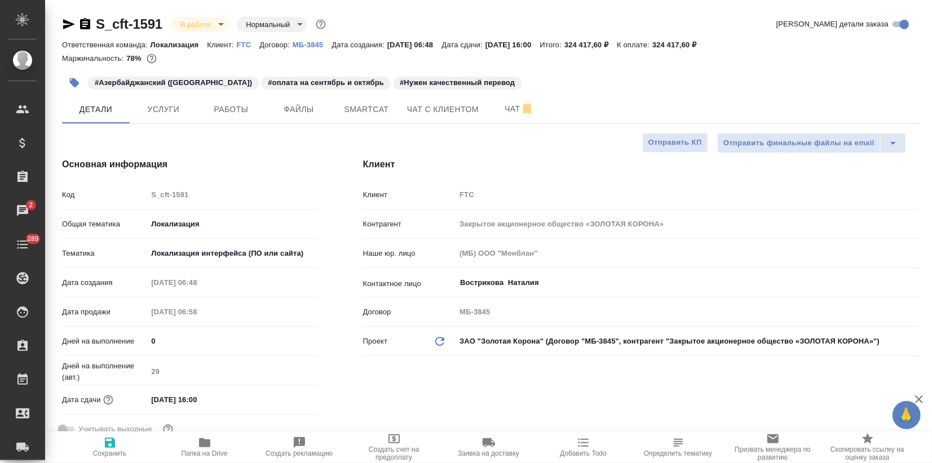
type textarea "x"
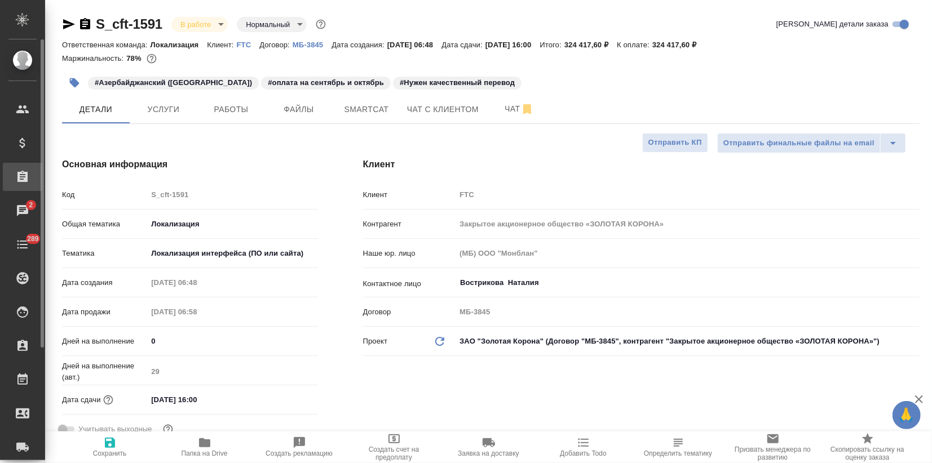
type textarea "x"
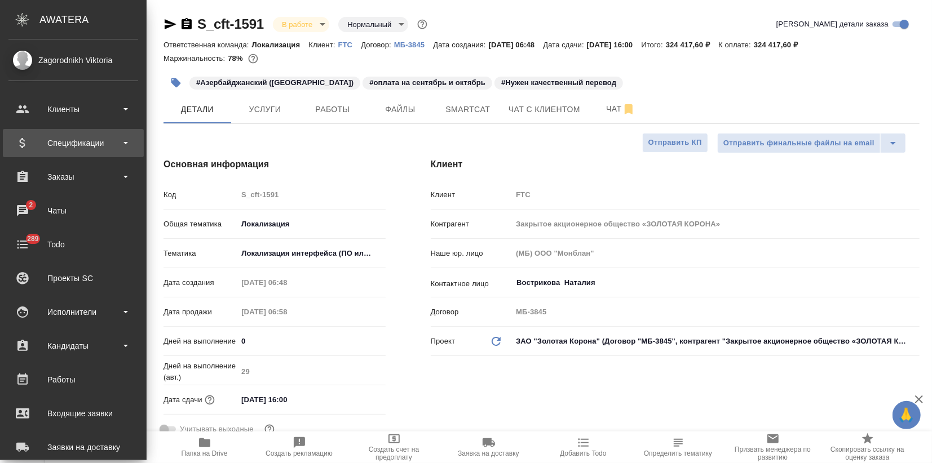
click at [28, 140] on div "Спецификации" at bounding box center [73, 143] width 130 height 17
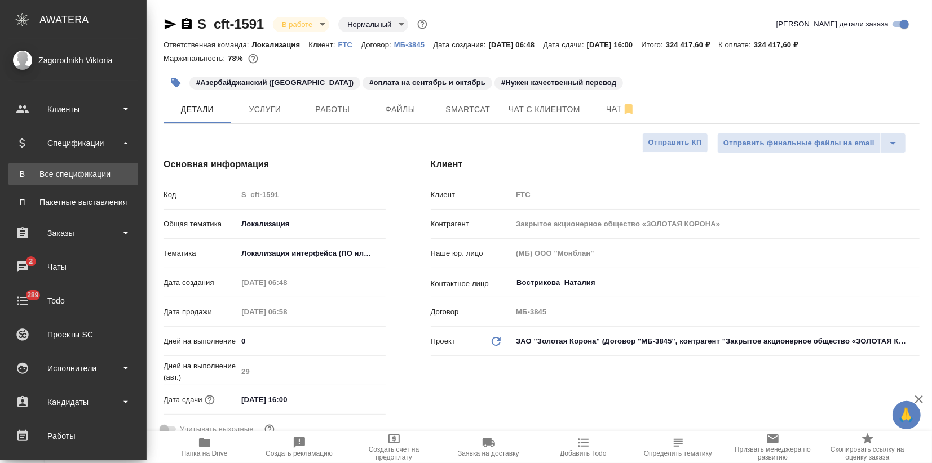
type textarea "x"
click at [39, 164] on link "В Все спецификации" at bounding box center [73, 174] width 130 height 23
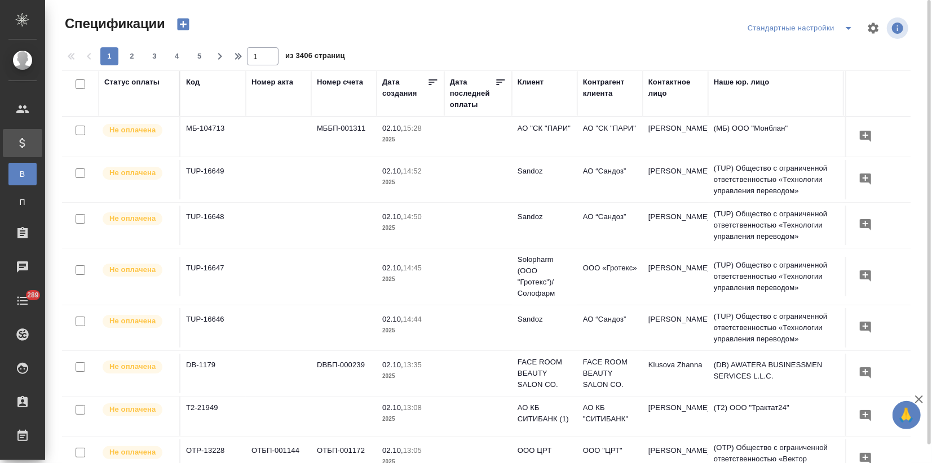
click at [181, 28] on icon "button" at bounding box center [183, 25] width 12 height 12
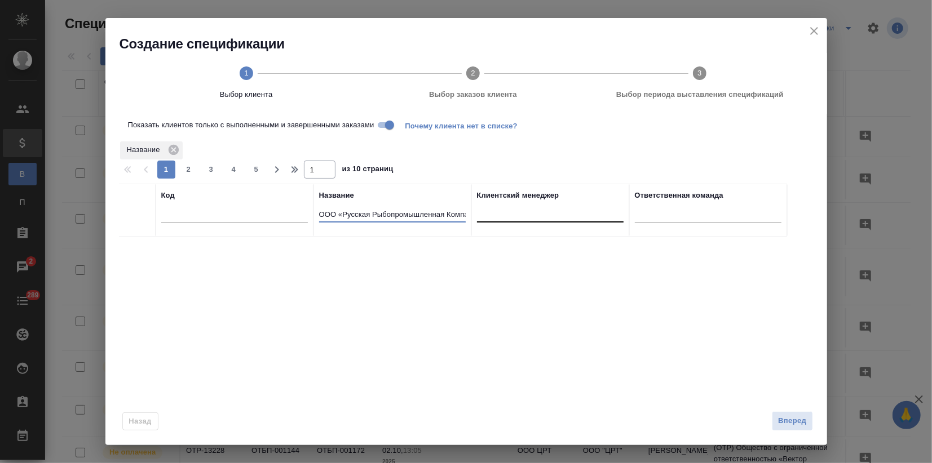
scroll to position [0, 19]
drag, startPoint x: 322, startPoint y: 216, endPoint x: 490, endPoint y: 218, distance: 168.5
click at [490, 218] on tr "Код Название ООО «Русская Рыбопромышленная Компания» Клиентский менеджер Ответс…" at bounding box center [453, 210] width 668 height 53
type input "О"
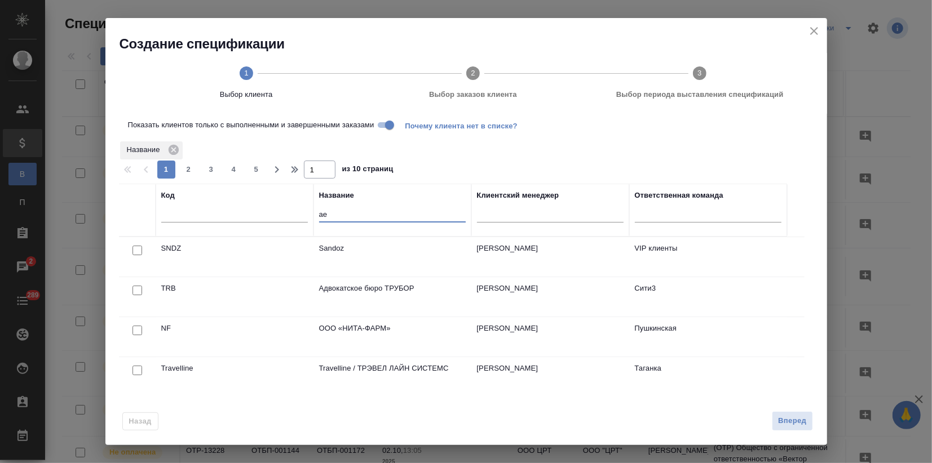
type input "а"
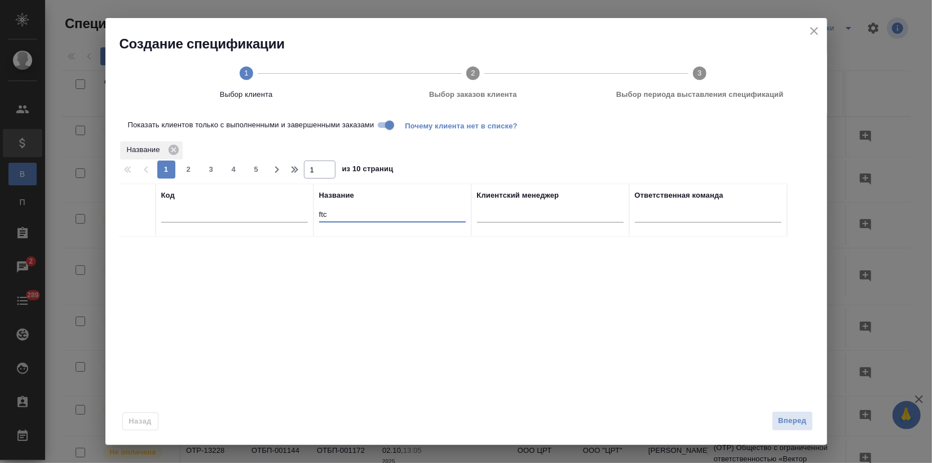
type input "ftc"
click at [380, 125] on input "Показать клиентов только с выполненными и завершенными заказами" at bounding box center [389, 125] width 41 height 14
click at [141, 247] on input "checkbox" at bounding box center [137, 251] width 10 height 10
checkbox input "true"
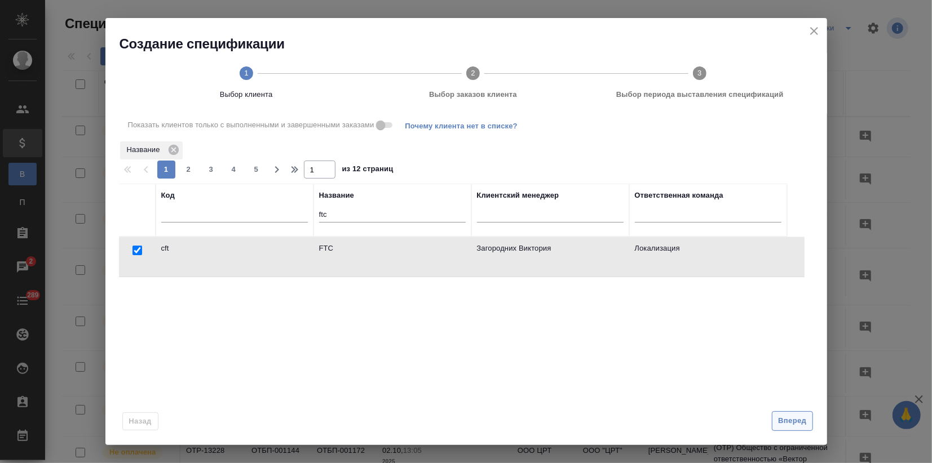
drag, startPoint x: 801, startPoint y: 424, endPoint x: 715, endPoint y: 428, distance: 86.4
click at [800, 424] on span "Вперед" at bounding box center [792, 421] width 28 height 13
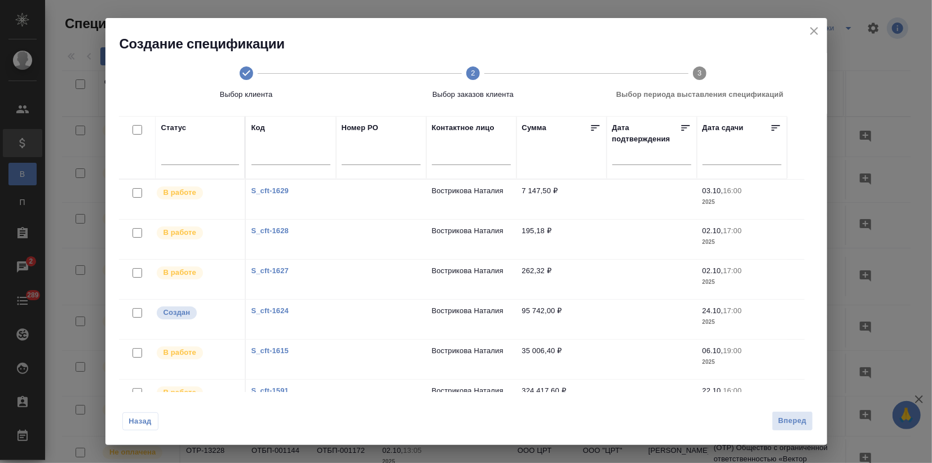
scroll to position [77, 0]
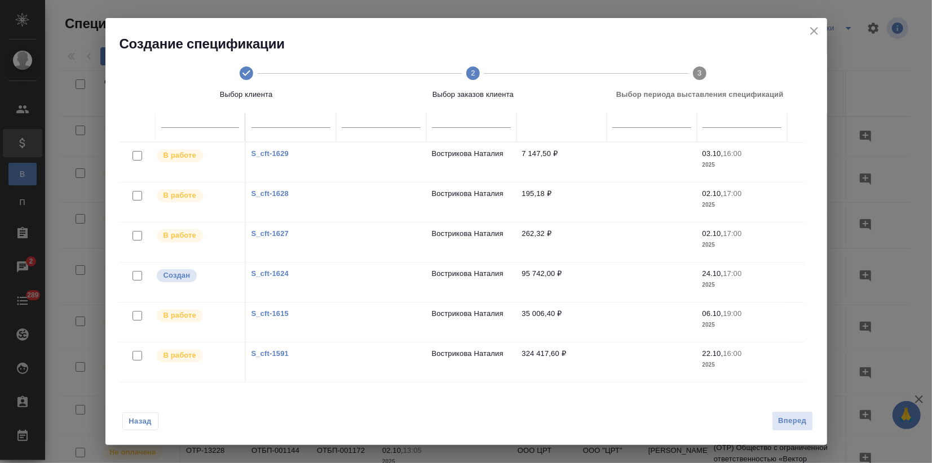
click at [134, 353] on input "checkbox" at bounding box center [137, 356] width 10 height 10
checkbox input "true"
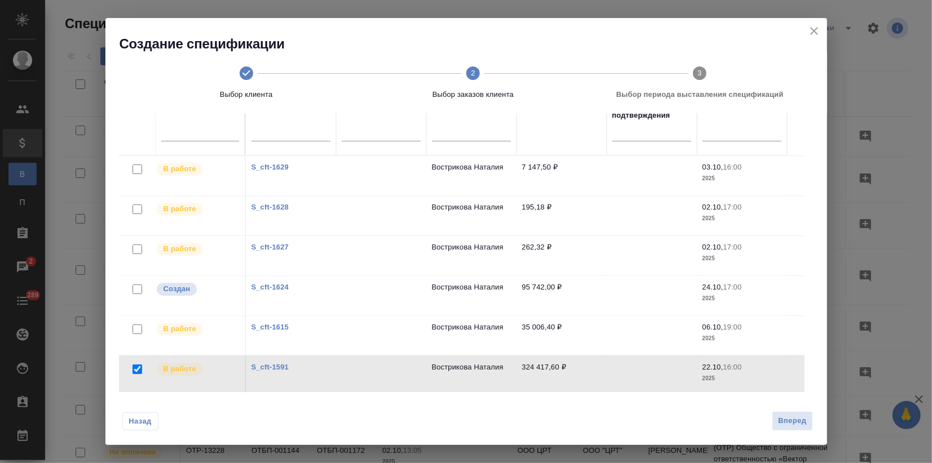
scroll to position [90, 0]
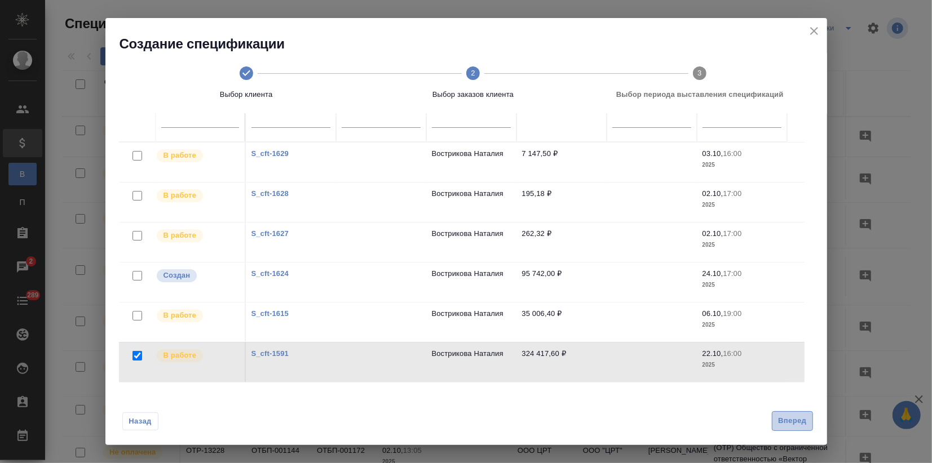
click at [791, 419] on span "Вперед" at bounding box center [792, 421] width 28 height 13
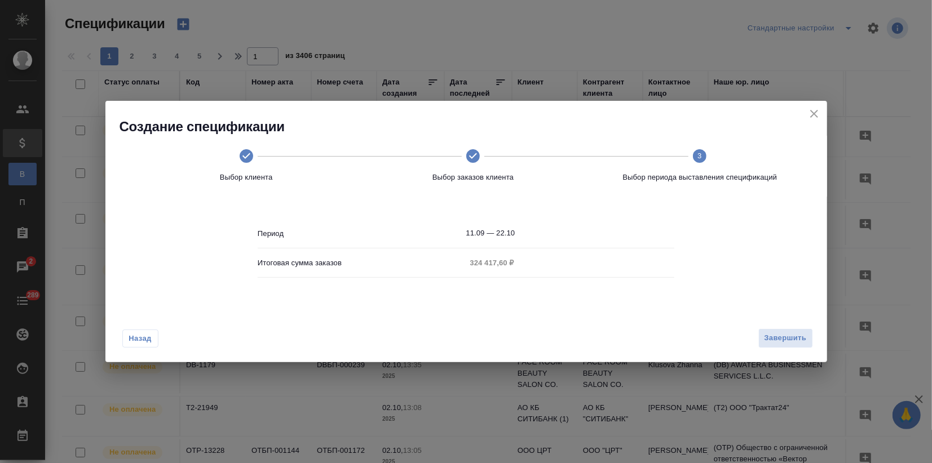
scroll to position [0, 0]
click at [785, 337] on span "Завершить" at bounding box center [785, 338] width 42 height 13
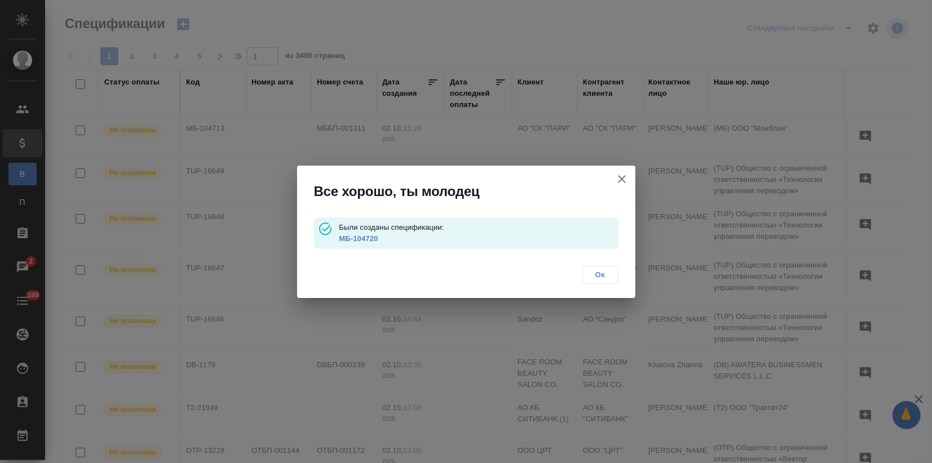
click at [352, 238] on link "МБ-104720" at bounding box center [358, 238] width 39 height 8
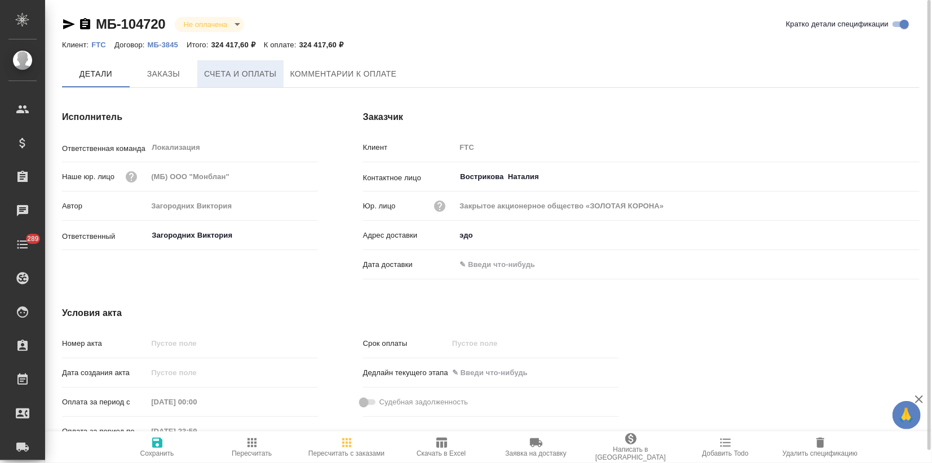
click at [256, 81] on button "Счета и оплаты" at bounding box center [240, 73] width 86 height 27
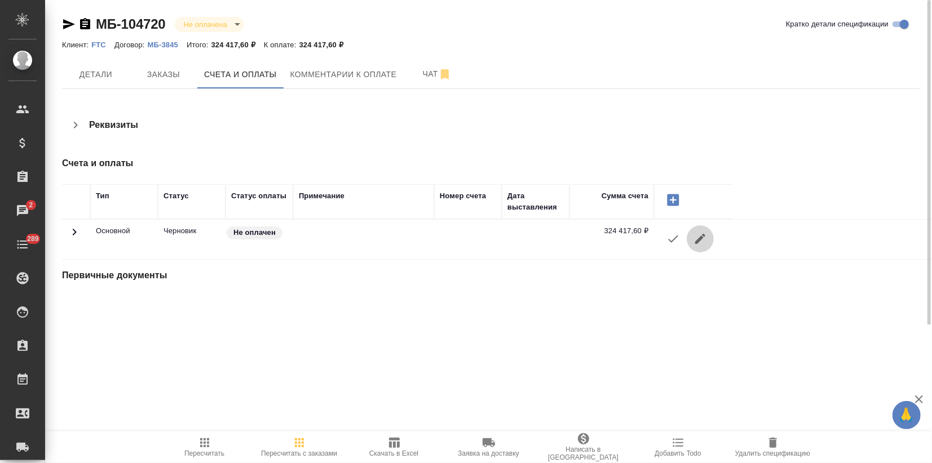
click at [697, 243] on icon "button" at bounding box center [700, 239] width 10 height 10
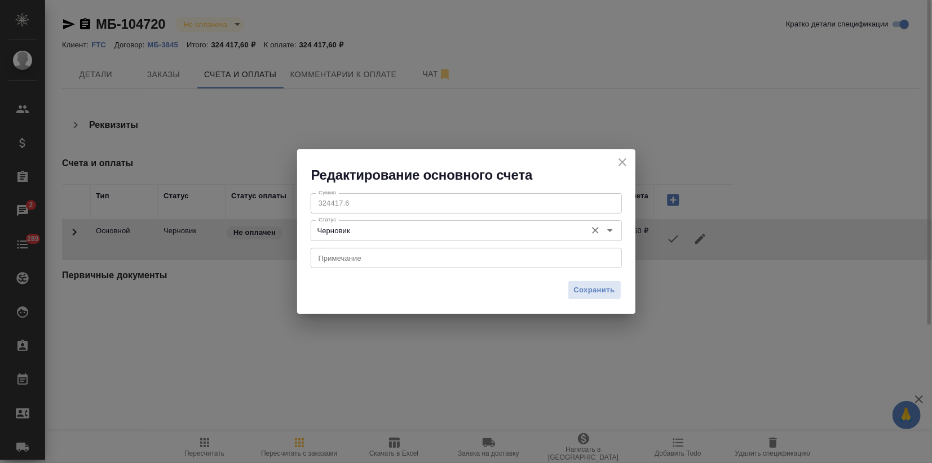
click at [444, 234] on input "Черновик" at bounding box center [447, 231] width 267 height 14
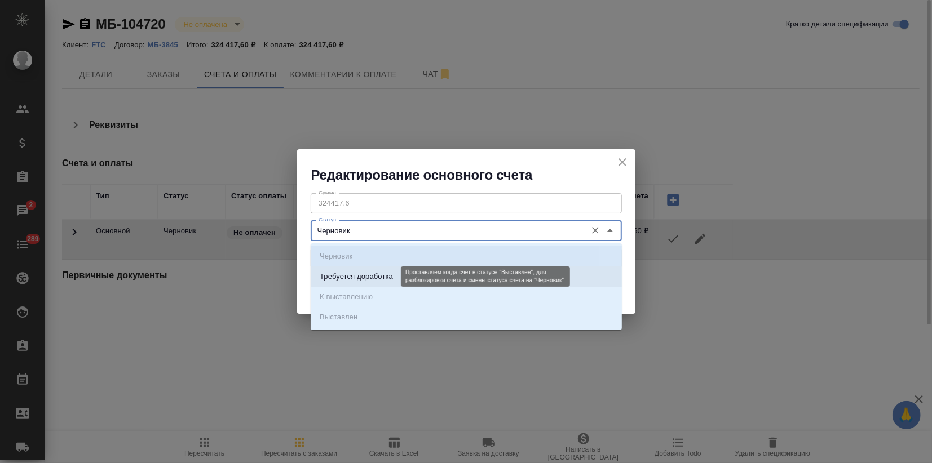
click at [373, 281] on p "Требуется доработка" at bounding box center [356, 276] width 73 height 11
type input "Требуется доработка"
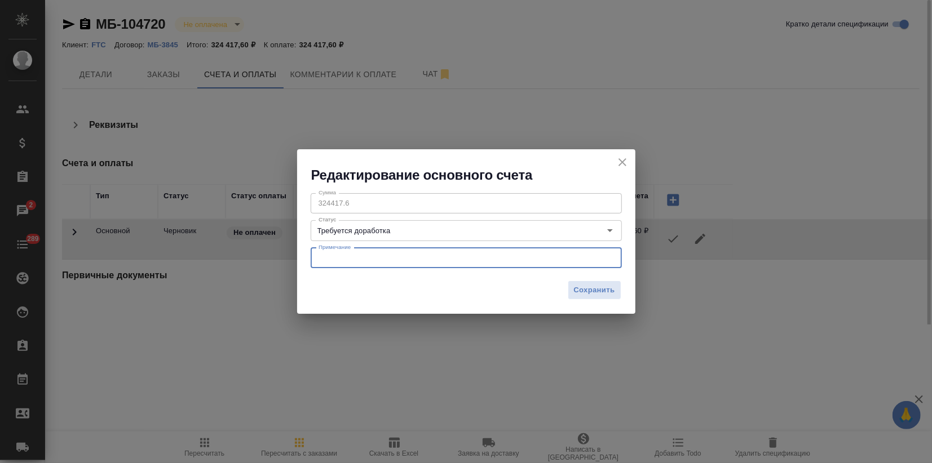
click at [422, 257] on textarea at bounding box center [465, 258] width 295 height 8
type textarea "r"
drag, startPoint x: 415, startPoint y: 261, endPoint x: 274, endPoint y: 255, distance: 141.0
click at [271, 255] on div "Редактирование основного счета Сумма 324417.6 Сумма Статус Требуется доработка …" at bounding box center [466, 231] width 932 height 463
type textarea "50%"
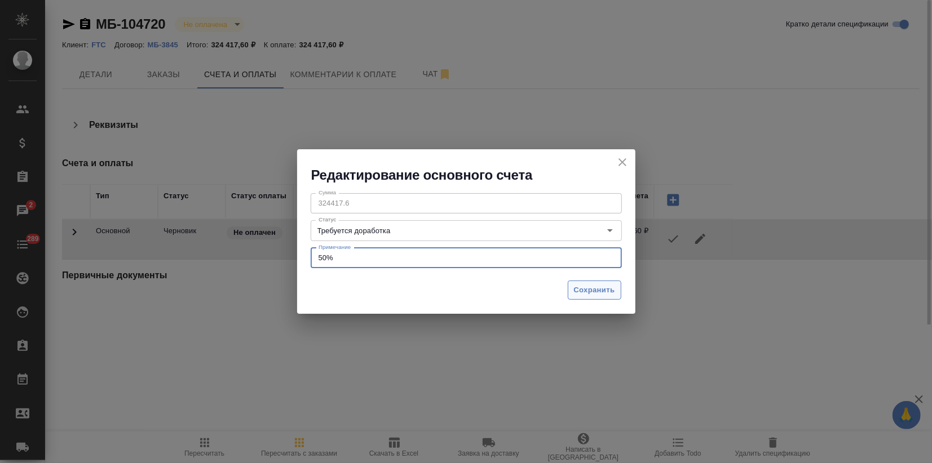
click at [587, 294] on span "Сохранить" at bounding box center [594, 290] width 41 height 13
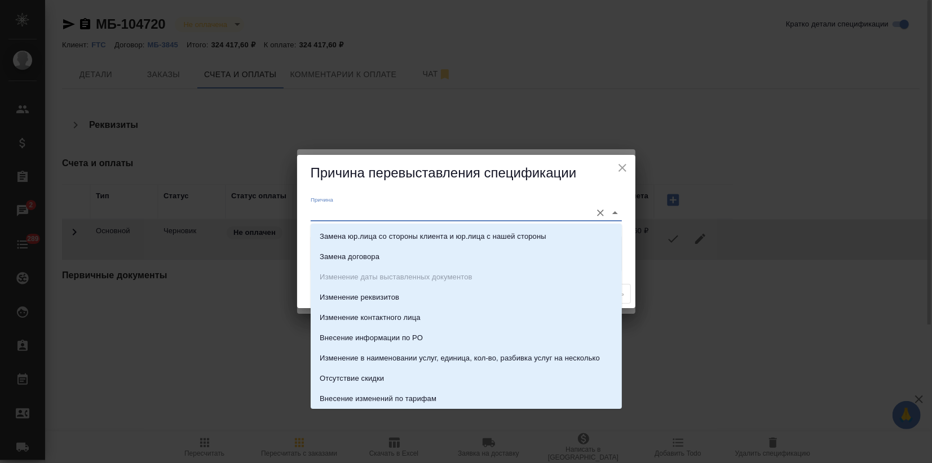
click at [409, 216] on input "Причина" at bounding box center [448, 212] width 275 height 15
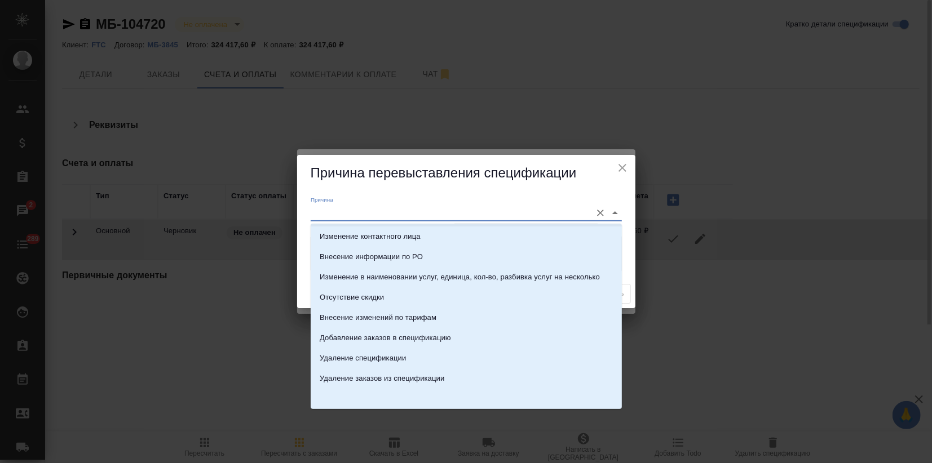
scroll to position [81, 0]
click at [397, 331] on li "Добавление заказов в спецификацию" at bounding box center [466, 338] width 311 height 20
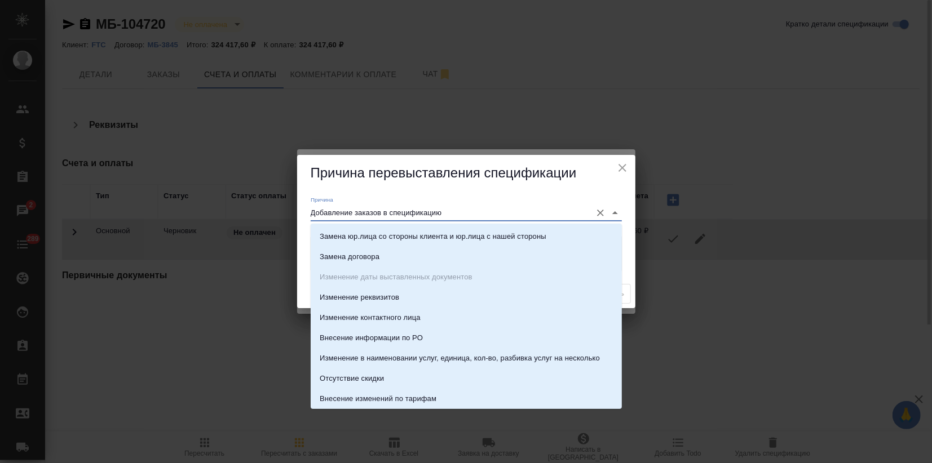
click at [468, 211] on input "Добавление заказов в спецификацию" at bounding box center [448, 212] width 275 height 15
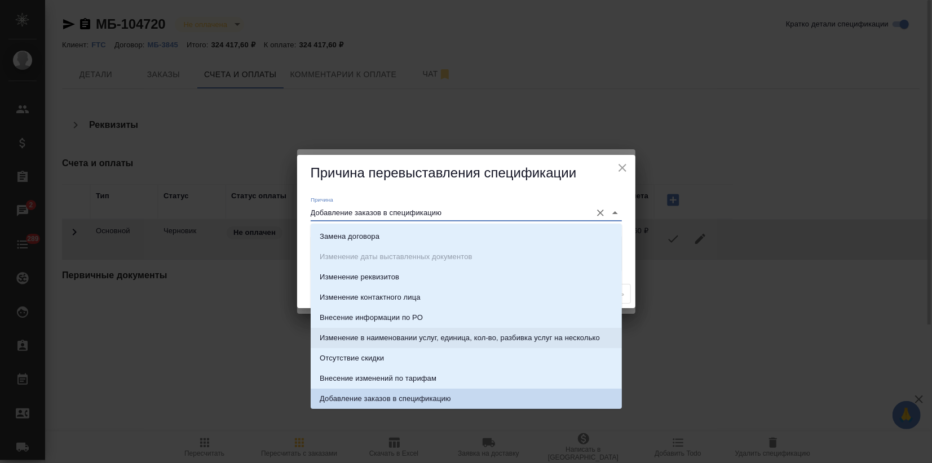
click at [418, 344] on li "Изменение в наименовании услуг, единица, кол-во, разбивка услуг на несколько" at bounding box center [466, 338] width 311 height 20
type input "Изменение в наименовании услуг, единица, кол-во, разбивка услуг на несколько"
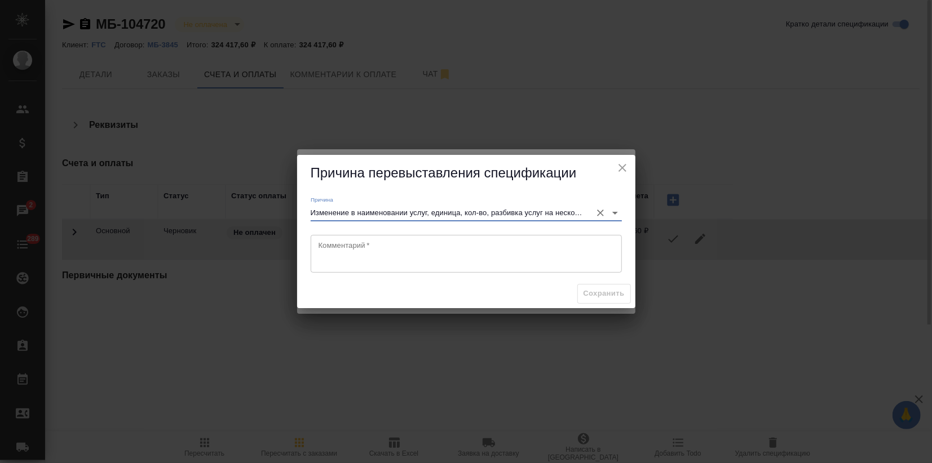
drag, startPoint x: 393, startPoint y: 260, endPoint x: 394, endPoint y: 248, distance: 11.9
click at [392, 260] on textarea at bounding box center [465, 254] width 295 height 26
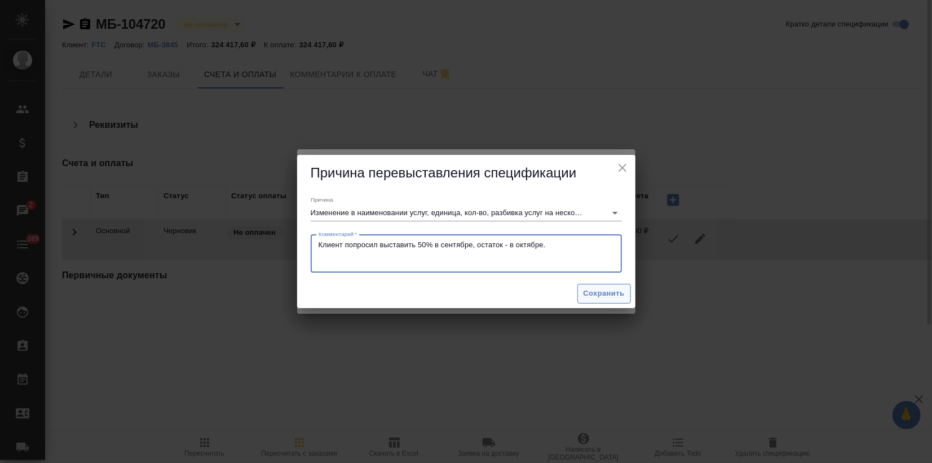
type textarea "Клиент попросил выставить 50% в сентябре, остаток - в октябре."
click at [606, 299] on button "Сохранить" at bounding box center [604, 294] width 54 height 20
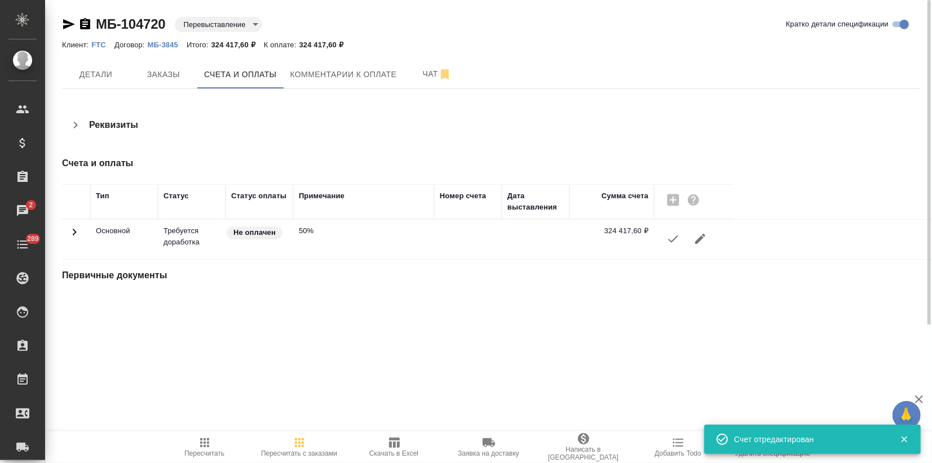
click at [694, 237] on icon "button" at bounding box center [700, 239] width 14 height 14
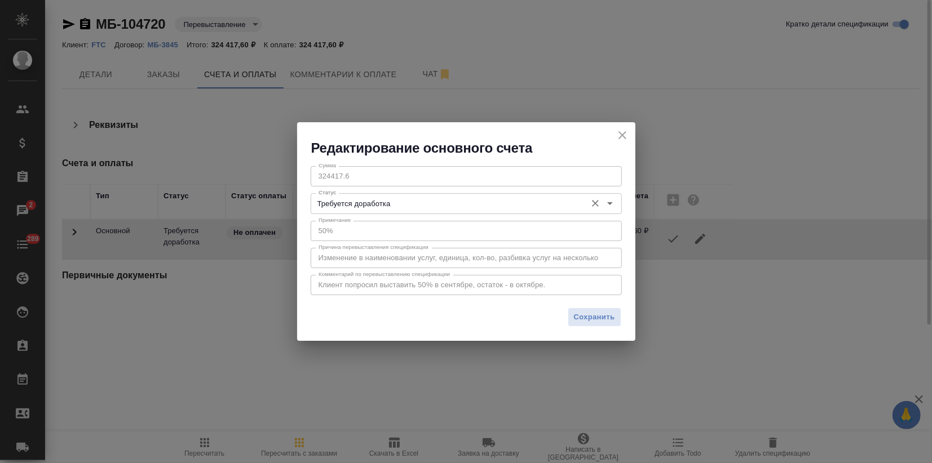
click at [610, 203] on icon "Open" at bounding box center [610, 203] width 6 height 3
click at [399, 331] on div "Сохранить" at bounding box center [466, 321] width 338 height 39
click at [589, 316] on span "Сохранить" at bounding box center [594, 317] width 41 height 13
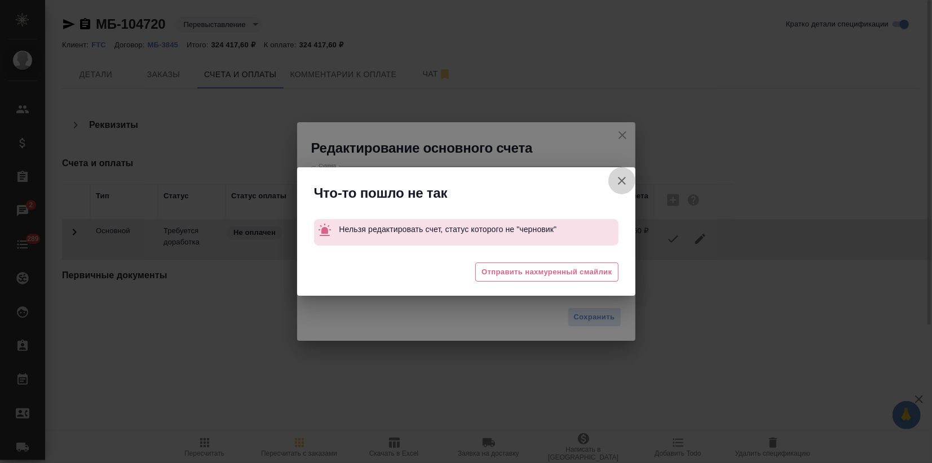
click at [622, 180] on icon "button" at bounding box center [622, 181] width 8 height 8
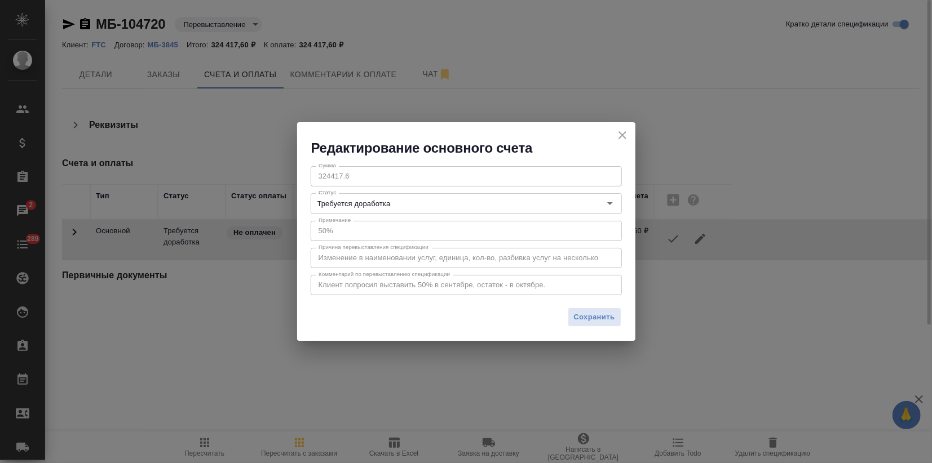
click at [627, 138] on icon "close" at bounding box center [623, 136] width 14 height 14
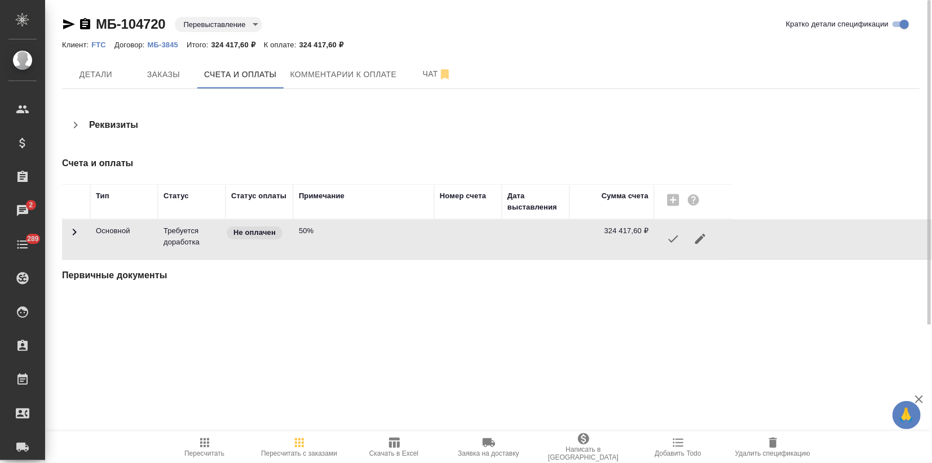
click at [701, 235] on icon "button" at bounding box center [700, 239] width 14 height 14
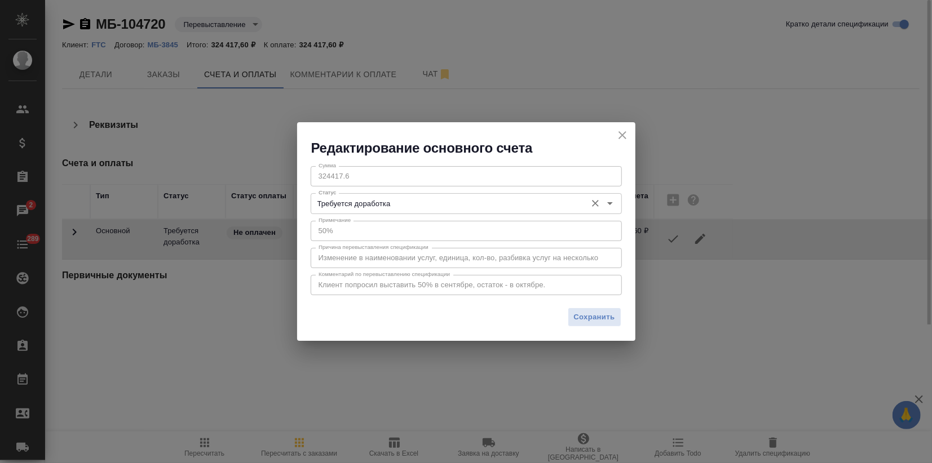
click at [468, 198] on input "Требуется доработка" at bounding box center [447, 204] width 267 height 14
click at [616, 136] on icon "close" at bounding box center [623, 136] width 14 height 14
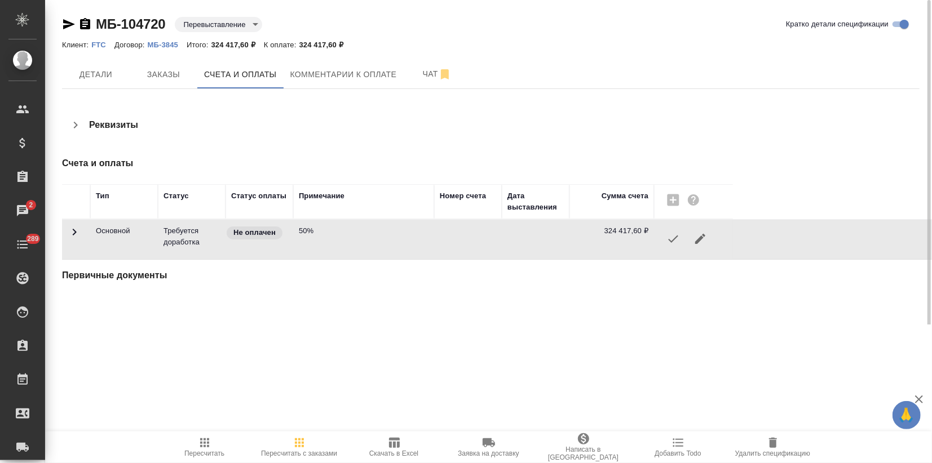
click at [773, 448] on icon "button" at bounding box center [773, 443] width 8 height 10
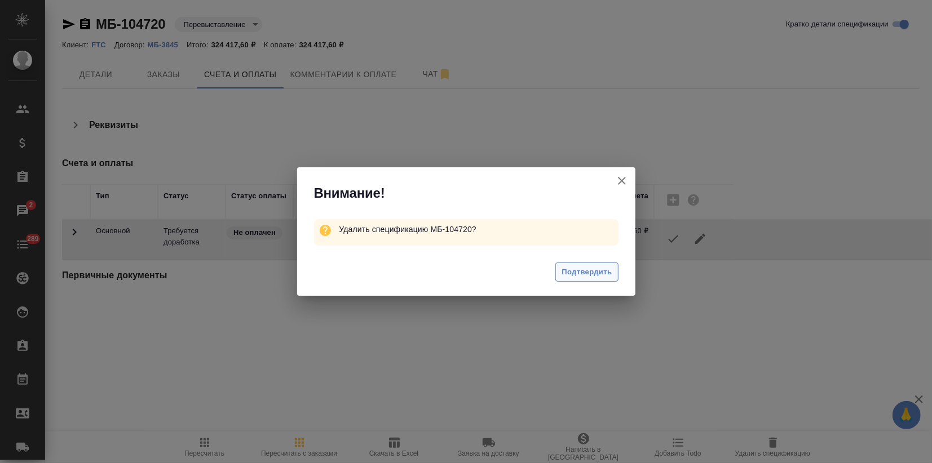
click at [577, 275] on span "Подтвердить" at bounding box center [586, 272] width 50 height 13
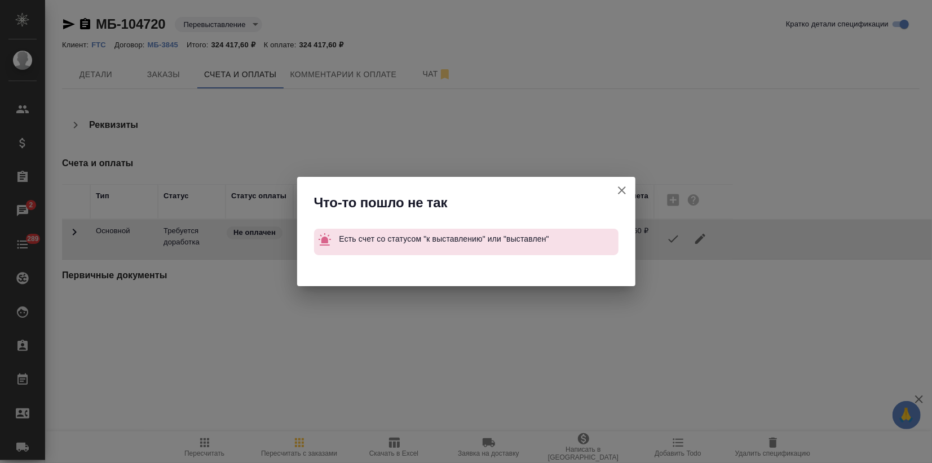
click at [621, 189] on icon "button" at bounding box center [622, 191] width 14 height 14
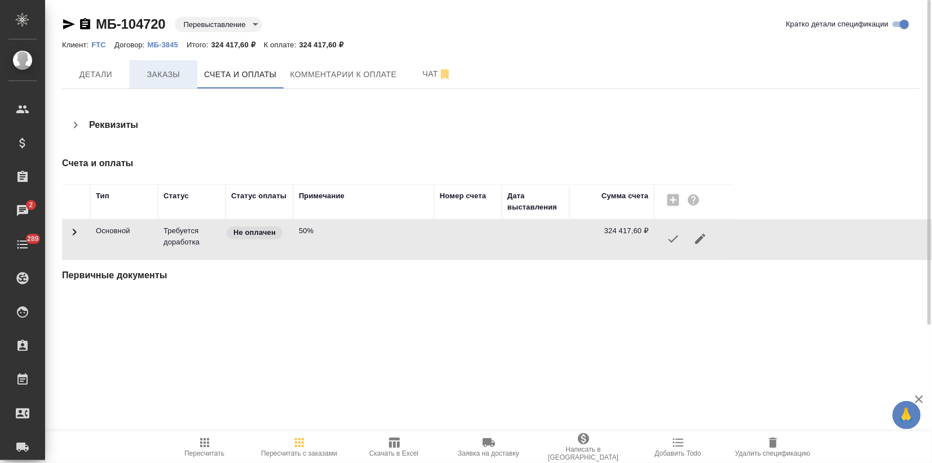
drag, startPoint x: 166, startPoint y: 79, endPoint x: 180, endPoint y: 86, distance: 16.4
click at [166, 79] on span "Заказы" at bounding box center [163, 75] width 54 height 14
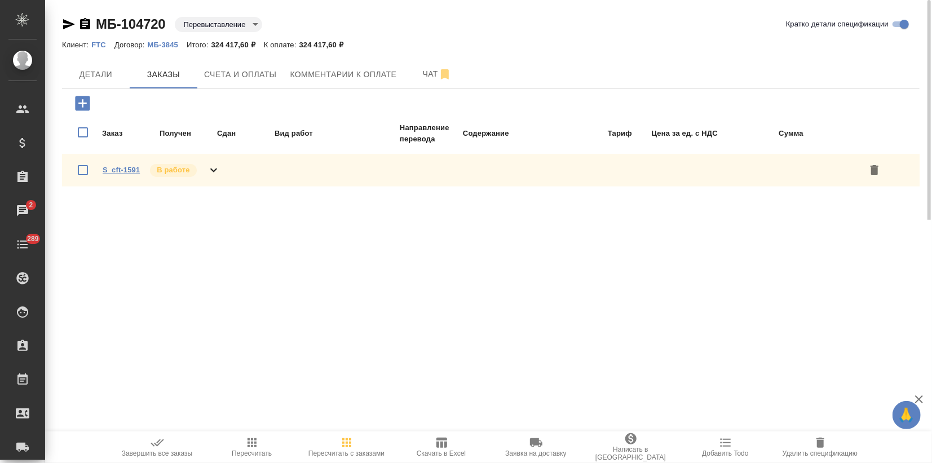
click at [108, 167] on link "S_cft-1591" at bounding box center [121, 170] width 37 height 8
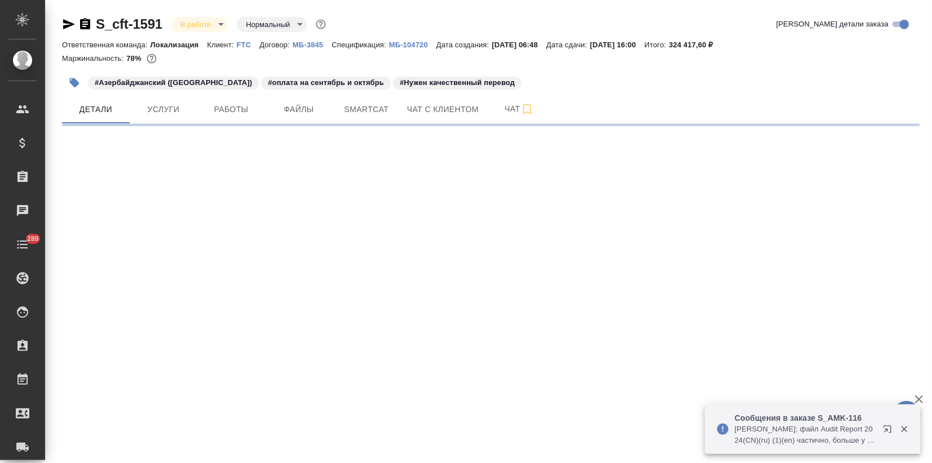
select select "RU"
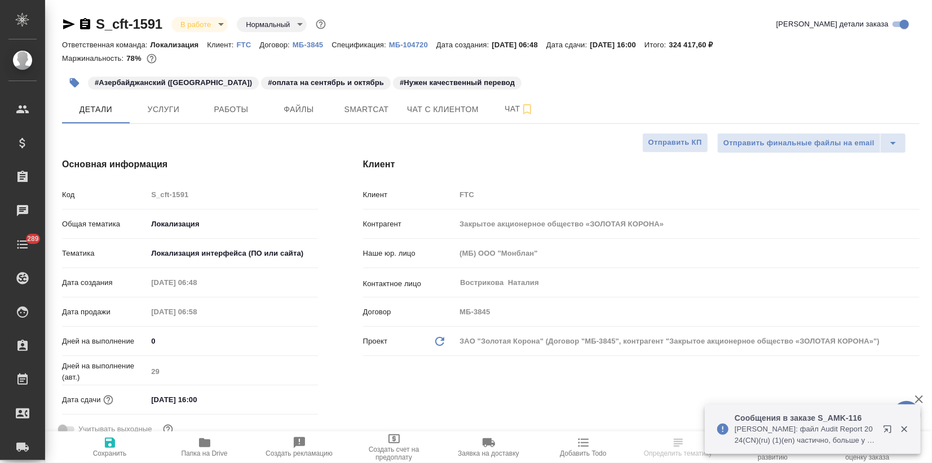
type textarea "x"
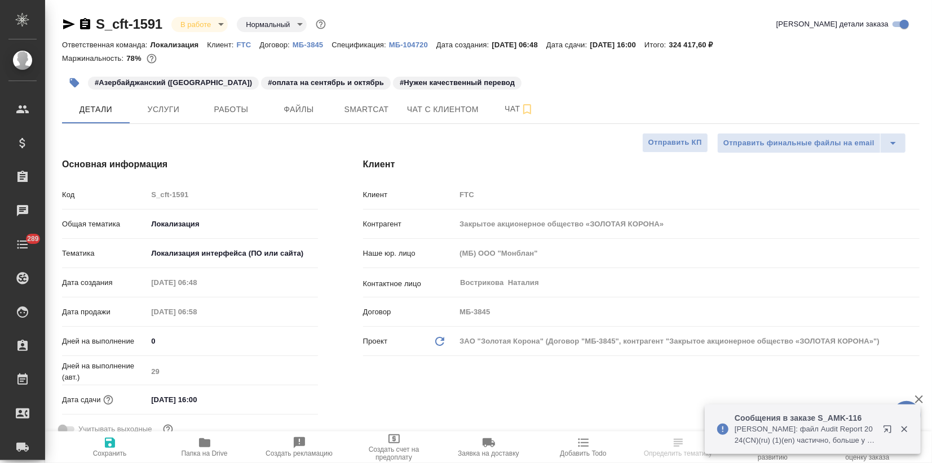
type textarea "x"
click at [162, 118] on button "Услуги" at bounding box center [164, 109] width 68 height 28
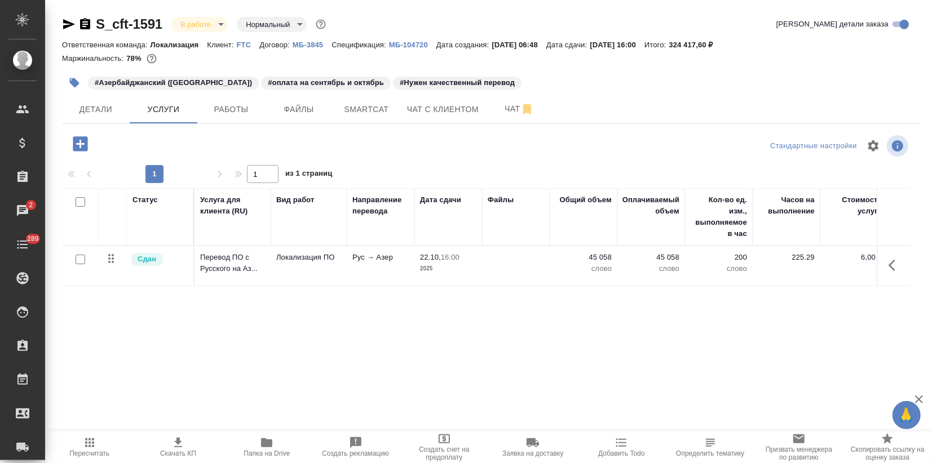
click at [397, 45] on p "МБ-104720" at bounding box center [412, 45] width 47 height 8
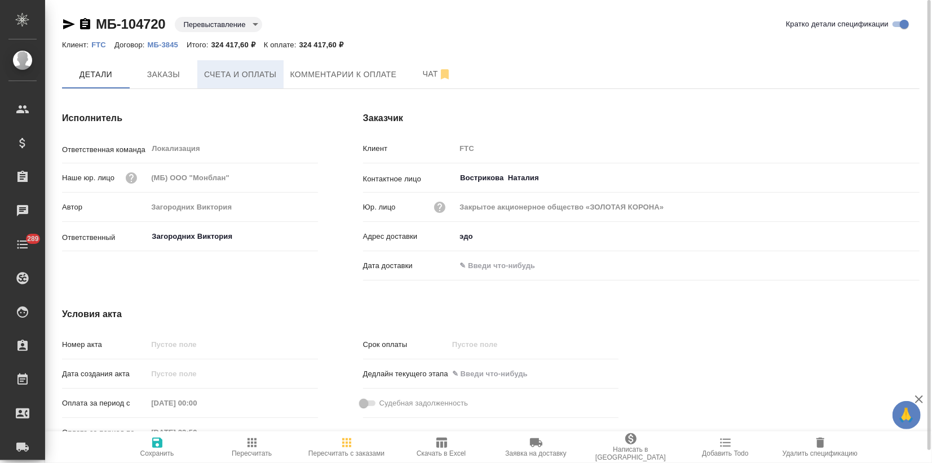
click at [243, 72] on span "Счета и оплаты" at bounding box center [240, 75] width 73 height 14
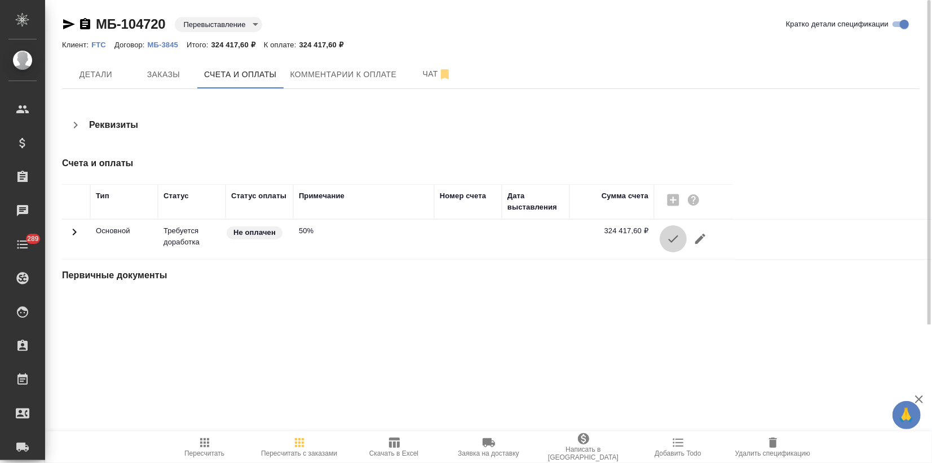
click at [672, 243] on icon "button" at bounding box center [673, 239] width 14 height 14
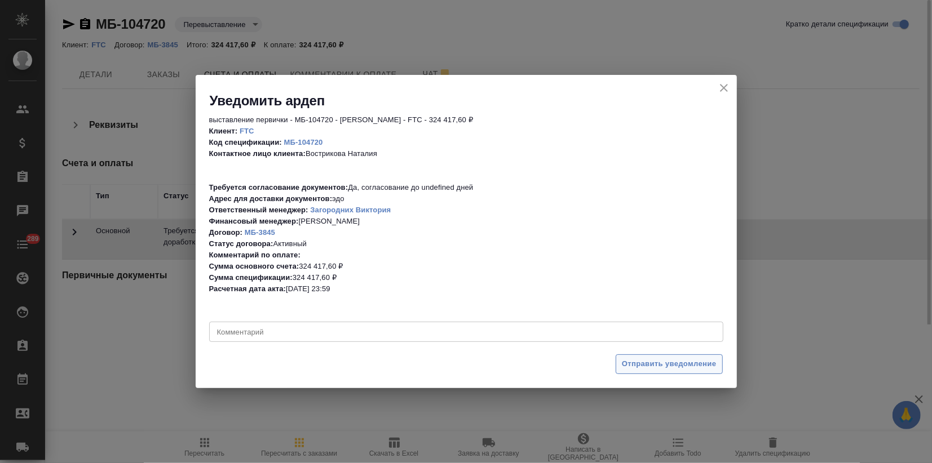
click at [631, 364] on span "Отправить уведомление" at bounding box center [669, 364] width 95 height 13
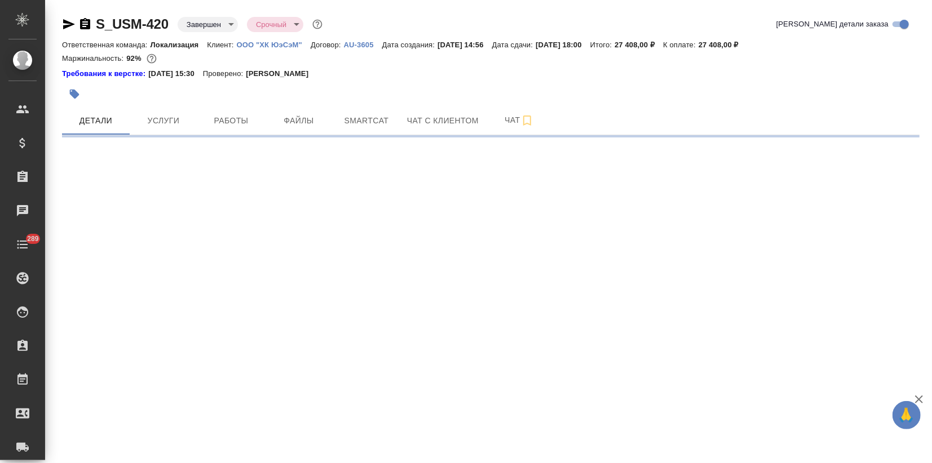
select select "RU"
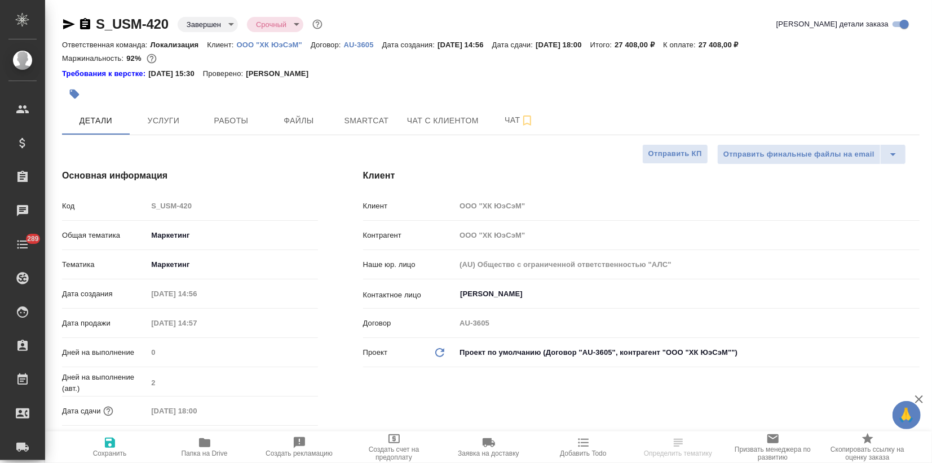
type textarea "x"
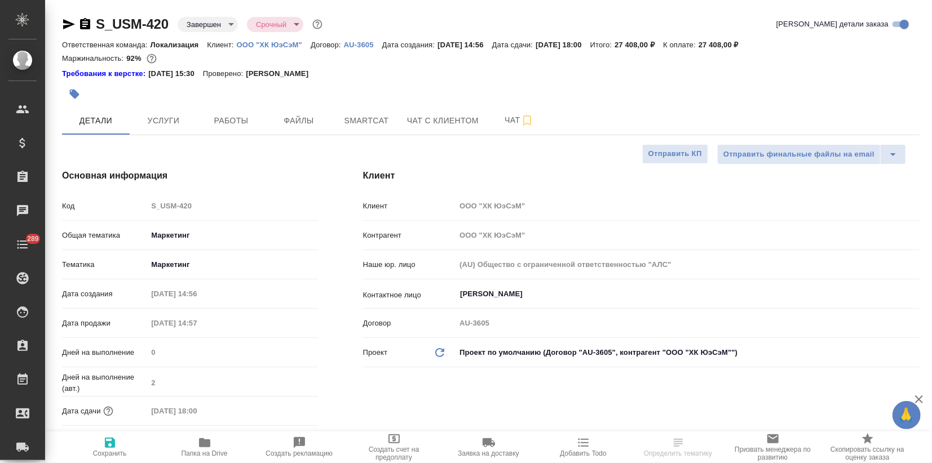
type textarea "x"
click at [159, 112] on button "Услуги" at bounding box center [164, 121] width 68 height 28
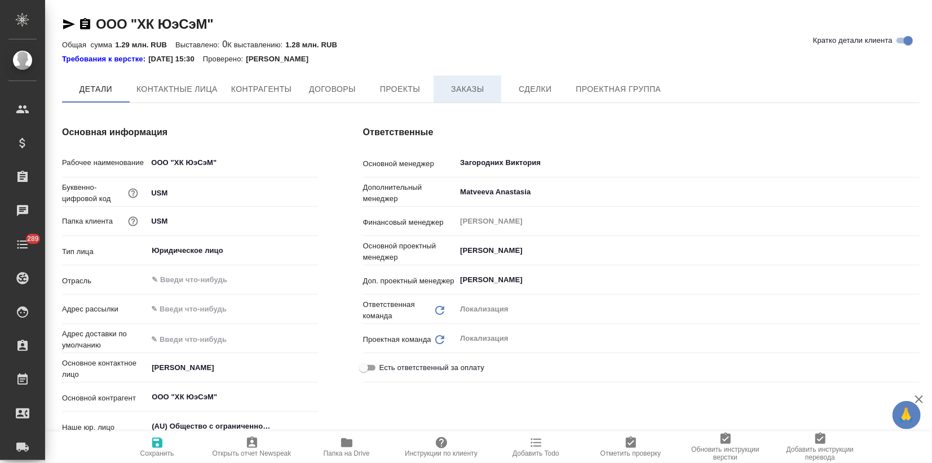
click at [458, 90] on span "Заказы" at bounding box center [467, 89] width 54 height 14
type textarea "x"
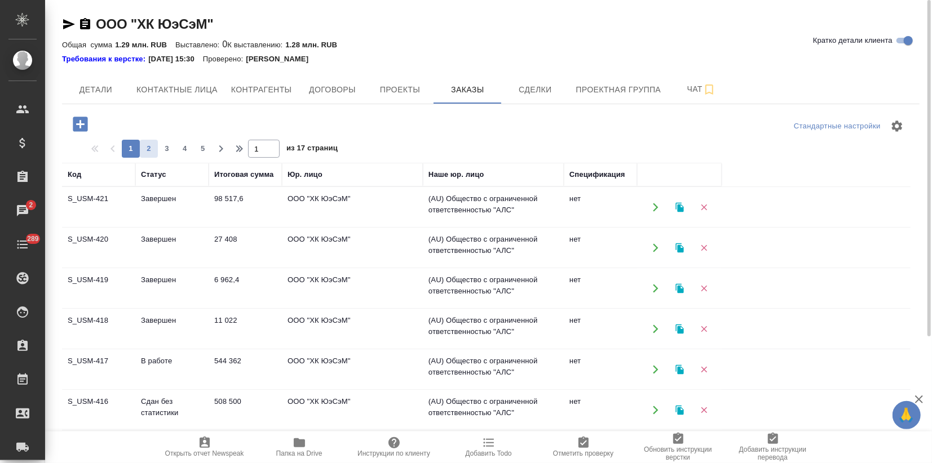
click at [153, 144] on span "2" at bounding box center [149, 148] width 18 height 11
type input "2"
click at [681, 206] on icon "button" at bounding box center [680, 207] width 10 height 10
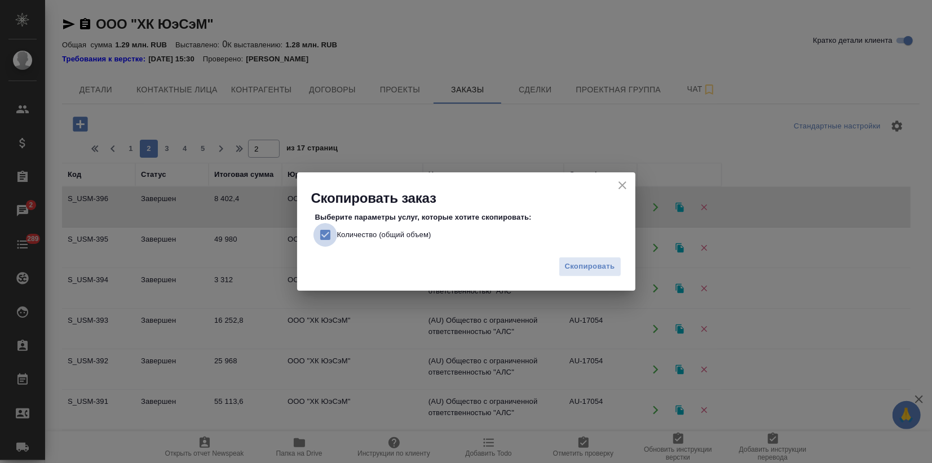
click at [328, 234] on input "Количество (общий объем)" at bounding box center [325, 235] width 24 height 24
checkbox input "false"
click at [580, 271] on span "Скопировать" at bounding box center [590, 266] width 50 height 13
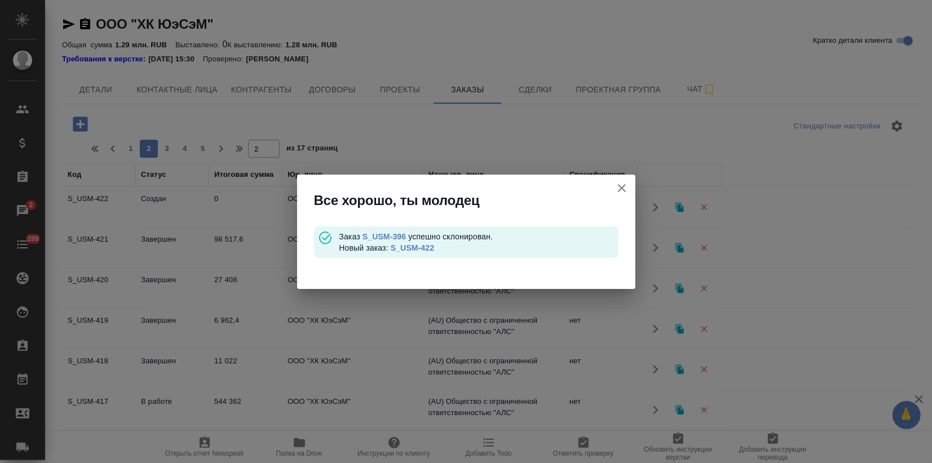
click at [422, 248] on link "S_USM-422" at bounding box center [412, 247] width 43 height 9
drag, startPoint x: 625, startPoint y: 185, endPoint x: 610, endPoint y: 205, distance: 24.1
click at [624, 185] on icon "button" at bounding box center [622, 188] width 14 height 14
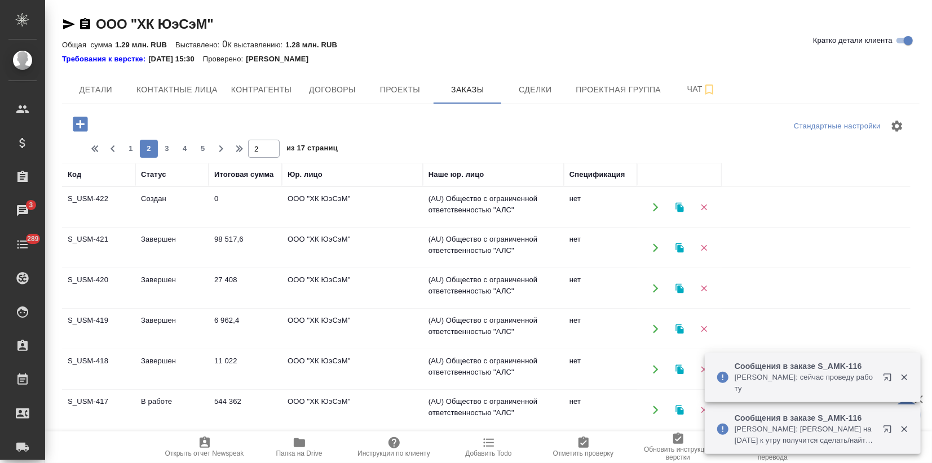
click at [835, 386] on p "Заборова Александра: сейчас проведу работу" at bounding box center [804, 383] width 141 height 23
click at [887, 375] on icon "button" at bounding box center [890, 380] width 14 height 14
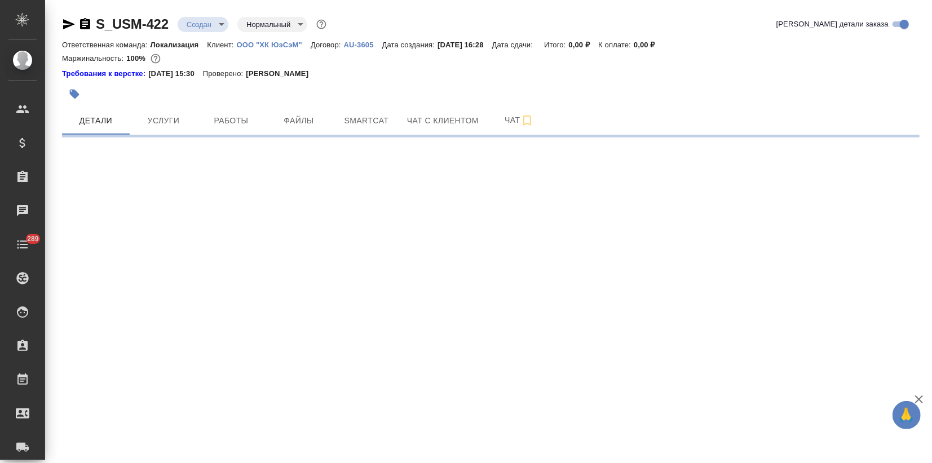
select select "RU"
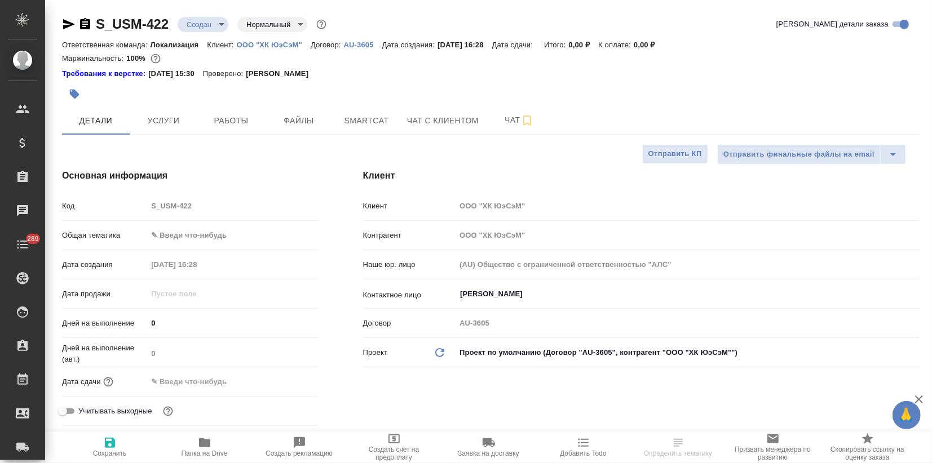
type textarea "x"
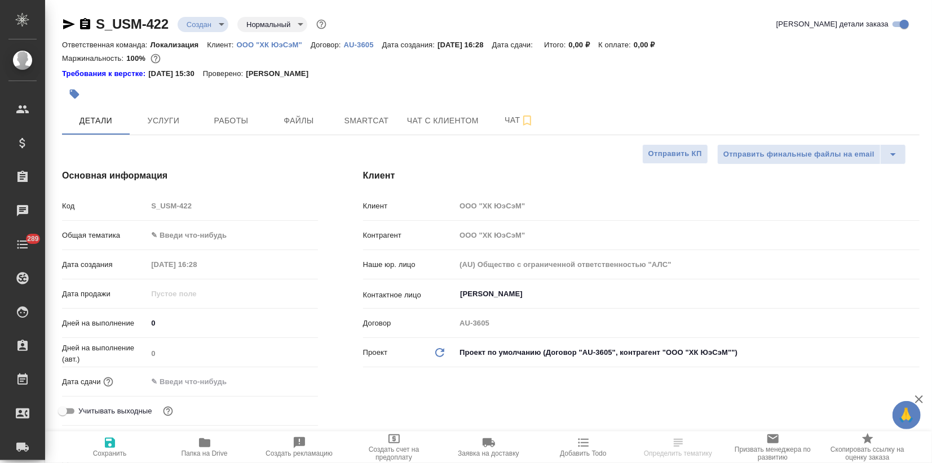
type textarea "x"
click at [173, 236] on body "🙏 .cls-1 fill:#fff; AWATERA Zagorodnikh Viktoria Клиенты Спецификации Заказы Ча…" at bounding box center [466, 231] width 932 height 463
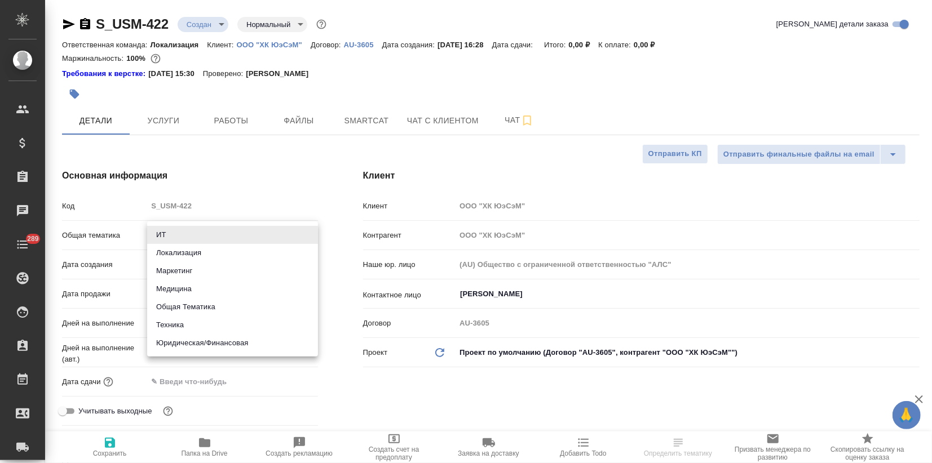
type textarea "x"
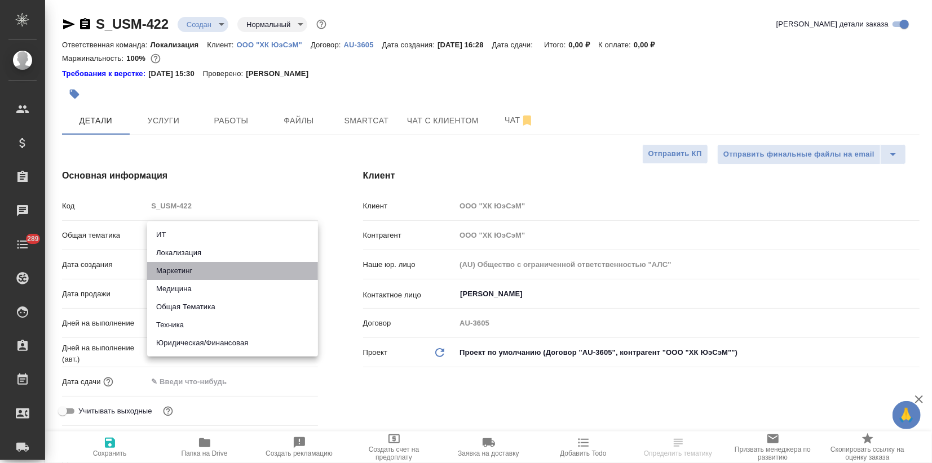
click at [179, 264] on li "Маркетинг" at bounding box center [232, 271] width 171 height 18
type input "marketing"
type textarea "x"
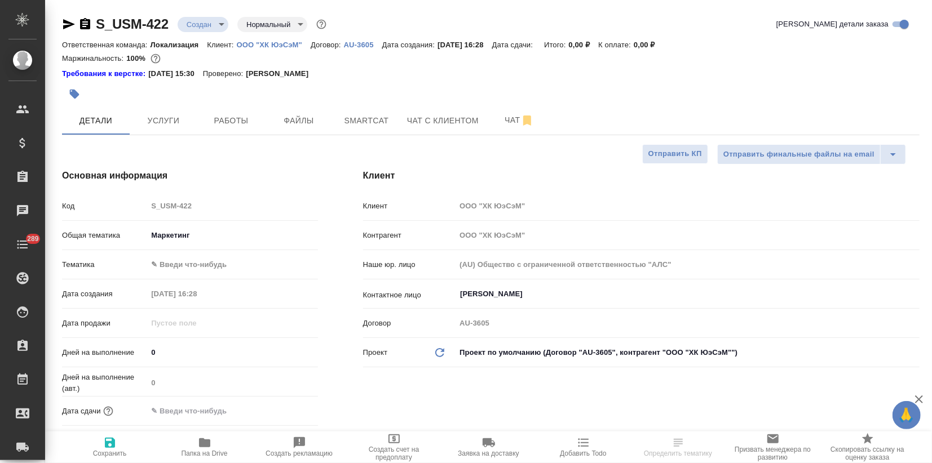
click at [178, 271] on body "🙏 .cls-1 fill:#fff; AWATERA Zagorodnikh Viktoria Клиенты Спецификации Заказы Ча…" at bounding box center [466, 231] width 932 height 463
click at [185, 280] on li "Маркетинг" at bounding box center [232, 282] width 171 height 18
type textarea "x"
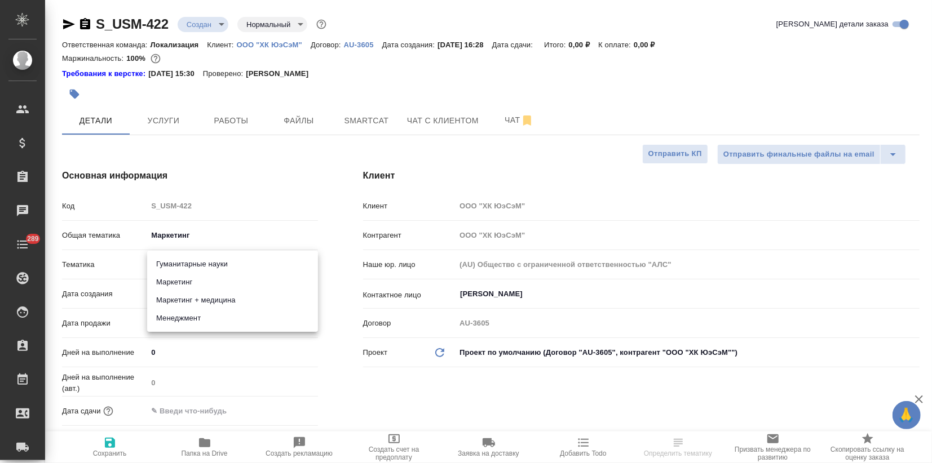
type input "5a8b8b956a9677013d343d63"
click at [117, 451] on span "Сохранить" at bounding box center [110, 454] width 34 height 8
type textarea "x"
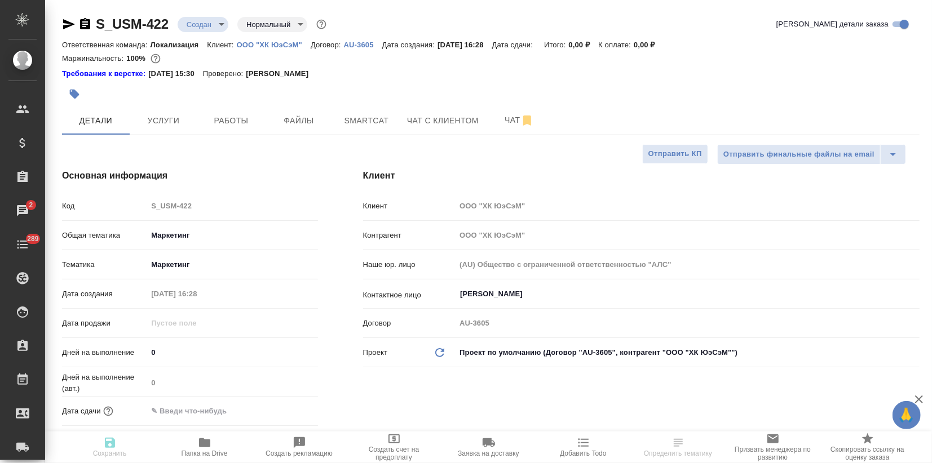
type textarea "x"
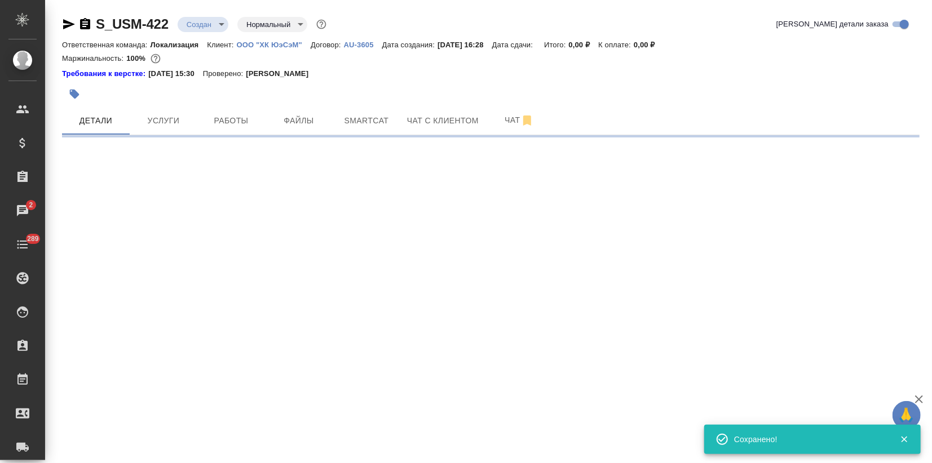
select select "RU"
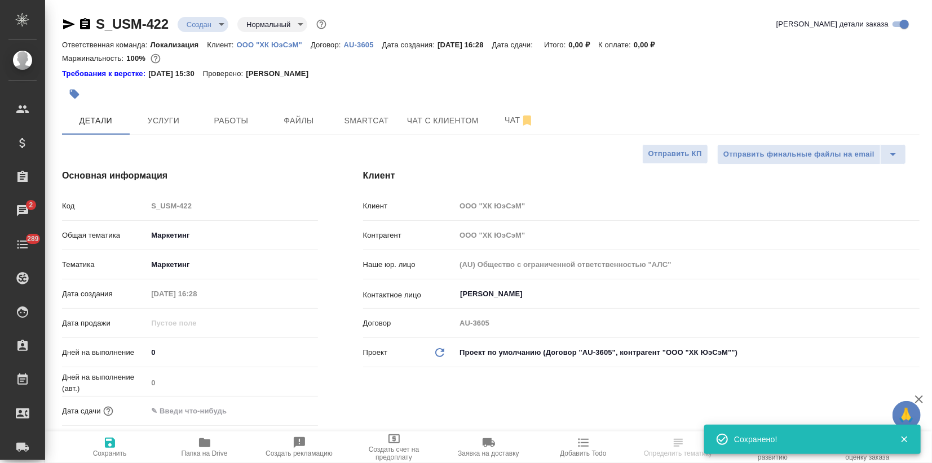
type textarea "x"
click at [162, 130] on button "Услуги" at bounding box center [164, 121] width 68 height 28
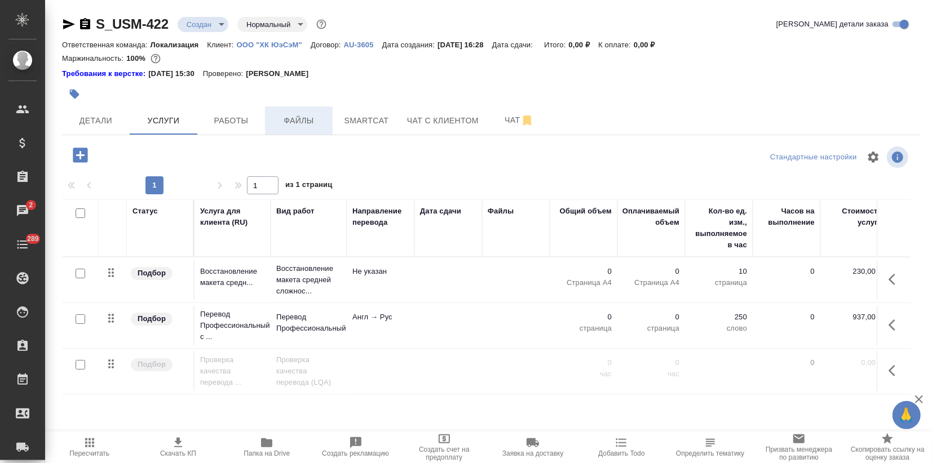
click at [306, 116] on span "Файлы" at bounding box center [299, 121] width 54 height 14
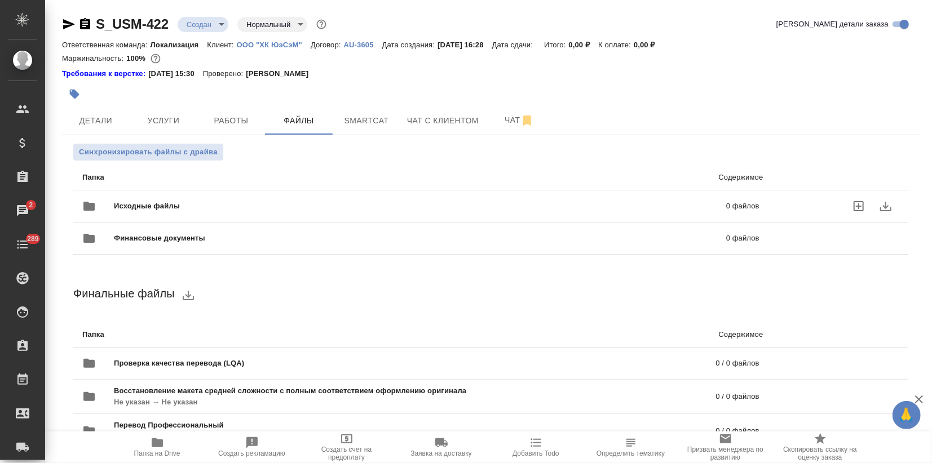
click at [148, 207] on span "Исходные файлы" at bounding box center [283, 206] width 339 height 11
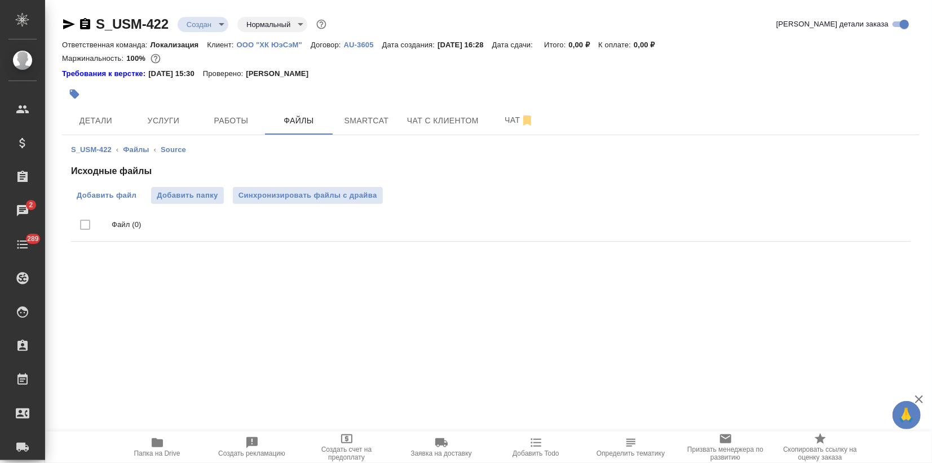
click at [103, 198] on span "Добавить файл" at bounding box center [107, 195] width 60 height 11
click at [0, 0] on input "Добавить файл" at bounding box center [0, 0] width 0 height 0
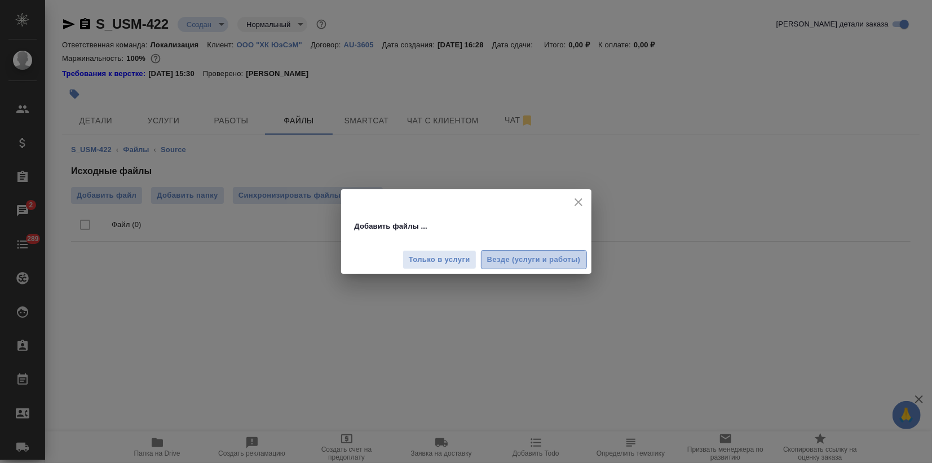
click at [524, 258] on span "Везде (услуги и работы)" at bounding box center [534, 260] width 94 height 13
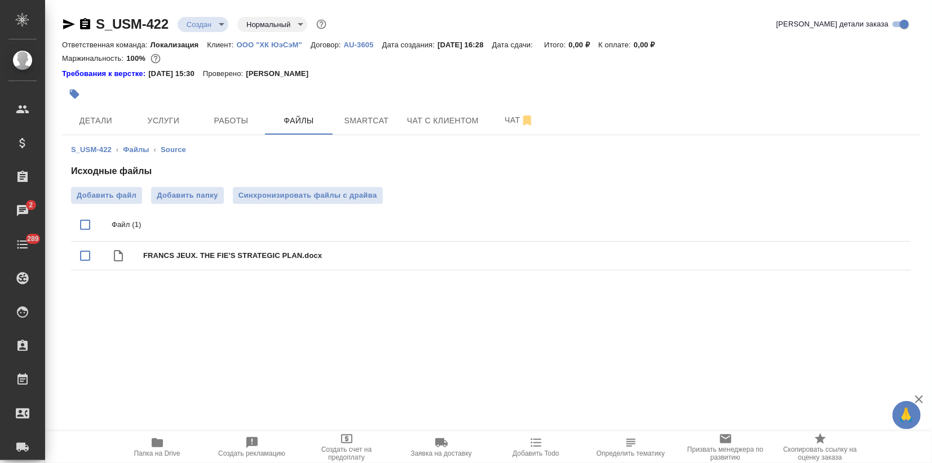
click at [671, 381] on div ".cls-1 fill:#fff; AWATERA Zagorodnikh Viktoria Клиенты Спецификации Заказы 2 Ча…" at bounding box center [466, 231] width 932 height 463
click at [180, 117] on span "Услуги" at bounding box center [163, 121] width 54 height 14
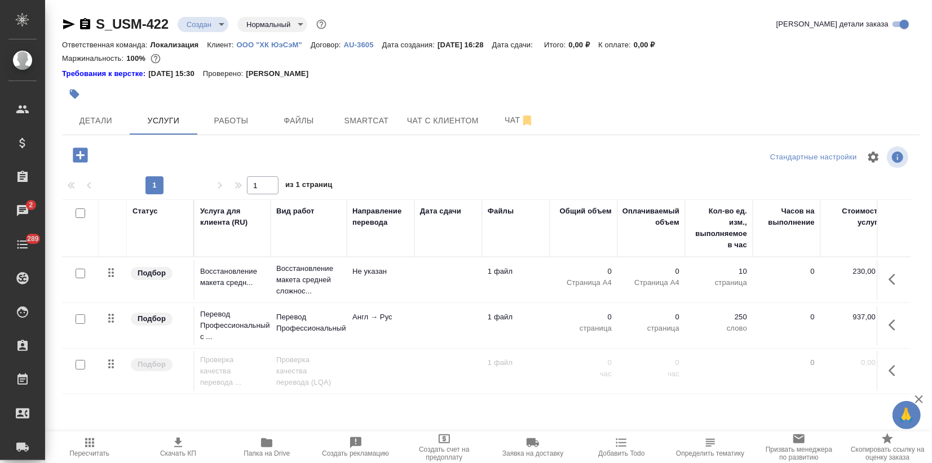
click at [79, 318] on input "checkbox" at bounding box center [81, 320] width 10 height 10
checkbox input "true"
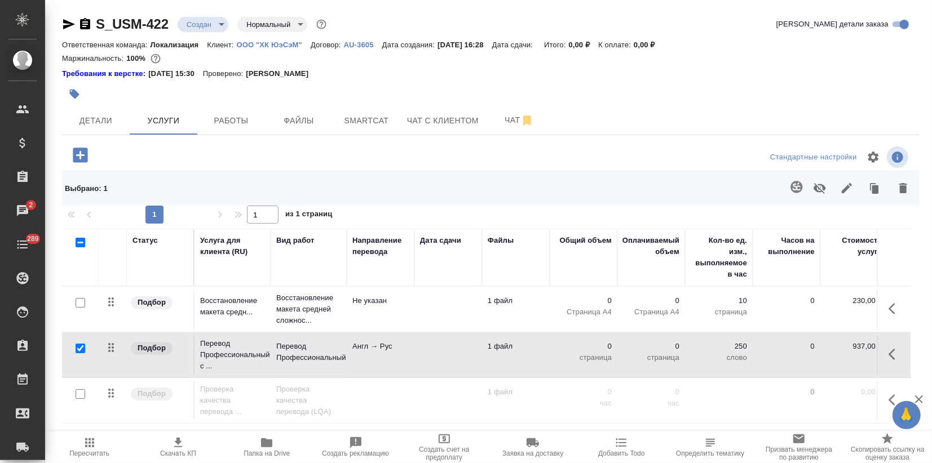
click at [793, 187] on icon "button" at bounding box center [796, 187] width 12 height 12
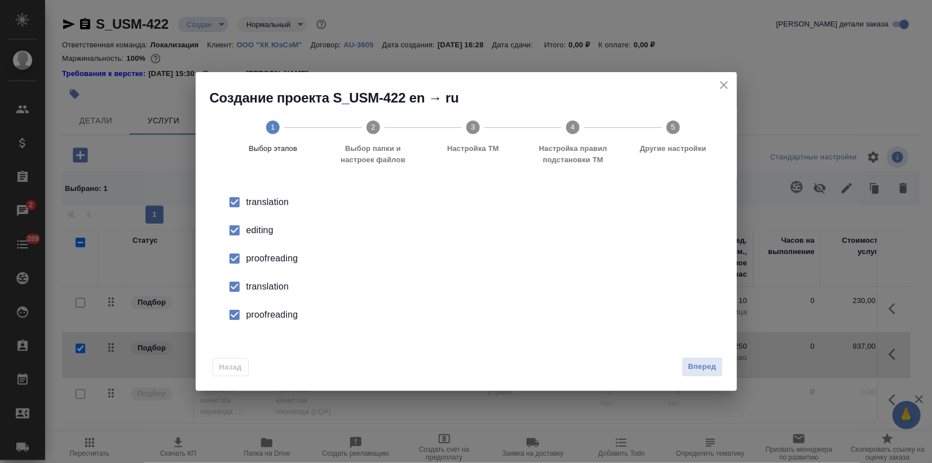
click at [253, 225] on li "editing" at bounding box center [466, 230] width 505 height 28
click at [252, 268] on li "proofreading" at bounding box center [466, 259] width 505 height 28
click at [255, 286] on div "translation" at bounding box center [477, 287] width 463 height 14
click at [262, 325] on li "proofreading" at bounding box center [466, 315] width 505 height 28
click at [696, 367] on span "Вперед" at bounding box center [702, 367] width 28 height 13
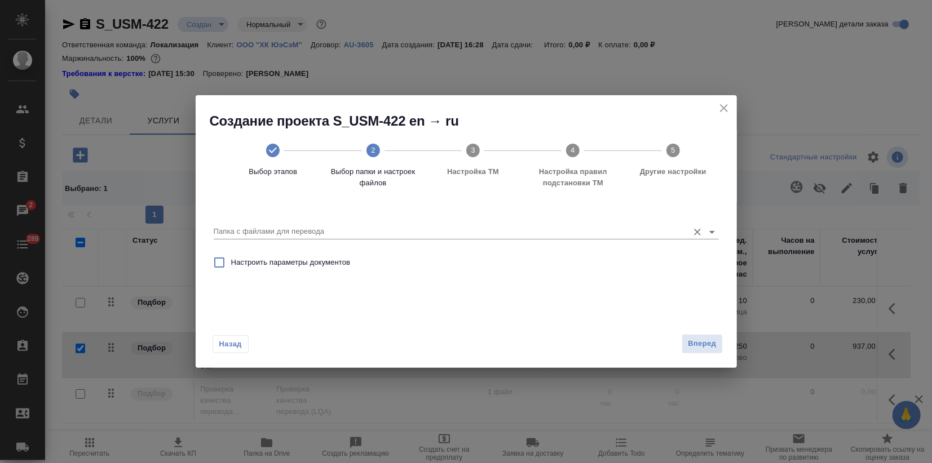
click at [474, 230] on input "Папка с файлами для перевода" at bounding box center [448, 232] width 469 height 14
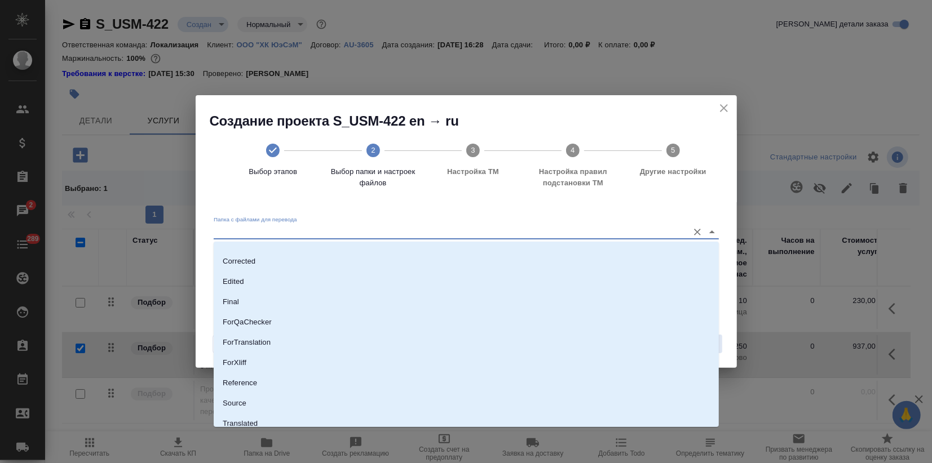
scroll to position [81, 0]
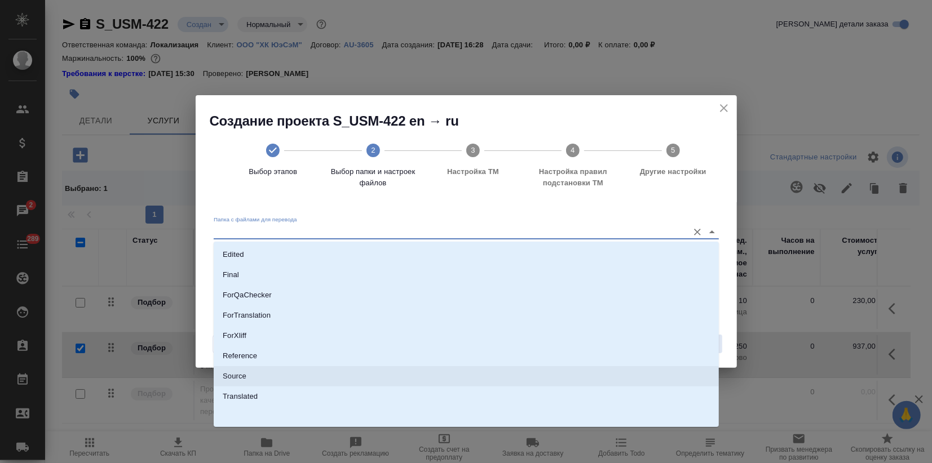
click at [277, 375] on li "Source" at bounding box center [466, 376] width 505 height 20
type input "Source"
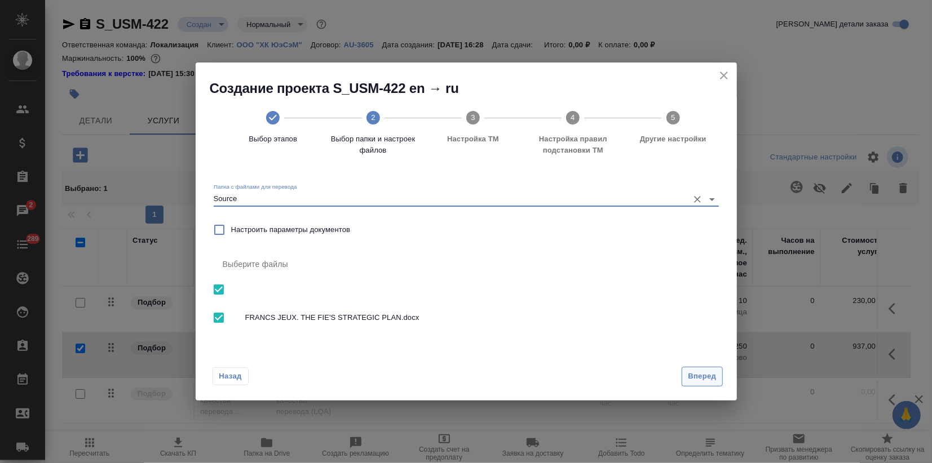
click at [694, 375] on span "Вперед" at bounding box center [702, 376] width 28 height 13
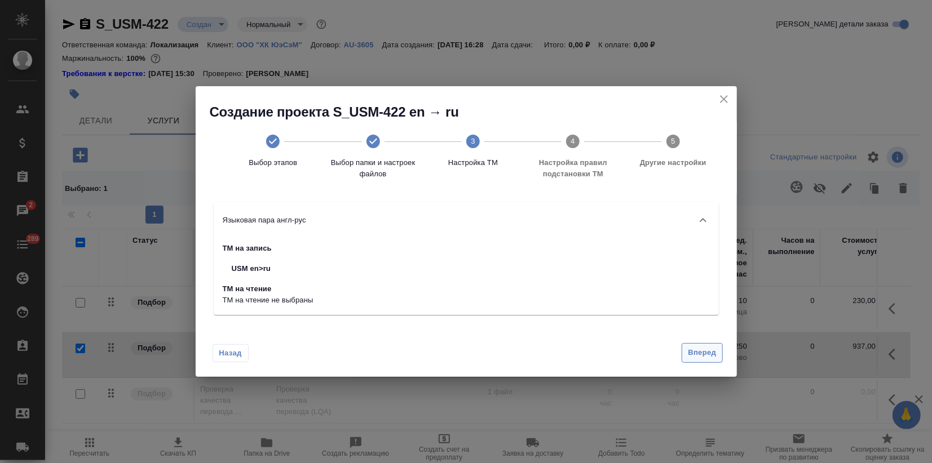
click at [715, 352] on span "Вперед" at bounding box center [702, 353] width 28 height 13
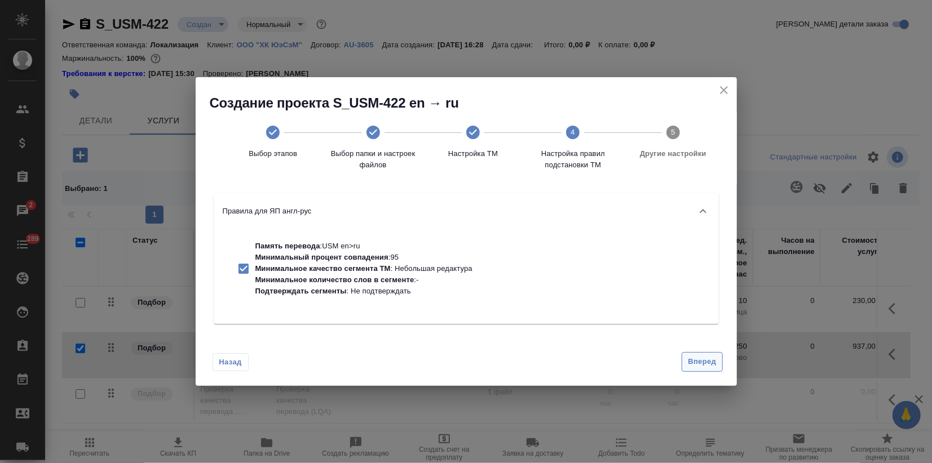
click at [704, 362] on span "Вперед" at bounding box center [702, 362] width 28 height 13
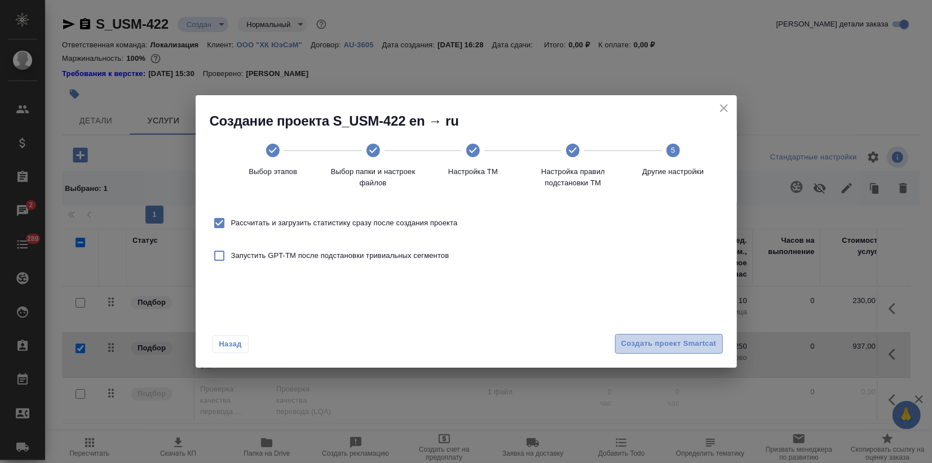
click at [681, 342] on span "Создать проект Smartcat" at bounding box center [668, 344] width 95 height 13
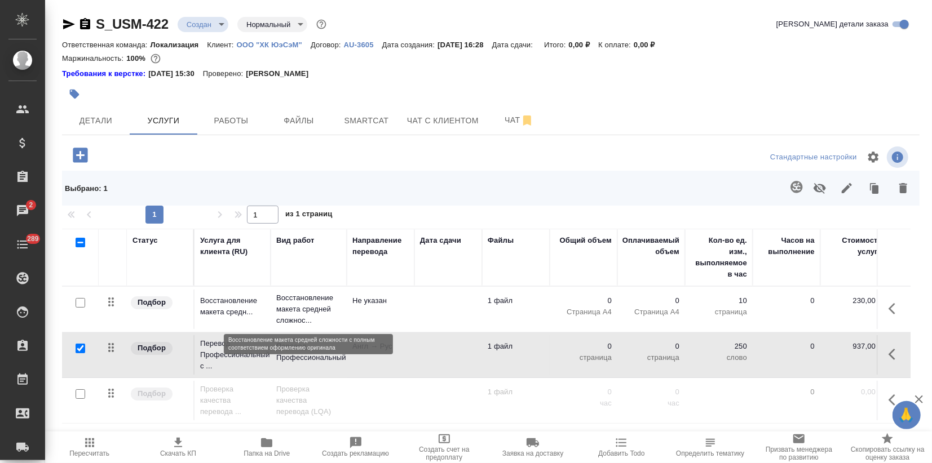
click at [325, 297] on p "Восстановление макета средней сложнос..." at bounding box center [308, 310] width 65 height 34
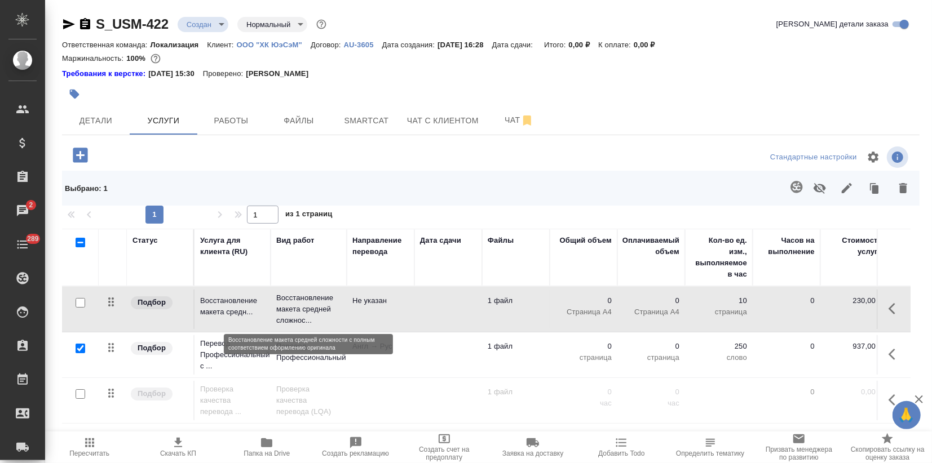
click at [325, 297] on p "Восстановление макета средней сложнос..." at bounding box center [308, 310] width 65 height 34
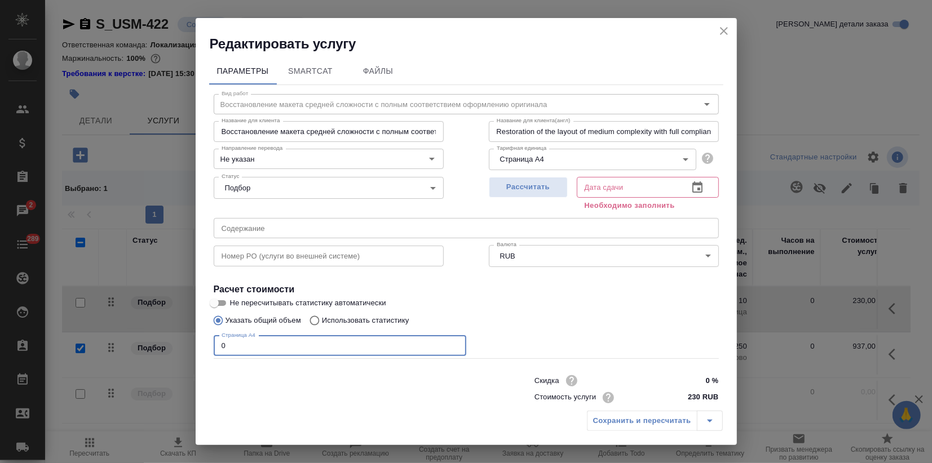
drag, startPoint x: 234, startPoint y: 343, endPoint x: 179, endPoint y: 354, distance: 56.4
click at [189, 351] on div "Редактировать услугу Параметры SmartCat Файлы Вид работ Восстановление макета с…" at bounding box center [466, 231] width 932 height 463
type input "3"
click at [520, 182] on span "Рассчитать" at bounding box center [528, 187] width 67 height 13
type input "02.10.2025 16:49"
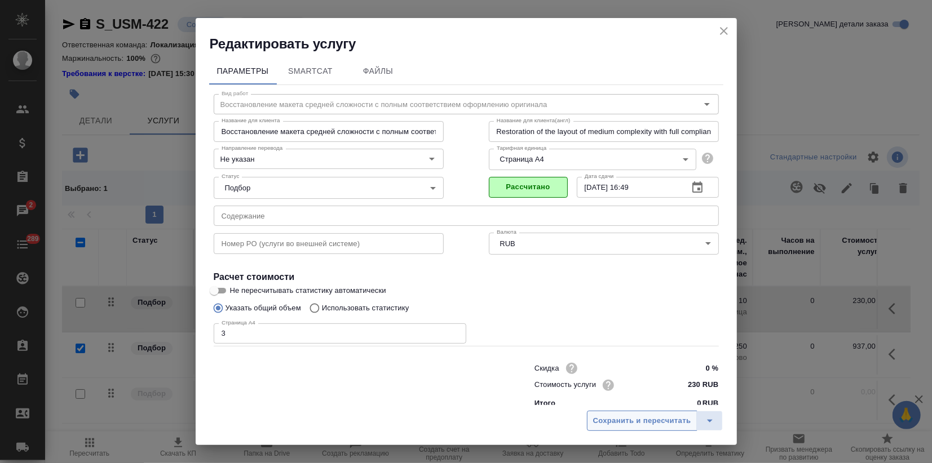
click at [616, 424] on span "Сохранить и пересчитать" at bounding box center [642, 421] width 98 height 13
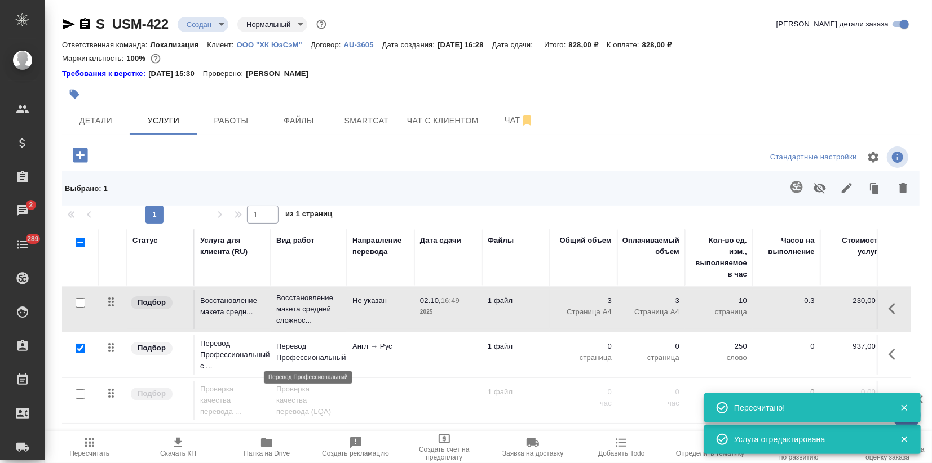
click at [294, 357] on p "Перевод Профессиональный" at bounding box center [308, 352] width 65 height 23
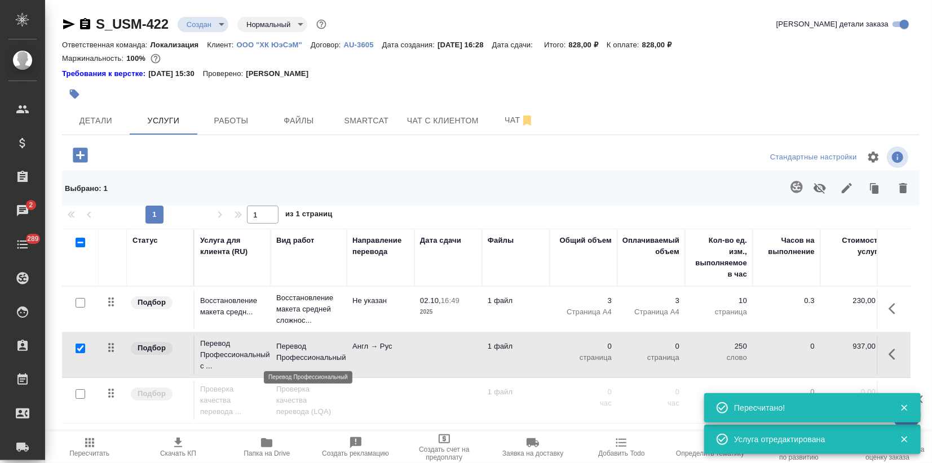
click at [294, 357] on p "Перевод Профессиональный" at bounding box center [308, 352] width 65 height 23
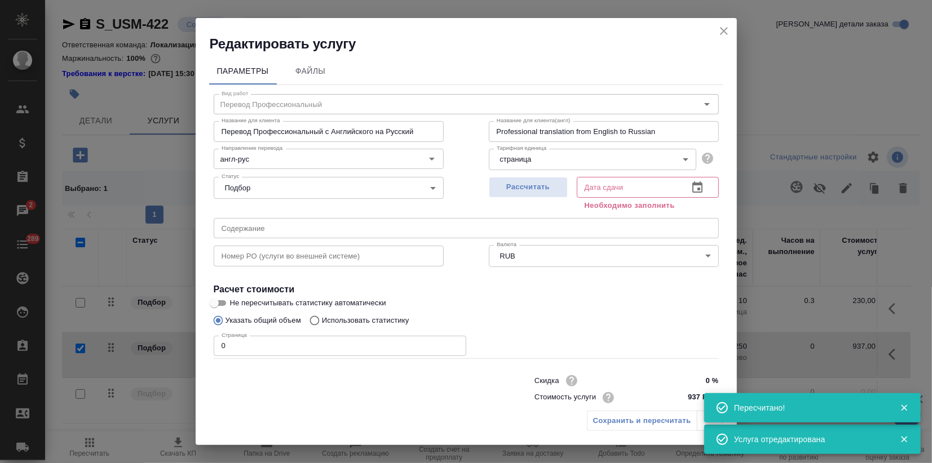
click at [220, 303] on input "Не пересчитывать статистику автоматически" at bounding box center [214, 303] width 41 height 14
checkbox input "true"
drag, startPoint x: 231, startPoint y: 347, endPoint x: 195, endPoint y: 348, distance: 35.5
click at [198, 348] on div "Параметры Файлы Вид работ Перевод Профессиональный Вид работ Название для клиен…" at bounding box center [466, 229] width 541 height 352
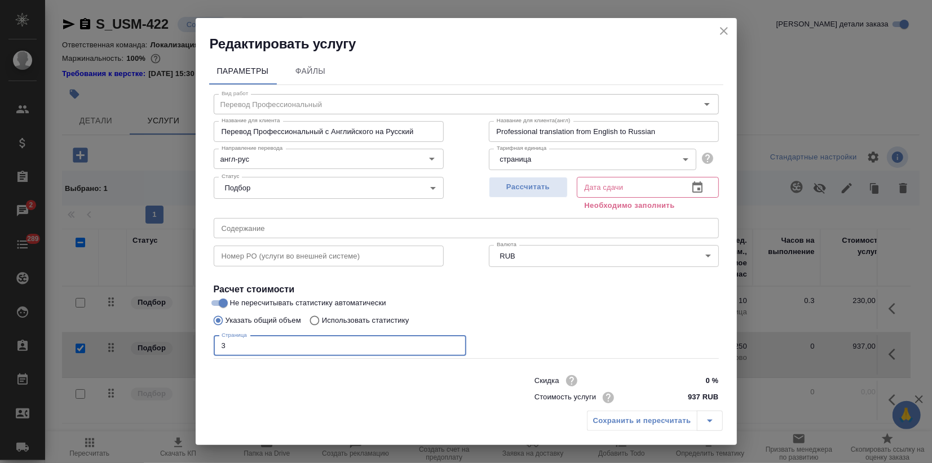
type input "3"
drag, startPoint x: 511, startPoint y: 176, endPoint x: 508, endPoint y: 185, distance: 9.3
click at [511, 176] on div "Рассчитать" at bounding box center [528, 192] width 79 height 41
click at [508, 185] on span "Рассчитать" at bounding box center [528, 187] width 67 height 13
type input "03.10.2025 11:32"
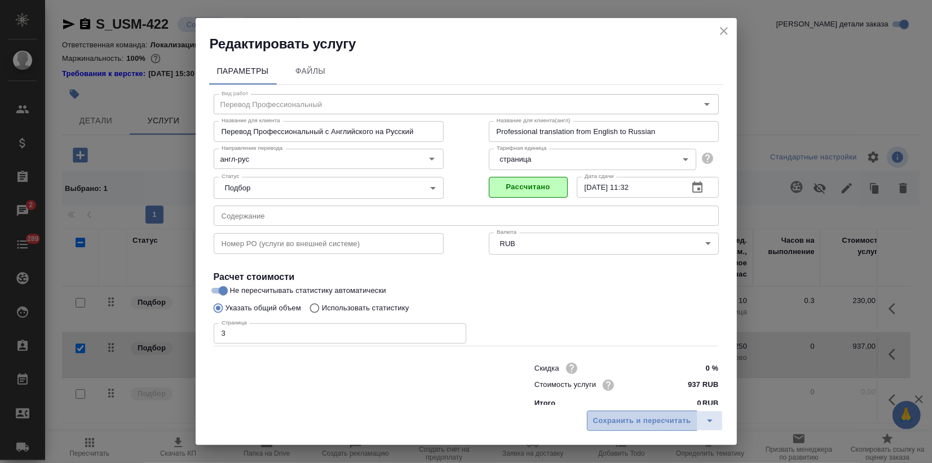
drag, startPoint x: 637, startPoint y: 422, endPoint x: 623, endPoint y: 428, distance: 14.9
click at [637, 423] on span "Сохранить и пересчитать" at bounding box center [642, 421] width 98 height 13
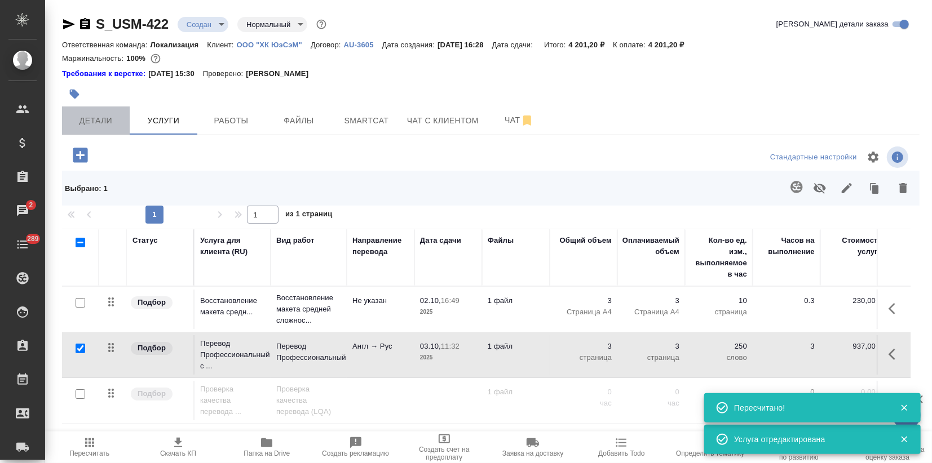
click at [95, 123] on span "Детали" at bounding box center [96, 121] width 54 height 14
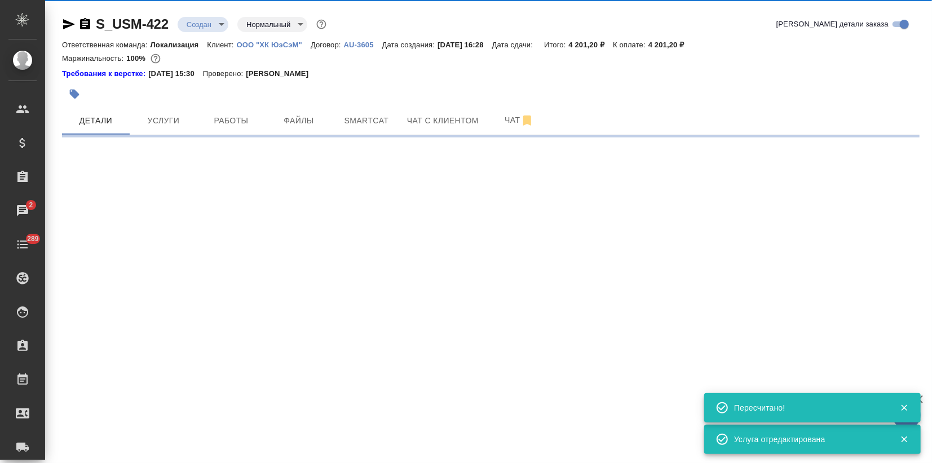
select select "RU"
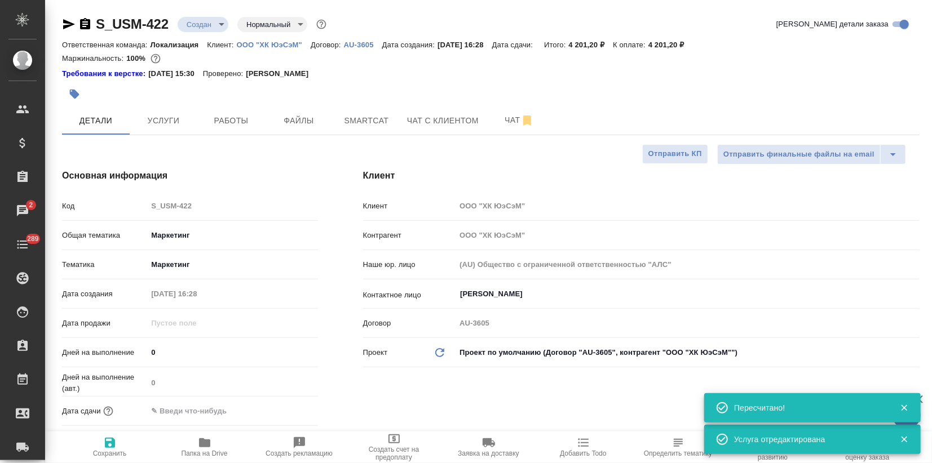
type textarea "x"
click at [169, 405] on input "text" at bounding box center [196, 411] width 99 height 16
click at [285, 411] on icon "button" at bounding box center [285, 409] width 10 height 11
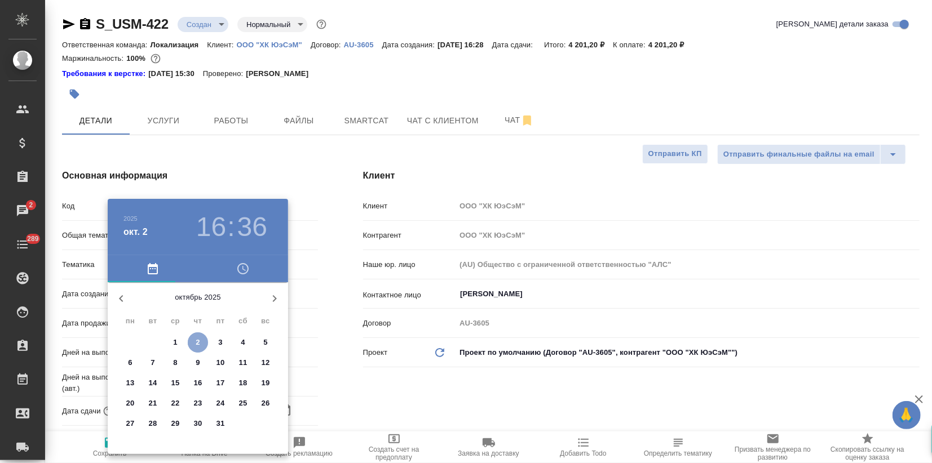
click at [198, 343] on p "2" at bounding box center [198, 342] width 4 height 11
type input "02.10.2025 16:36"
type textarea "x"
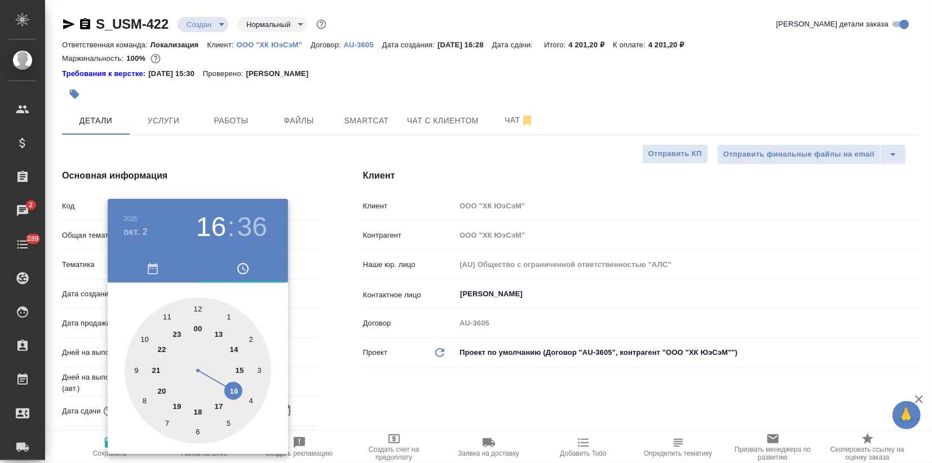
type input "02.10.2025 18:36"
type textarea "x"
click at [198, 411] on div at bounding box center [198, 371] width 147 height 147
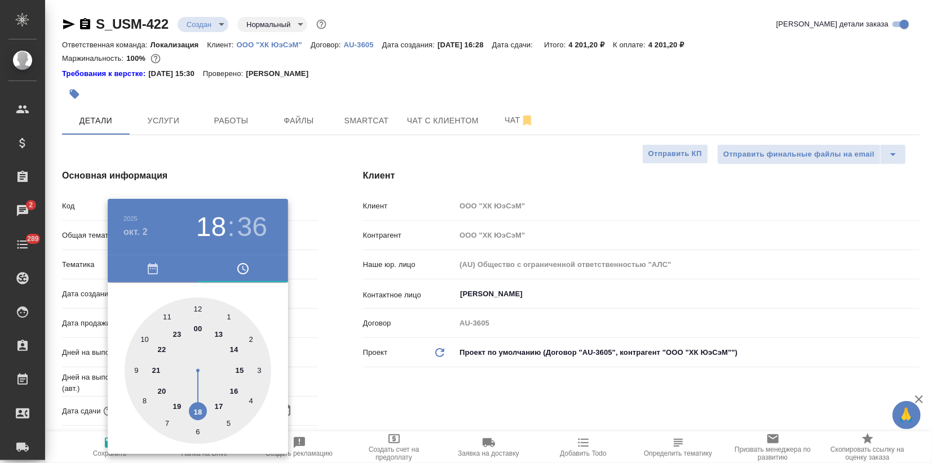
type textarea "x"
click at [251, 401] on div at bounding box center [198, 371] width 147 height 147
type input "02.10.2025 18:20"
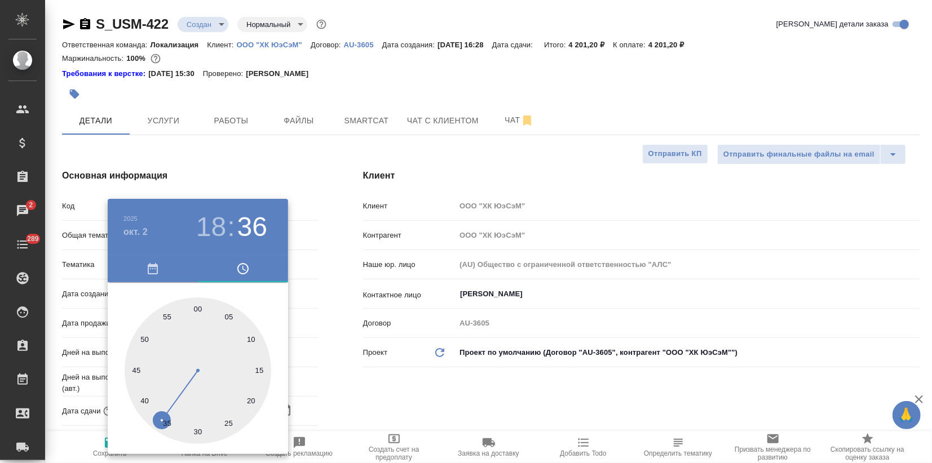
type textarea "x"
click at [346, 383] on div at bounding box center [466, 231] width 932 height 463
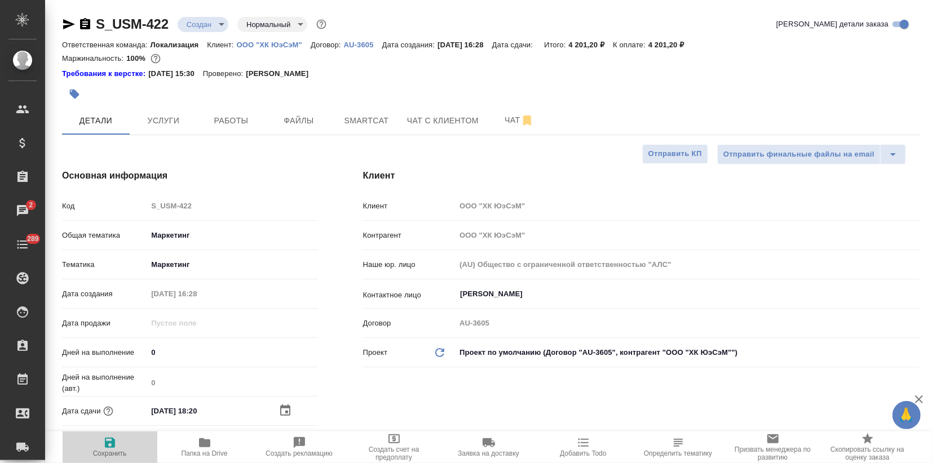
click at [115, 447] on icon "button" at bounding box center [110, 443] width 14 height 14
type textarea "x"
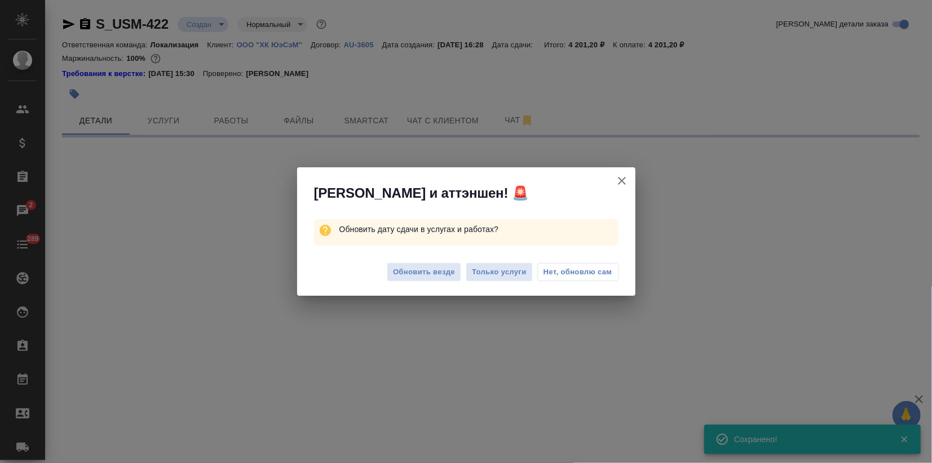
select select "RU"
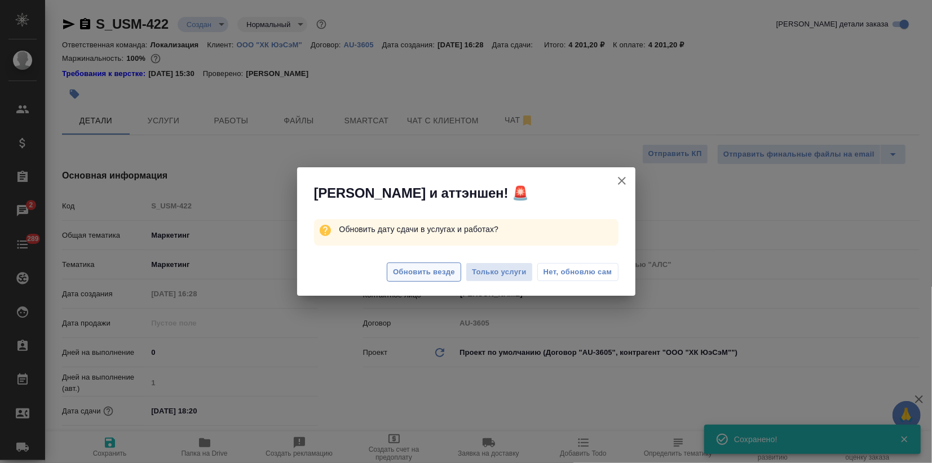
type textarea "x"
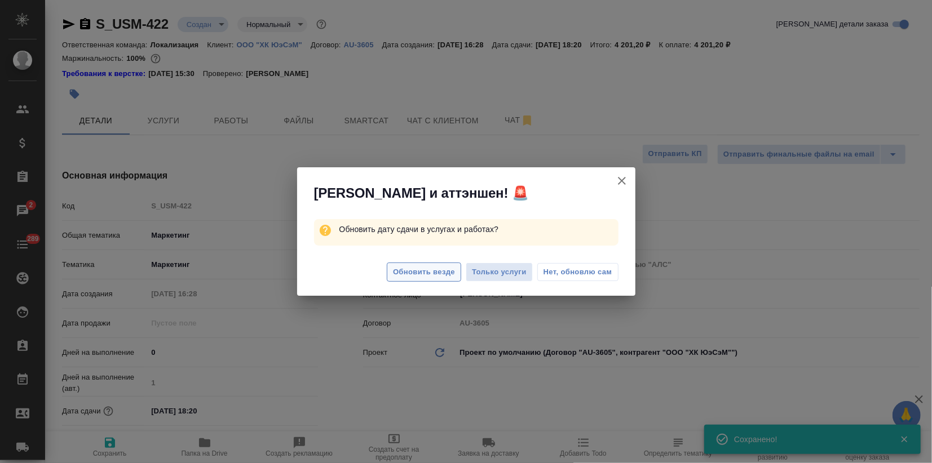
type textarea "x"
click at [435, 270] on span "Обновить везде" at bounding box center [424, 272] width 62 height 13
type textarea "x"
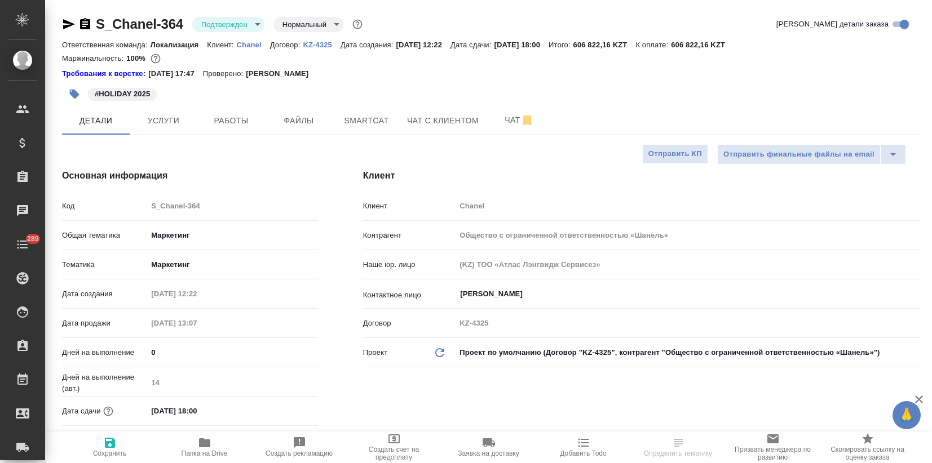
select select "RU"
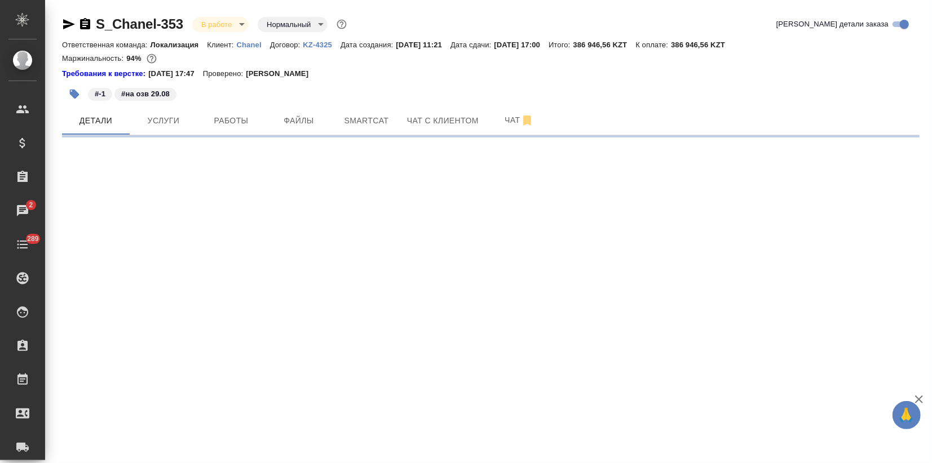
select select "RU"
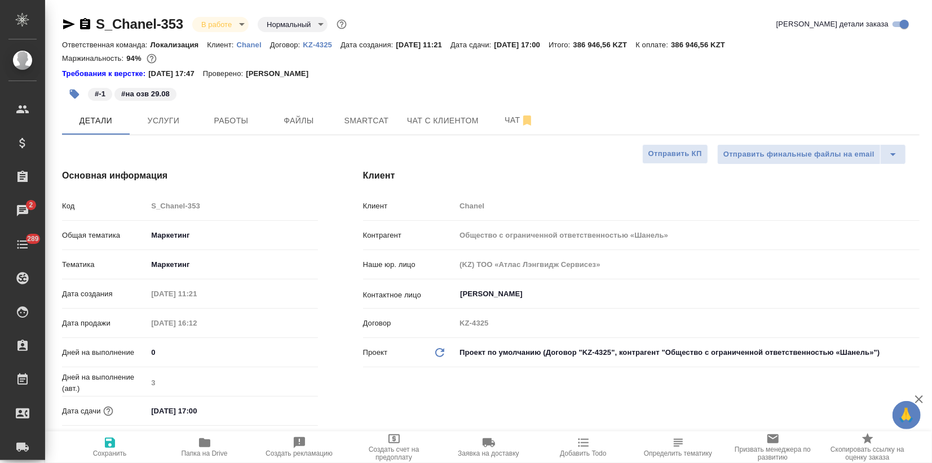
type textarea "x"
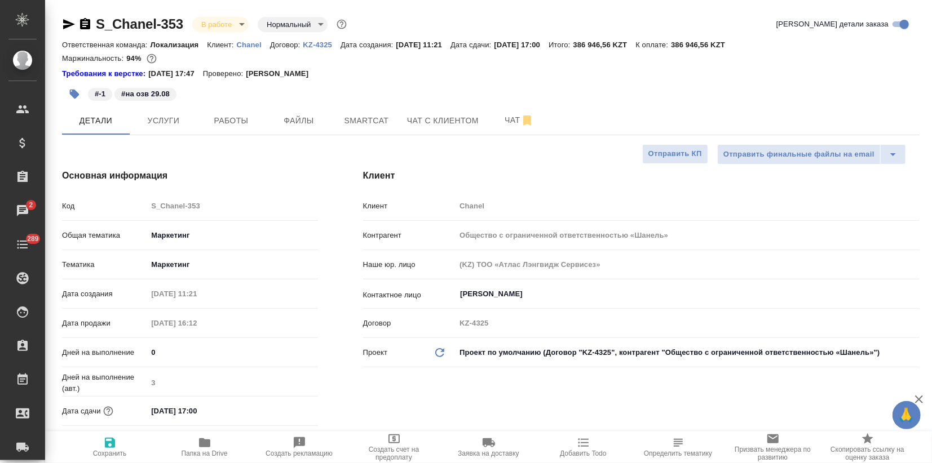
type textarea "x"
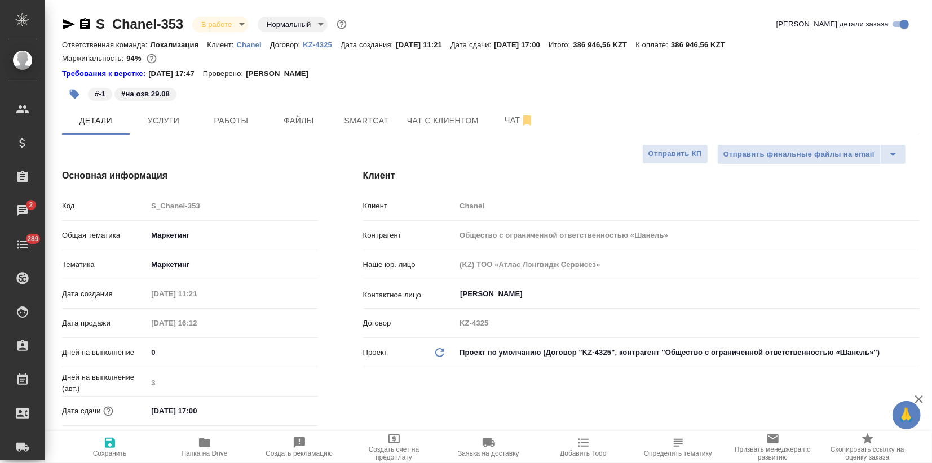
type textarea "x"
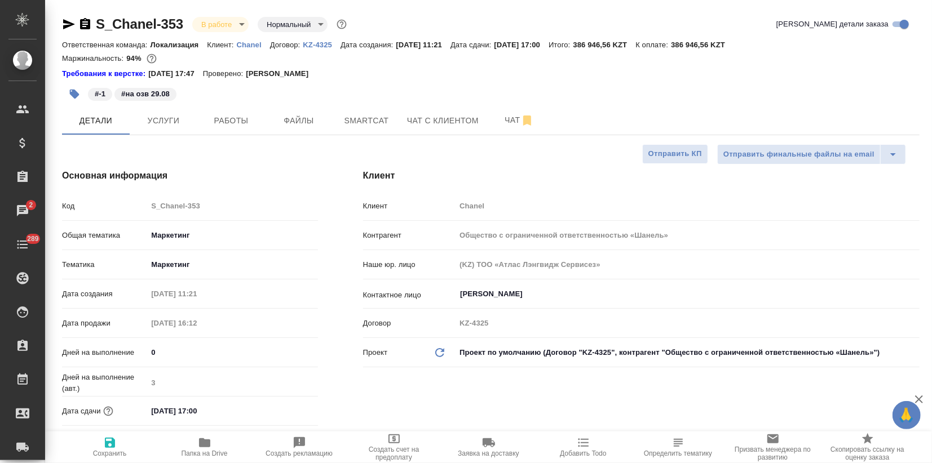
type textarea "x"
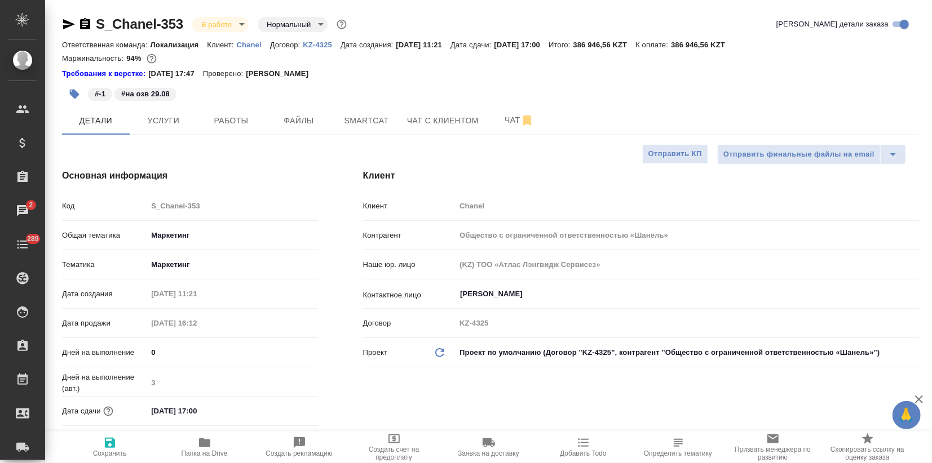
type textarea "x"
drag, startPoint x: 264, startPoint y: 167, endPoint x: 264, endPoint y: 156, distance: 10.7
click at [264, 166] on div "Основная информация Код S_Chanel-353 Общая тематика Маркетинг marketing Тематик…" at bounding box center [189, 315] width 301 height 336
type textarea "x"
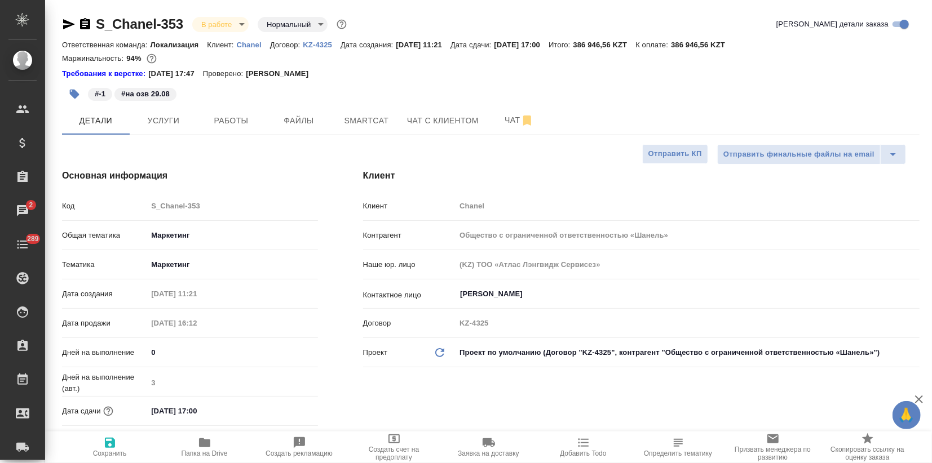
type textarea "x"
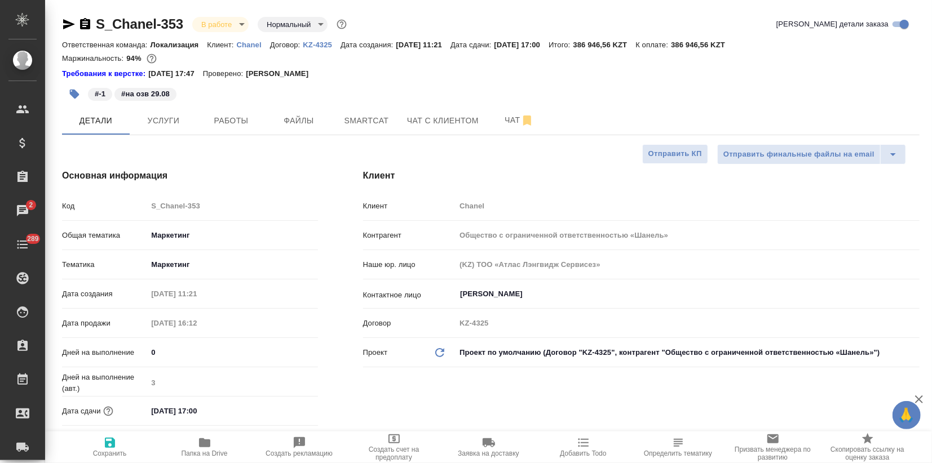
type textarea "x"
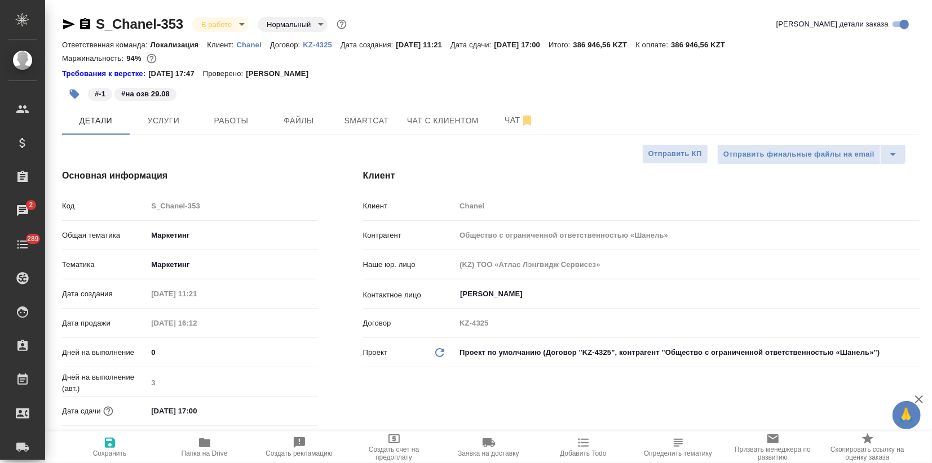
type textarea "x"
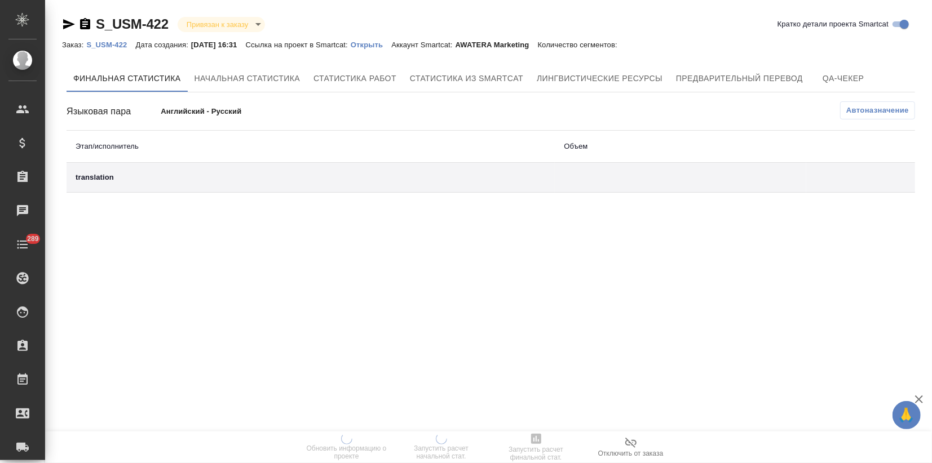
click at [381, 41] on p "Открыть" at bounding box center [371, 45] width 41 height 8
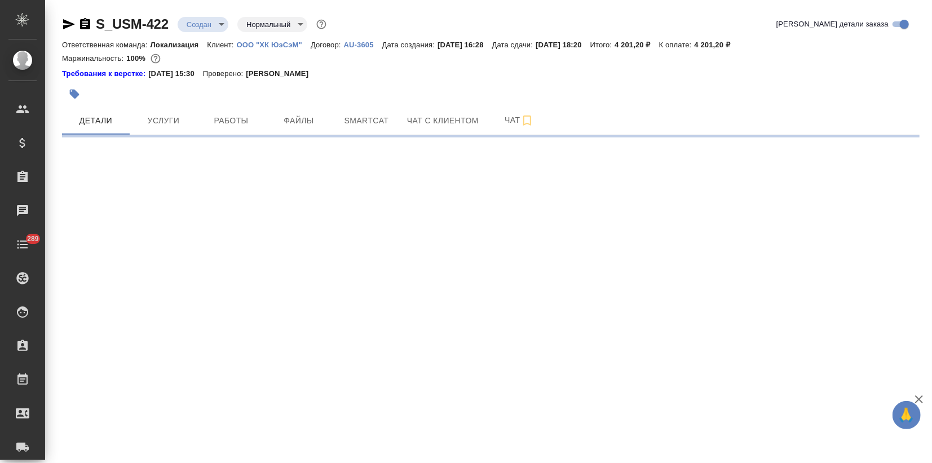
select select "RU"
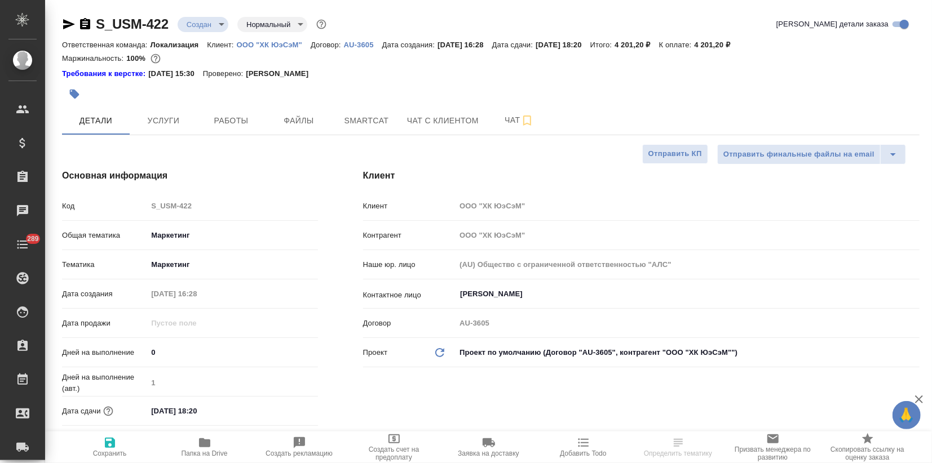
type textarea "x"
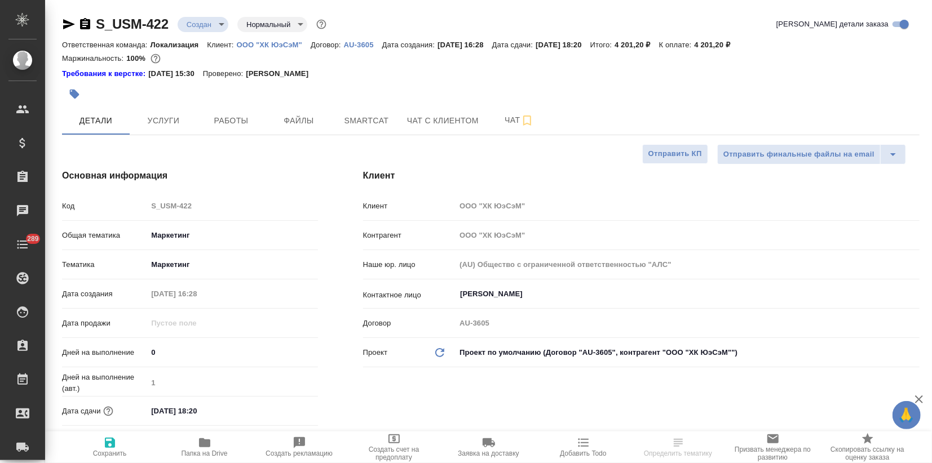
type textarea "x"
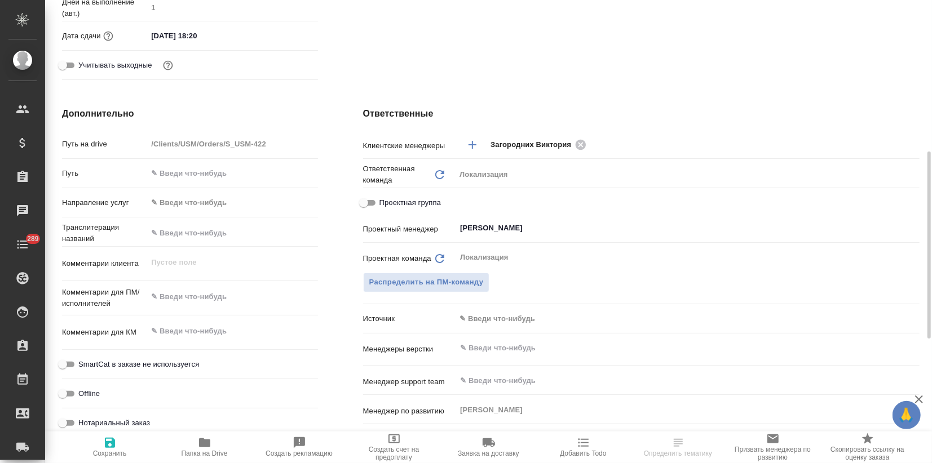
scroll to position [683, 0]
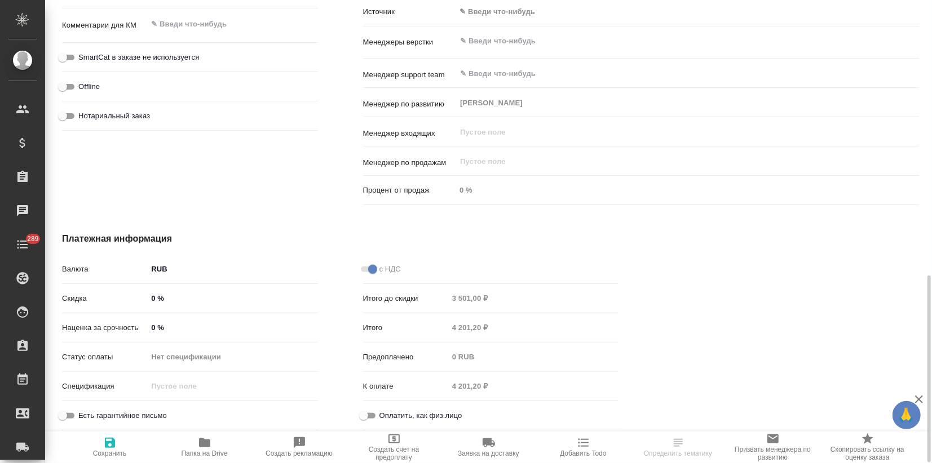
click at [149, 324] on input "0 %" at bounding box center [232, 328] width 170 height 16
type input "10 %"
type textarea "x"
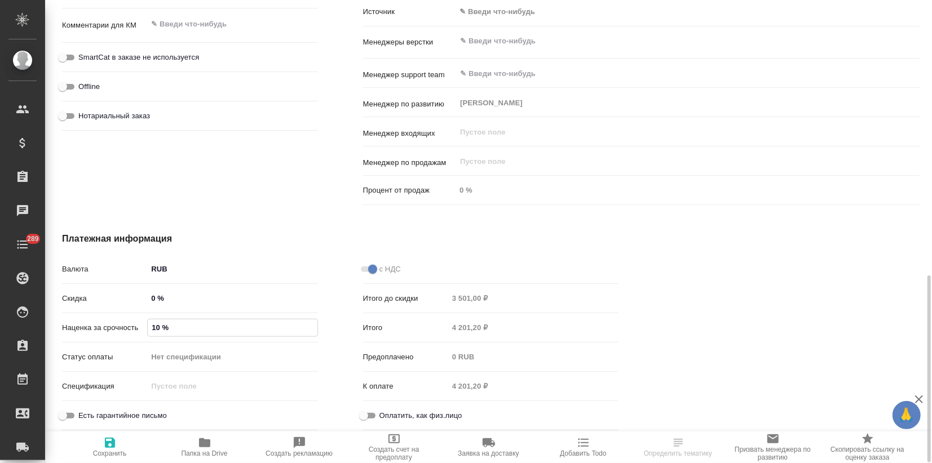
type textarea "x"
type input "100 %"
click at [121, 450] on span "Сохранить и пересчитать" at bounding box center [110, 454] width 80 height 8
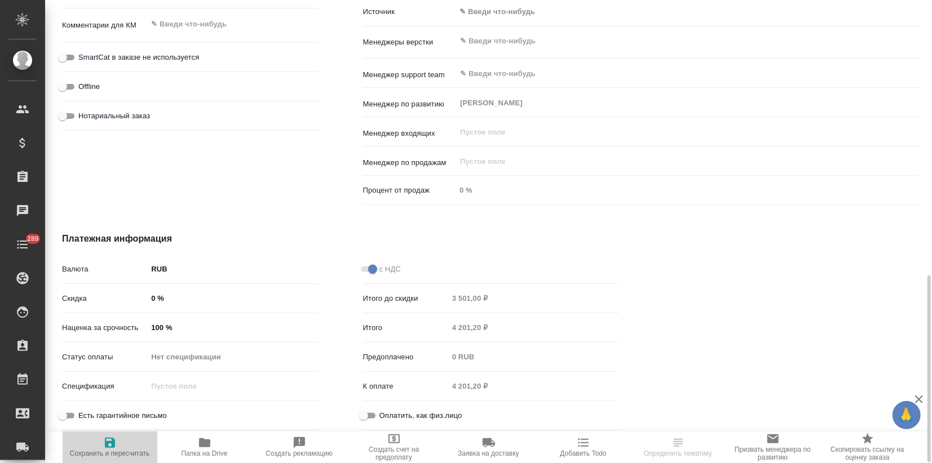
type textarea "x"
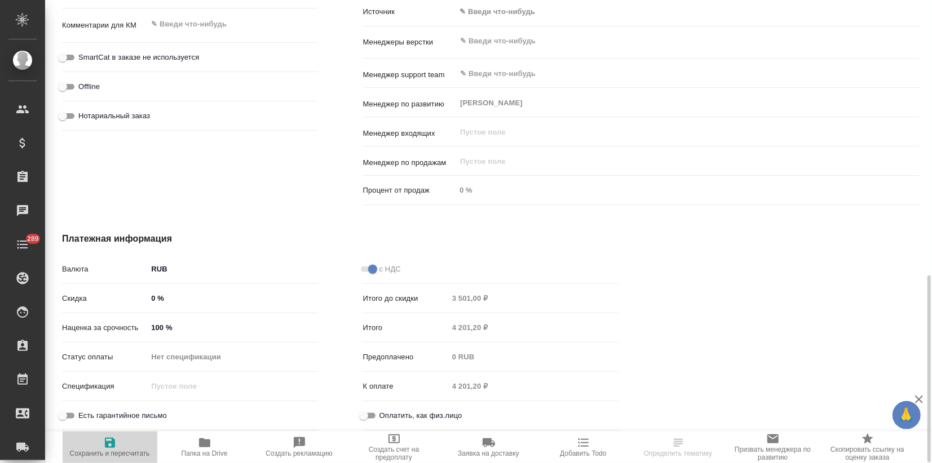
type textarea "x"
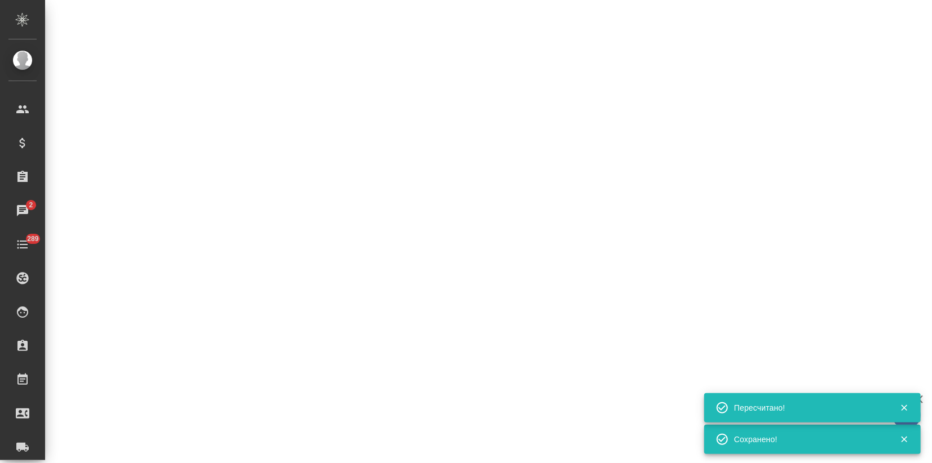
select select "RU"
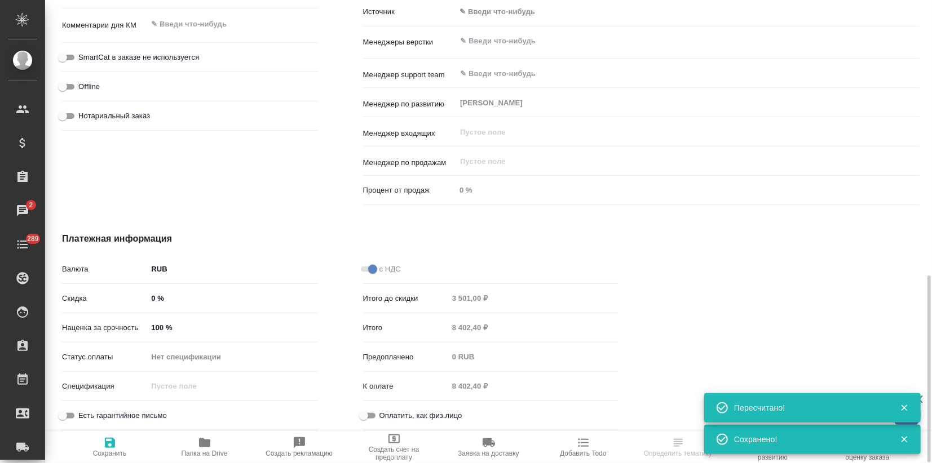
type textarea "x"
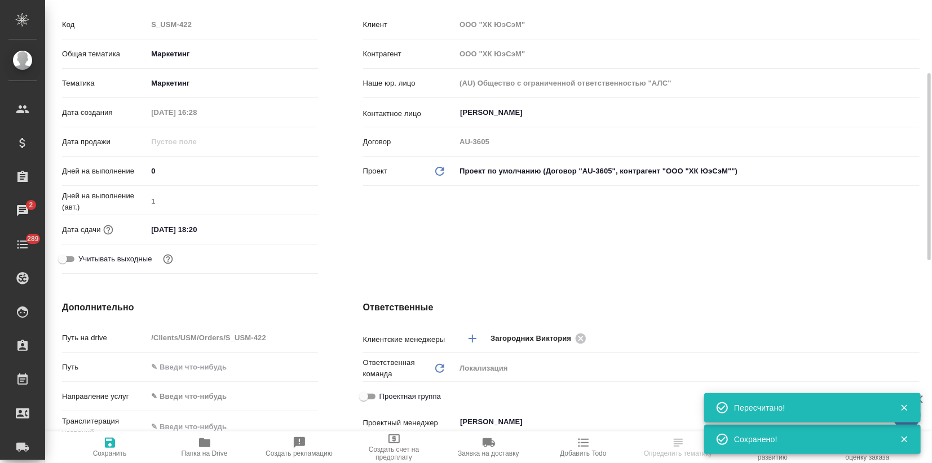
scroll to position [0, 0]
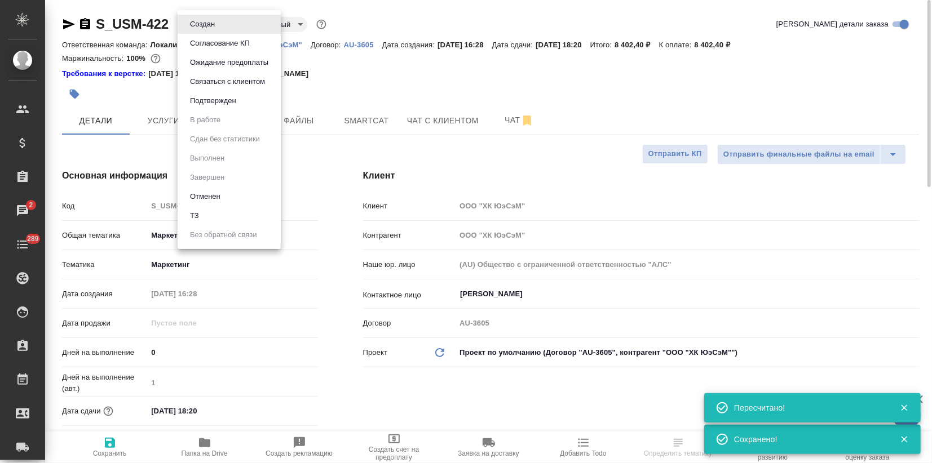
click at [187, 31] on body "🙏 .cls-1 fill:#fff; AWATERA Zagorodnikh Viktoria Клиенты Спецификации Заказы 2 …" at bounding box center [466, 231] width 932 height 463
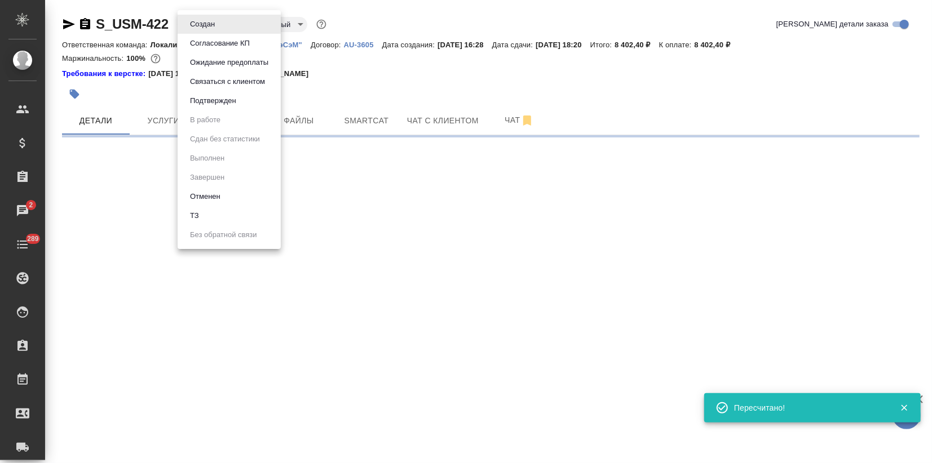
select select "RU"
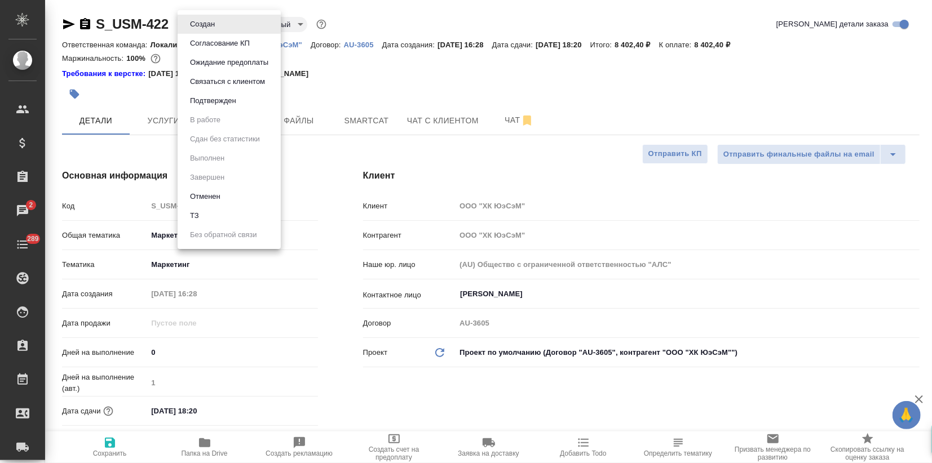
type textarea "x"
click at [72, 24] on div at bounding box center [466, 231] width 932 height 463
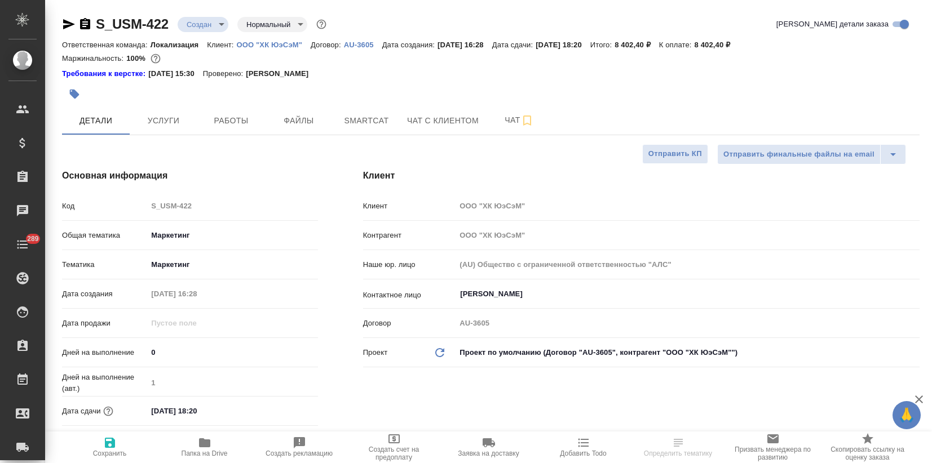
select select "RU"
click at [203, 21] on body "🙏 .cls-1 fill:#fff; AWATERA Zagorodnikh Viktoria Клиенты Спецификации Заказы Ча…" at bounding box center [466, 231] width 932 height 463
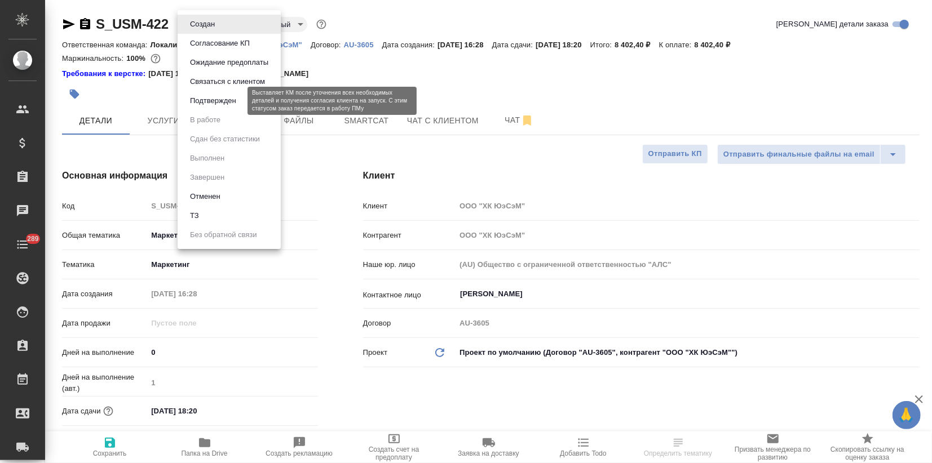
click at [212, 99] on button "Подтвержден" at bounding box center [213, 101] width 53 height 12
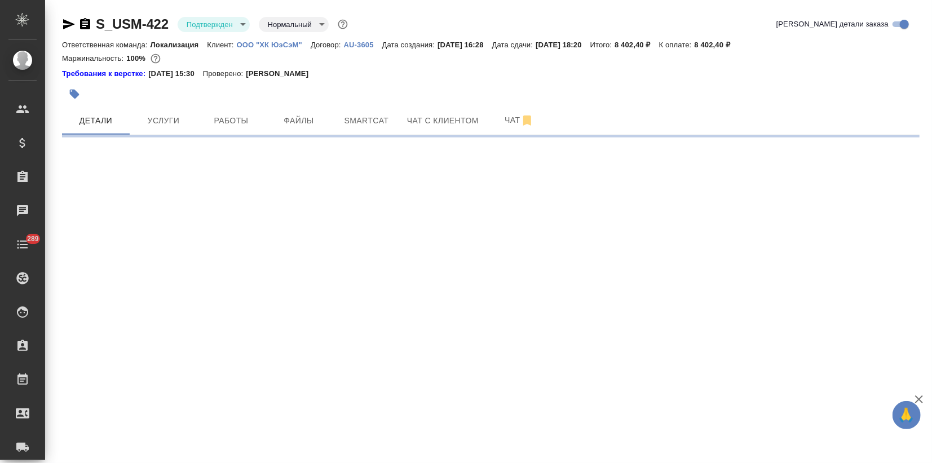
select select "RU"
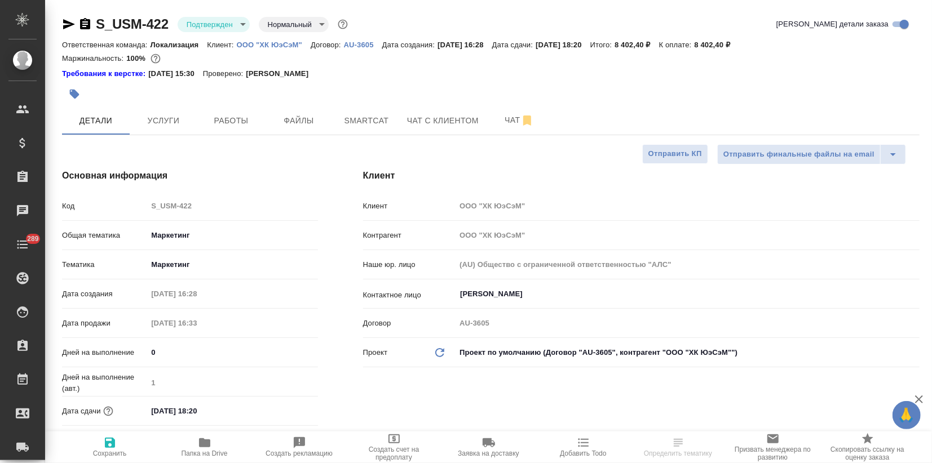
type textarea "x"
click at [65, 21] on icon "button" at bounding box center [69, 24] width 12 height 10
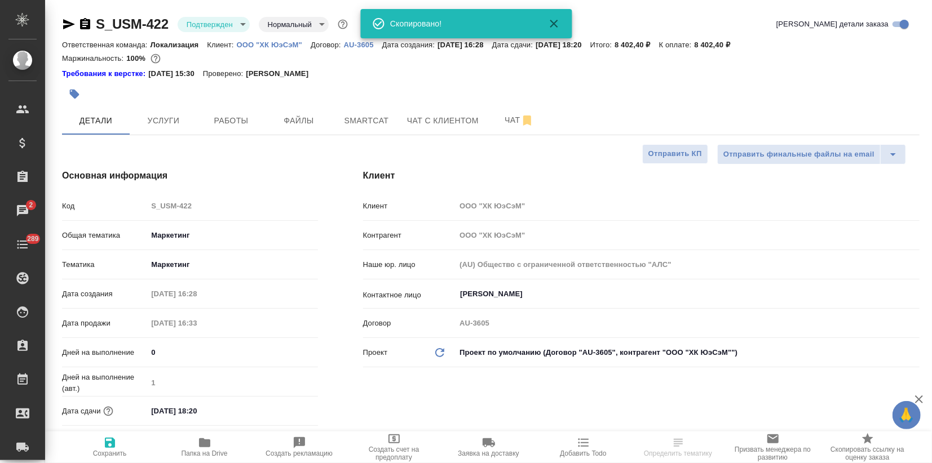
type textarea "x"
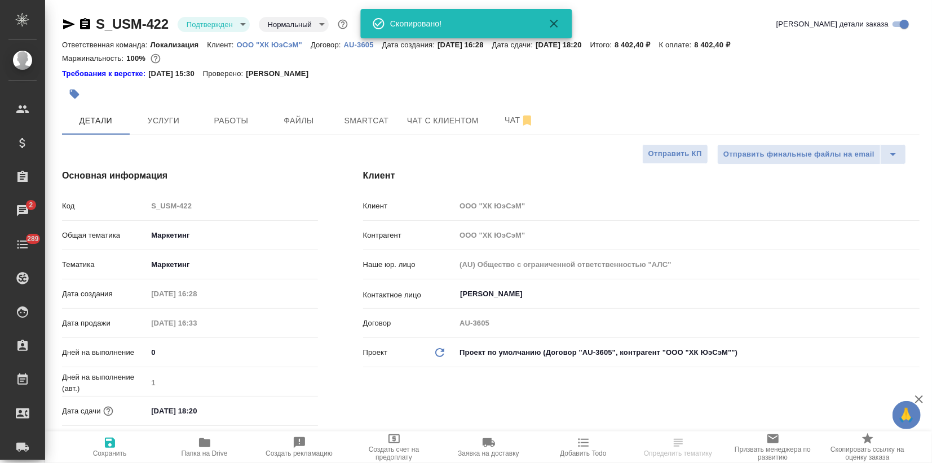
type textarea "x"
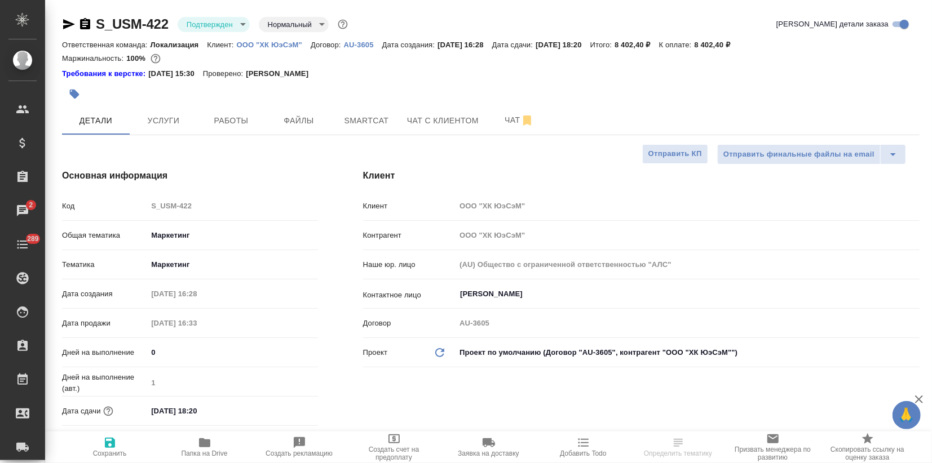
select select "RU"
type textarea "x"
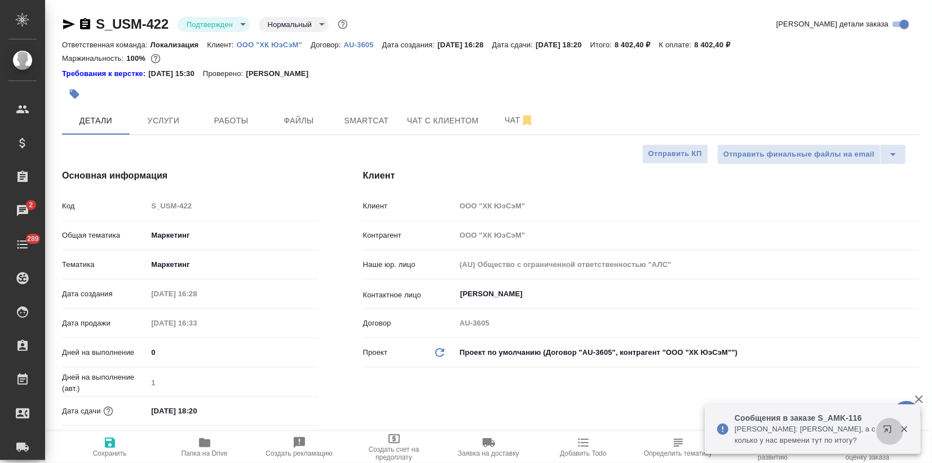
click at [883, 429] on icon "button" at bounding box center [890, 432] width 14 height 14
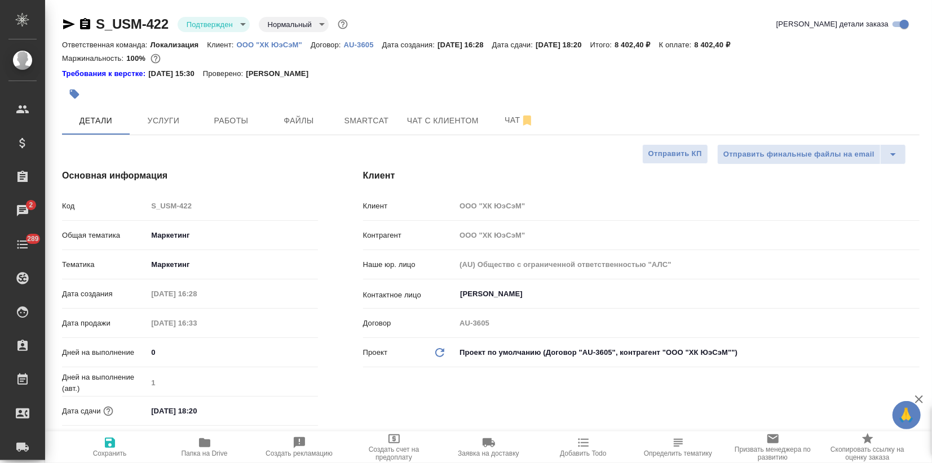
type textarea "x"
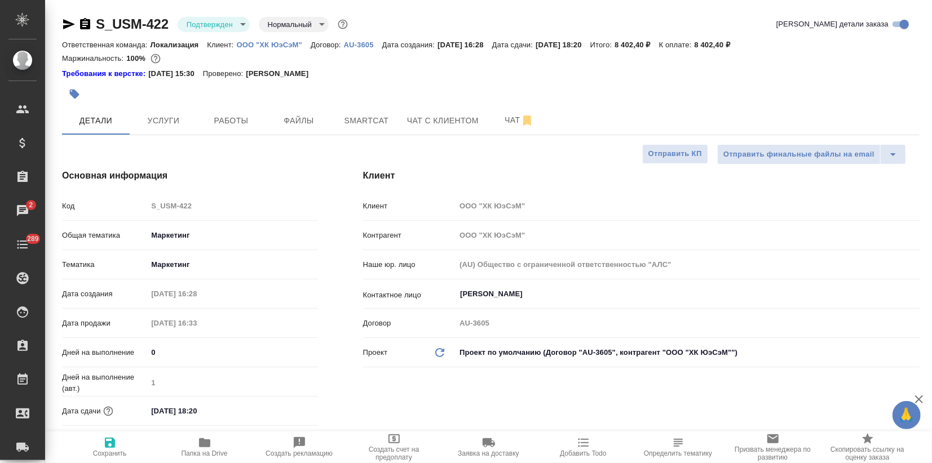
type textarea "x"
click at [85, 122] on span "Детали" at bounding box center [96, 121] width 54 height 14
drag, startPoint x: 169, startPoint y: 23, endPoint x: 95, endPoint y: 28, distance: 73.5
click at [95, 28] on div "S_USM-422 Подтвержден confirmed Нормальный normal" at bounding box center [206, 24] width 288 height 18
copy link "S_USM-422"
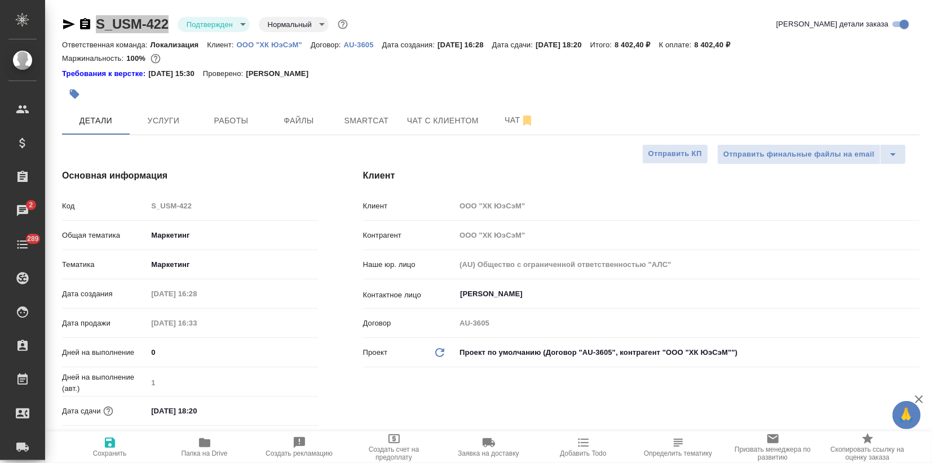
type textarea "x"
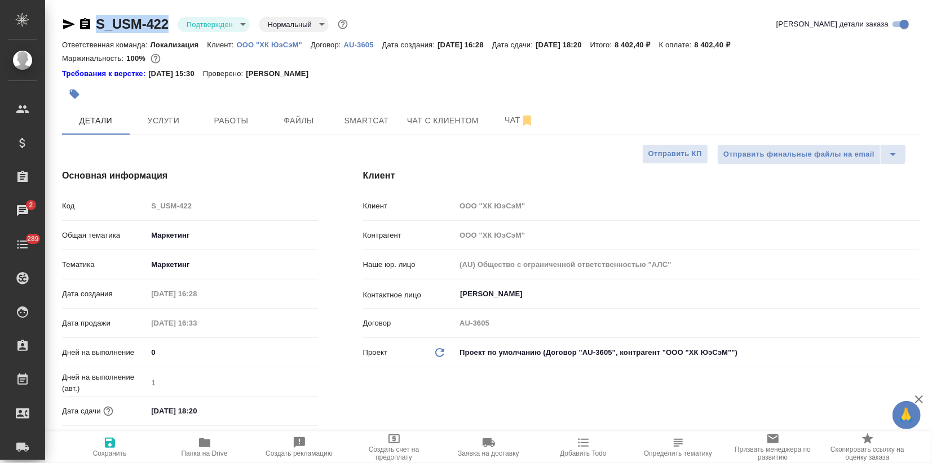
type textarea "x"
drag, startPoint x: 722, startPoint y: 43, endPoint x: 751, endPoint y: 47, distance: 29.6
click at [751, 47] on div "Ответственная команда: Локализация Клиент: ООО "ХК ЮэСэМ" Договор: AU-3605 Дата…" at bounding box center [490, 45] width 857 height 14
copy p "8 402,40"
type textarea "x"
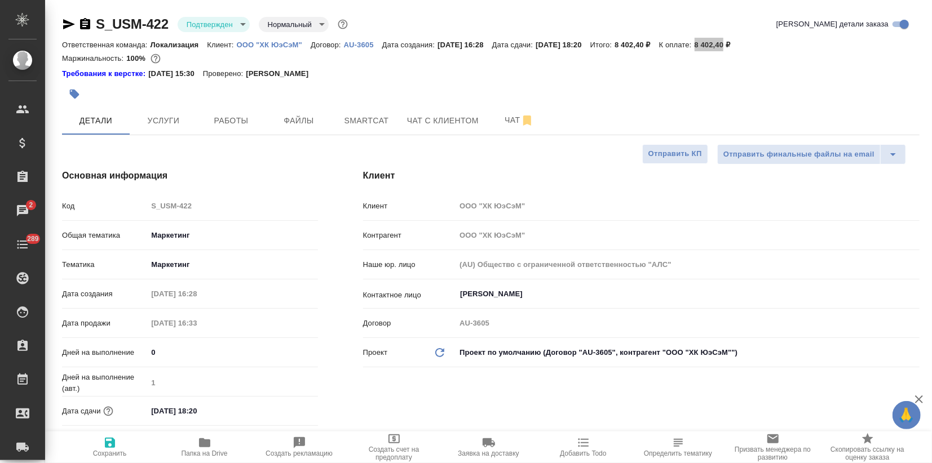
type textarea "x"
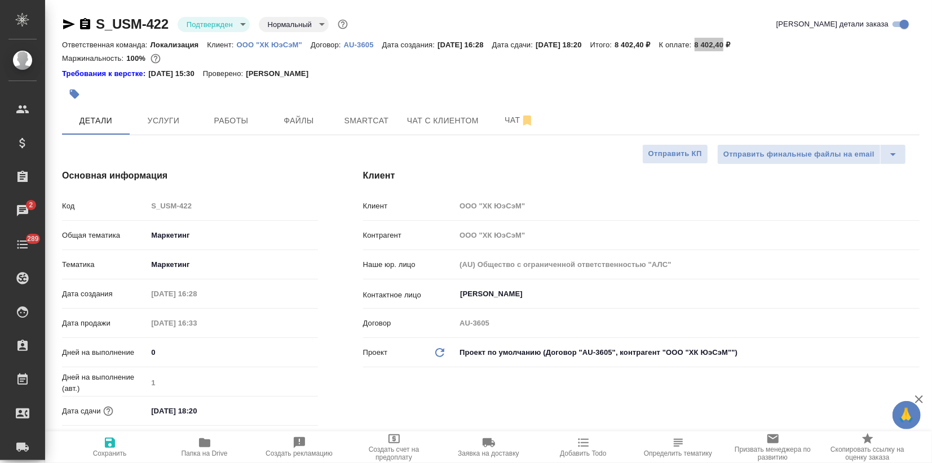
type textarea "x"
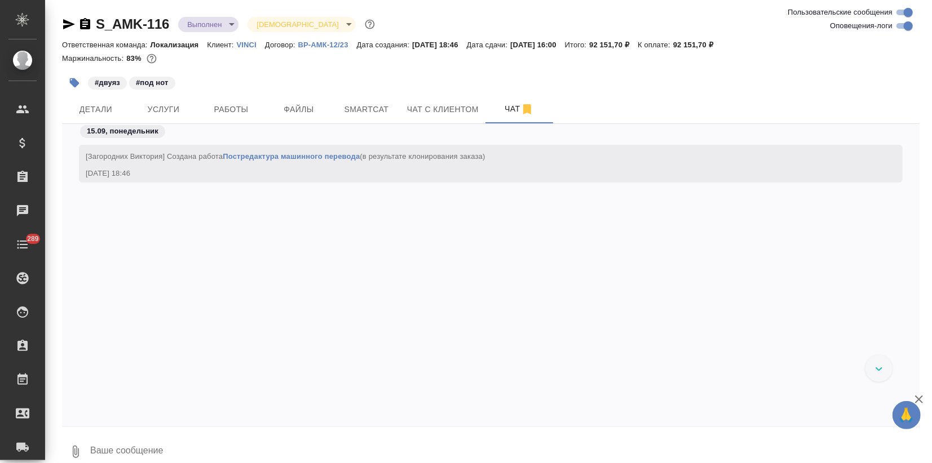
scroll to position [12491, 0]
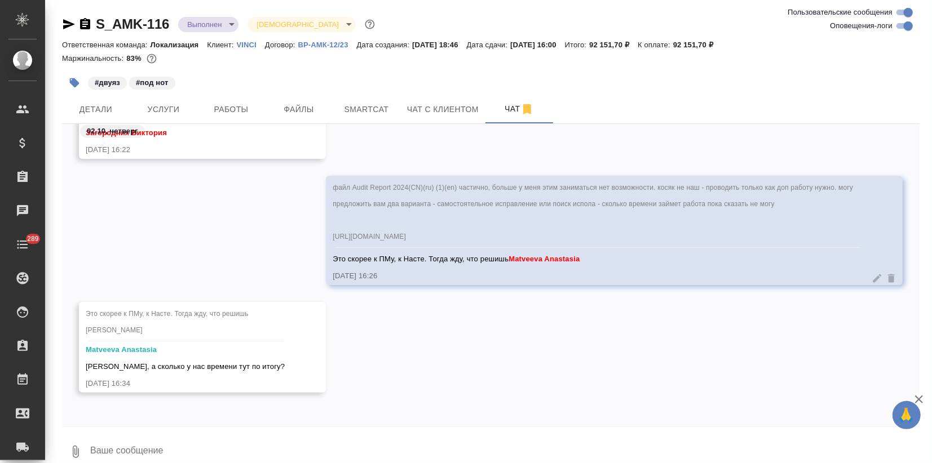
click at [117, 455] on textarea at bounding box center [504, 452] width 830 height 38
type textarea "G"
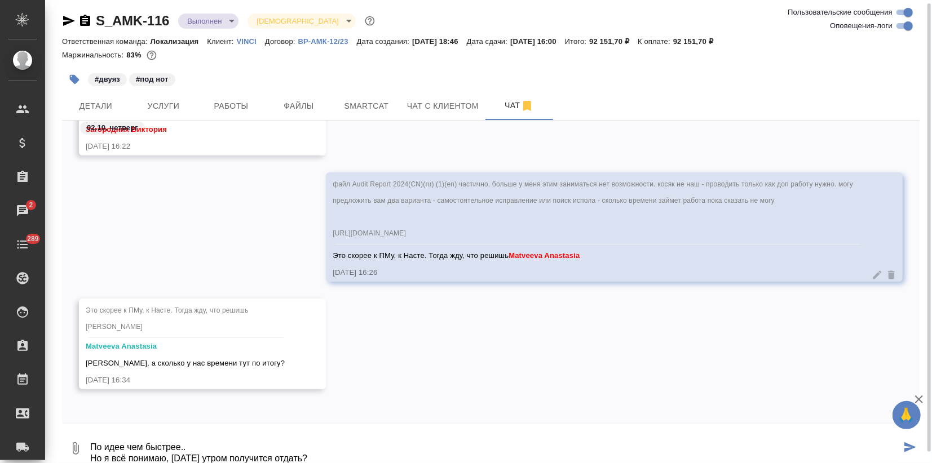
type textarea "По идее чем быстрее.. Но я всё понимаю, [DATE] утром получится отдать?"
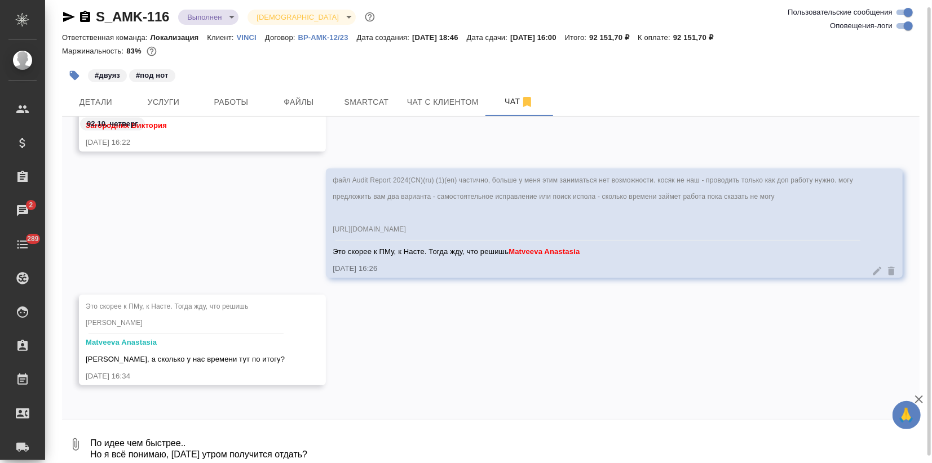
scroll to position [12558, 0]
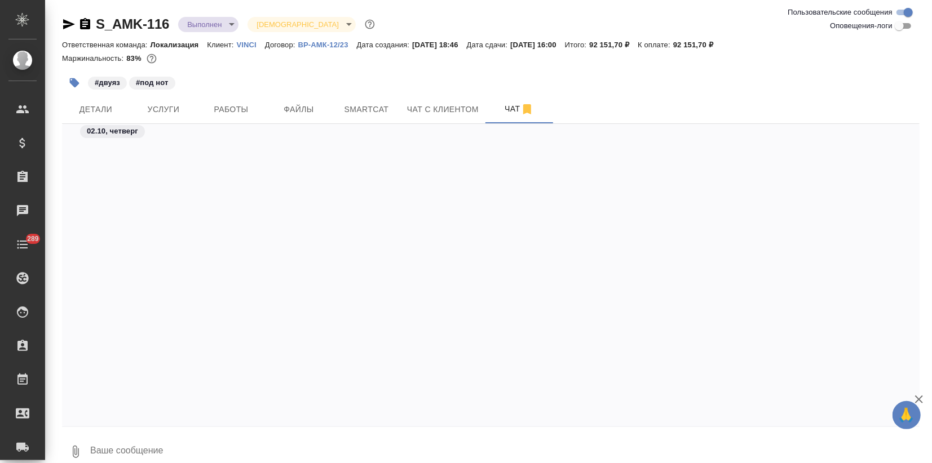
scroll to position [3796, 0]
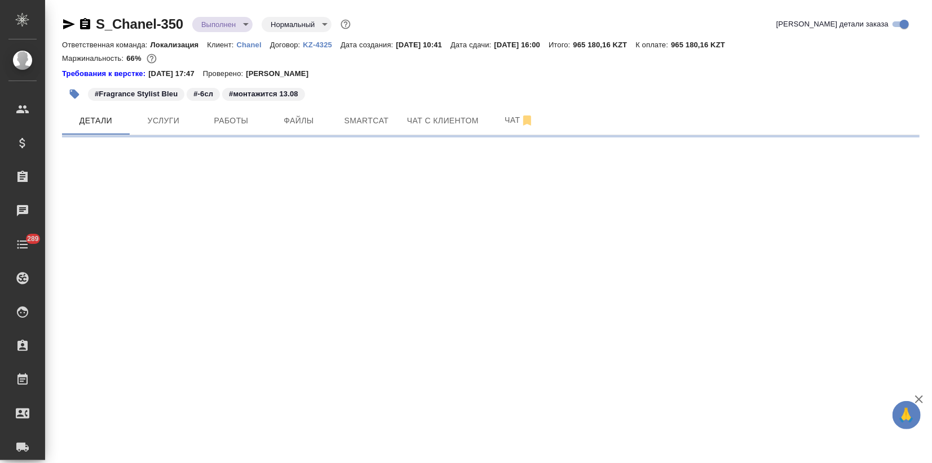
select select "RU"
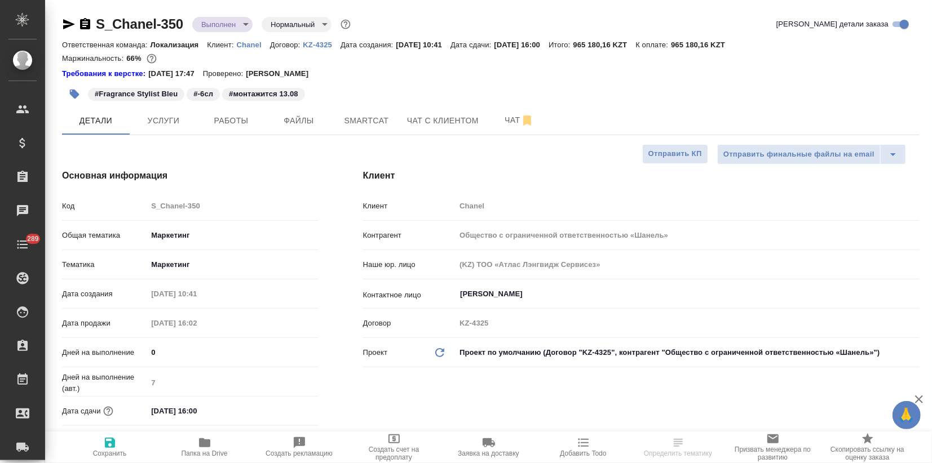
type textarea "x"
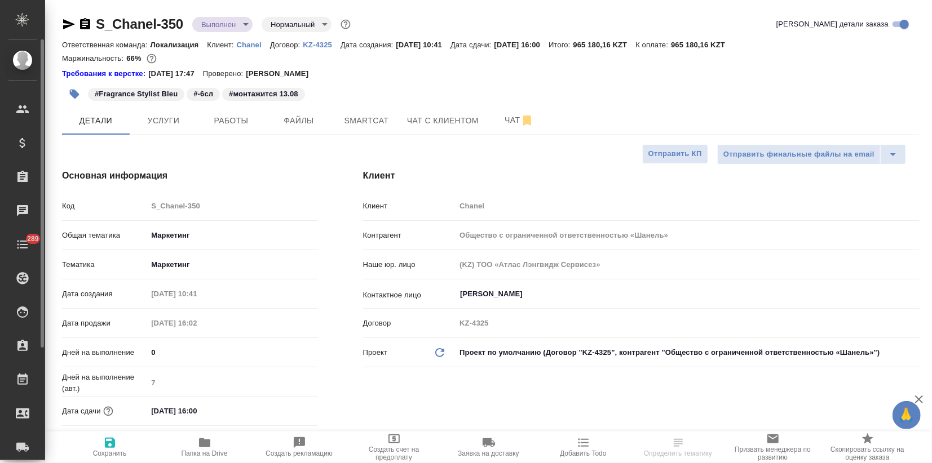
type textarea "x"
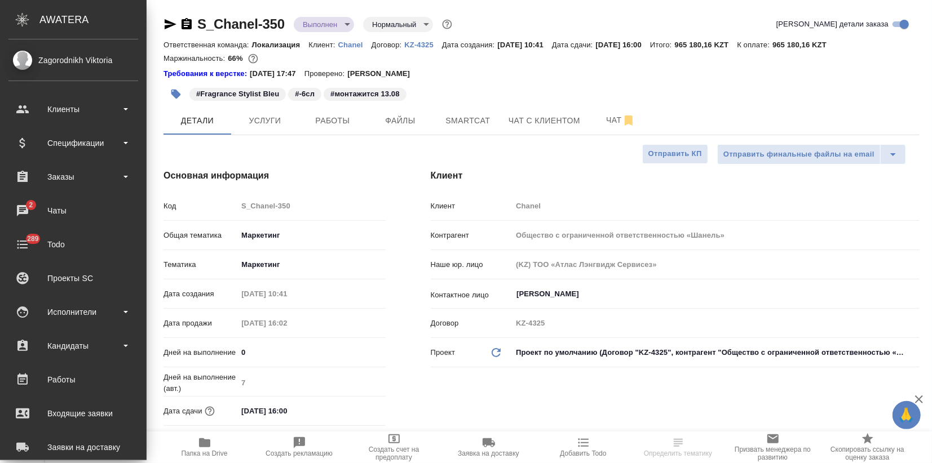
type textarea "x"
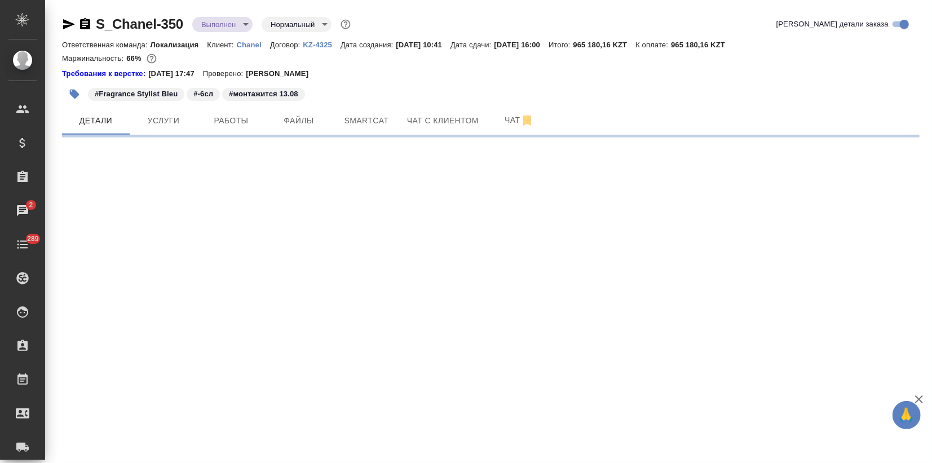
select select "RU"
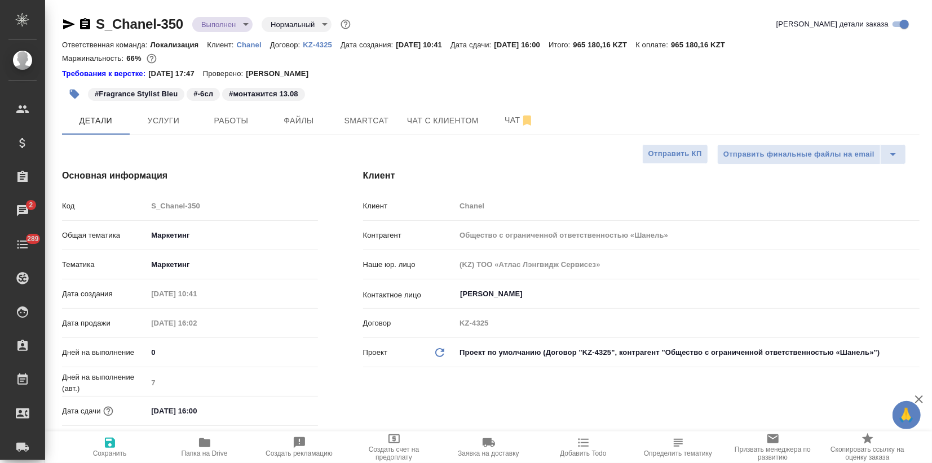
type textarea "x"
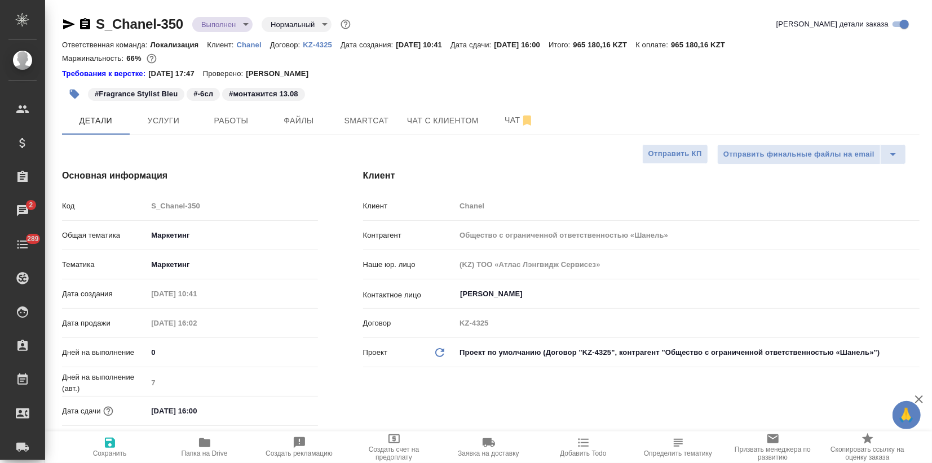
type textarea "x"
click at [315, 45] on p "KZ-4325" at bounding box center [322, 45] width 38 height 8
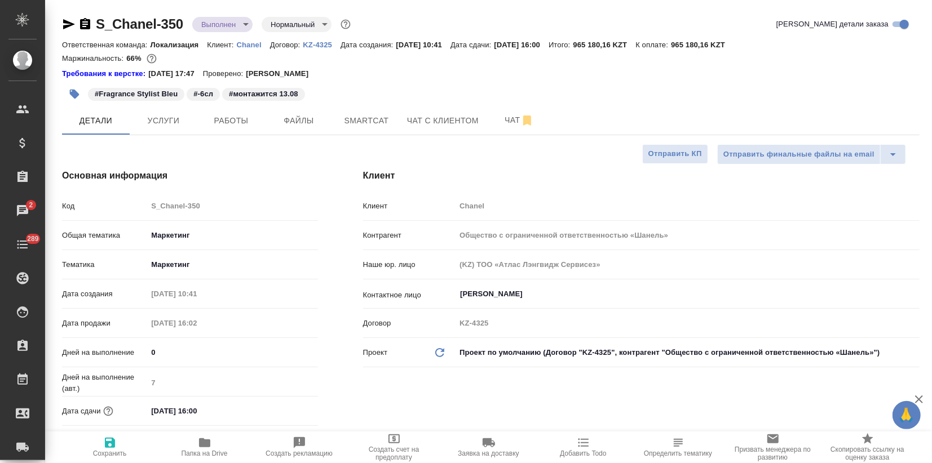
type textarea "x"
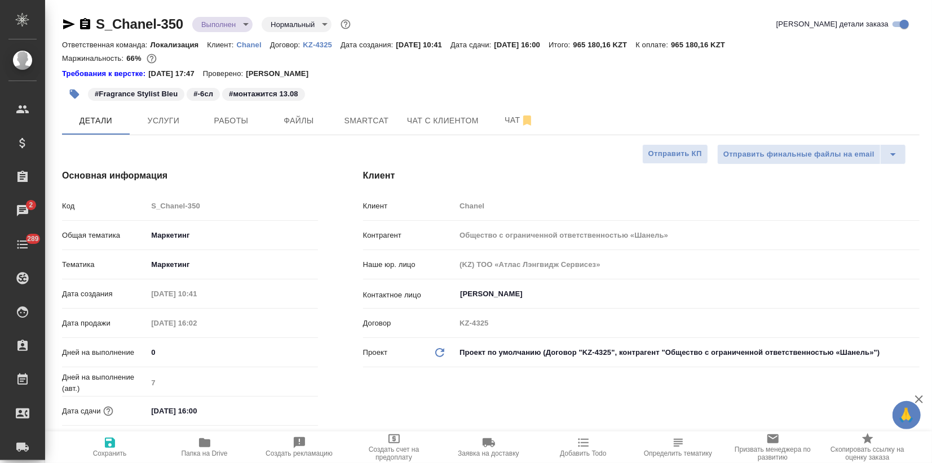
type textarea "x"
click at [233, 27] on body "🙏 .cls-1 fill:#fff; AWATERA Zagorodnikh Viktoria Клиенты Спецификации Заказы 2 …" at bounding box center [466, 231] width 932 height 463
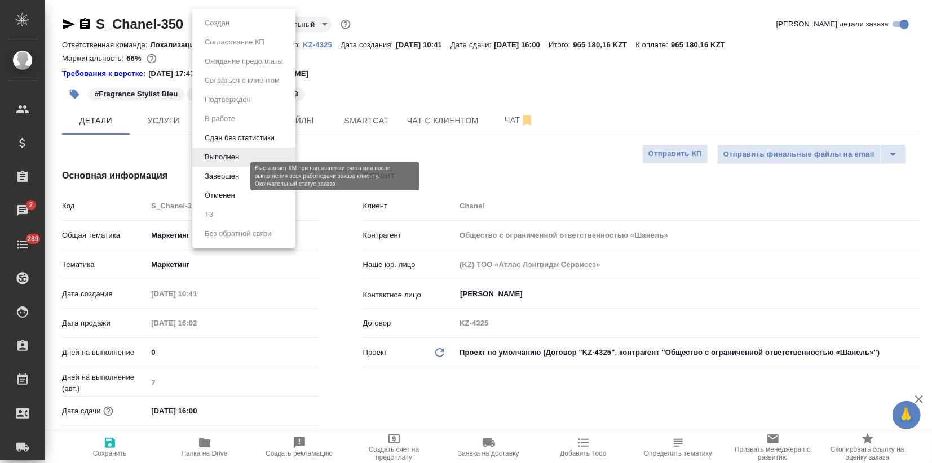
click at [226, 178] on button "Завершен" at bounding box center [221, 176] width 41 height 12
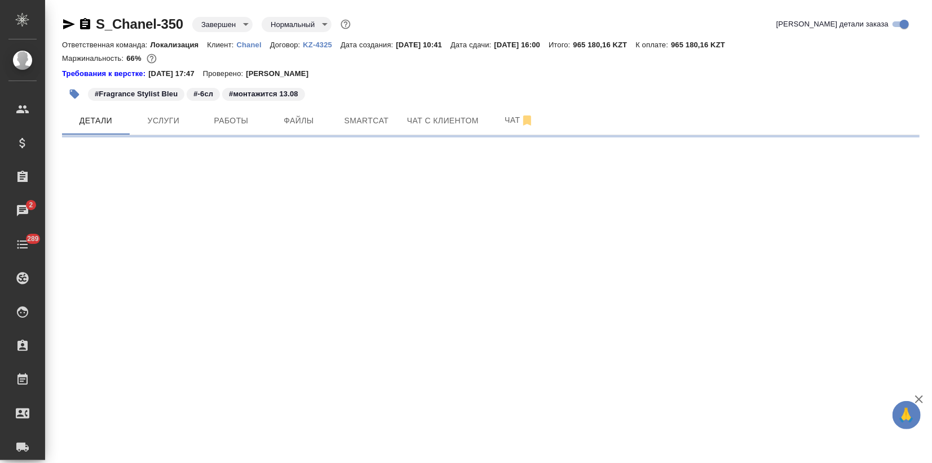
select select "RU"
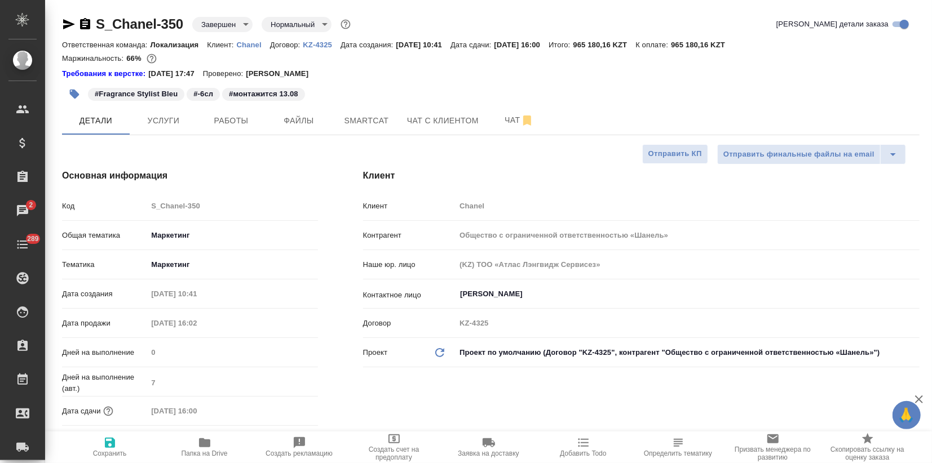
type textarea "x"
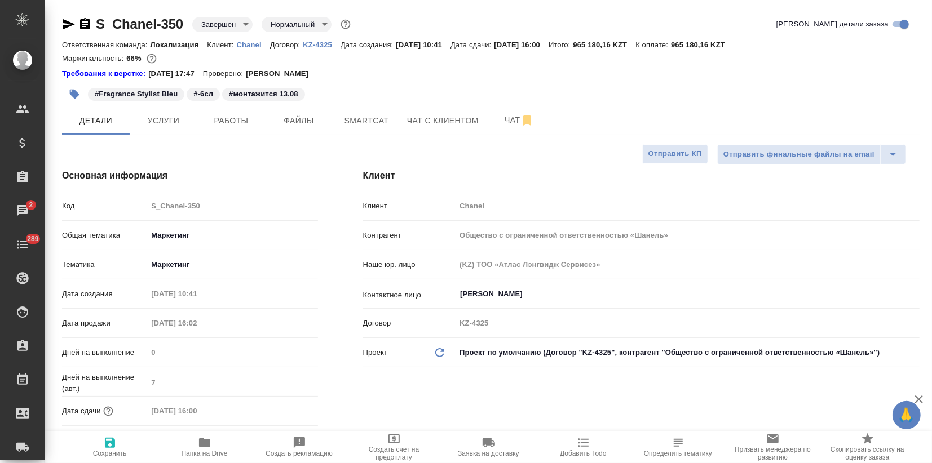
type textarea "x"
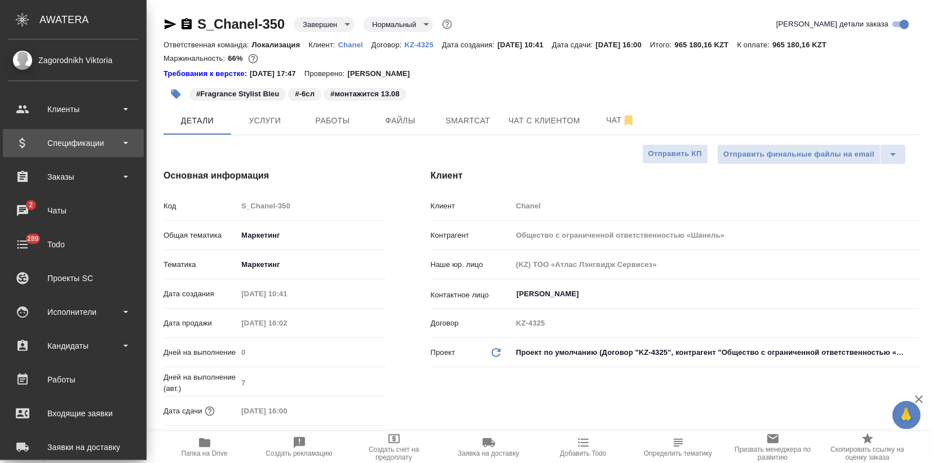
click at [63, 135] on div "Спецификации" at bounding box center [73, 143] width 130 height 17
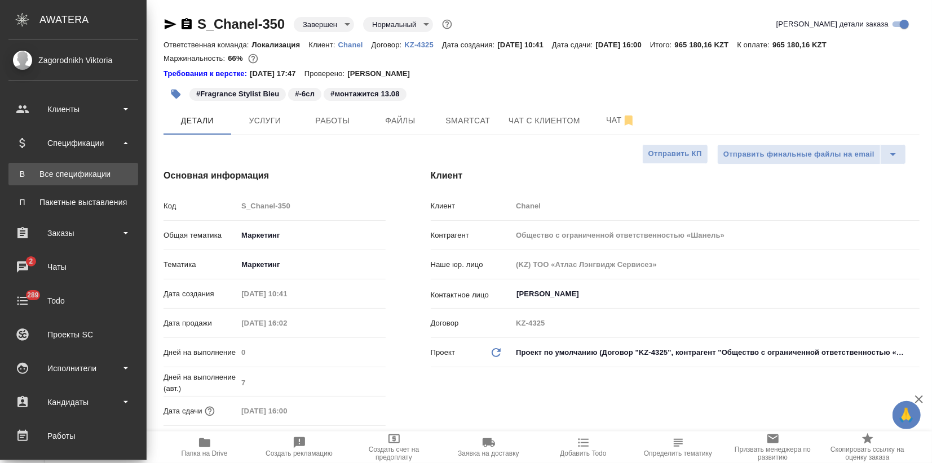
type textarea "x"
click at [85, 180] on link "В Все спецификации" at bounding box center [73, 174] width 130 height 23
type textarea "x"
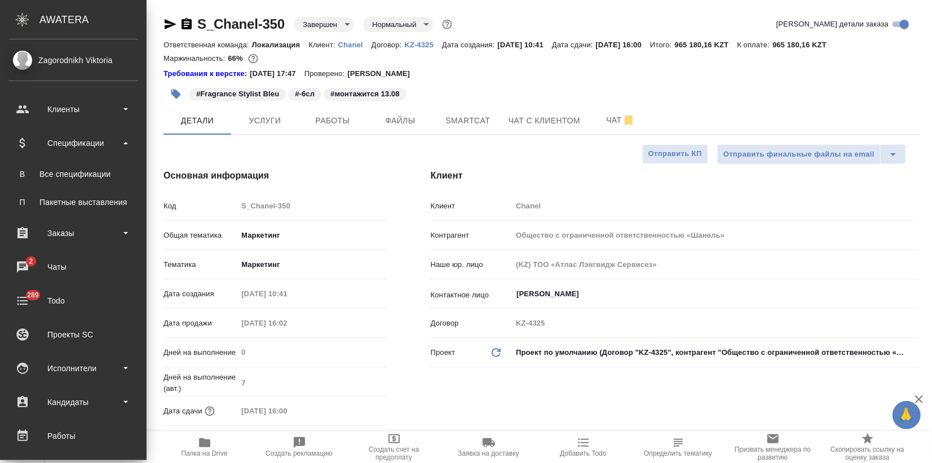
type textarea "x"
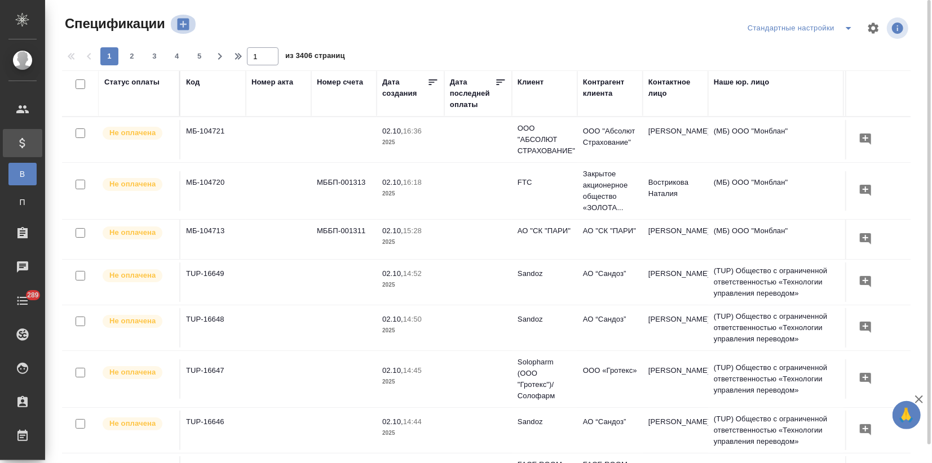
click at [185, 24] on icon "button" at bounding box center [183, 24] width 16 height 16
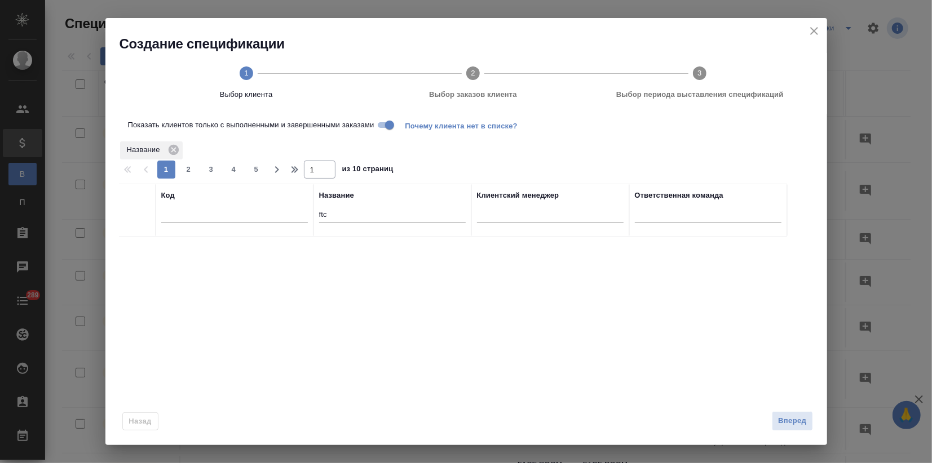
drag, startPoint x: 338, startPoint y: 216, endPoint x: 244, endPoint y: 232, distance: 95.0
click at [262, 216] on tr "Код Название ftc Клиентский менеджер Ответственная команда" at bounding box center [453, 210] width 668 height 53
type input "chanel"
click at [138, 249] on input "checkbox" at bounding box center [137, 251] width 10 height 10
checkbox input "true"
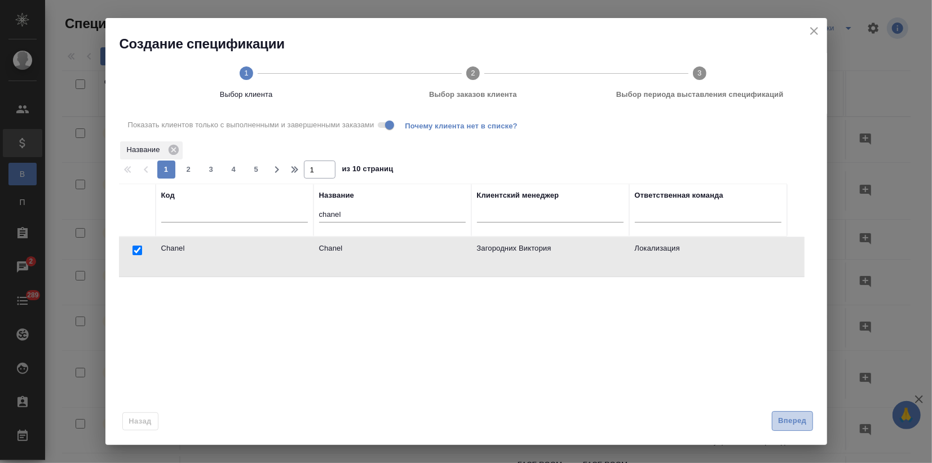
click at [787, 428] on button "Вперед" at bounding box center [792, 421] width 41 height 20
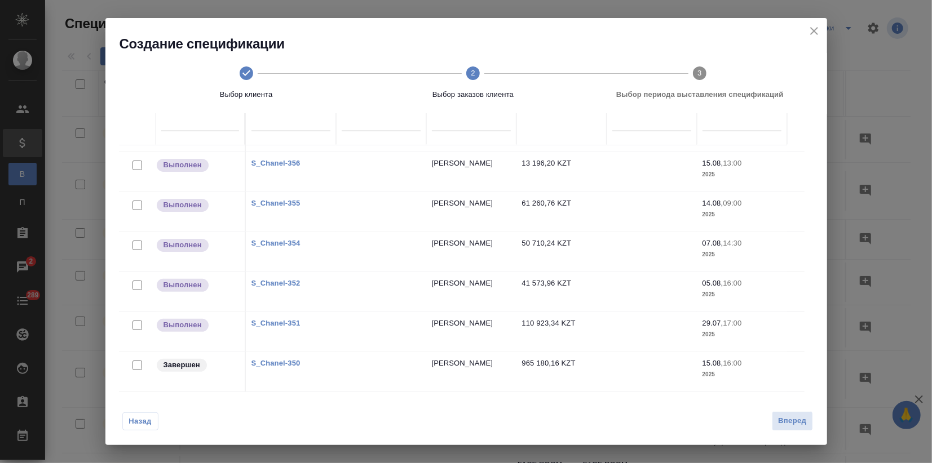
scroll to position [77, 0]
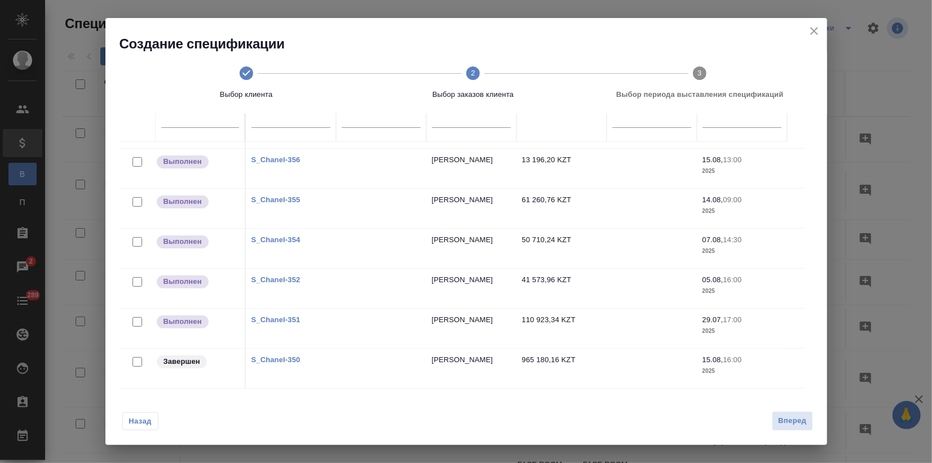
click at [139, 357] on input "checkbox" at bounding box center [137, 362] width 10 height 10
checkbox input "true"
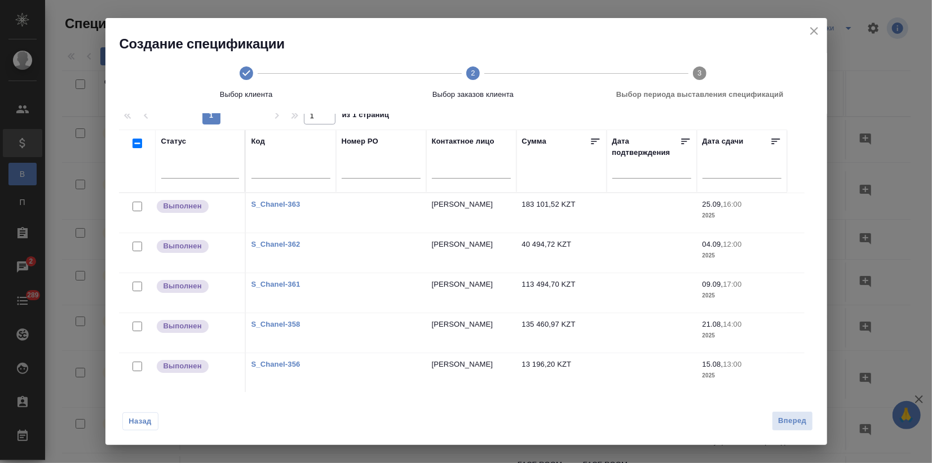
scroll to position [0, 0]
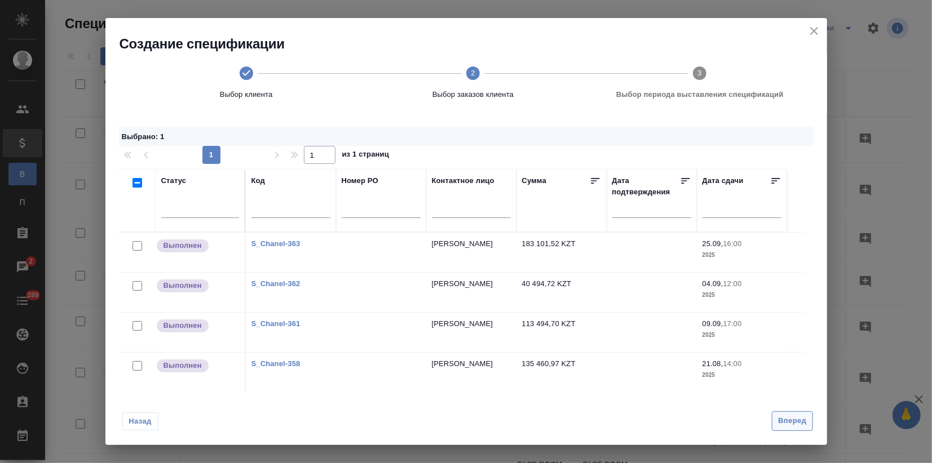
click at [789, 424] on span "Вперед" at bounding box center [792, 421] width 28 height 13
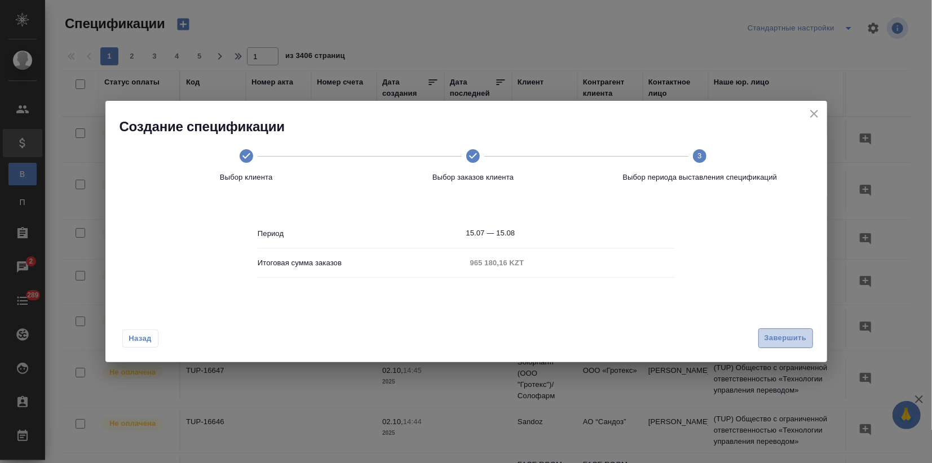
click at [781, 342] on span "Завершить" at bounding box center [785, 338] width 42 height 13
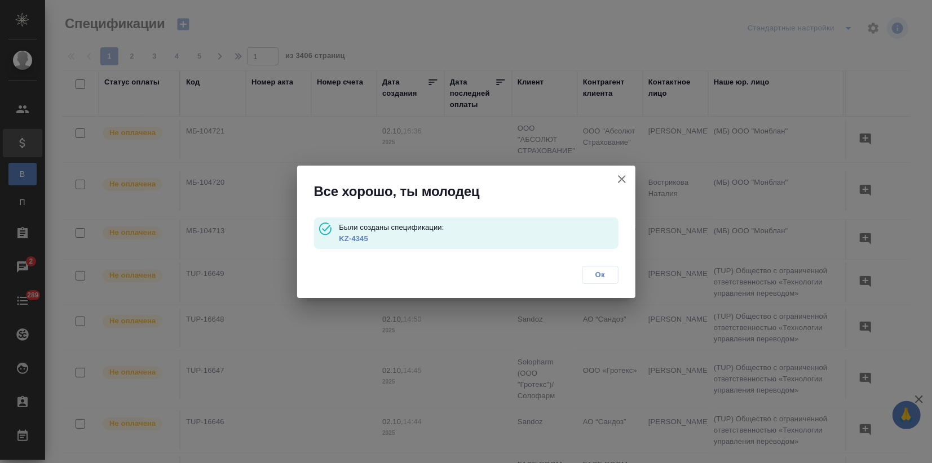
click at [358, 237] on link "KZ-4345" at bounding box center [353, 238] width 29 height 8
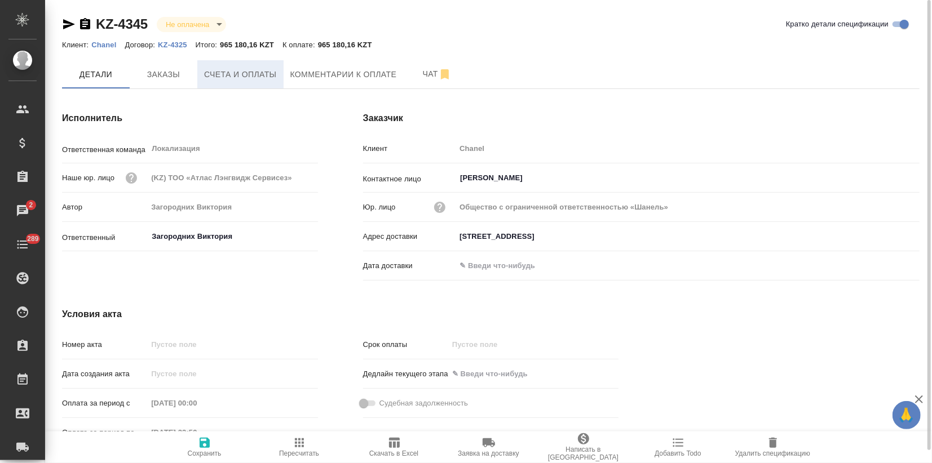
click at [234, 79] on span "Счета и оплаты" at bounding box center [240, 75] width 73 height 14
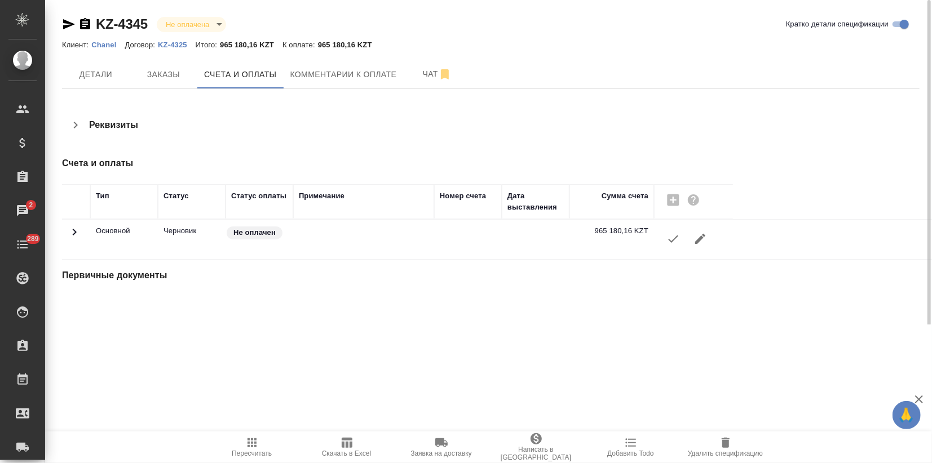
click at [670, 243] on icon "button" at bounding box center [673, 239] width 14 height 14
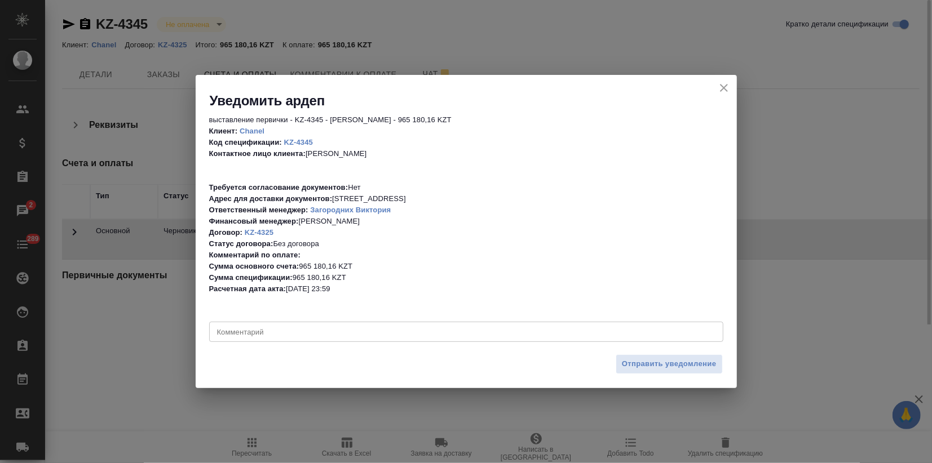
click at [636, 364] on span "Отправить уведомление" at bounding box center [669, 364] width 95 height 13
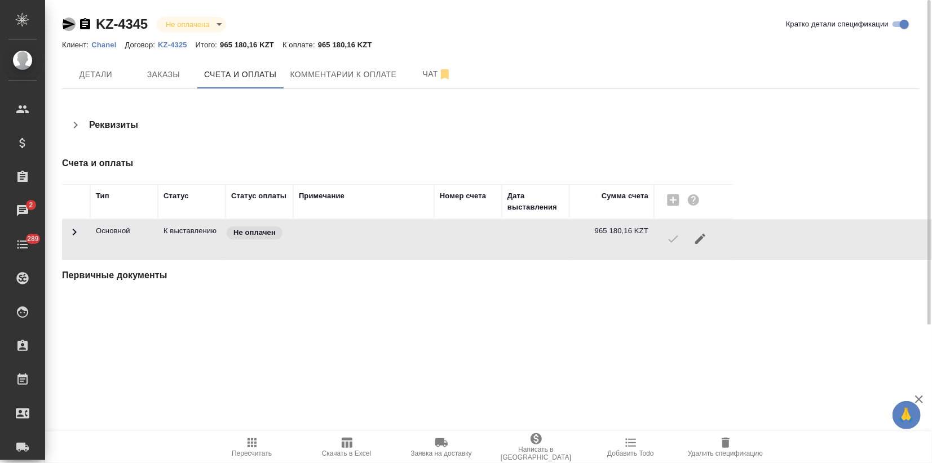
click at [67, 25] on icon "button" at bounding box center [69, 24] width 12 height 10
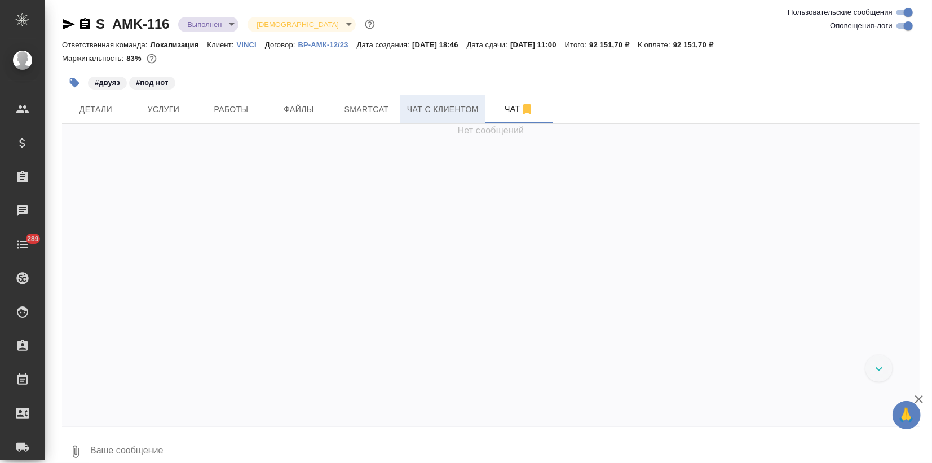
scroll to position [12682, 0]
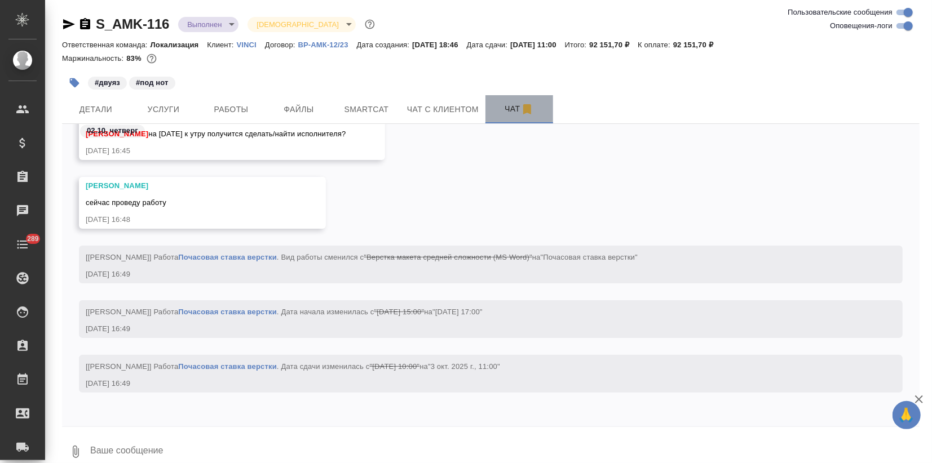
click at [506, 113] on span "Чат" at bounding box center [519, 109] width 54 height 14
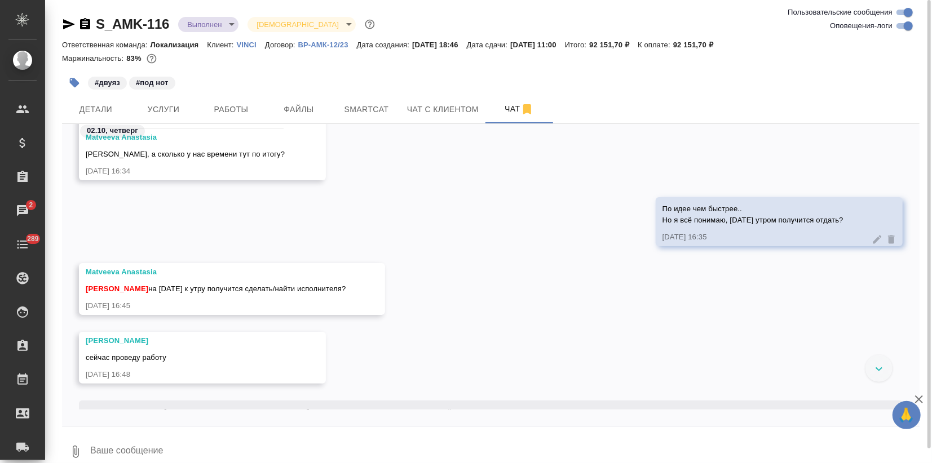
scroll to position [12559, 0]
